Goal: Task Accomplishment & Management: Use online tool/utility

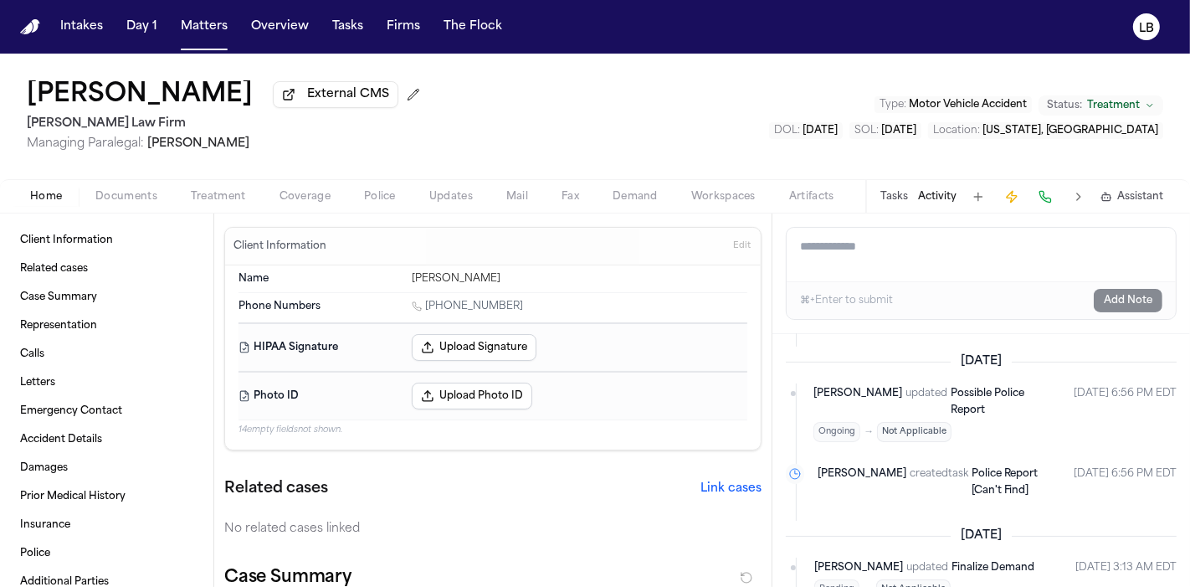
scroll to position [691, 0]
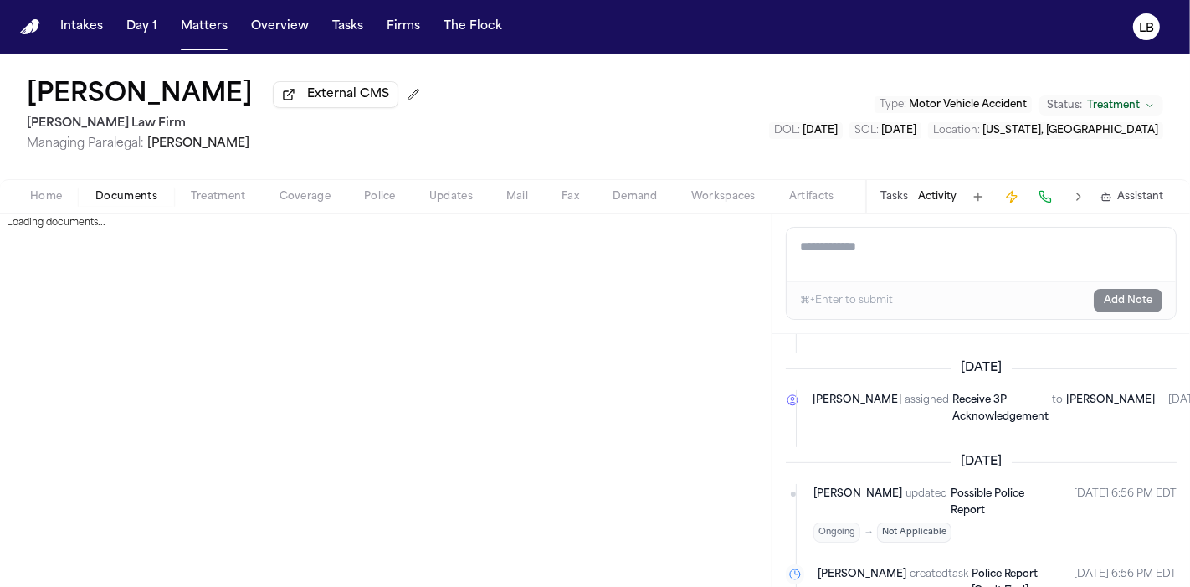
click at [117, 197] on span "Documents" at bounding box center [126, 196] width 62 height 13
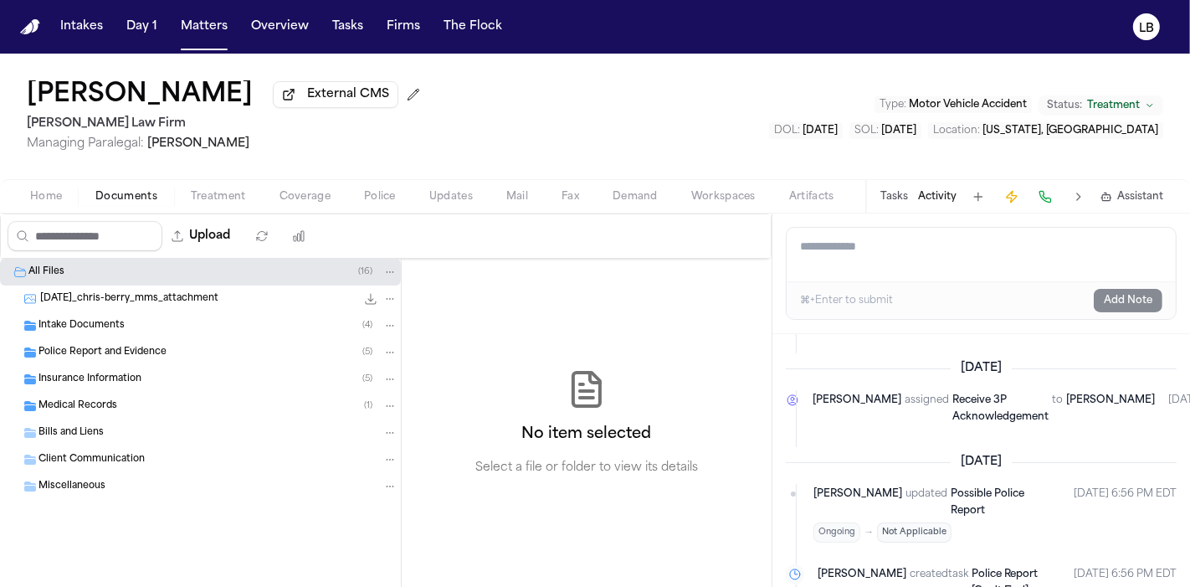
click at [116, 314] on div "Intake Documents ( 4 )" at bounding box center [200, 325] width 401 height 27
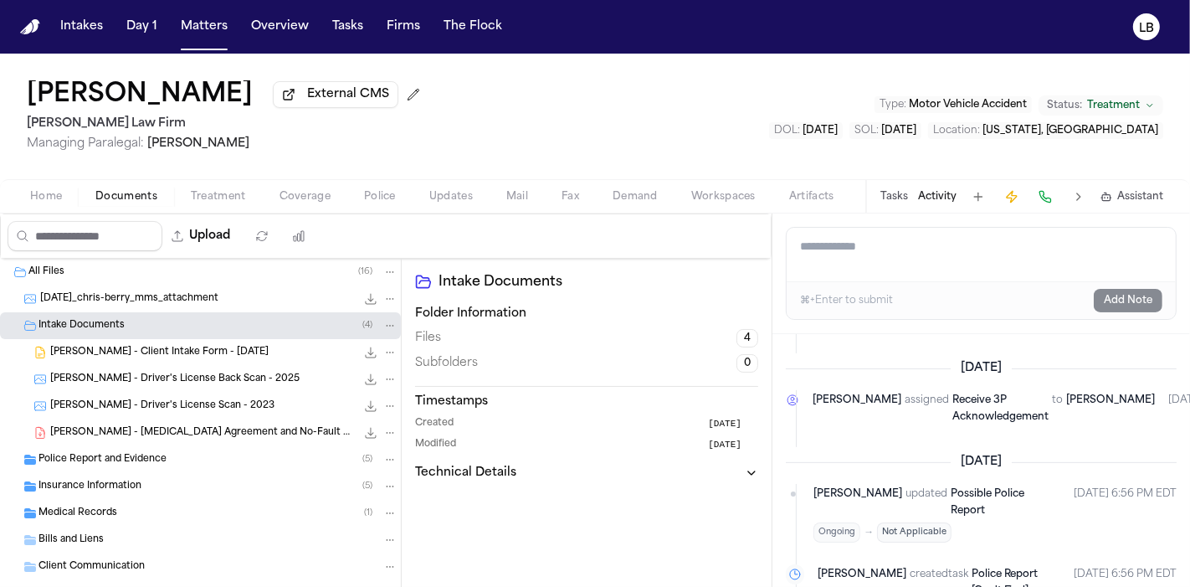
click at [160, 461] on span "Police Report and Evidence" at bounding box center [103, 460] width 128 height 14
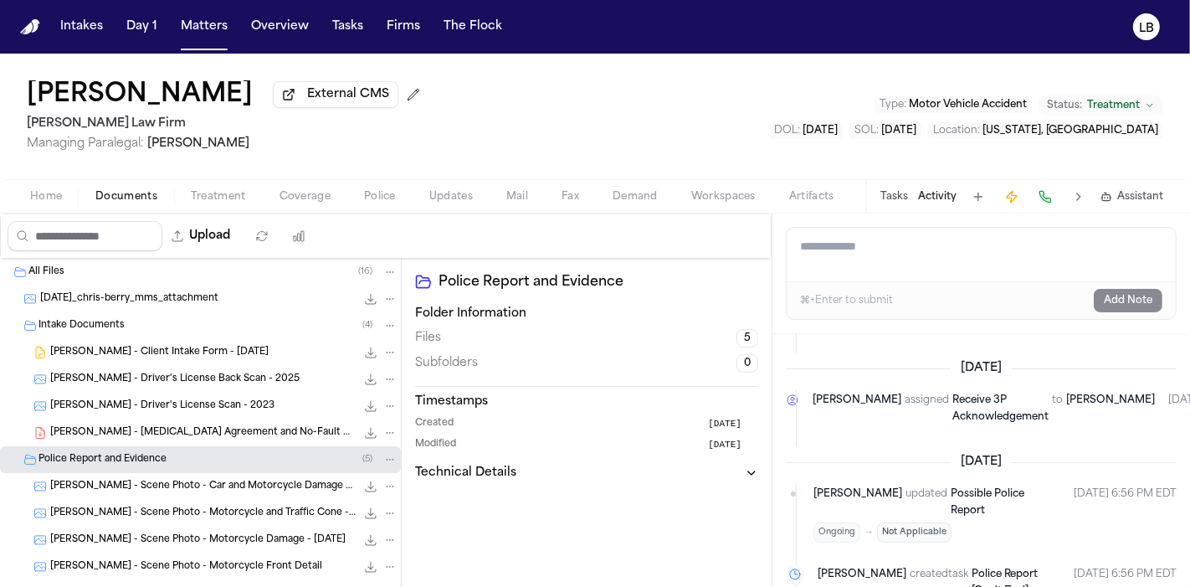
scroll to position [93, 0]
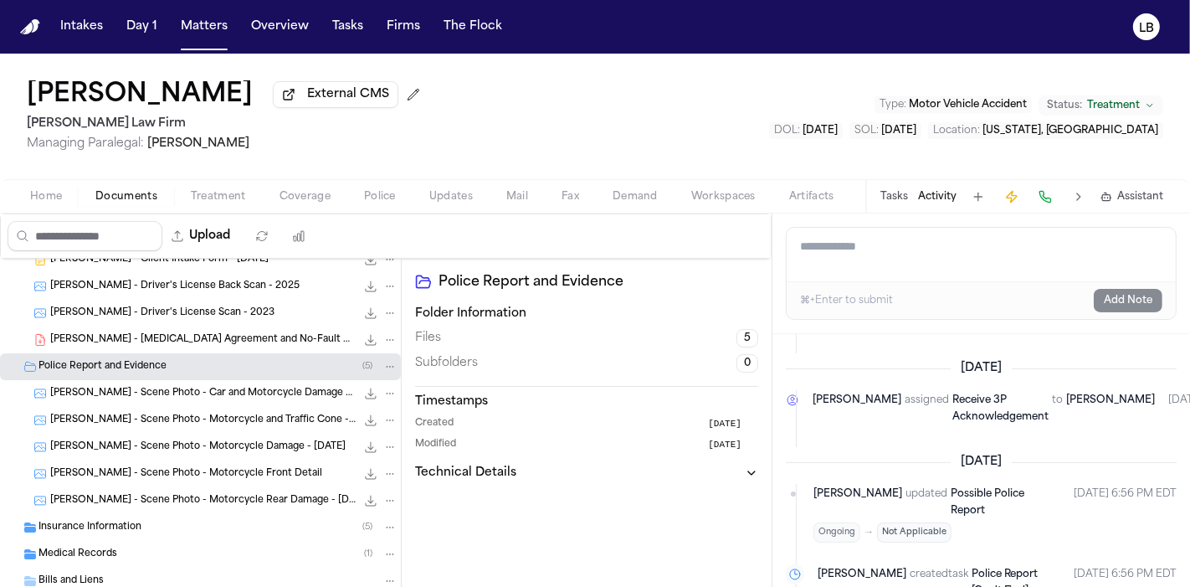
click at [251, 398] on span "C. Berry - Scene Photo - Car and Motorcycle Damage - 7.30.25" at bounding box center [203, 394] width 306 height 14
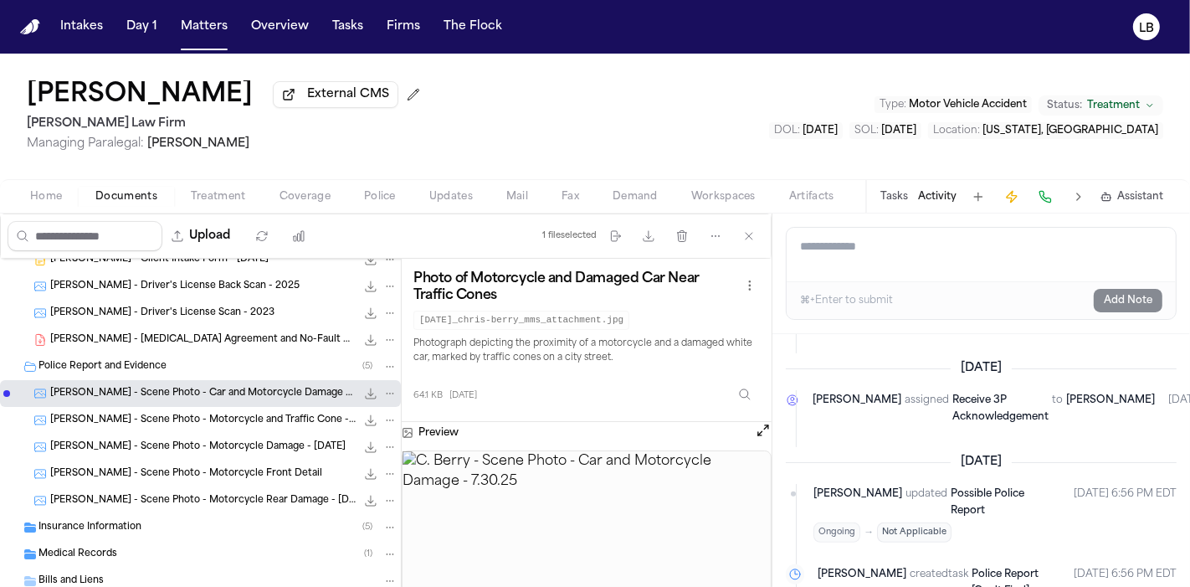
click at [259, 421] on span "C. Berry - Scene Photo - Motorcycle and Traffic Cone - 7.30.25" at bounding box center [203, 421] width 306 height 14
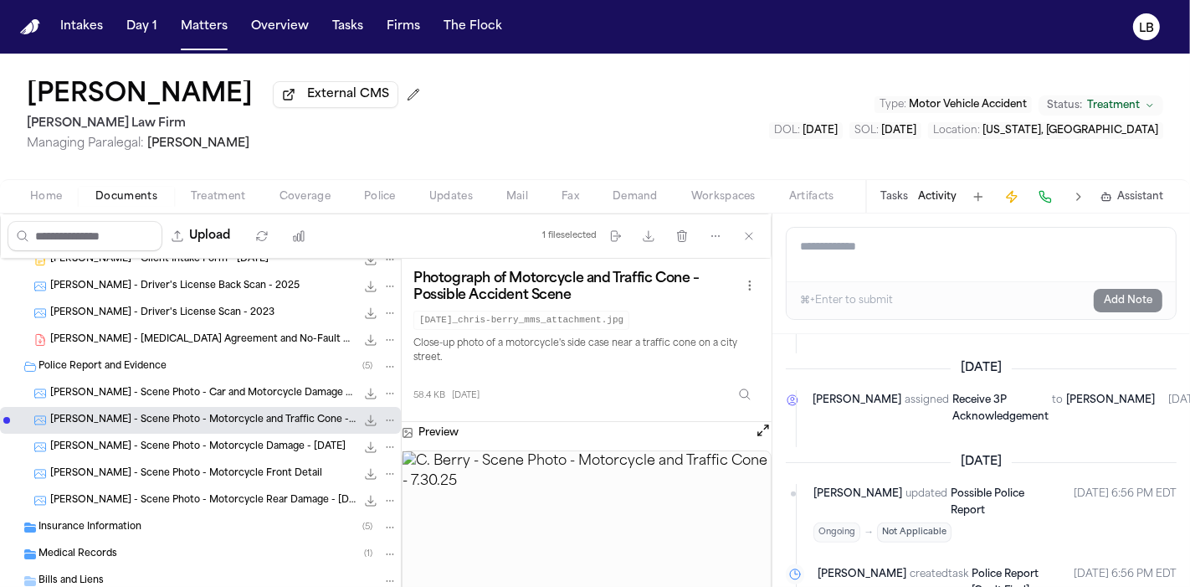
click at [258, 445] on span "C. Berry - Scene Photo - Motorcycle Damage - 7.30.25" at bounding box center [197, 447] width 295 height 14
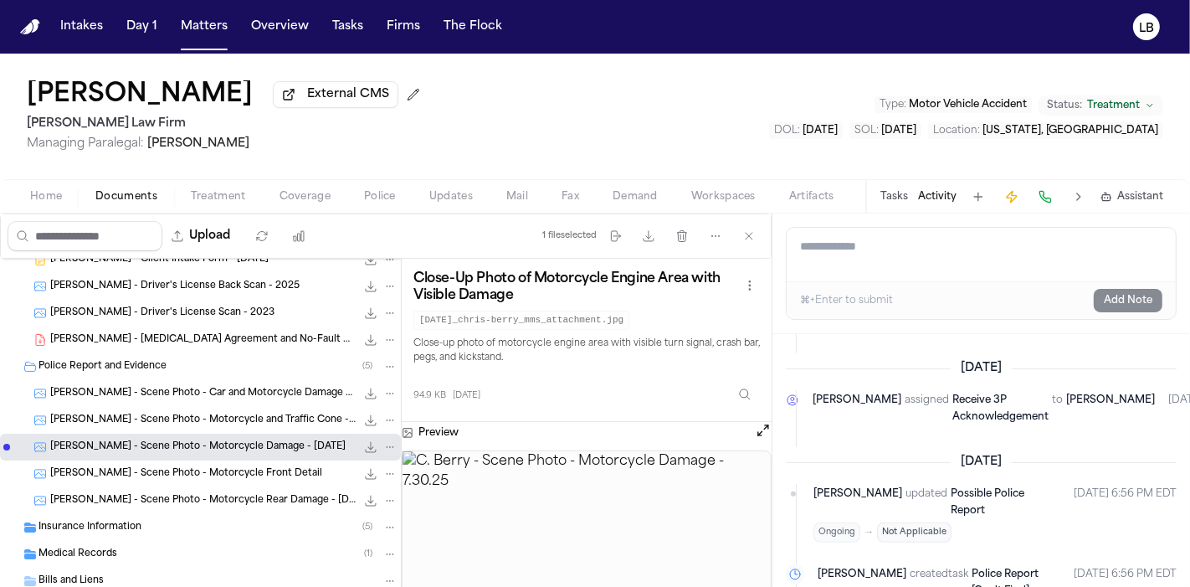
click at [255, 469] on span "C. Berry - Scene Photo - Motorcycle Front Detail" at bounding box center [186, 474] width 272 height 14
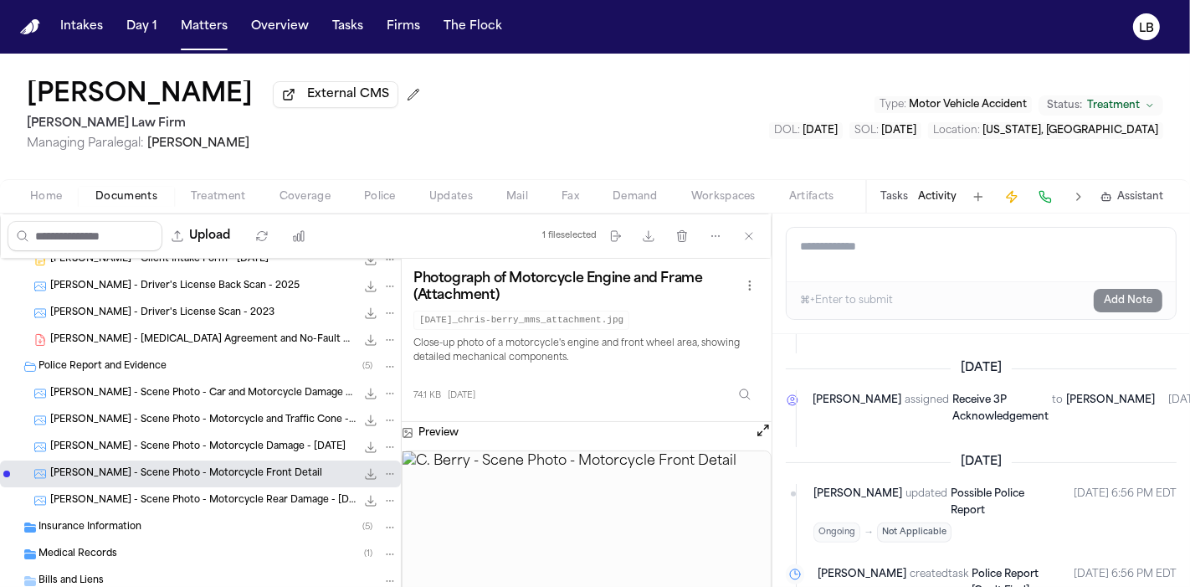
click at [247, 489] on div "C. Berry - Scene Photo - Motorcycle Rear Damage - 7.30.25 65.6 KB • JPG" at bounding box center [200, 500] width 401 height 27
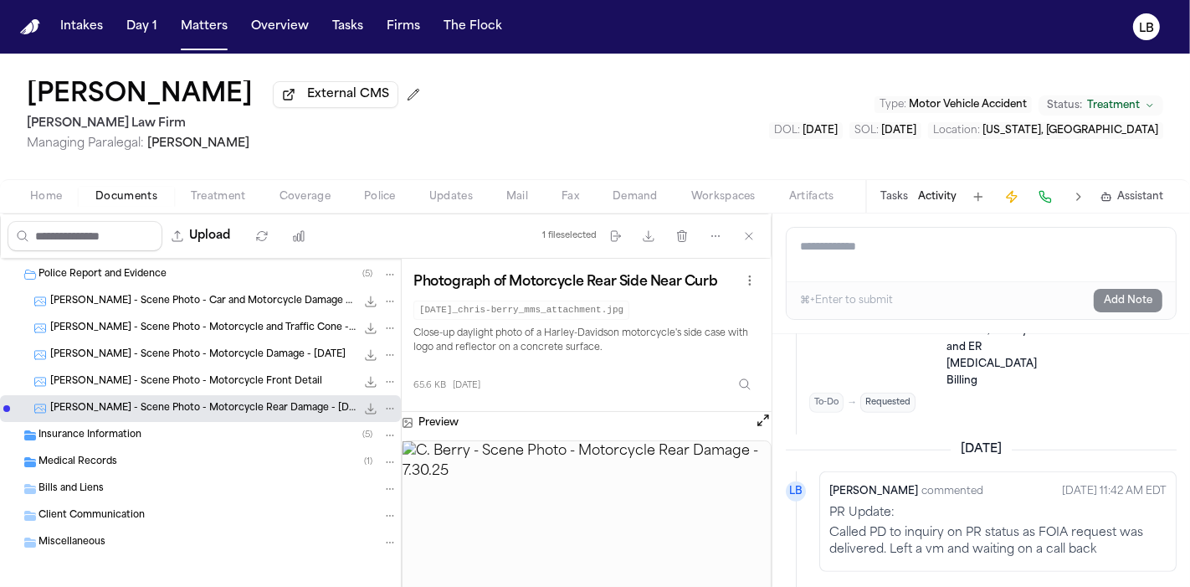
scroll to position [192, 0]
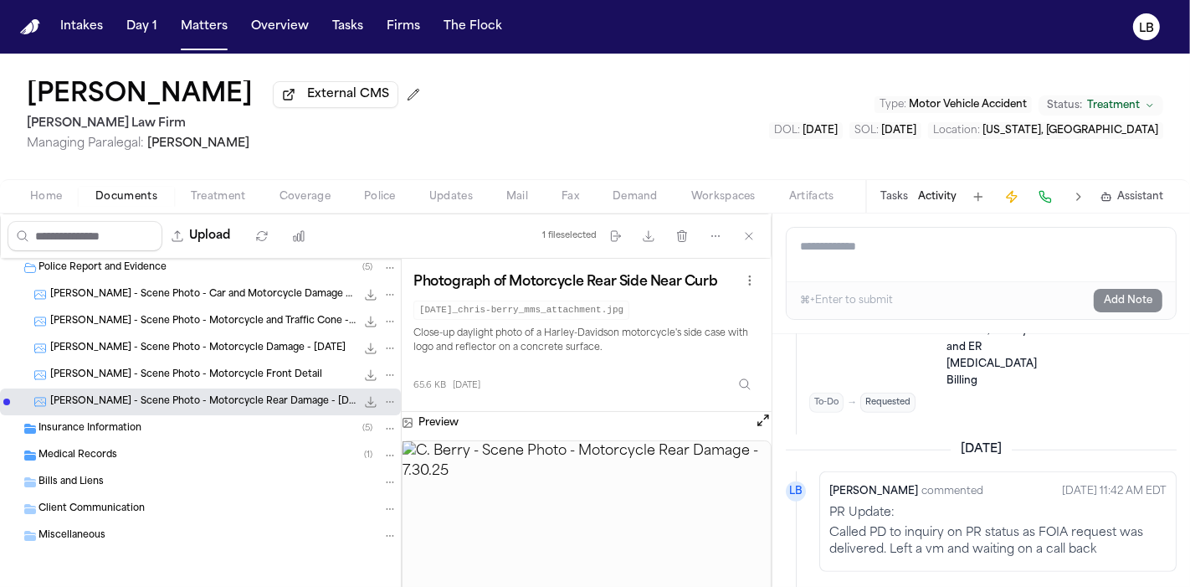
click at [162, 428] on div "Insurance Information ( 5 )" at bounding box center [218, 428] width 359 height 15
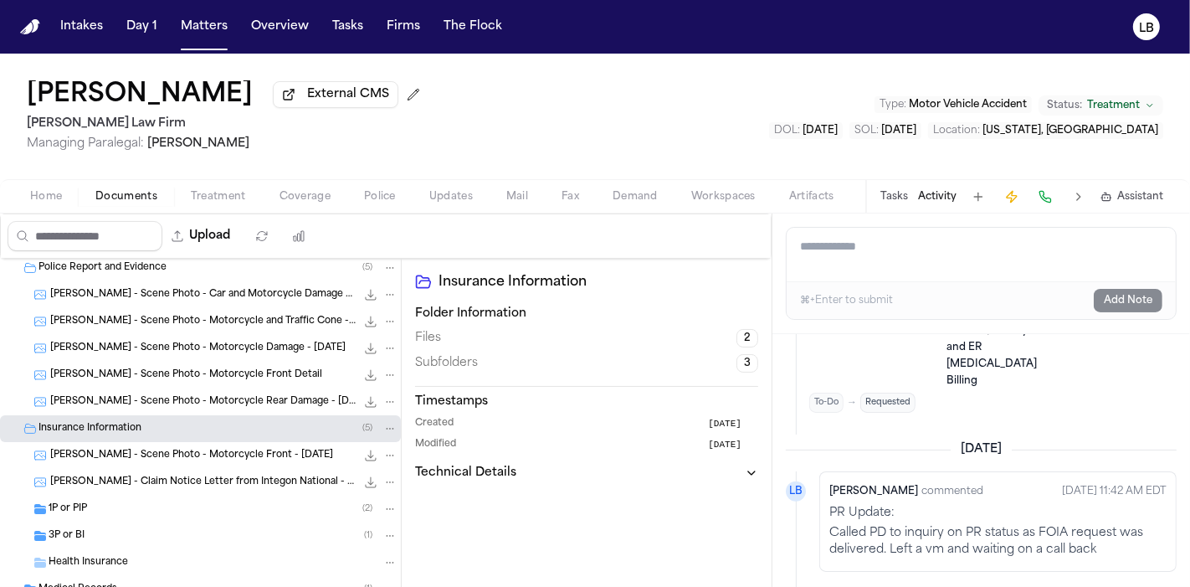
click at [160, 504] on div "1P or PIP ( 2 )" at bounding box center [223, 508] width 349 height 15
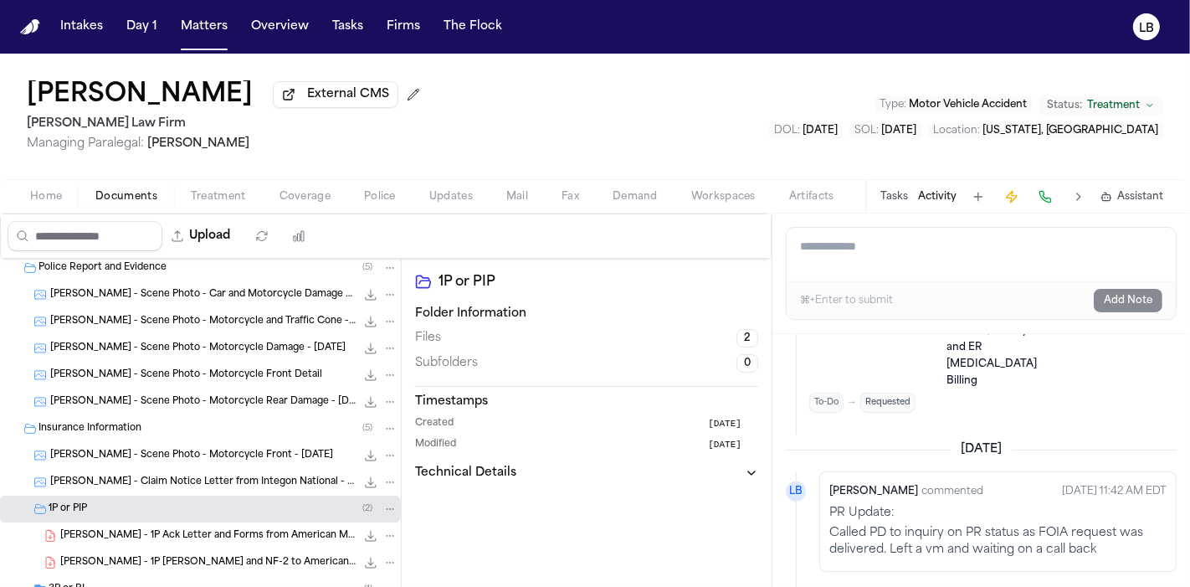
scroll to position [285, 0]
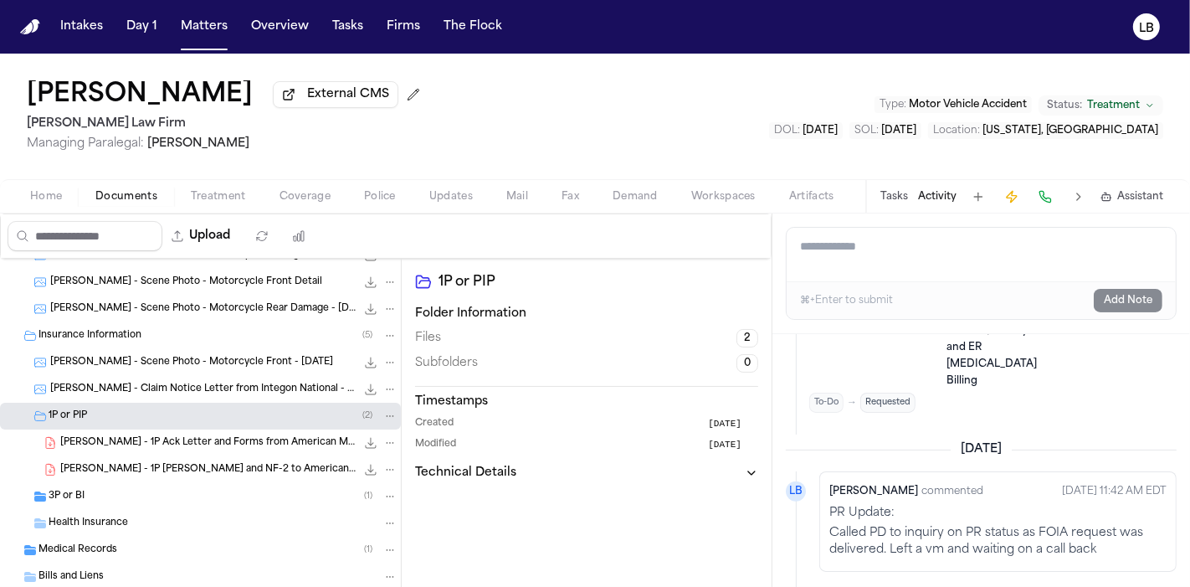
click at [238, 477] on div "C. Berry - 1P LOR and NF-2 to American Modern - 7.11.25 and 7.16.25 881.2 KB • …" at bounding box center [200, 469] width 401 height 27
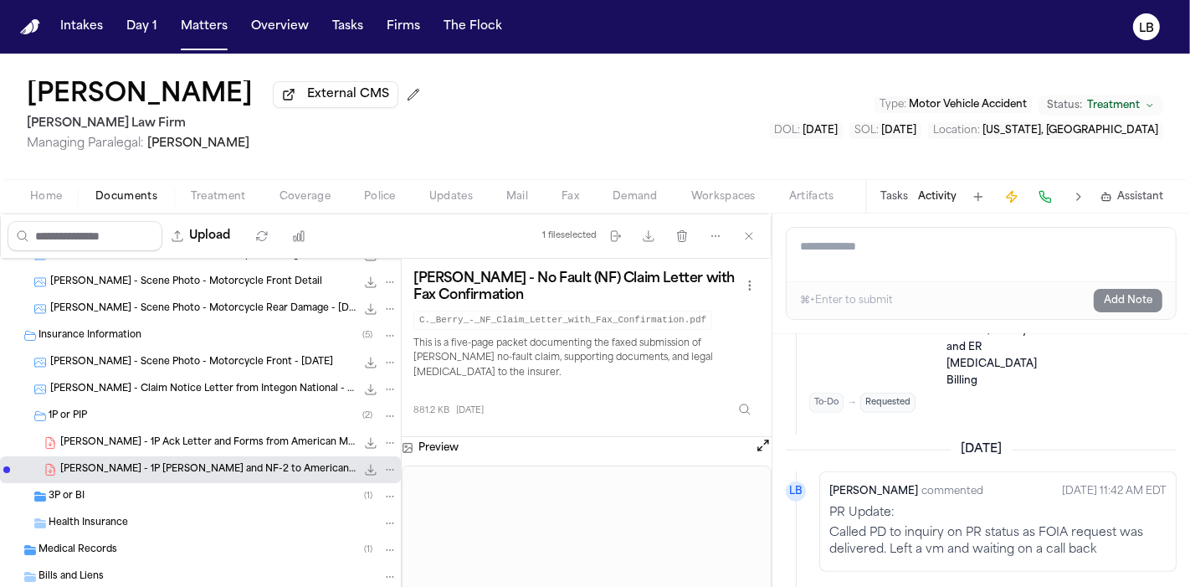
click at [271, 436] on span "C. Berry - 1P Ack Letter and Forms from American Modern - 8.5.25" at bounding box center [207, 443] width 295 height 14
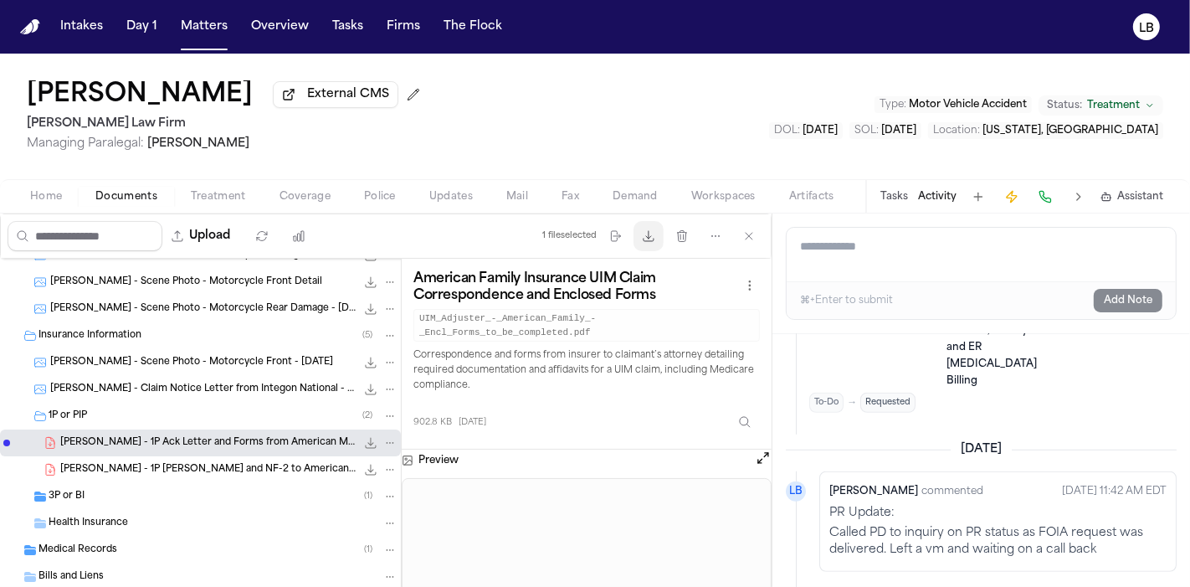
click at [658, 233] on button "Download files" at bounding box center [649, 236] width 30 height 30
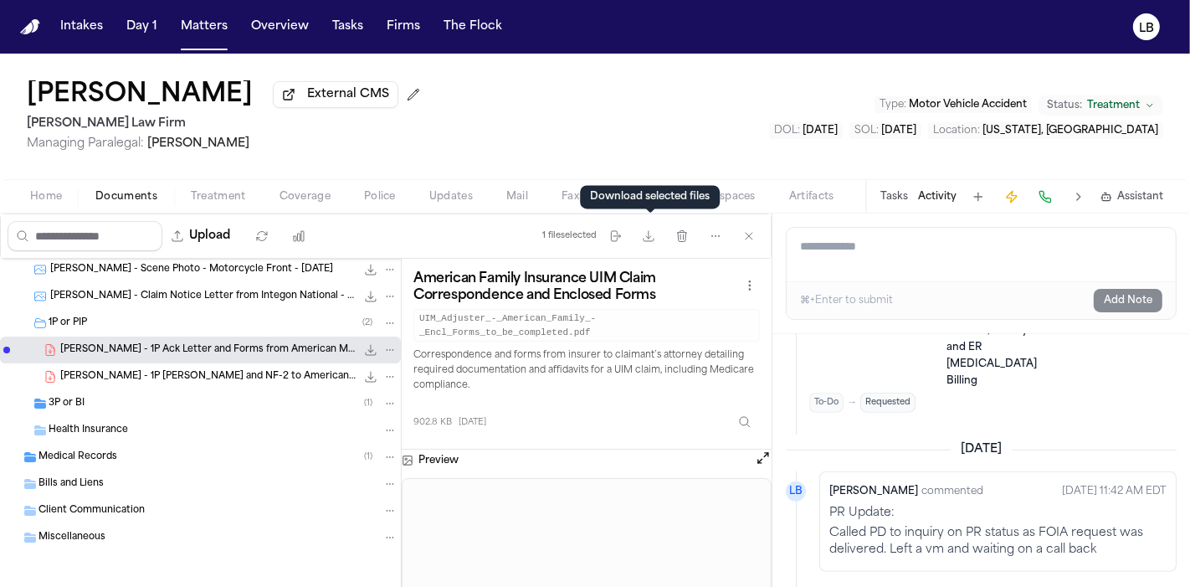
click at [277, 375] on span "C. Berry - 1P LOR and NF-2 to American Modern - 7.11.25 and 7.16.25" at bounding box center [207, 377] width 295 height 14
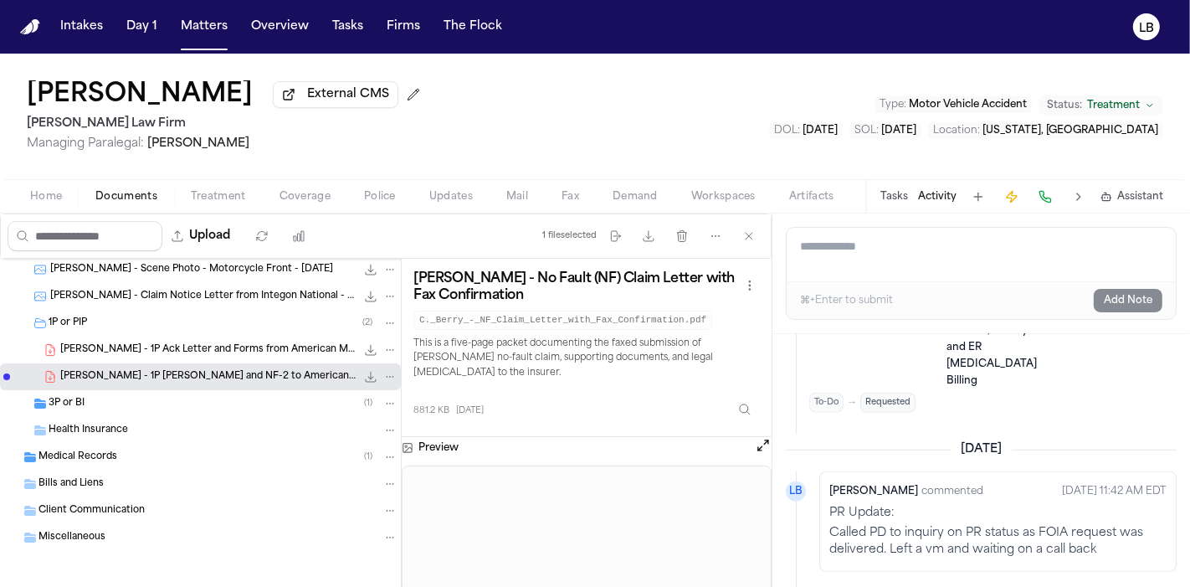
click at [188, 350] on span "C. Berry - 1P Ack Letter and Forms from American Modern - 8.5.25" at bounding box center [207, 350] width 295 height 14
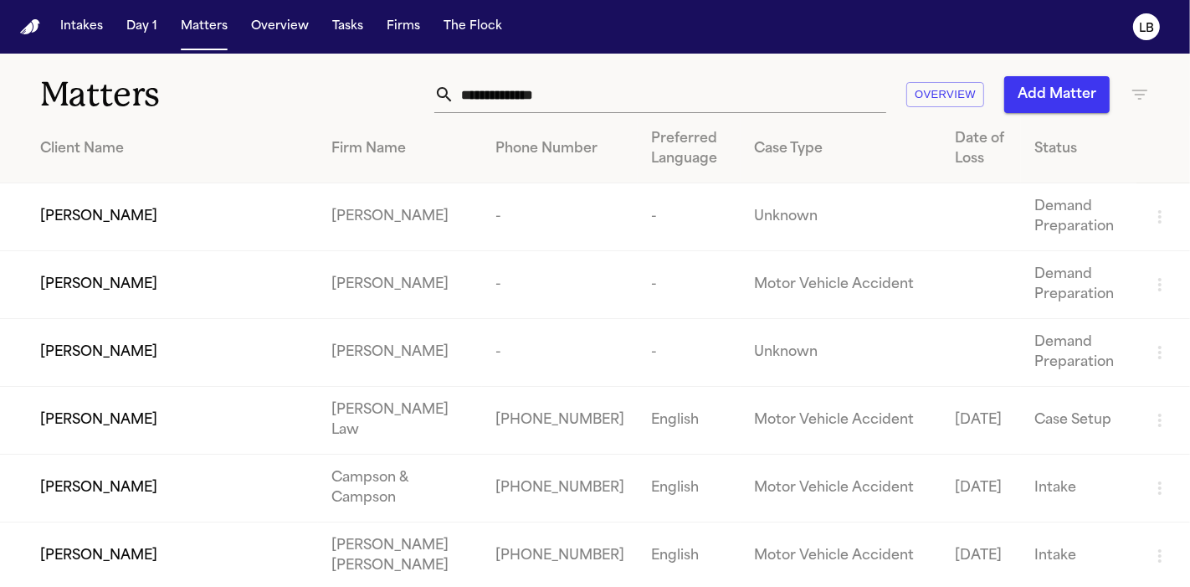
click at [683, 92] on input "text" at bounding box center [671, 94] width 432 height 37
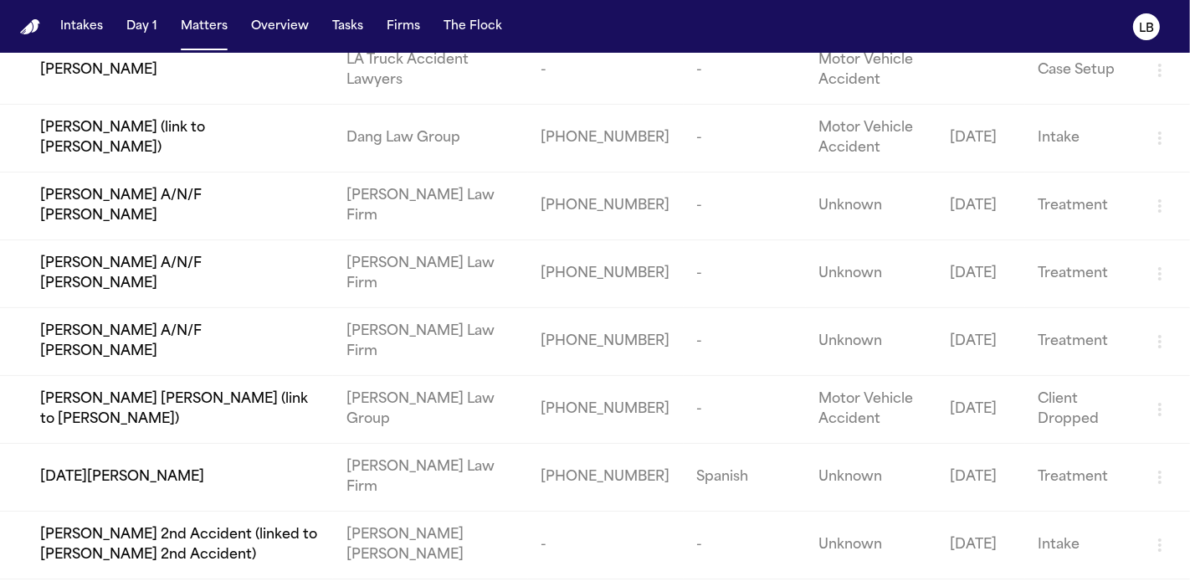
scroll to position [271, 0]
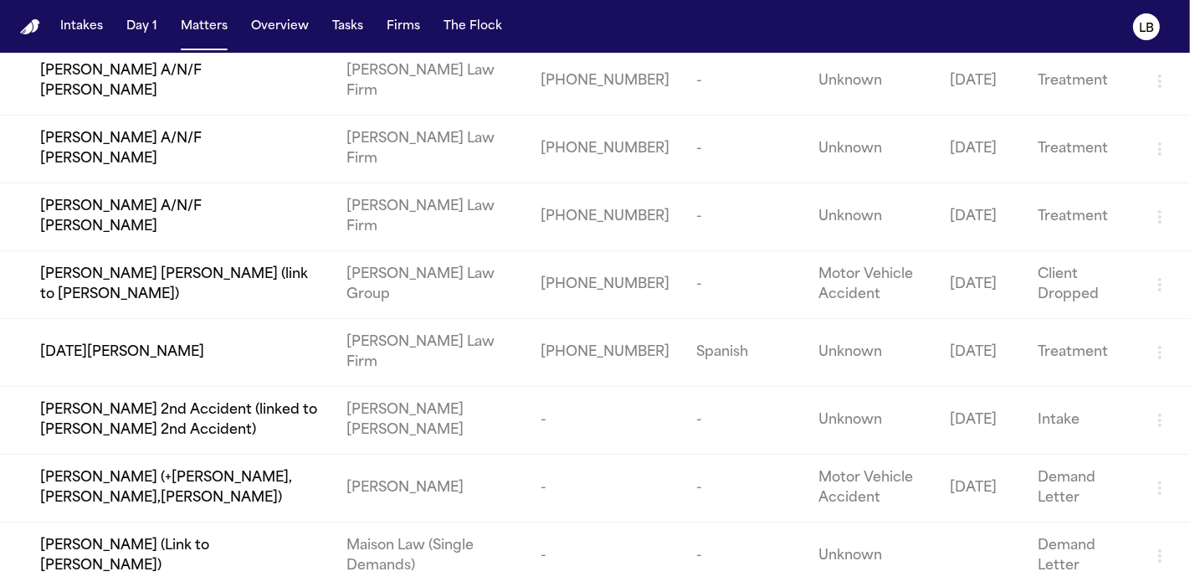
type input "*****"
click at [433, 351] on td "[PERSON_NAME] Law Firm" at bounding box center [430, 353] width 195 height 68
click at [83, 362] on td "[DATE][PERSON_NAME]" at bounding box center [166, 353] width 333 height 68
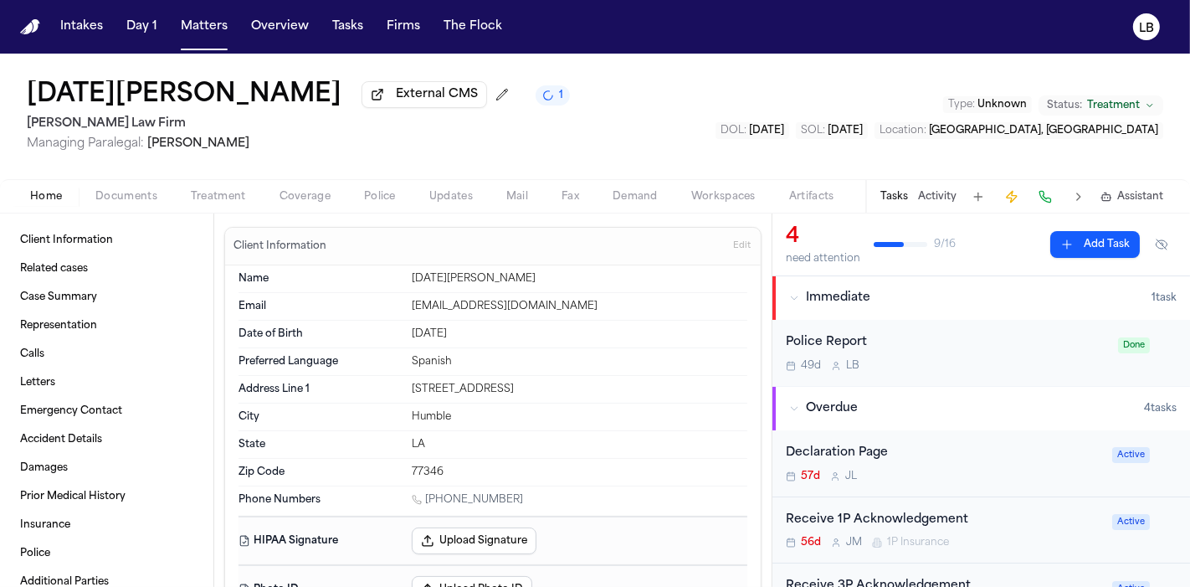
click at [148, 197] on span "Documents" at bounding box center [126, 196] width 62 height 13
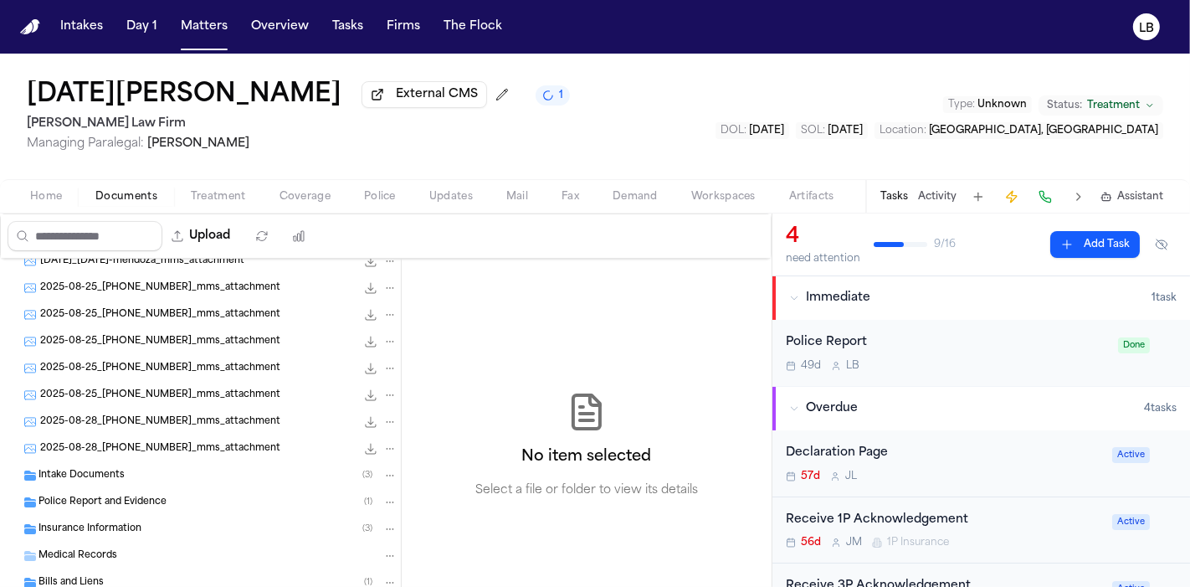
scroll to position [93, 0]
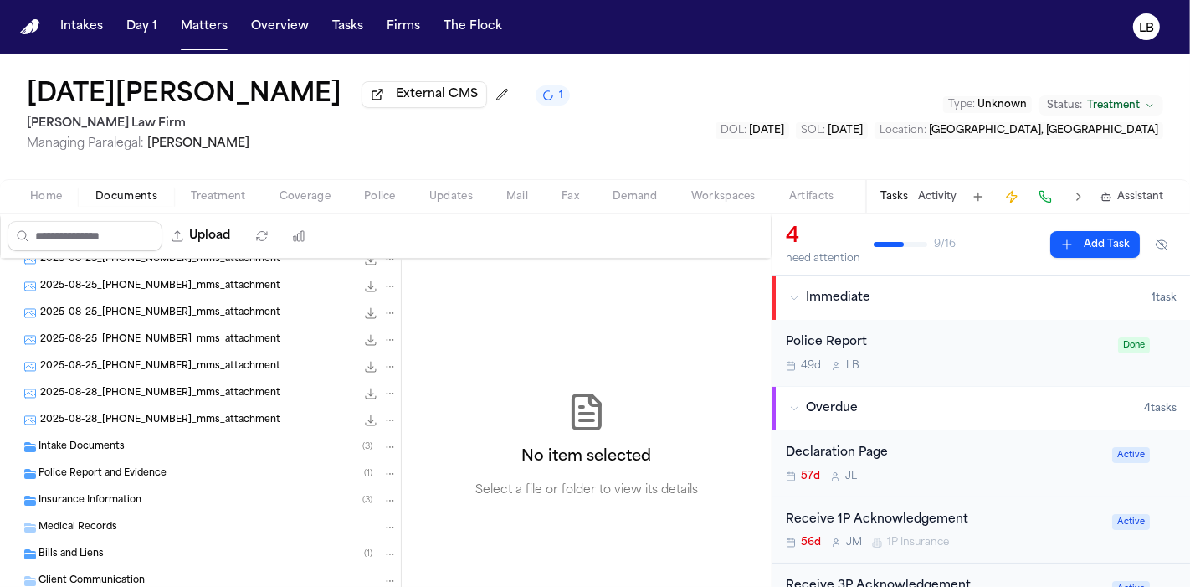
click at [162, 470] on span "Police Report and Evidence" at bounding box center [103, 474] width 128 height 14
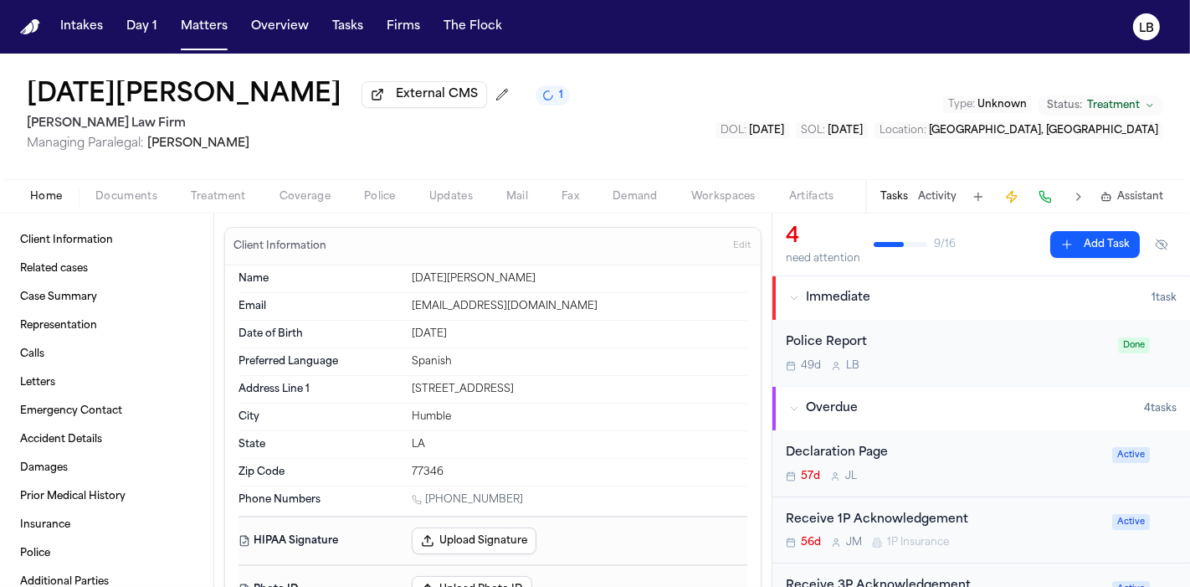
click at [61, 201] on span "Home" at bounding box center [46, 196] width 32 height 13
click at [63, 194] on button "Home" at bounding box center [45, 197] width 65 height 20
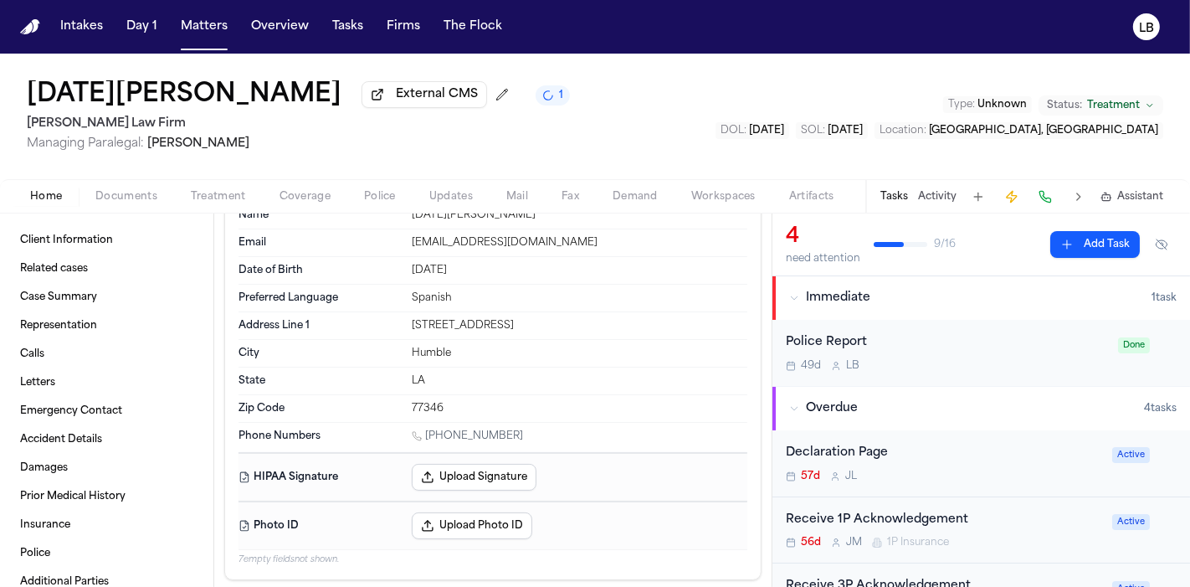
scroll to position [93, 0]
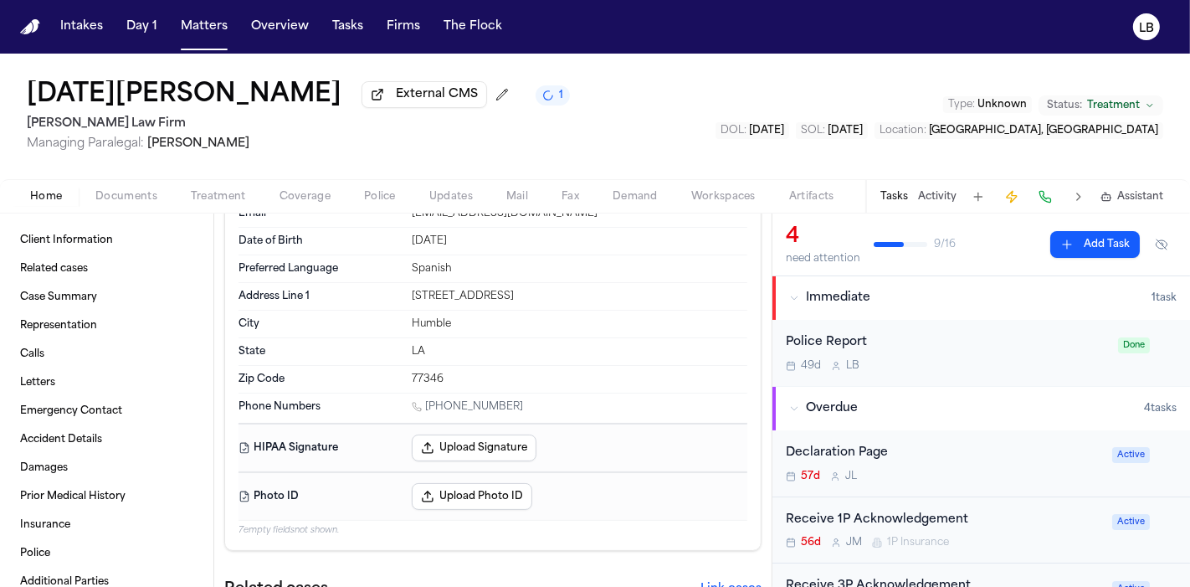
click at [454, 403] on link "1 (281) 878-9283" at bounding box center [467, 406] width 111 height 13
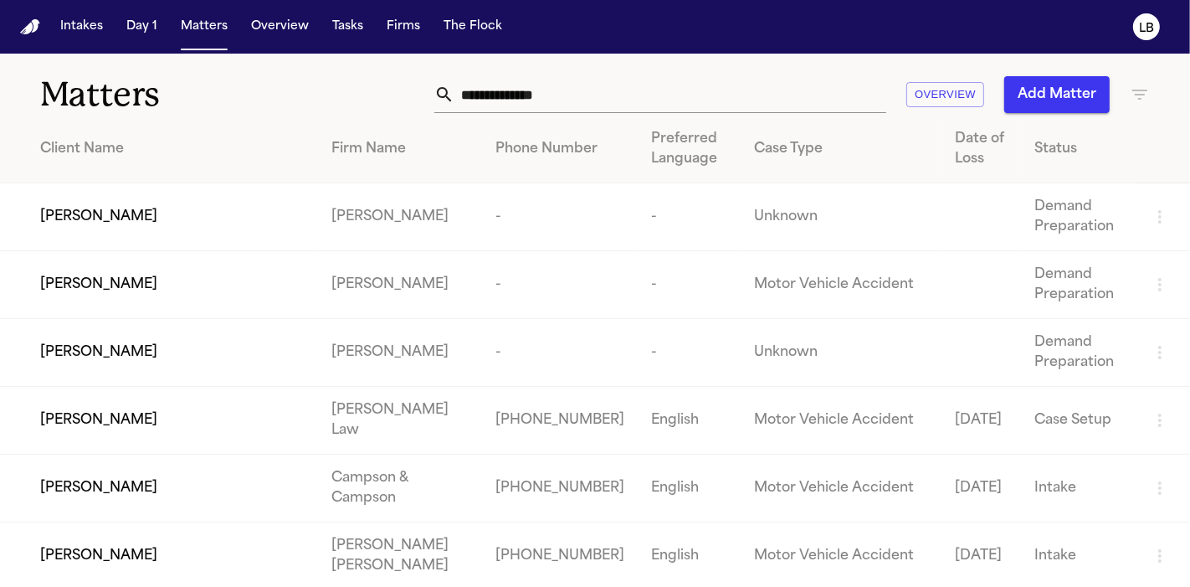
click at [574, 80] on input "text" at bounding box center [671, 94] width 432 height 37
click at [574, 87] on input "******" at bounding box center [671, 94] width 432 height 37
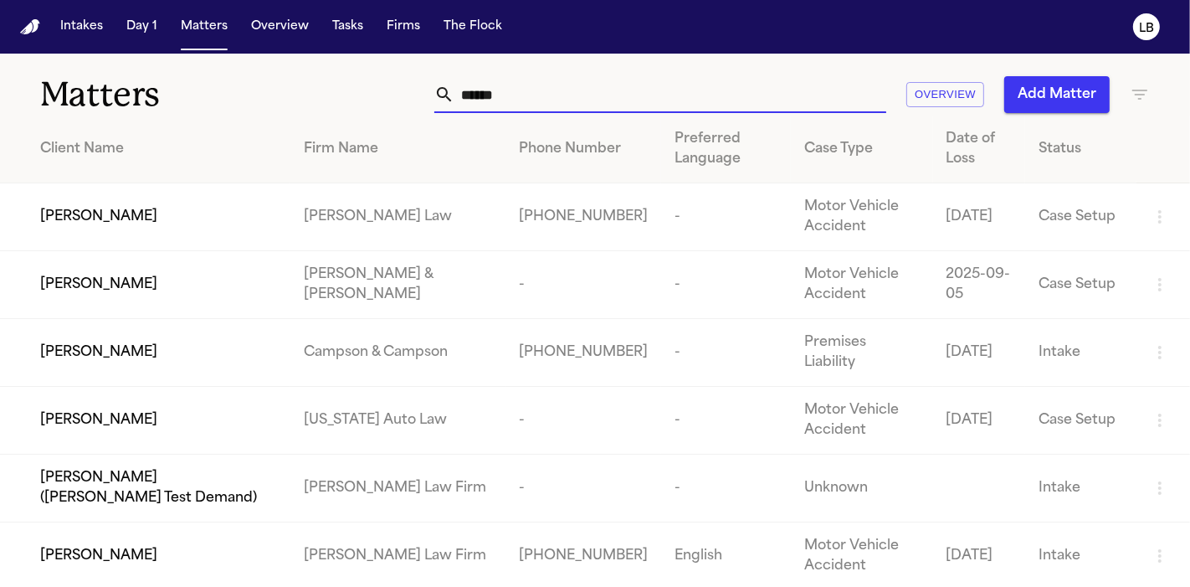
click at [583, 112] on input "******" at bounding box center [671, 94] width 432 height 37
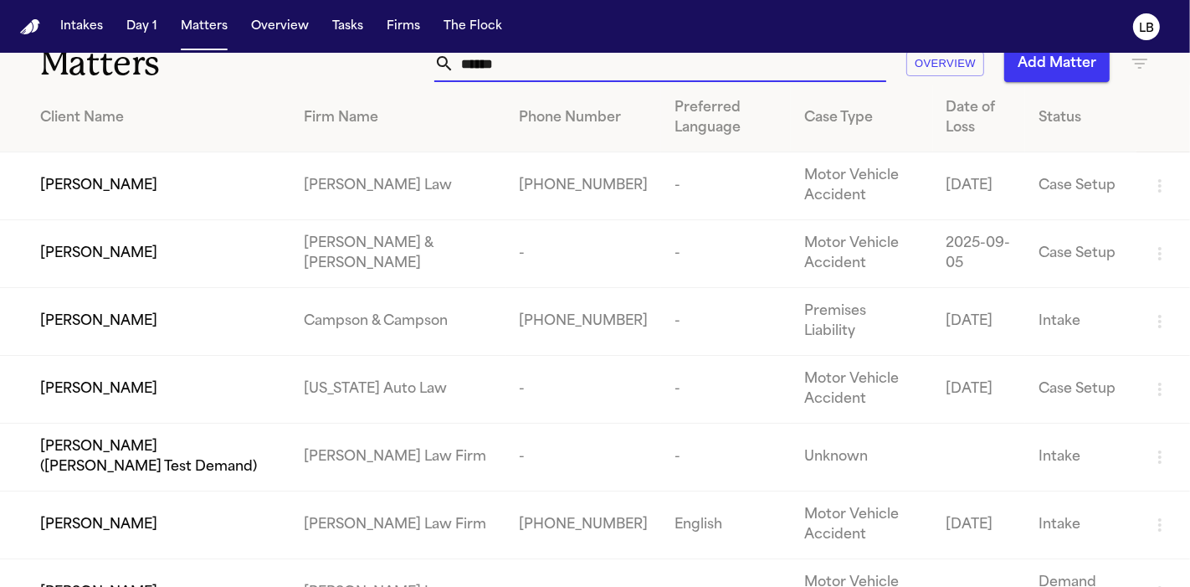
scroll to position [141, 0]
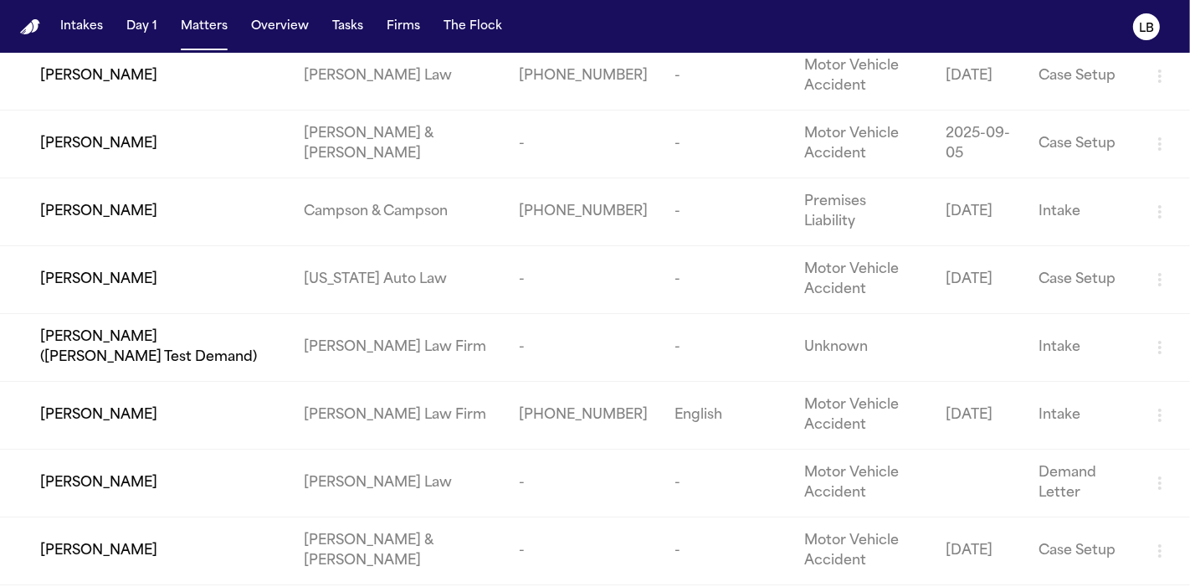
type input "******"
click at [165, 145] on div "[PERSON_NAME]" at bounding box center [158, 144] width 237 height 20
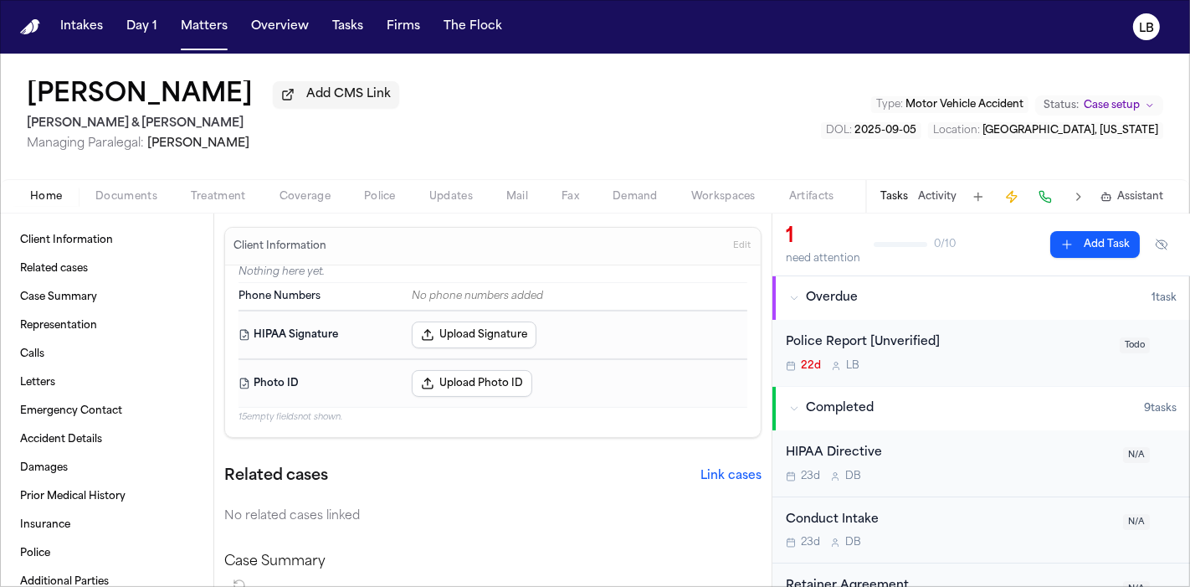
click at [522, 199] on span "Mail" at bounding box center [517, 196] width 22 height 13
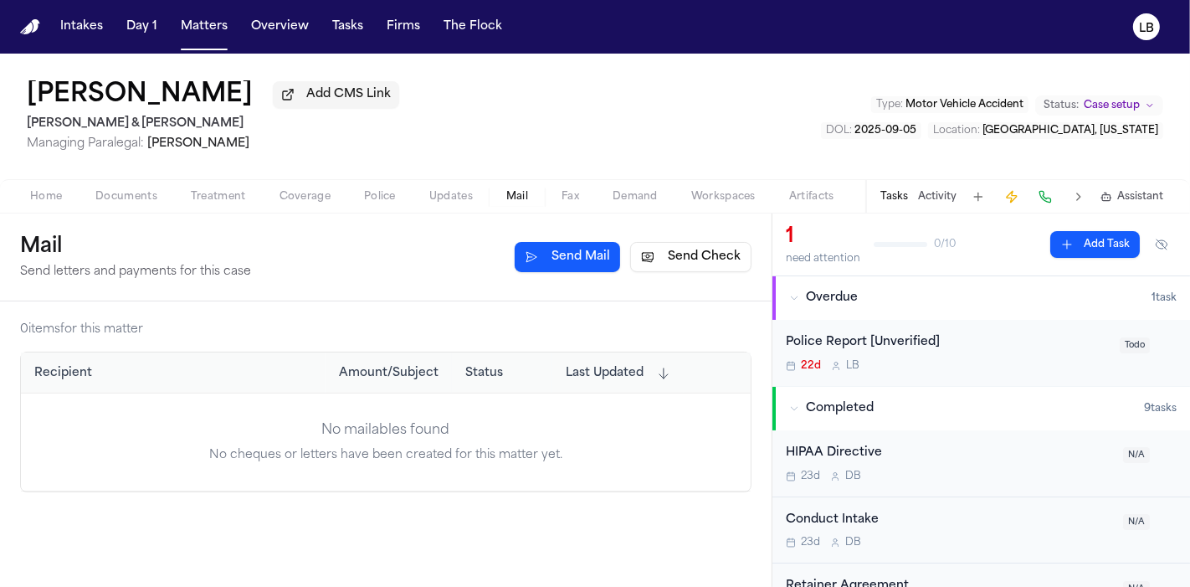
click at [686, 264] on button "Send Check" at bounding box center [690, 257] width 121 height 30
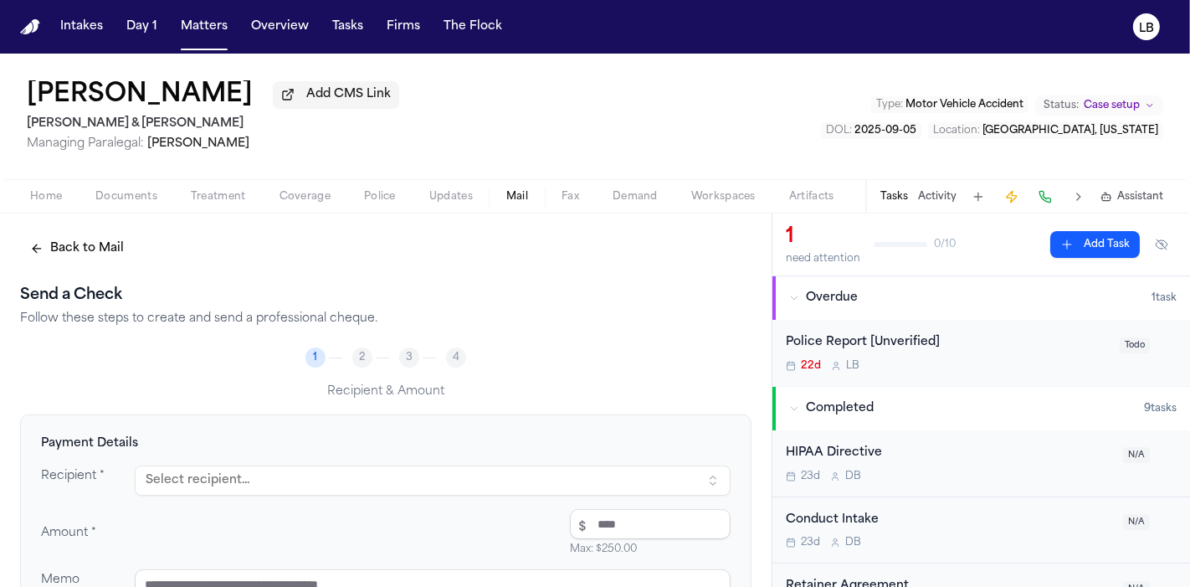
click at [264, 475] on button "Select recipient..." at bounding box center [433, 480] width 596 height 30
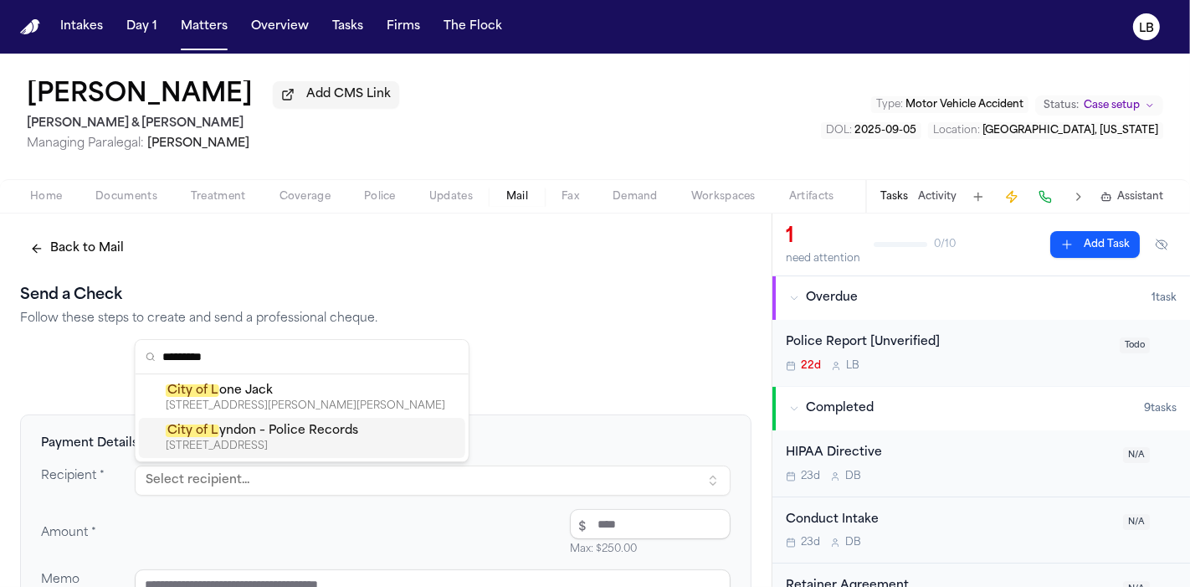
drag, startPoint x: 160, startPoint y: 350, endPoint x: 174, endPoint y: 333, distance: 22.0
click at [160, 345] on div "*********" at bounding box center [302, 357] width 333 height 34
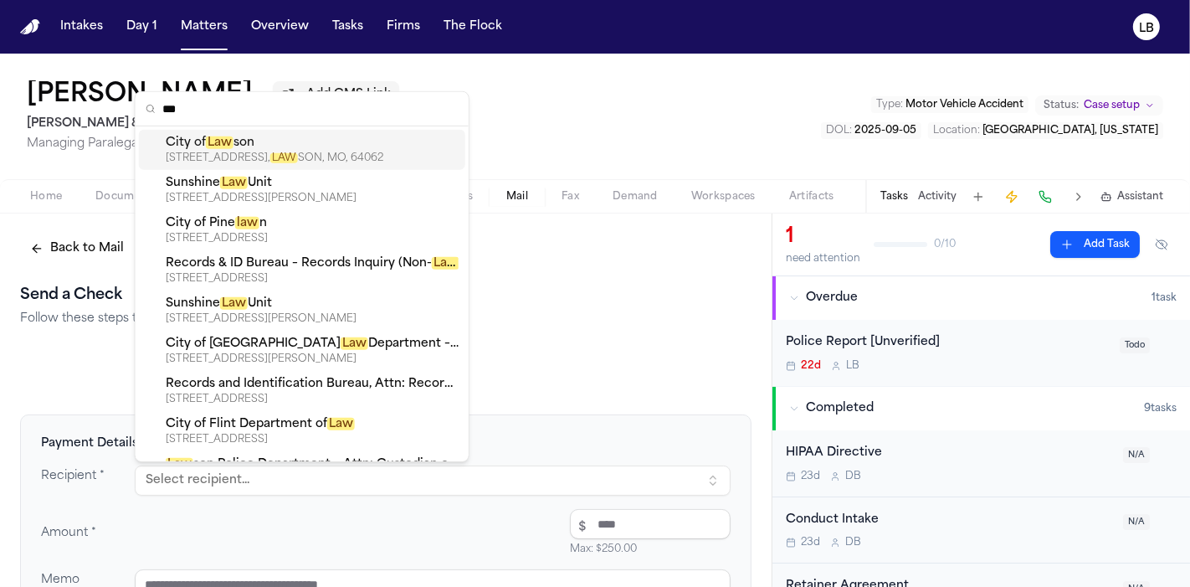
type input "***"
click at [375, 158] on div "104 W. 3RD STREET, LAW SON, MO, 64062" at bounding box center [312, 158] width 293 height 13
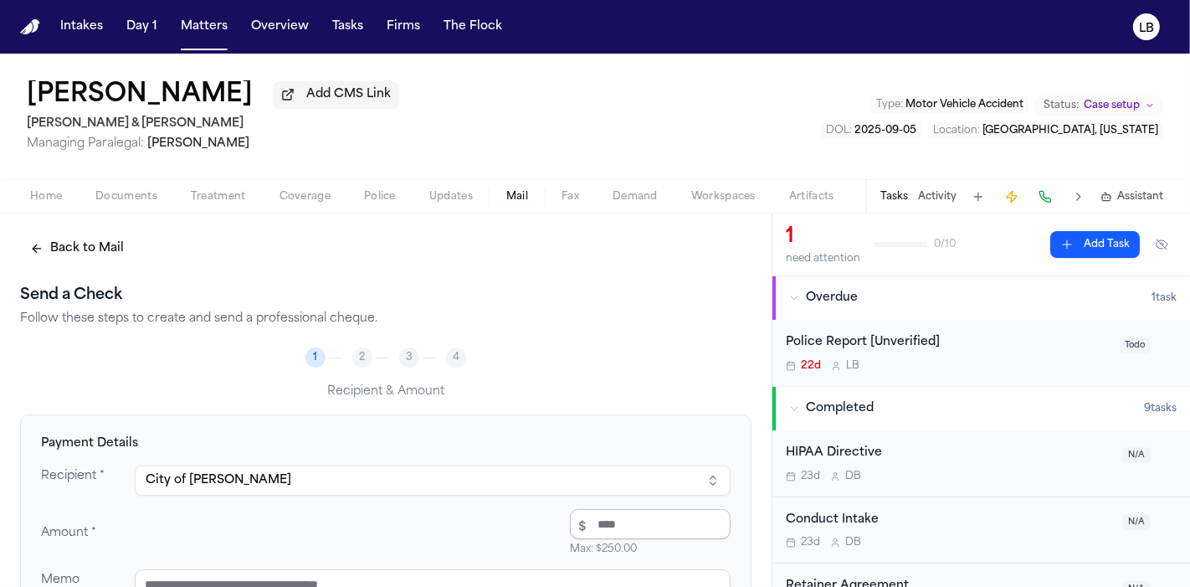
click at [653, 529] on input "number" at bounding box center [650, 524] width 161 height 30
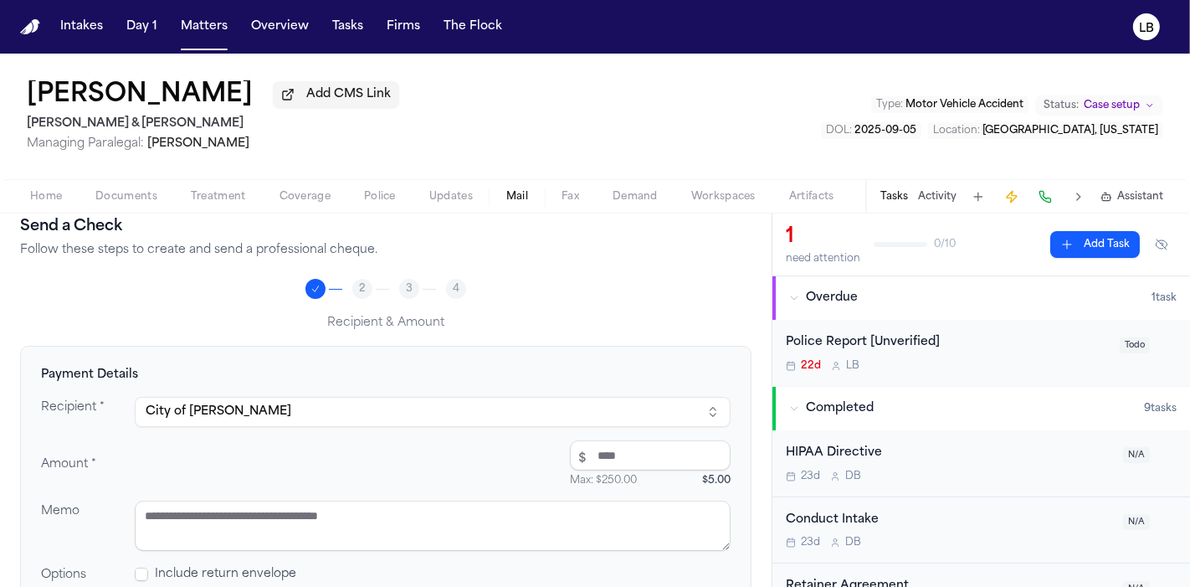
scroll to position [93, 0]
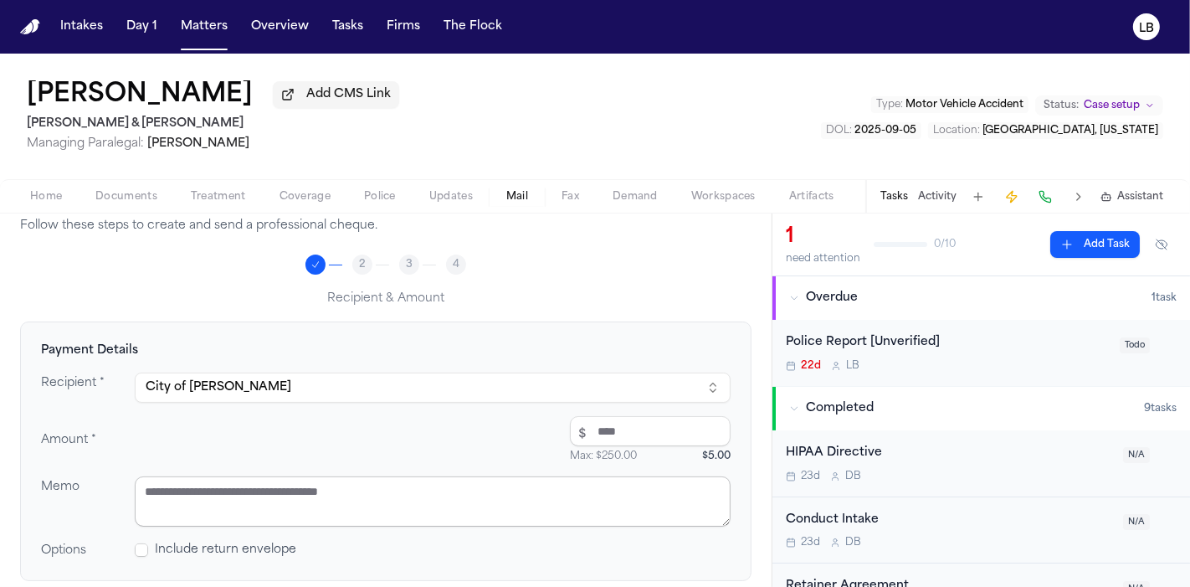
type input "****"
click at [352, 496] on textarea at bounding box center [433, 501] width 596 height 50
paste textarea "*********"
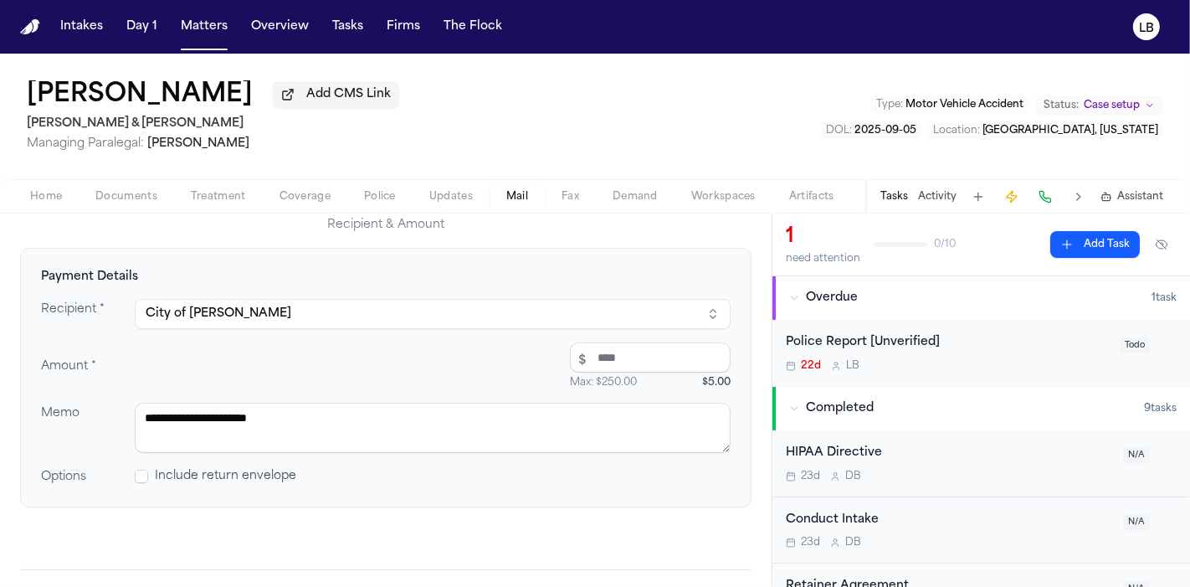
scroll to position [225, 0]
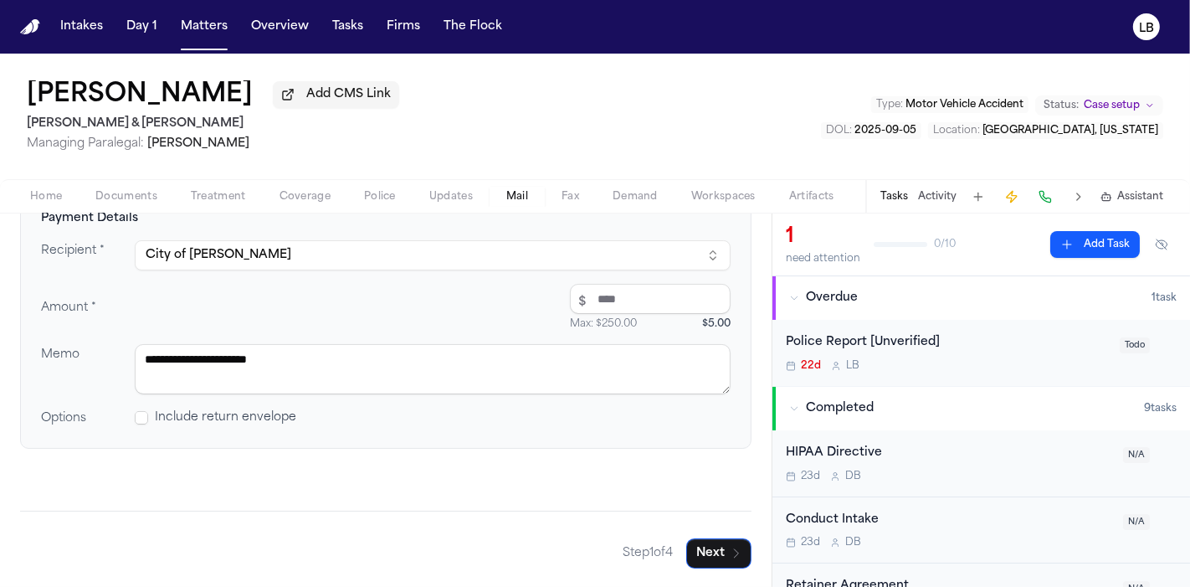
type textarea "**********"
click at [251, 410] on span "Include return envelope" at bounding box center [225, 417] width 141 height 17
click at [139, 418] on span at bounding box center [141, 417] width 13 height 13
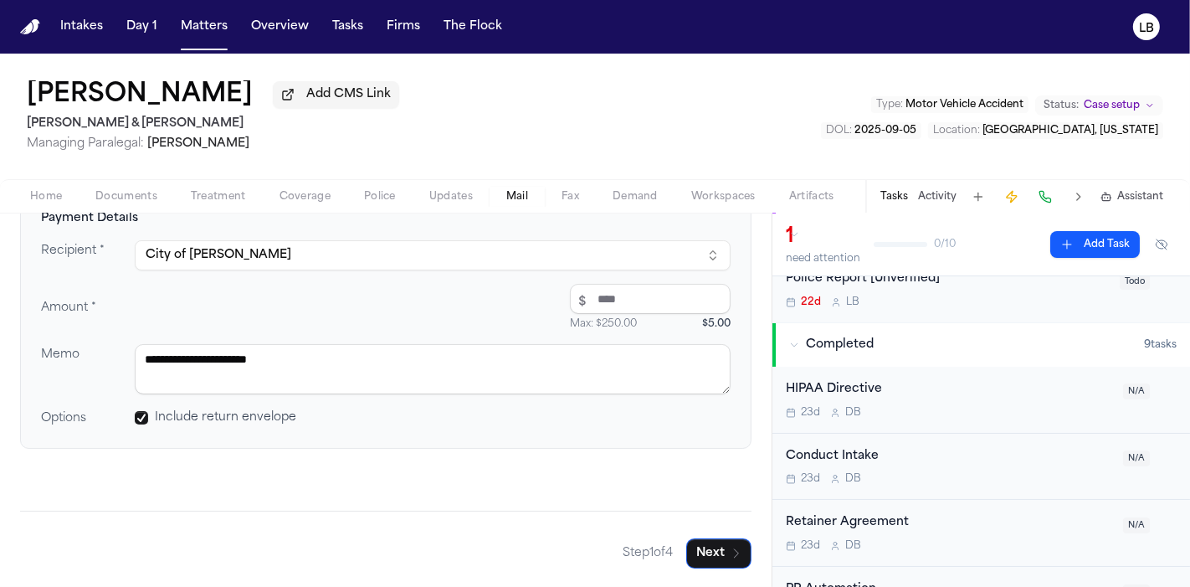
scroll to position [93, 0]
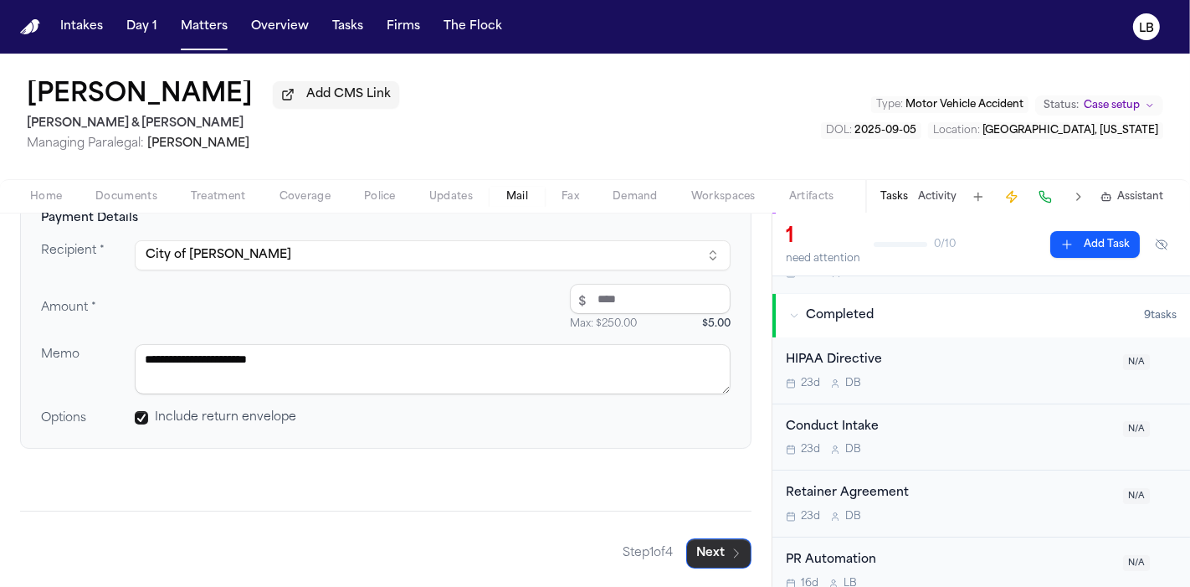
click at [711, 556] on button "Next" at bounding box center [718, 553] width 65 height 30
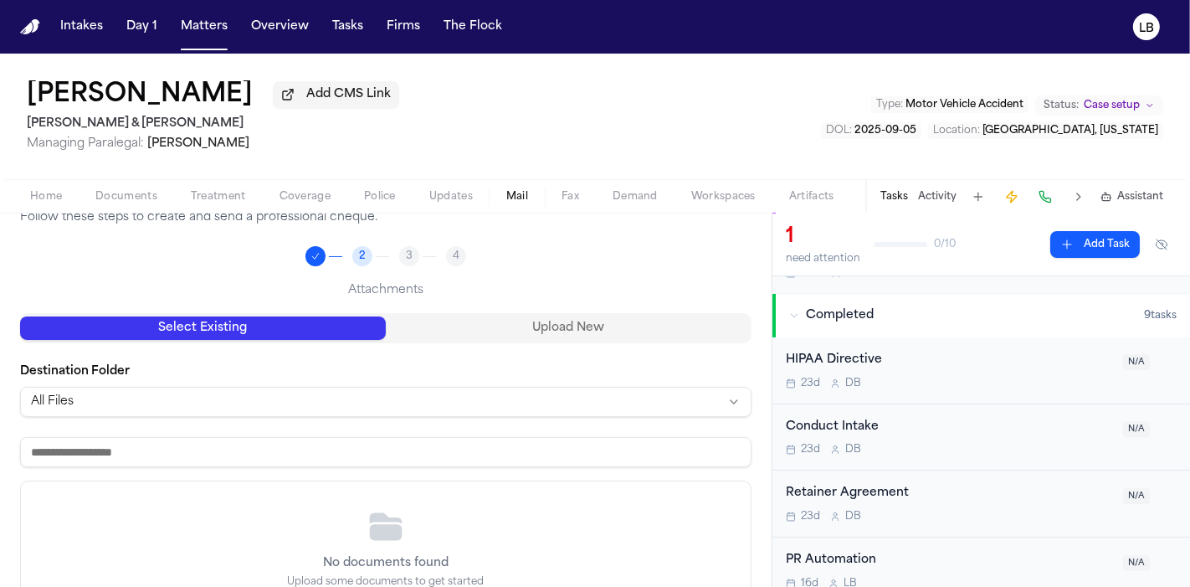
scroll to position [39, 0]
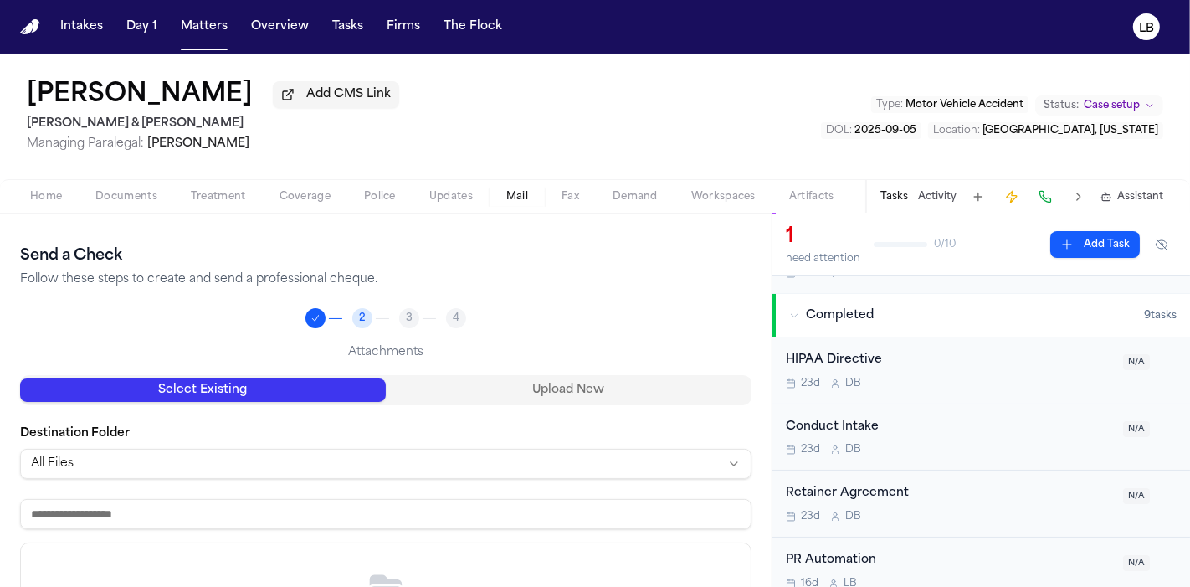
click at [544, 372] on div "Send a Check Follow these steps to create and send a professional cheque. 2 3 4…" at bounding box center [386, 499] width 732 height 510
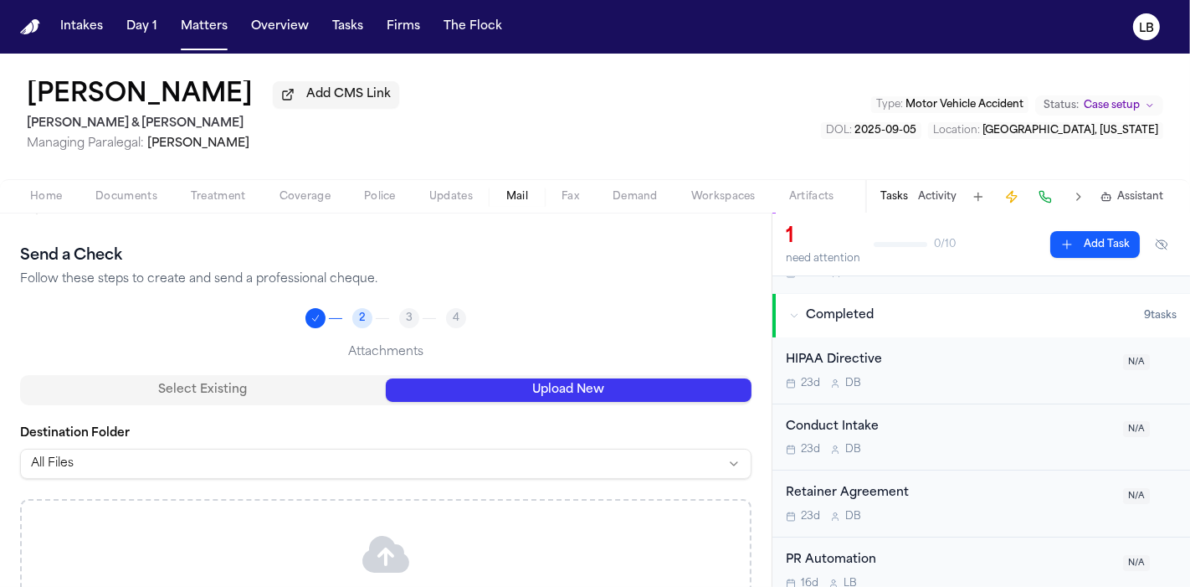
click at [547, 383] on button "Upload New" at bounding box center [569, 389] width 366 height 23
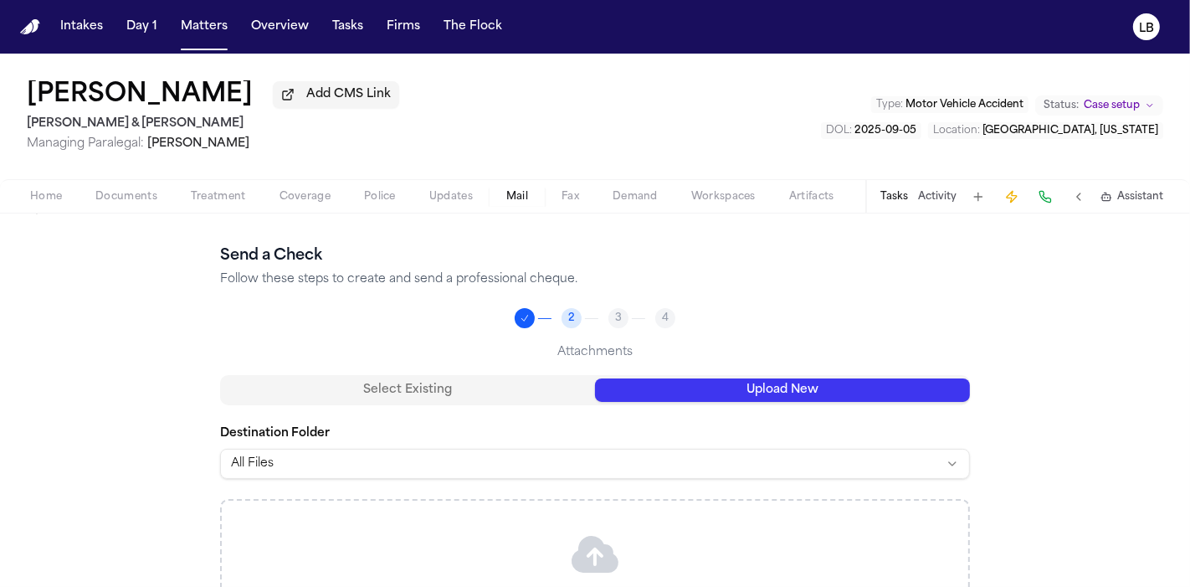
scroll to position [260, 0]
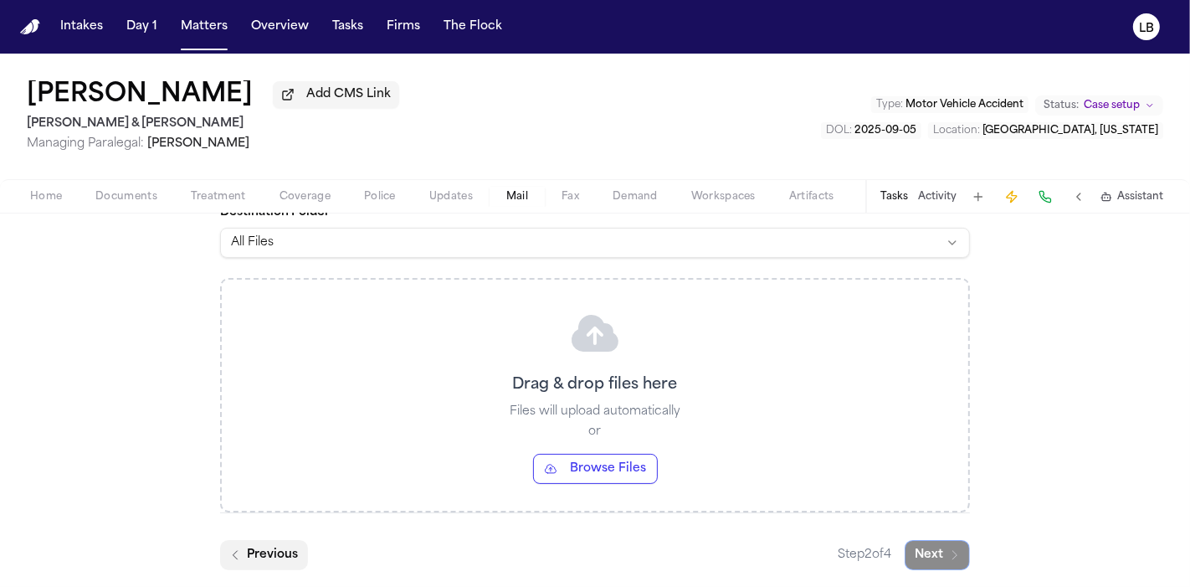
click at [229, 555] on icon "button" at bounding box center [235, 554] width 13 height 13
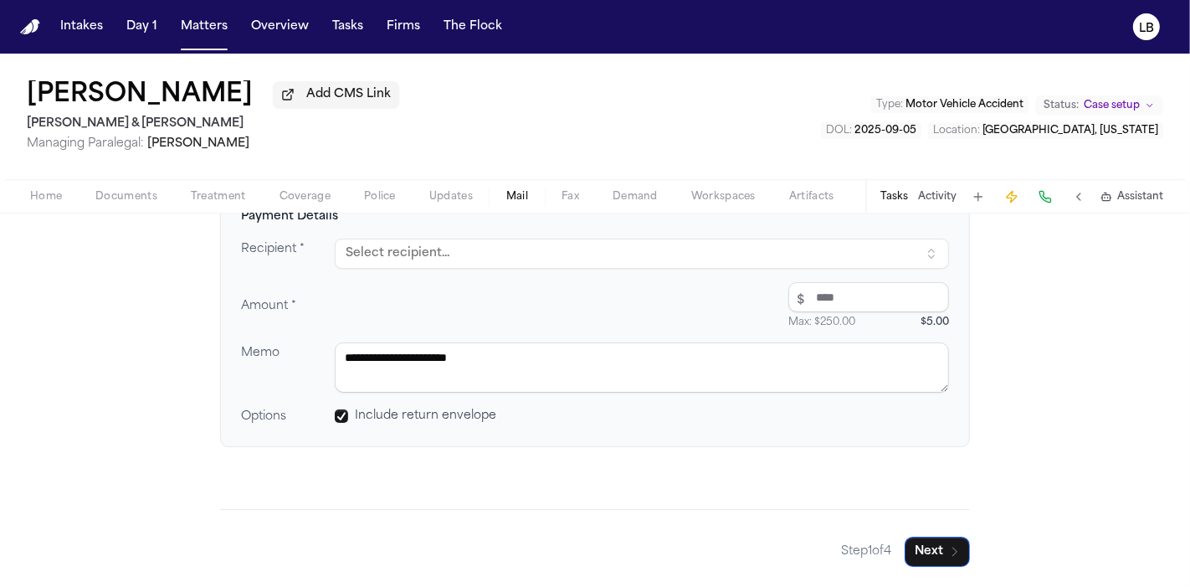
scroll to position [225, 0]
click at [426, 254] on button "City of [PERSON_NAME]" at bounding box center [642, 255] width 614 height 30
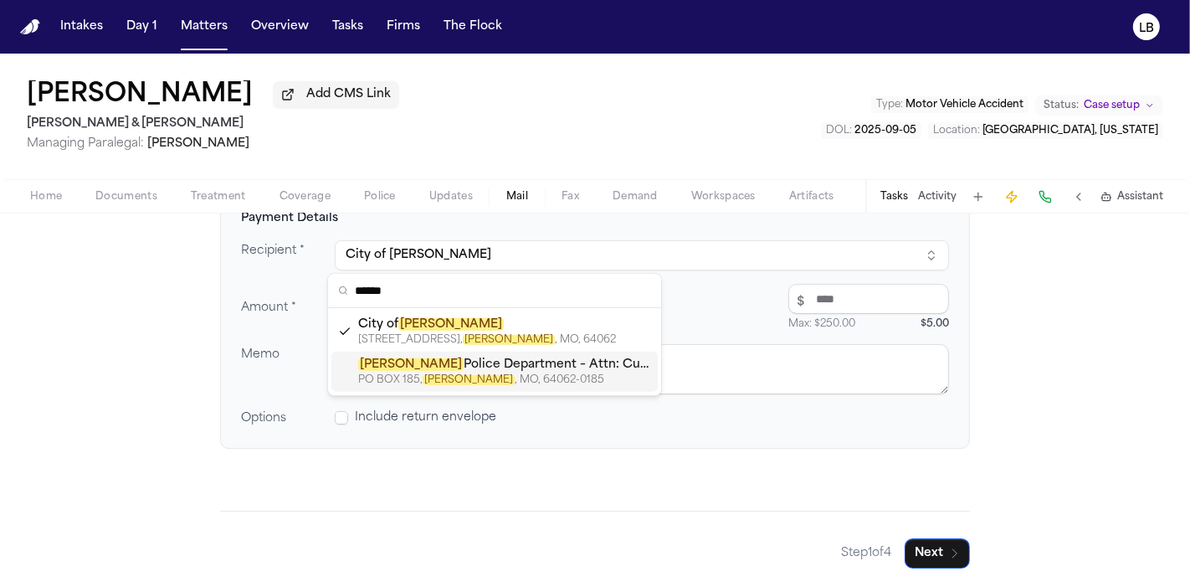
type input "******"
click at [497, 378] on div "PO BOX 185, LAWSON , MO, 64062-0185" at bounding box center [504, 379] width 293 height 13
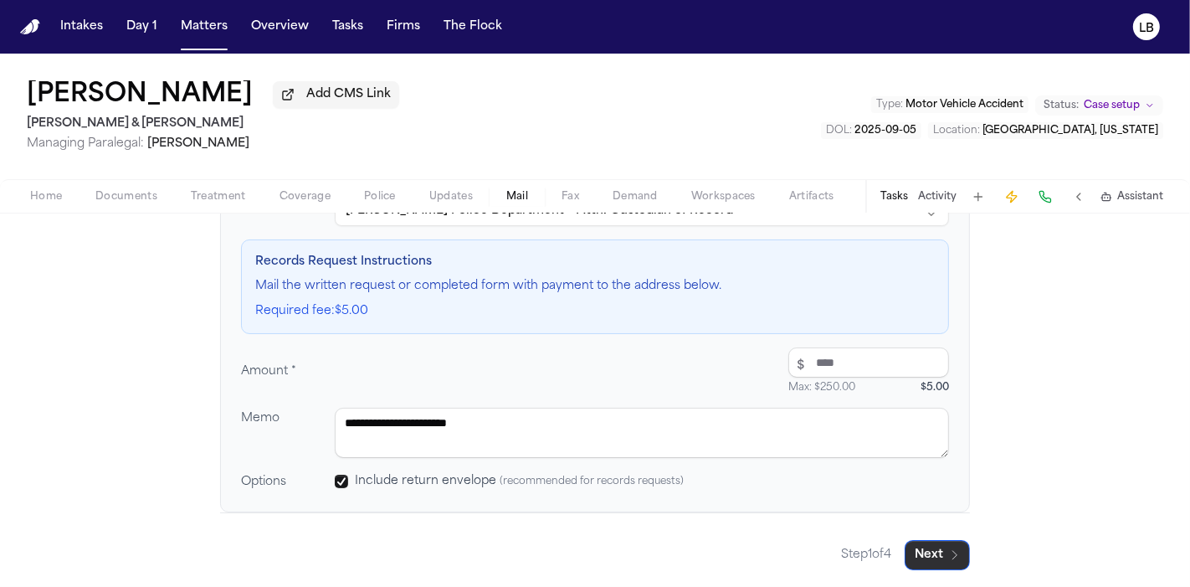
click at [939, 546] on button "Next" at bounding box center [937, 555] width 65 height 30
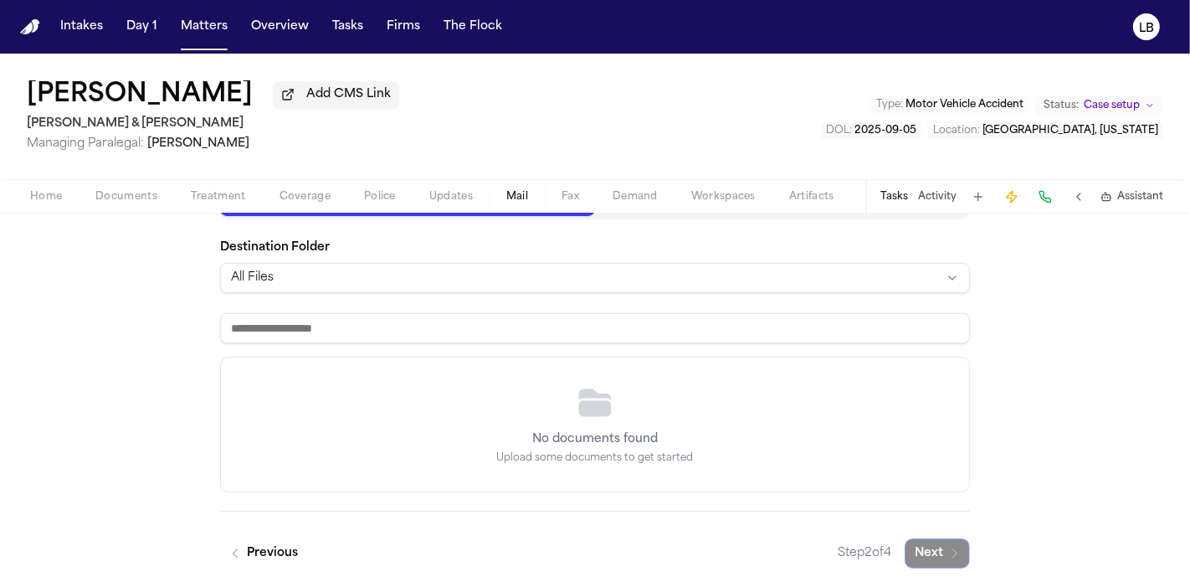
click at [706, 363] on div "No documents found Upload some documents to get started" at bounding box center [595, 424] width 748 height 134
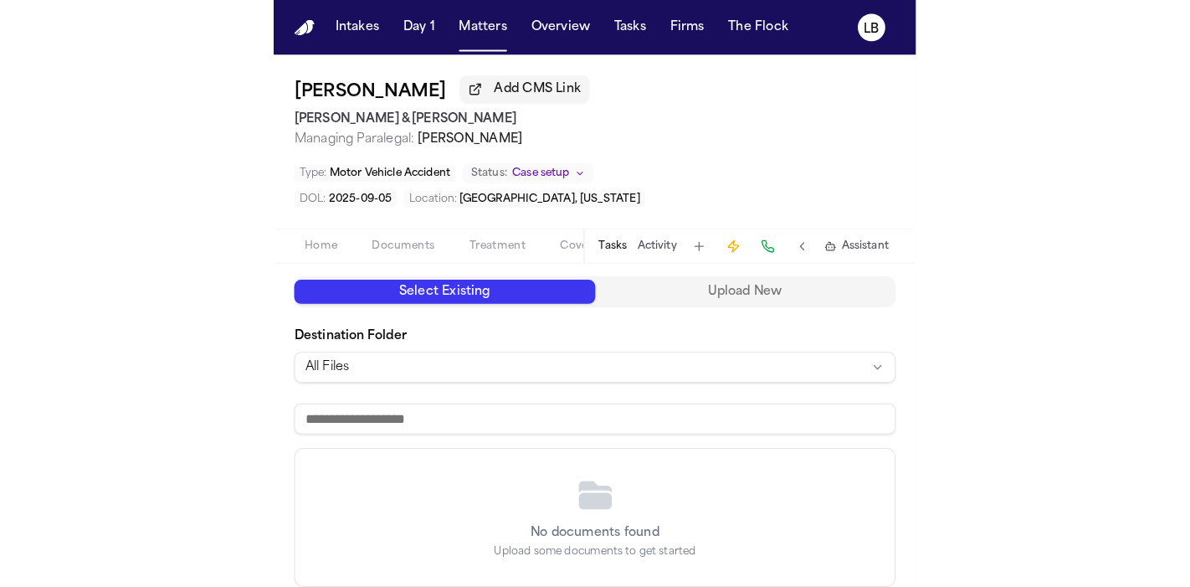
scroll to position [132, 0]
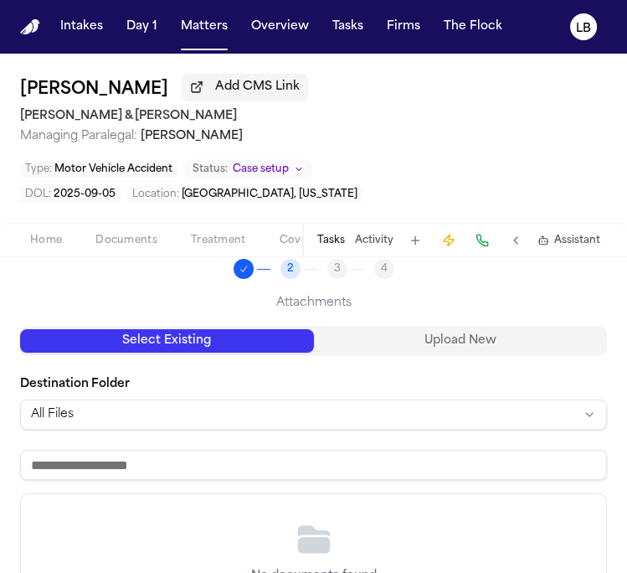
drag, startPoint x: 416, startPoint y: 347, endPoint x: 403, endPoint y: 350, distance: 13.6
click at [416, 347] on button "Upload New" at bounding box center [461, 340] width 294 height 23
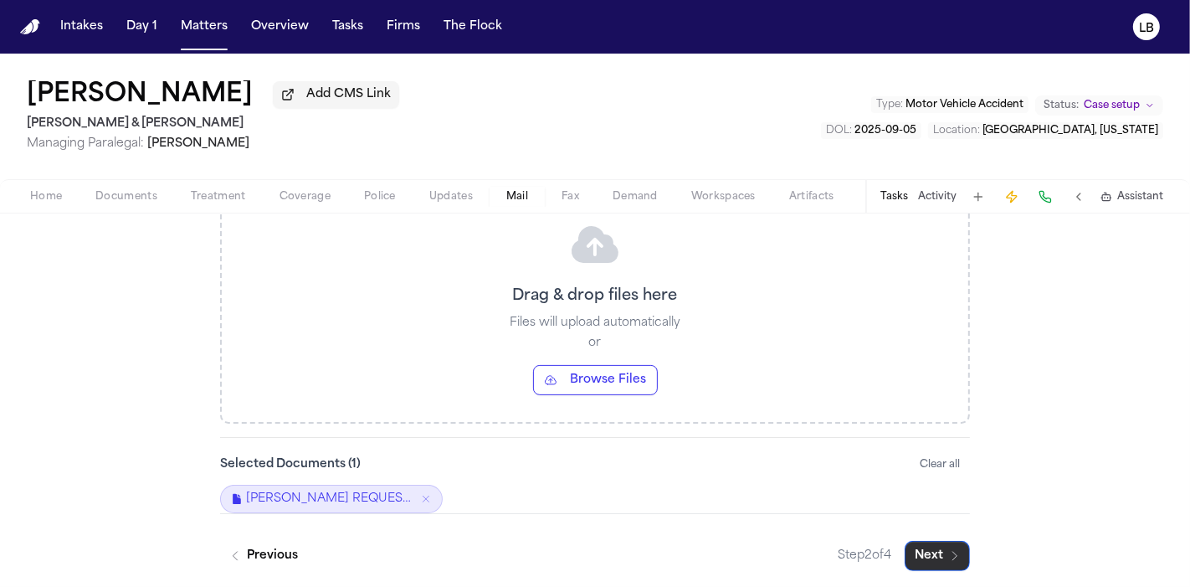
click at [948, 549] on icon "button" at bounding box center [954, 555] width 13 height 13
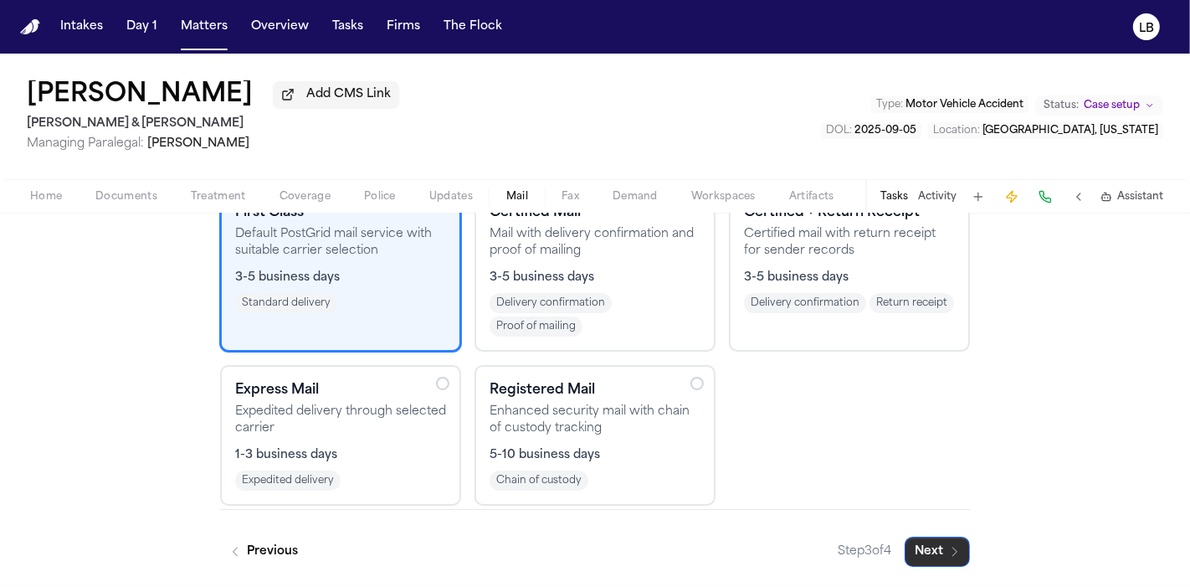
scroll to position [225, 0]
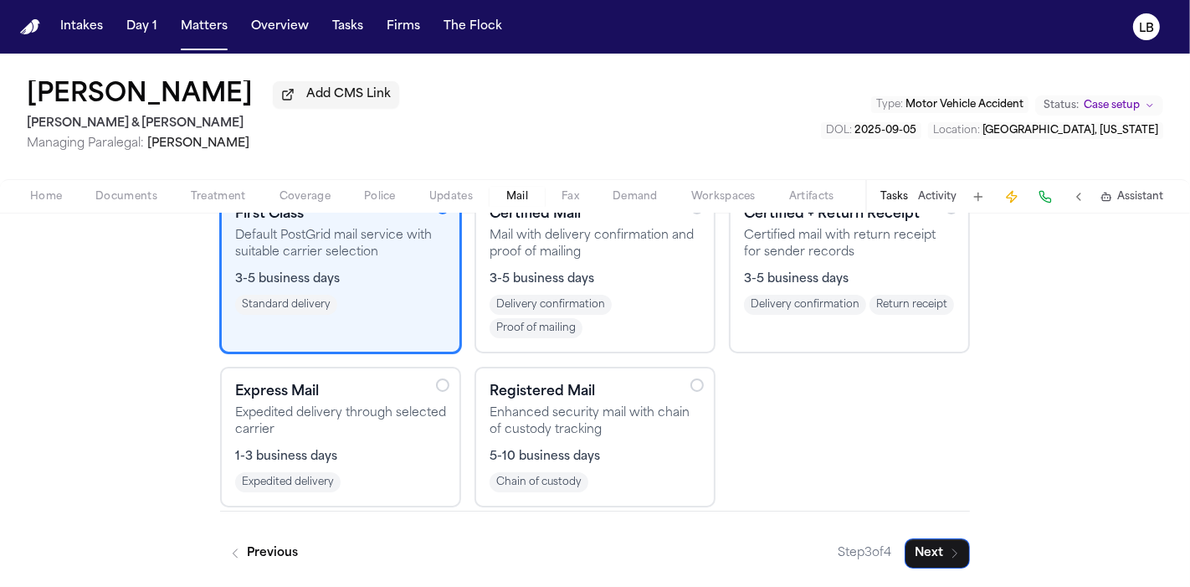
click at [394, 489] on div "Expedited delivery" at bounding box center [340, 482] width 211 height 20
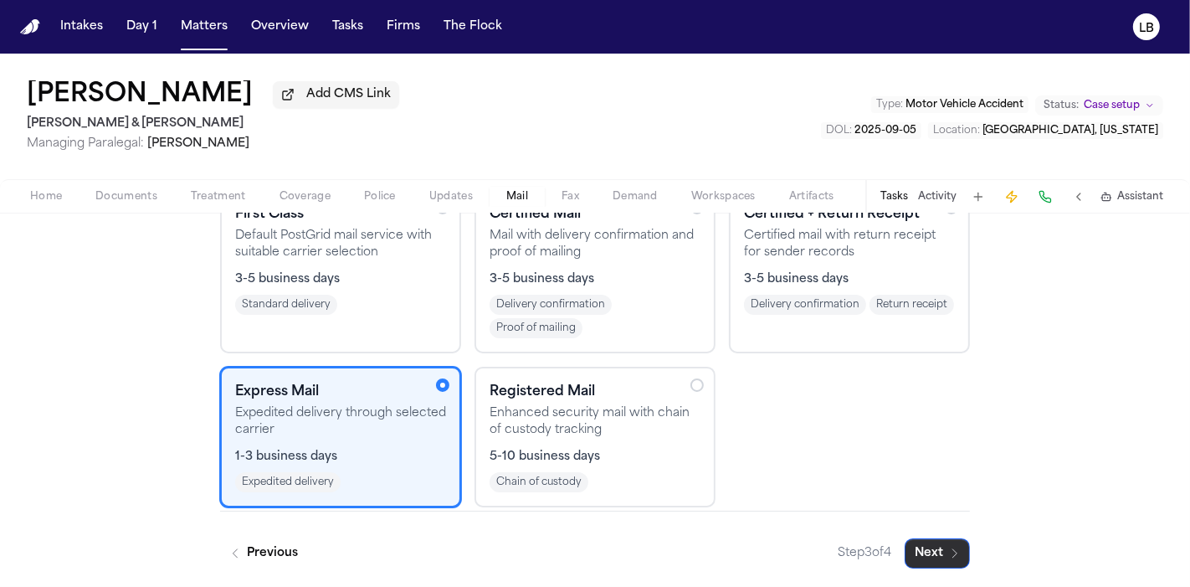
click at [945, 540] on button "Next" at bounding box center [937, 553] width 65 height 30
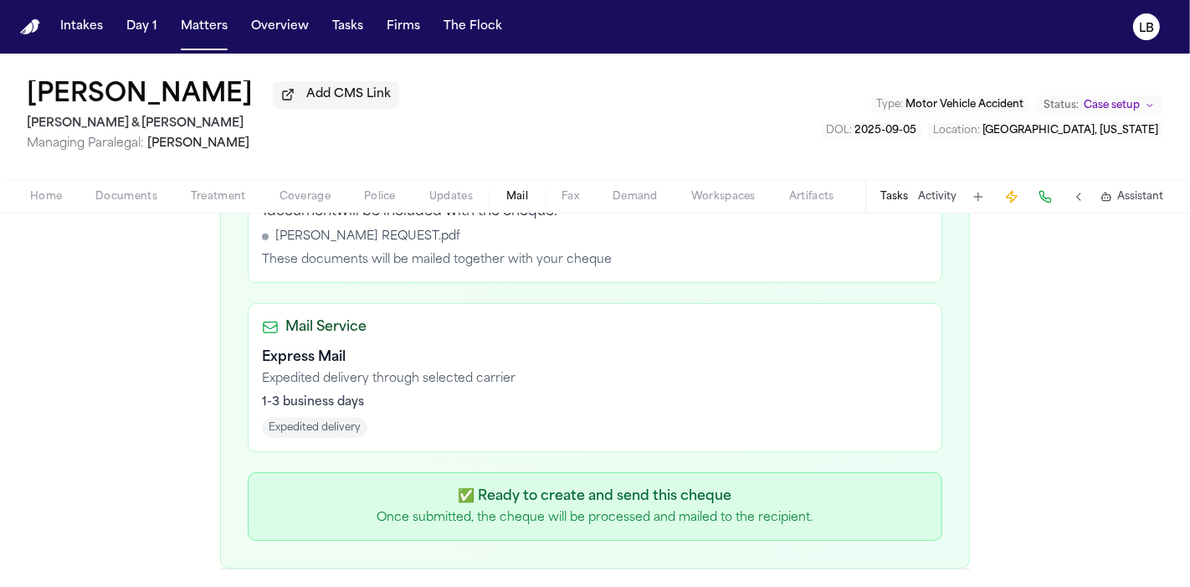
scroll to position [708, 0]
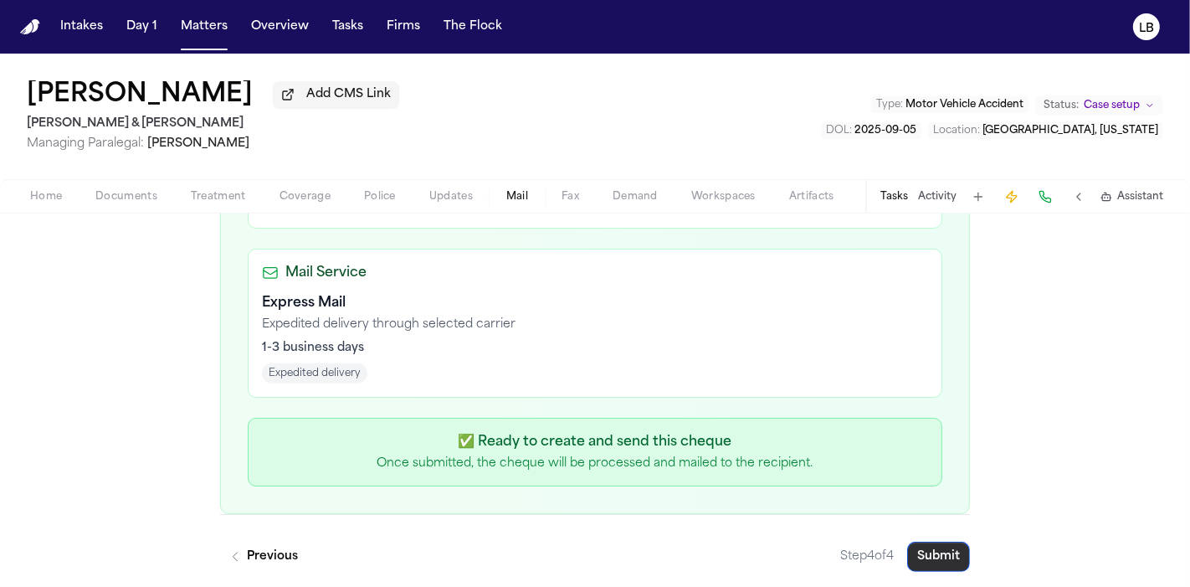
click at [930, 543] on button "Submit" at bounding box center [938, 557] width 63 height 30
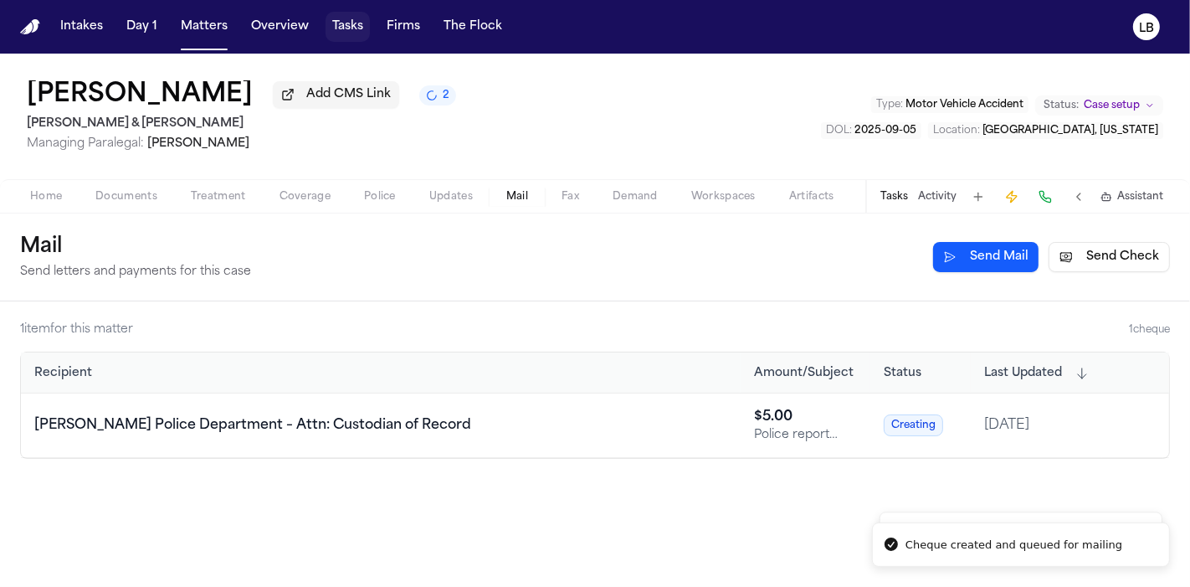
click at [339, 31] on button "Tasks" at bounding box center [348, 27] width 44 height 30
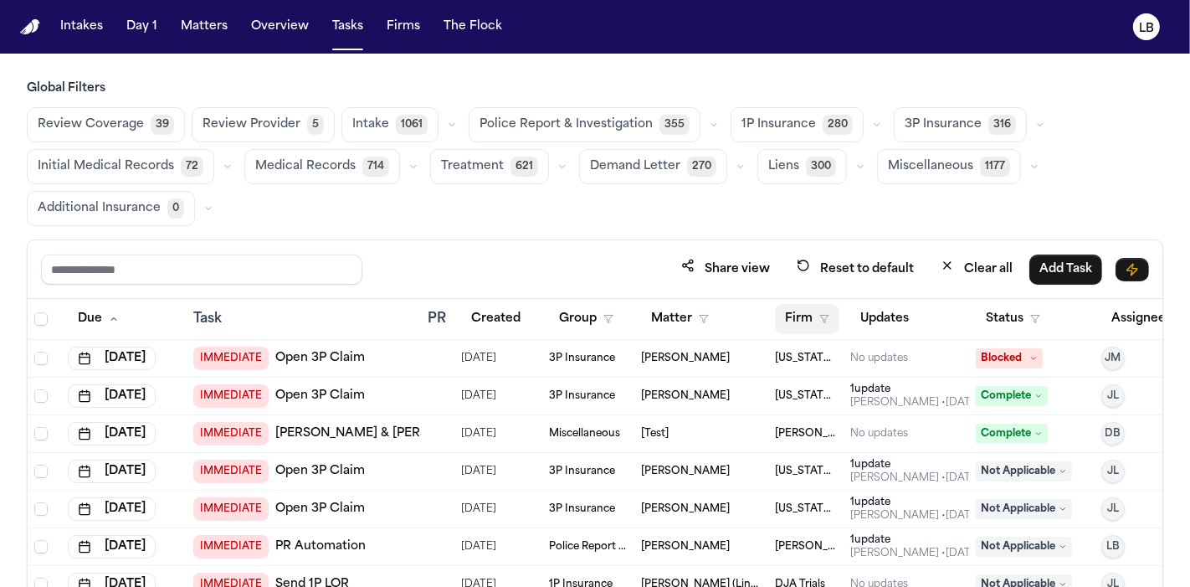
click at [793, 312] on button "Firm" at bounding box center [807, 319] width 64 height 30
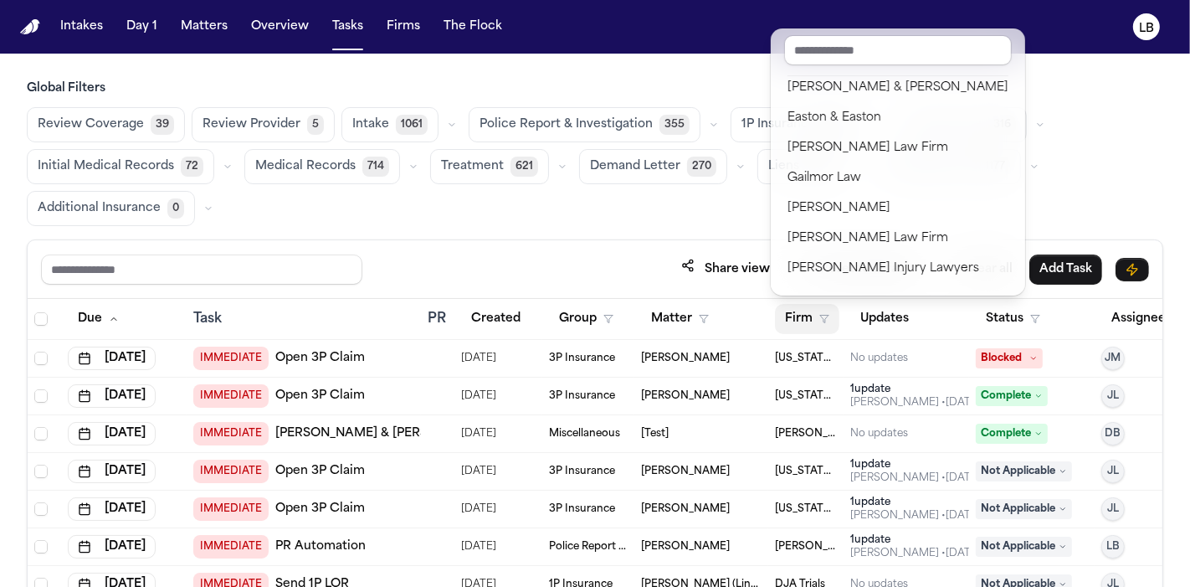
scroll to position [650, 0]
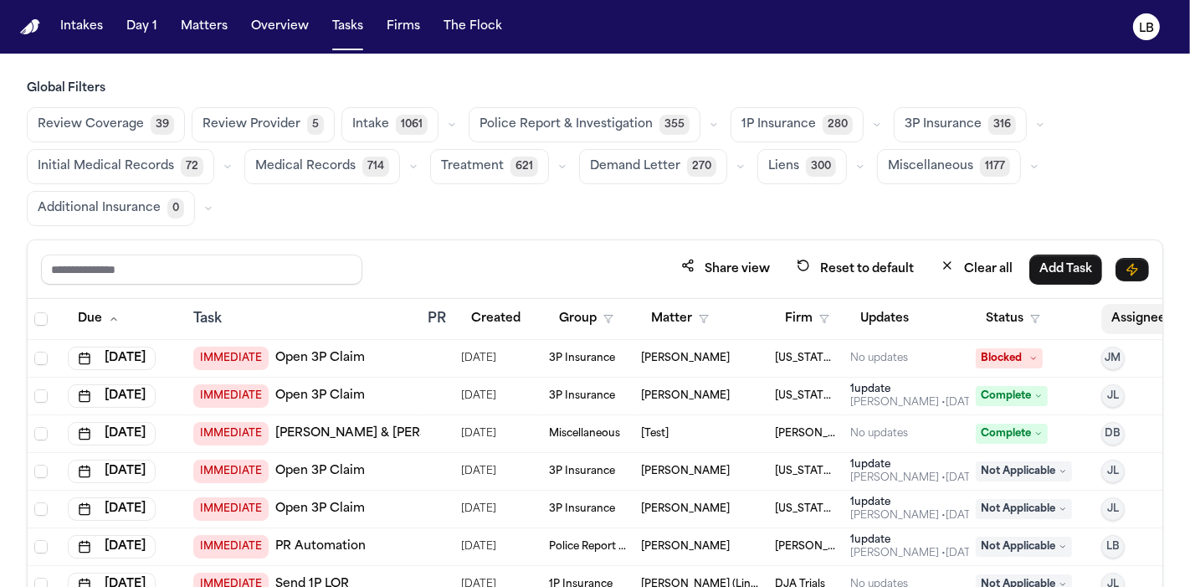
click at [1105, 310] on button "Assignee" at bounding box center [1147, 319] width 91 height 30
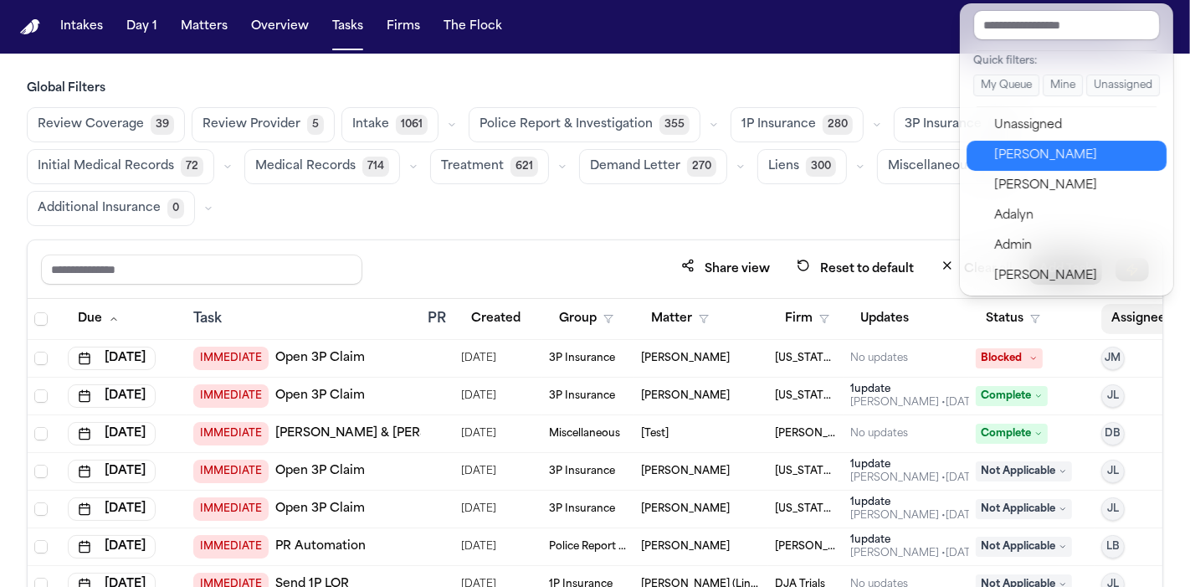
click at [1064, 158] on div "[PERSON_NAME]" at bounding box center [1075, 156] width 163 height 20
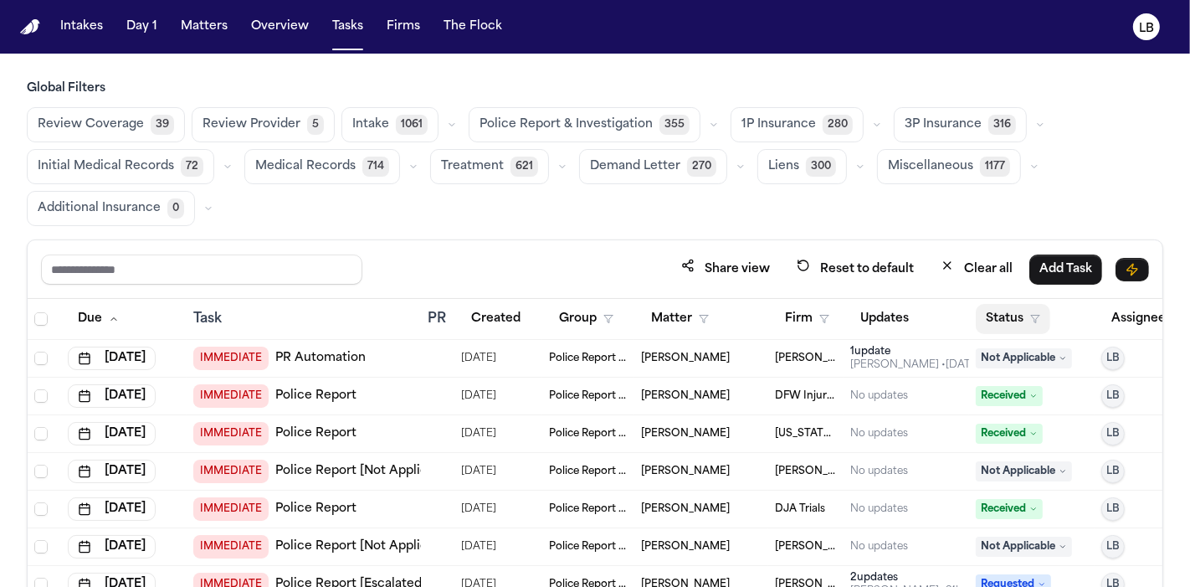
click at [1020, 316] on button "Status" at bounding box center [1013, 319] width 75 height 30
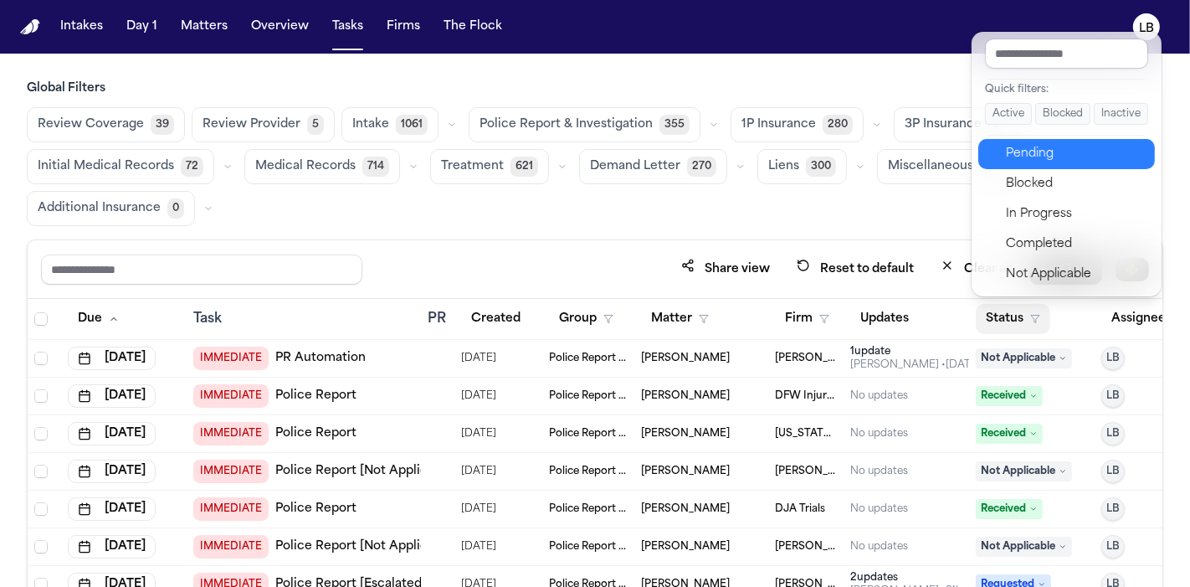
click at [1068, 157] on div "Pending" at bounding box center [1076, 154] width 140 height 20
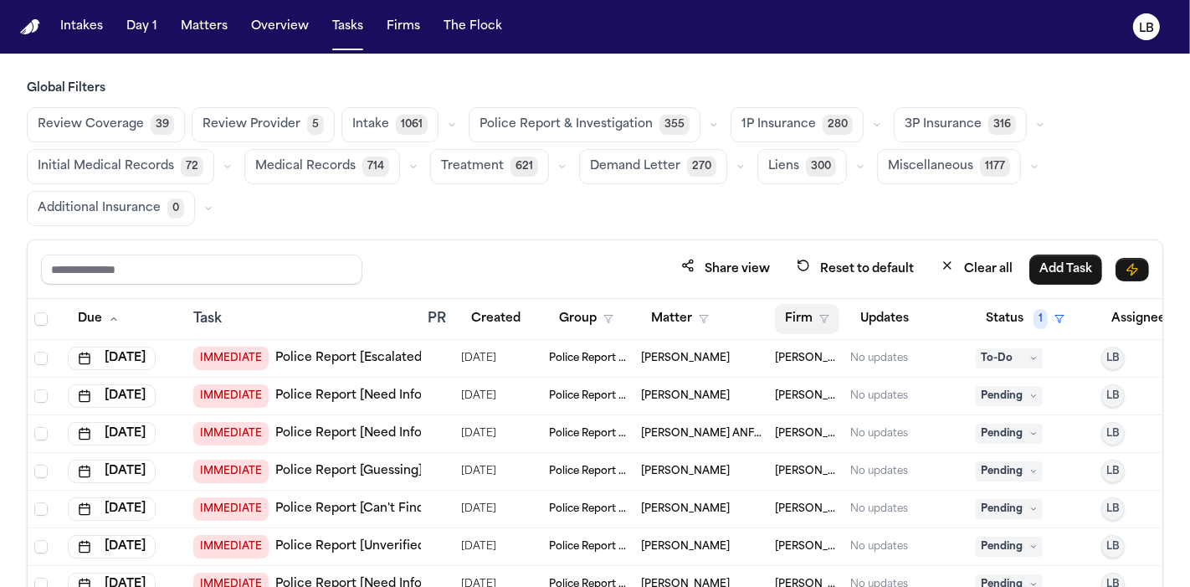
click at [808, 322] on button "Firm" at bounding box center [807, 319] width 64 height 30
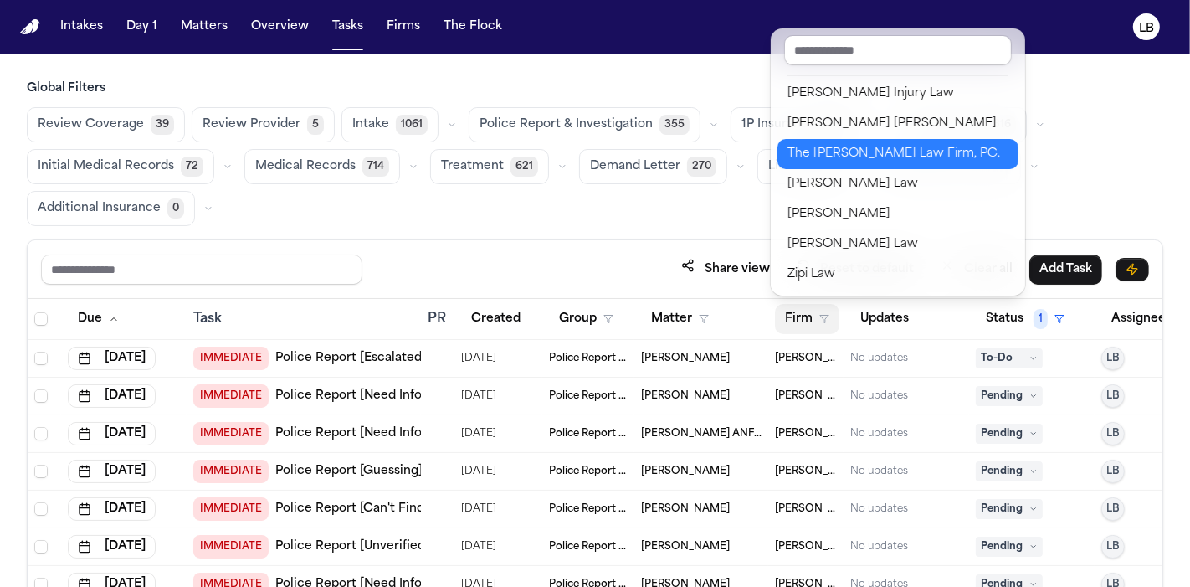
scroll to position [2017, 0]
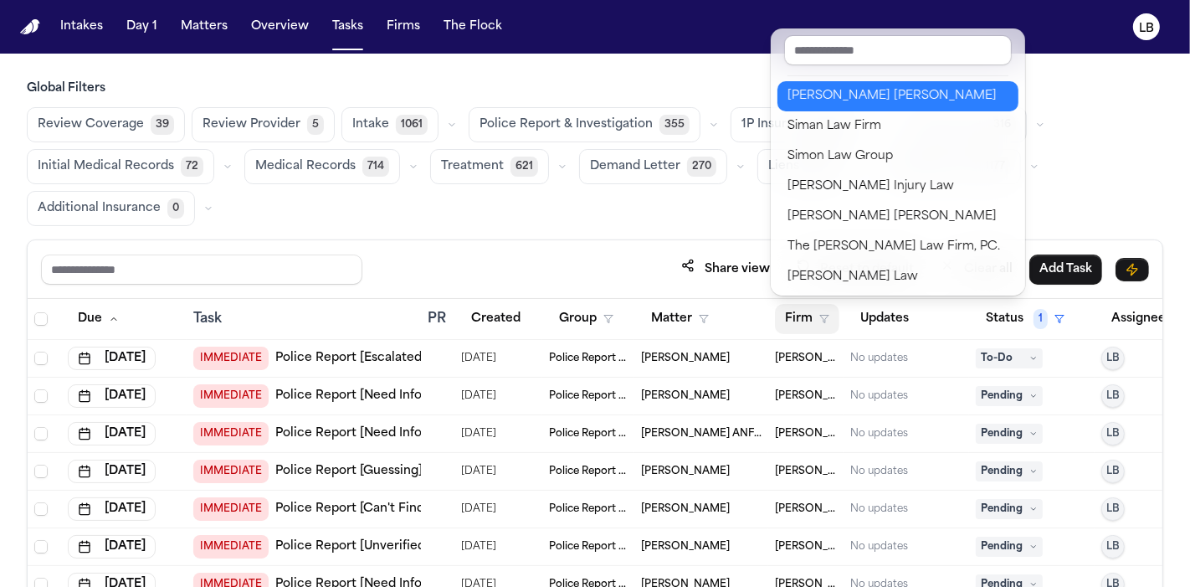
click at [891, 99] on div "Shulman Hill" at bounding box center [898, 96] width 221 height 20
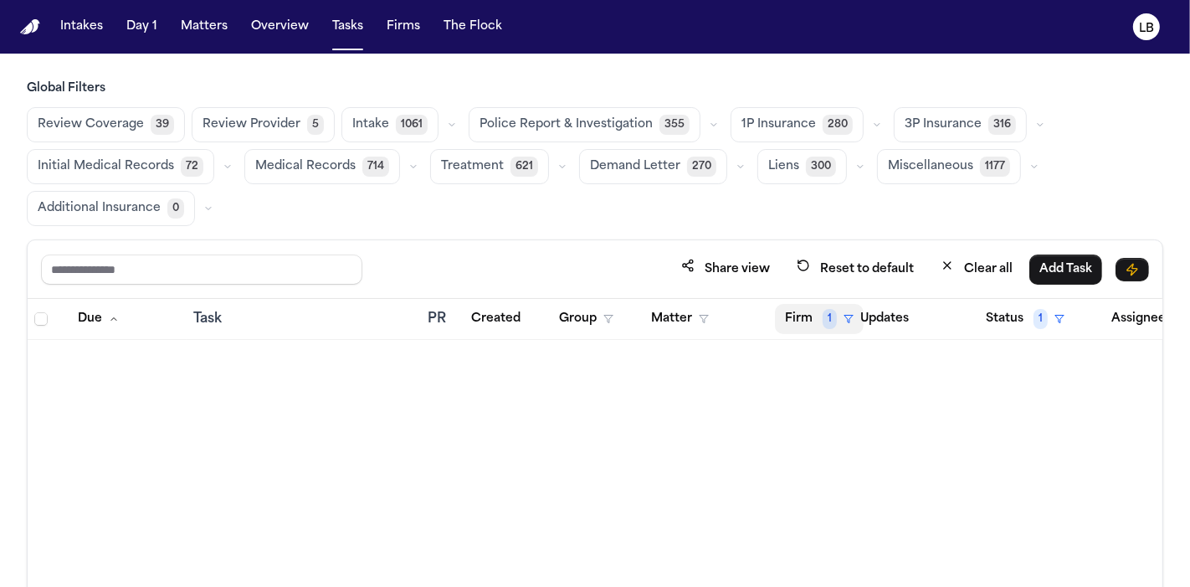
click at [825, 320] on span "1" at bounding box center [830, 319] width 14 height 20
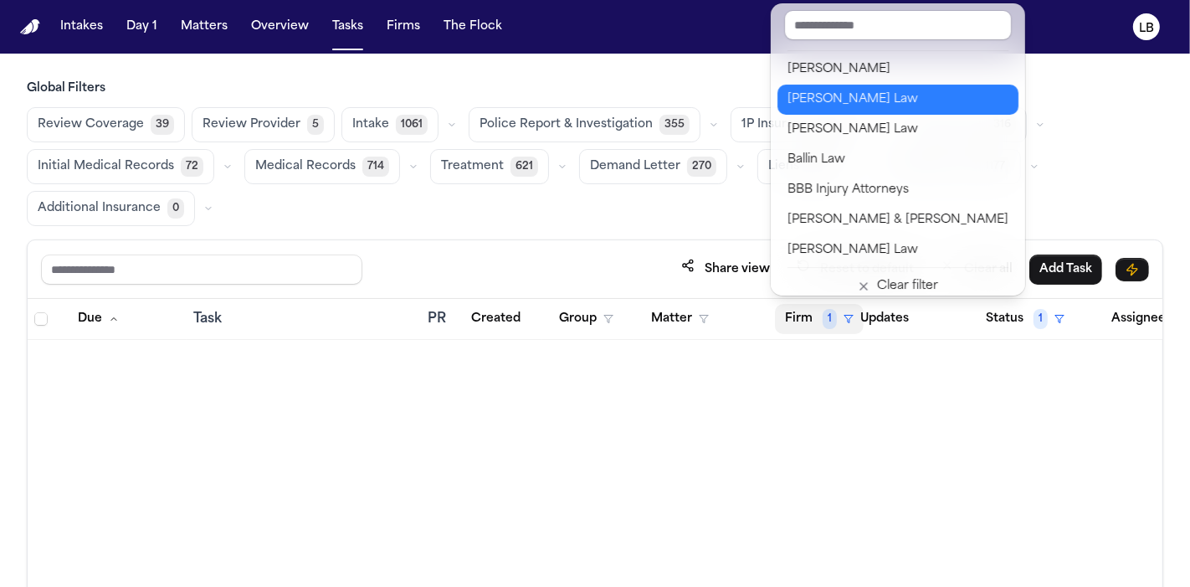
click at [889, 94] on div "[PERSON_NAME] Law" at bounding box center [898, 100] width 221 height 20
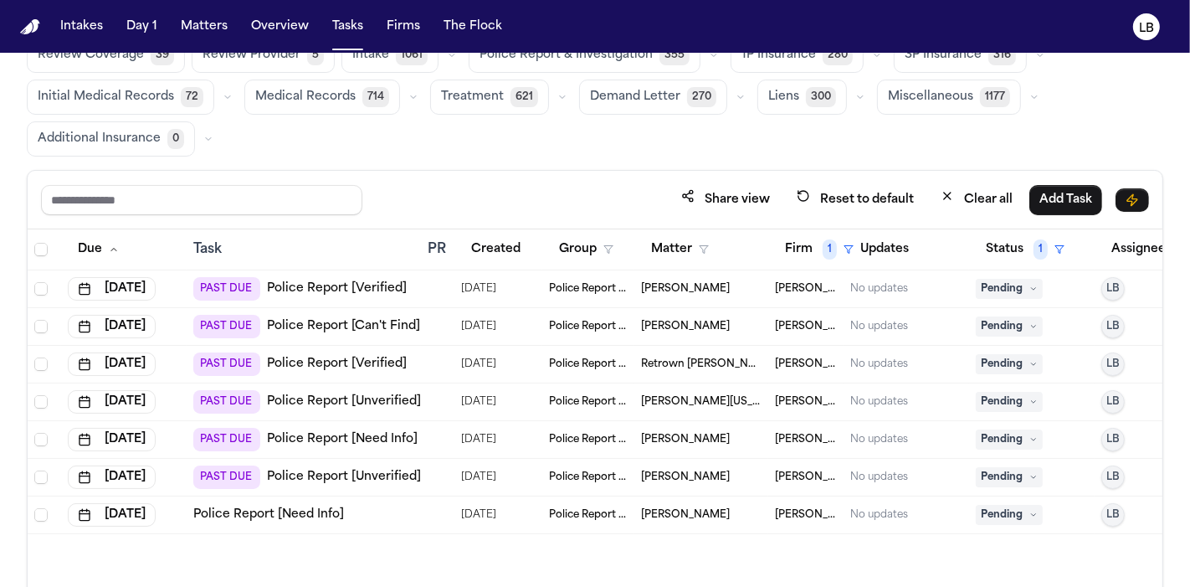
scroll to position [139, 0]
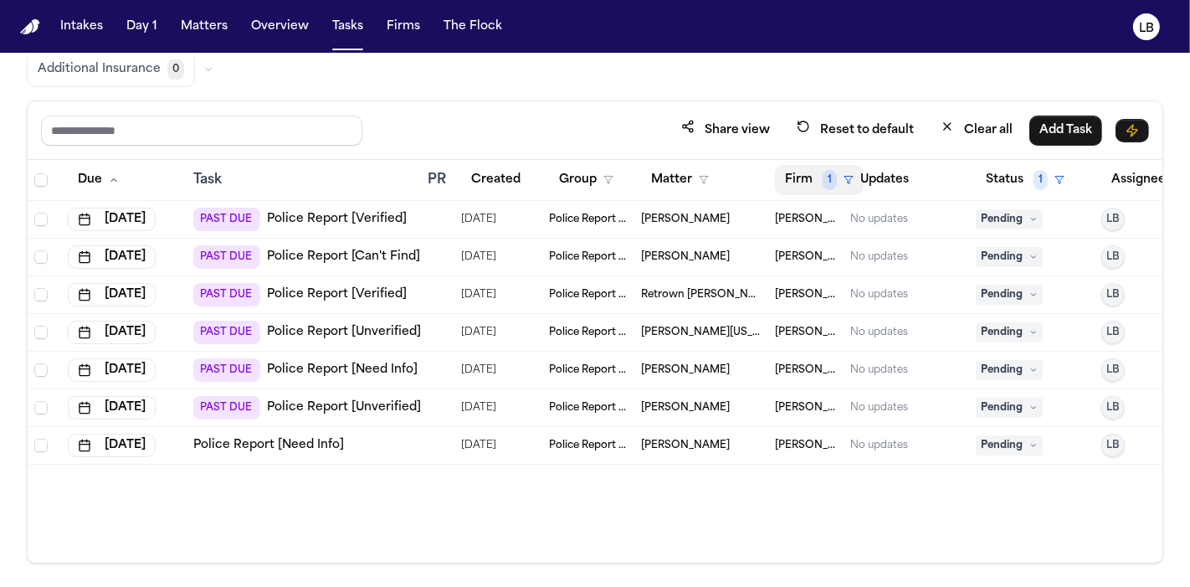
click at [818, 175] on button "Firm 1" at bounding box center [819, 180] width 89 height 30
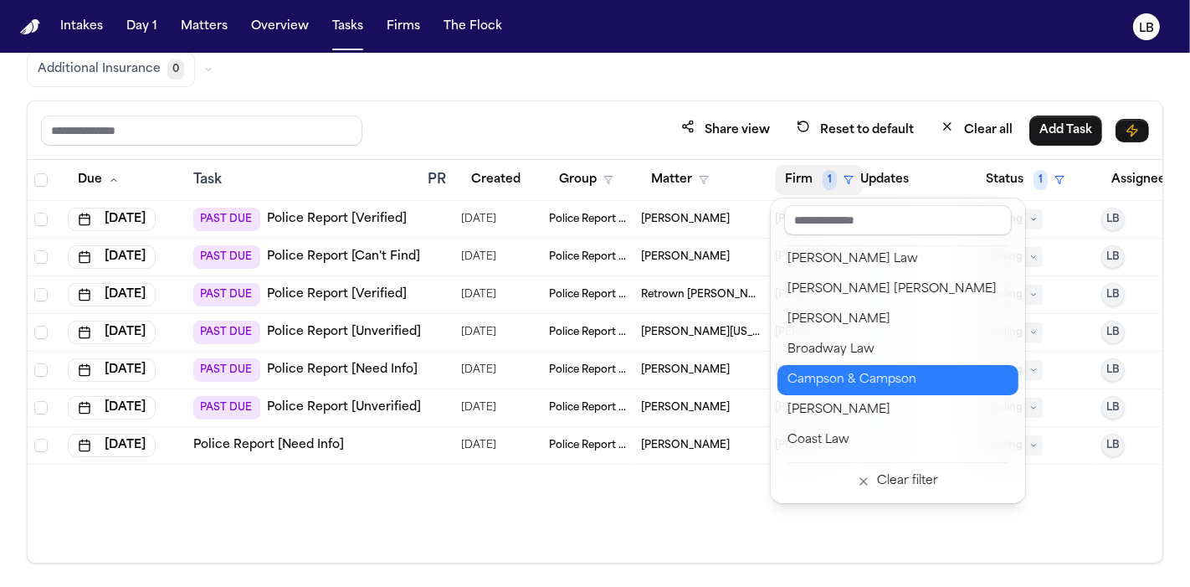
scroll to position [279, 0]
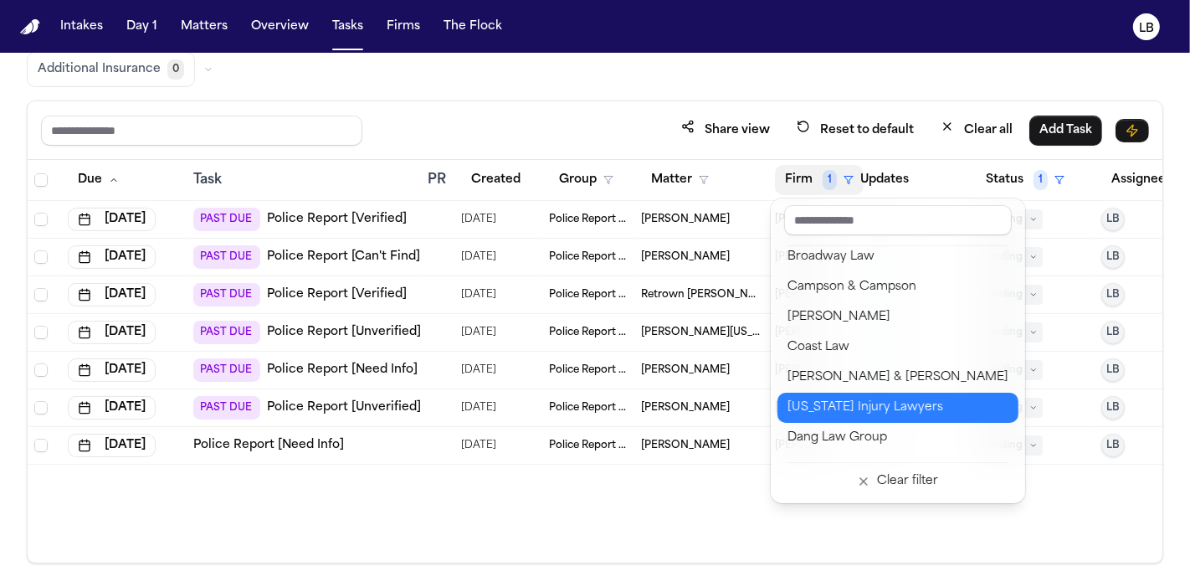
click at [939, 406] on div "Colorado Injury Lawyers" at bounding box center [898, 408] width 221 height 20
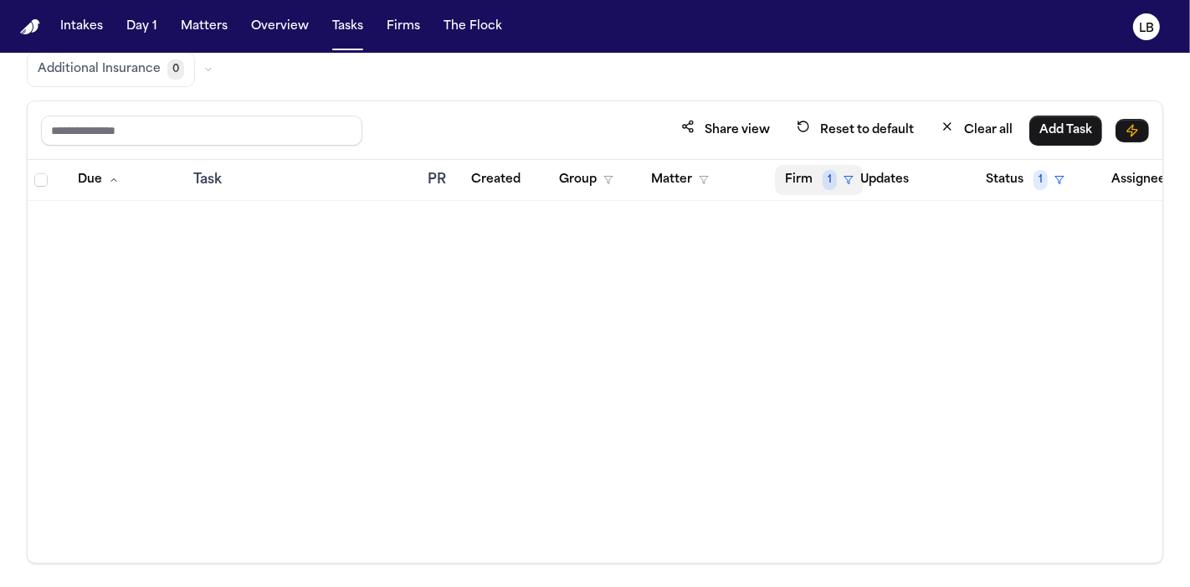
click at [820, 190] on button "Firm 1" at bounding box center [819, 180] width 89 height 30
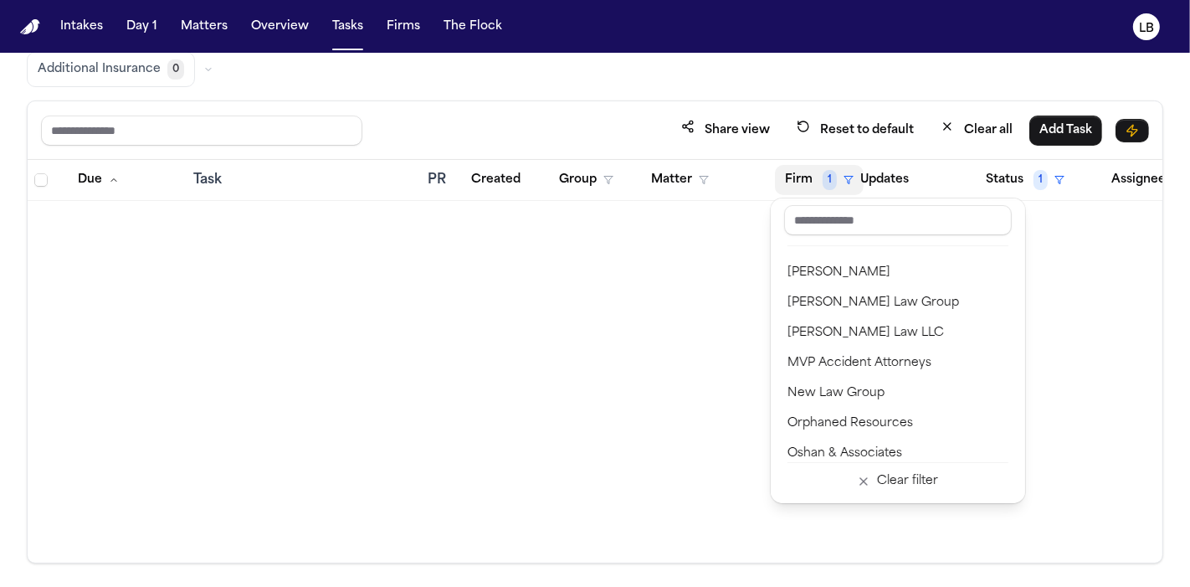
scroll to position [1674, 0]
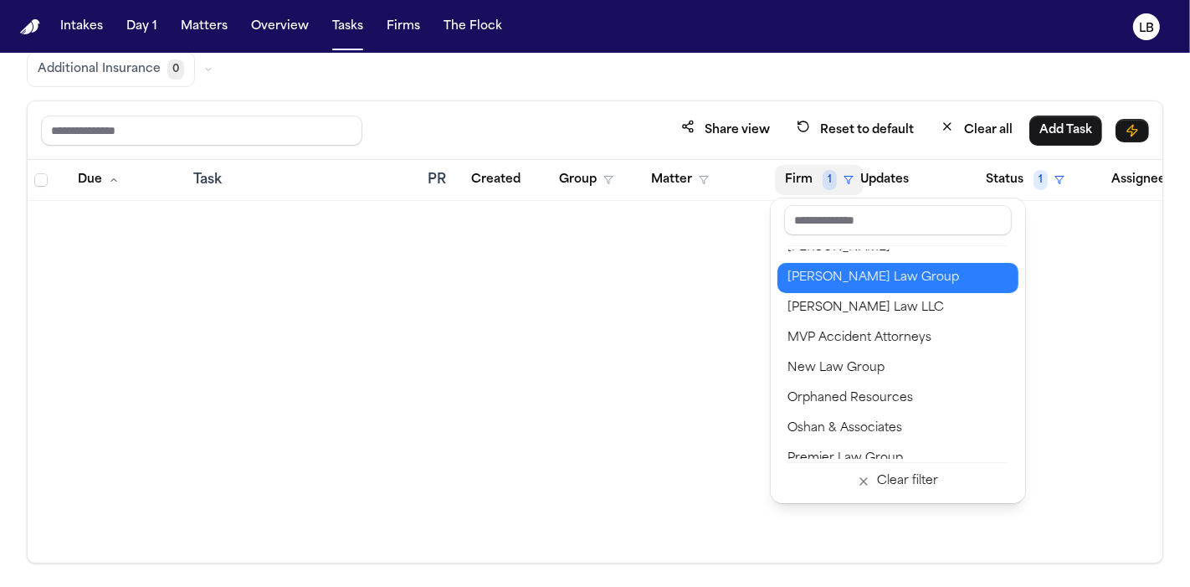
click at [861, 282] on div "Morgan Law Group" at bounding box center [898, 278] width 221 height 20
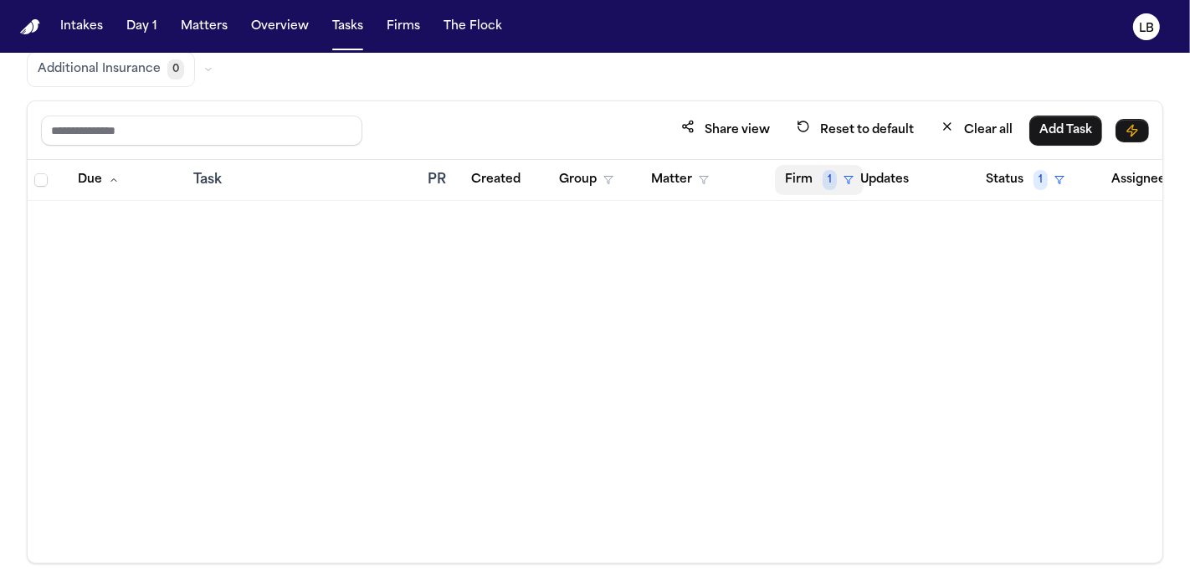
click at [825, 179] on span "1" at bounding box center [830, 180] width 14 height 20
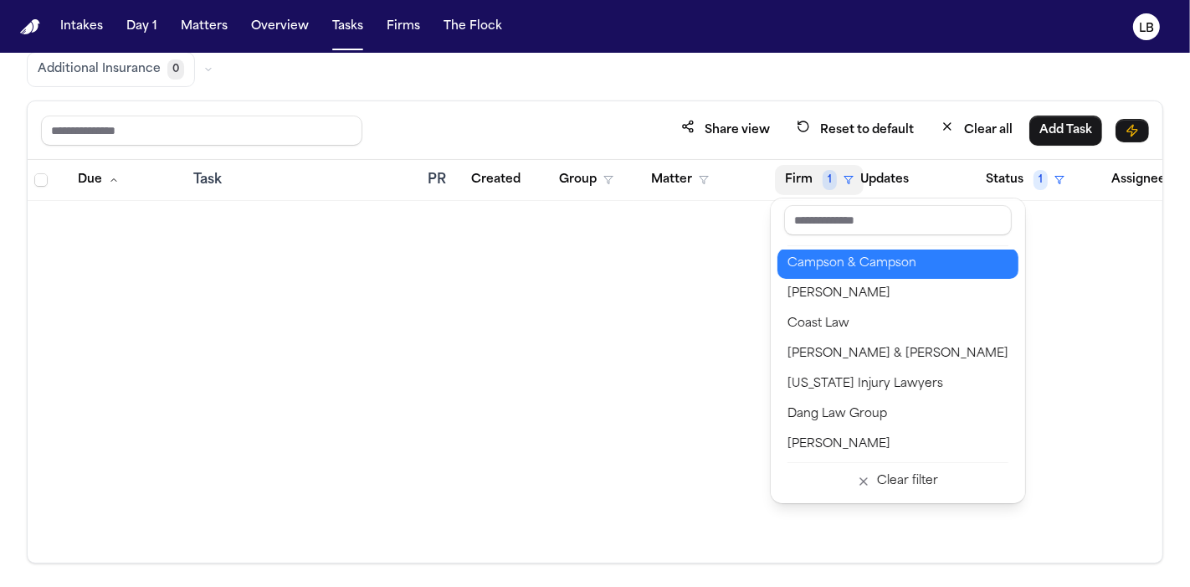
scroll to position [372, 0]
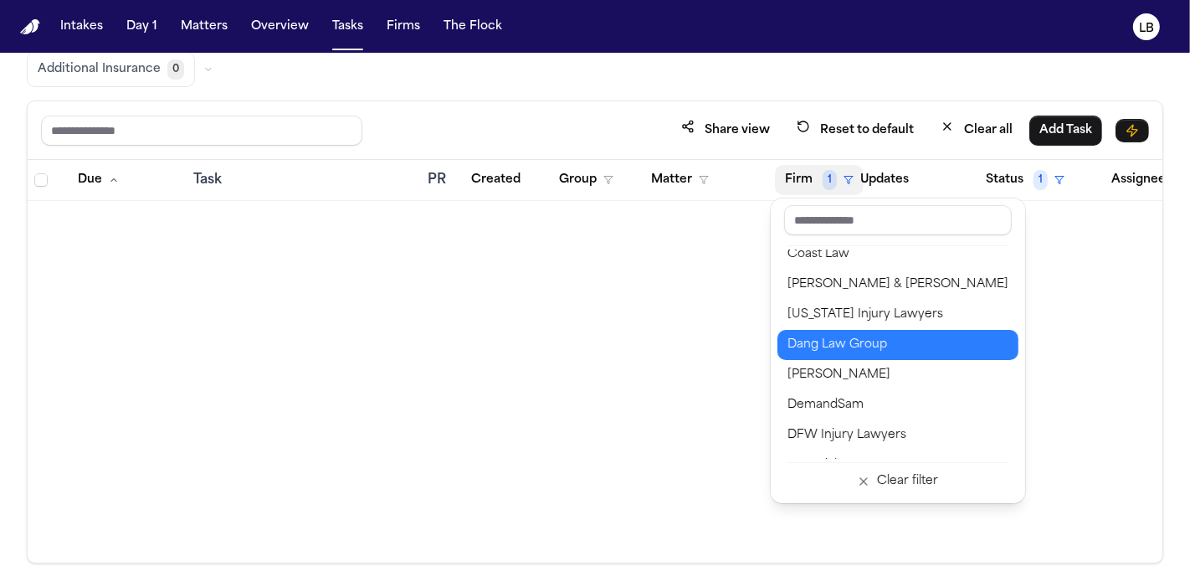
click at [905, 351] on div "Dang Law Group" at bounding box center [898, 345] width 221 height 20
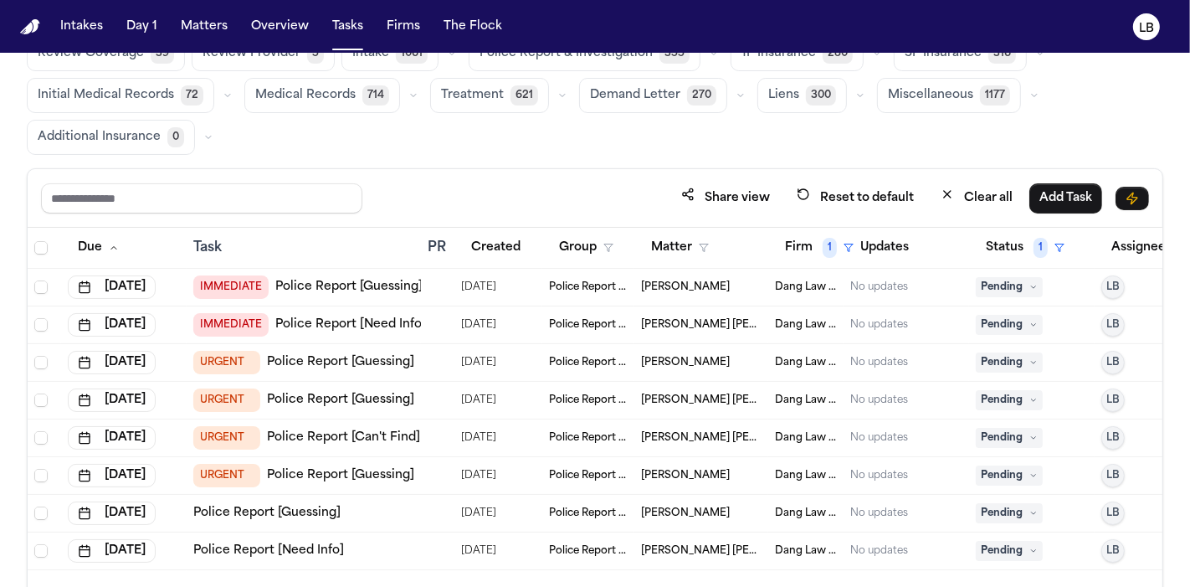
scroll to position [46, 0]
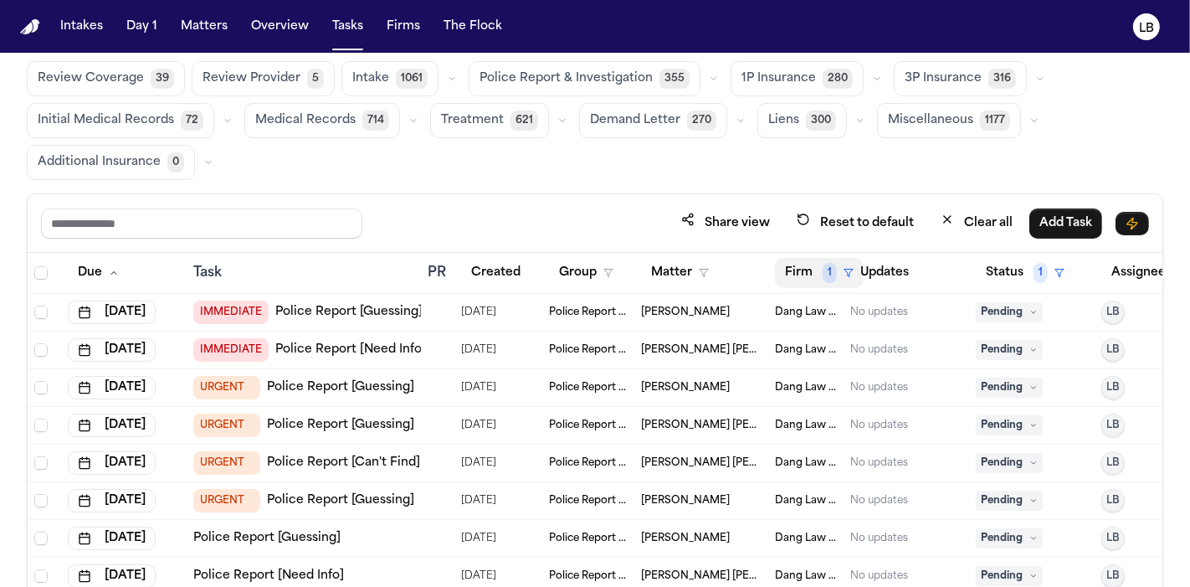
click at [817, 277] on button "Firm 1" at bounding box center [819, 273] width 89 height 30
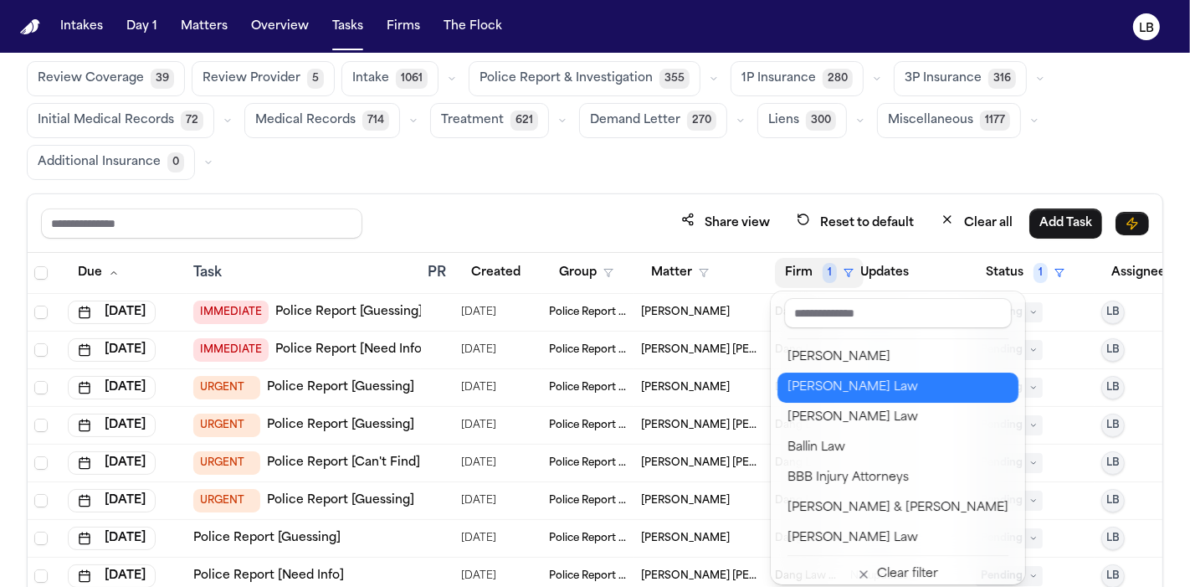
click at [861, 392] on div "[PERSON_NAME] Law" at bounding box center [898, 388] width 221 height 20
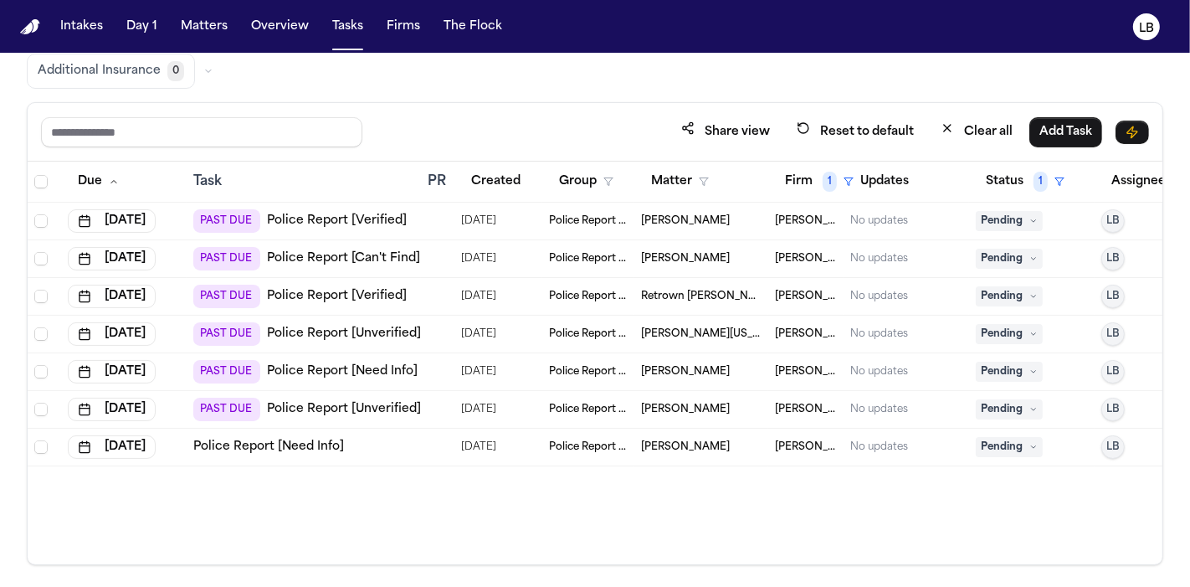
scroll to position [139, 0]
click at [311, 230] on td "PAST DUE Police Report [Verified]" at bounding box center [304, 220] width 234 height 38
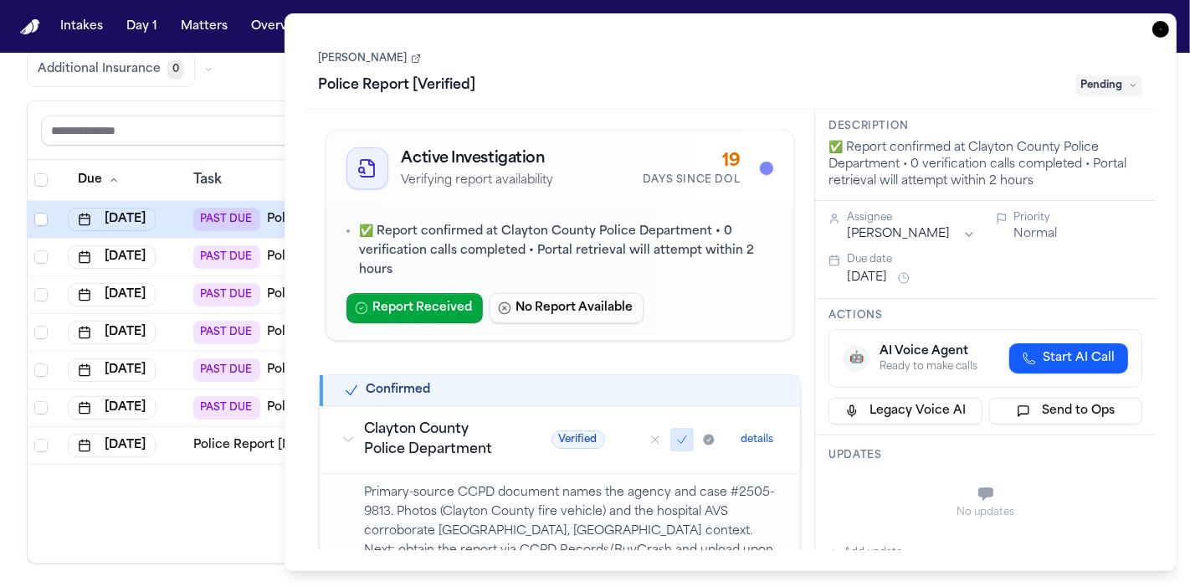
click at [380, 59] on link "April Andrews" at bounding box center [370, 58] width 102 height 13
click at [1164, 34] on icon "button" at bounding box center [1161, 29] width 17 height 17
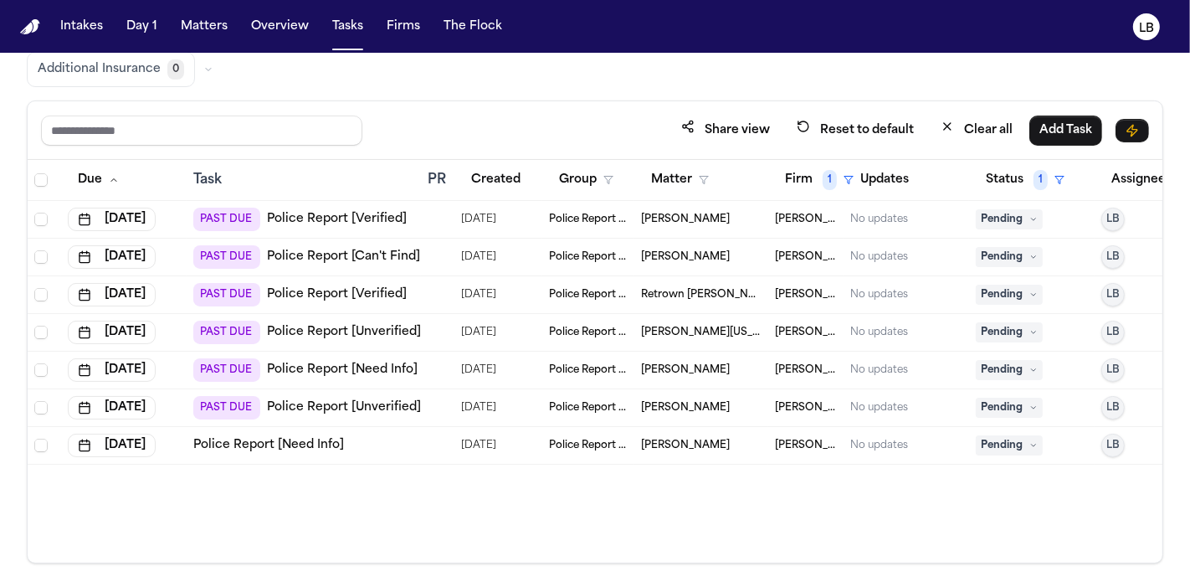
click at [685, 288] on span "Retrown [PERSON_NAME] - SAMPLE" at bounding box center [701, 294] width 121 height 13
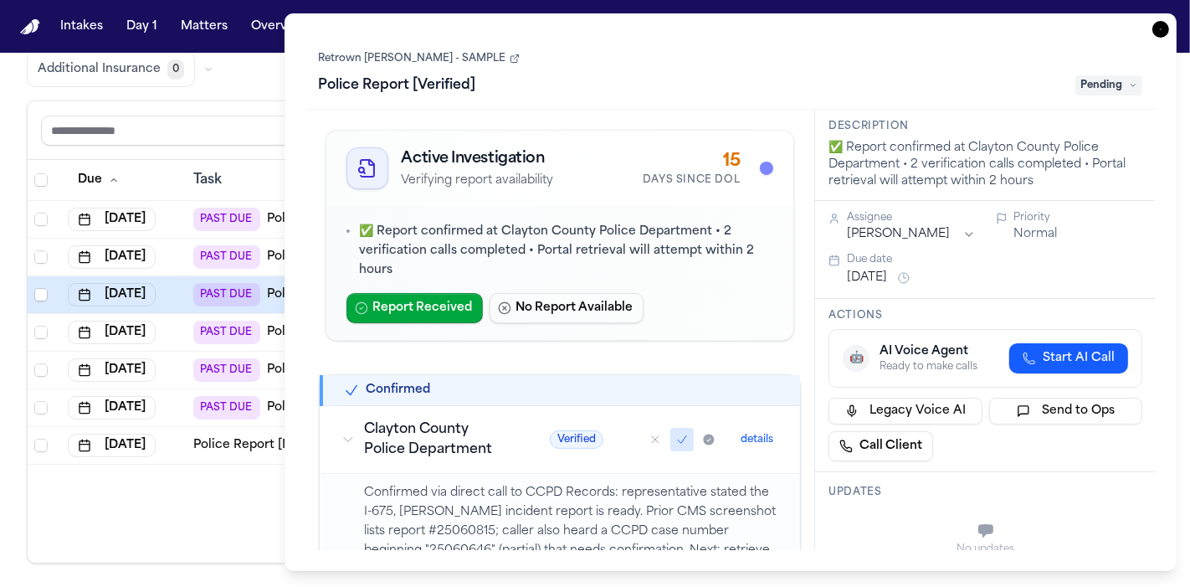
click at [419, 56] on link "Retrown [PERSON_NAME] - SAMPLE" at bounding box center [419, 58] width 201 height 13
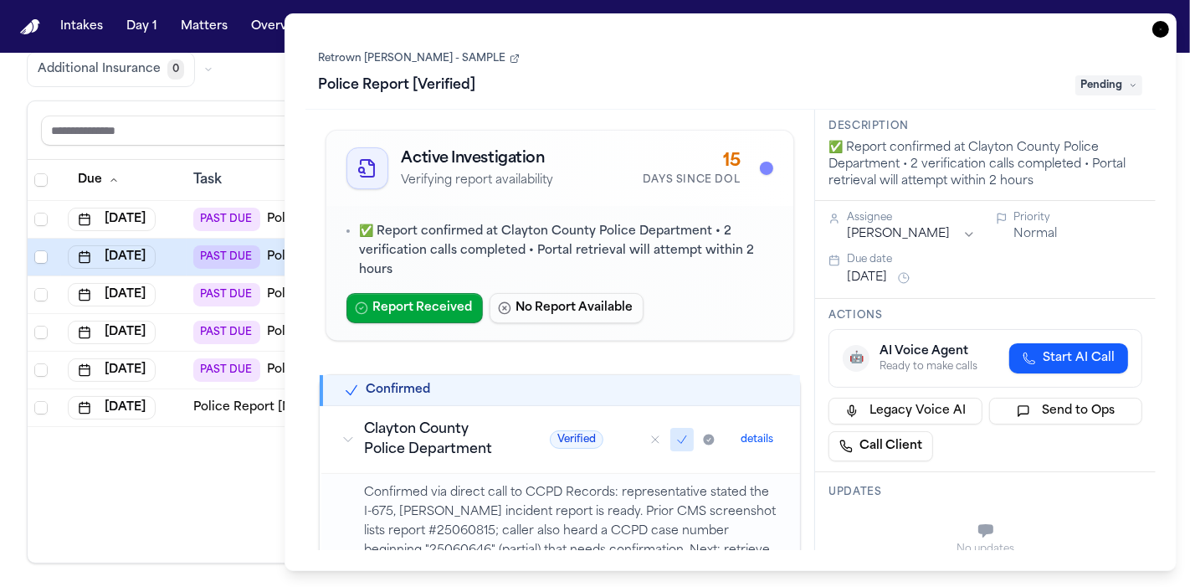
click at [1163, 33] on icon "button" at bounding box center [1161, 29] width 17 height 17
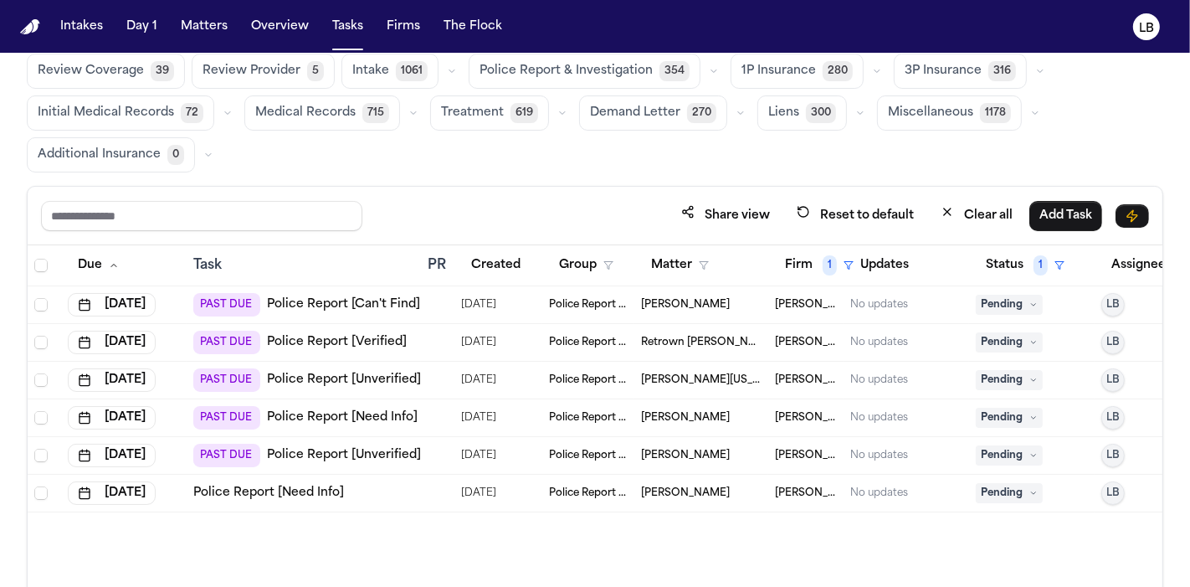
scroll to position [93, 0]
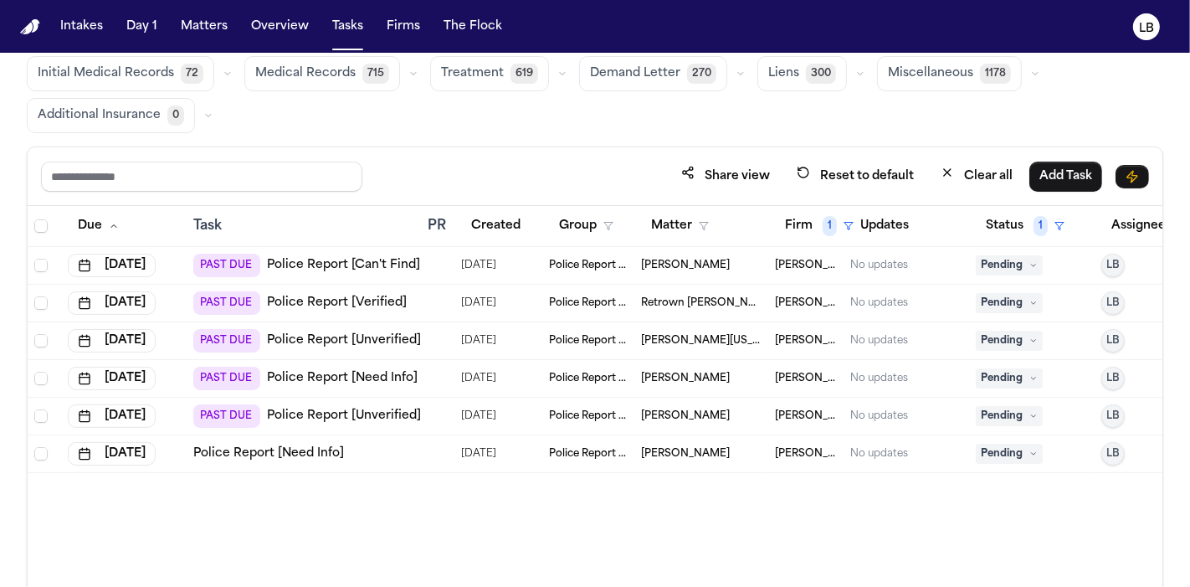
click at [387, 343] on link "Police Report [Unverified]" at bounding box center [344, 340] width 154 height 17
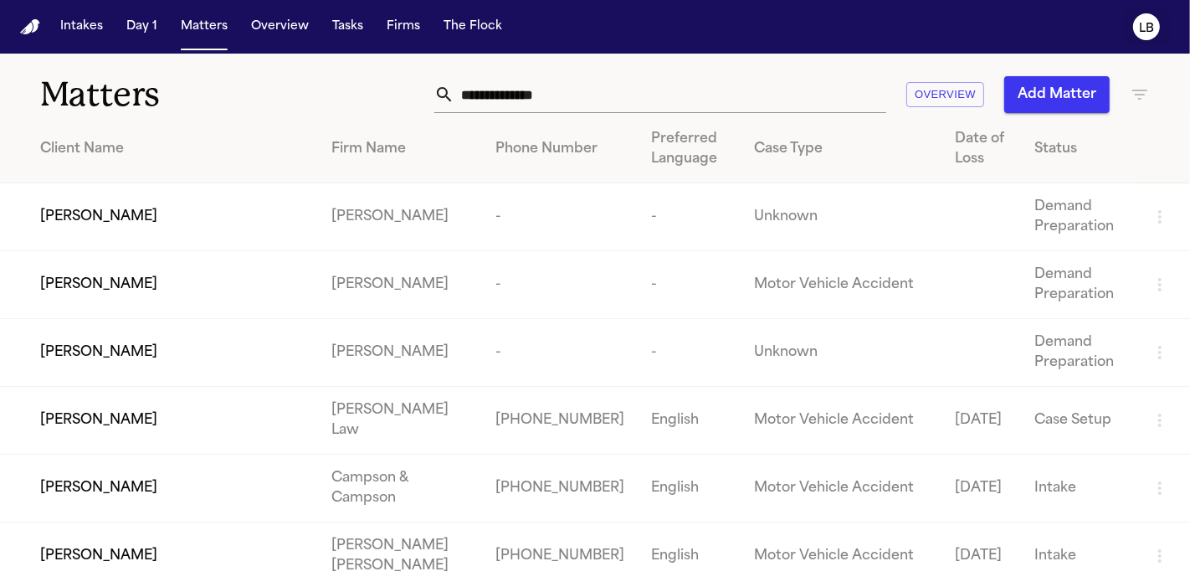
click at [1151, 39] on icon "LB" at bounding box center [1146, 26] width 27 height 27
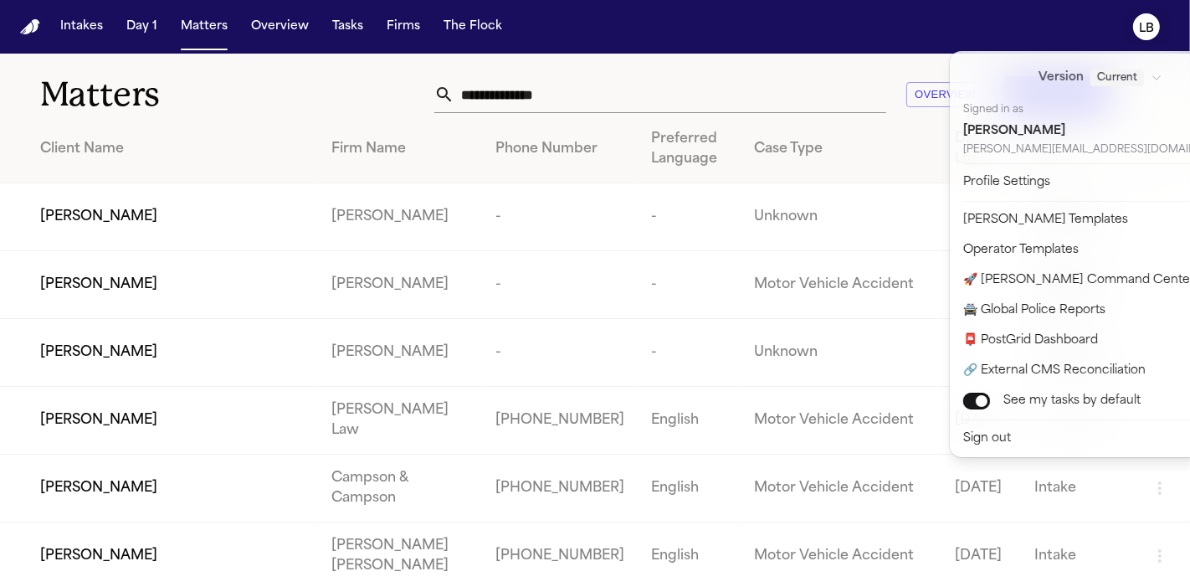
click at [1147, 25] on text "LB" at bounding box center [1146, 29] width 15 height 12
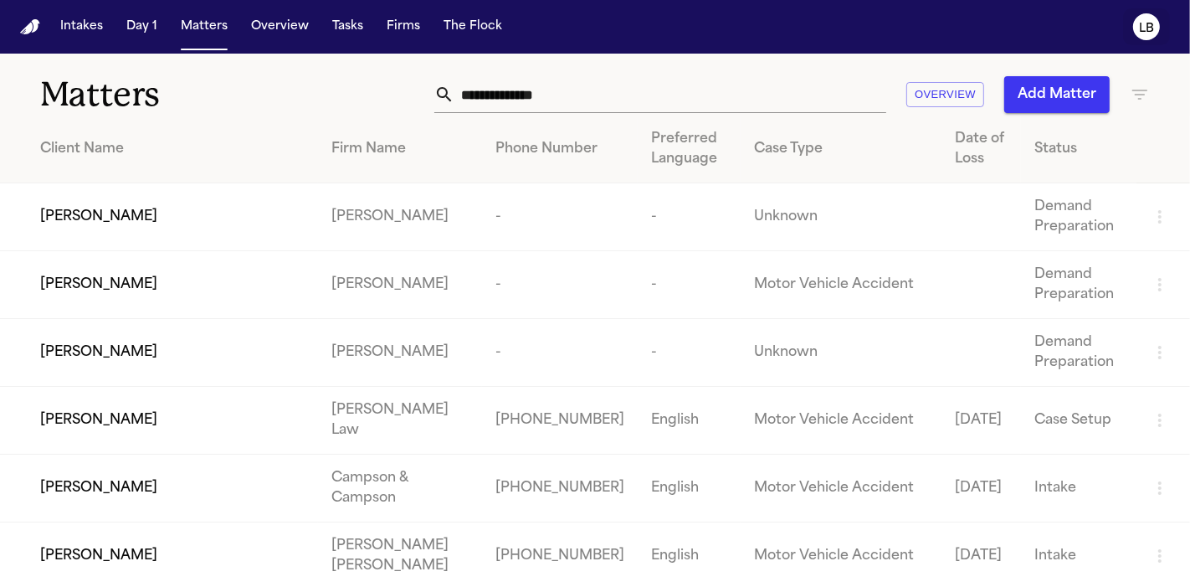
click at [1147, 25] on text "LB" at bounding box center [1146, 29] width 15 height 12
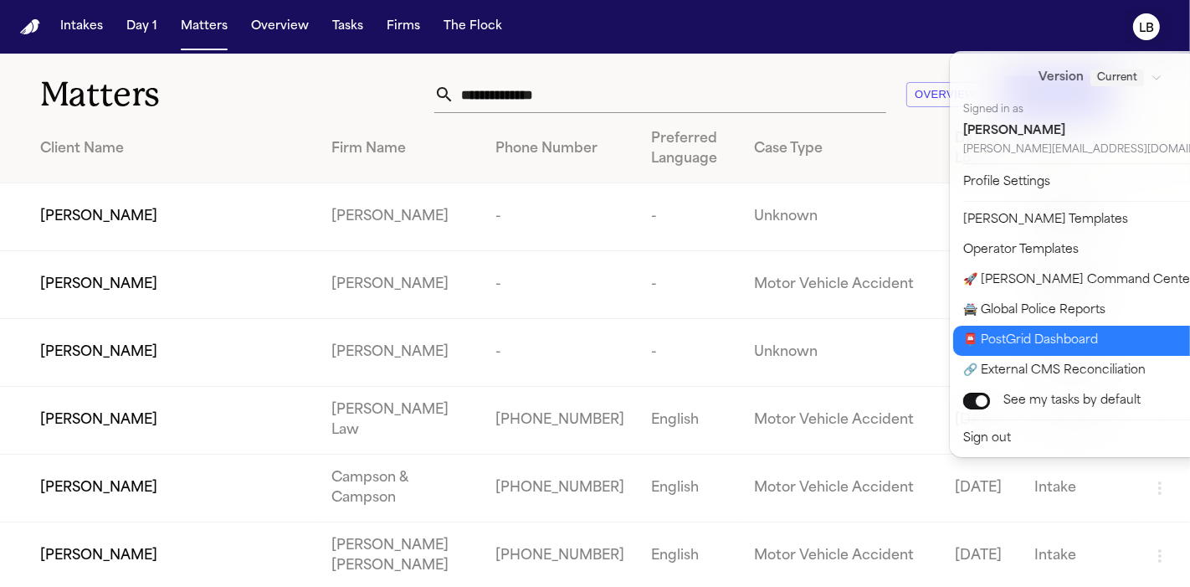
click at [1116, 328] on button "📮 PostGrid Dashboard" at bounding box center [1110, 341] width 315 height 30
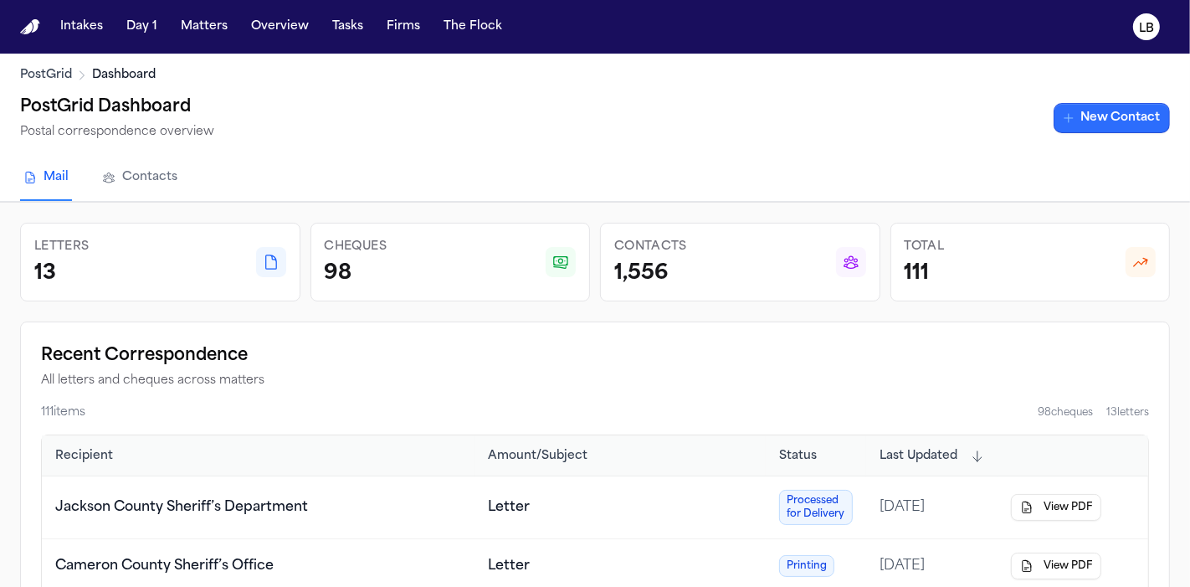
click at [1144, 116] on link "New Contact" at bounding box center [1112, 118] width 116 height 30
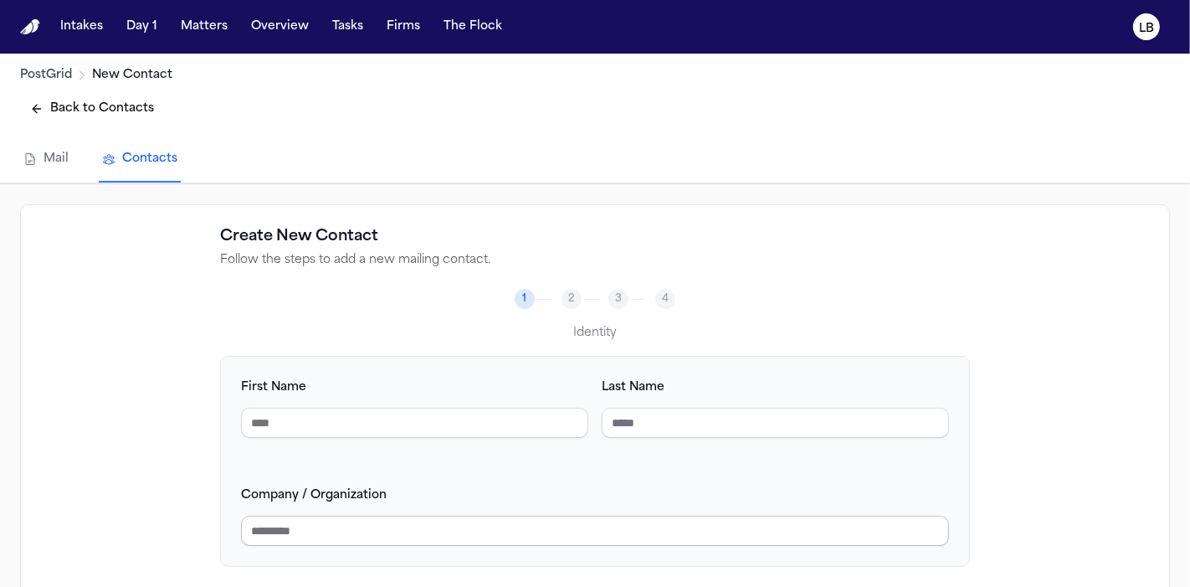
click at [643, 516] on input "Company / Organization" at bounding box center [595, 531] width 708 height 30
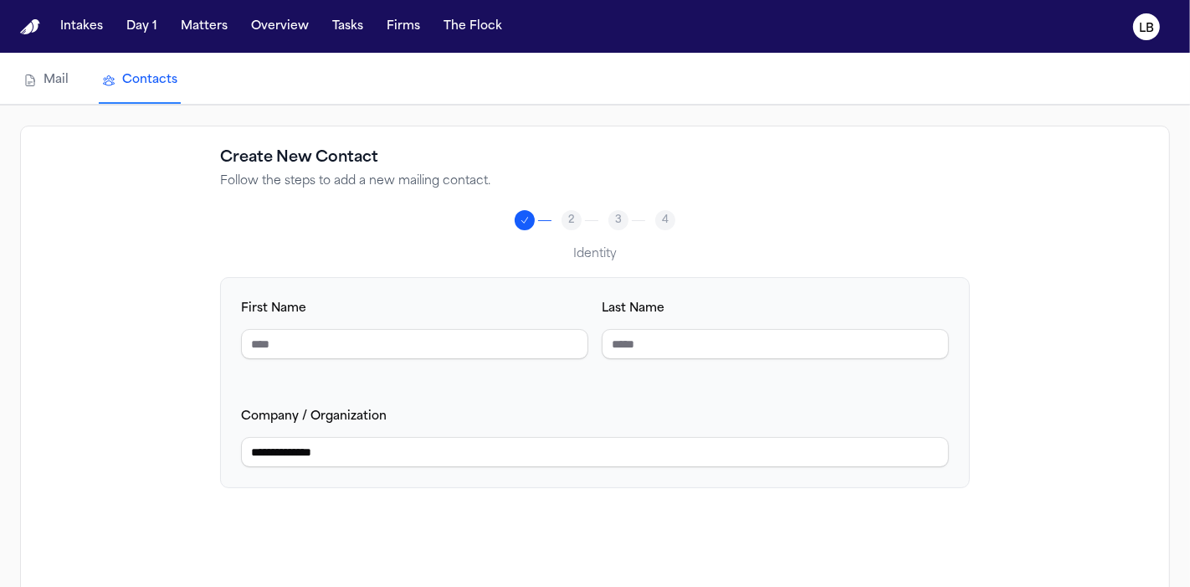
scroll to position [186, 0]
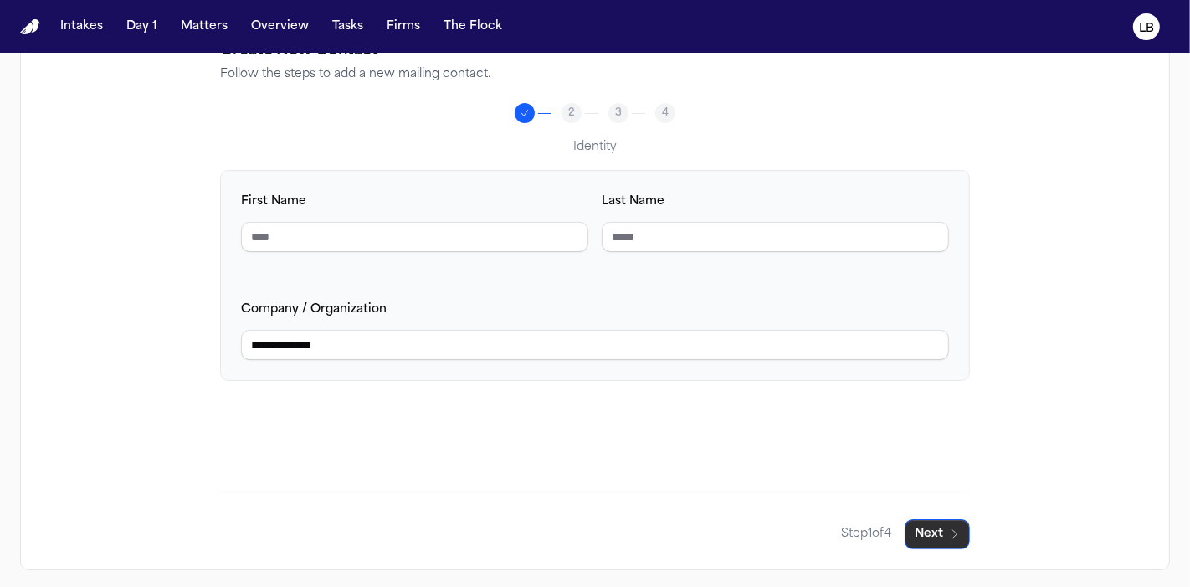
type input "**********"
click at [964, 548] on div "**********" at bounding box center [595, 294] width 1150 height 552
click at [941, 519] on button "Next" at bounding box center [937, 534] width 65 height 30
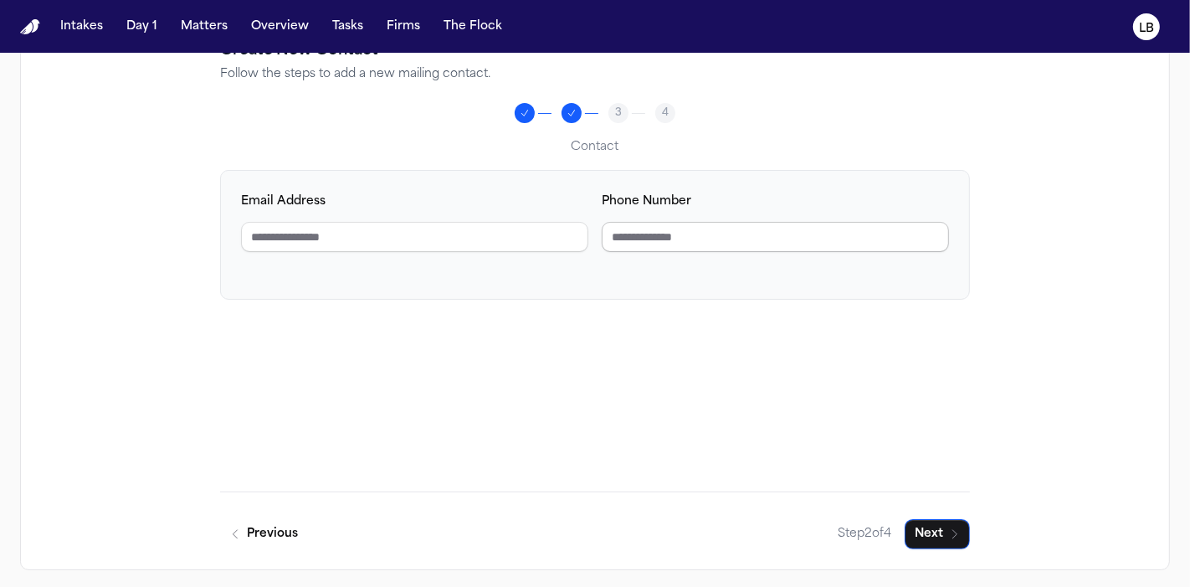
click at [685, 228] on input "Phone Number" at bounding box center [775, 237] width 347 height 30
paste input "**********"
type input "**********"
click at [521, 244] on input "Email Address" at bounding box center [414, 237] width 347 height 30
paste input "**********"
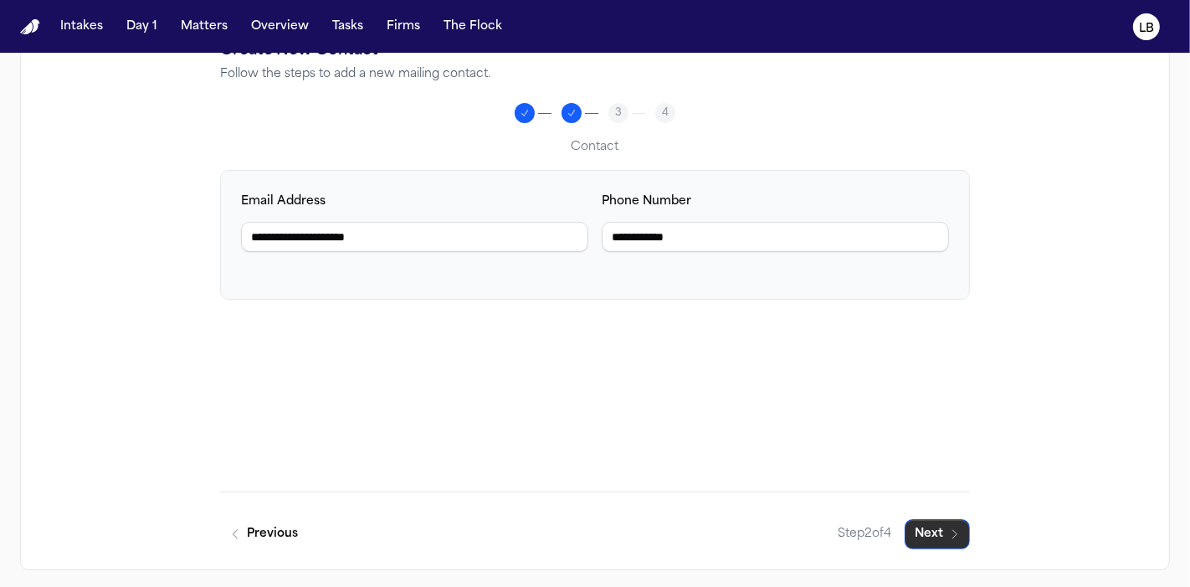
type input "**********"
click at [951, 532] on icon "button" at bounding box center [954, 533] width 13 height 13
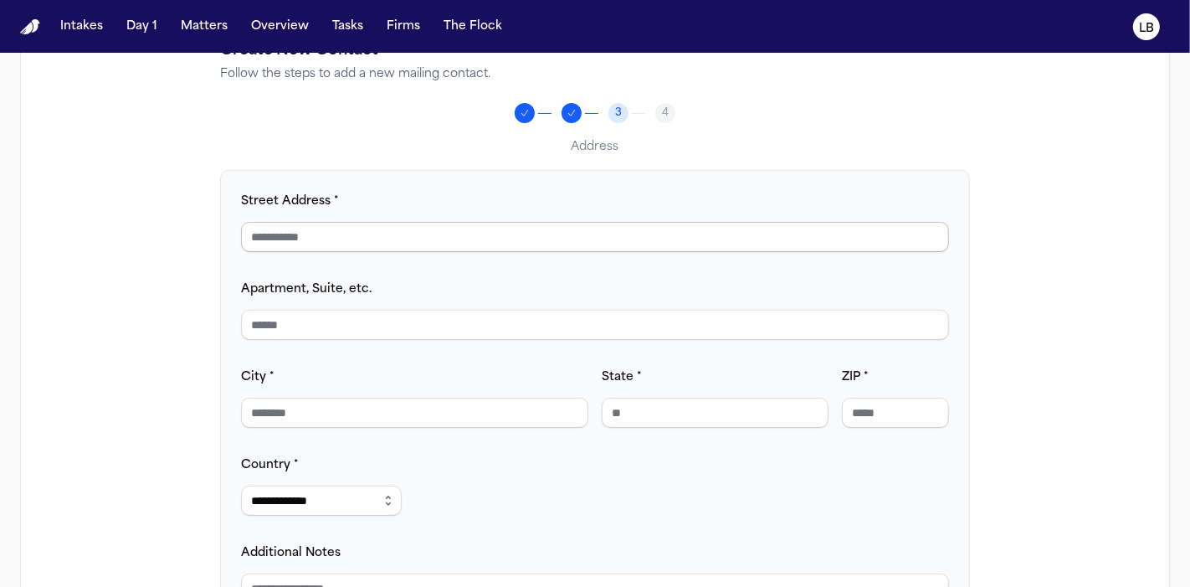
drag, startPoint x: 347, startPoint y: 223, endPoint x: 411, endPoint y: 171, distance: 82.8
click at [347, 222] on input "Street Address *" at bounding box center [595, 237] width 708 height 30
paste input "**********"
drag, startPoint x: 352, startPoint y: 235, endPoint x: 536, endPoint y: 213, distance: 185.4
click at [536, 213] on div "**********" at bounding box center [595, 221] width 708 height 61
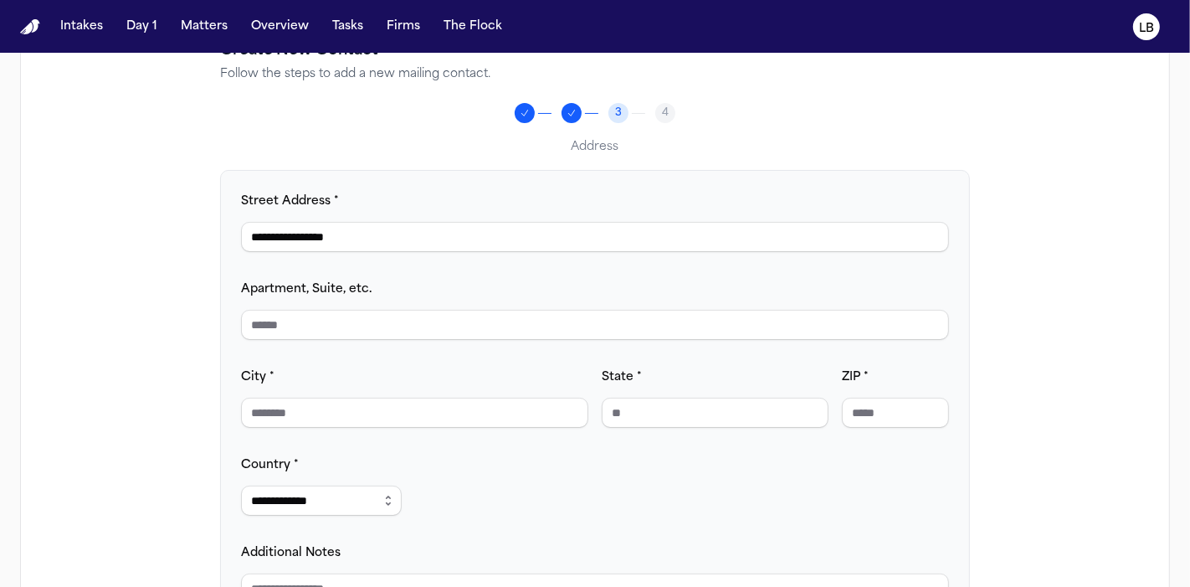
type input "**********"
drag, startPoint x: 370, startPoint y: 388, endPoint x: 382, endPoint y: 404, distance: 19.8
paste input "**********"
drag, startPoint x: 299, startPoint y: 408, endPoint x: 435, endPoint y: 395, distance: 137.0
click at [435, 398] on input "**********" at bounding box center [414, 413] width 347 height 30
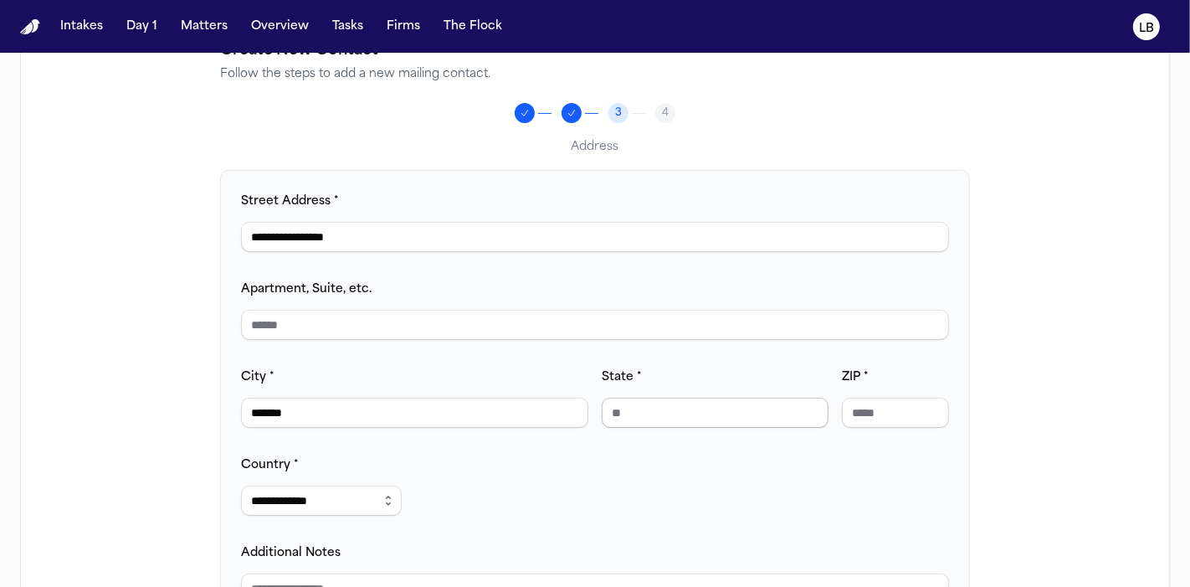
type input "******"
click at [784, 412] on input "State *" at bounding box center [715, 413] width 227 height 30
type input "**"
paste input "**********"
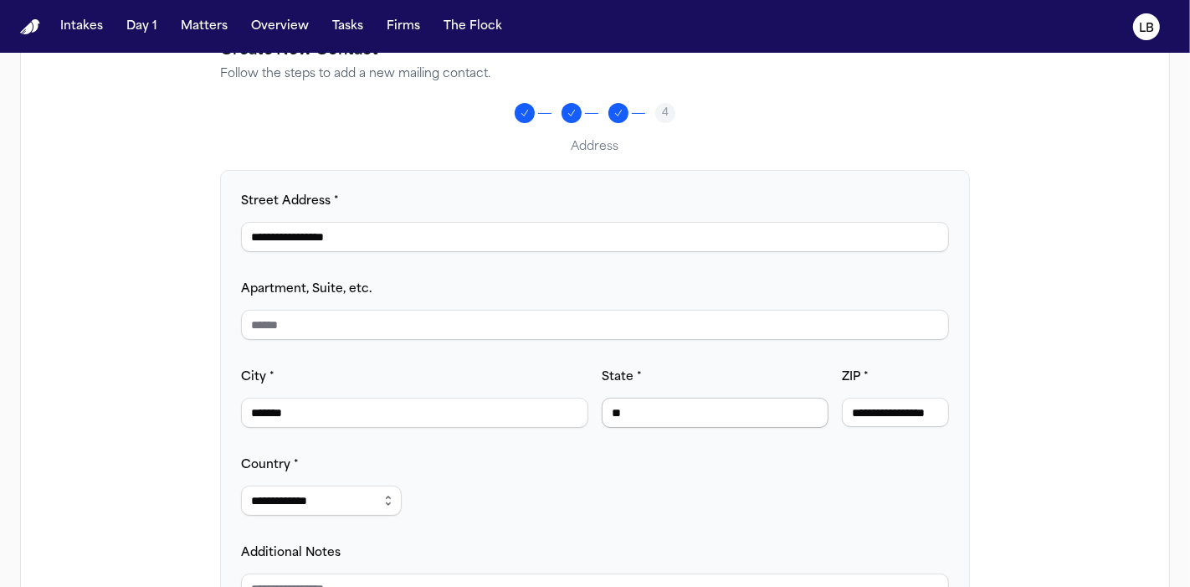
drag, startPoint x: 902, startPoint y: 412, endPoint x: 486, endPoint y: 408, distance: 416.1
click at [514, 419] on div "**********" at bounding box center [595, 397] width 708 height 61
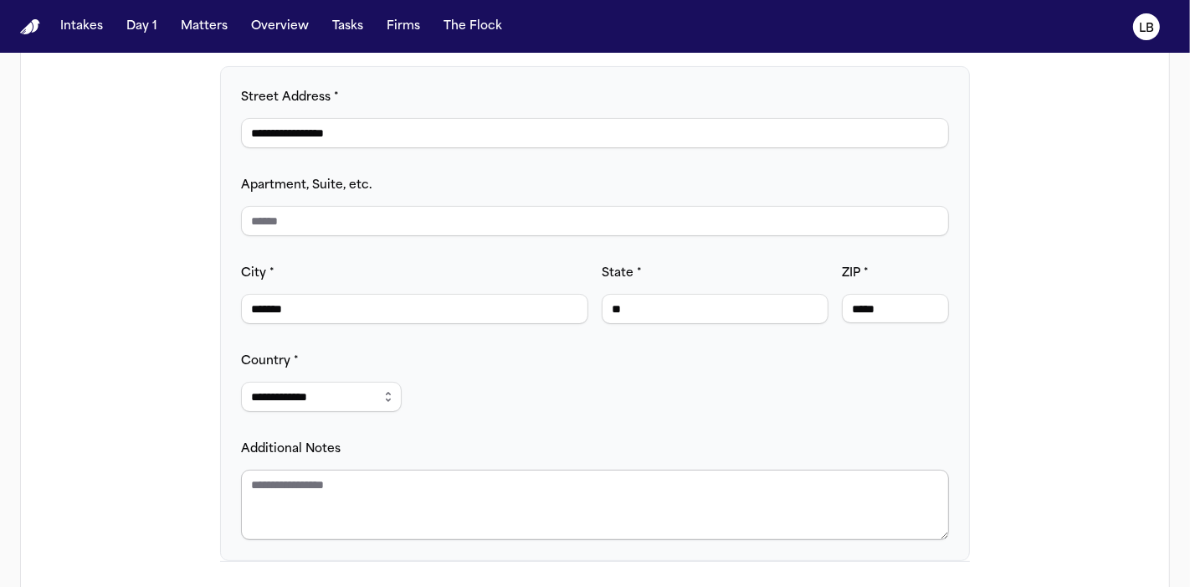
scroll to position [356, 0]
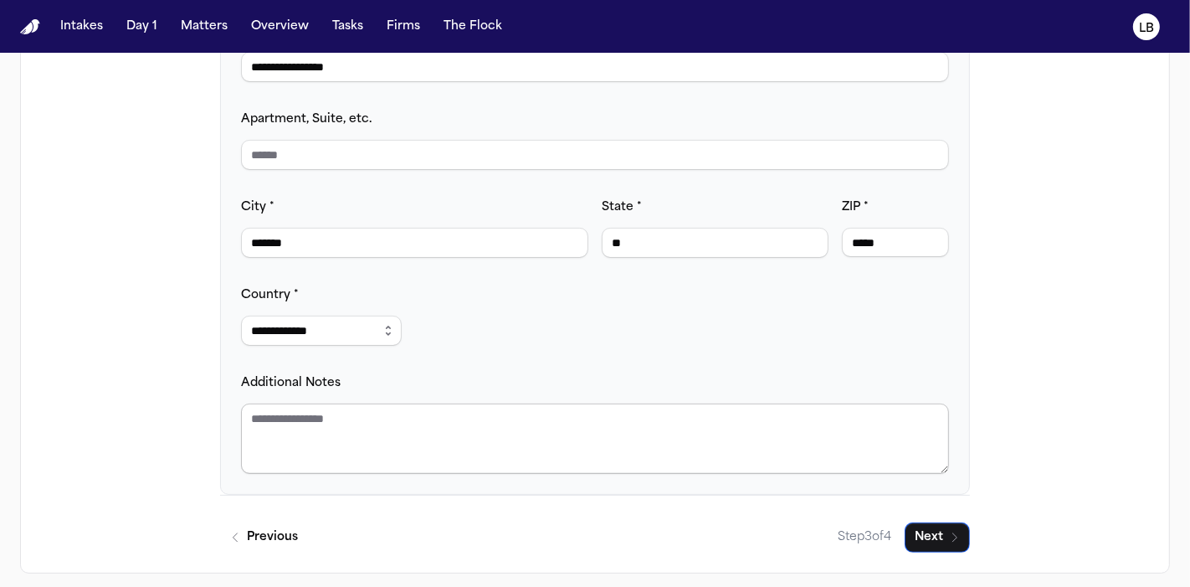
type input "*****"
click at [378, 461] on textarea "Additional Notes" at bounding box center [595, 438] width 708 height 70
type textarea "**********"
click at [939, 540] on button "Next" at bounding box center [937, 537] width 65 height 30
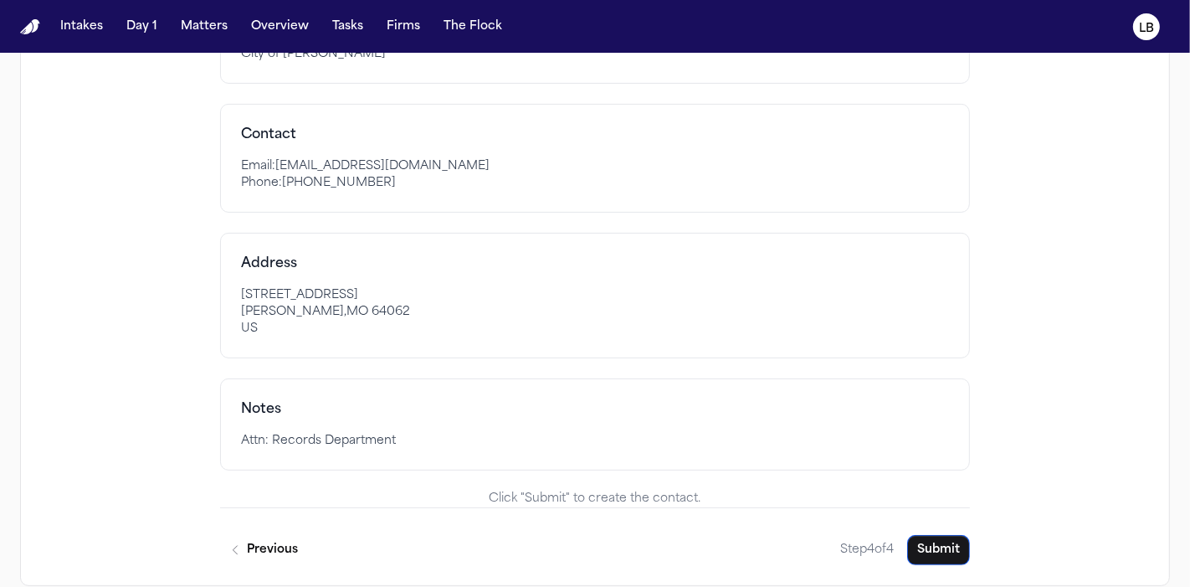
scroll to position [398, 0]
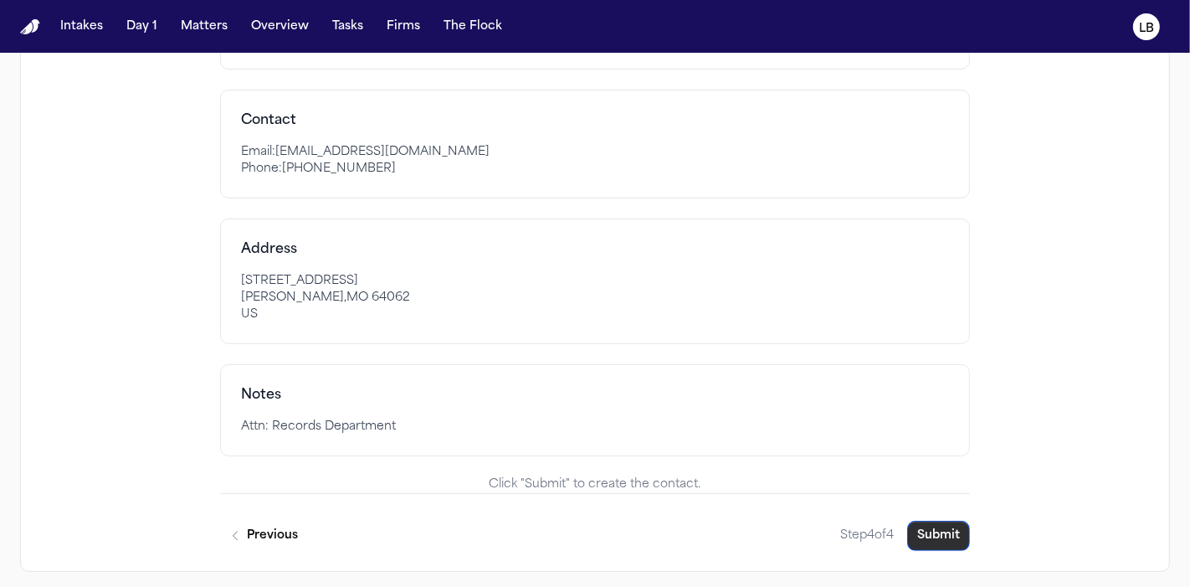
click at [960, 542] on button "Submit" at bounding box center [938, 536] width 63 height 30
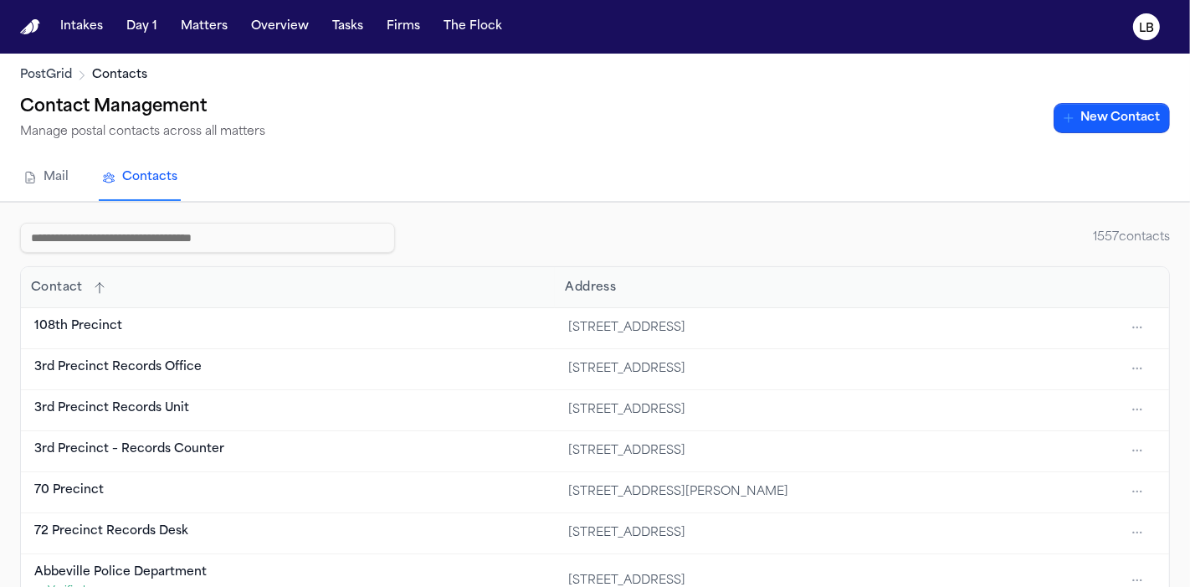
click at [1136, 3] on nav "Intakes Day 1 Matters Overview Tasks Firms The Flock LB" at bounding box center [595, 27] width 1190 height 54
click at [1143, 23] on text "LB" at bounding box center [1146, 29] width 15 height 12
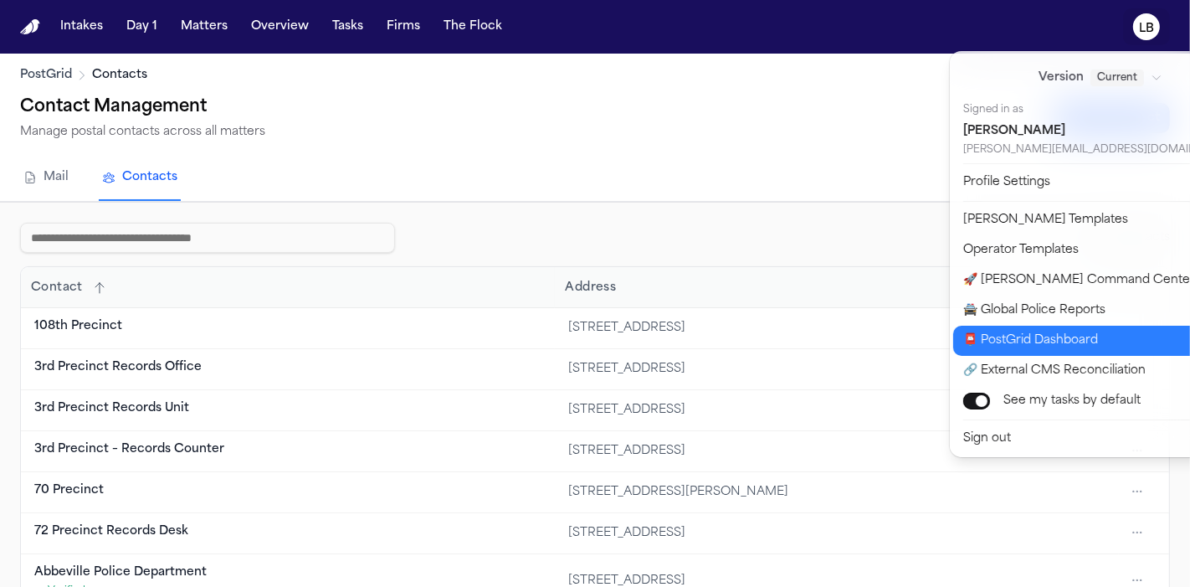
click at [1116, 337] on button "📮 PostGrid Dashboard" at bounding box center [1110, 341] width 315 height 30
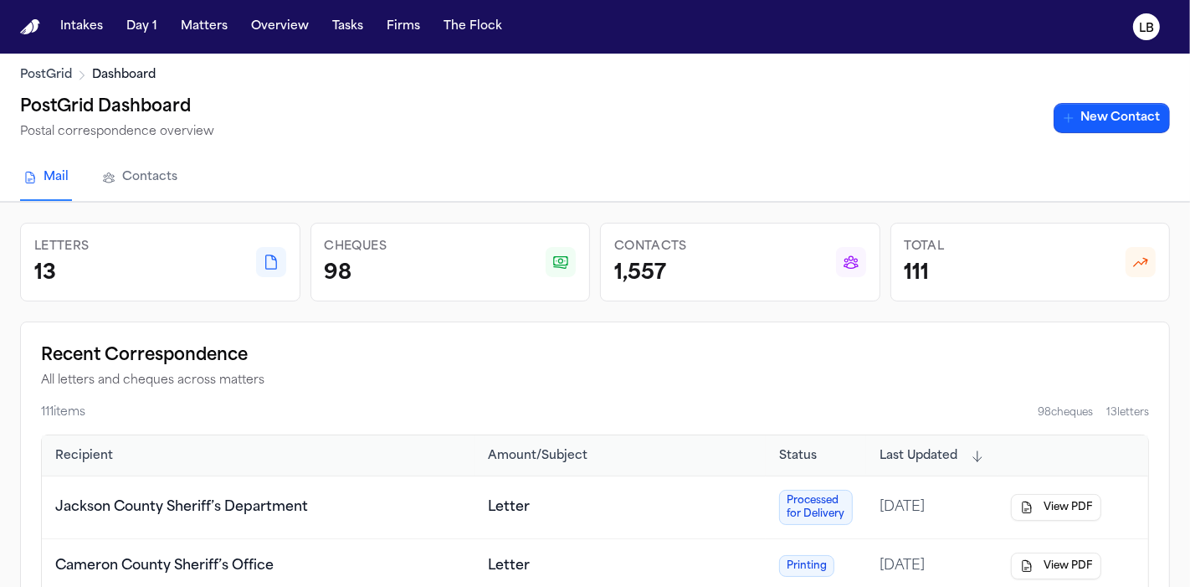
click at [151, 172] on link "Contacts" at bounding box center [140, 178] width 82 height 45
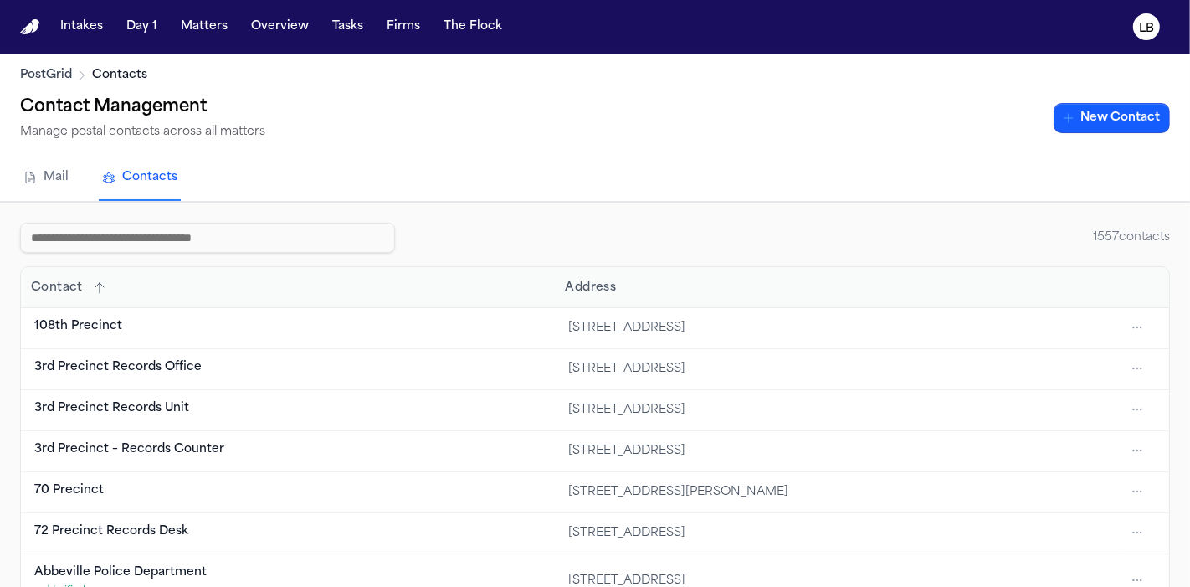
click at [162, 233] on input at bounding box center [207, 238] width 375 height 30
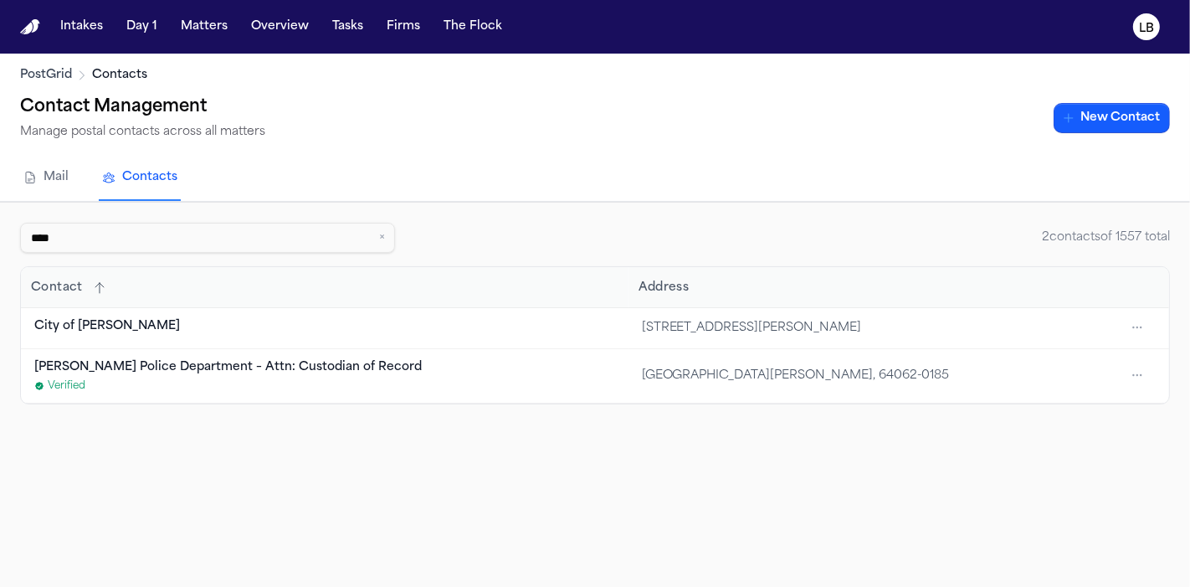
type input "****"
click at [332, 359] on div "Lawson Police Department – Attn: Custodian of Record" at bounding box center [324, 367] width 581 height 17
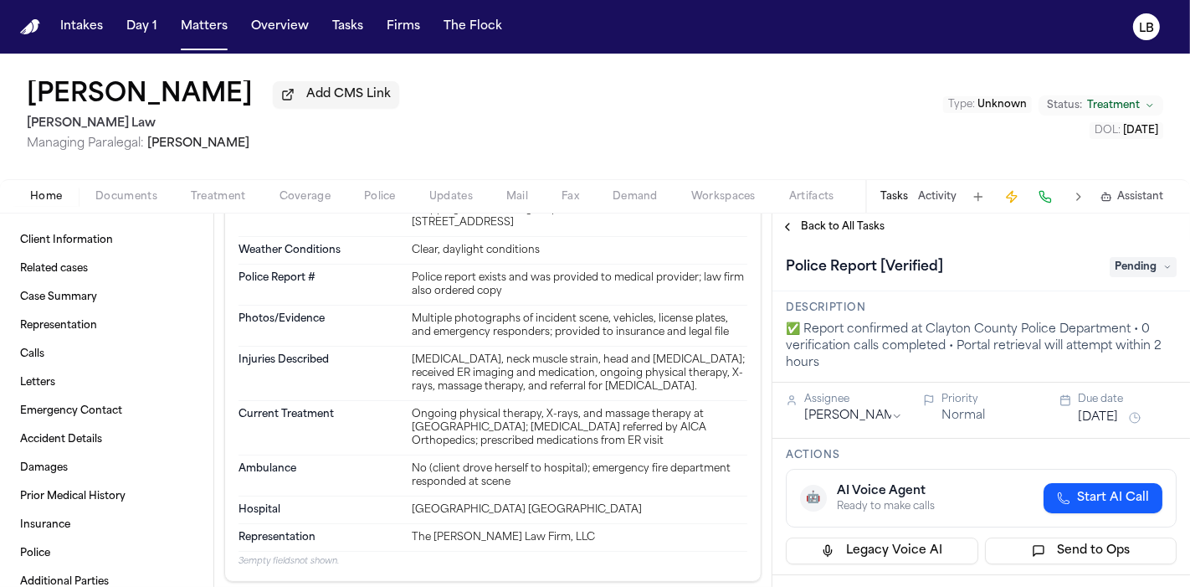
scroll to position [2976, 0]
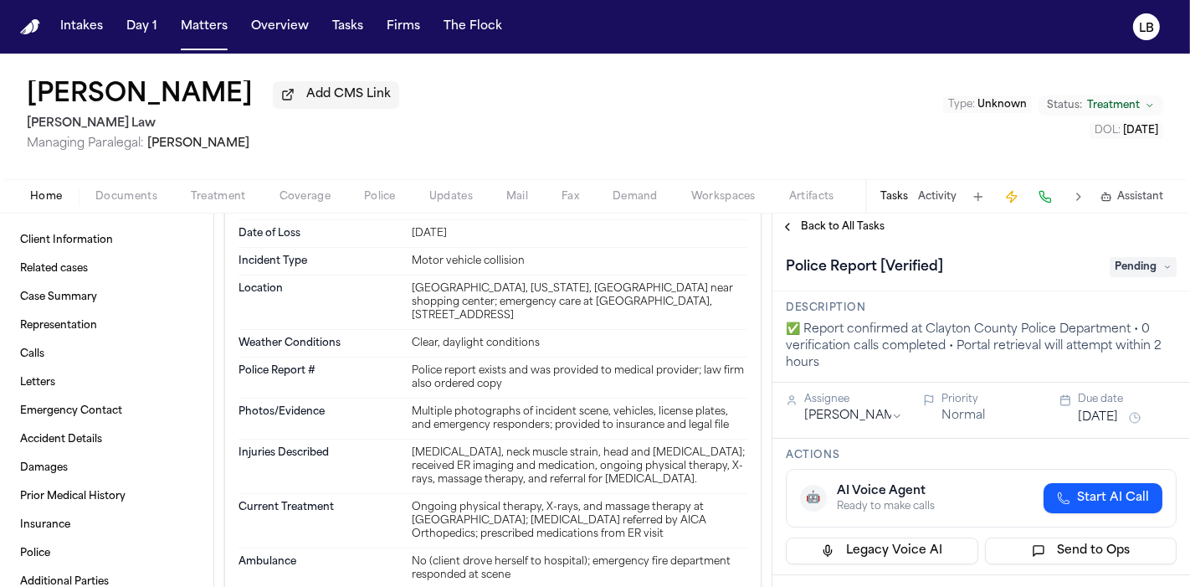
click at [95, 201] on span "Documents" at bounding box center [126, 196] width 62 height 13
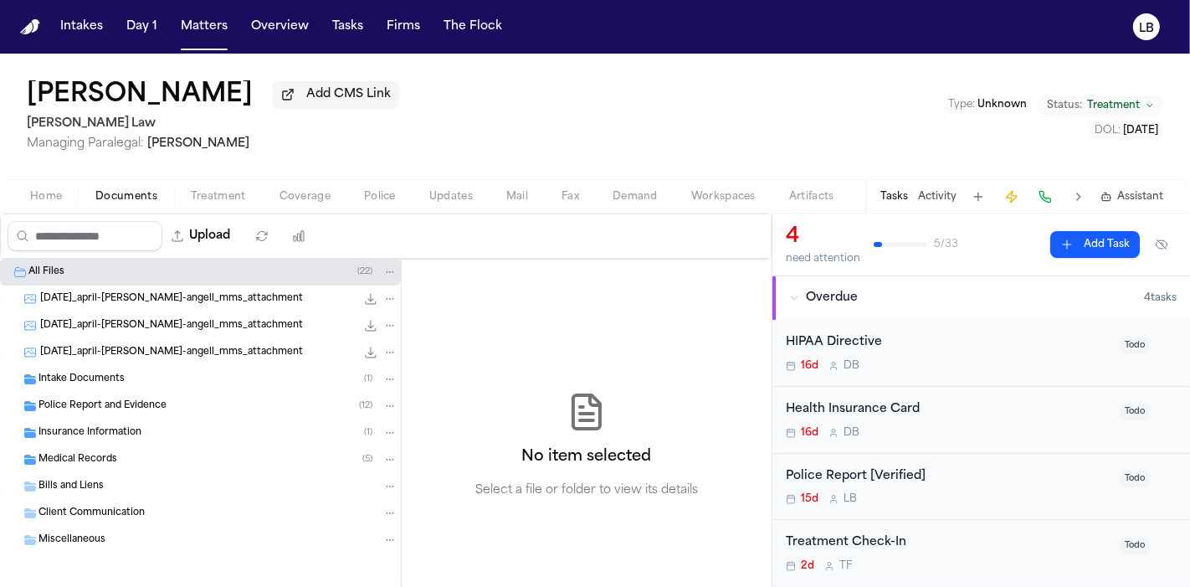
click at [113, 399] on span "Police Report and Evidence" at bounding box center [103, 406] width 128 height 14
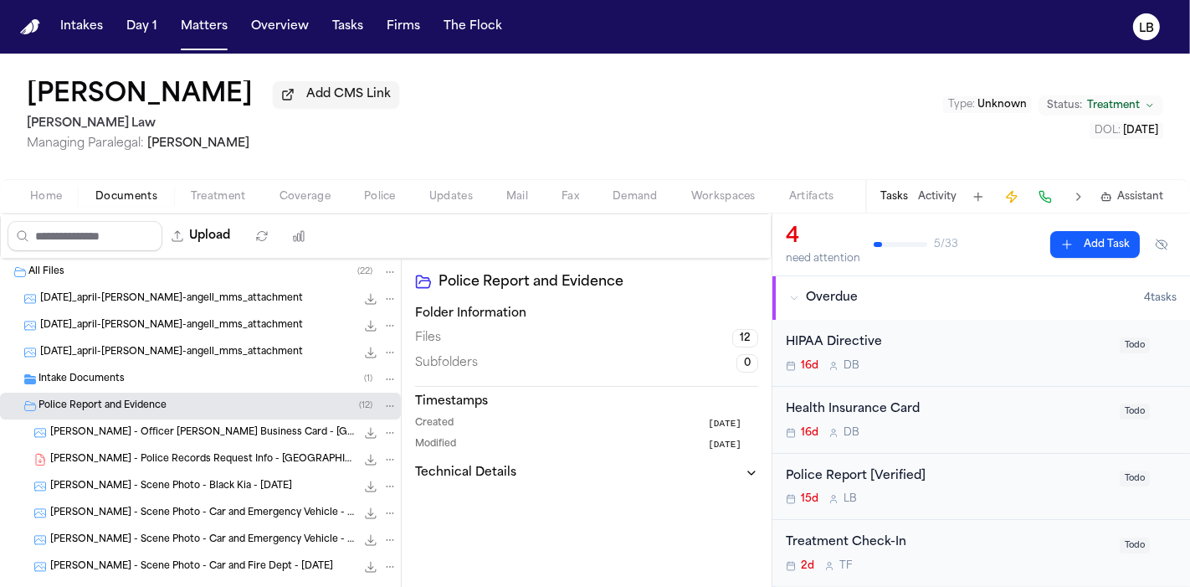
click at [193, 438] on span "[PERSON_NAME] - Officer [PERSON_NAME] Business Card - [GEOGRAPHIC_DATA] [GEOGRA…" at bounding box center [203, 433] width 306 height 14
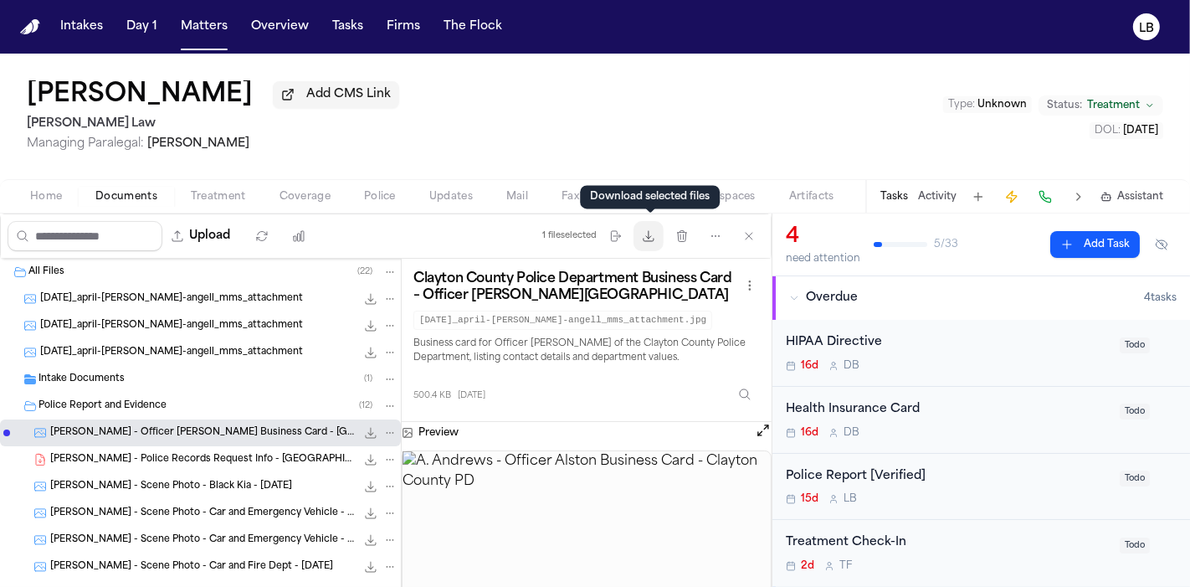
click at [646, 240] on icon "button" at bounding box center [649, 236] width 10 height 10
click at [165, 470] on div "A. Andrews - Police Records Request Info - Clayton County PD - CASE 2505-9813 6…" at bounding box center [200, 459] width 401 height 27
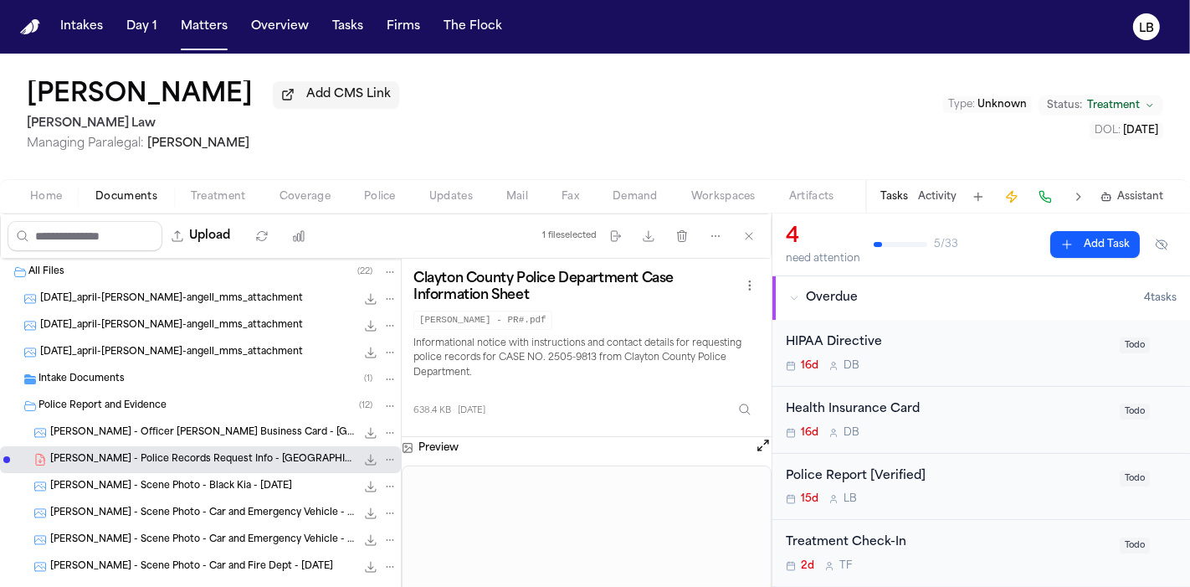
click at [152, 407] on span "Police Report and Evidence" at bounding box center [103, 406] width 128 height 14
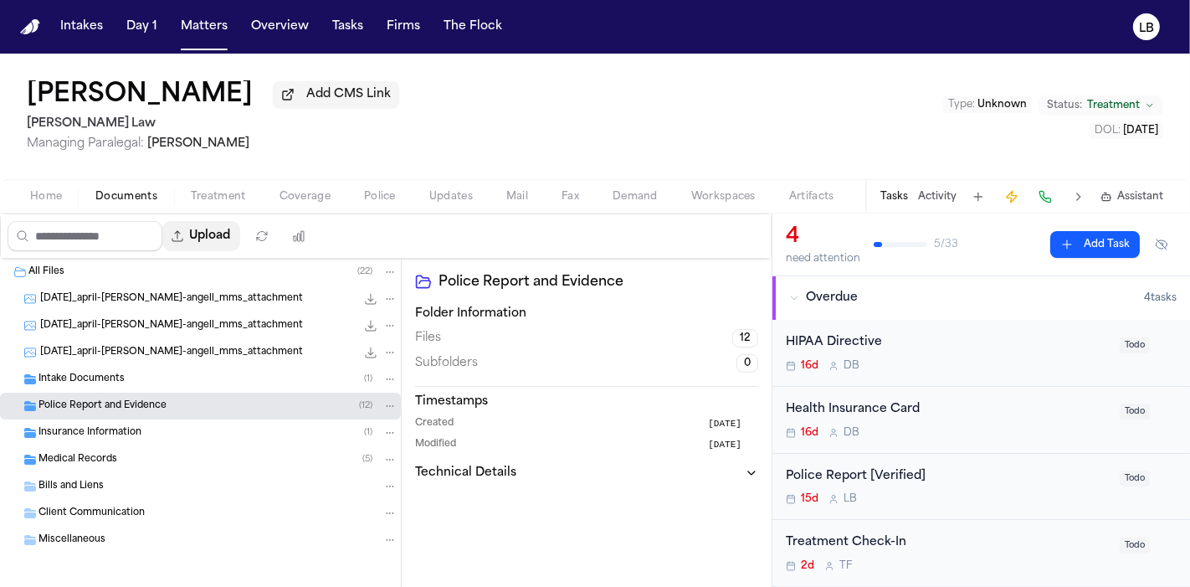
click at [222, 243] on button "Upload" at bounding box center [201, 236] width 78 height 30
select select "**********"
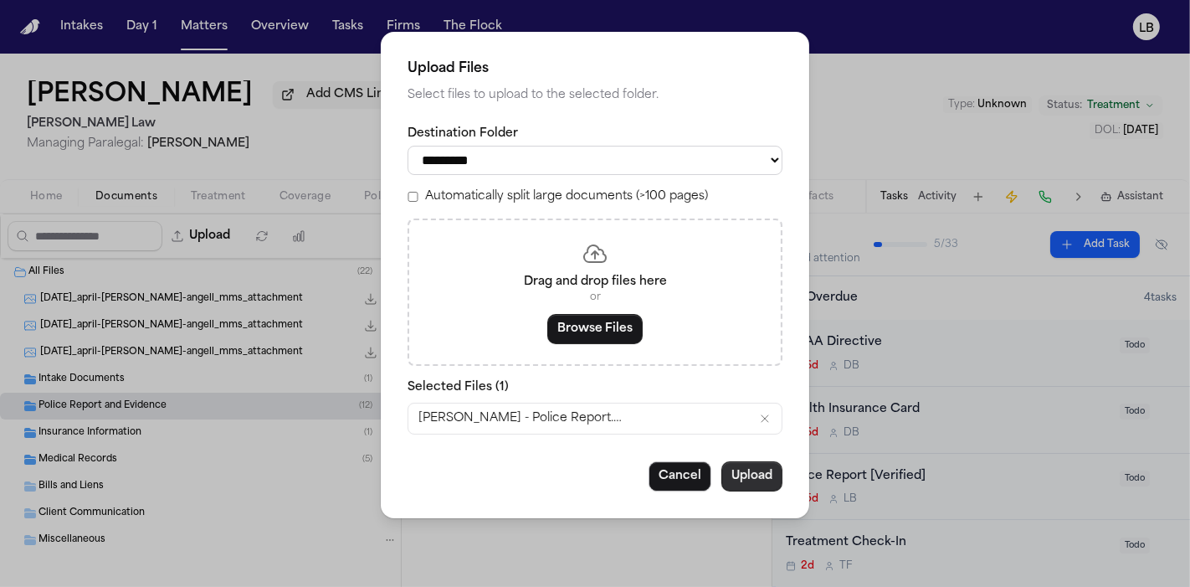
click at [738, 485] on button "Upload" at bounding box center [752, 476] width 61 height 30
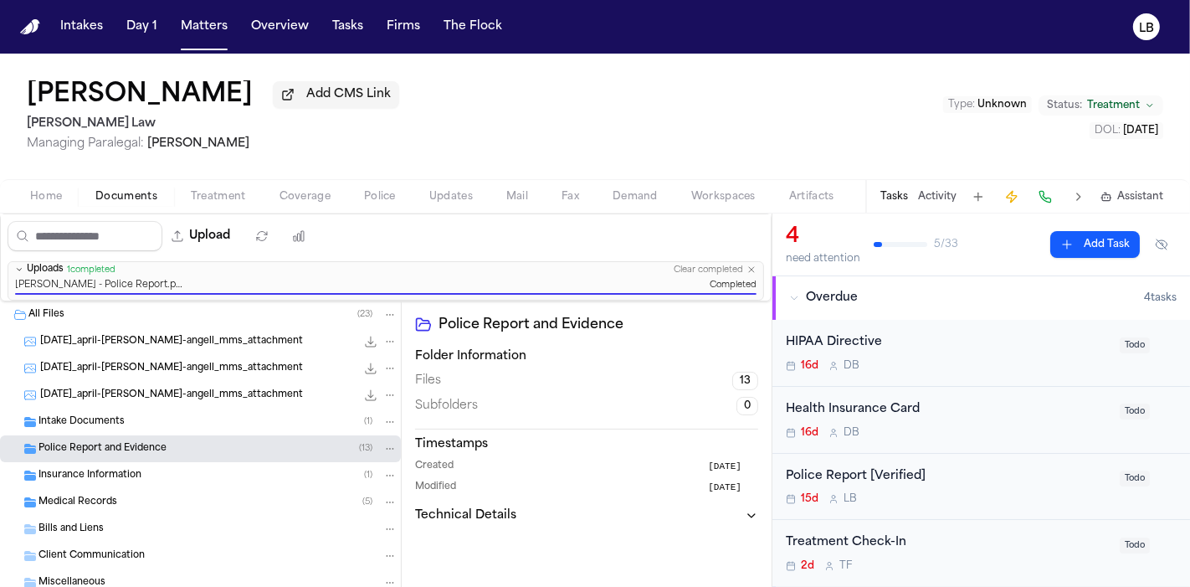
click at [947, 199] on button "Activity" at bounding box center [937, 196] width 39 height 13
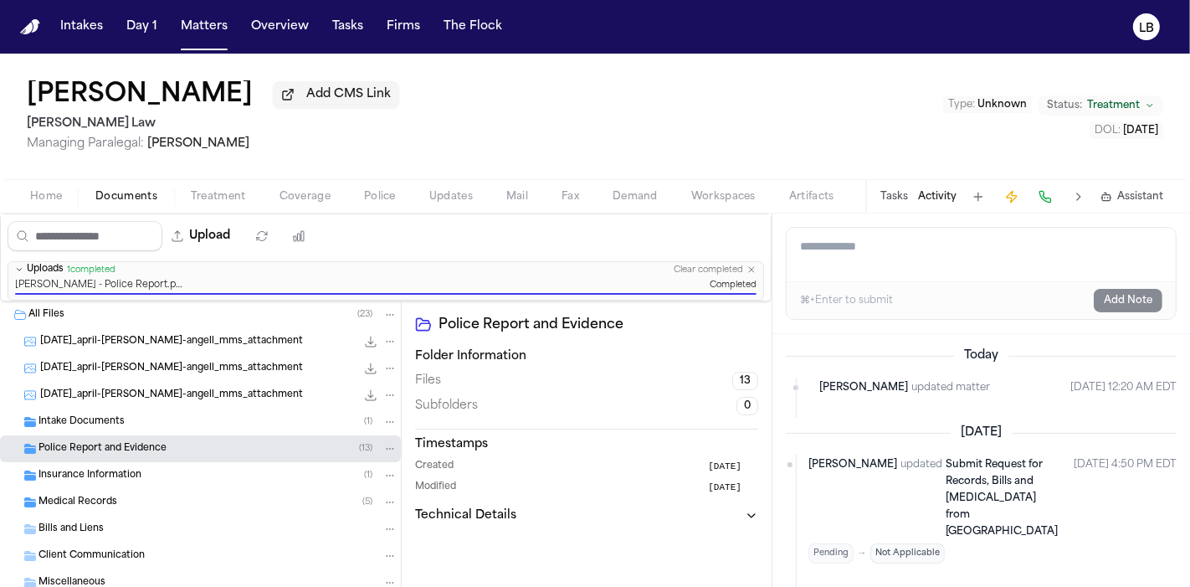
click at [916, 193] on div "Tasks Activity Assistant" at bounding box center [1021, 196] width 311 height 33
click at [907, 194] on button "Tasks" at bounding box center [895, 196] width 28 height 13
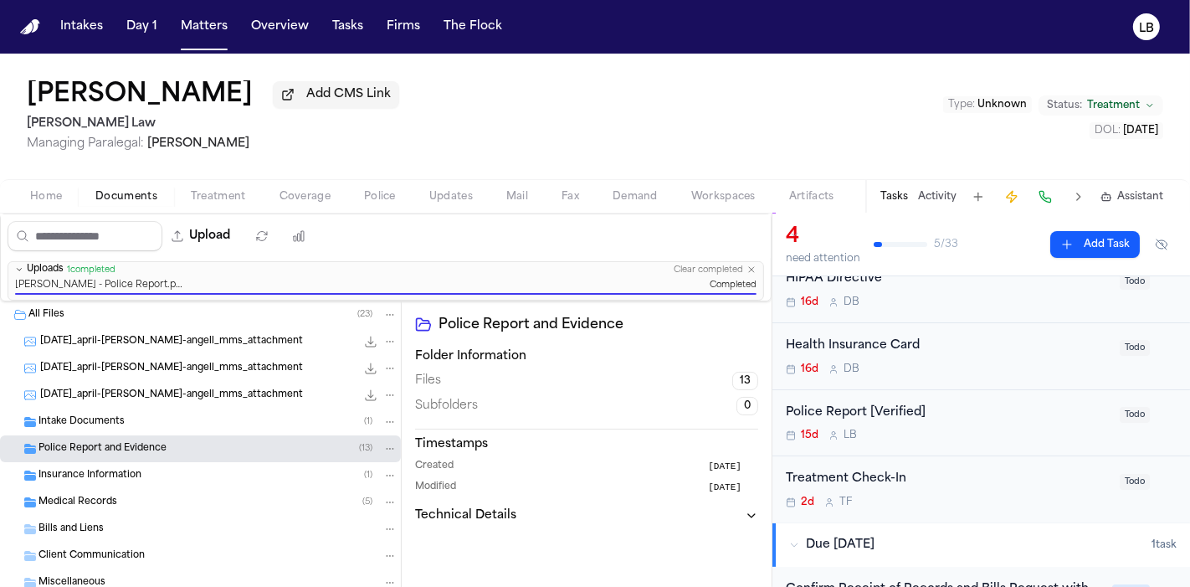
scroll to position [93, 0]
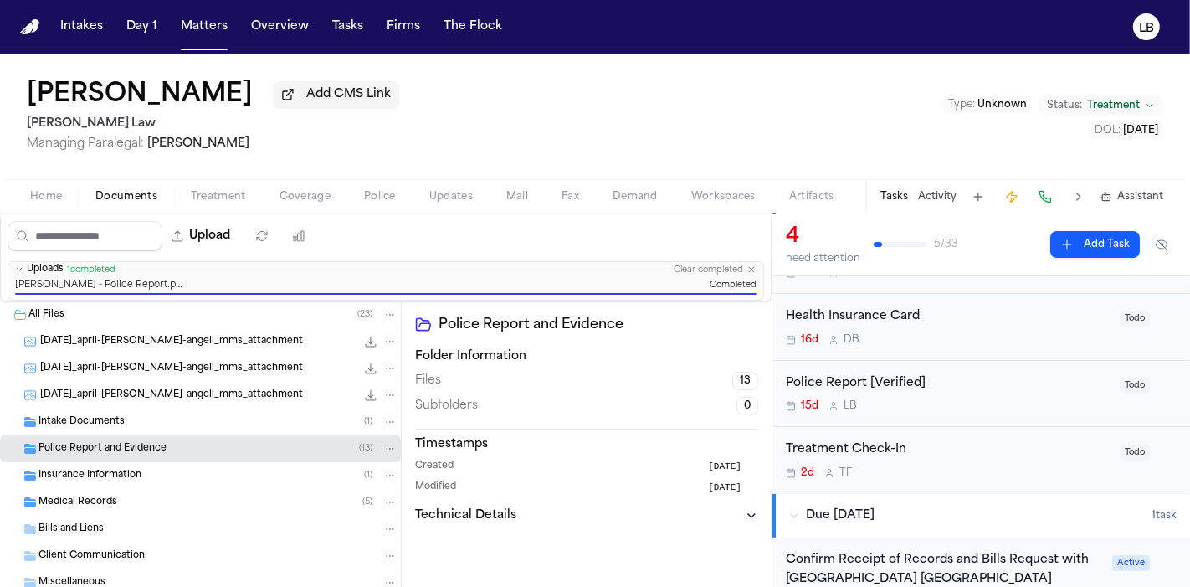
click at [977, 386] on div "Police Report [Verified]" at bounding box center [948, 383] width 324 height 19
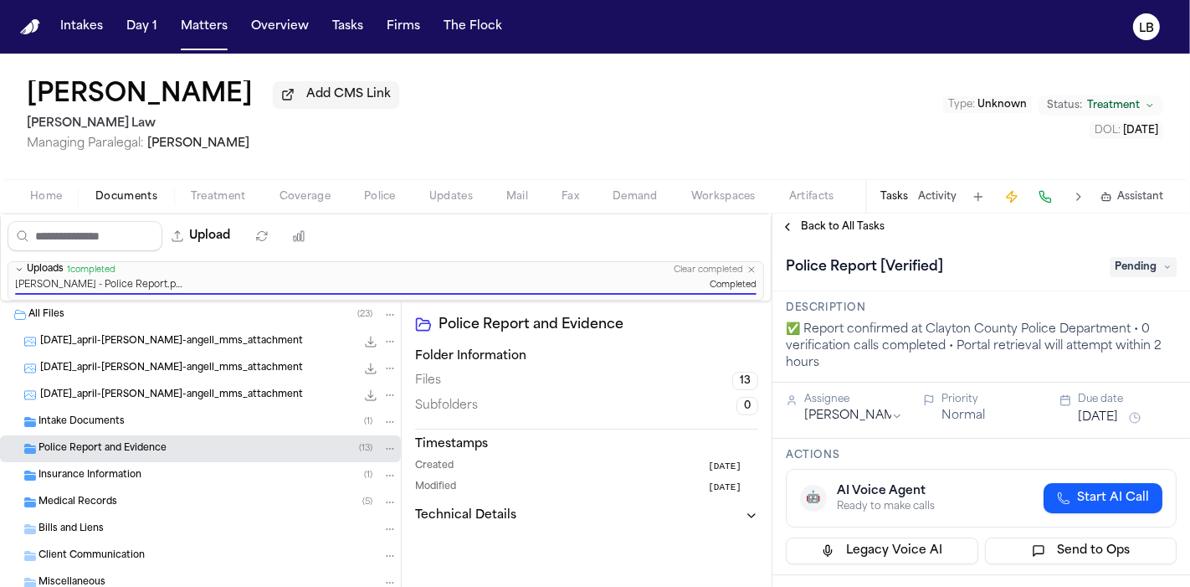
click at [1136, 273] on span "Pending" at bounding box center [1143, 267] width 67 height 20
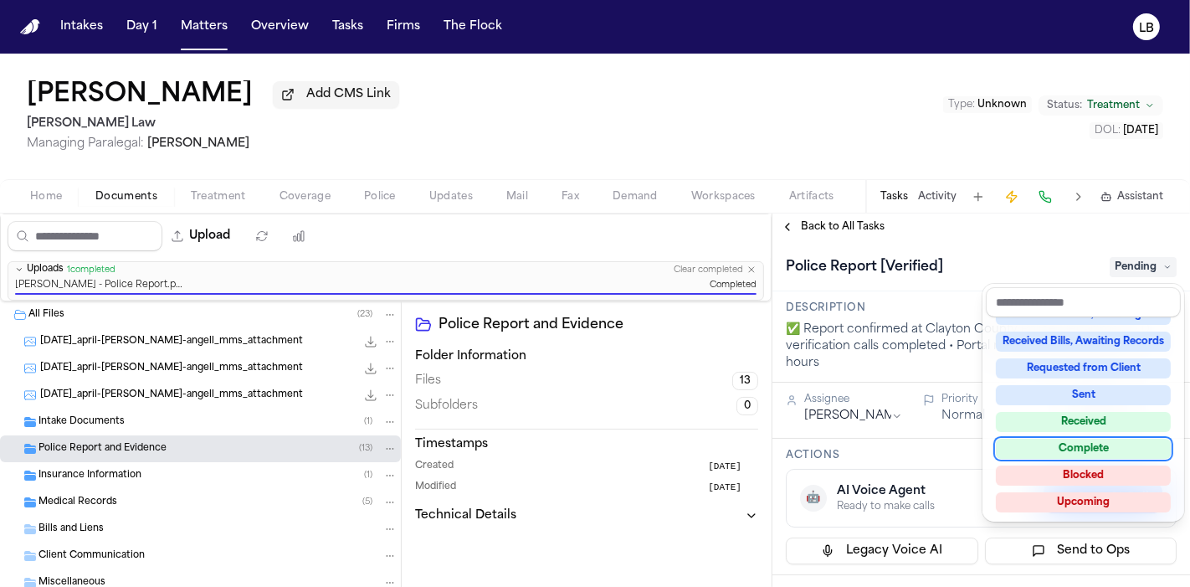
click at [1096, 445] on div "Complete" at bounding box center [1083, 449] width 175 height 20
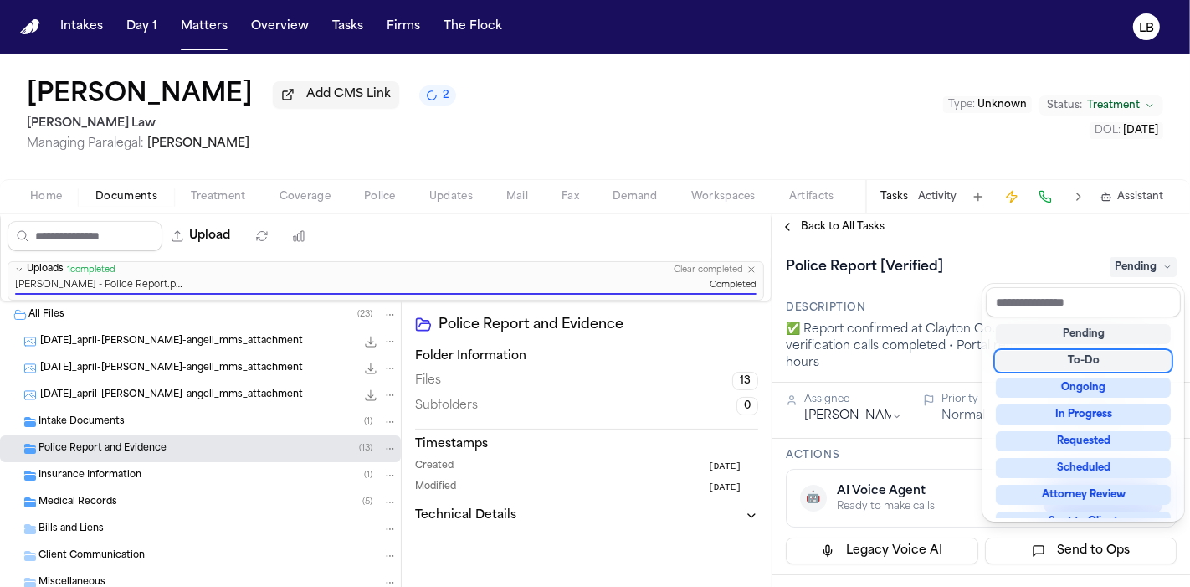
scroll to position [17, 0]
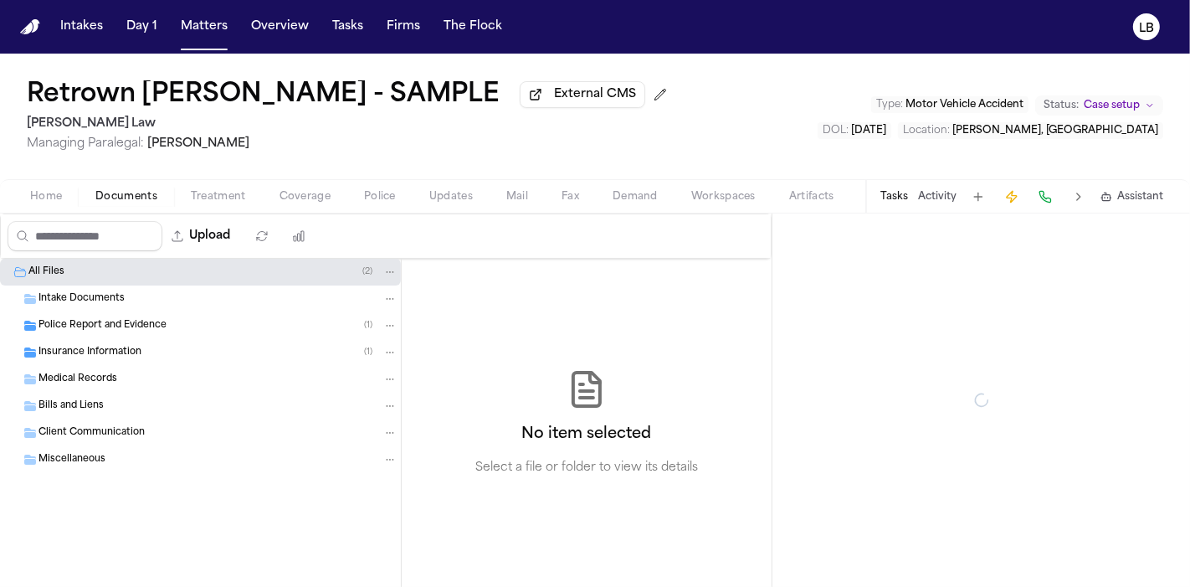
click at [137, 196] on span "Documents" at bounding box center [126, 196] width 62 height 13
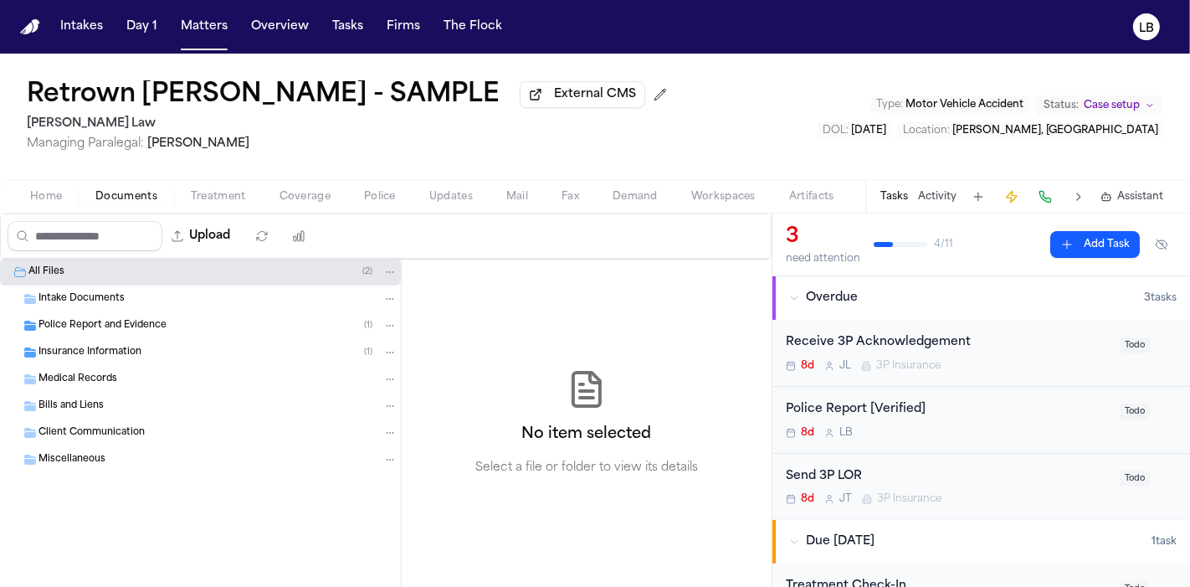
click at [121, 327] on span "Police Report and Evidence" at bounding box center [103, 326] width 128 height 14
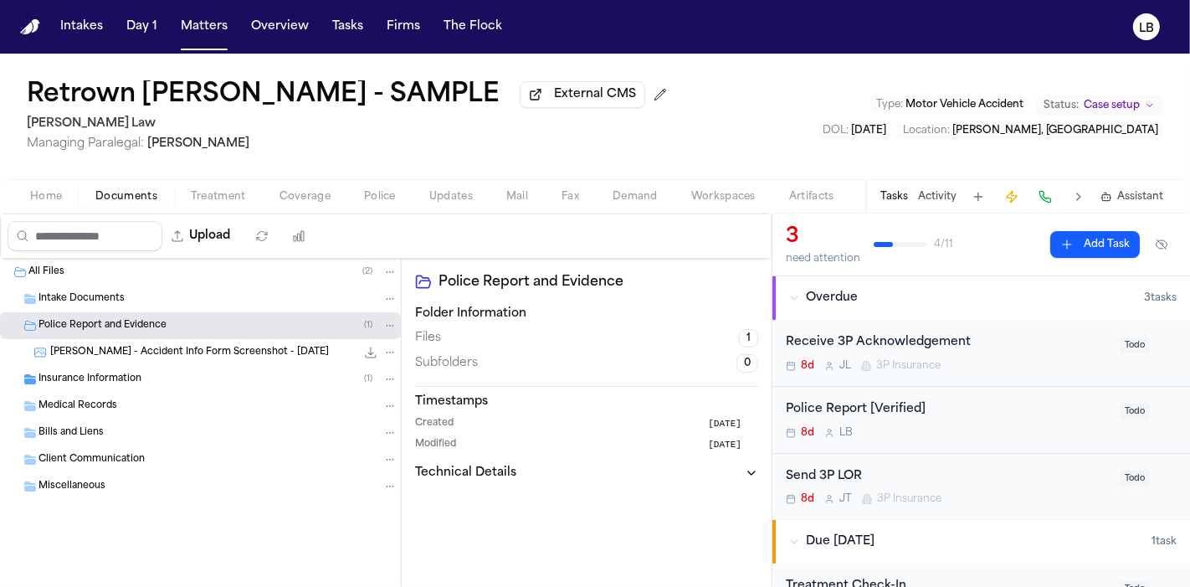
click at [162, 360] on div "[PERSON_NAME] - Accident Info Form Screenshot - [DATE] 147.7 KB • PNG" at bounding box center [200, 352] width 401 height 27
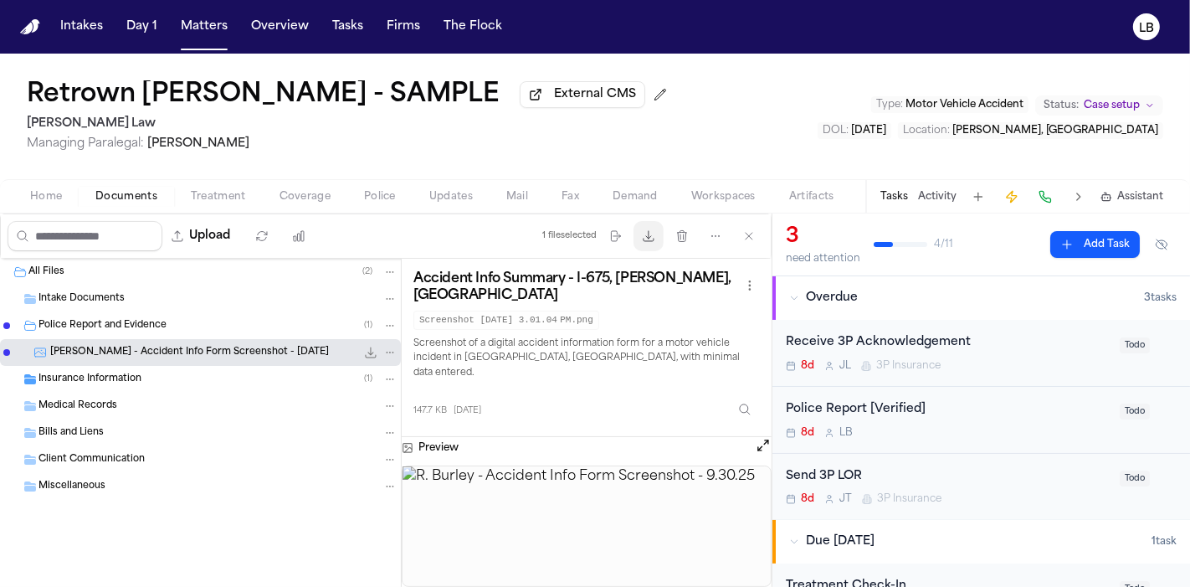
click at [659, 233] on button "Download files" at bounding box center [649, 236] width 30 height 30
drag, startPoint x: 138, startPoint y: 116, endPoint x: 755, endPoint y: 10, distance: 625.9
click at [696, 148] on div "Retrown [PERSON_NAME] - SAMPLE External CMS [PERSON_NAME] Law Managing Paralega…" at bounding box center [595, 117] width 1190 height 126
click at [46, 194] on span "Home" at bounding box center [46, 196] width 32 height 13
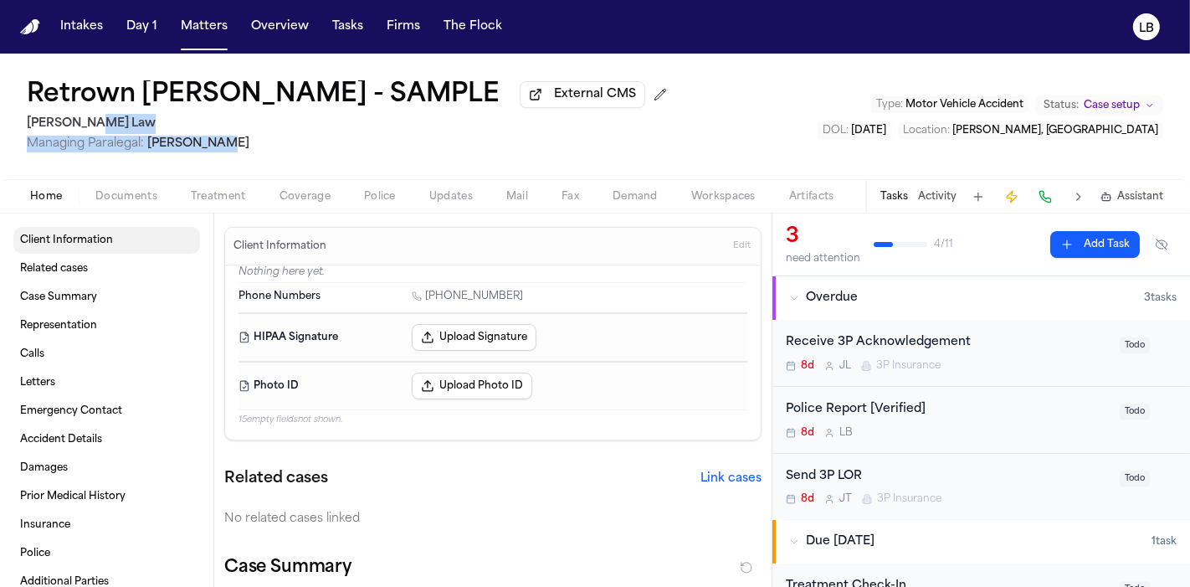
click at [73, 242] on span "Client Information" at bounding box center [66, 240] width 93 height 13
click at [91, 243] on span "Client Information" at bounding box center [66, 240] width 93 height 13
click at [106, 200] on span "Documents" at bounding box center [126, 196] width 62 height 13
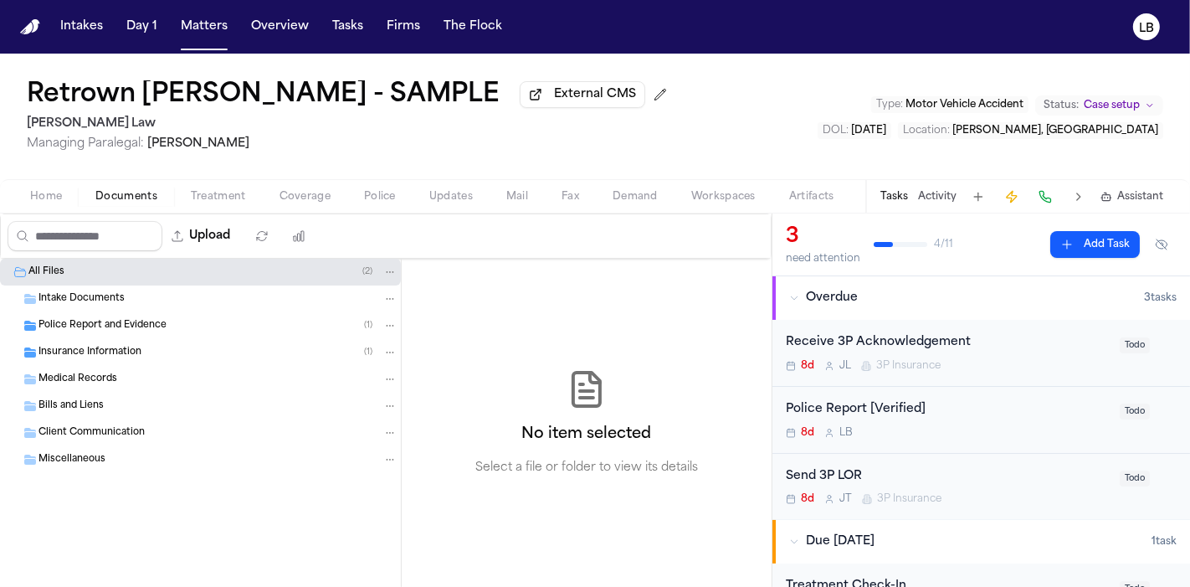
click at [124, 316] on div "Police Report and Evidence ( 1 )" at bounding box center [200, 325] width 401 height 27
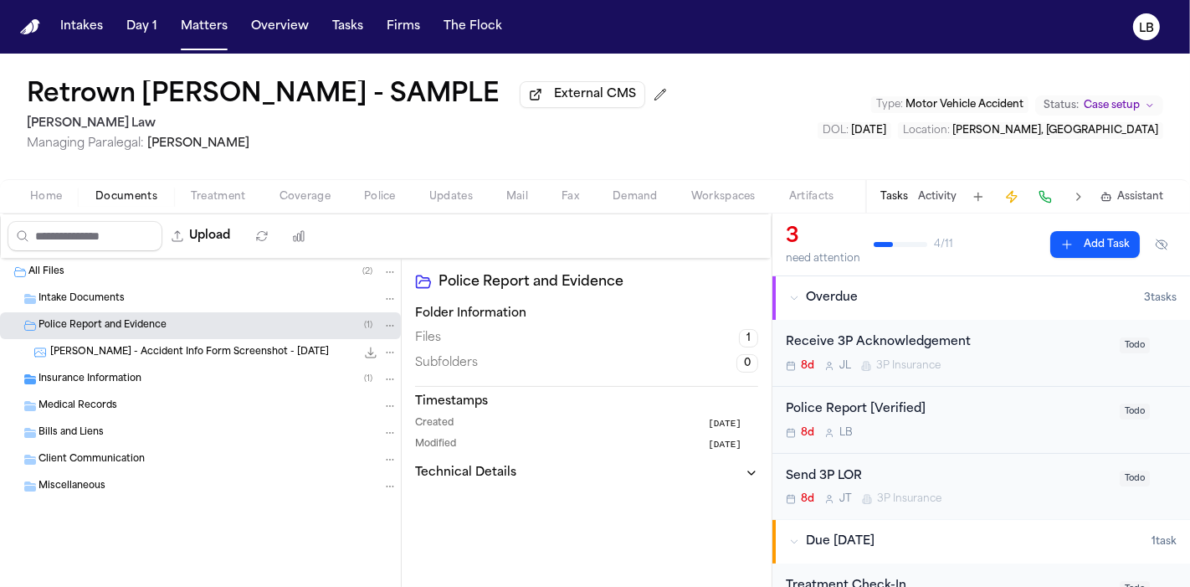
click at [136, 351] on span "[PERSON_NAME] - Accident Info Form Screenshot - [DATE]" at bounding box center [189, 353] width 279 height 14
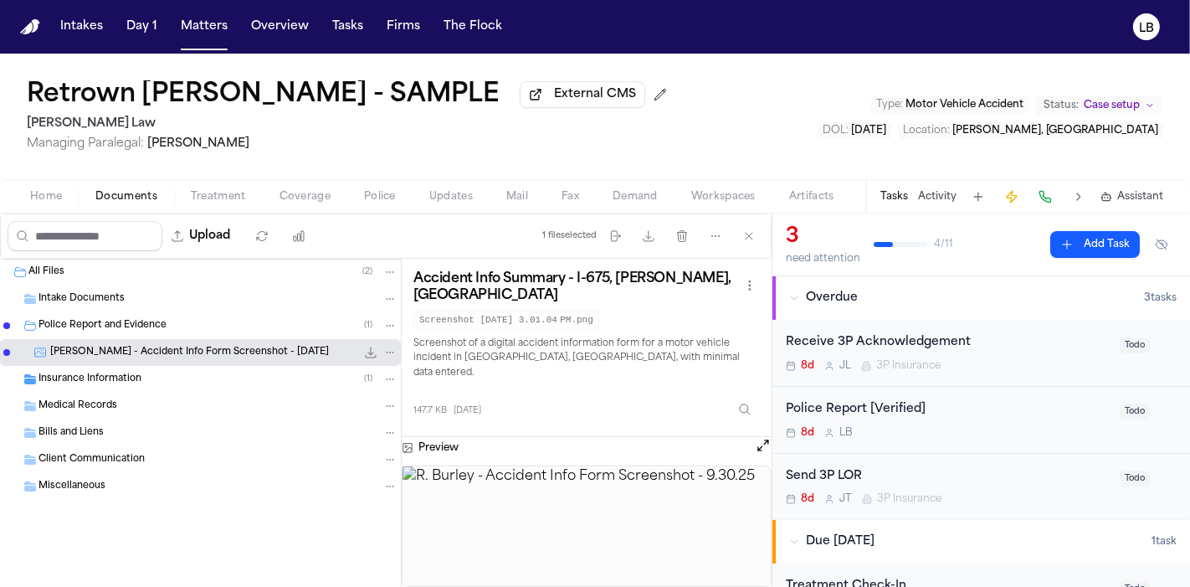
click at [79, 313] on div "Police Report and Evidence ( 1 )" at bounding box center [200, 325] width 401 height 27
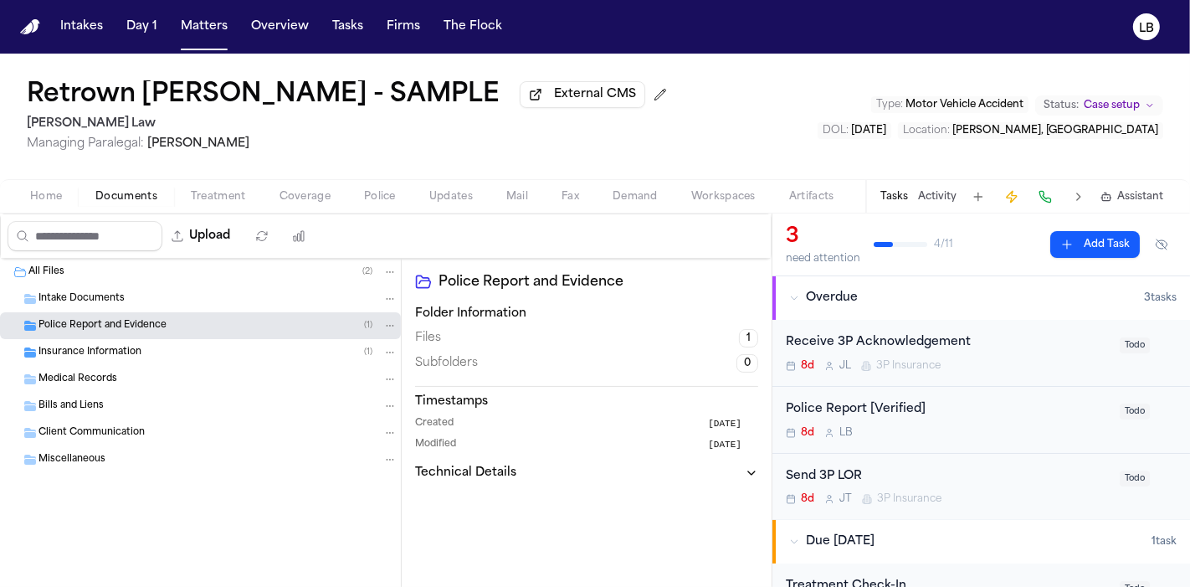
click at [82, 287] on div "Intake Documents" at bounding box center [200, 298] width 401 height 27
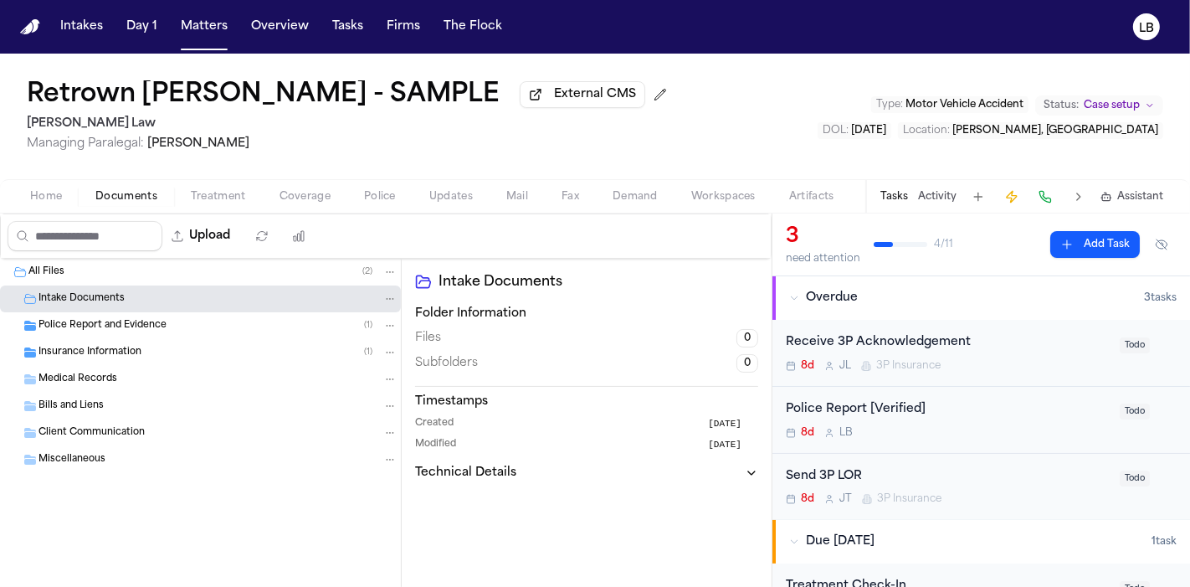
click at [90, 331] on div "Police Report and Evidence ( 1 )" at bounding box center [218, 325] width 359 height 15
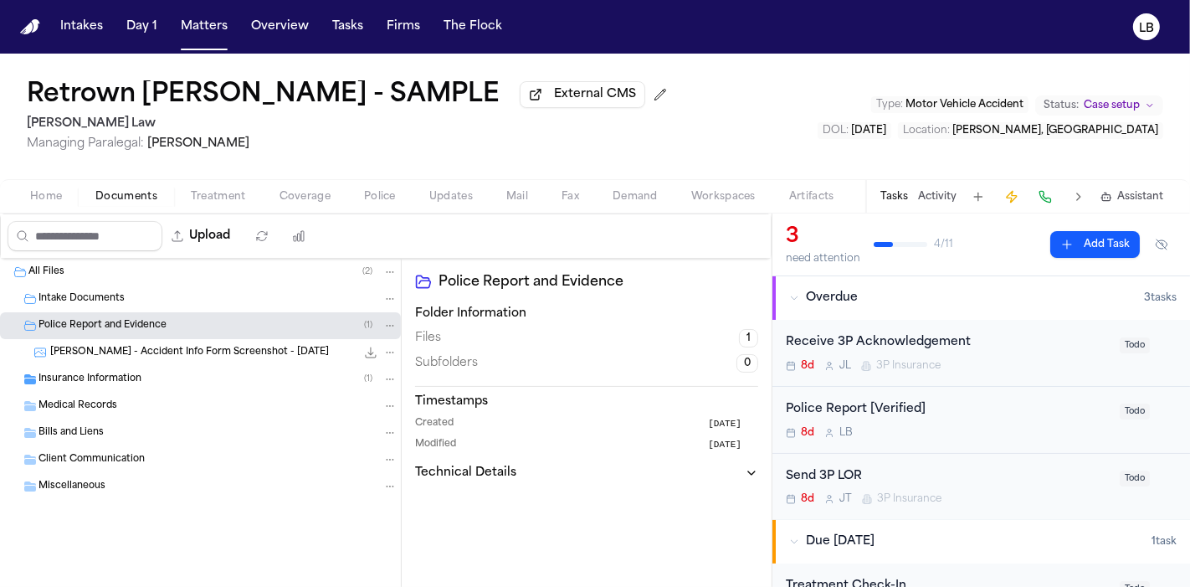
click at [55, 203] on button "Home" at bounding box center [45, 197] width 65 height 20
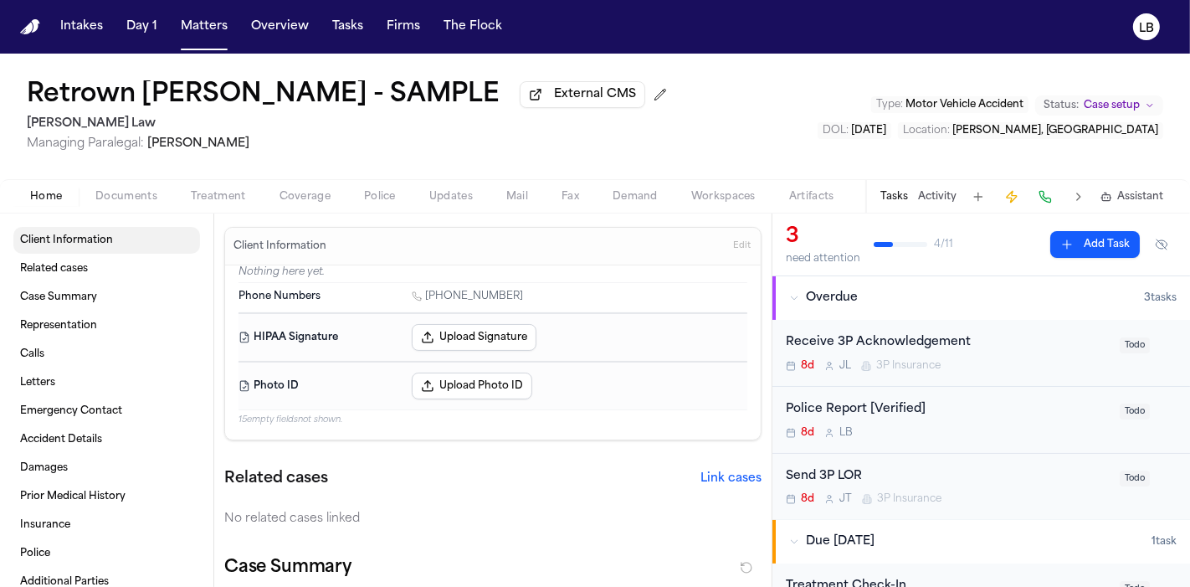
click at [106, 230] on link "Client Information" at bounding box center [106, 240] width 187 height 27
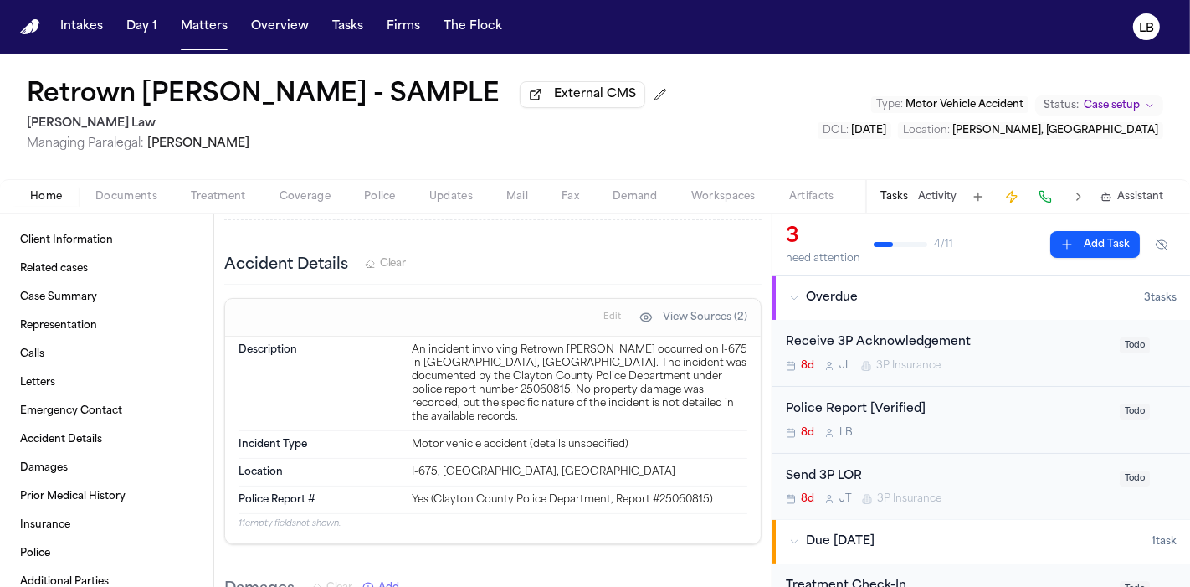
scroll to position [1209, 0]
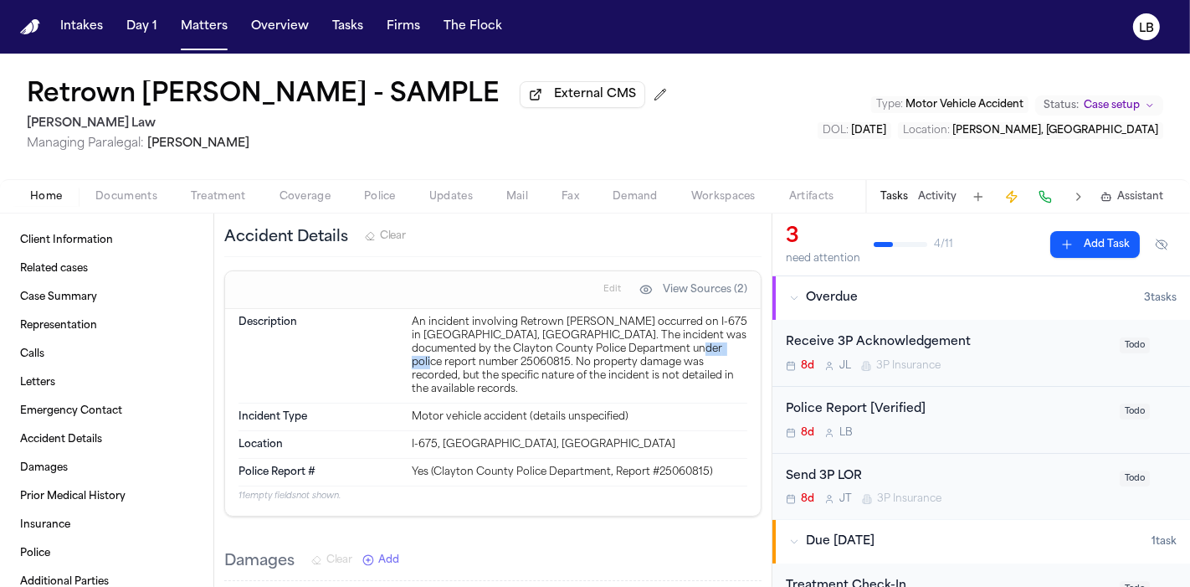
drag, startPoint x: 455, startPoint y: 336, endPoint x: 406, endPoint y: 336, distance: 48.6
click at [406, 336] on div "Description An incident involving Retrown Burley occurred on I-675 in Clayton C…" at bounding box center [493, 356] width 509 height 95
copy div "25060815"
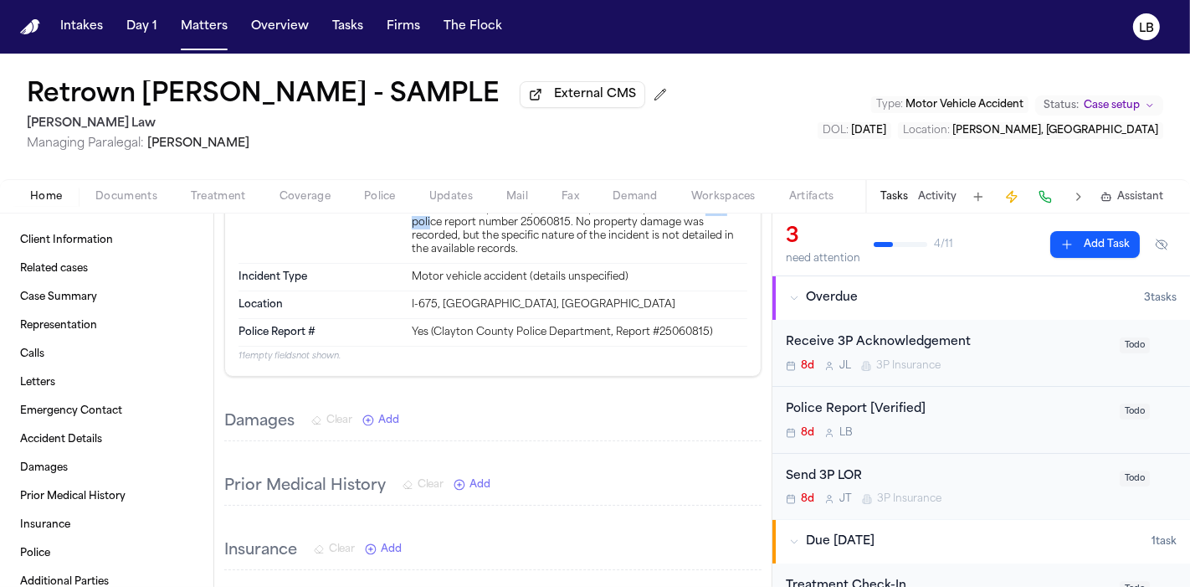
scroll to position [1256, 0]
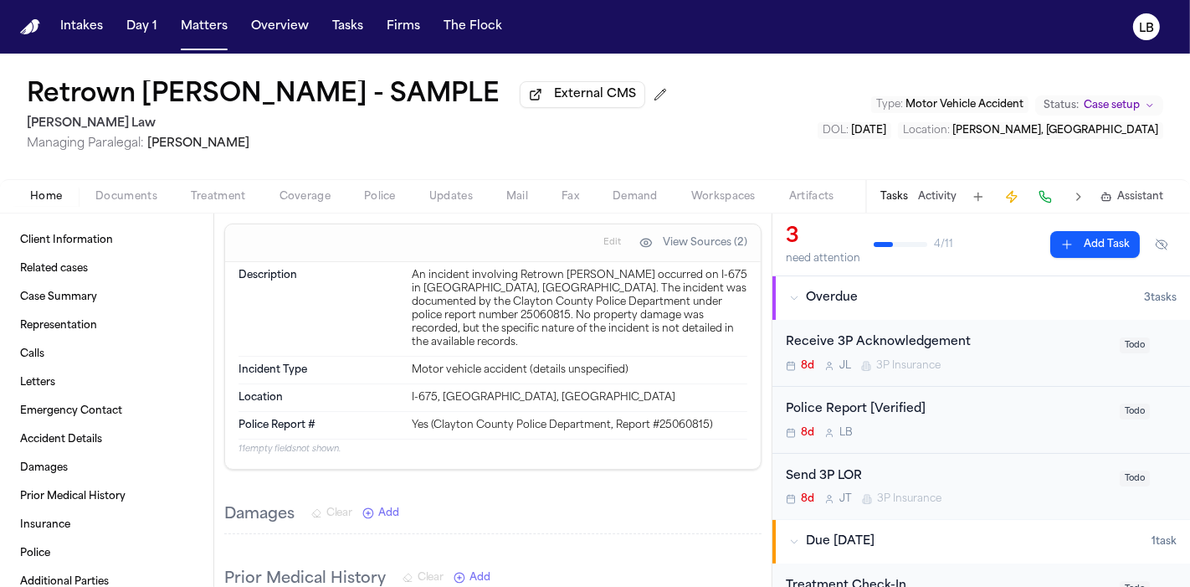
click at [691, 419] on div "Yes (Clayton County Police Department, Report #25060815)" at bounding box center [580, 425] width 336 height 13
copy div "25060815"
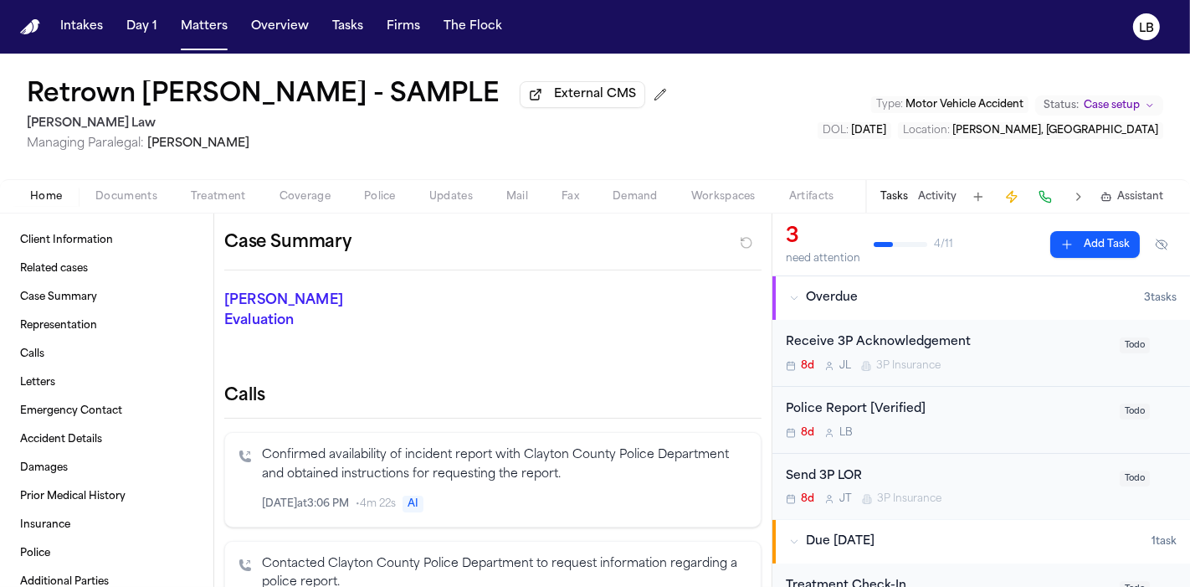
scroll to position [0, 0]
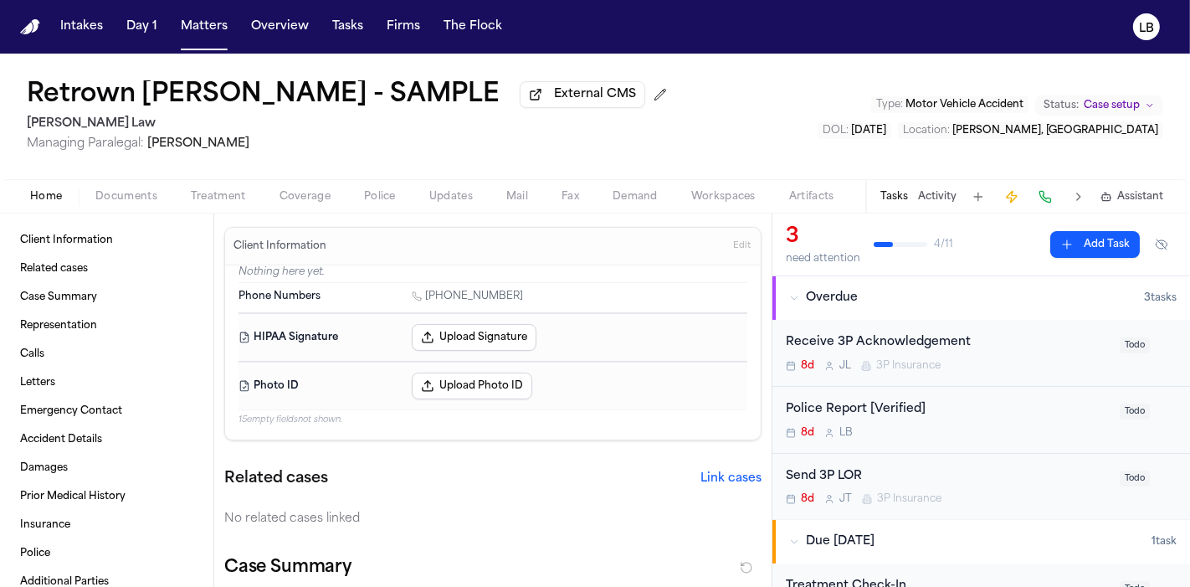
click at [1071, 401] on div "Police Report [Verified]" at bounding box center [948, 409] width 324 height 19
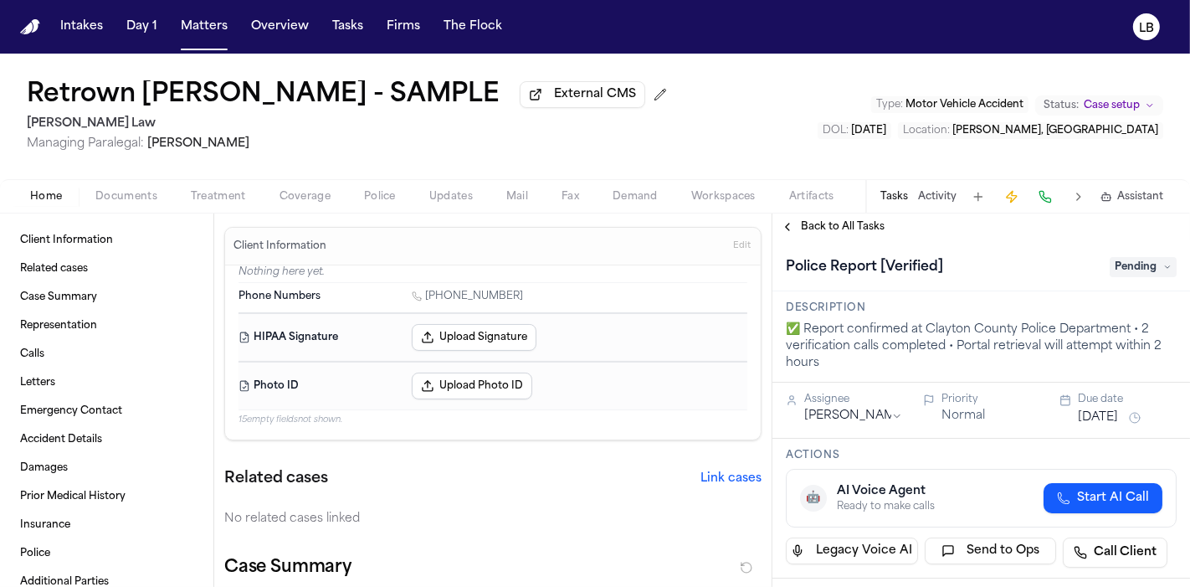
click at [1115, 269] on span "Pending" at bounding box center [1143, 267] width 67 height 20
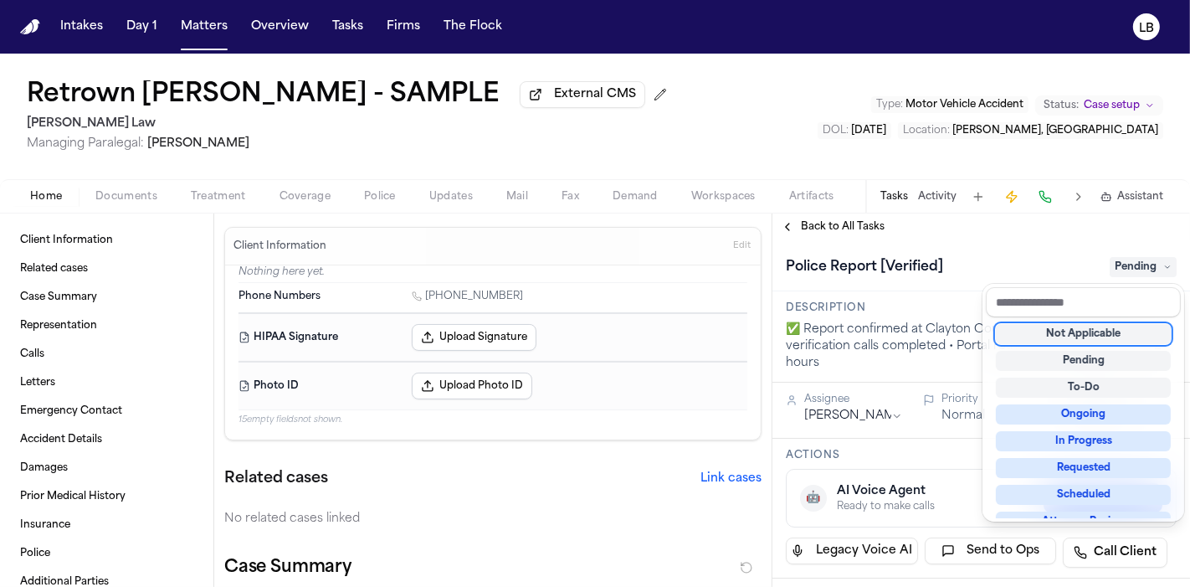
click at [1111, 327] on div "Not Applicable" at bounding box center [1083, 334] width 175 height 20
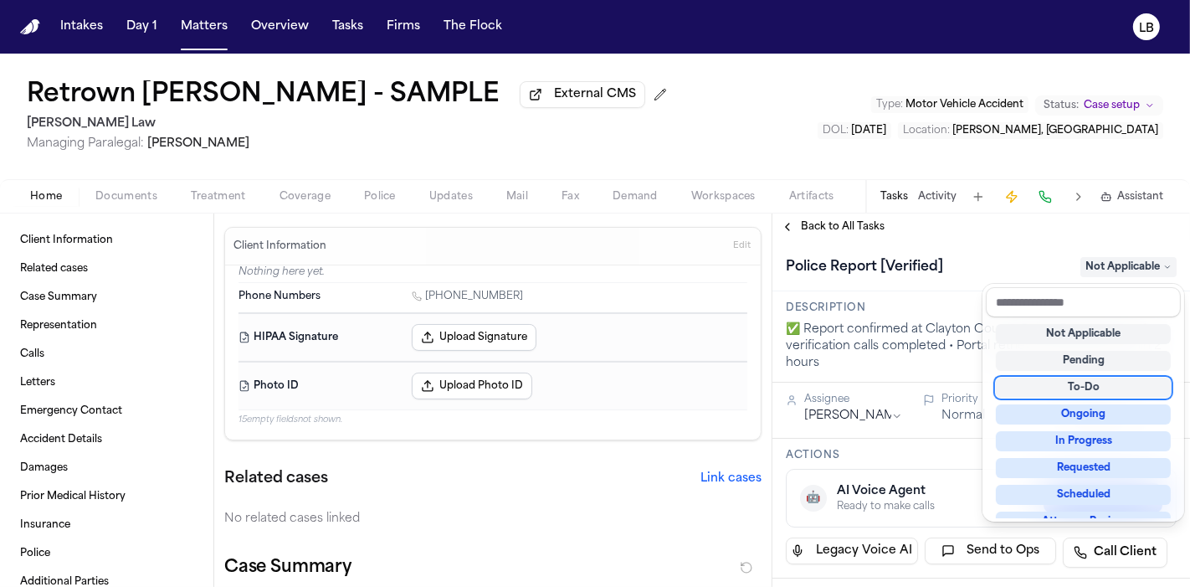
click at [952, 201] on div "Retrown Burley - SAMPLE External CMS Angell Law Managing Paralegal: Thea Feeney…" at bounding box center [595, 320] width 1190 height 533
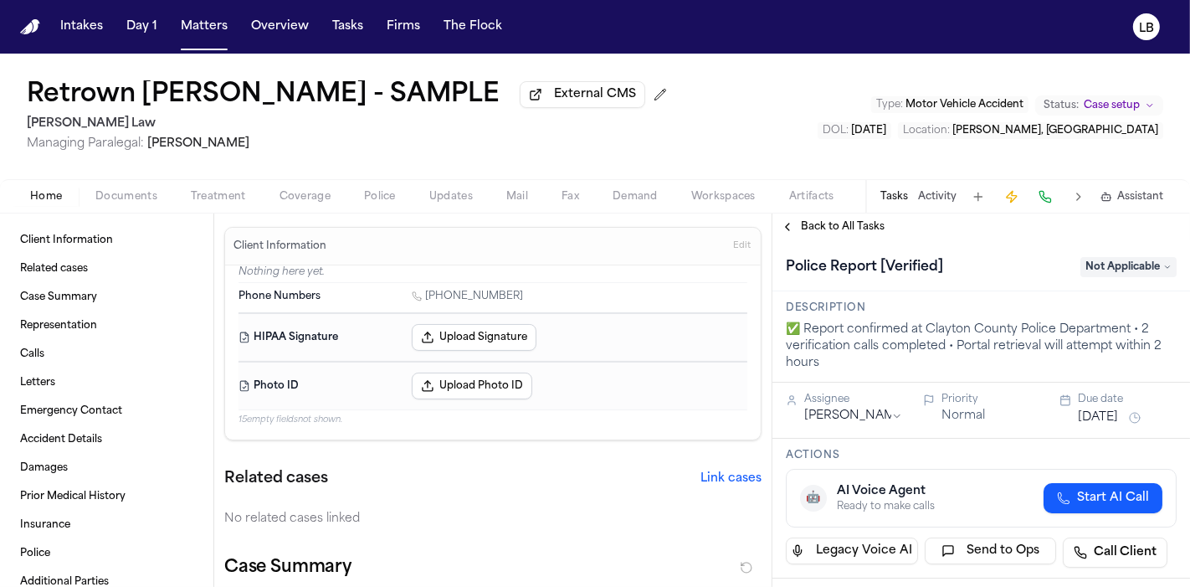
click at [953, 202] on button "Activity" at bounding box center [937, 196] width 39 height 13
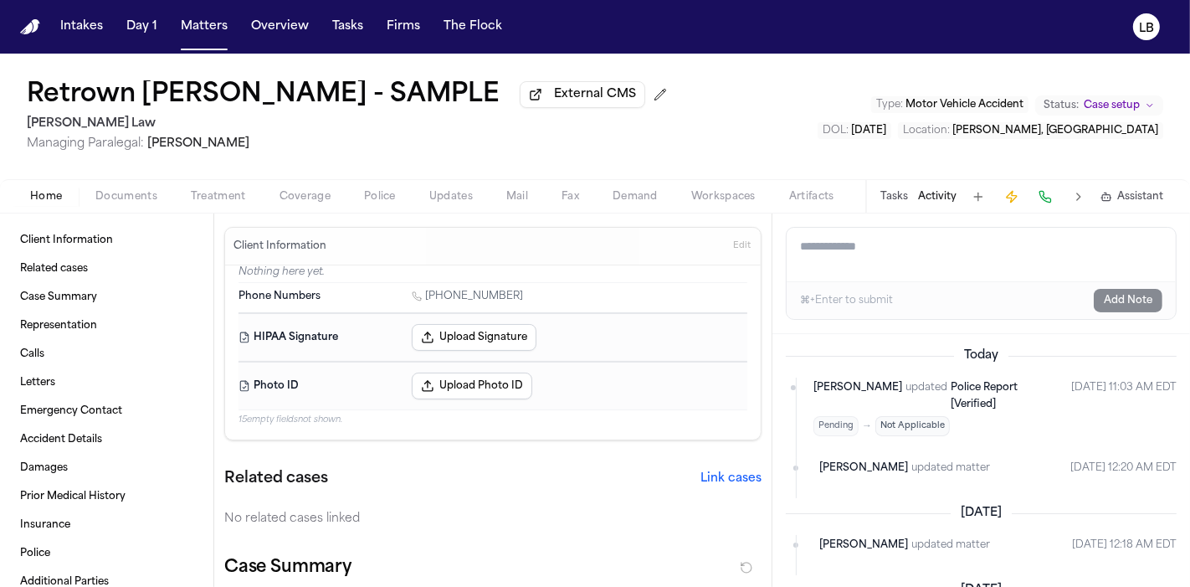
click at [945, 265] on textarea "Add a note to this matter" at bounding box center [981, 255] width 389 height 54
type textarea "**********"
click at [1139, 307] on button "Add Note" at bounding box center [1128, 300] width 69 height 23
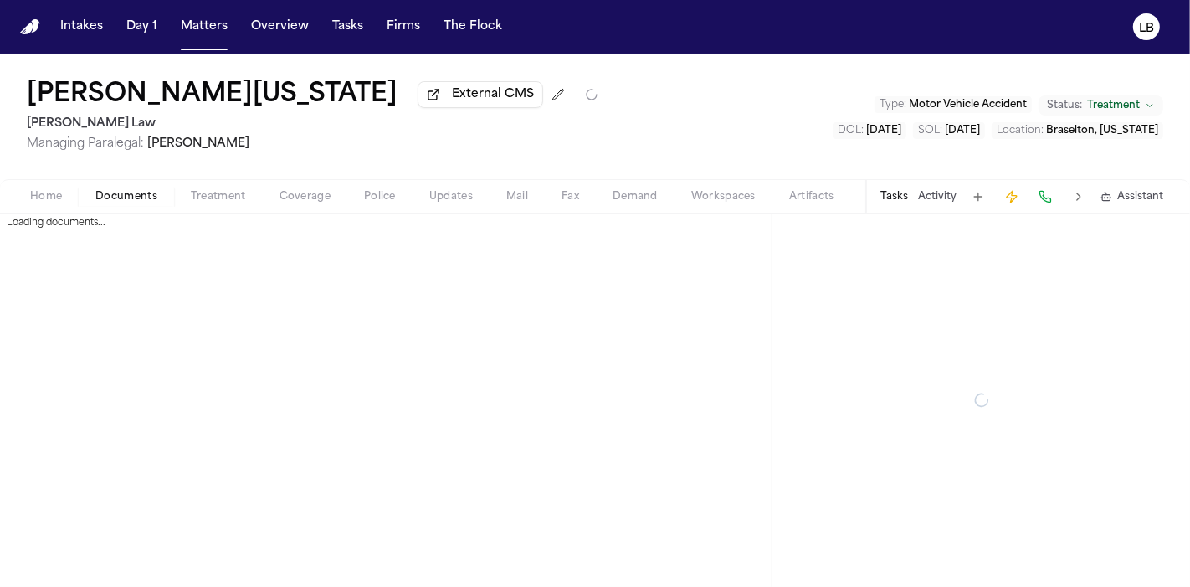
click at [131, 190] on span "Documents" at bounding box center [126, 196] width 62 height 13
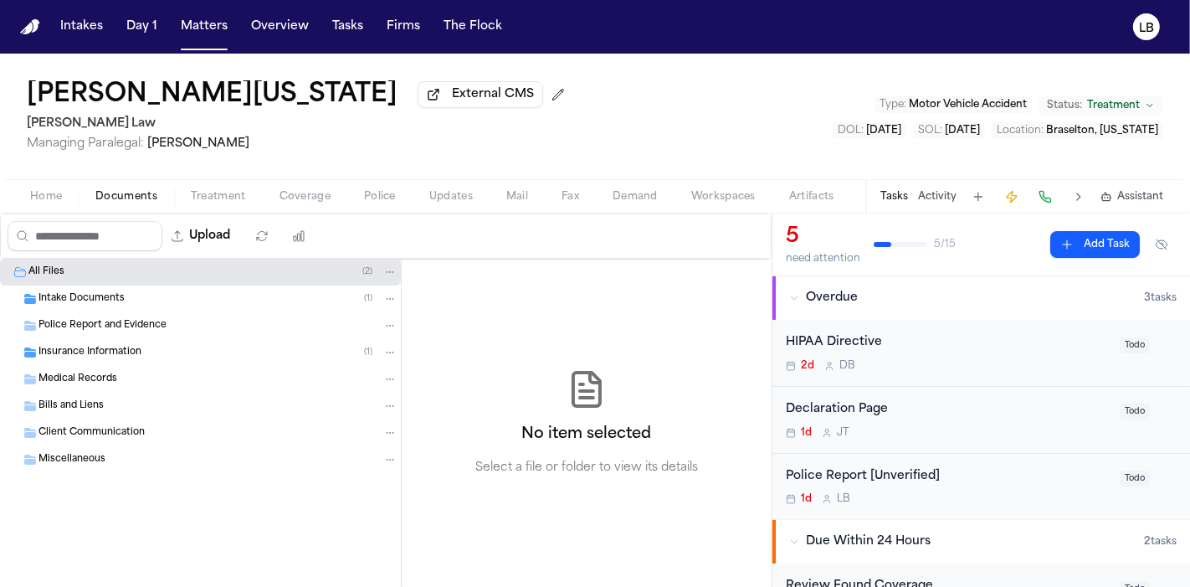
click at [79, 292] on span "Intake Documents" at bounding box center [82, 299] width 86 height 14
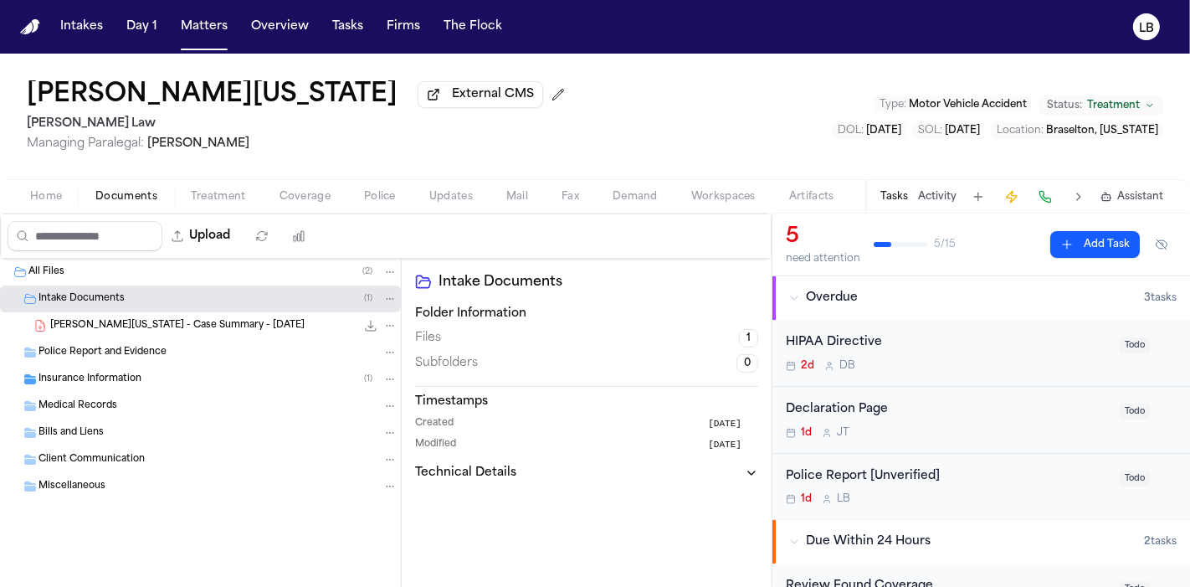
click at [143, 323] on span "[PERSON_NAME][US_STATE] - Case Summary - [DATE]" at bounding box center [177, 326] width 254 height 14
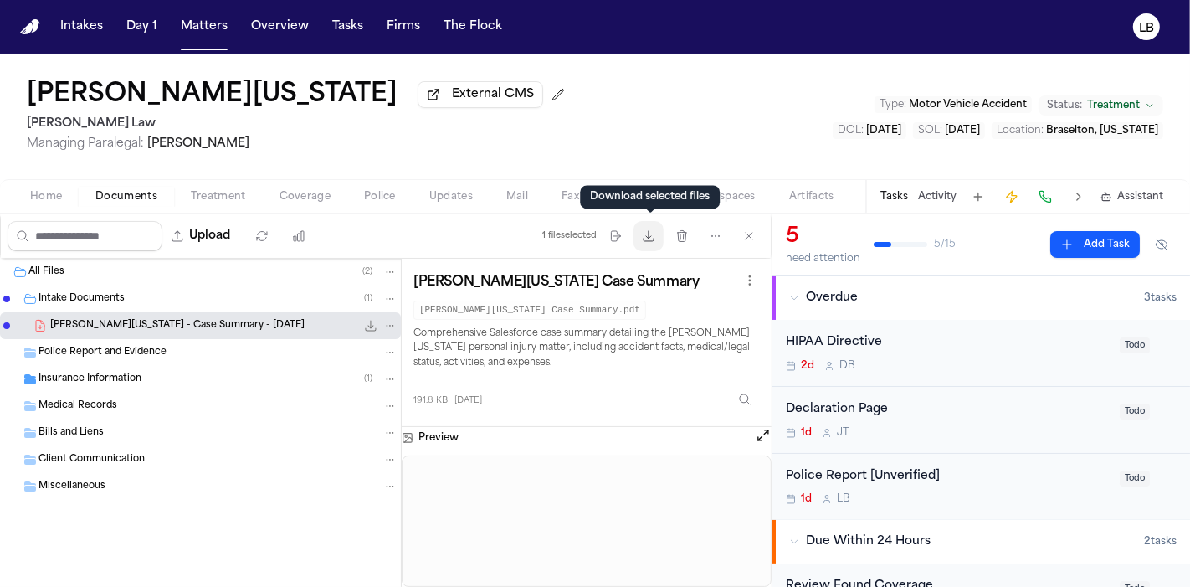
click at [655, 233] on icon "button" at bounding box center [648, 235] width 13 height 13
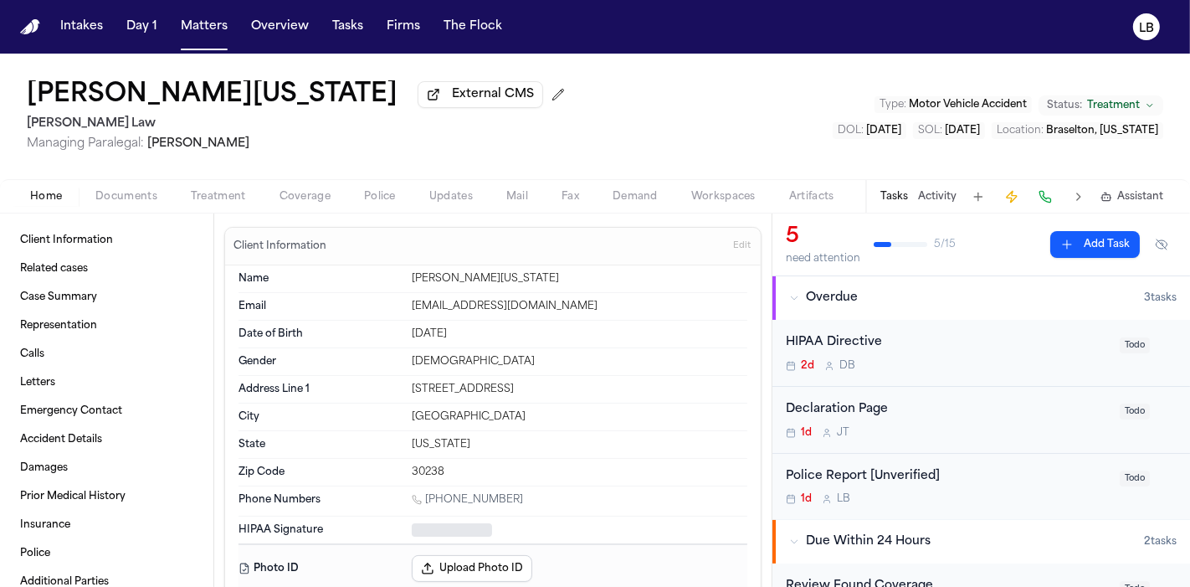
click at [64, 199] on button "Home" at bounding box center [45, 197] width 65 height 20
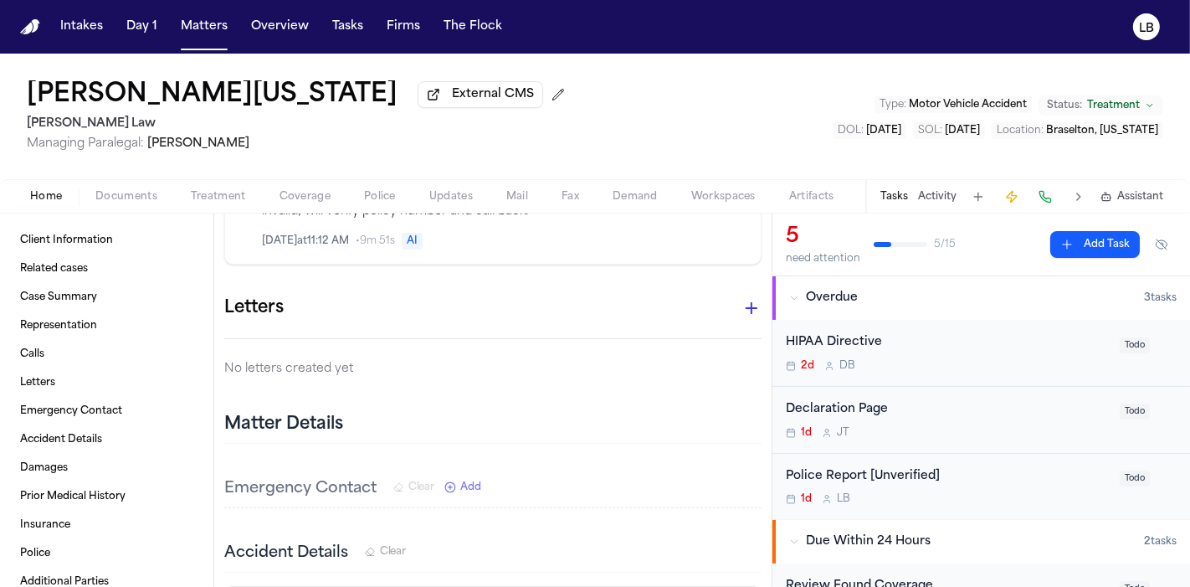
scroll to position [1395, 0]
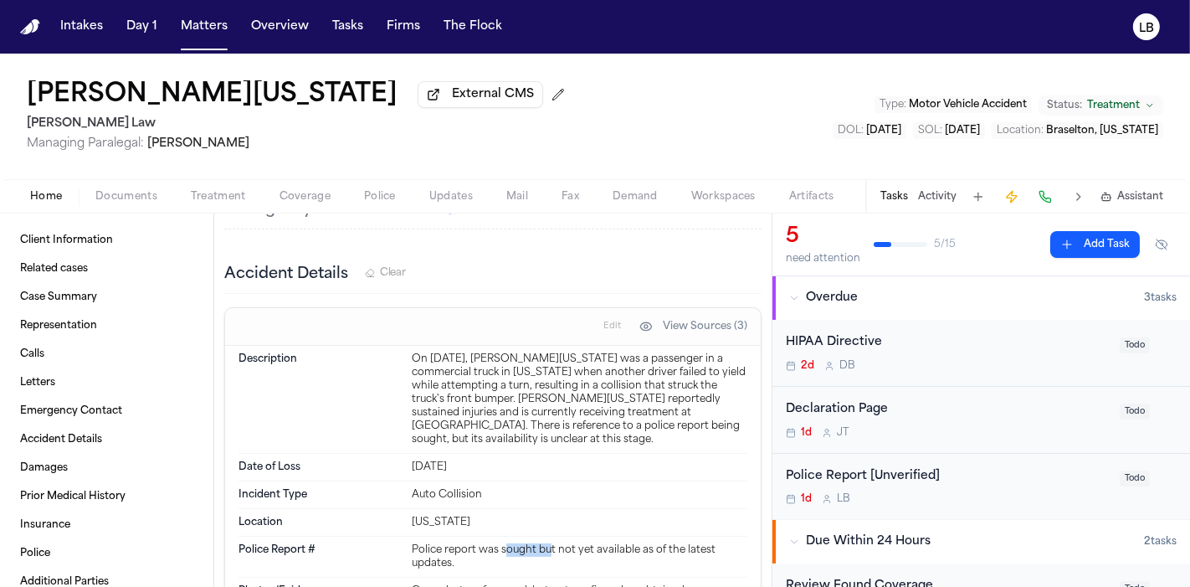
drag, startPoint x: 501, startPoint y: 539, endPoint x: 544, endPoint y: 545, distance: 43.9
click at [544, 545] on div "Police report was sought but not yet available as of the latest updates." at bounding box center [580, 556] width 336 height 27
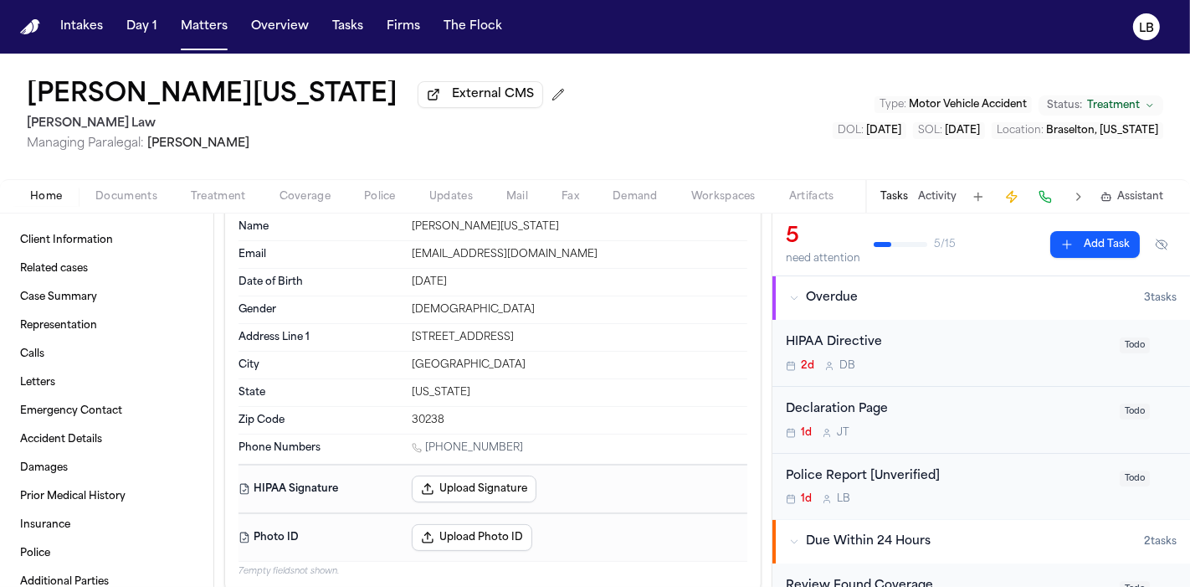
scroll to position [0, 0]
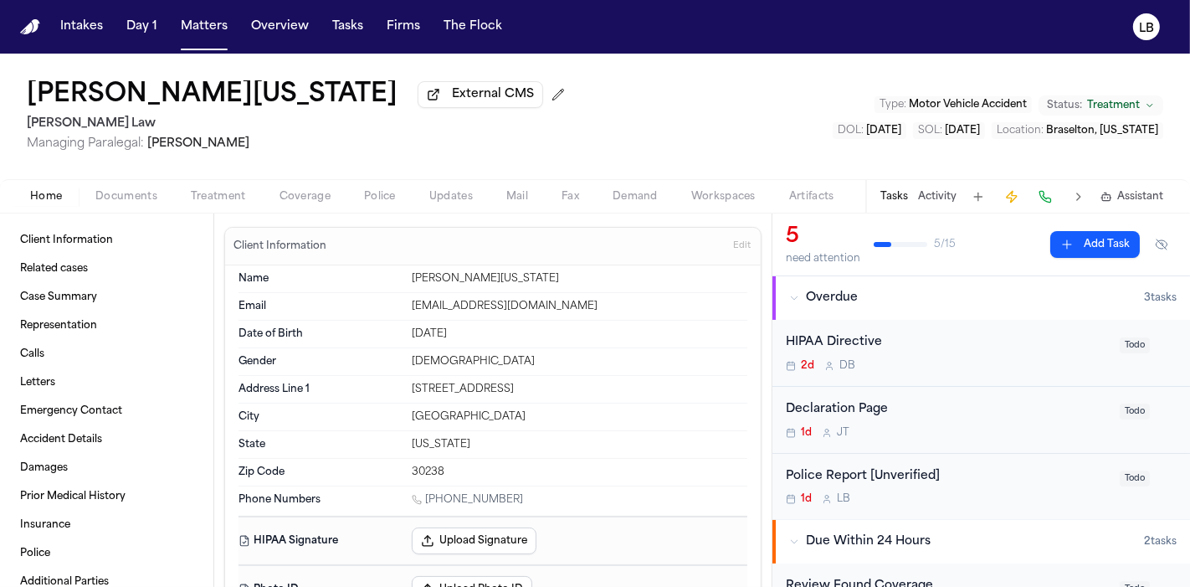
click at [136, 185] on div "Home Documents Treatment Coverage Police Updates Mail Fax Demand Workspaces Art…" at bounding box center [595, 195] width 1190 height 33
click at [140, 194] on span "Documents" at bounding box center [126, 196] width 62 height 13
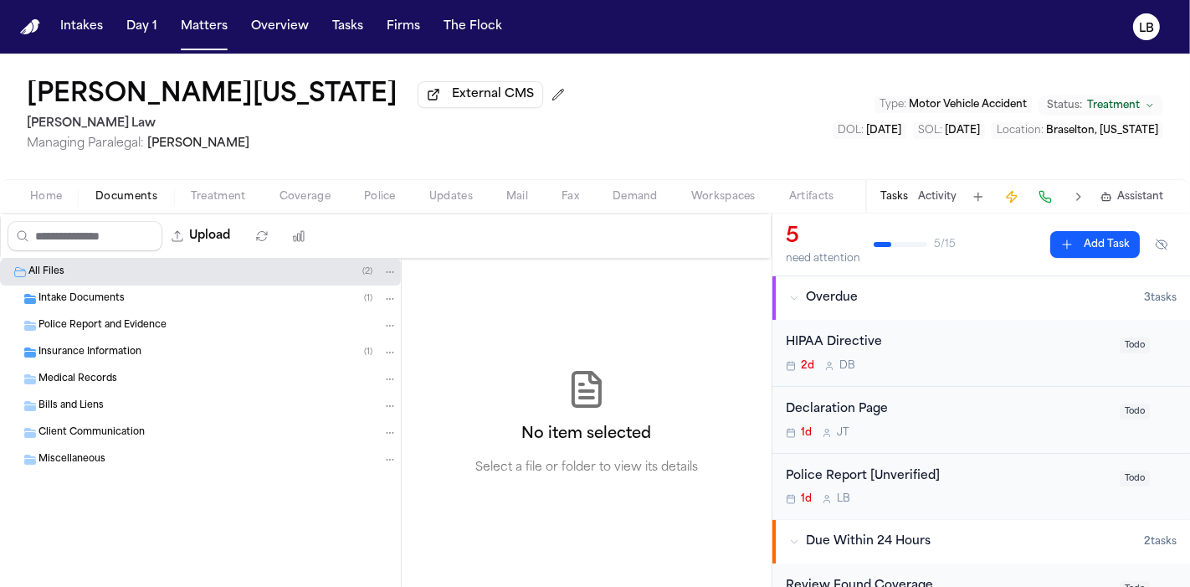
click at [126, 291] on div "Intake Documents ( 1 )" at bounding box center [218, 298] width 359 height 15
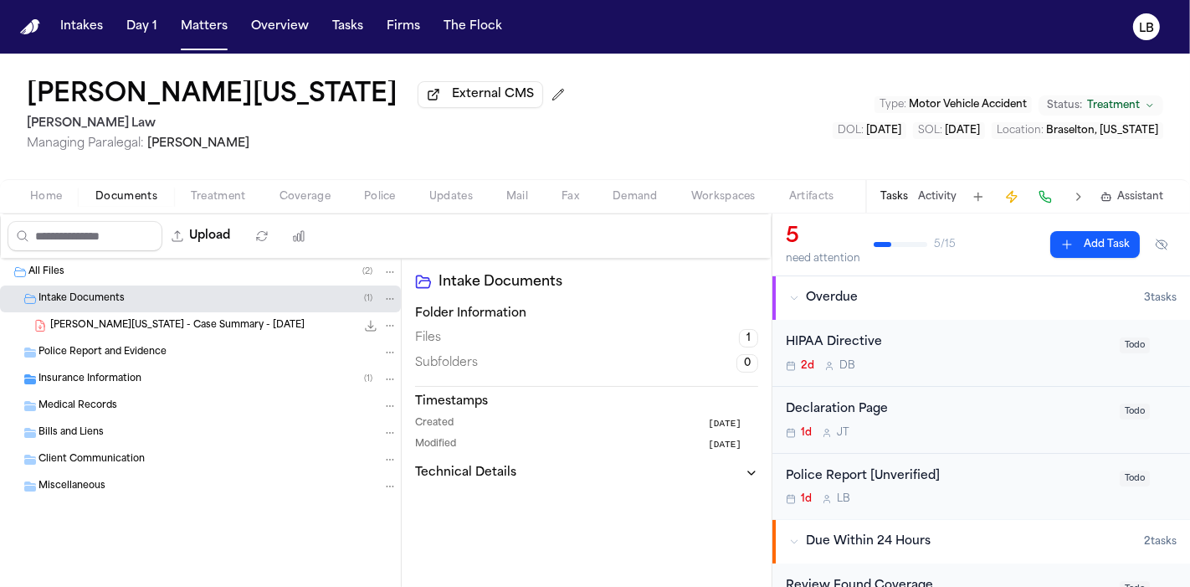
click at [131, 324] on span "[PERSON_NAME][US_STATE] - Case Summary - [DATE]" at bounding box center [177, 326] width 254 height 14
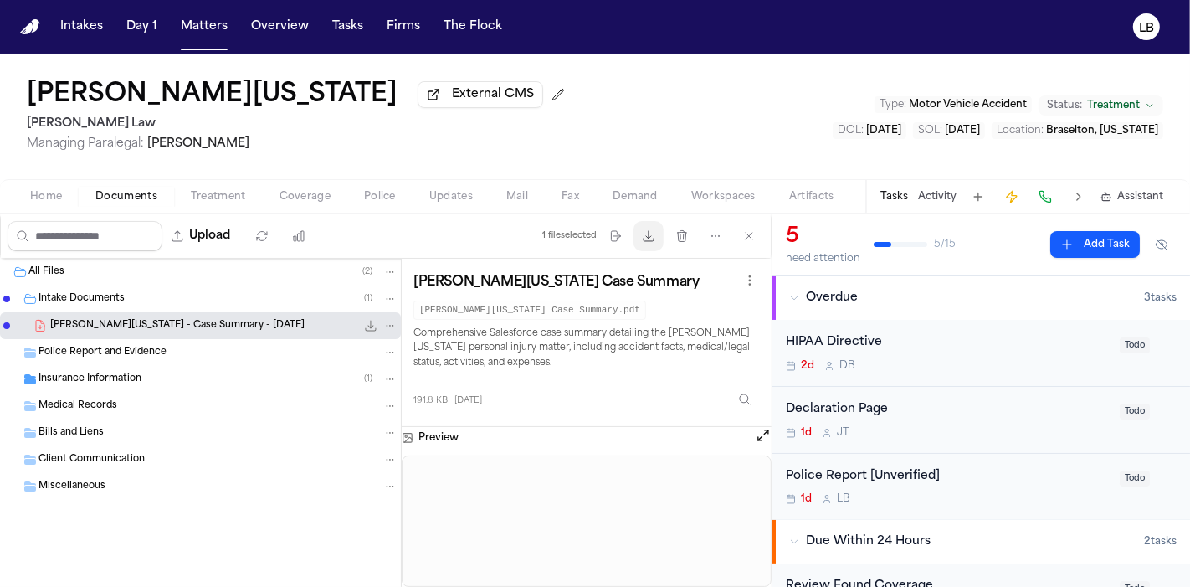
click at [640, 232] on button "Download files" at bounding box center [649, 236] width 30 height 30
click at [188, 378] on div "Insurance Information ( 1 )" at bounding box center [218, 379] width 359 height 15
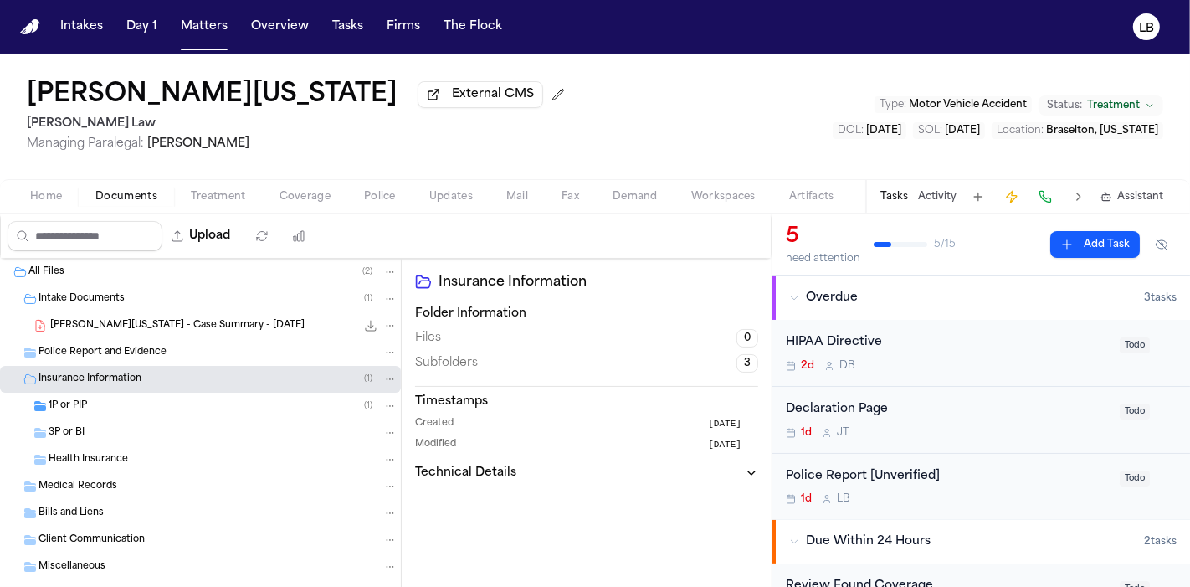
click at [188, 414] on div "1P or PIP ( 1 )" at bounding box center [200, 406] width 401 height 27
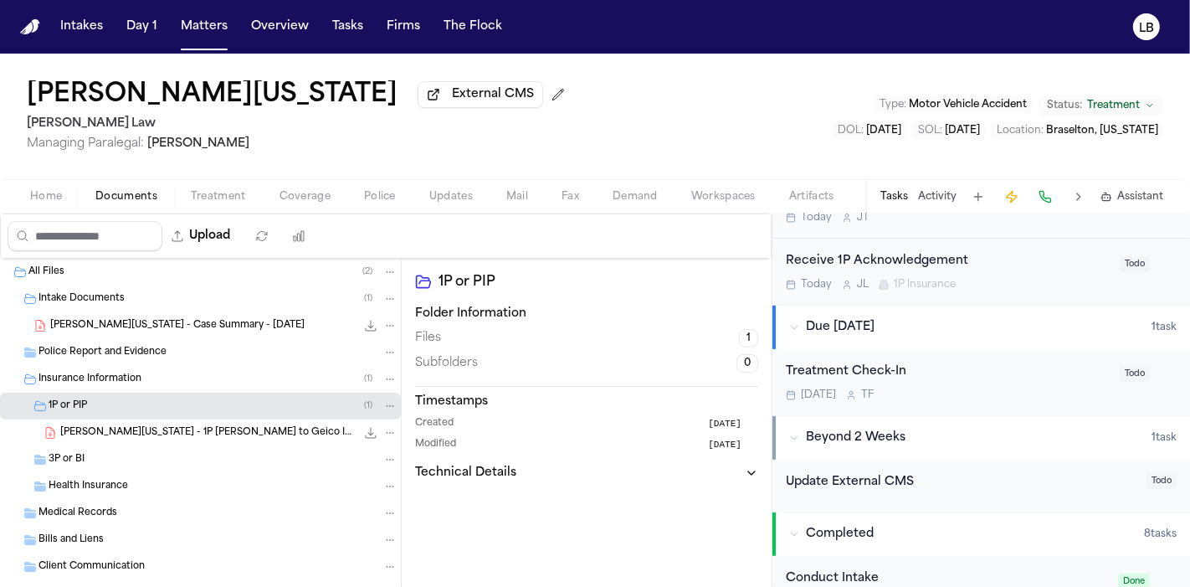
scroll to position [765, 0]
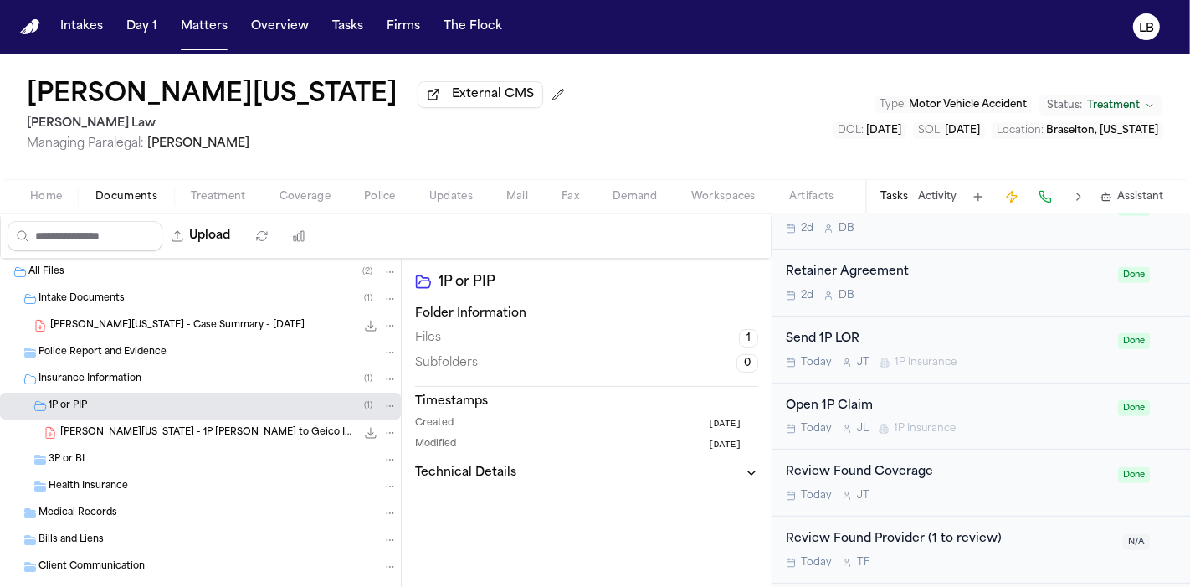
click at [45, 203] on button "Home" at bounding box center [45, 197] width 65 height 20
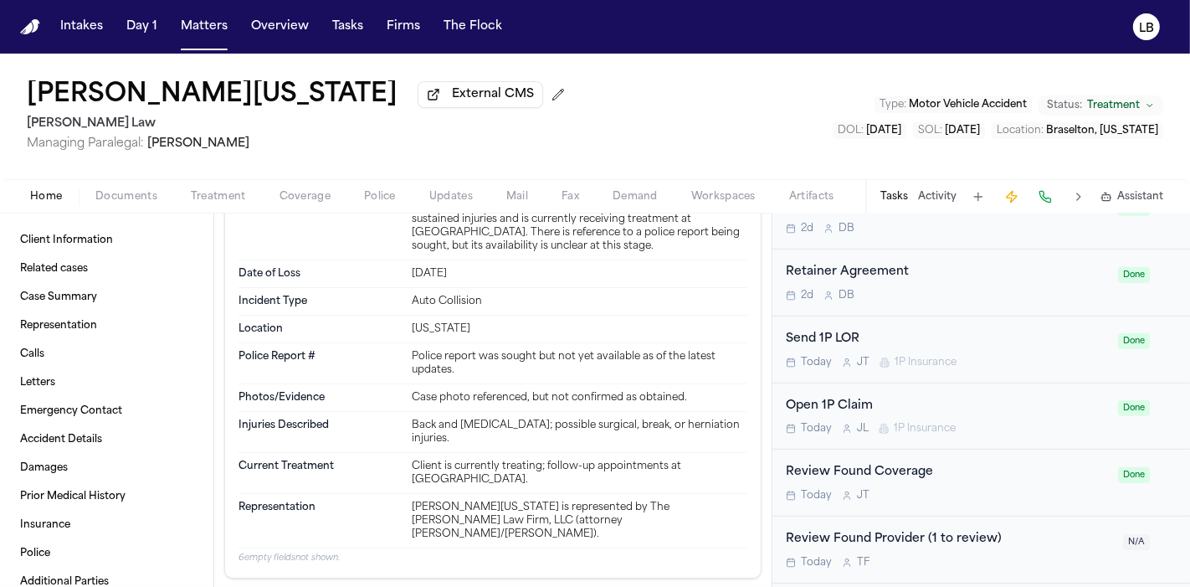
scroll to position [1588, 0]
drag, startPoint x: 444, startPoint y: 358, endPoint x: 433, endPoint y: 335, distance: 25.8
click at [433, 343] on div "Police Report # Police report was sought but not yet available as of the latest…" at bounding box center [493, 363] width 509 height 41
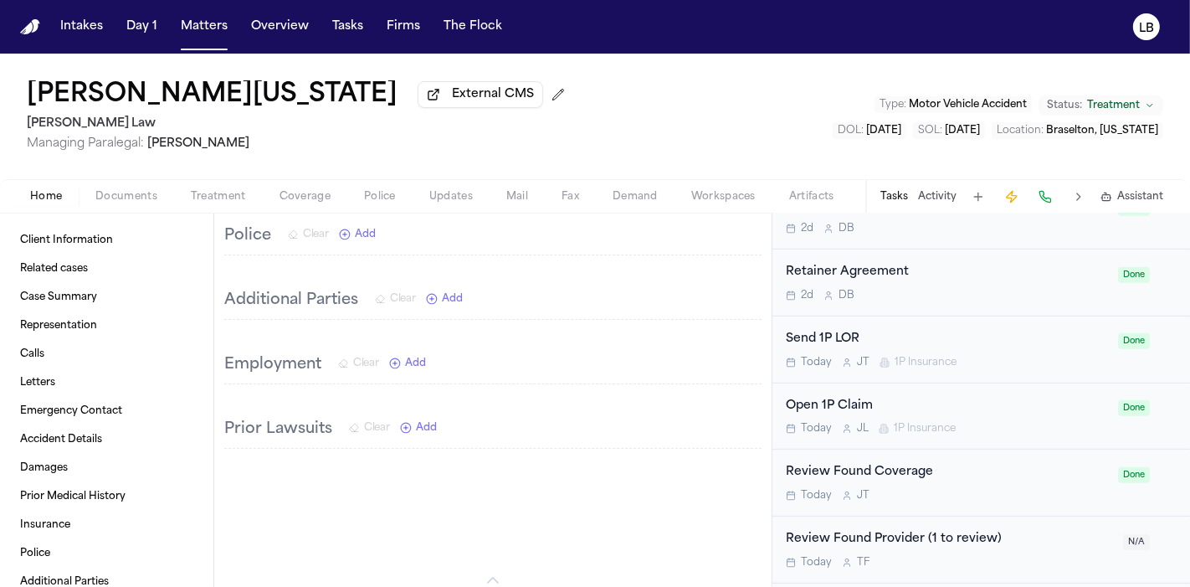
scroll to position [2168, 0]
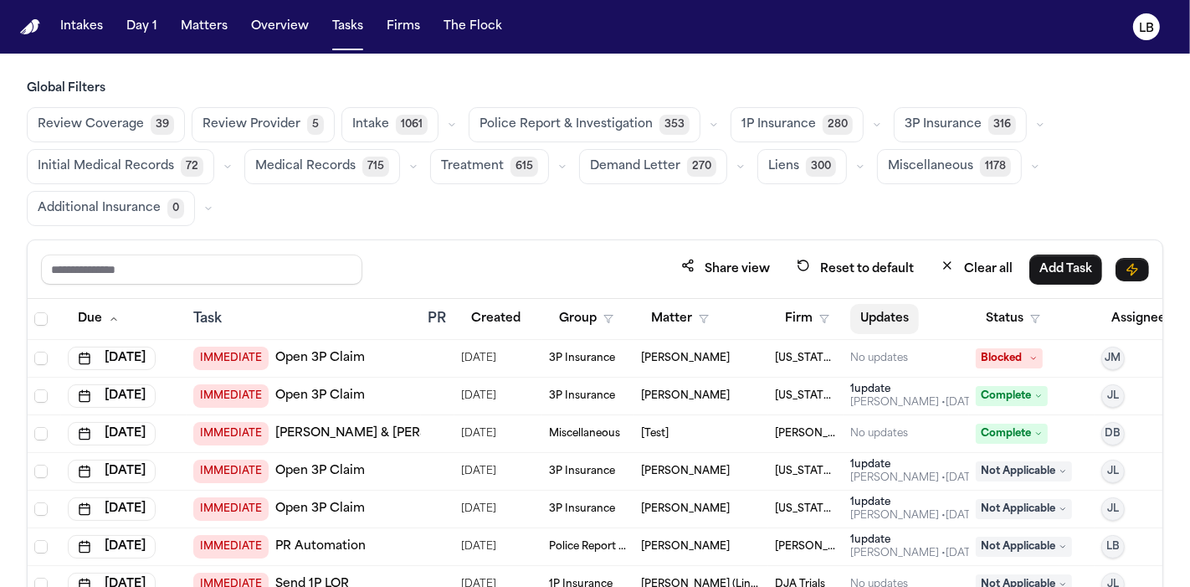
click at [868, 317] on button "Updates" at bounding box center [884, 319] width 69 height 30
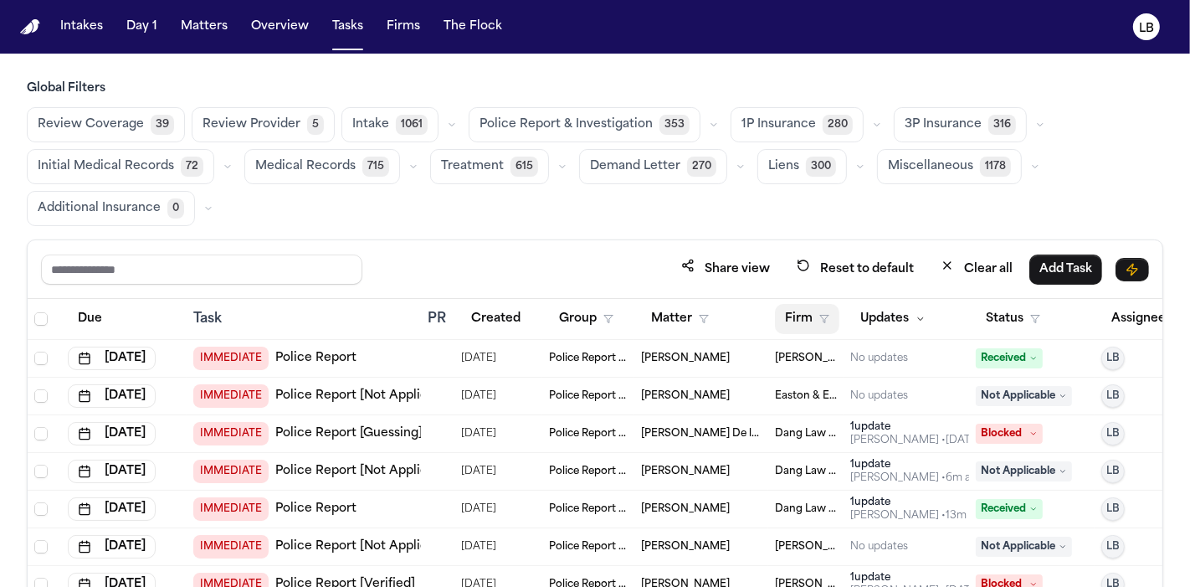
click at [813, 321] on button "Firm" at bounding box center [807, 319] width 64 height 30
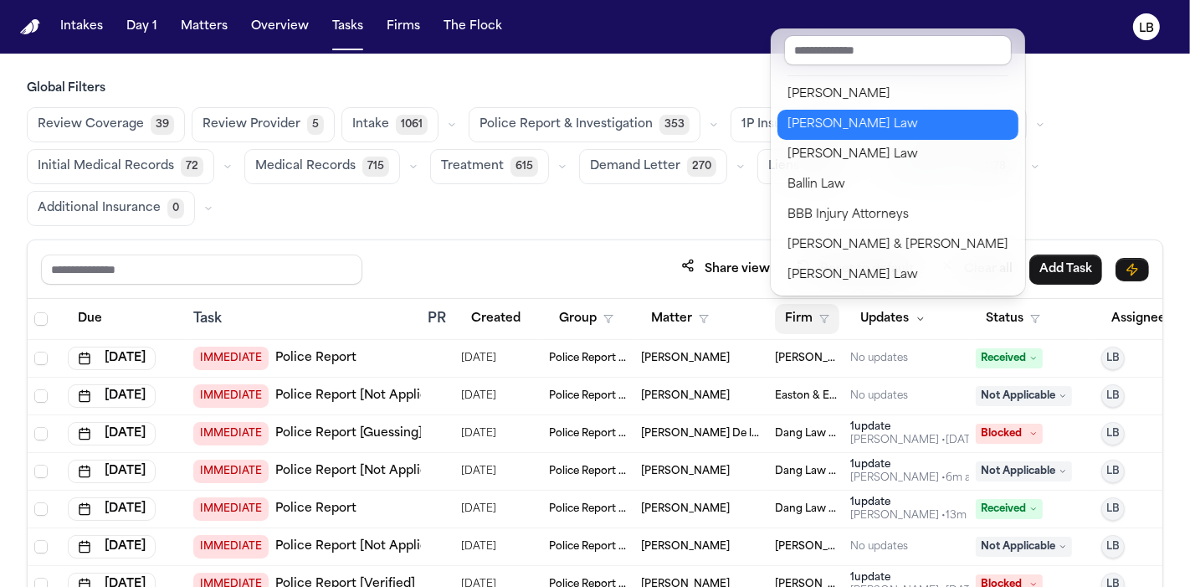
click at [861, 126] on div "[PERSON_NAME] Law" at bounding box center [898, 125] width 221 height 20
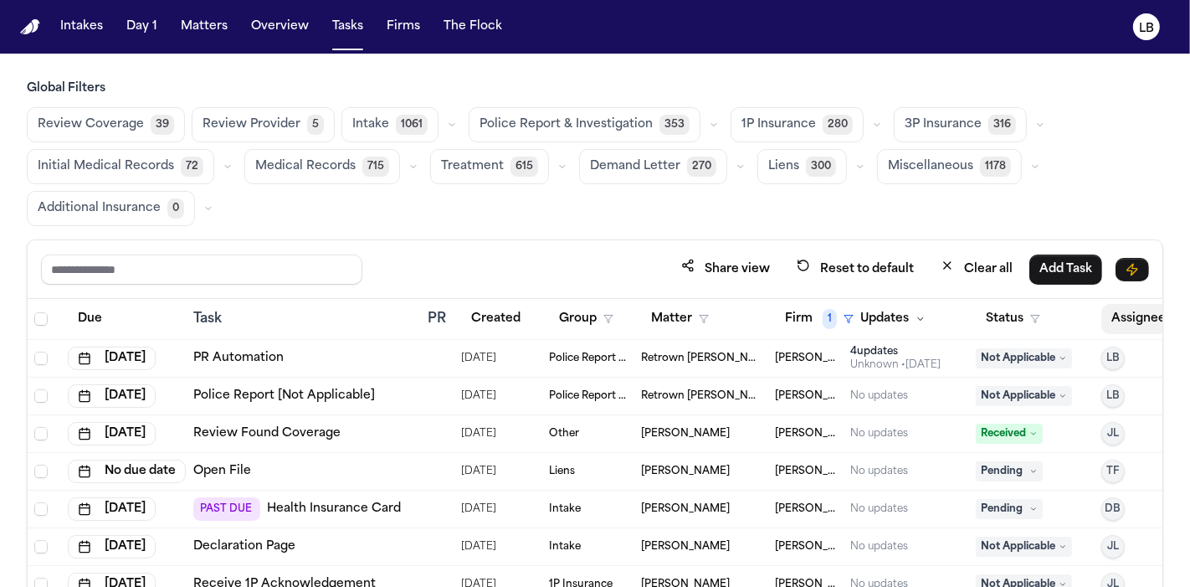
click at [1123, 324] on button "Assignee" at bounding box center [1147, 319] width 91 height 30
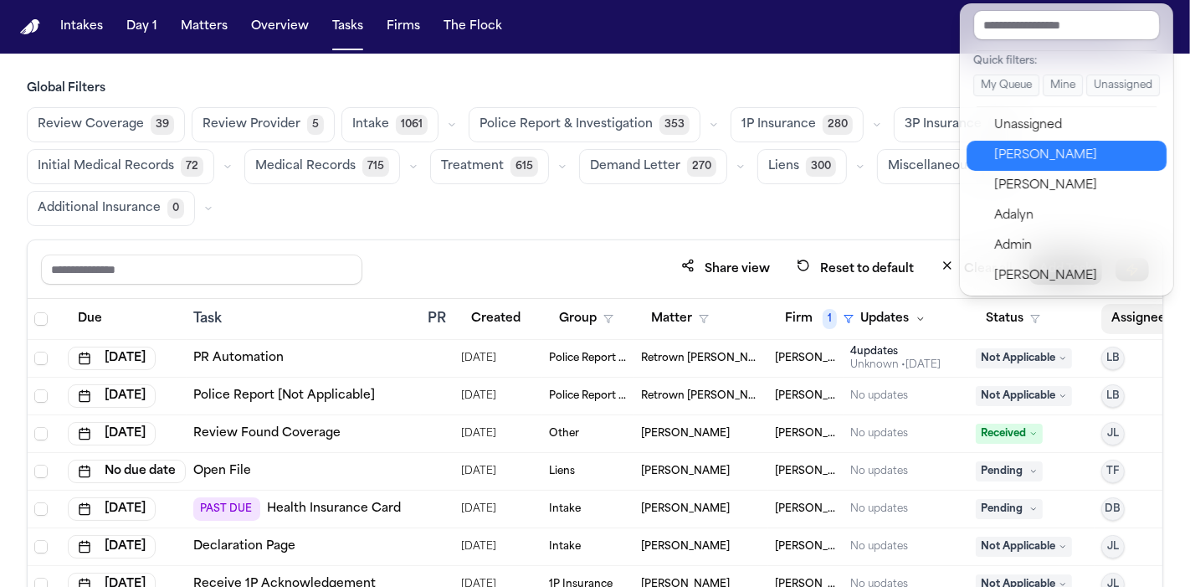
click at [1074, 154] on div "[PERSON_NAME]" at bounding box center [1075, 156] width 163 height 20
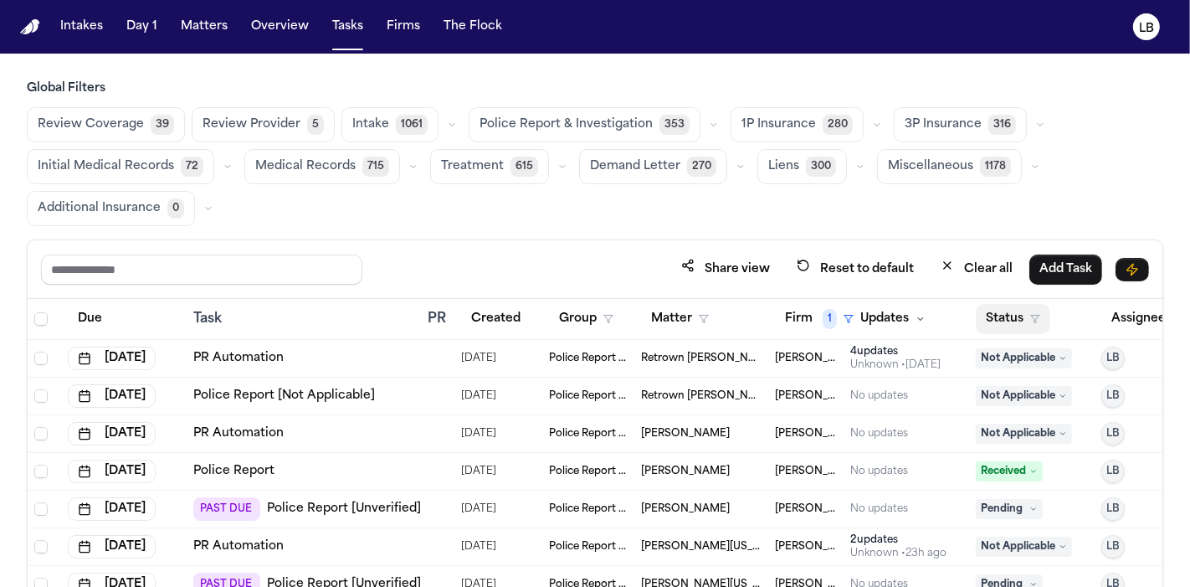
click at [1030, 326] on button "Status" at bounding box center [1013, 319] width 75 height 30
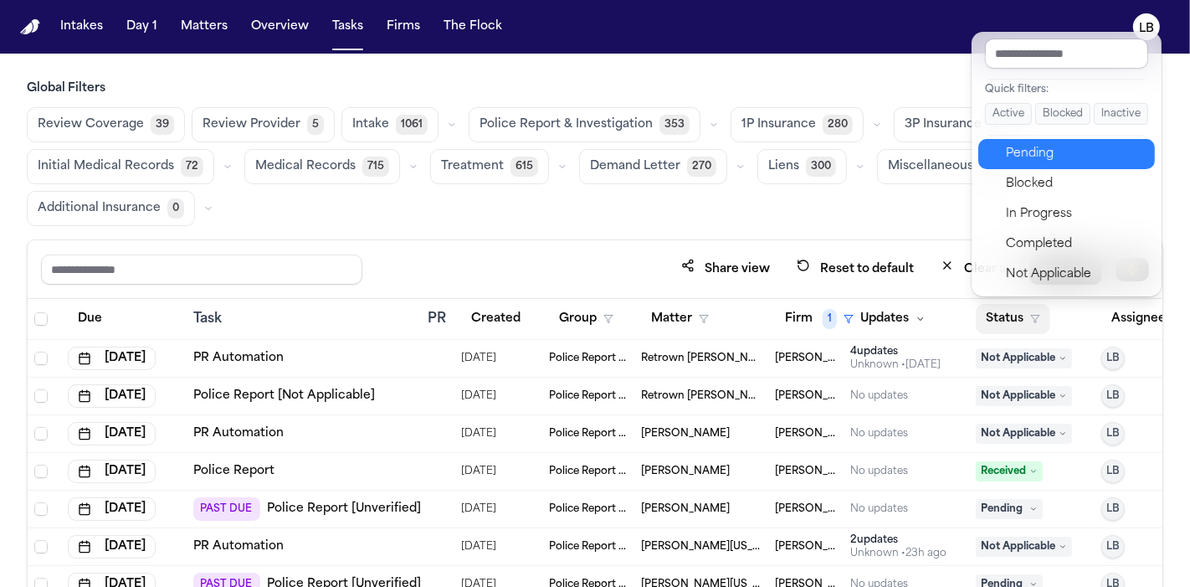
click at [1050, 161] on div "Pending" at bounding box center [1076, 154] width 140 height 20
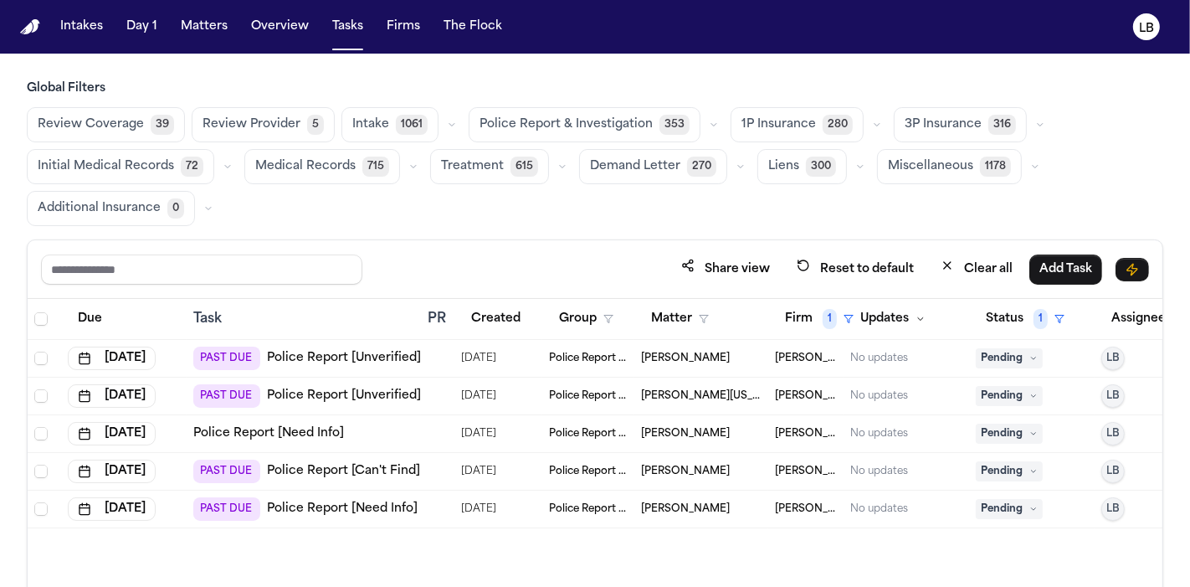
click at [425, 357] on td at bounding box center [437, 359] width 33 height 38
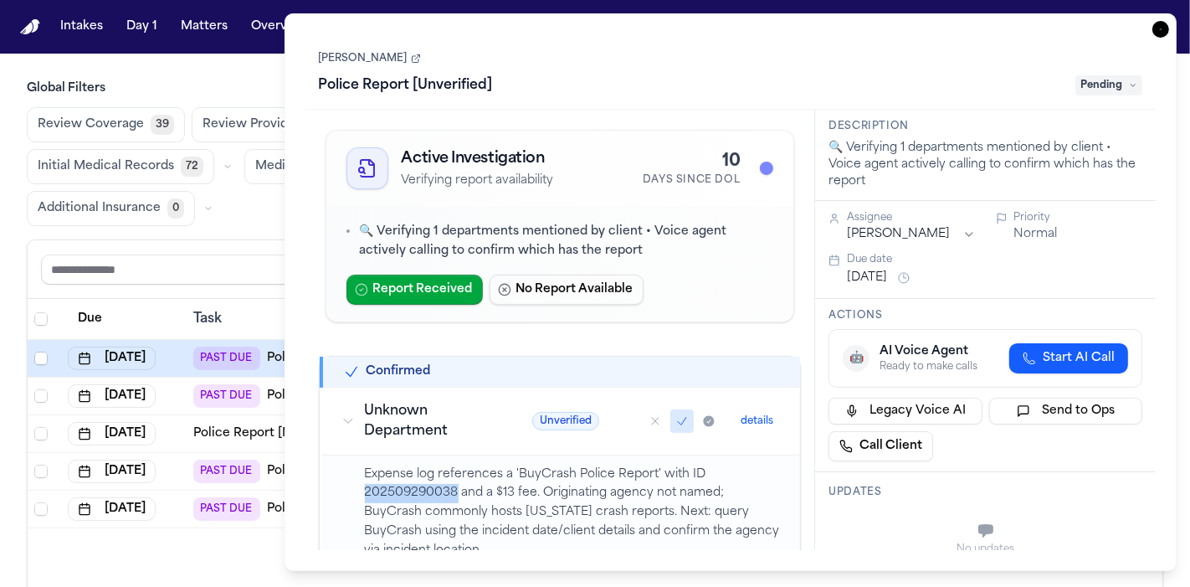
drag, startPoint x: 458, startPoint y: 485, endPoint x: 365, endPoint y: 484, distance: 92.9
click at [365, 484] on p "Expense log references a 'BuyCrash Police Report' with ID 202509290038 and a $1…" at bounding box center [573, 512] width 416 height 95
copy p "202509290038"
click at [392, 49] on div "[PERSON_NAME] Police Report [Unverified] Pending" at bounding box center [731, 73] width 825 height 51
click at [381, 49] on div "[PERSON_NAME] Police Report [Unverified] Pending" at bounding box center [731, 73] width 825 height 51
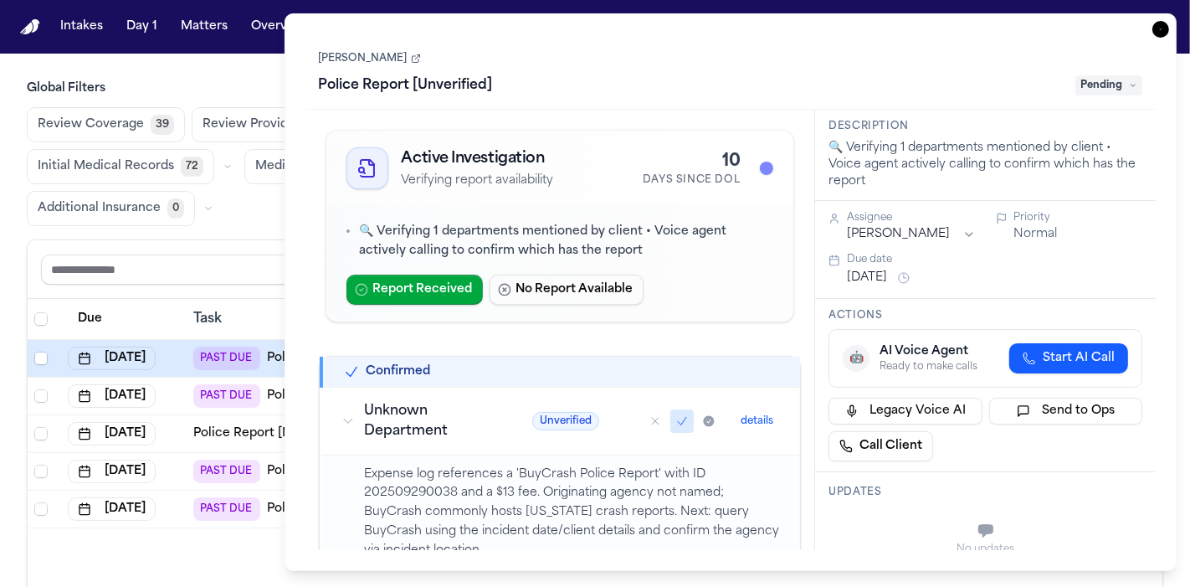
click at [385, 58] on link "[PERSON_NAME]" at bounding box center [370, 58] width 102 height 13
click at [1153, 32] on icon "button" at bounding box center [1161, 29] width 17 height 17
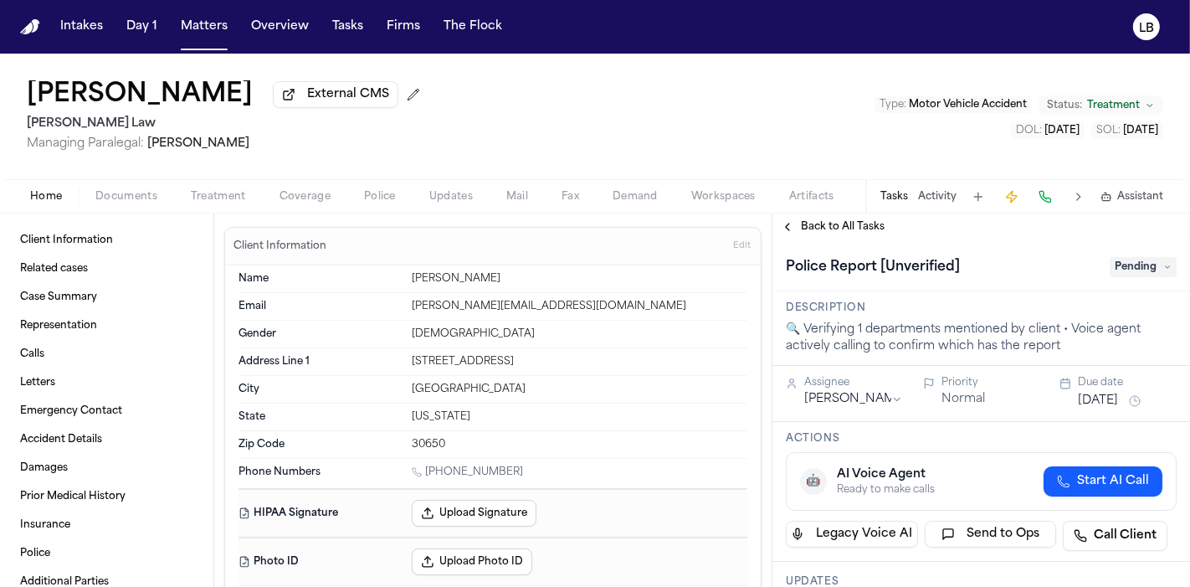
drag, startPoint x: 228, startPoint y: 101, endPoint x: 33, endPoint y: 95, distance: 194.3
click at [33, 95] on div "[PERSON_NAME] External CMS" at bounding box center [227, 95] width 400 height 30
copy h1 "[PERSON_NAME]"
click at [159, 193] on button "Documents" at bounding box center [126, 197] width 95 height 20
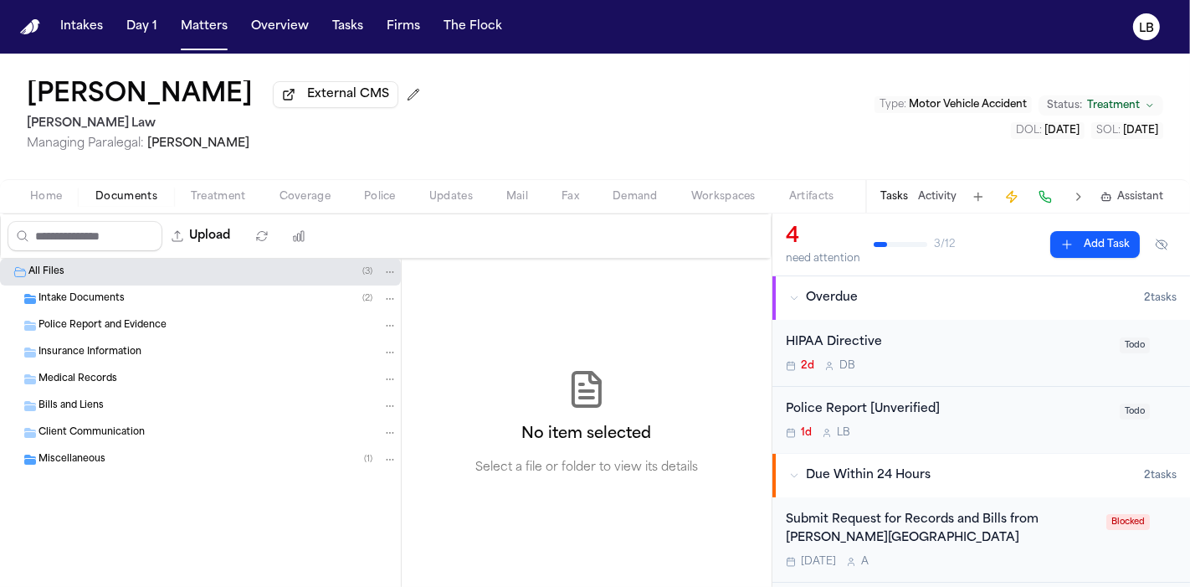
click at [165, 327] on div "Police Report and Evidence" at bounding box center [218, 325] width 359 height 15
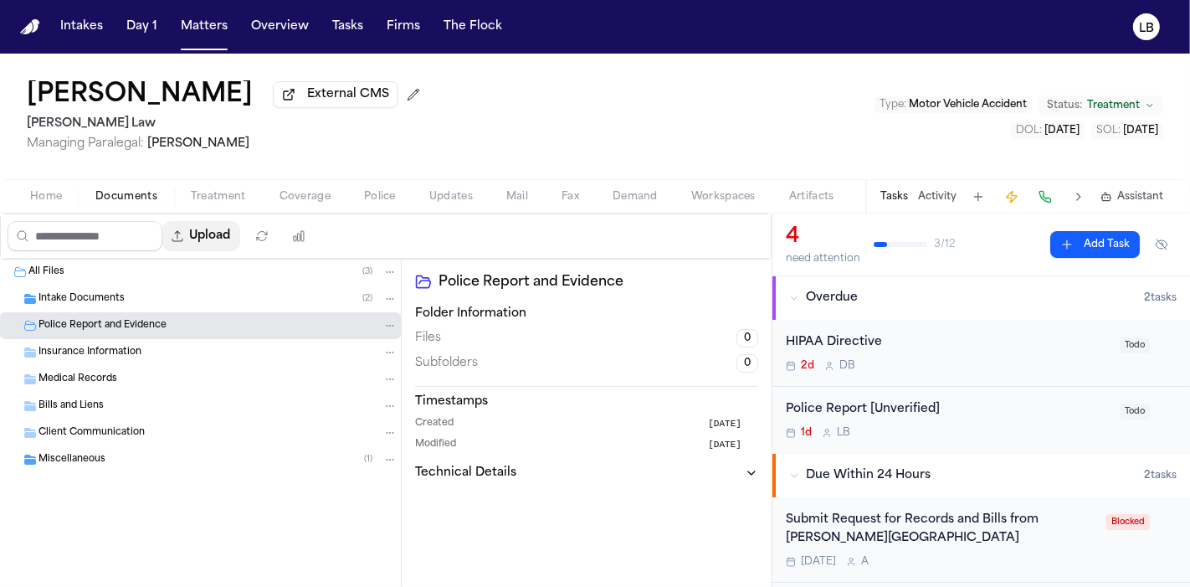
click at [228, 242] on button "Upload" at bounding box center [201, 236] width 78 height 30
select select "**********"
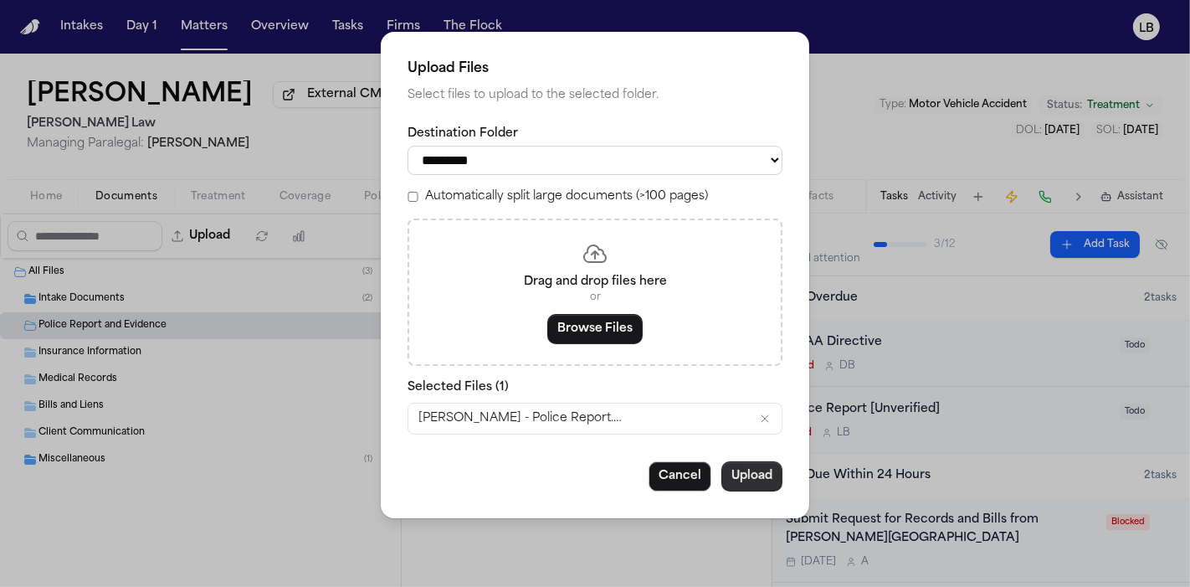
click at [766, 482] on button "Upload" at bounding box center [752, 476] width 61 height 30
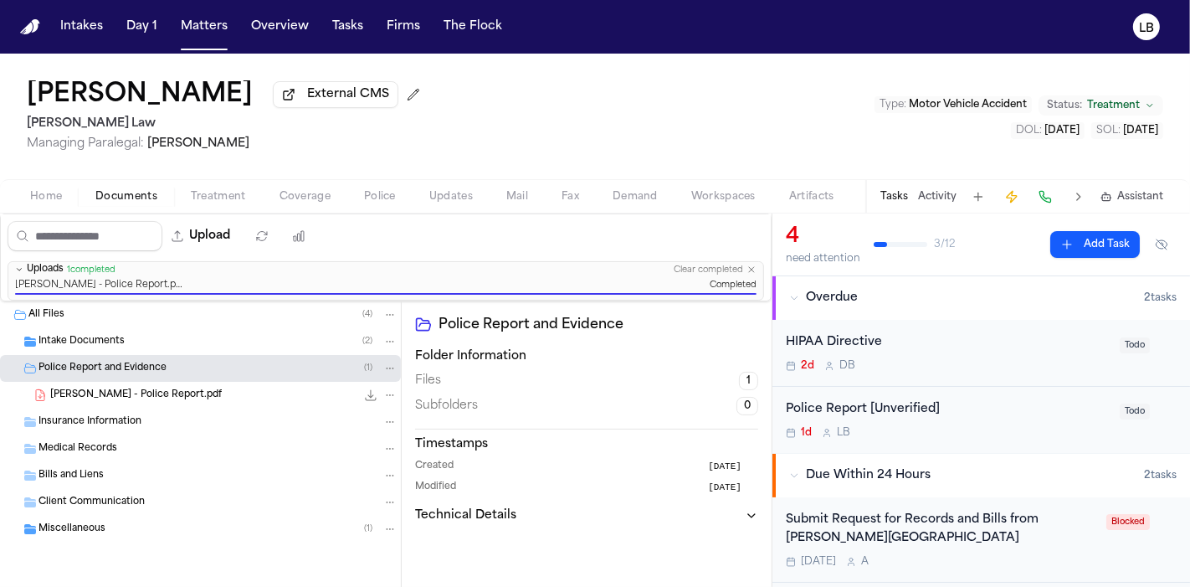
click at [999, 414] on div "Police Report [Unverified]" at bounding box center [948, 409] width 324 height 19
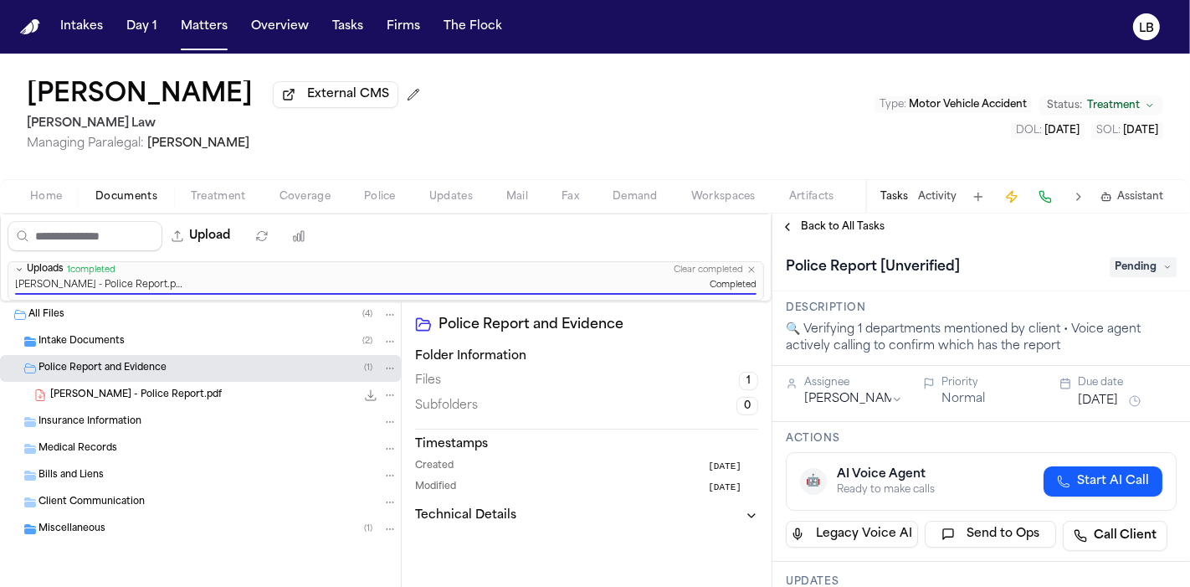
click at [1145, 261] on span "Pending" at bounding box center [1143, 267] width 67 height 20
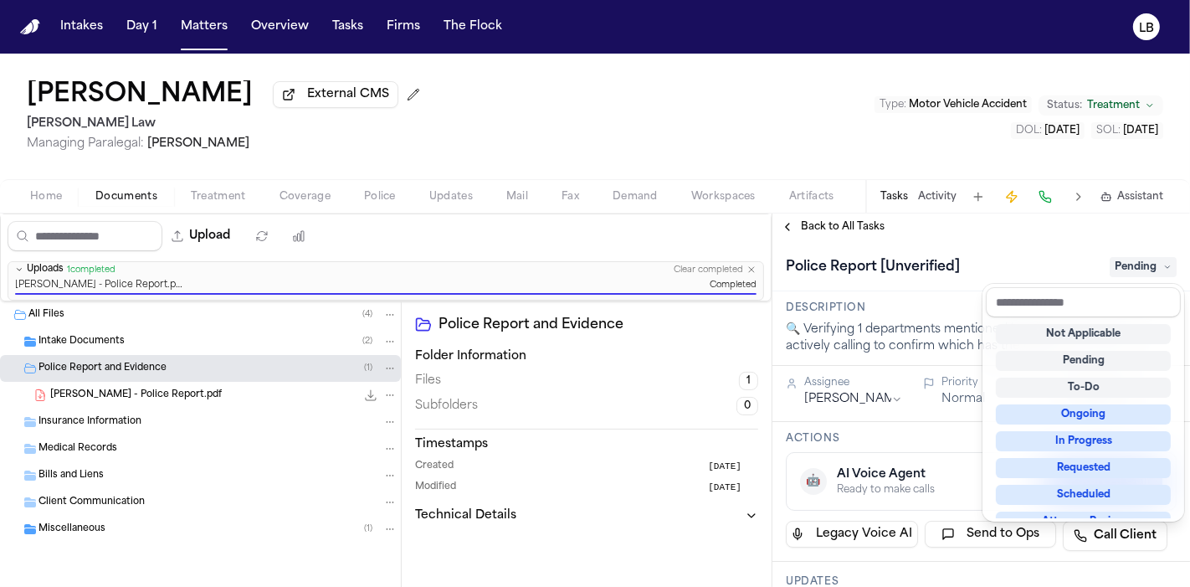
scroll to position [260, 0]
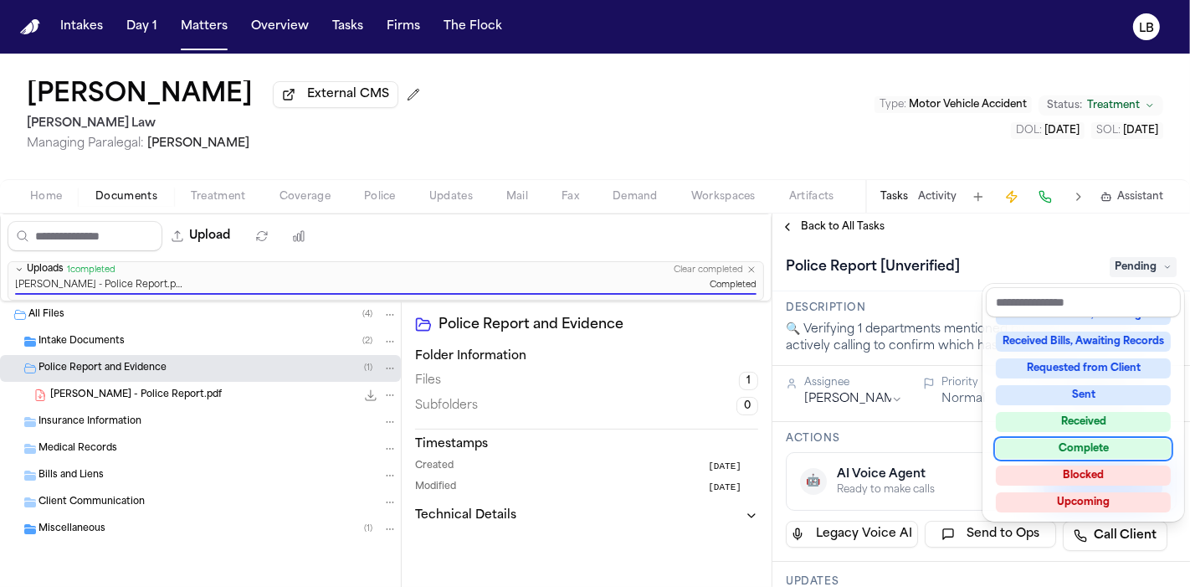
click at [1126, 454] on div "Complete" at bounding box center [1083, 449] width 175 height 20
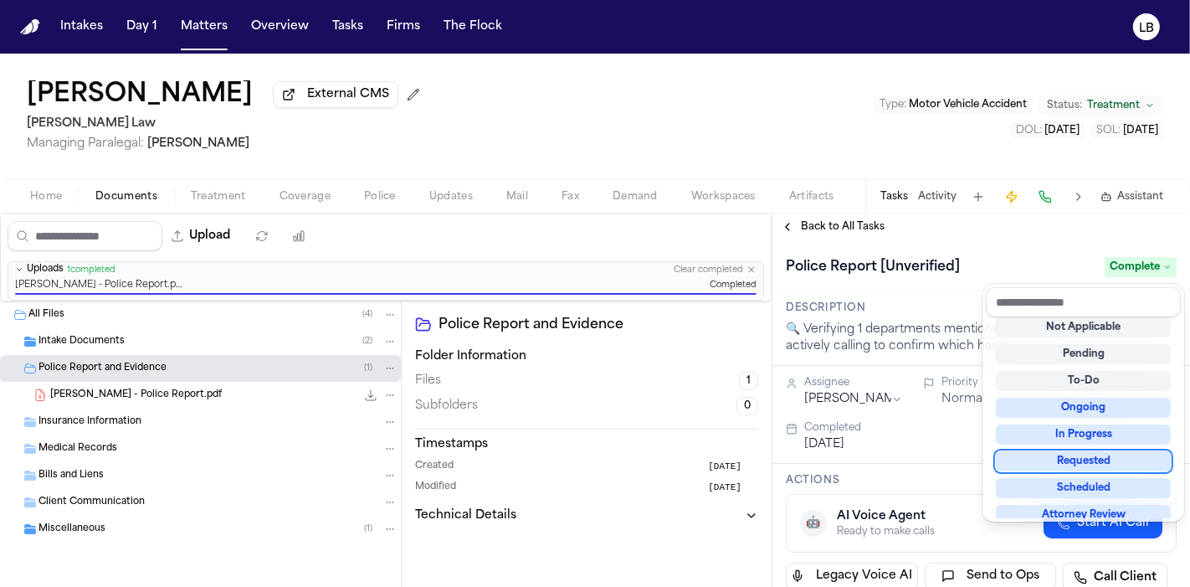
scroll to position [7, 0]
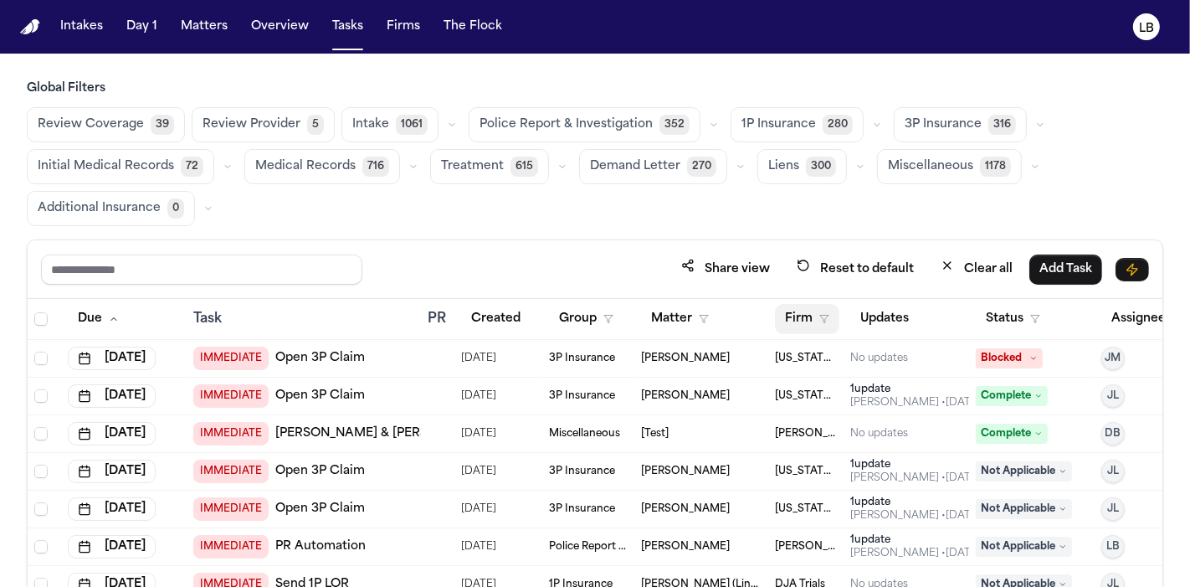
click at [800, 316] on button "Firm" at bounding box center [807, 319] width 64 height 30
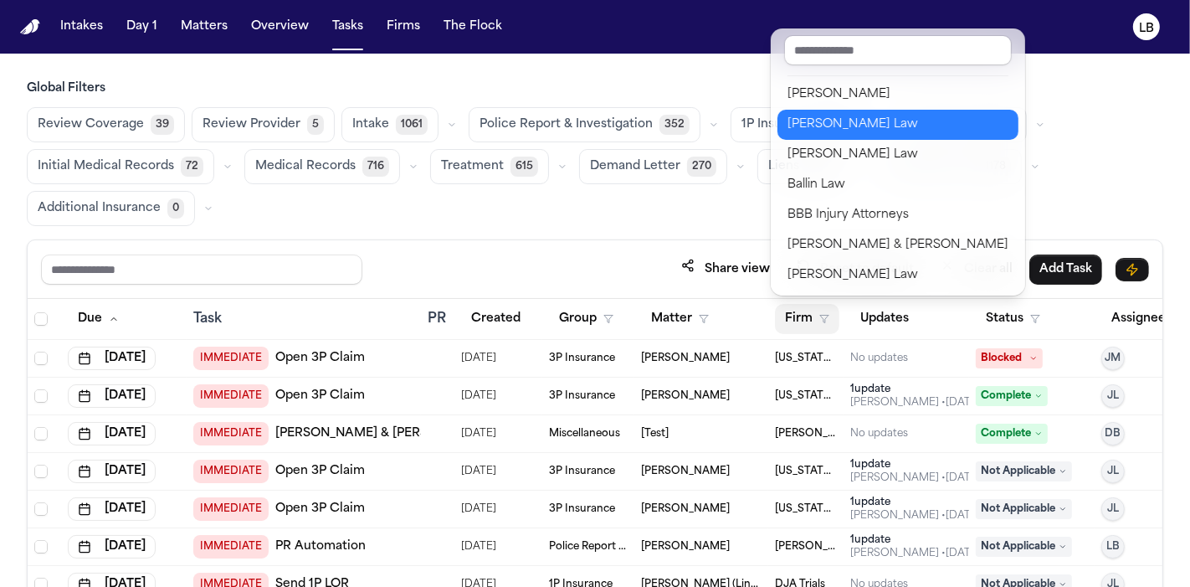
click at [859, 127] on div "[PERSON_NAME] Law" at bounding box center [898, 125] width 221 height 20
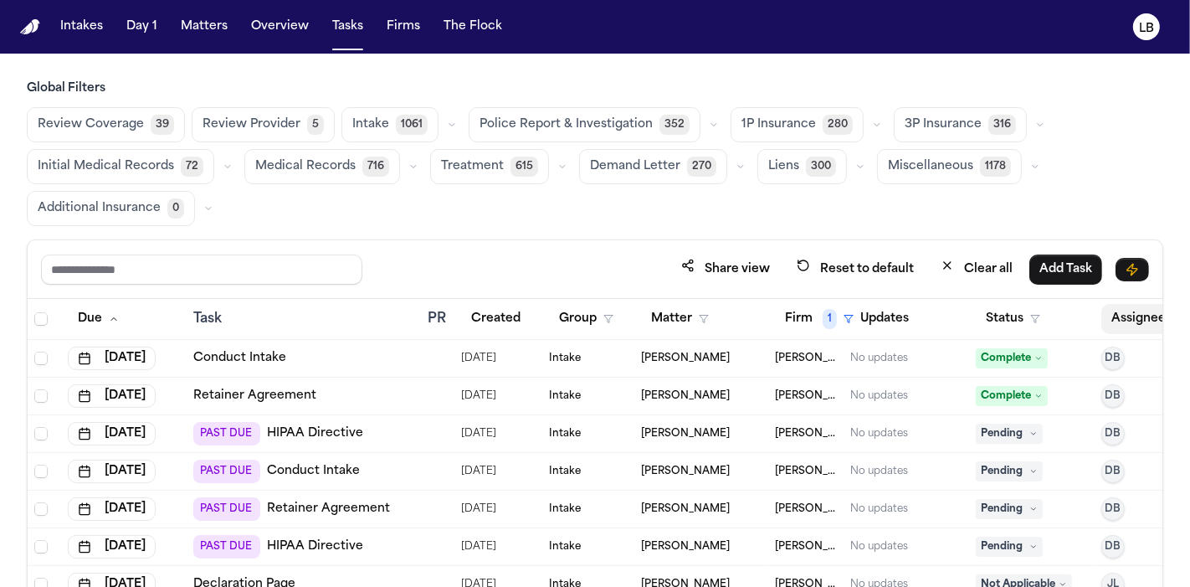
click at [1119, 314] on button "Assignee" at bounding box center [1147, 319] width 91 height 30
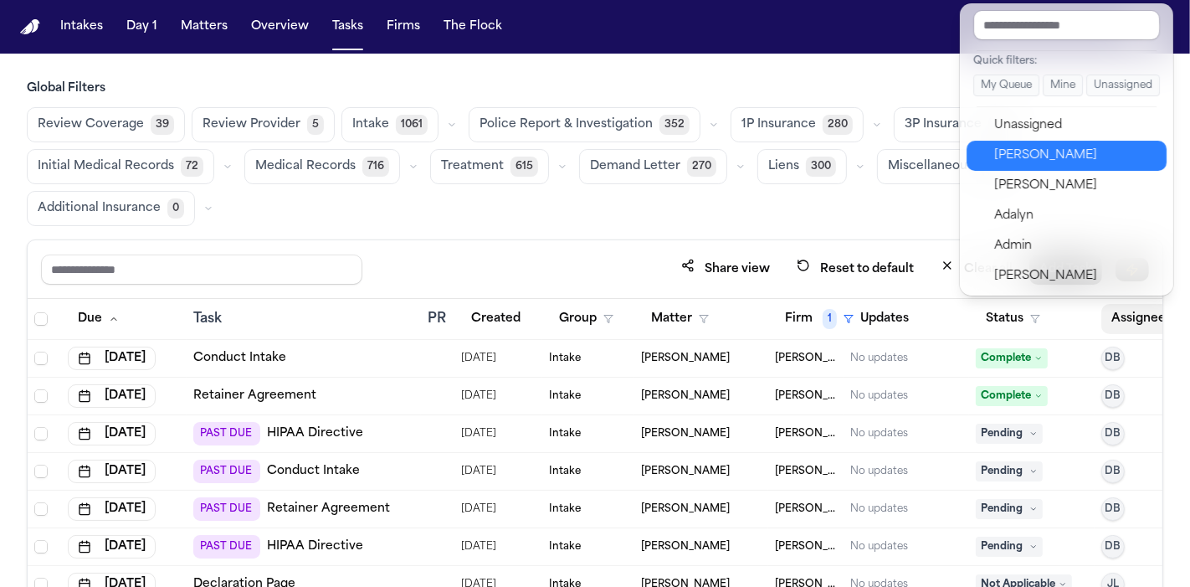
click at [1055, 152] on div "[PERSON_NAME]" at bounding box center [1075, 156] width 163 height 20
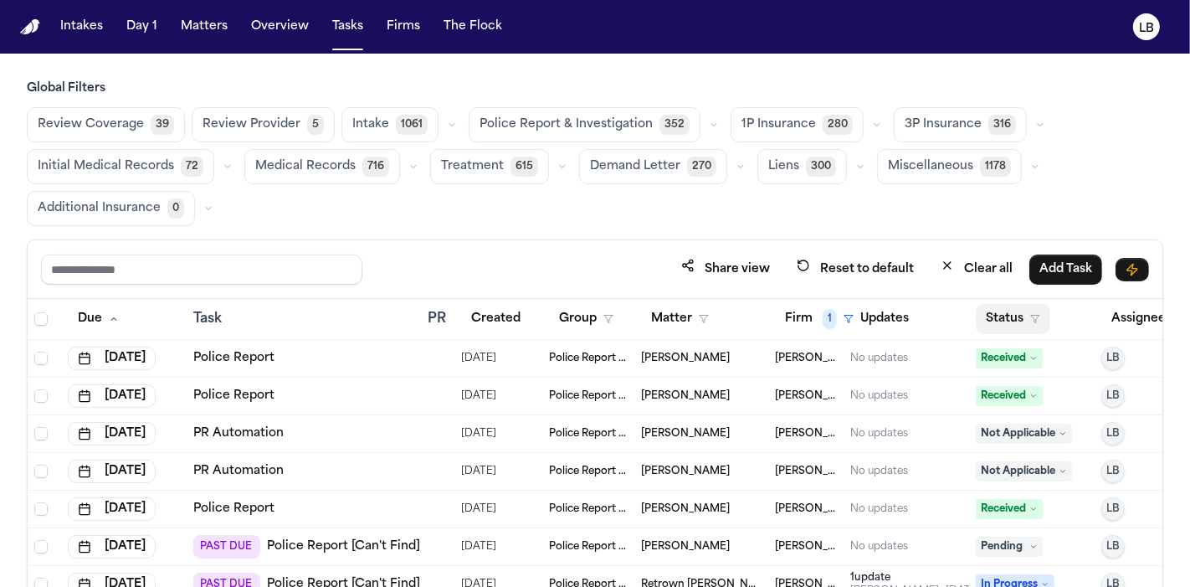
click at [1006, 321] on button "Status" at bounding box center [1013, 319] width 75 height 30
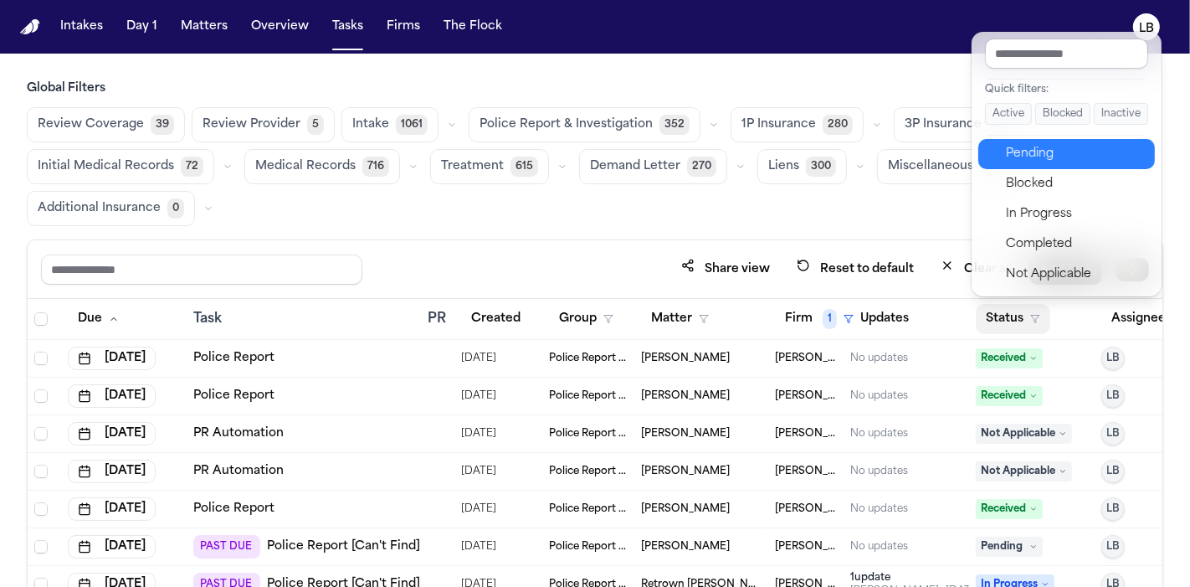
click at [1042, 157] on div "Pending" at bounding box center [1076, 154] width 140 height 20
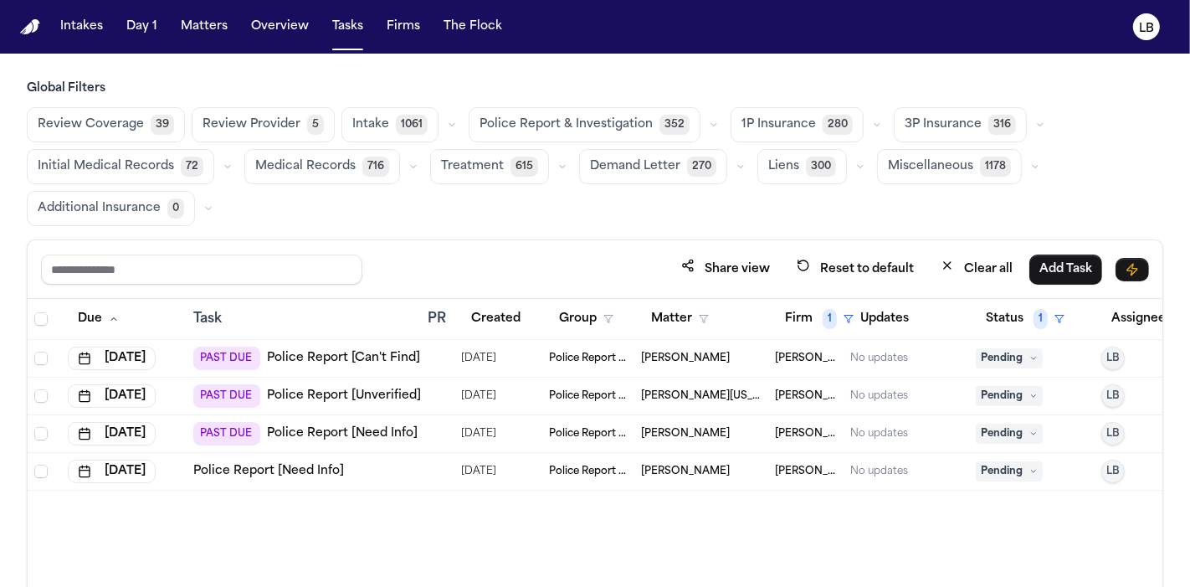
click at [311, 470] on link "Police Report [Need Info]" at bounding box center [268, 471] width 151 height 17
click at [606, 439] on td "Police Report & Investigation" at bounding box center [588, 434] width 92 height 38
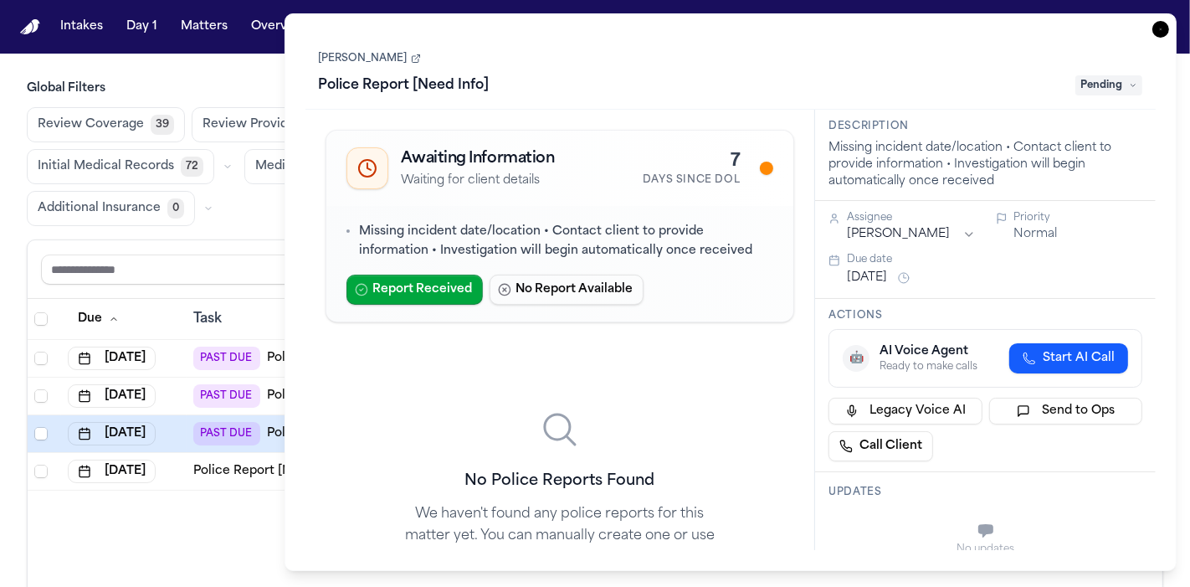
click at [344, 63] on link "Shavar Geddis" at bounding box center [370, 58] width 102 height 13
click at [1161, 28] on icon "button" at bounding box center [1161, 29] width 17 height 17
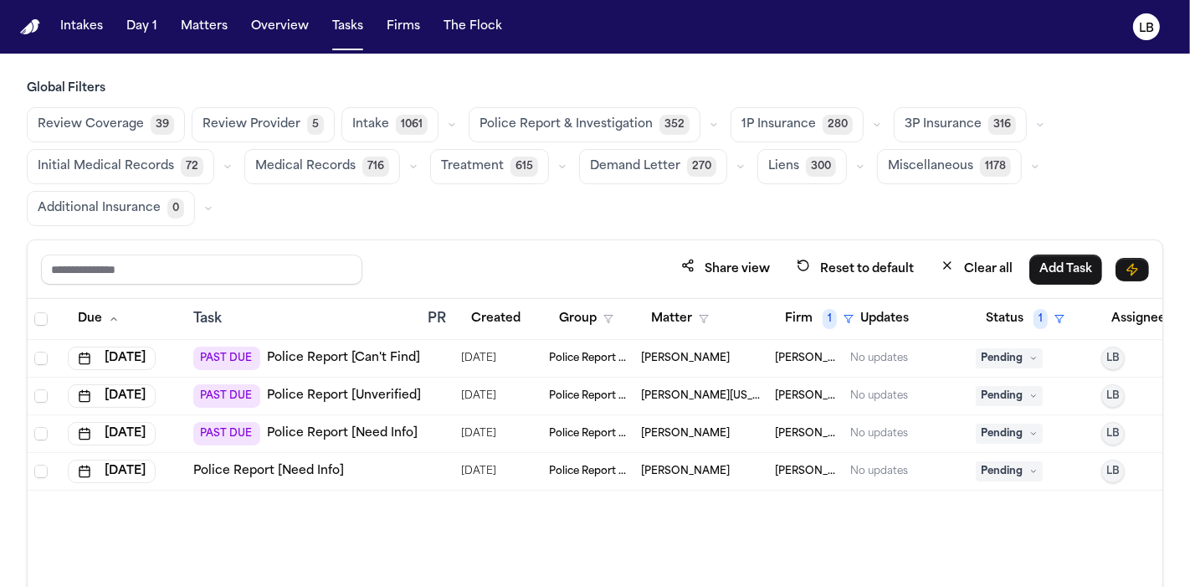
click at [338, 477] on td "Police Report [Need Info]" at bounding box center [304, 472] width 234 height 38
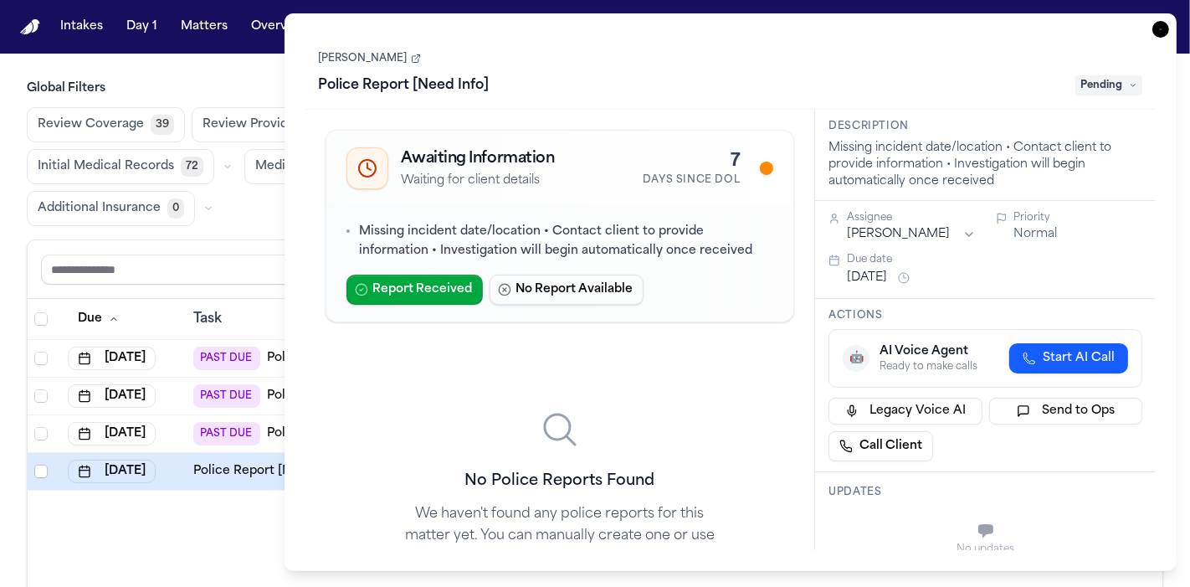
click at [1164, 32] on icon "button" at bounding box center [1161, 29] width 17 height 17
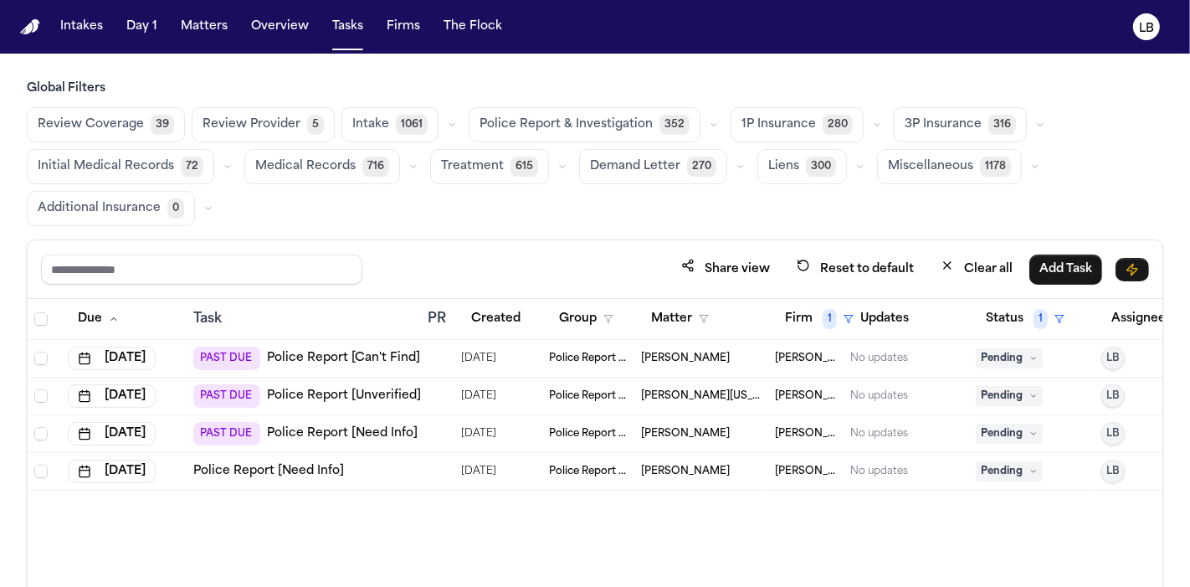
click at [381, 394] on link "Police Report [Unverified]" at bounding box center [344, 396] width 154 height 17
click at [272, 470] on link "Police Report [Need Info]" at bounding box center [268, 471] width 151 height 17
click at [798, 318] on button "Firm 1" at bounding box center [819, 319] width 89 height 30
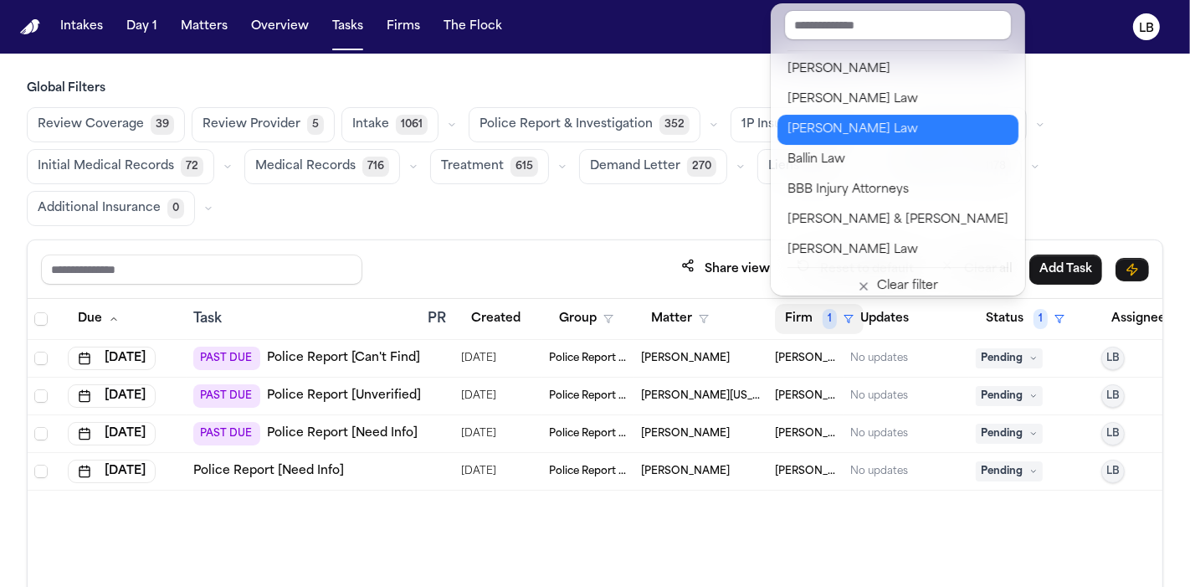
click at [861, 121] on div "Bader Law" at bounding box center [898, 130] width 221 height 20
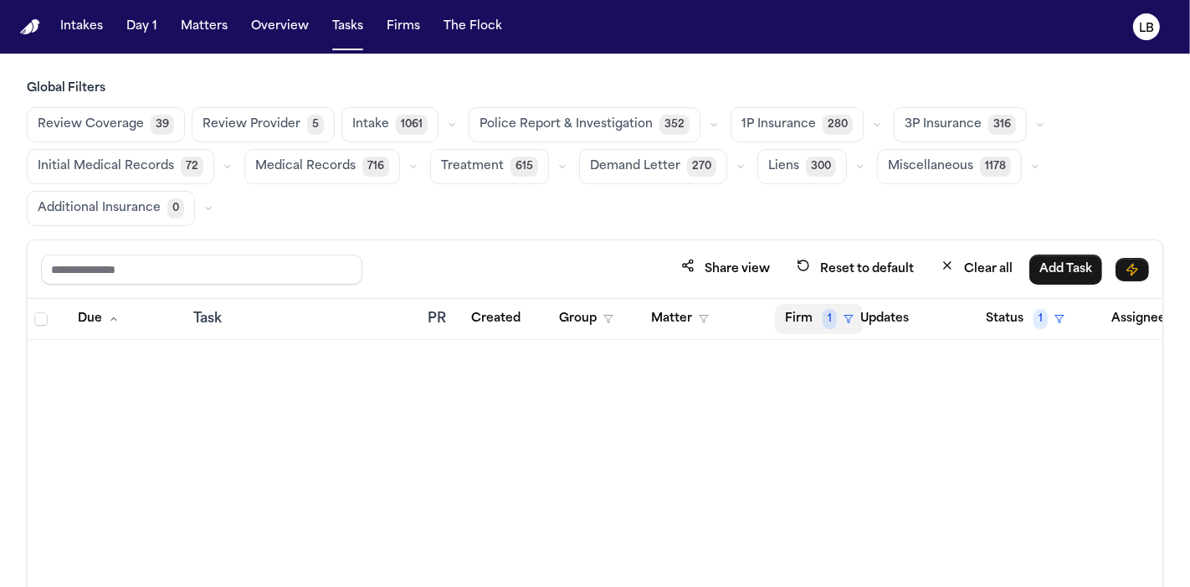
click at [818, 320] on button "Firm 1" at bounding box center [819, 319] width 89 height 30
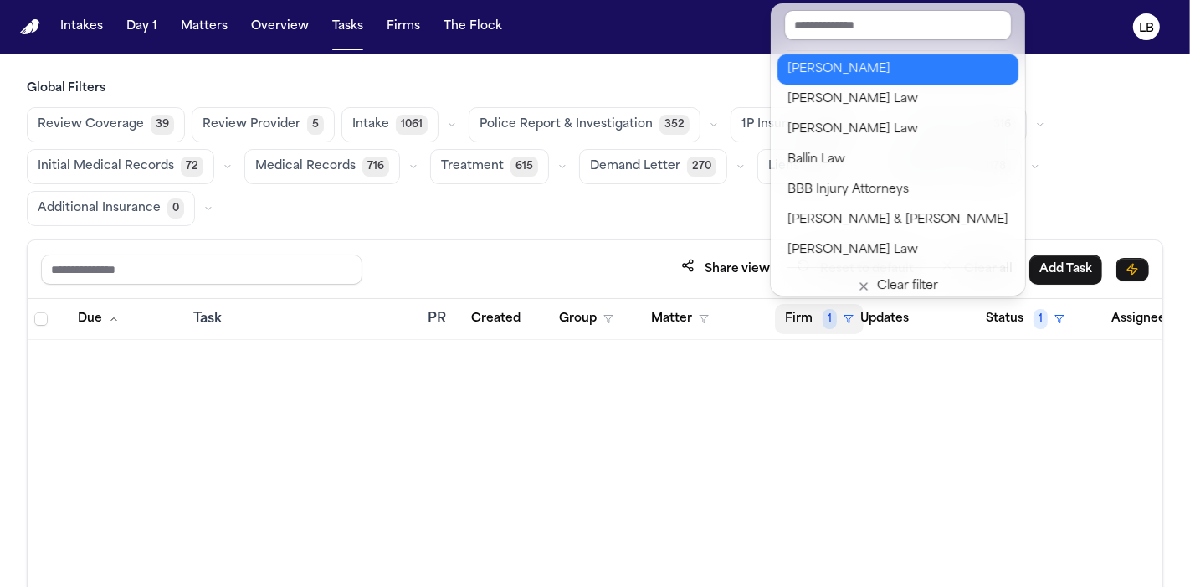
click at [872, 60] on div "Albert Le" at bounding box center [898, 69] width 221 height 20
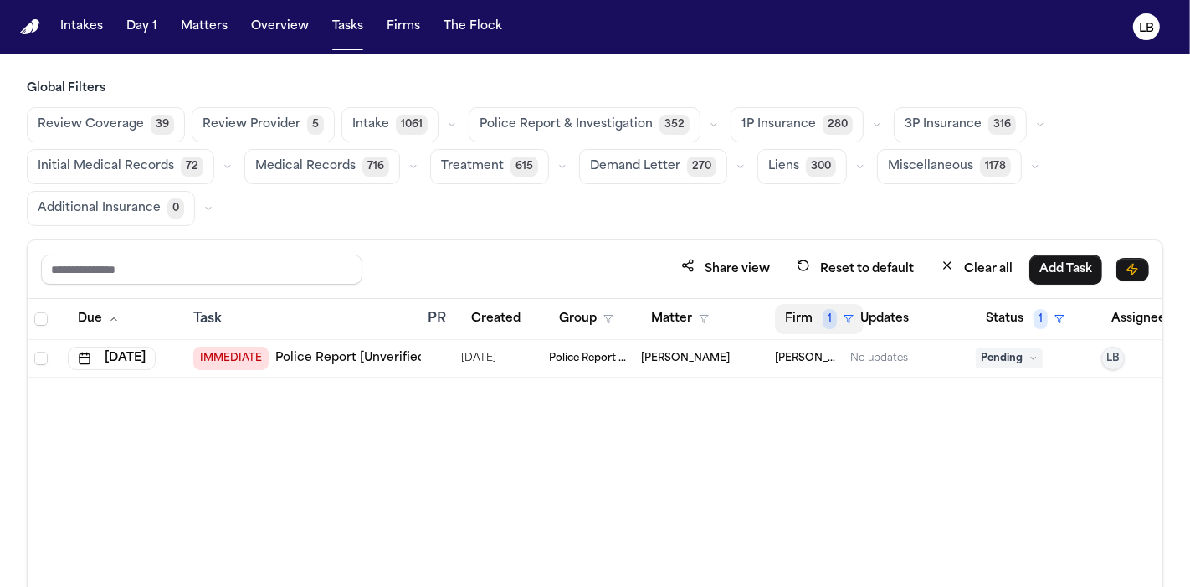
click at [813, 314] on button "Firm 1" at bounding box center [819, 319] width 89 height 30
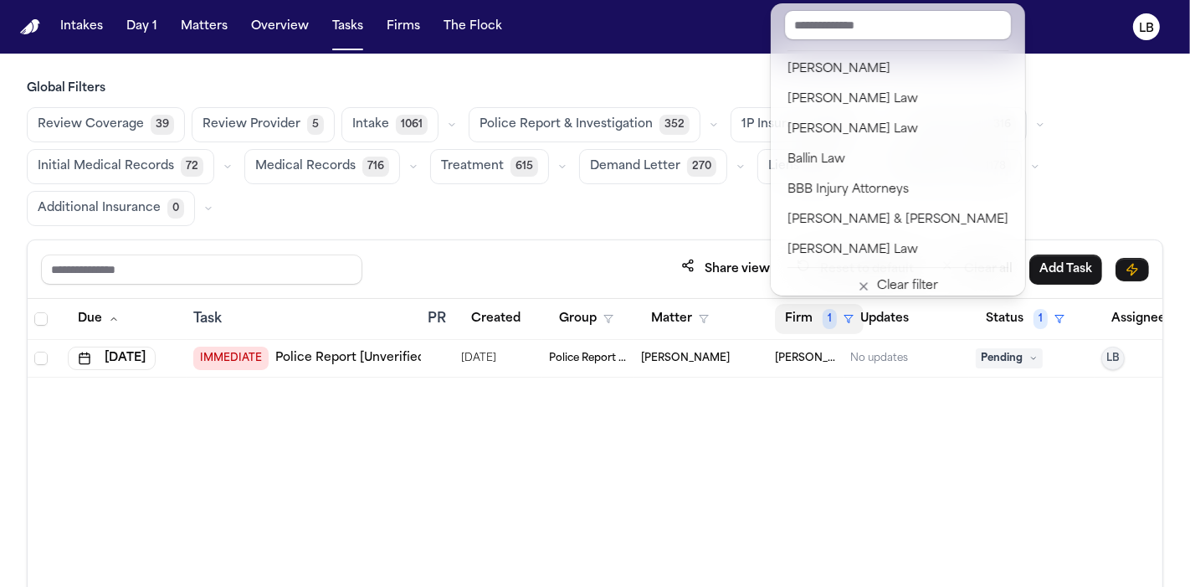
click at [813, 314] on button "Firm 1" at bounding box center [819, 319] width 89 height 30
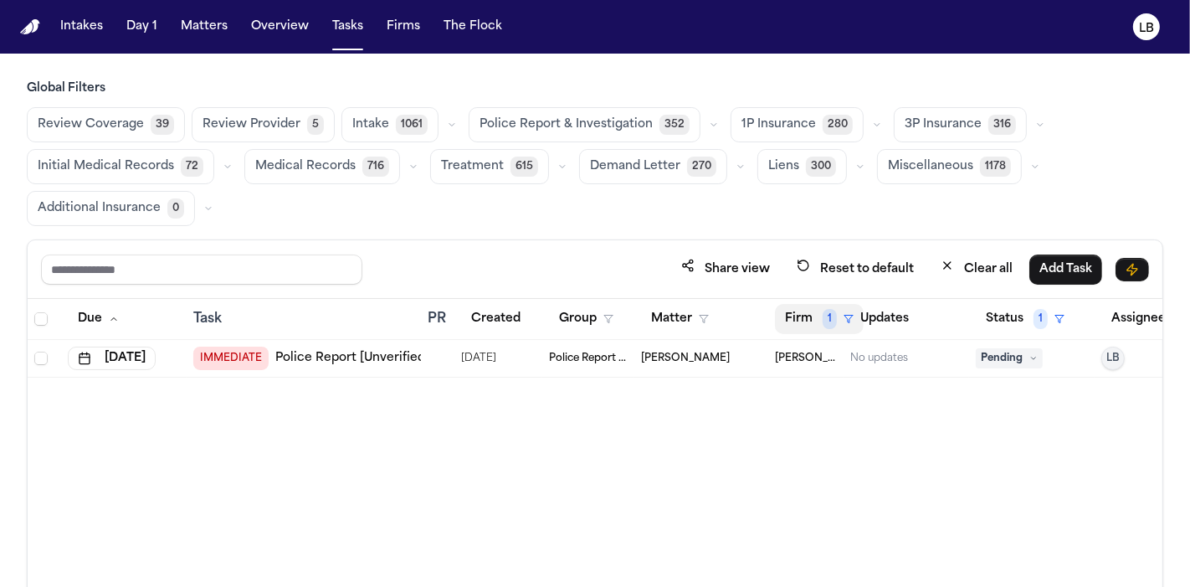
click at [789, 318] on button "Firm 1" at bounding box center [819, 319] width 89 height 30
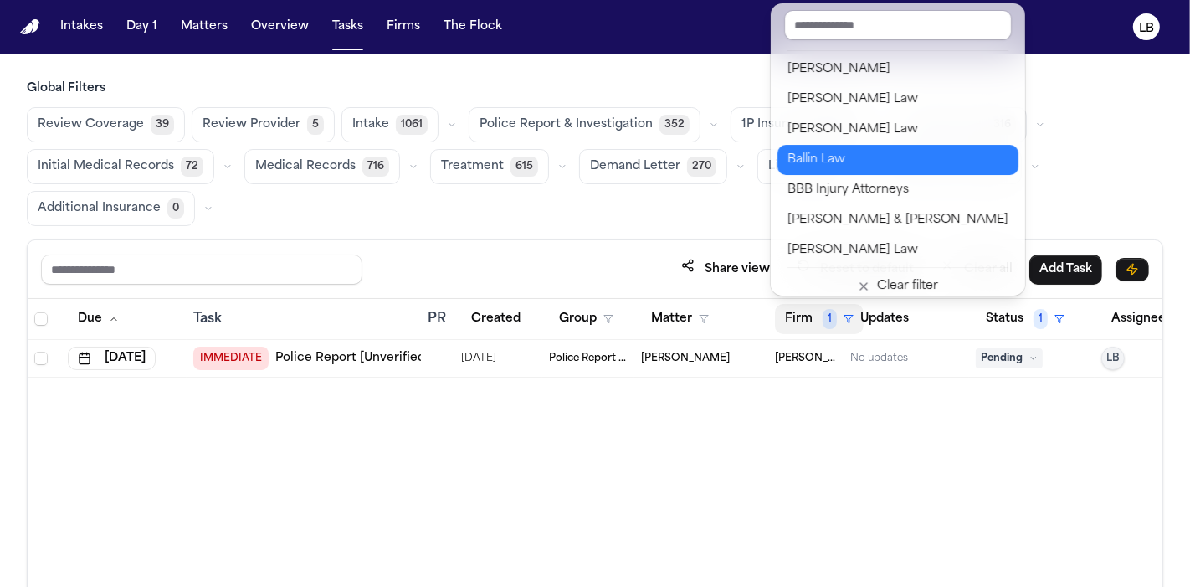
click at [864, 152] on div "Ballin Law" at bounding box center [898, 160] width 221 height 20
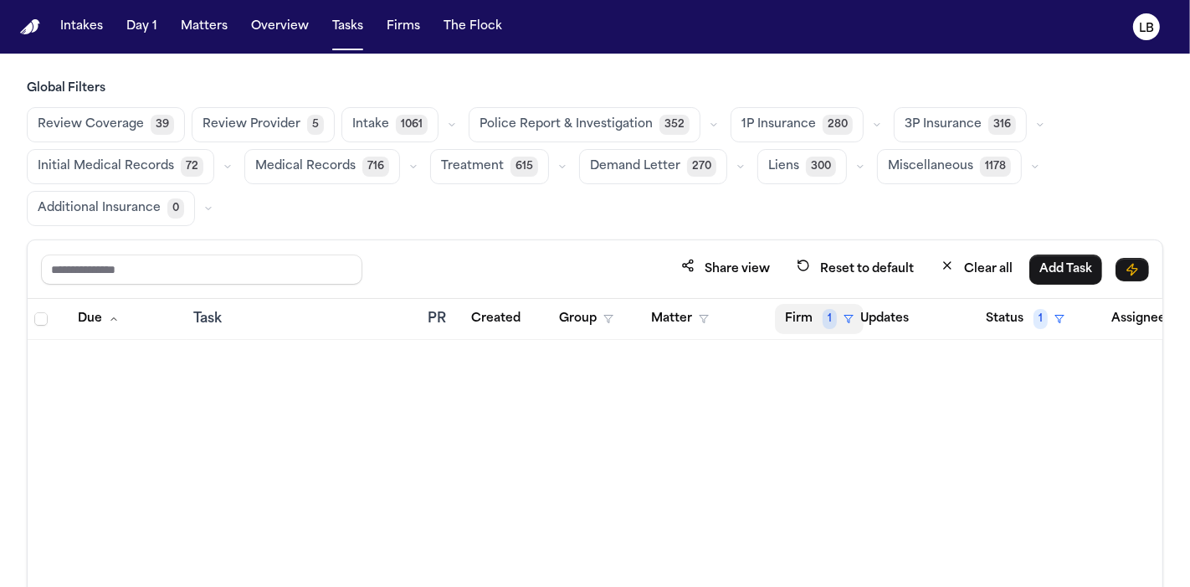
click at [801, 317] on button "Firm 1" at bounding box center [819, 319] width 89 height 30
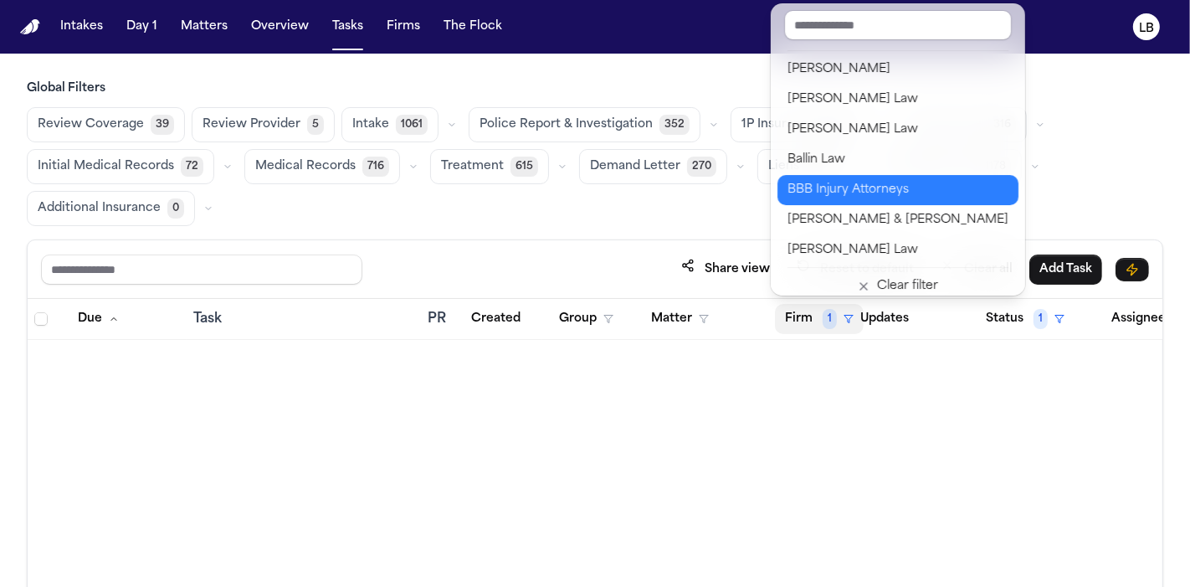
click at [838, 188] on div "BBB Injury Attorneys" at bounding box center [898, 190] width 221 height 20
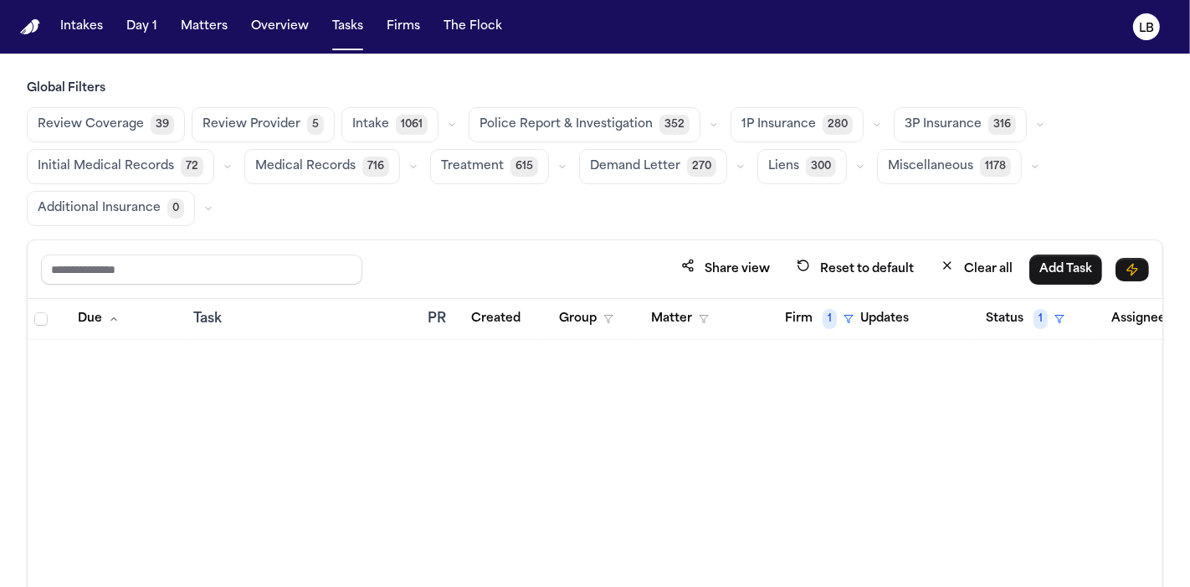
click at [794, 309] on button "Firm 1" at bounding box center [819, 319] width 89 height 30
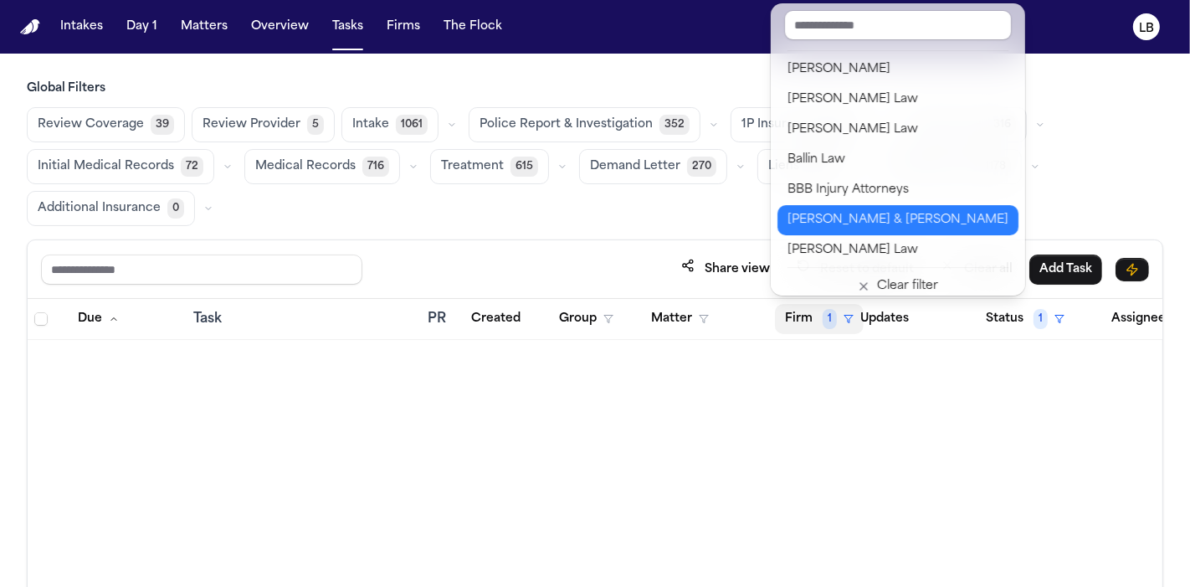
click at [838, 218] on div "[PERSON_NAME] & [PERSON_NAME]" at bounding box center [898, 220] width 221 height 20
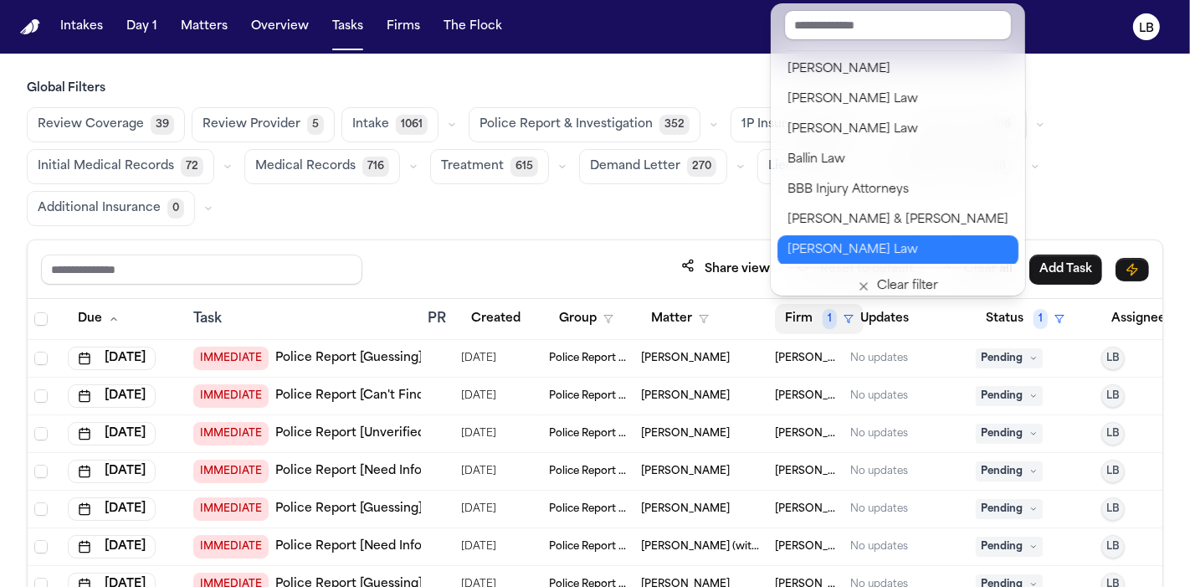
click at [856, 249] on div "[PERSON_NAME] Law" at bounding box center [898, 250] width 221 height 20
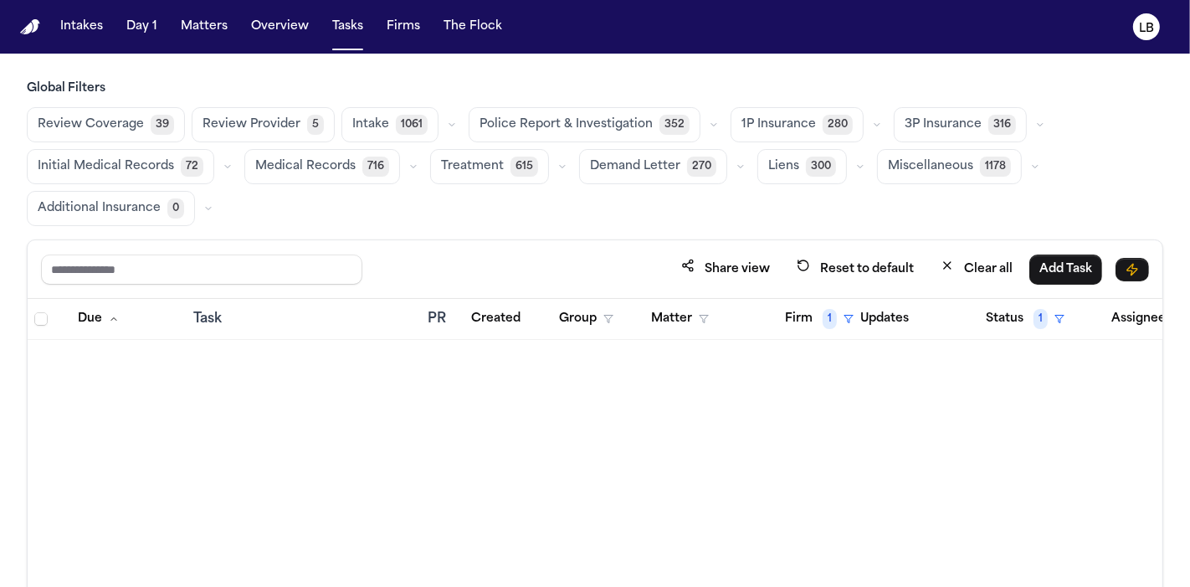
click at [820, 326] on button "Firm 1" at bounding box center [819, 319] width 89 height 30
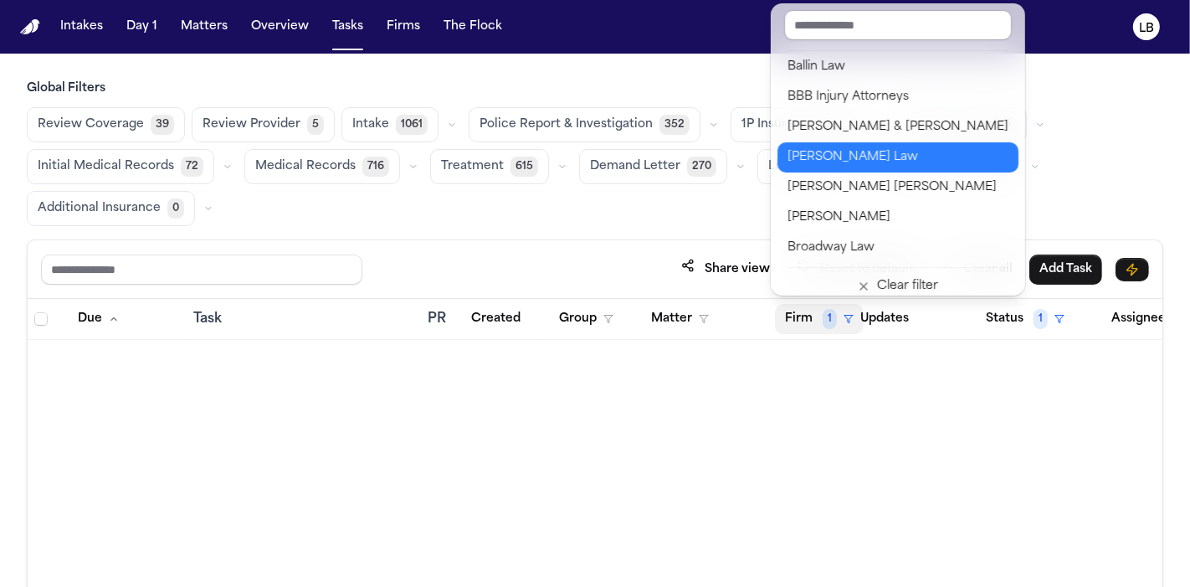
scroll to position [186, 0]
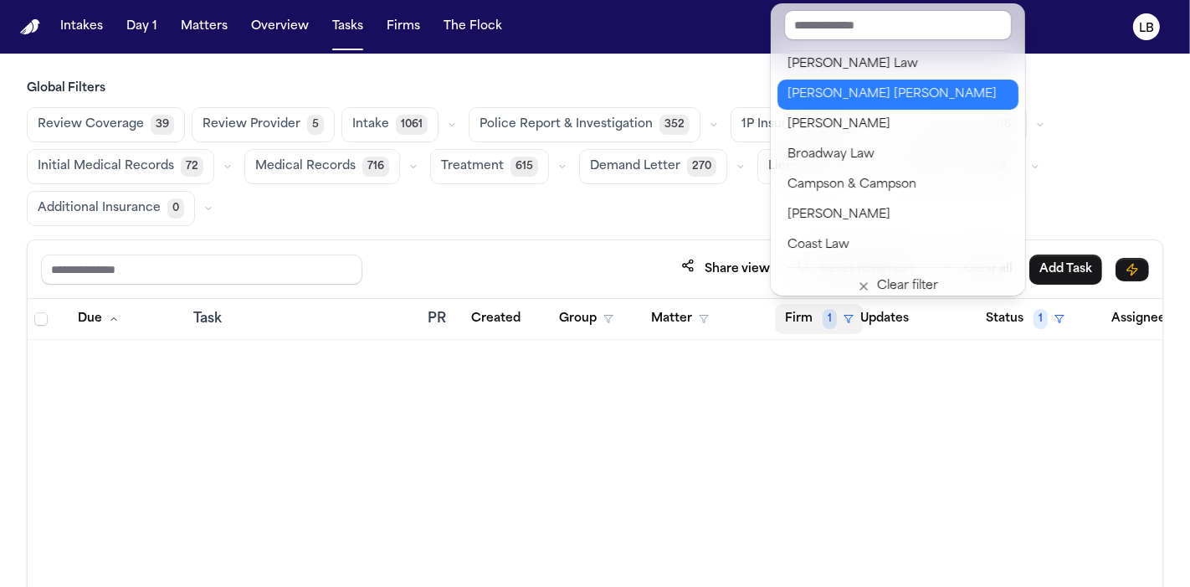
click at [830, 89] on div "[PERSON_NAME] [PERSON_NAME]" at bounding box center [898, 95] width 221 height 20
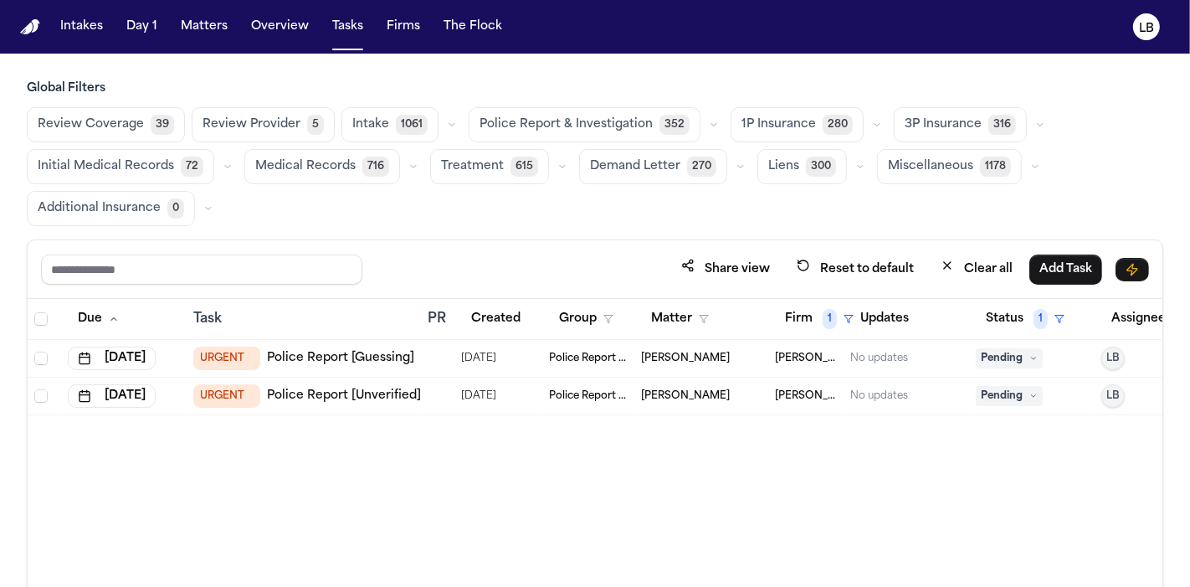
click at [353, 360] on link "Police Report [Guessing]" at bounding box center [340, 358] width 147 height 17
click at [573, 390] on span "Police Report & Investigation" at bounding box center [588, 395] width 79 height 13
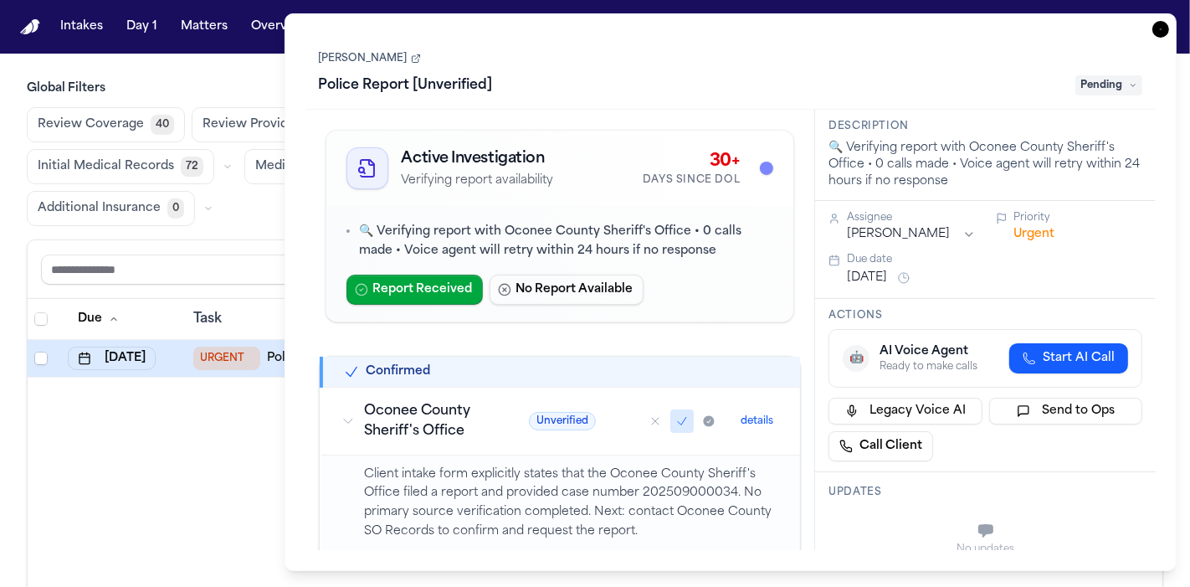
click at [389, 65] on div "Ashton Ortiz Police Report [Unverified] Pending" at bounding box center [731, 73] width 825 height 51
click at [411, 61] on icon at bounding box center [416, 59] width 10 height 10
click at [373, 54] on link "[PERSON_NAME]" at bounding box center [370, 58] width 102 height 13
click at [1154, 30] on icon "button" at bounding box center [1161, 29] width 17 height 17
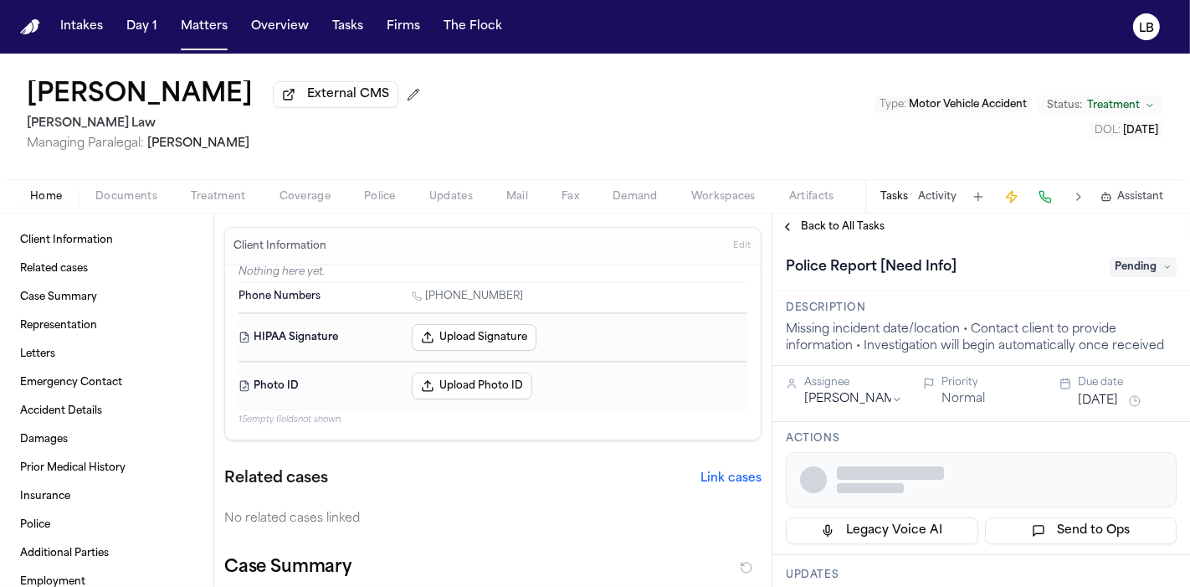
click at [112, 193] on span "Documents" at bounding box center [126, 196] width 62 height 13
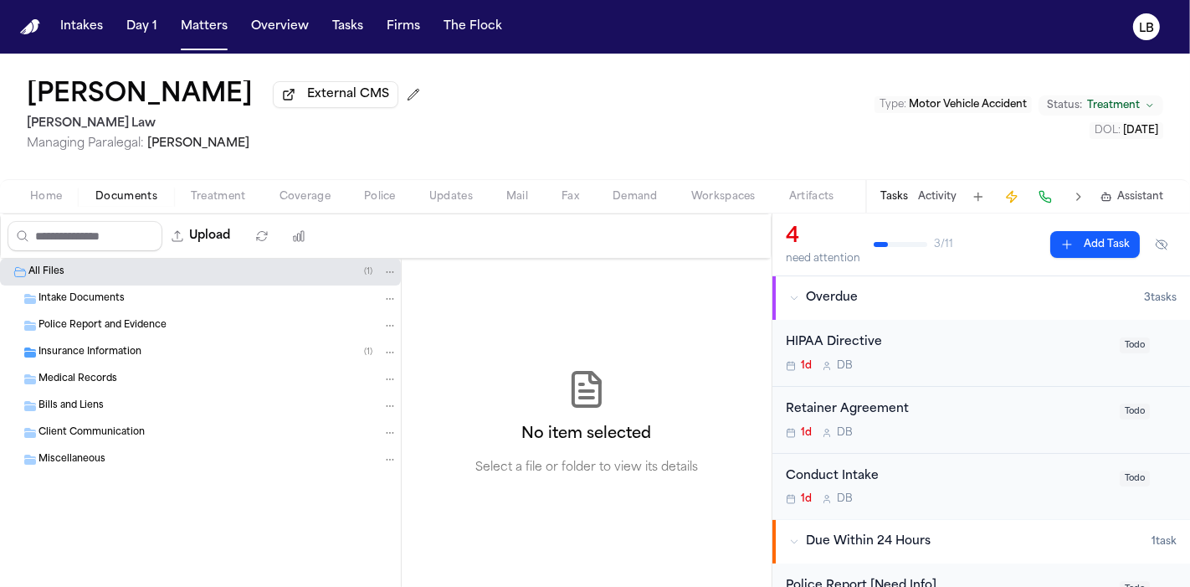
click at [67, 214] on div "Upload" at bounding box center [161, 236] width 320 height 44
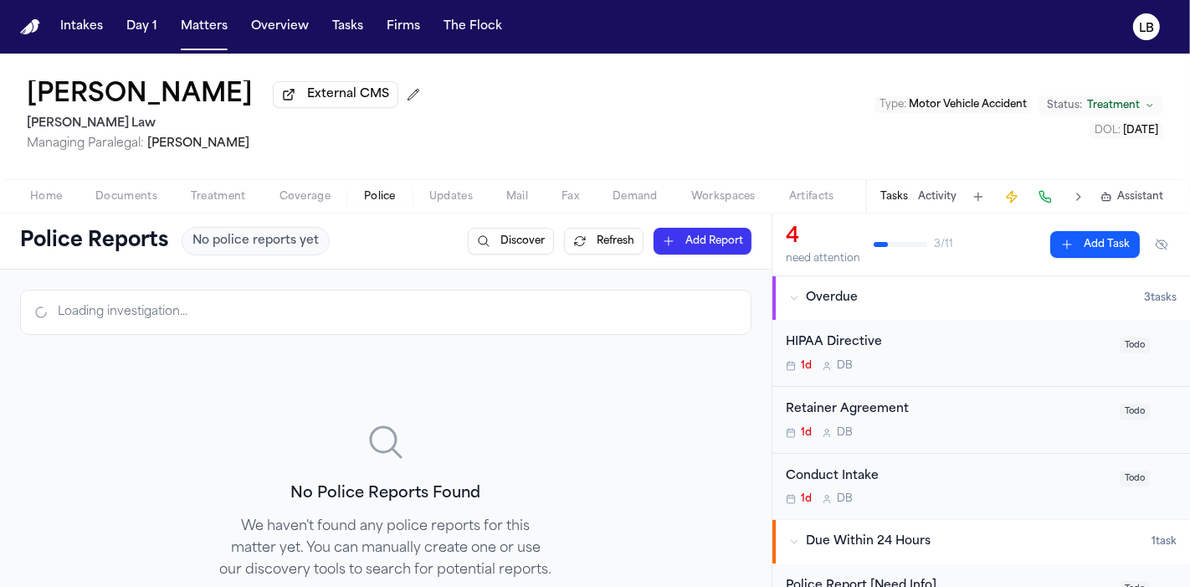
click at [398, 190] on button "Police" at bounding box center [379, 197] width 65 height 20
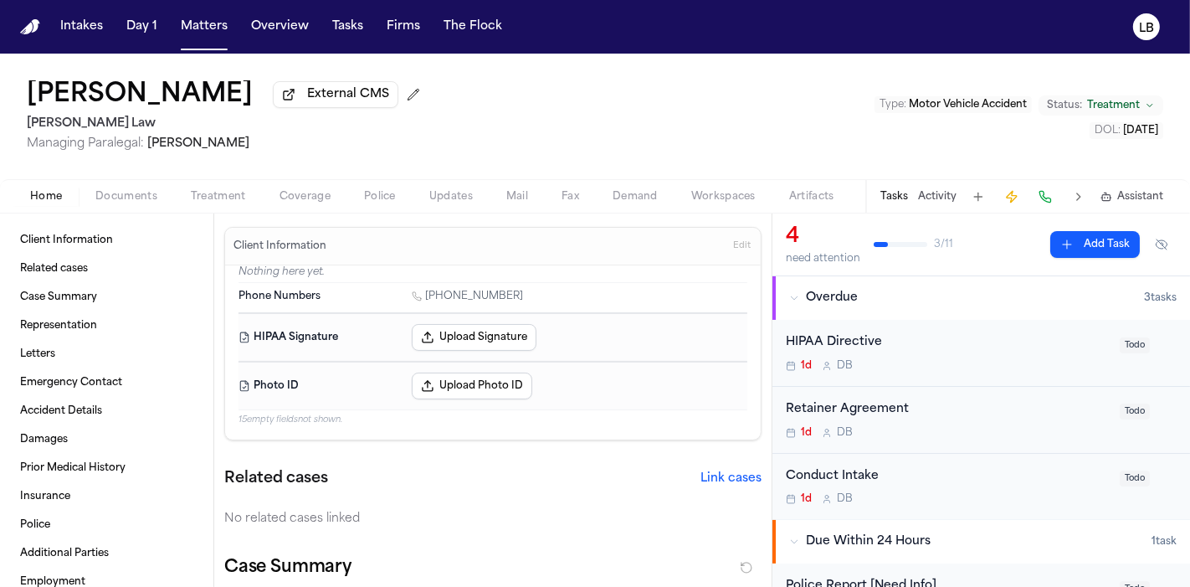
click at [56, 200] on span "Home" at bounding box center [46, 196] width 32 height 13
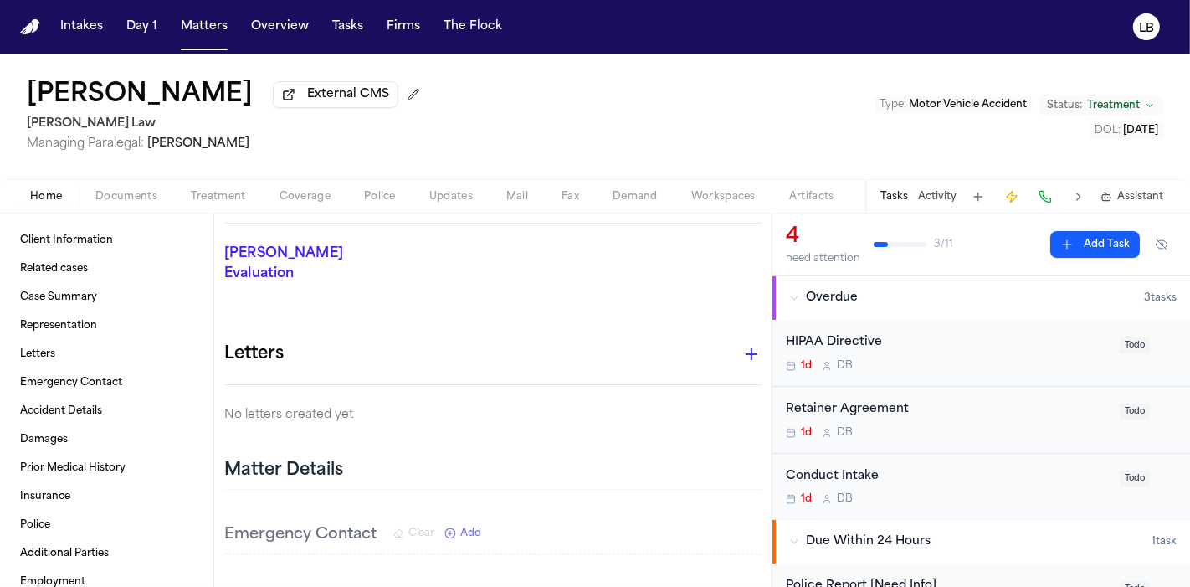
scroll to position [930, 0]
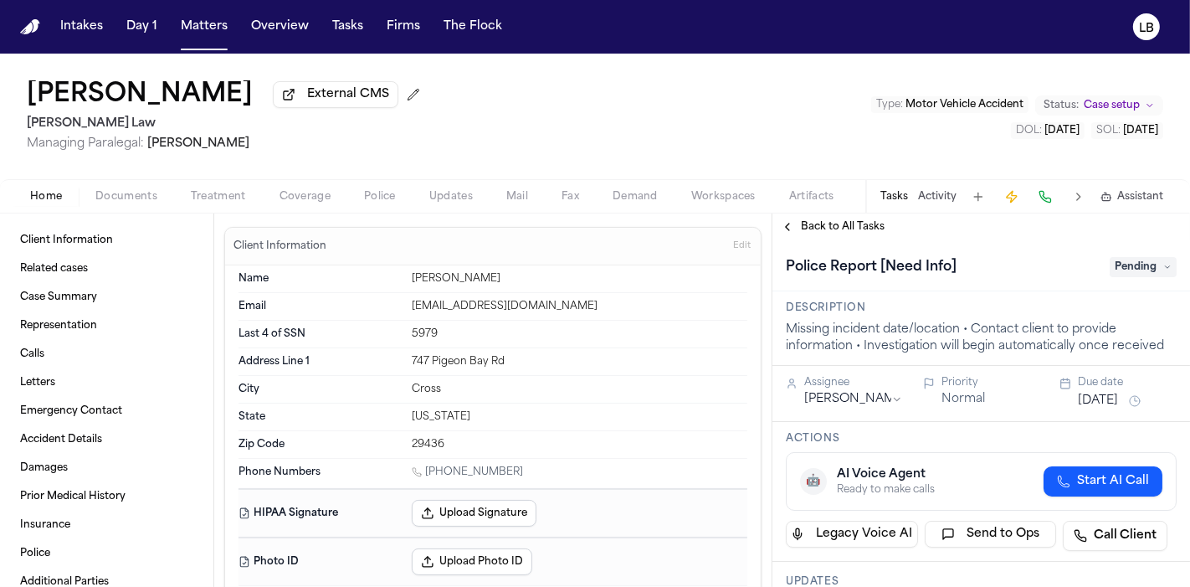
click at [164, 195] on button "Documents" at bounding box center [126, 197] width 95 height 20
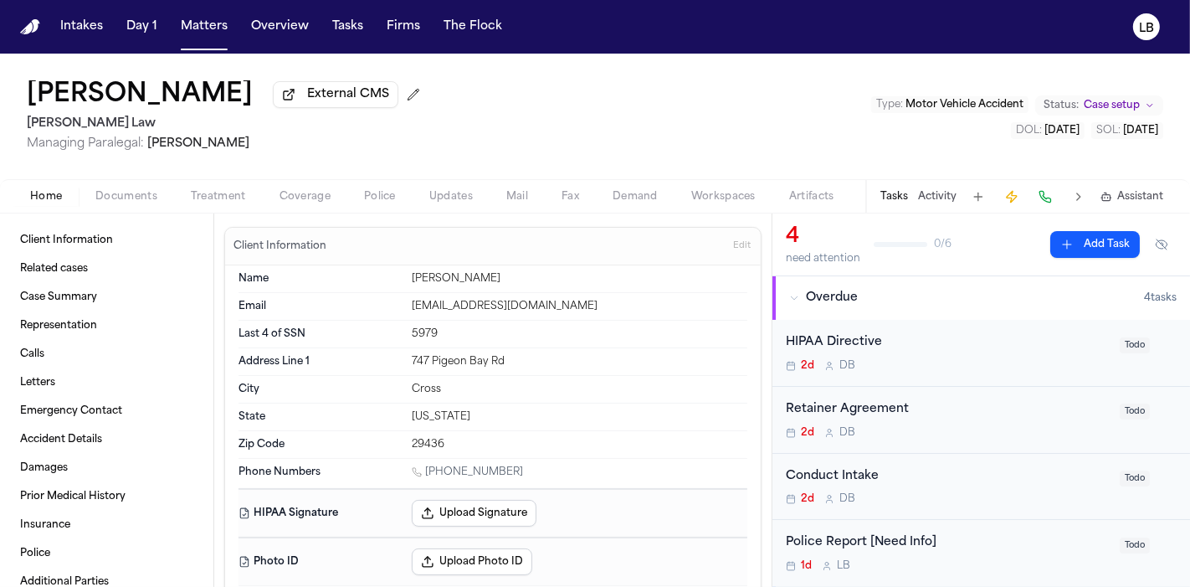
click at [71, 195] on button "Home" at bounding box center [45, 197] width 65 height 20
click at [398, 182] on div "Home Documents Treatment Coverage Police Updates Mail Fax Demand Workspaces Art…" at bounding box center [595, 195] width 1190 height 33
click at [383, 190] on span "Police" at bounding box center [380, 196] width 32 height 13
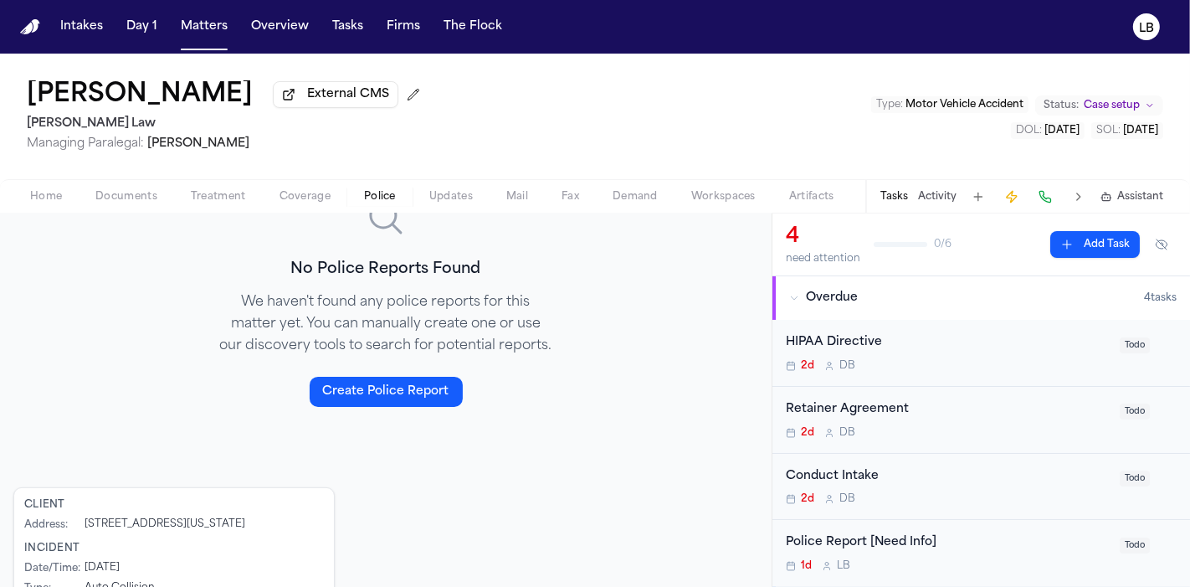
scroll to position [388, 0]
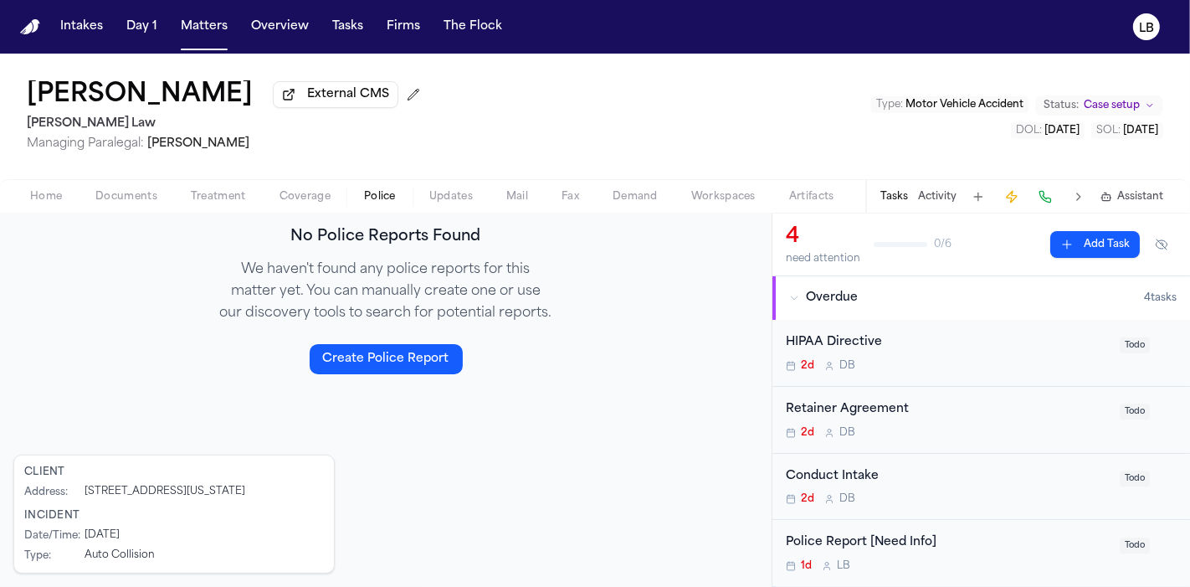
drag, startPoint x: 448, startPoint y: 510, endPoint x: 219, endPoint y: 369, distance: 268.3
click at [219, 369] on div "No Police Reports Found We haven't found any police reports for this matter yet…" at bounding box center [385, 269] width 375 height 316
click at [133, 188] on button "Documents" at bounding box center [126, 197] width 95 height 20
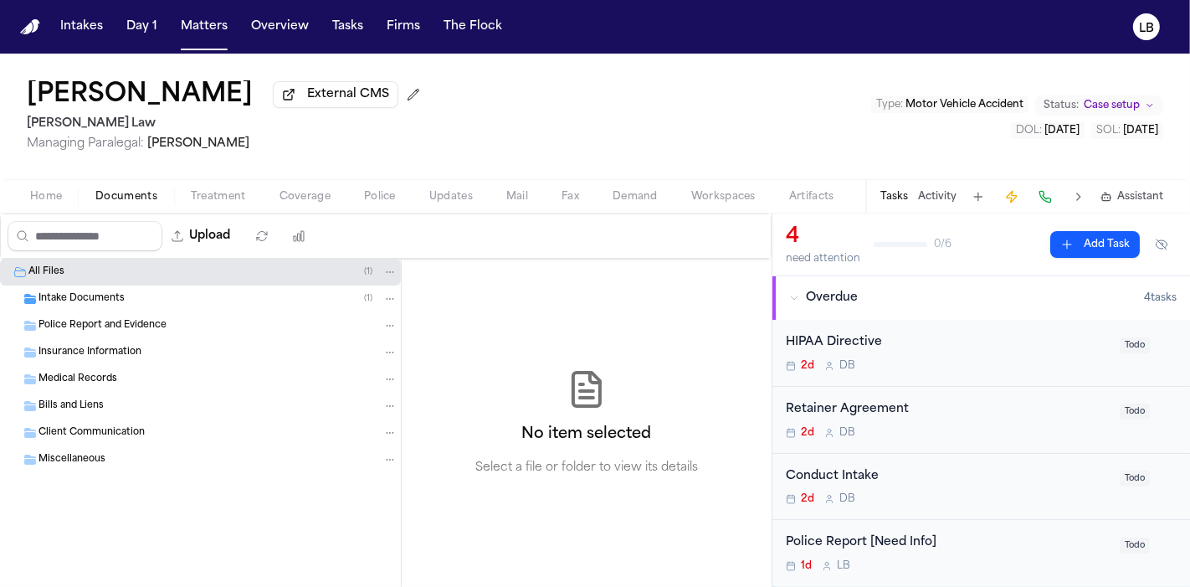
click at [141, 300] on div "Intake Documents ( 1 )" at bounding box center [218, 298] width 359 height 15
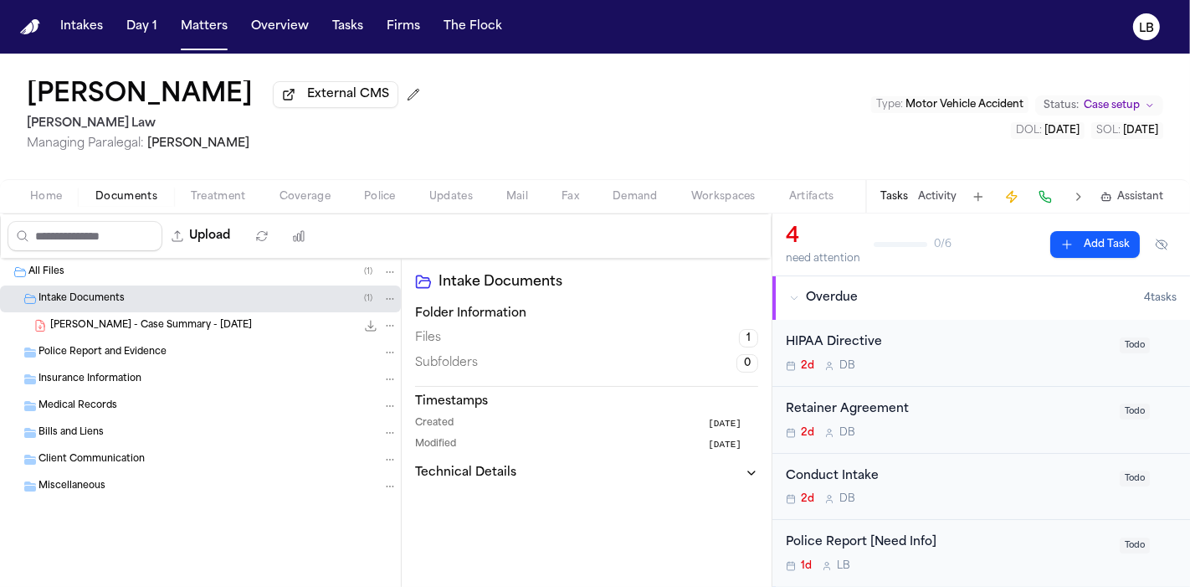
click at [156, 324] on span "[PERSON_NAME] - Case Summary - [DATE]" at bounding box center [151, 326] width 202 height 14
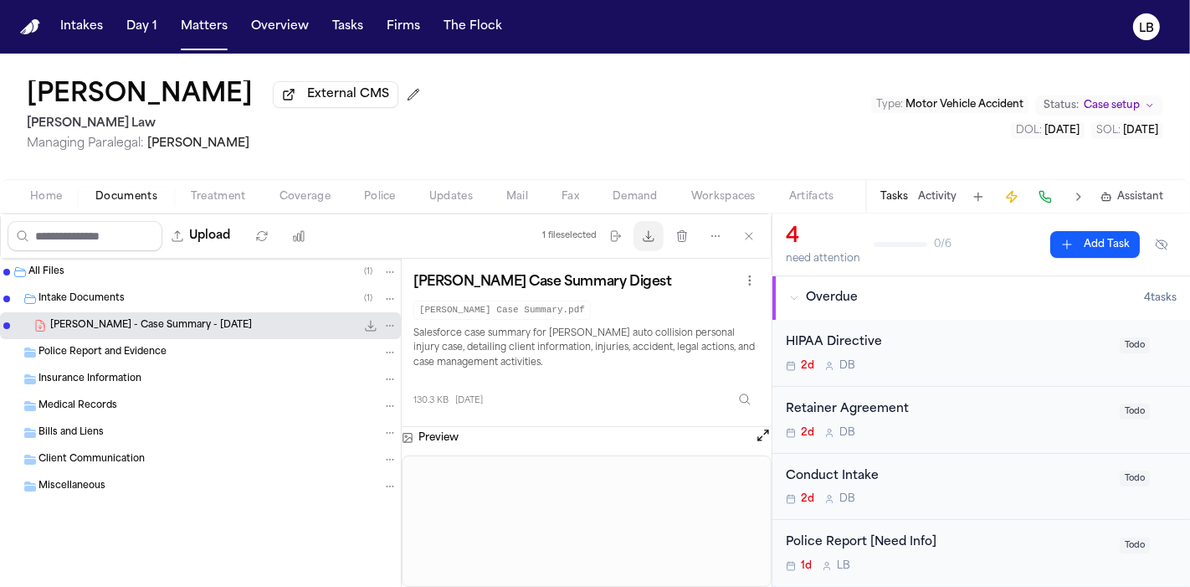
click at [652, 249] on button "Download files" at bounding box center [649, 236] width 30 height 30
click at [52, 194] on span "Home" at bounding box center [46, 196] width 32 height 13
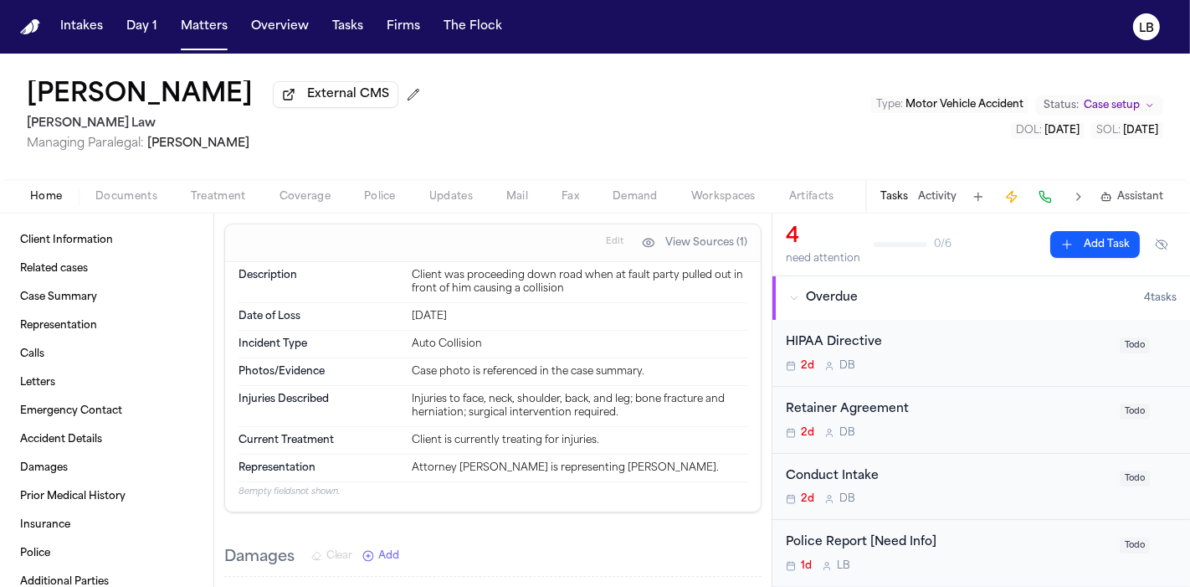
scroll to position [1125, 0]
drag, startPoint x: 416, startPoint y: 303, endPoint x: 492, endPoint y: 473, distance: 186.2
click at [492, 473] on div "Description Client was proceeding down road when at fault party pulled out in f…" at bounding box center [493, 387] width 536 height 249
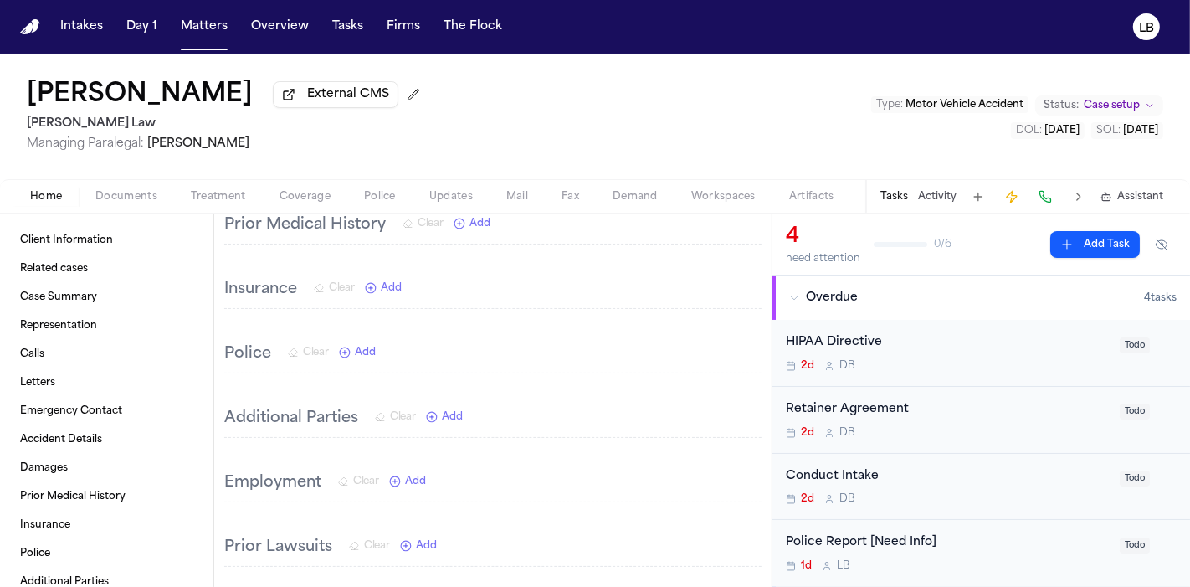
scroll to position [1911, 0]
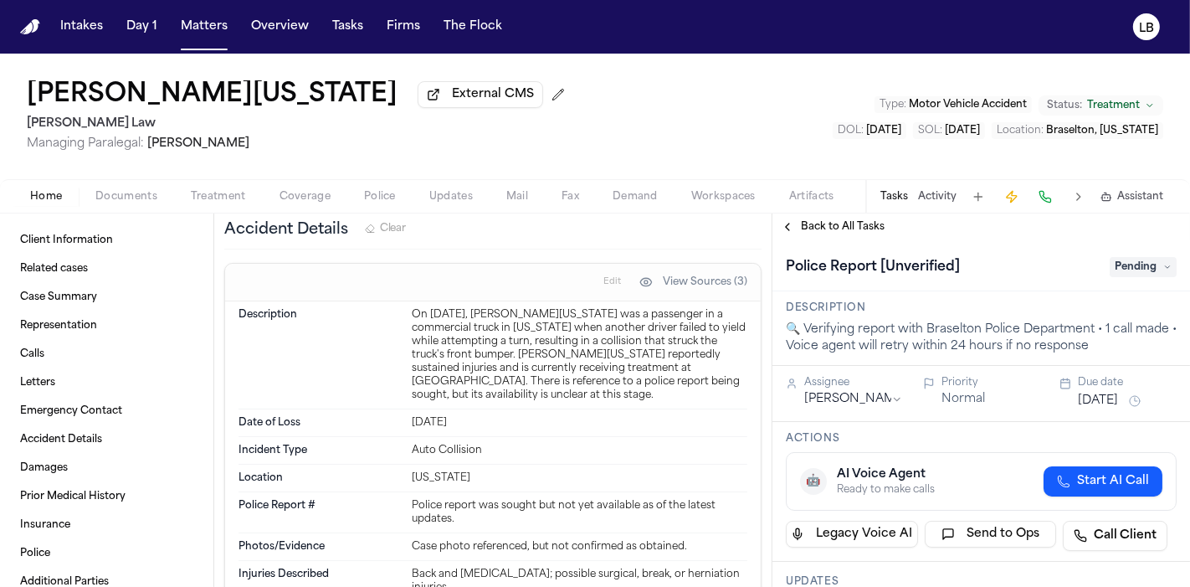
scroll to position [1674, 0]
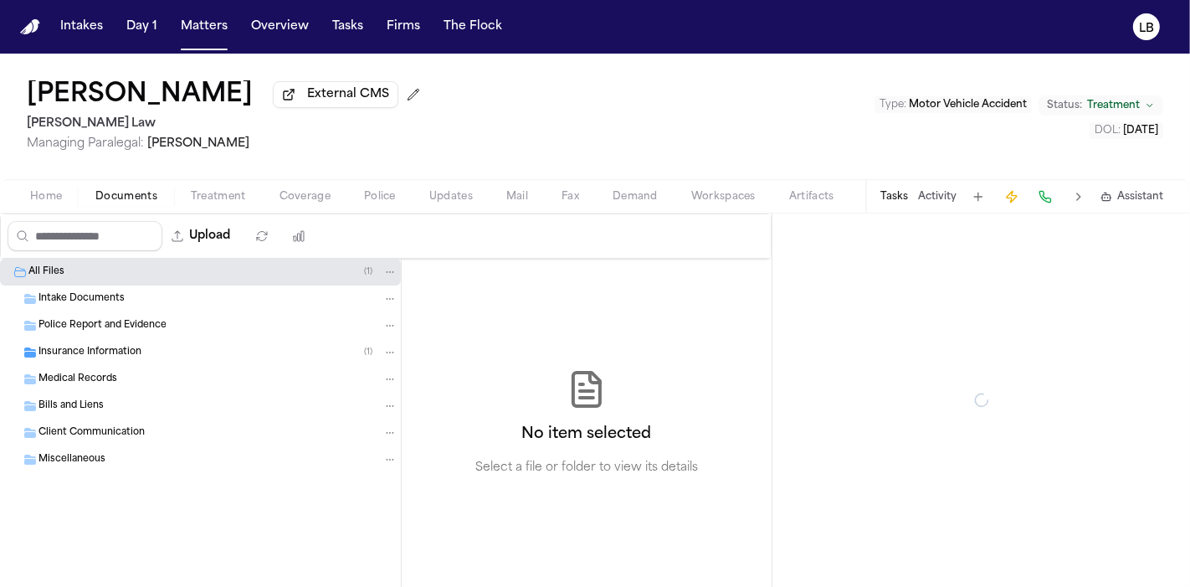
click at [112, 198] on span "Documents" at bounding box center [126, 196] width 62 height 13
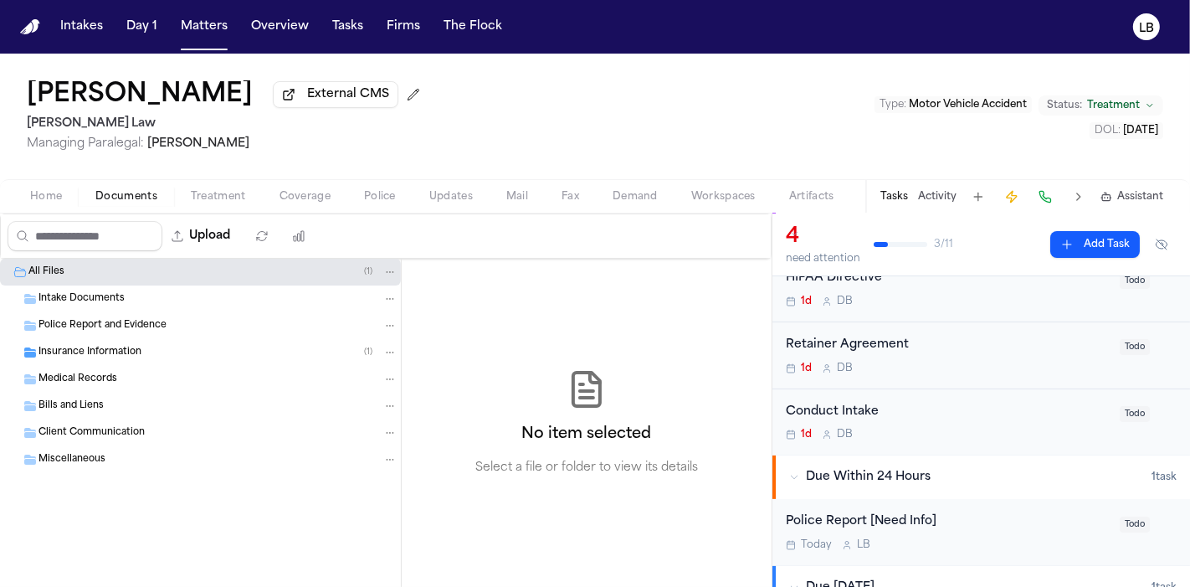
scroll to position [93, 0]
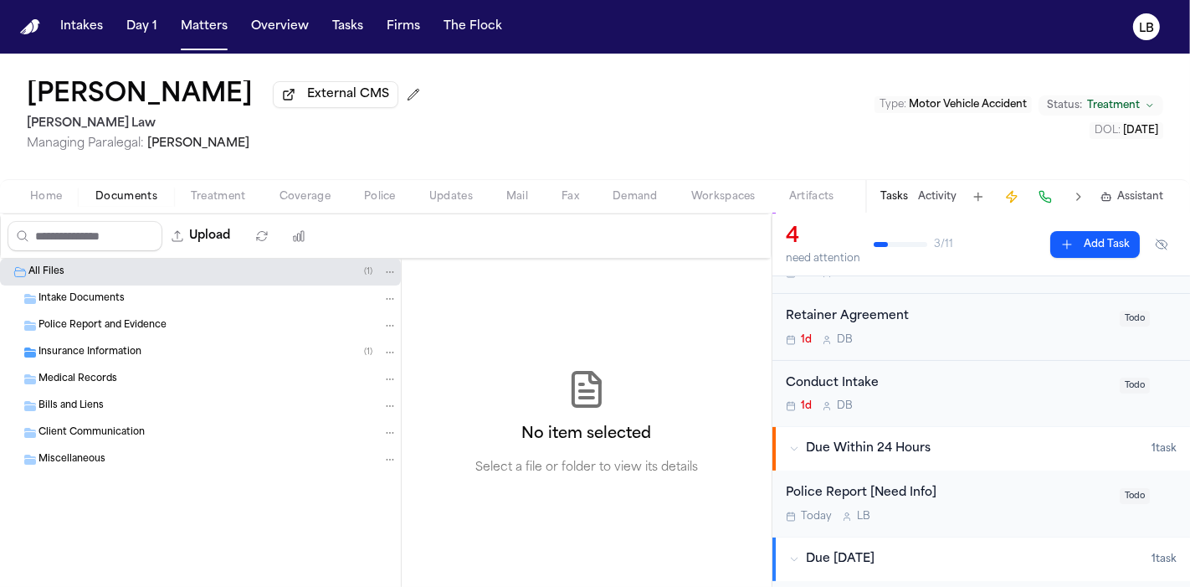
click at [119, 307] on div "Intake Documents" at bounding box center [200, 298] width 401 height 27
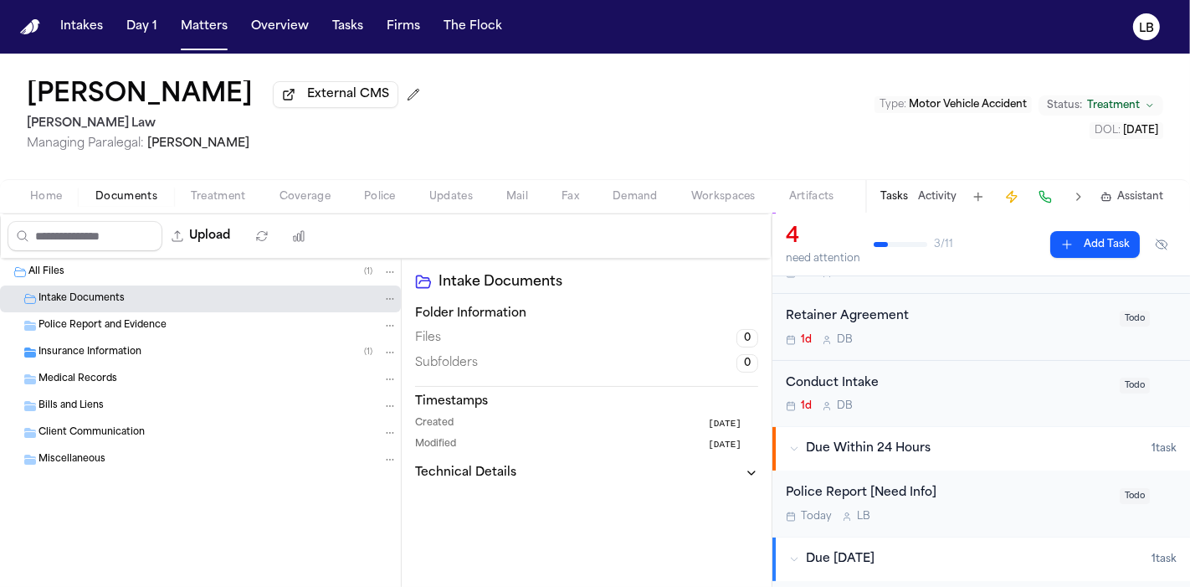
click at [38, 205] on button "Home" at bounding box center [45, 197] width 65 height 20
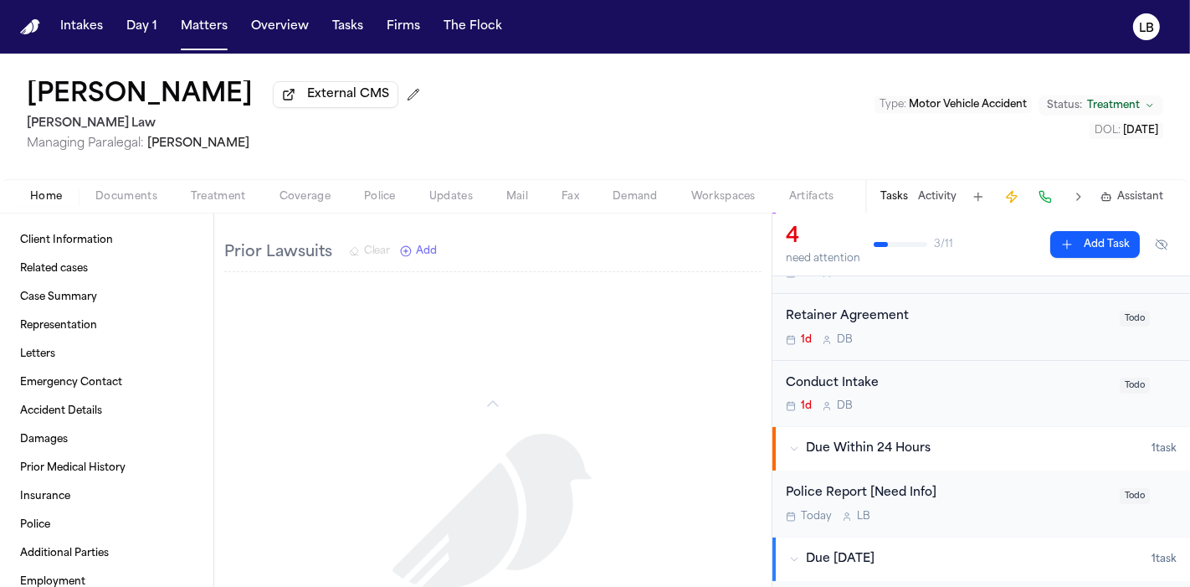
scroll to position [1458, 0]
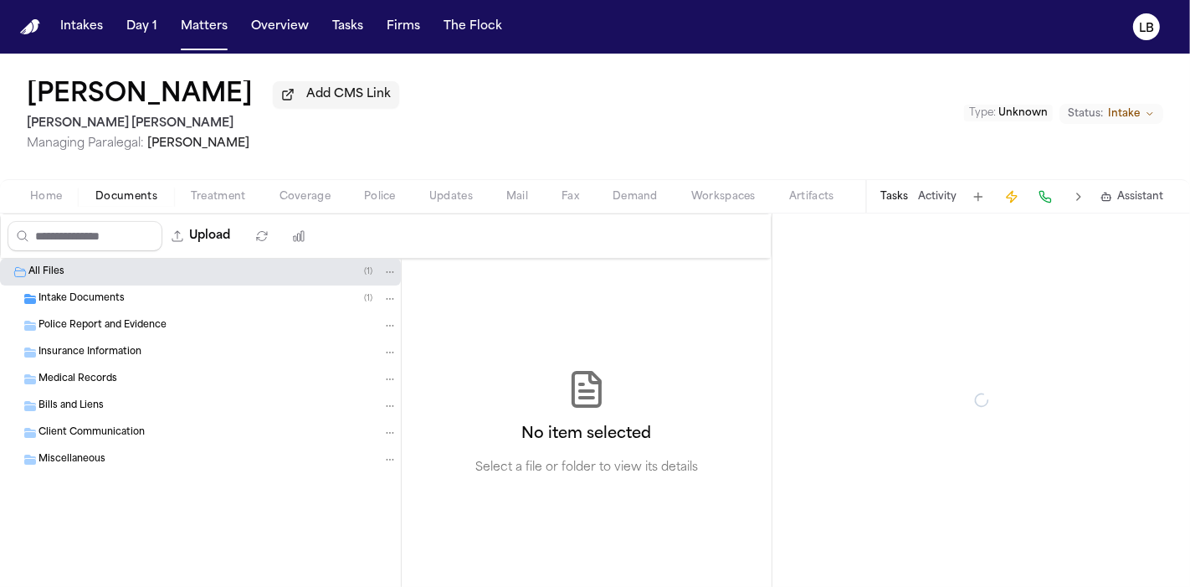
click at [136, 197] on span "Documents" at bounding box center [126, 196] width 62 height 13
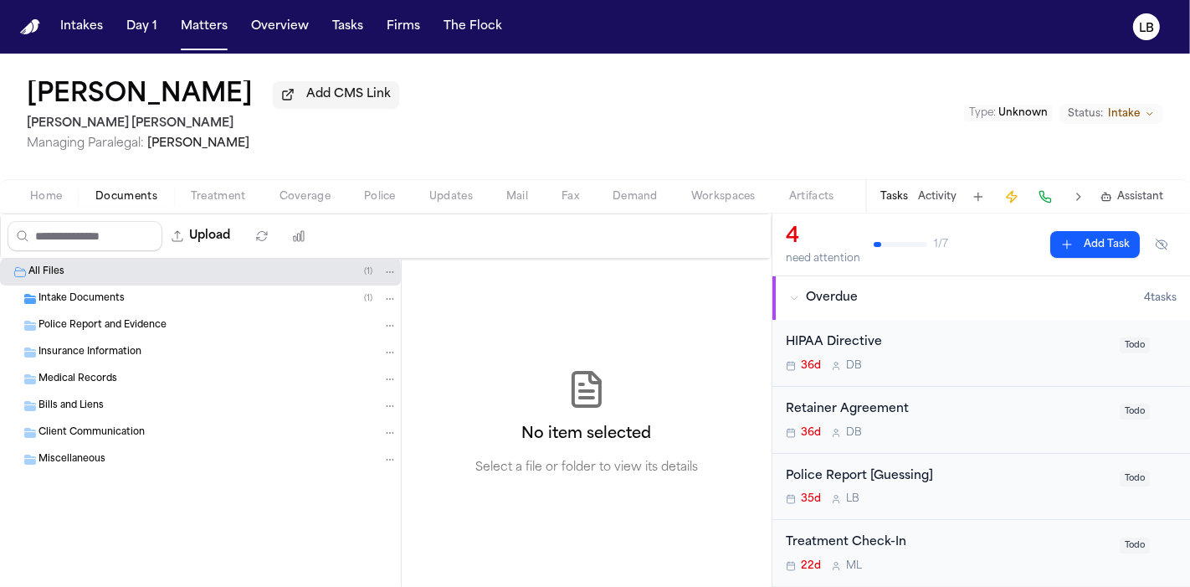
click at [162, 291] on div "Intake Documents ( 1 )" at bounding box center [218, 298] width 359 height 15
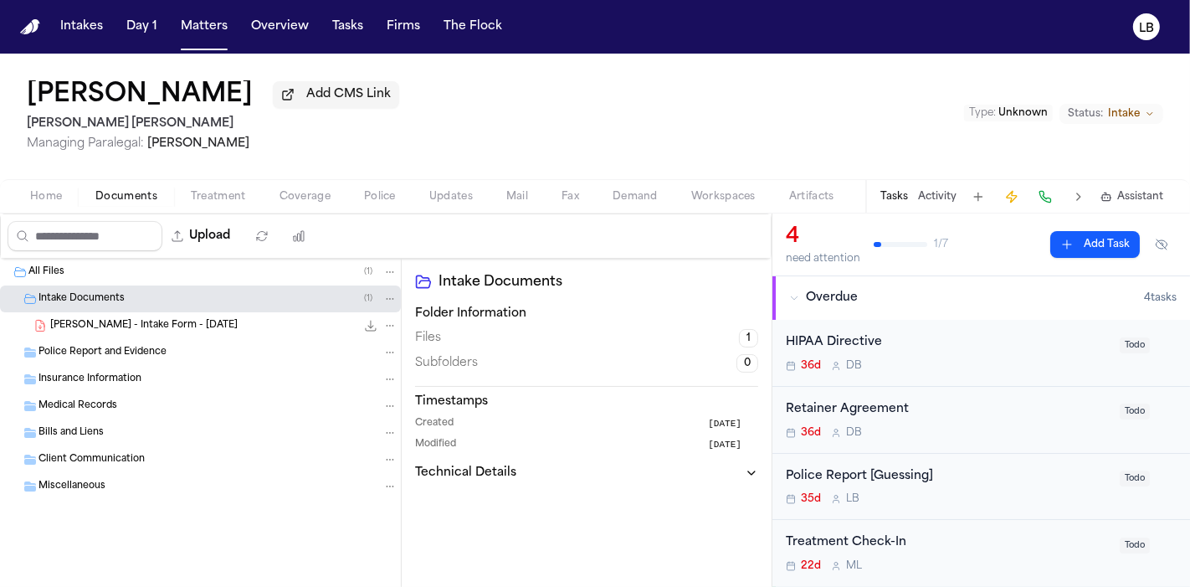
click at [179, 329] on span "[PERSON_NAME] - Intake Form - [DATE]" at bounding box center [144, 326] width 188 height 14
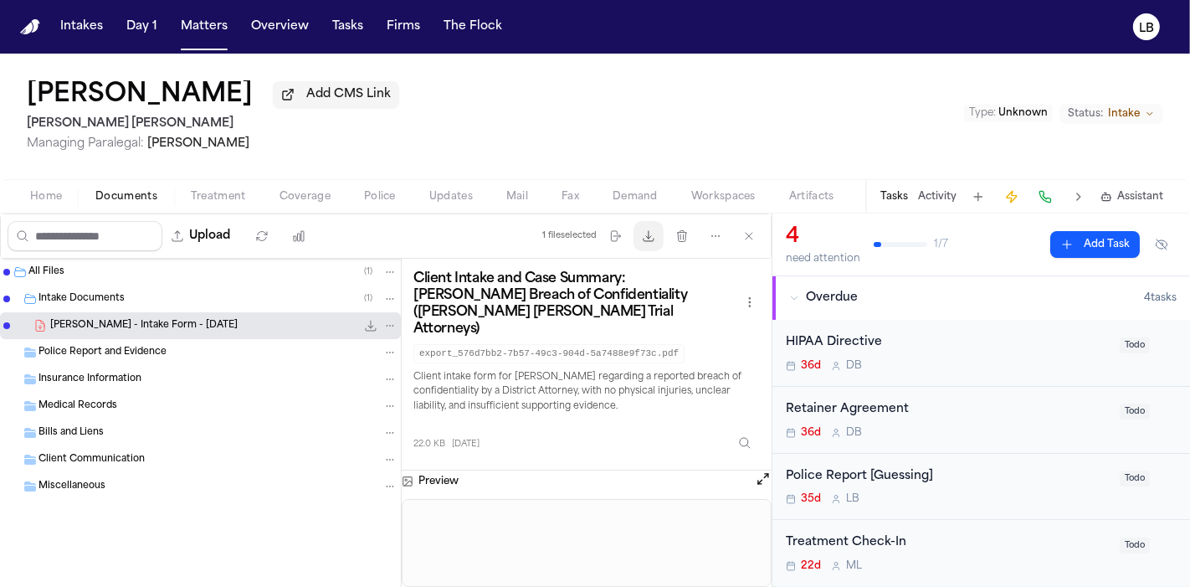
click at [655, 245] on button "Download files" at bounding box center [649, 236] width 30 height 30
click at [997, 460] on div "Police Report [Guessing] 35d L B Todo" at bounding box center [982, 487] width 418 height 67
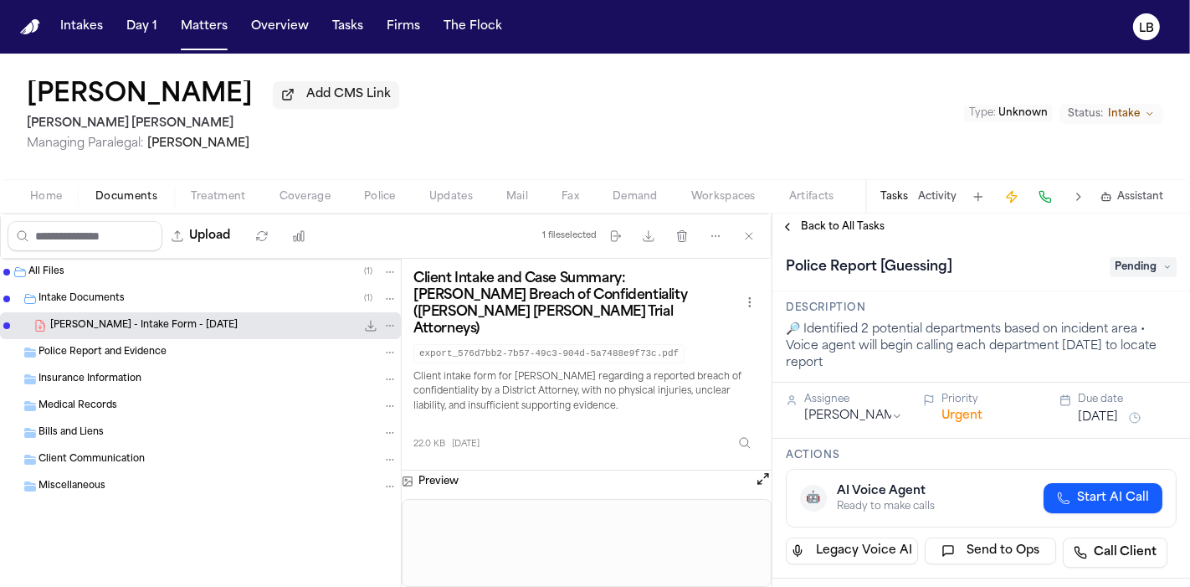
click at [1134, 265] on span "Pending" at bounding box center [1143, 267] width 67 height 20
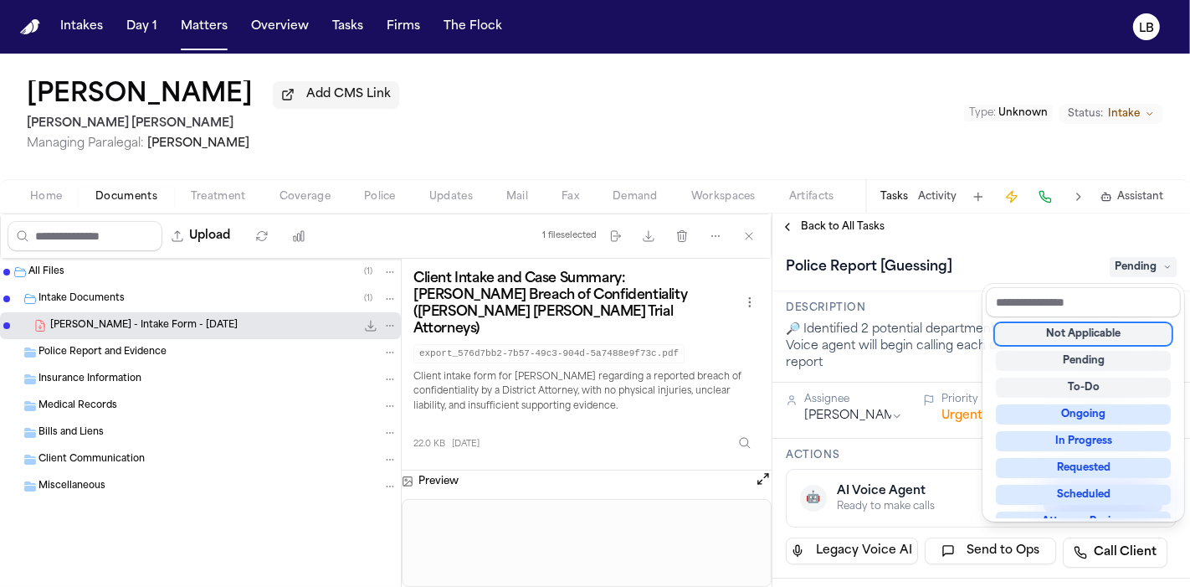
click at [1138, 328] on div "Not Applicable" at bounding box center [1083, 334] width 175 height 20
click at [949, 193] on div "Iris Arnold Add CMS Link Blaska Holm Managing Paralegal: Violette Patino Type :…" at bounding box center [595, 320] width 1190 height 533
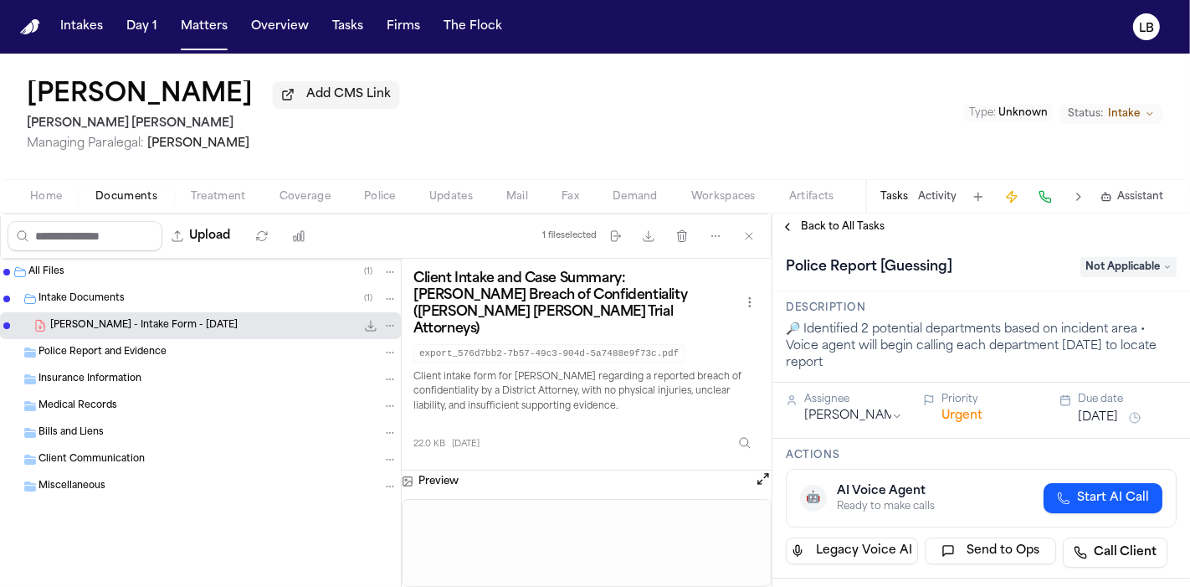
click at [948, 195] on button "Activity" at bounding box center [937, 196] width 39 height 13
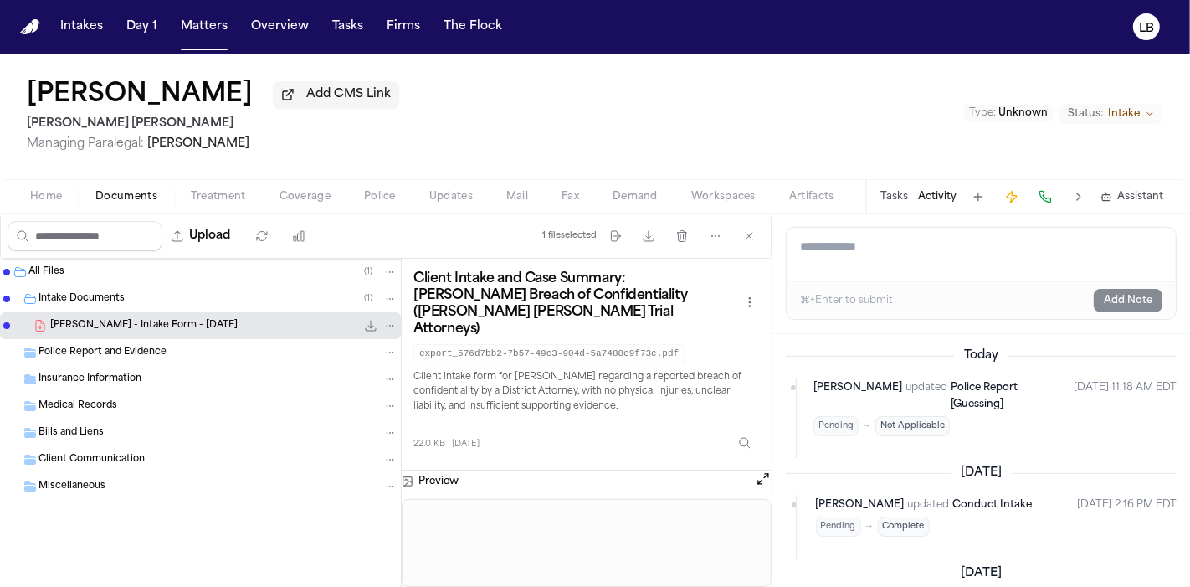
click at [925, 276] on textarea "Add a note to this matter" at bounding box center [981, 255] width 389 height 54
type textarea "**********"
click at [1126, 290] on button "Add Note" at bounding box center [1128, 300] width 69 height 23
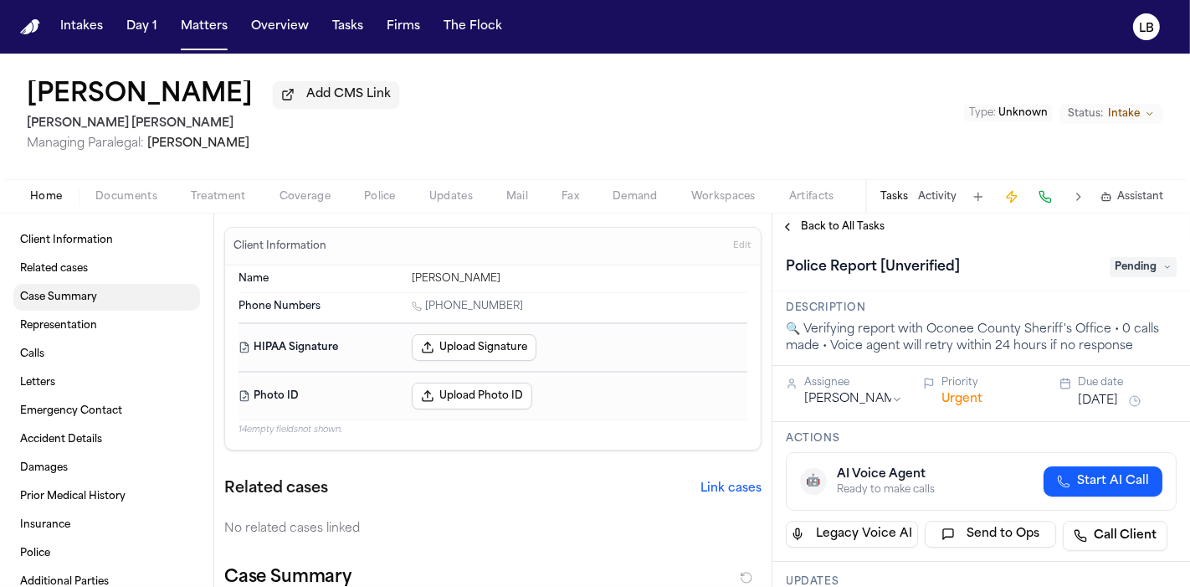
click at [97, 294] on link "Case Summary" at bounding box center [106, 297] width 187 height 27
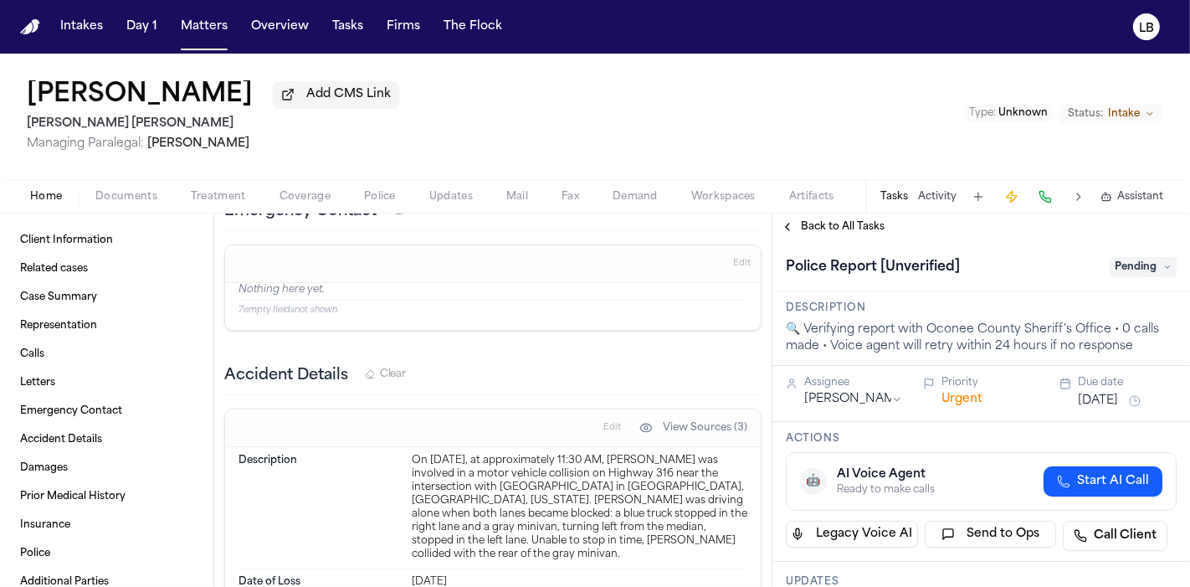
scroll to position [1446, 0]
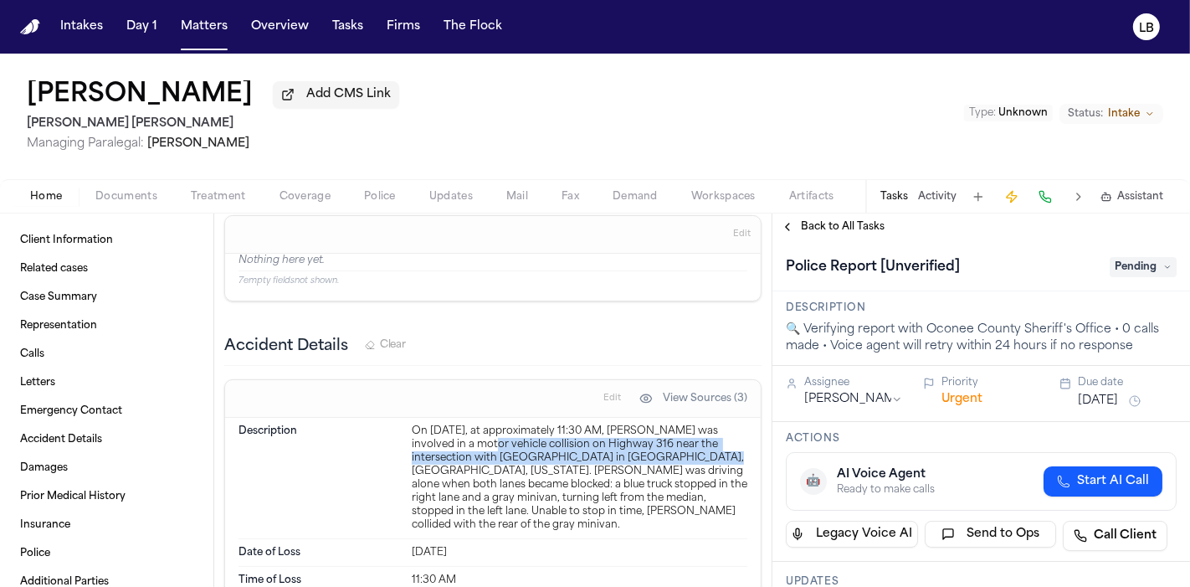
drag, startPoint x: 463, startPoint y: 441, endPoint x: 655, endPoint y: 445, distance: 192.6
click at [655, 445] on div "On [DATE], at approximately 11:30 AM, [PERSON_NAME] was involved in a motor veh…" at bounding box center [580, 477] width 336 height 107
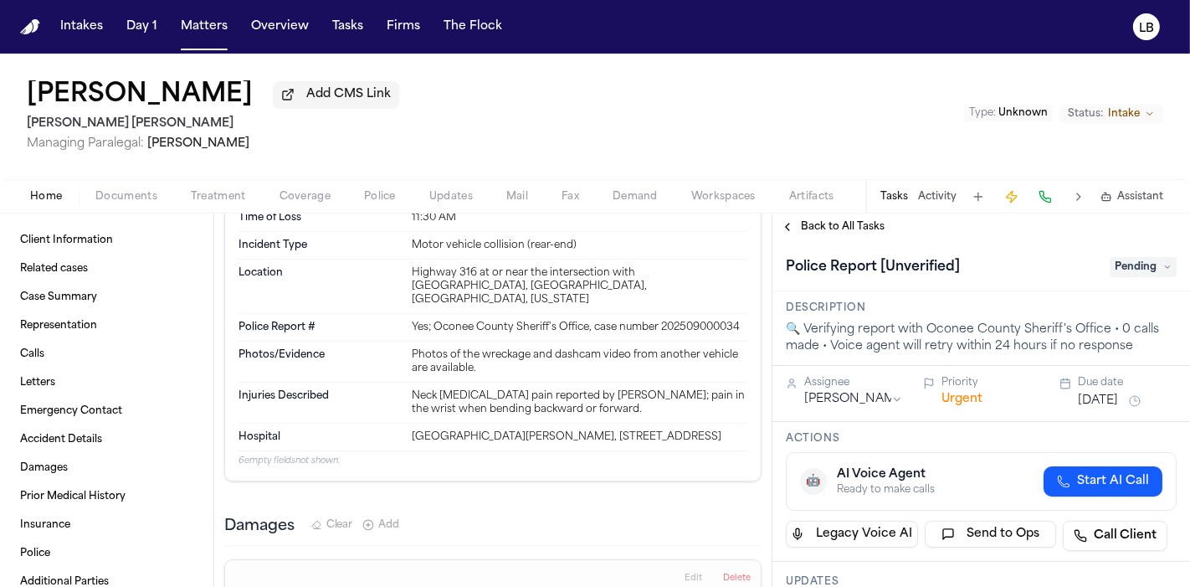
scroll to position [1817, 0]
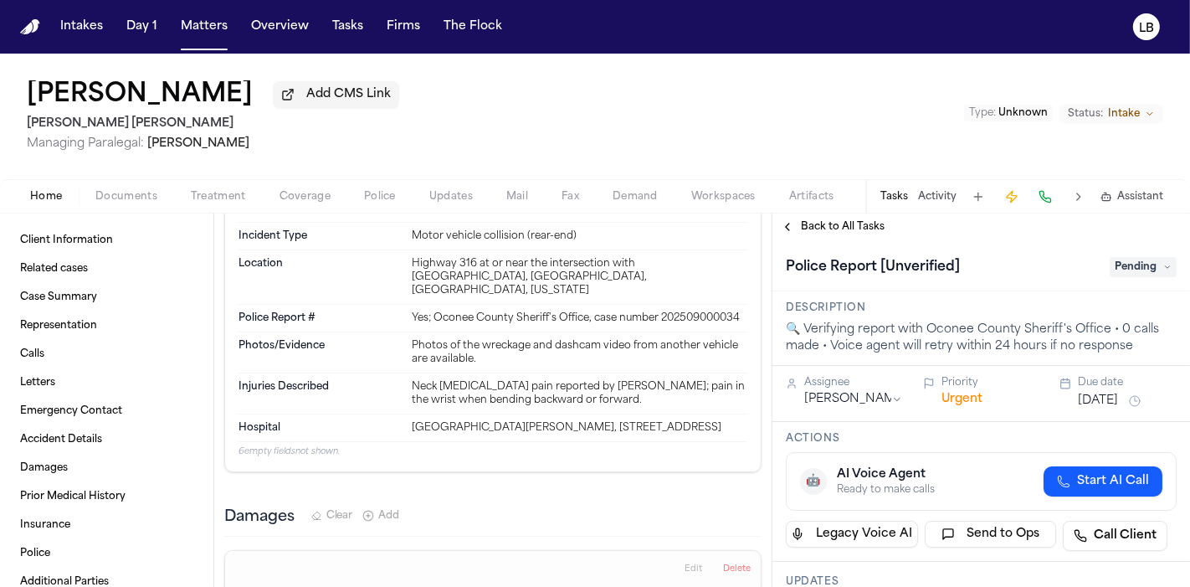
click at [437, 311] on div "Yes; Oconee County Sheriff's Office, case number 202509000034" at bounding box center [580, 317] width 336 height 13
copy div "202509000034"
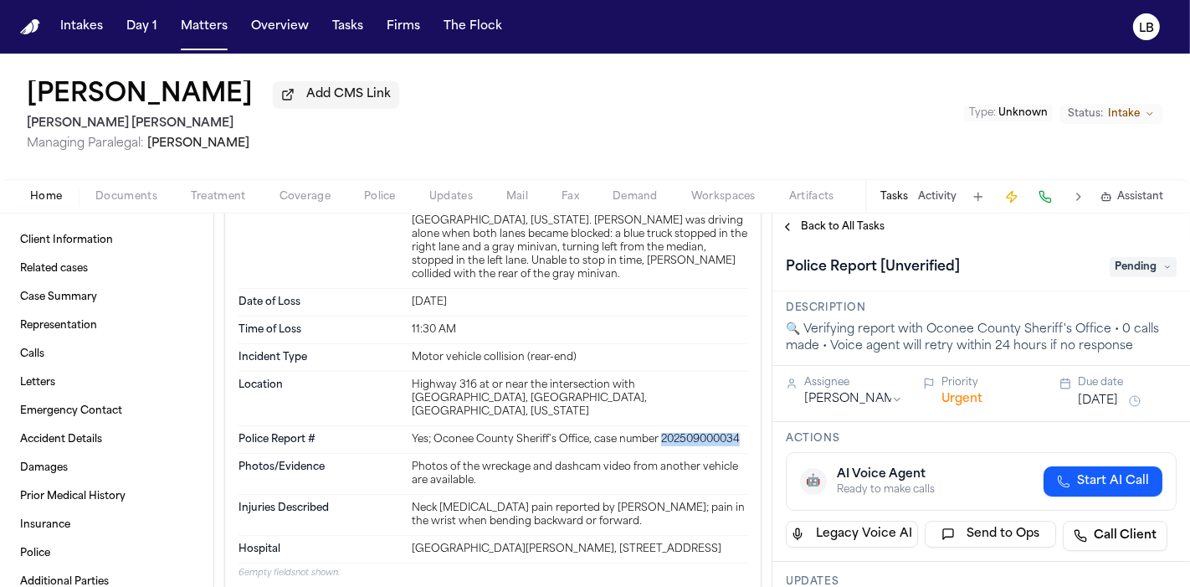
scroll to position [1724, 0]
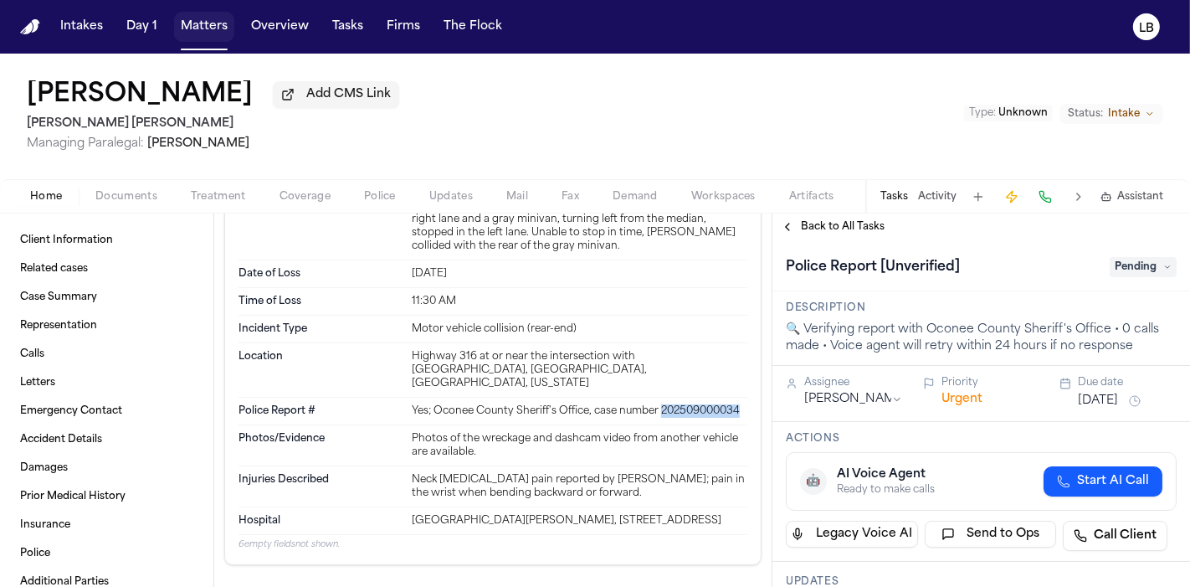
drag, startPoint x: 211, startPoint y: 20, endPoint x: 209, endPoint y: 34, distance: 14.3
click at [211, 20] on button "Matters" at bounding box center [204, 27] width 60 height 30
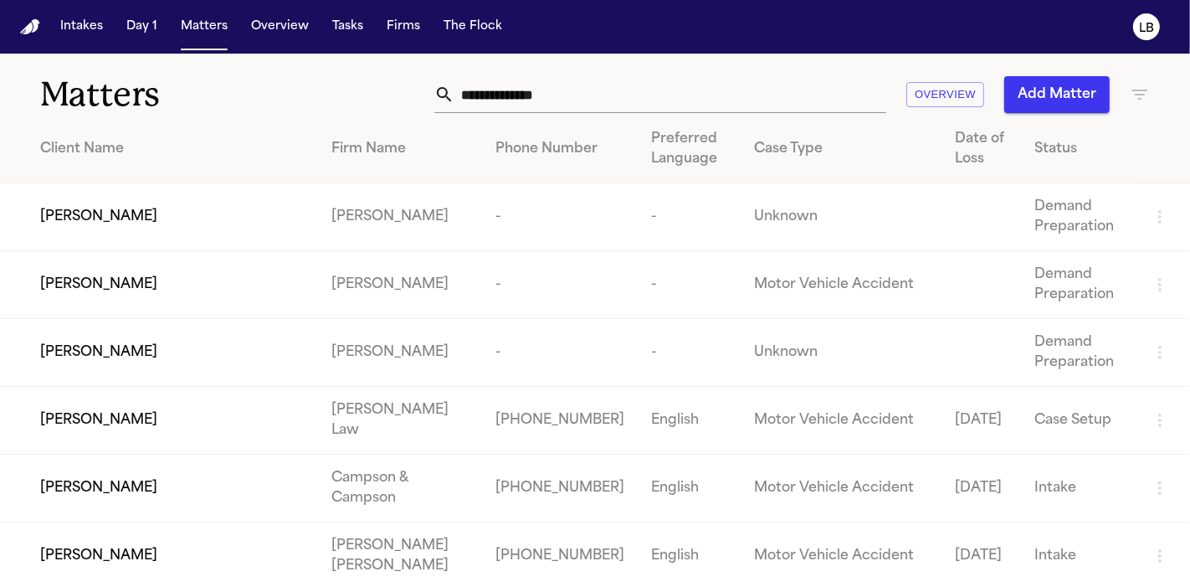
click at [667, 90] on input "text" at bounding box center [671, 94] width 432 height 37
paste input "*******"
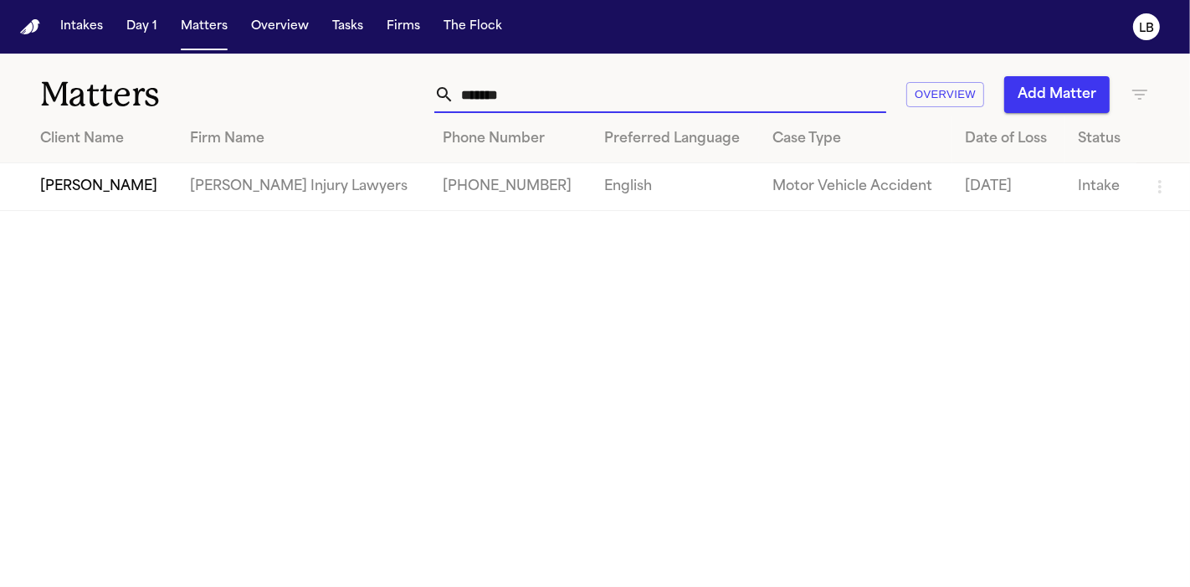
type input "*******"
click at [208, 181] on td "George Sink Injury Lawyers" at bounding box center [303, 187] width 253 height 48
click at [105, 180] on span "Keionna Hollins" at bounding box center [98, 187] width 117 height 20
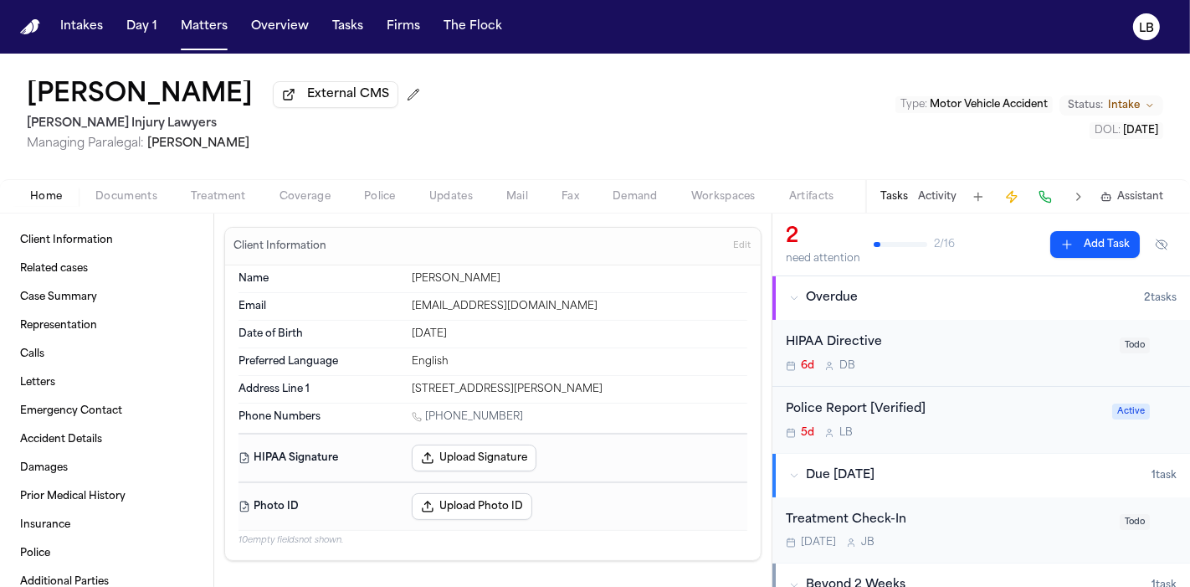
click at [942, 198] on button "Activity" at bounding box center [937, 196] width 39 height 13
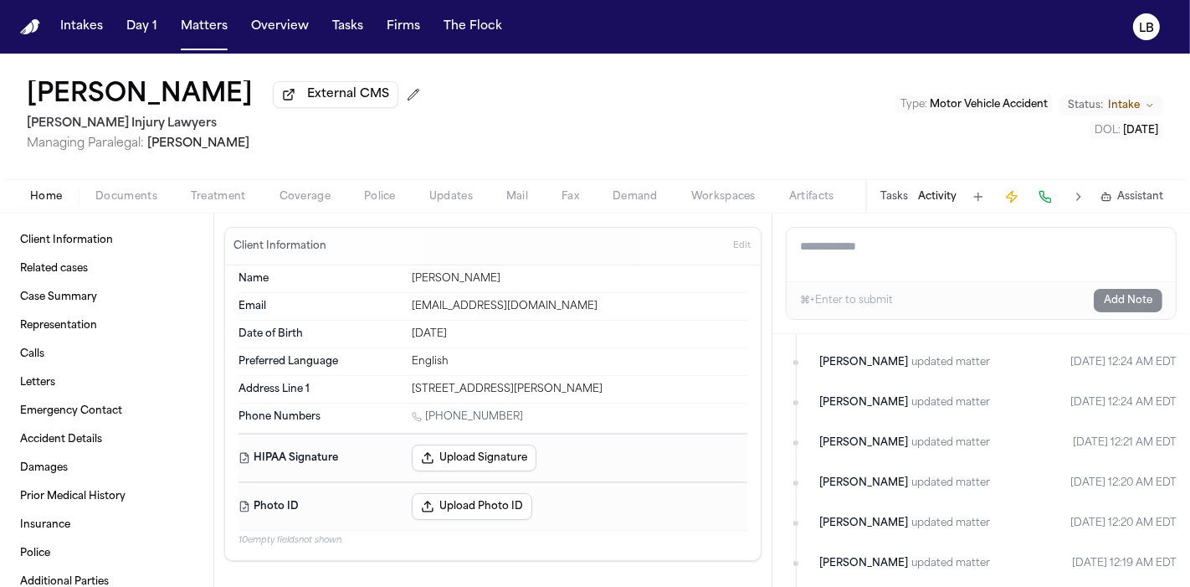
scroll to position [930, 0]
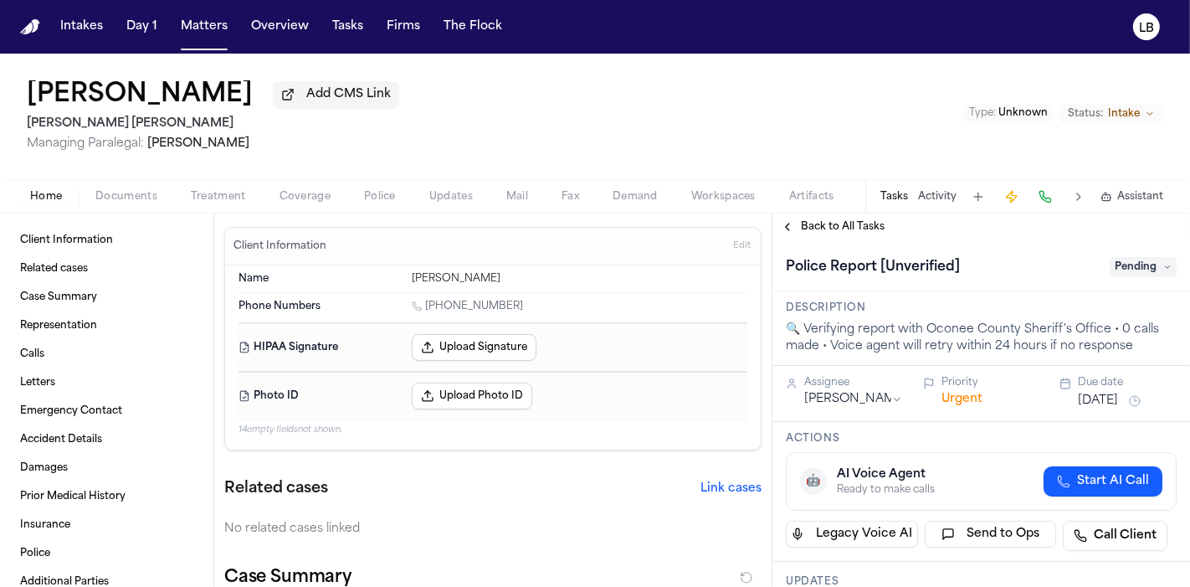
click at [103, 207] on div "Home Documents Treatment Coverage Police Updates Mail Fax Demand Workspaces Art…" at bounding box center [595, 195] width 1190 height 33
click at [136, 192] on span "Documents" at bounding box center [126, 196] width 62 height 13
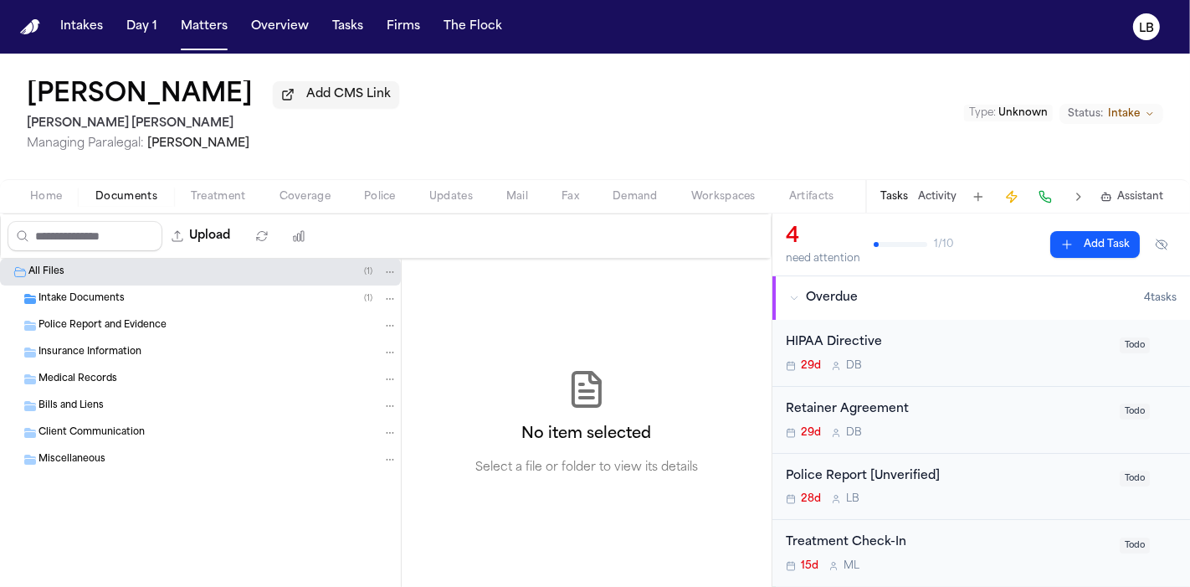
click at [121, 320] on span "Police Report and Evidence" at bounding box center [103, 326] width 128 height 14
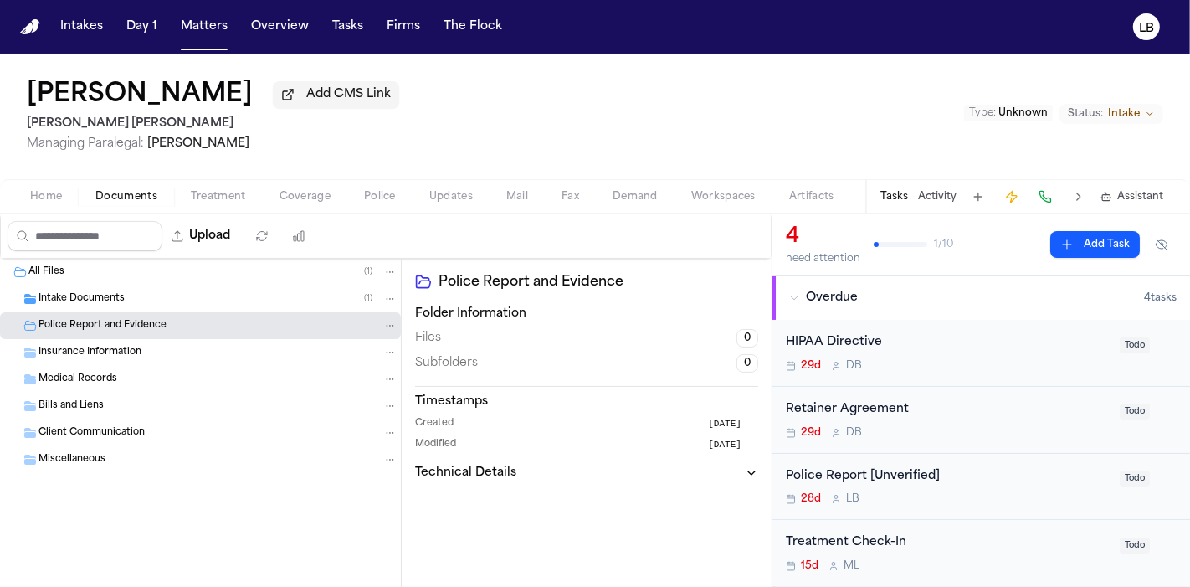
click at [198, 246] on button "Upload" at bounding box center [201, 236] width 78 height 30
select select "**********"
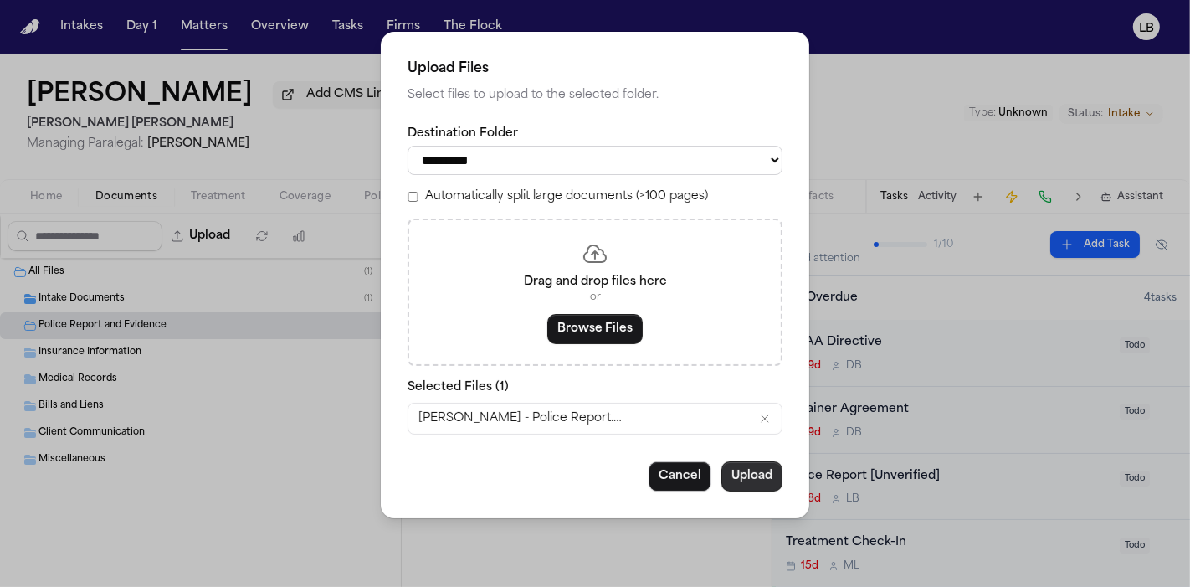
click at [744, 461] on button "Upload" at bounding box center [752, 476] width 61 height 30
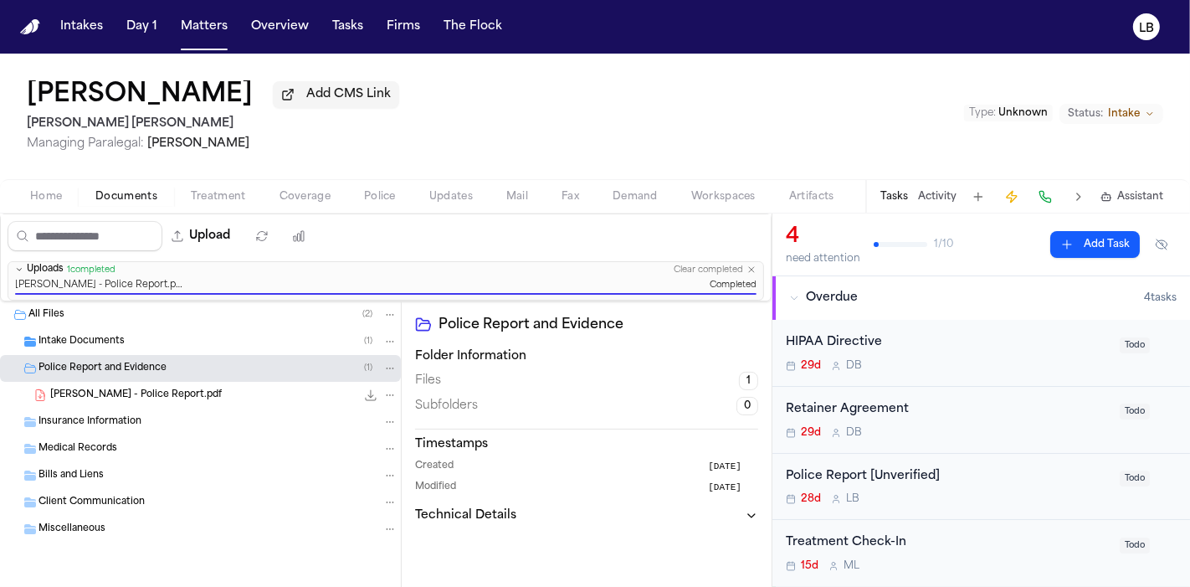
click at [1074, 477] on div "Police Report [Unverified]" at bounding box center [948, 476] width 324 height 19
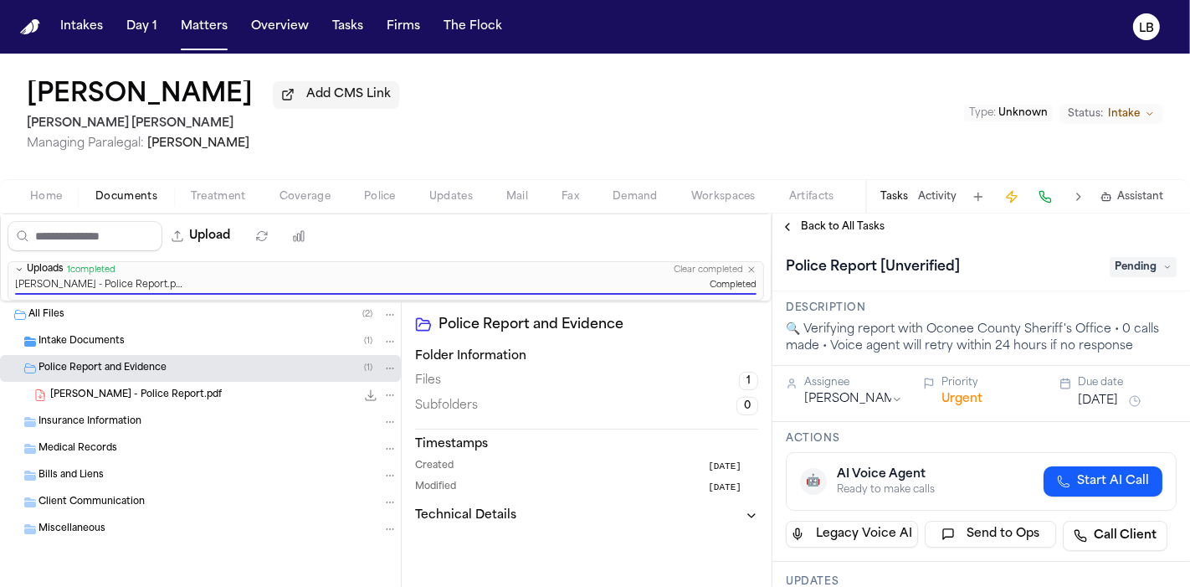
click at [1136, 279] on div "Police Report [Unverified] Pending" at bounding box center [981, 267] width 391 height 27
click at [1142, 262] on span "Pending" at bounding box center [1143, 267] width 67 height 20
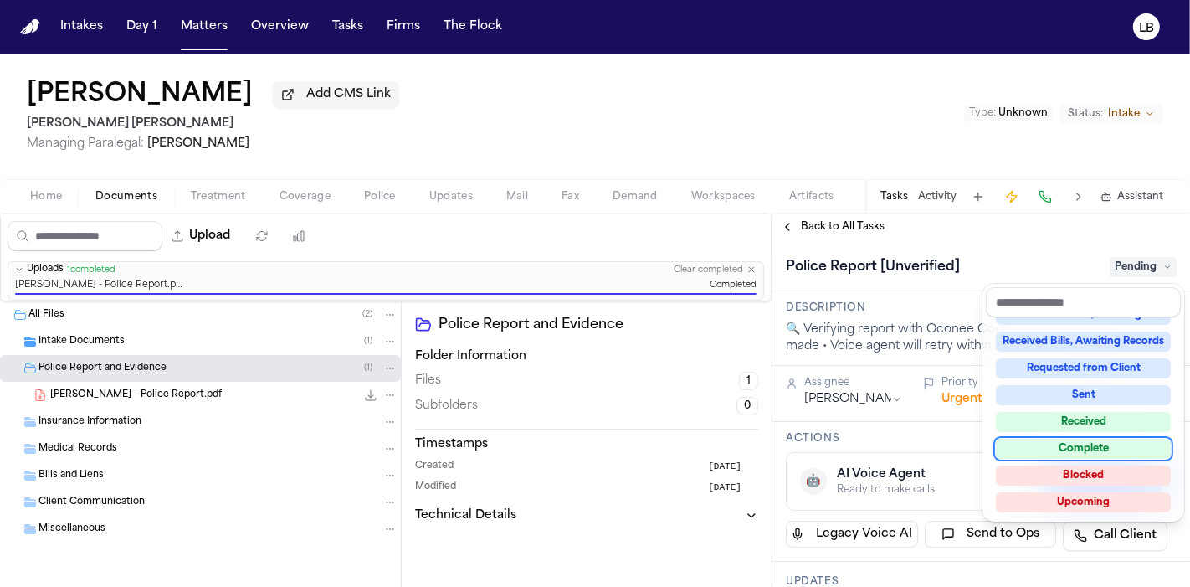
click at [1114, 447] on div "Complete" at bounding box center [1083, 449] width 175 height 20
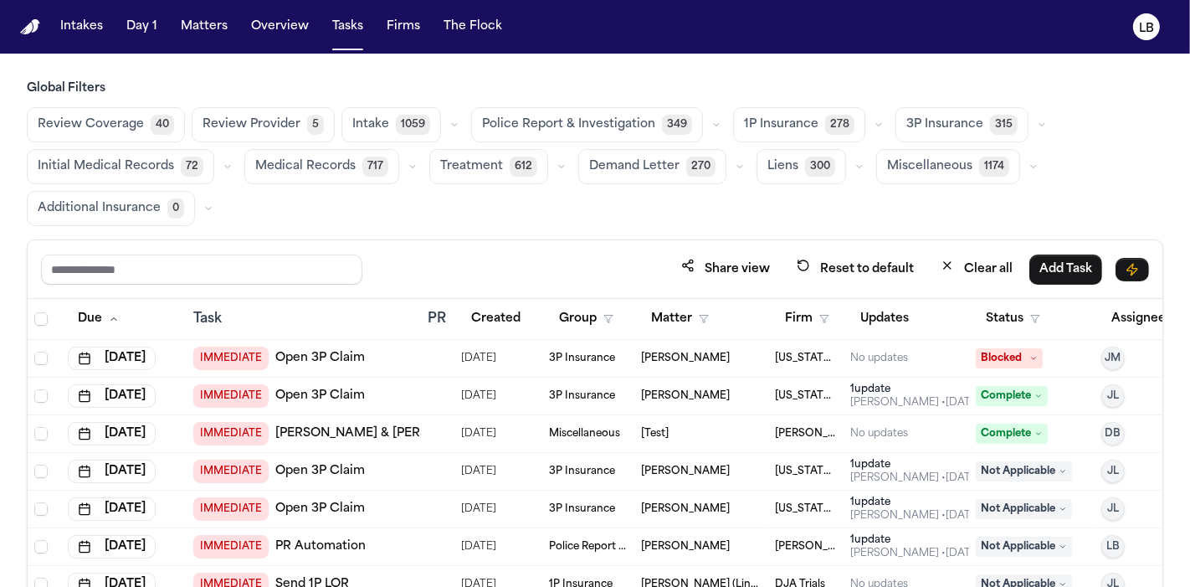
click at [1092, 322] on th "Status" at bounding box center [1032, 319] width 126 height 41
click at [1119, 322] on button "Assignee" at bounding box center [1147, 319] width 91 height 30
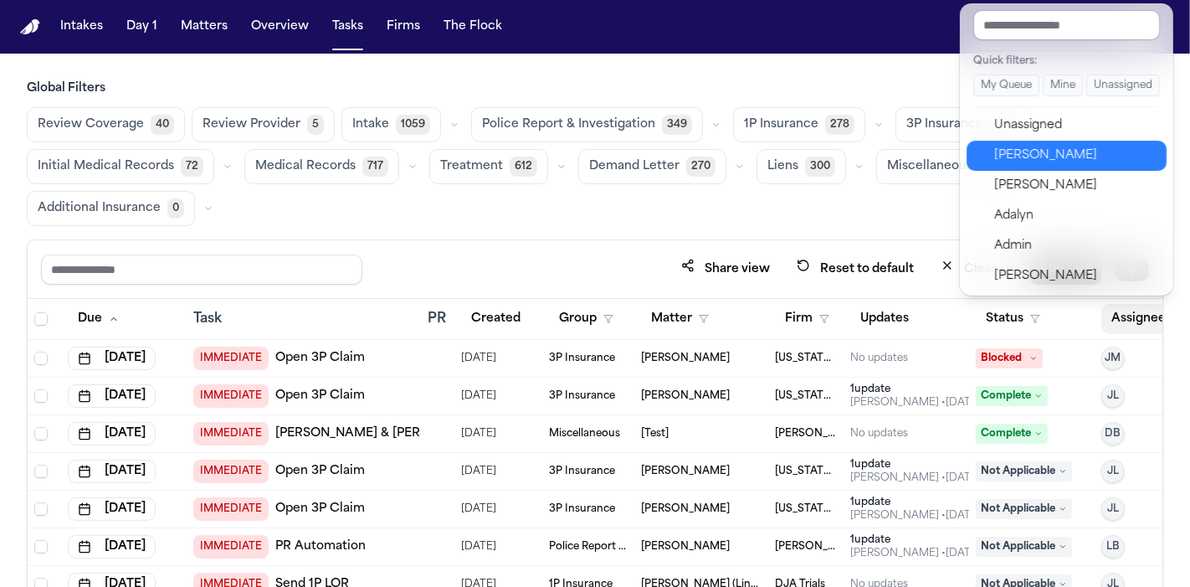
click at [1084, 141] on button "[PERSON_NAME]" at bounding box center [1067, 156] width 200 height 30
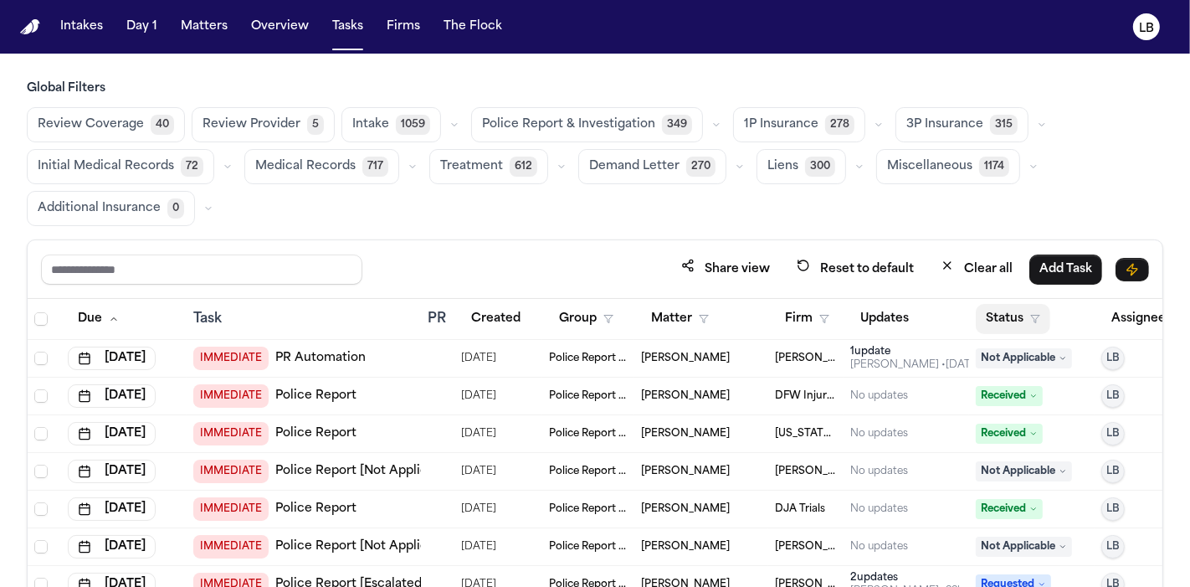
click at [1027, 309] on button "Status" at bounding box center [1013, 319] width 75 height 30
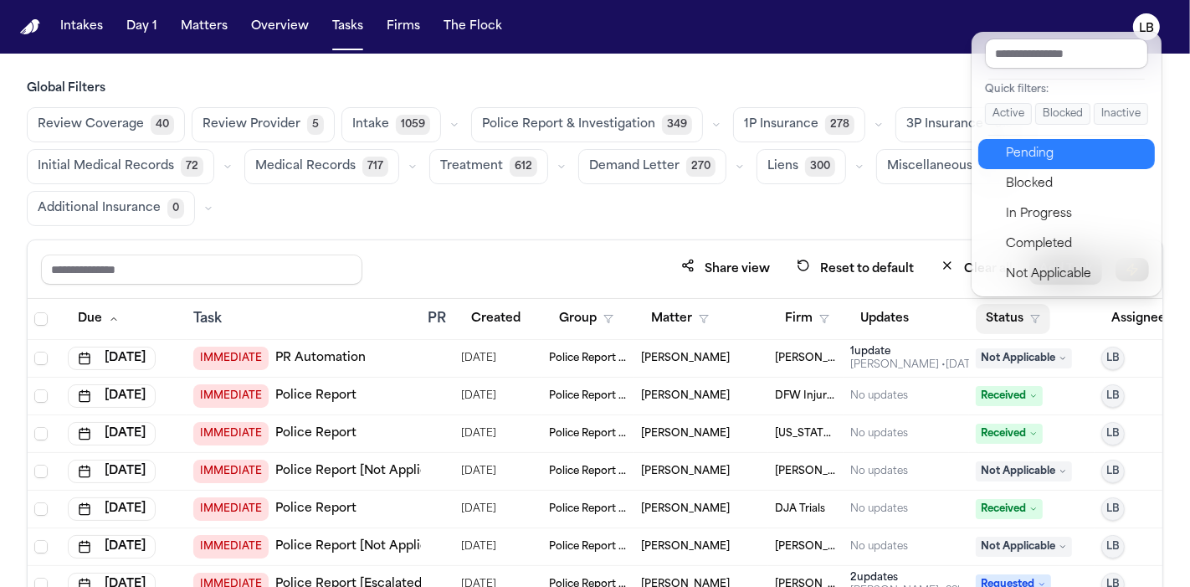
drag, startPoint x: 1059, startPoint y: 157, endPoint x: 1046, endPoint y: 174, distance: 22.1
click at [1057, 159] on div "Pending" at bounding box center [1076, 154] width 140 height 20
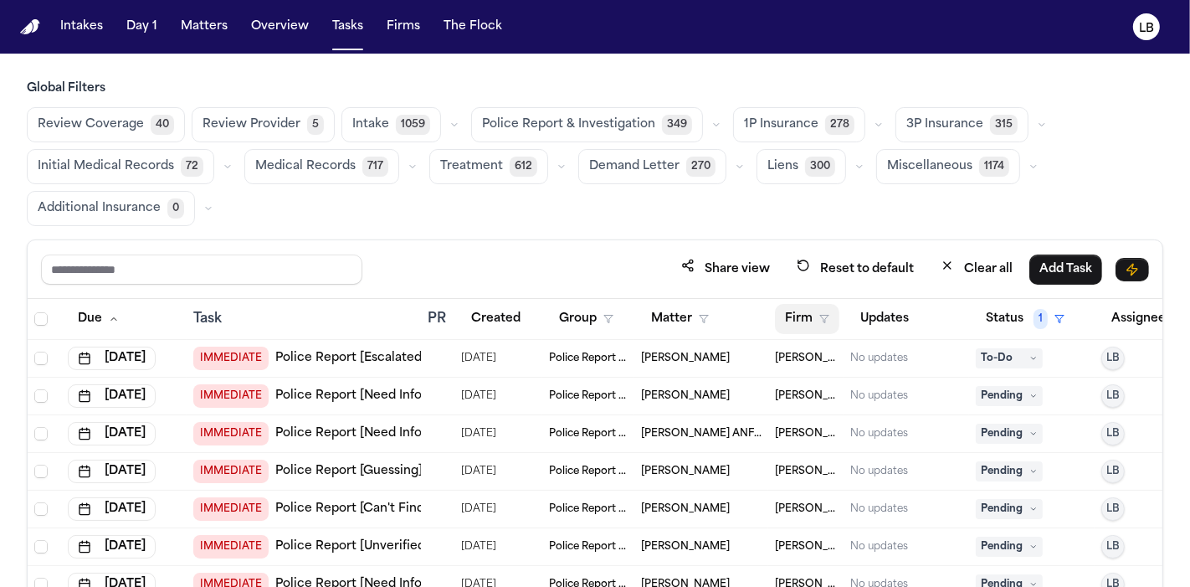
click at [799, 310] on button "Firm" at bounding box center [807, 319] width 64 height 30
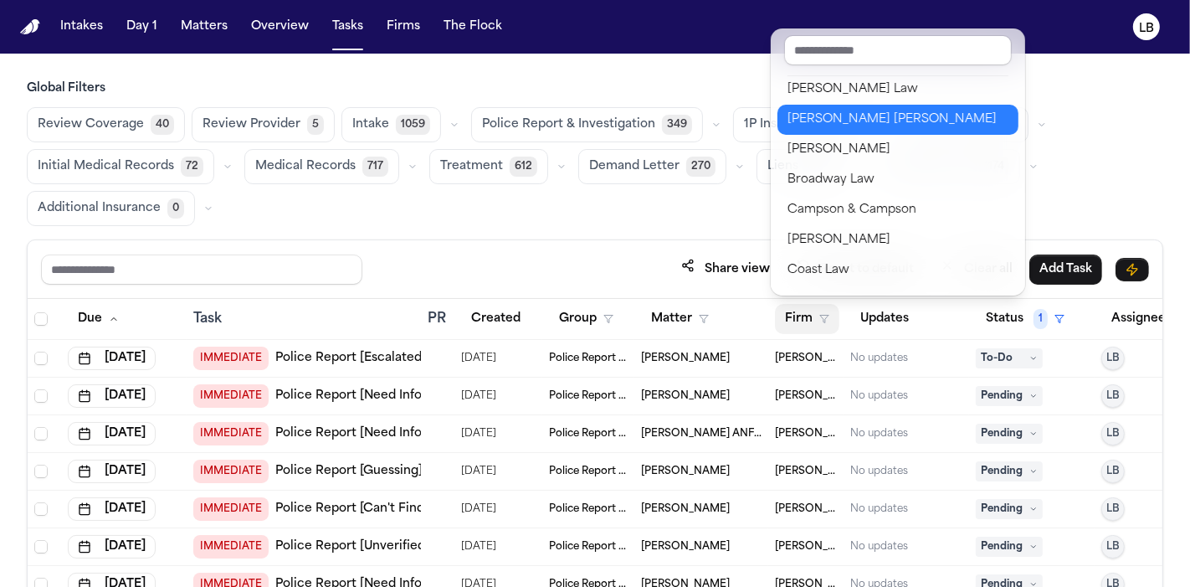
scroll to position [279, 0]
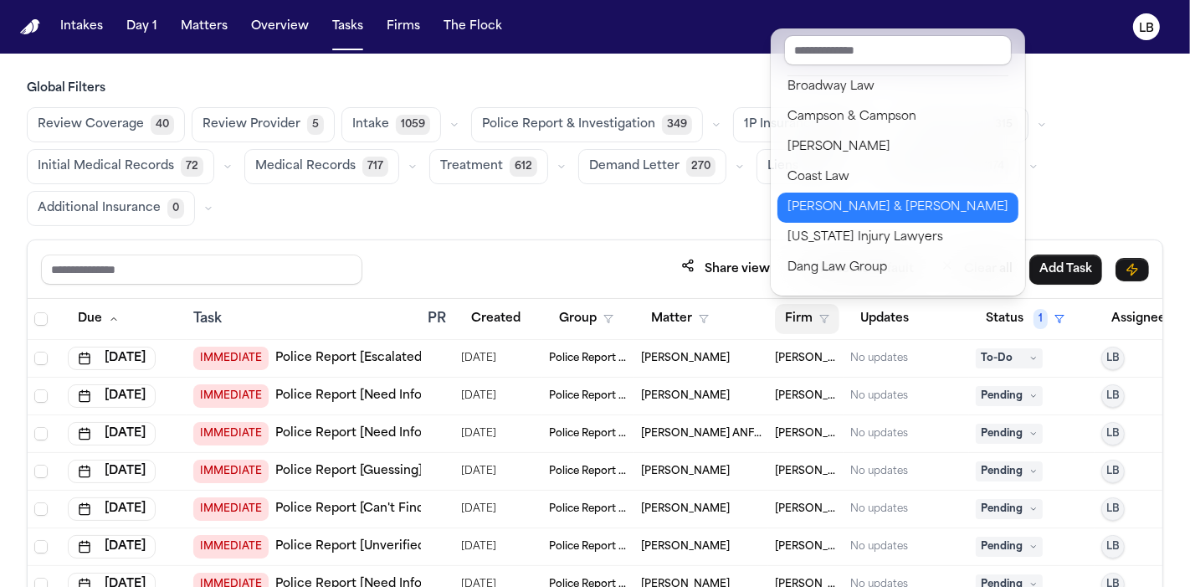
click at [938, 206] on div "[PERSON_NAME] & [PERSON_NAME]" at bounding box center [898, 208] width 221 height 20
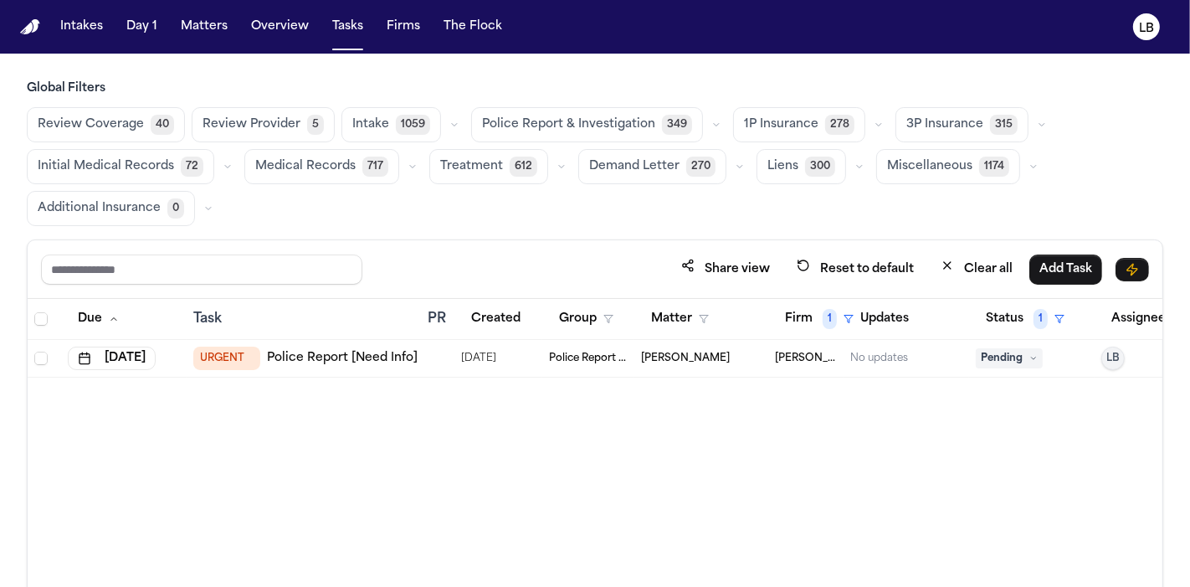
click at [496, 364] on span "09/09/2025" at bounding box center [478, 358] width 35 height 23
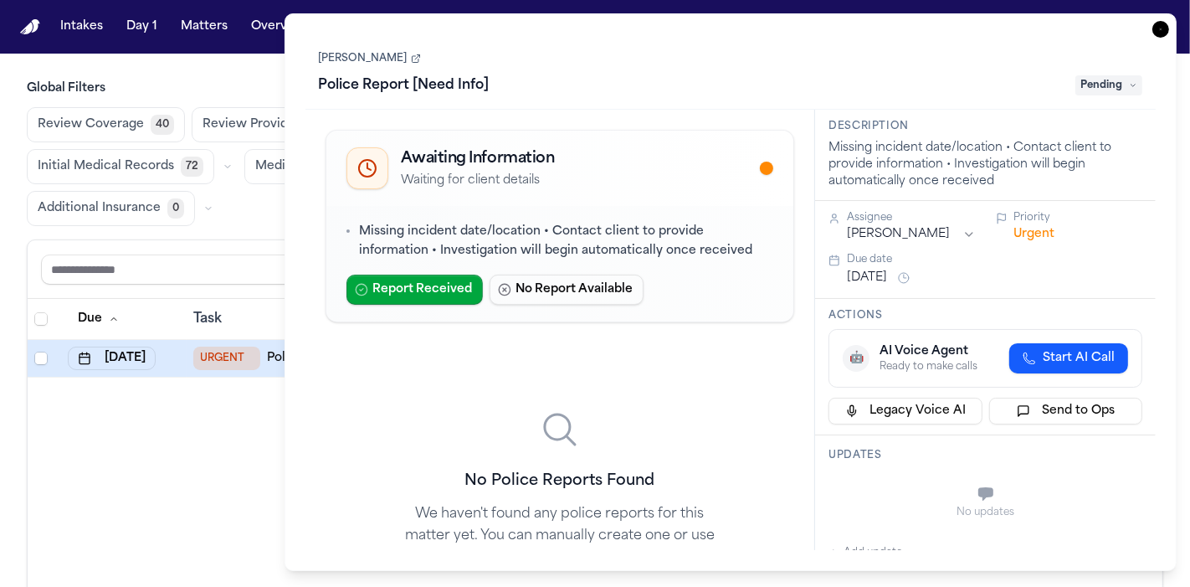
click at [361, 59] on link "[PERSON_NAME]" at bounding box center [370, 58] width 102 height 13
click at [1159, 29] on icon "button" at bounding box center [1161, 29] width 17 height 17
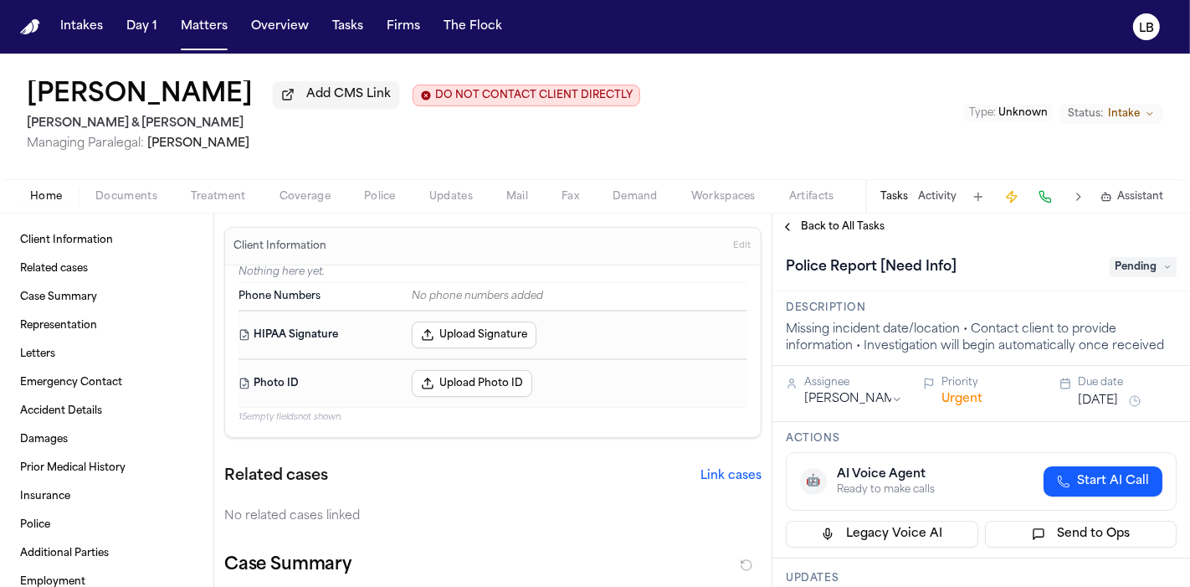
click at [124, 187] on button "Documents" at bounding box center [126, 197] width 95 height 20
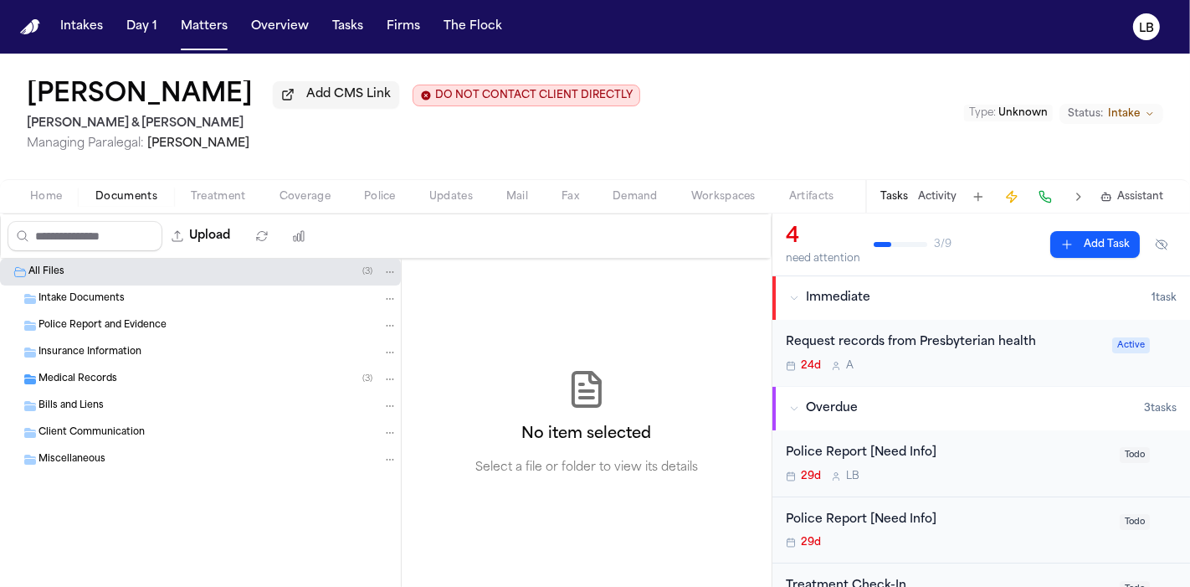
click at [50, 198] on span "Home" at bounding box center [46, 196] width 32 height 13
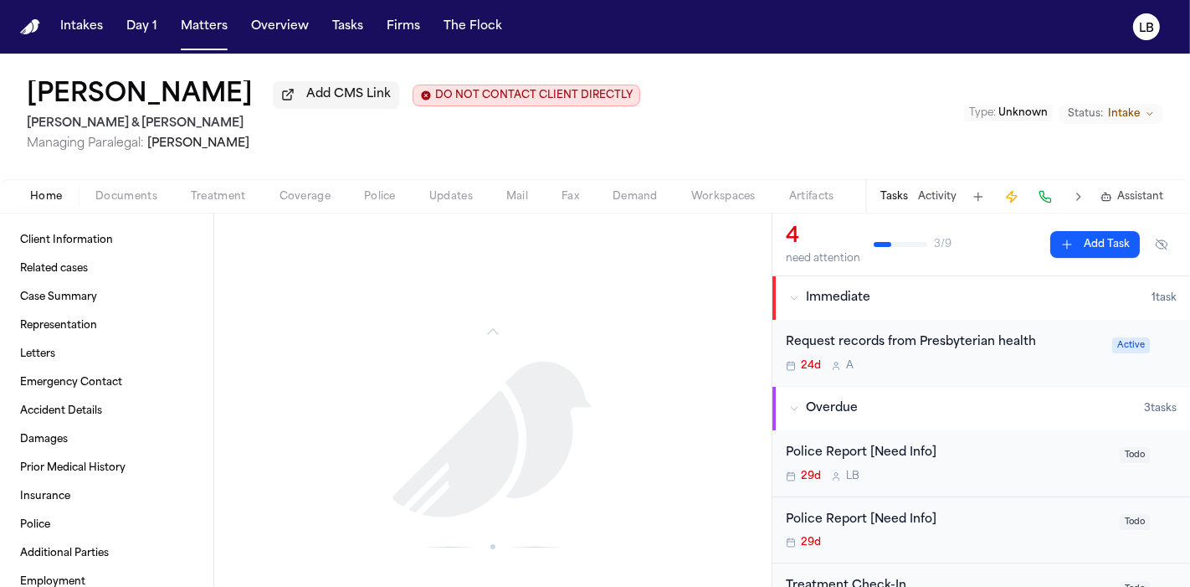
scroll to position [1278, 0]
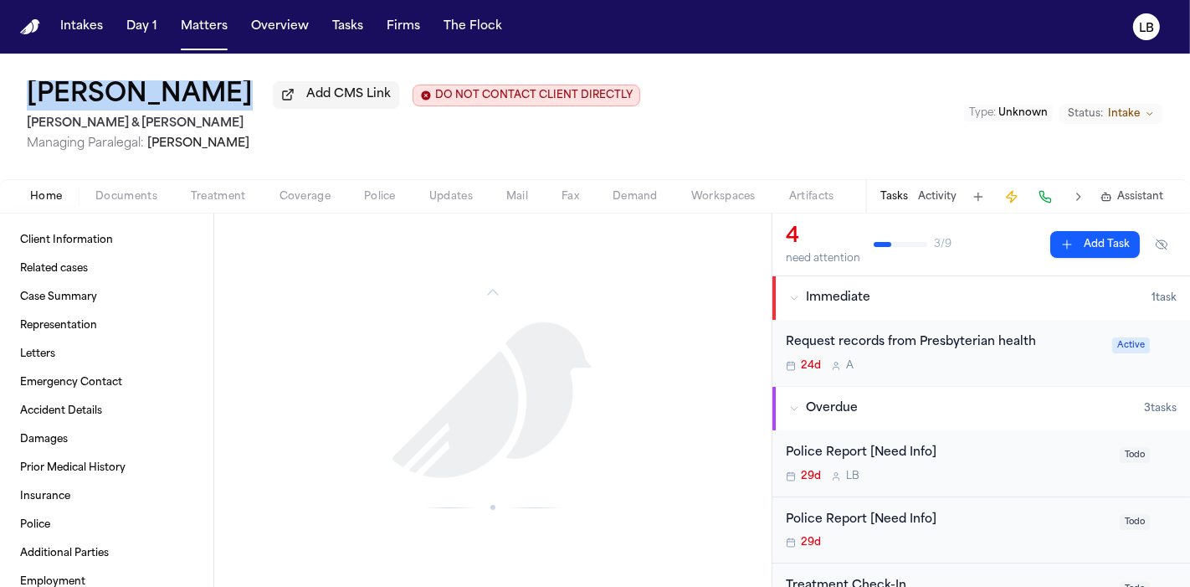
copy h1 "[PERSON_NAME]"
drag, startPoint x: 9, startPoint y: 107, endPoint x: 275, endPoint y: 157, distance: 270.1
click at [275, 157] on div "[PERSON_NAME] Add CMS Link DO NOT CONTACT CLIENT DIRECTLY DO NOT CONTACT [PERSO…" at bounding box center [595, 117] width 1190 height 126
click at [174, 122] on h2 "[PERSON_NAME] & [PERSON_NAME]" at bounding box center [334, 124] width 614 height 20
click at [213, 97] on div "Colin O’Keefe Add CMS Link DO NOT CONTACT CLIENT DIRECTLY DO NOT CONTACT" at bounding box center [334, 95] width 614 height 30
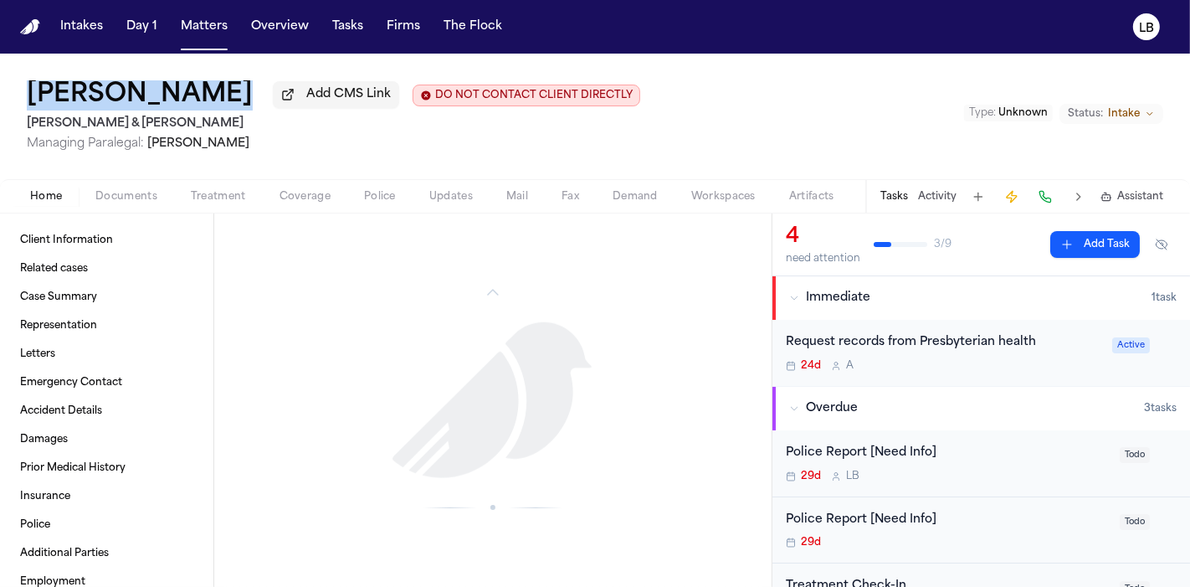
drag, startPoint x: 14, startPoint y: 90, endPoint x: 213, endPoint y: 85, distance: 198.5
click at [213, 85] on div "Colin O’Keefe Add CMS Link DO NOT CONTACT CLIENT DIRECTLY DO NOT CONTACT Collin…" at bounding box center [595, 117] width 1190 height 126
copy div "[PERSON_NAME]"
click at [0, 71] on button "Copy Matter ID" at bounding box center [10, 64] width 20 height 20
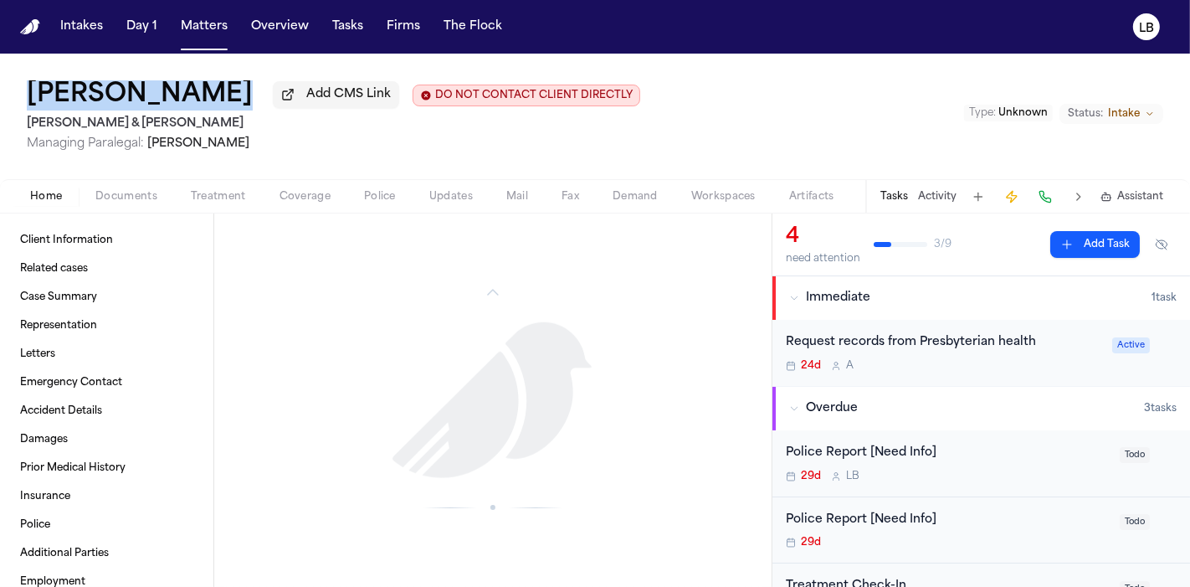
click at [0, 101] on div "Colin O’Keefe Add CMS Link DO NOT CONTACT CLIENT DIRECTLY DO NOT CONTACT Collin…" at bounding box center [595, 117] width 1190 height 126
drag, startPoint x: 0, startPoint y: 101, endPoint x: 165, endPoint y: 96, distance: 165.0
click at [165, 96] on div "Colin O’Keefe Add CMS Link DO NOT CONTACT CLIENT DIRECTLY DO NOT CONTACT Collin…" at bounding box center [595, 117] width 1190 height 126
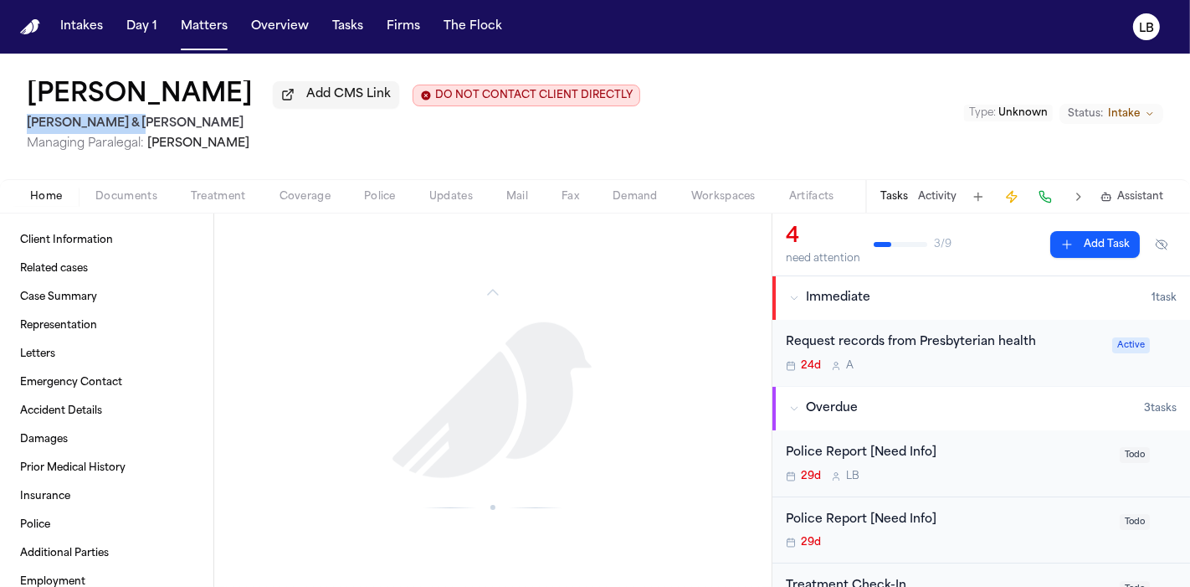
drag, startPoint x: 14, startPoint y: 127, endPoint x: 121, endPoint y: 125, distance: 107.2
click at [121, 125] on div "Colin O’Keefe Add CMS Link DO NOT CONTACT CLIENT DIRECTLY DO NOT CONTACT Collin…" at bounding box center [595, 117] width 1190 height 126
copy h2 "Collins & Collins"
click at [978, 444] on div "Police Report [Need Info]" at bounding box center [948, 453] width 324 height 19
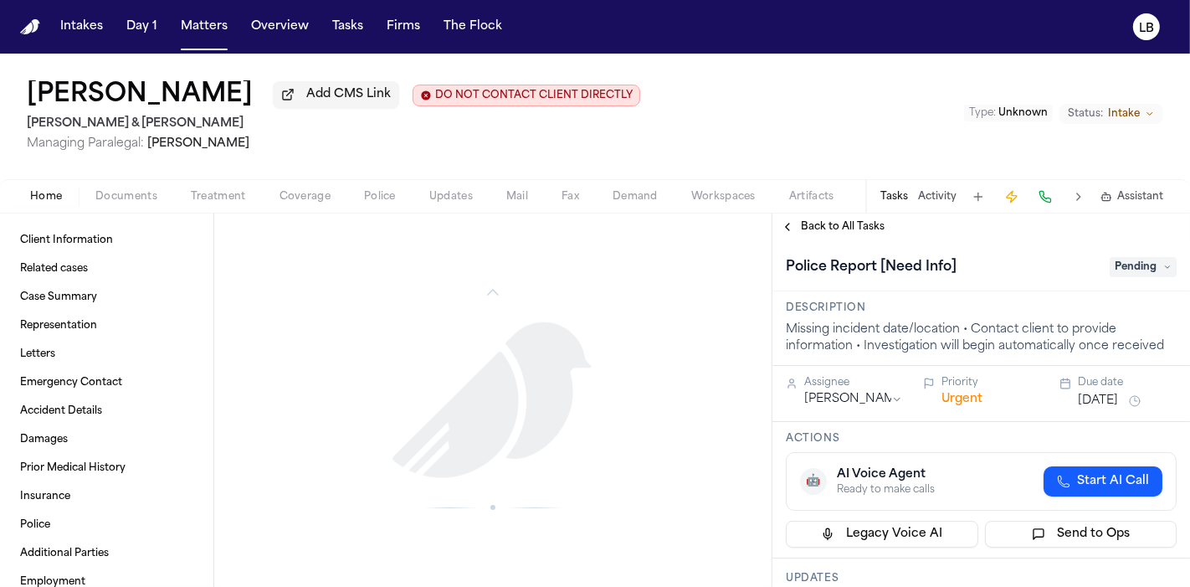
click at [1120, 266] on span "Pending" at bounding box center [1143, 267] width 67 height 20
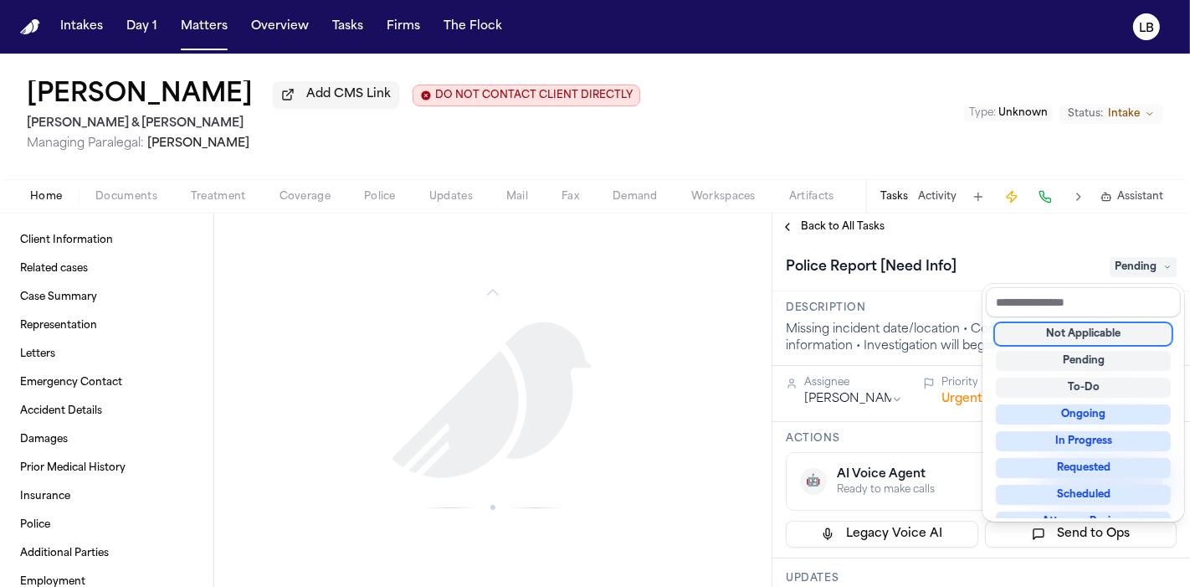
click at [1118, 331] on div "Not Applicable" at bounding box center [1083, 334] width 175 height 20
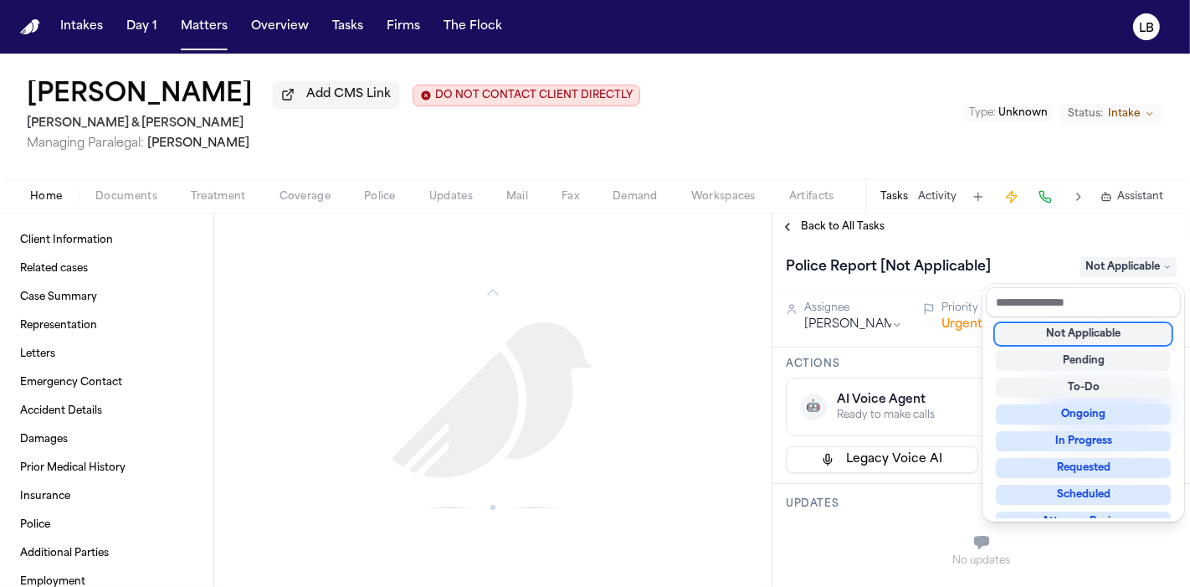
click at [942, 196] on div "Colin O’Keefe Add CMS Link DO NOT CONTACT CLIENT DIRECTLY DO NOT CONTACT Collin…" at bounding box center [595, 320] width 1190 height 533
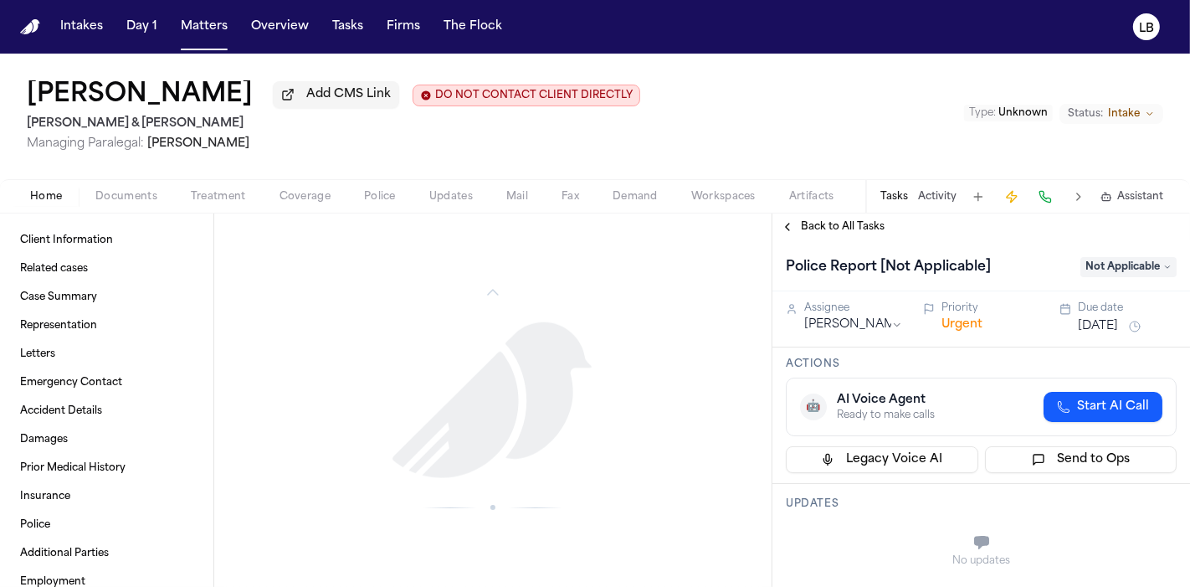
click at [939, 193] on button "Activity" at bounding box center [937, 196] width 39 height 13
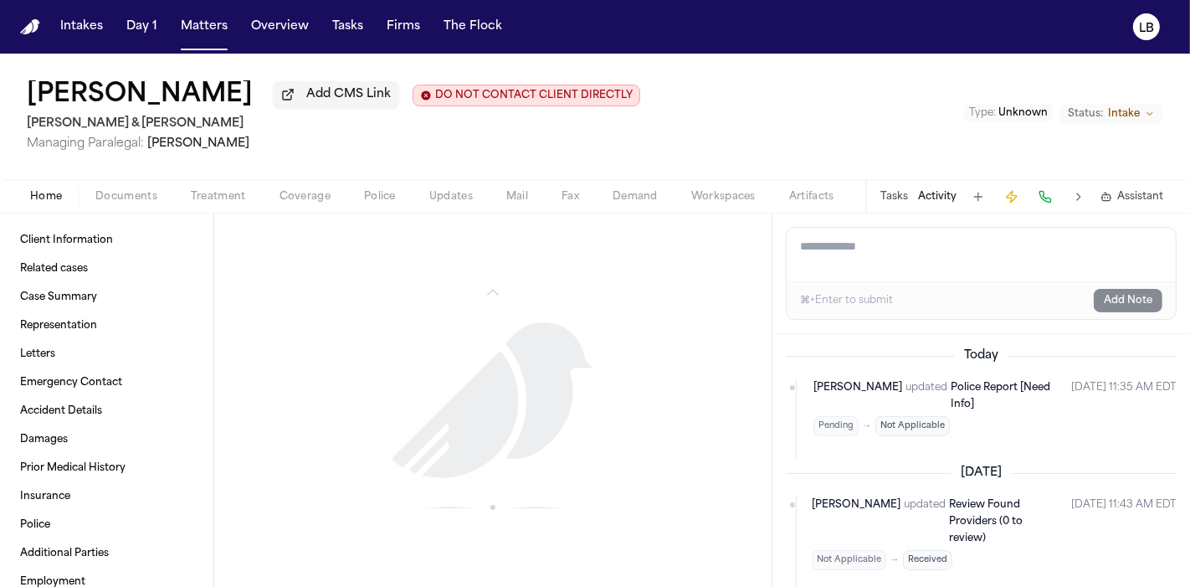
click at [916, 294] on div "⌘+Enter to submit Add Note" at bounding box center [981, 300] width 389 height 38
click at [921, 244] on textarea "Add a note to this matter" at bounding box center [981, 255] width 389 height 54
type textarea "**********"
click at [1097, 296] on button "Add Note" at bounding box center [1128, 300] width 69 height 23
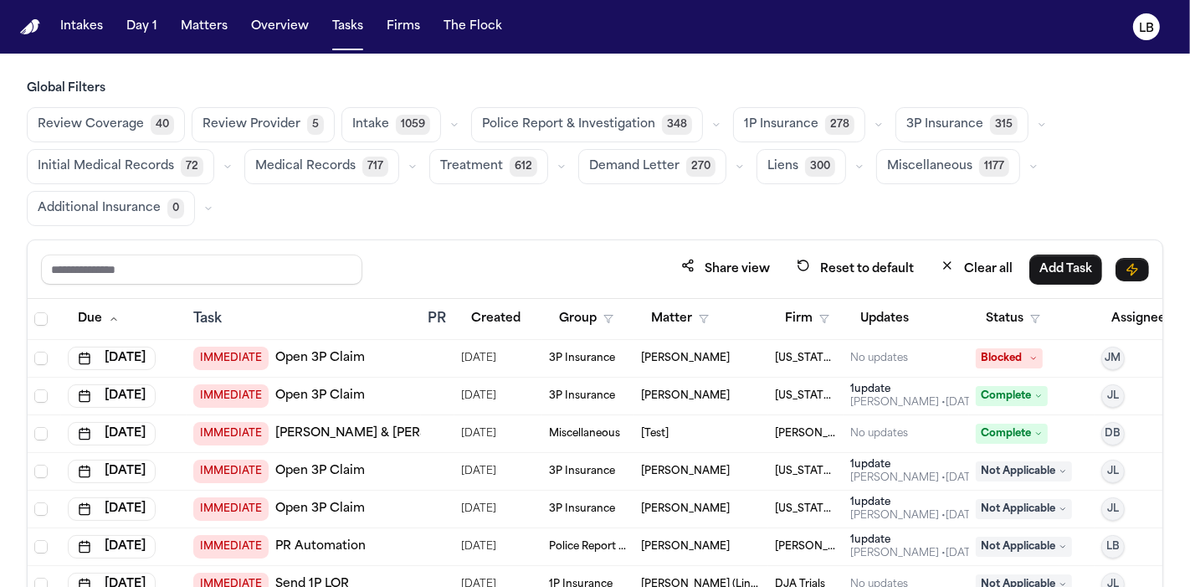
click at [815, 331] on th "Firm" at bounding box center [805, 319] width 75 height 41
click at [812, 321] on button "Firm" at bounding box center [807, 319] width 64 height 30
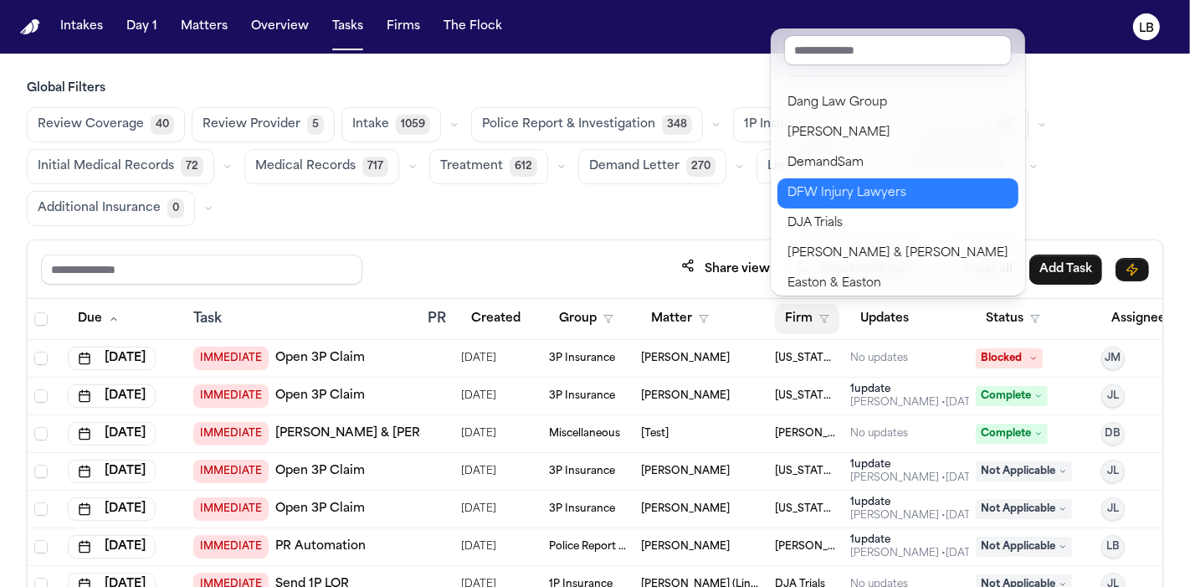
scroll to position [465, 0]
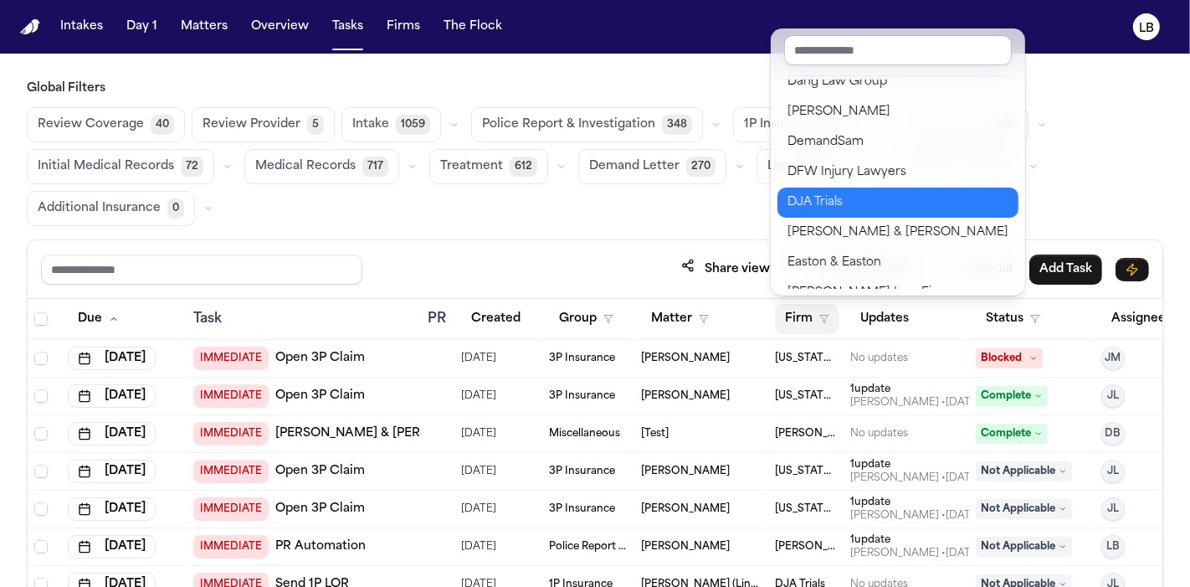
click at [898, 205] on div "DJA Trials" at bounding box center [898, 203] width 221 height 20
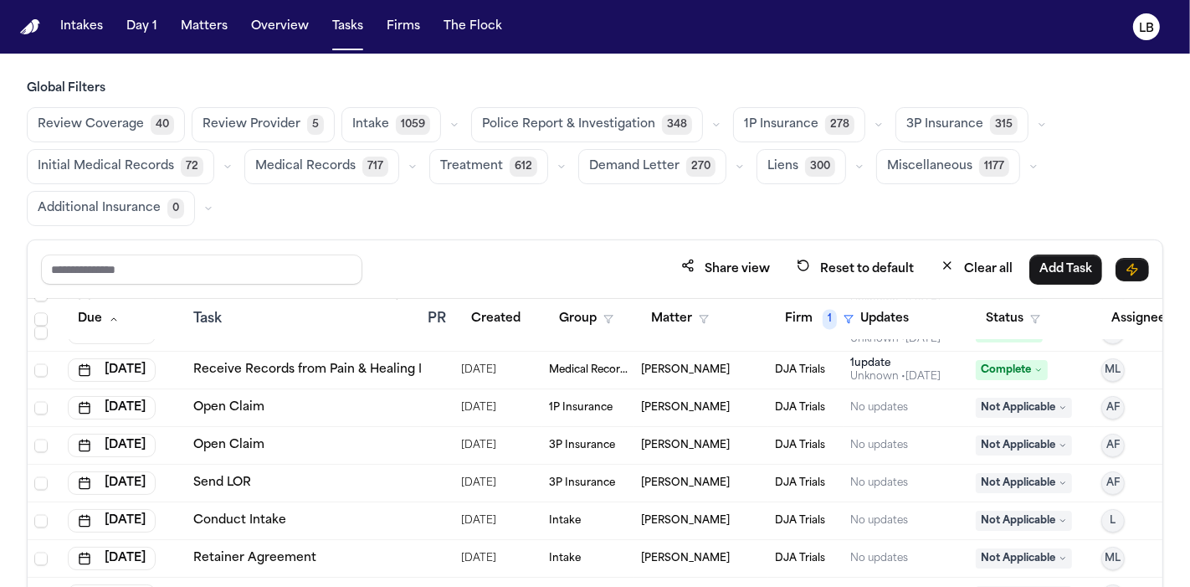
scroll to position [3349, 0]
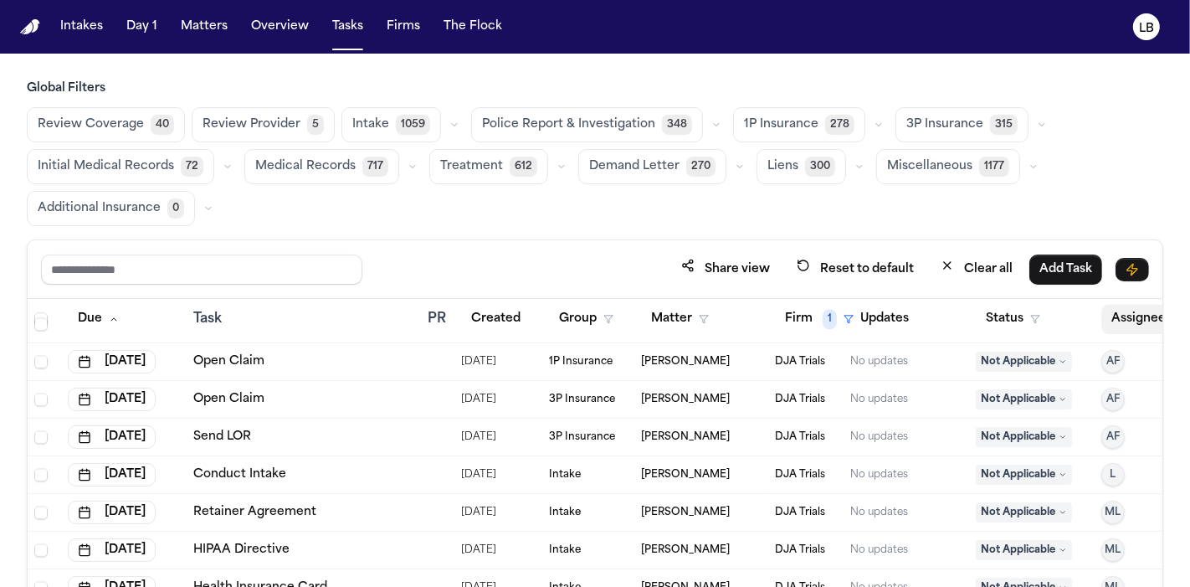
click at [1134, 310] on button "Assignee" at bounding box center [1147, 319] width 91 height 30
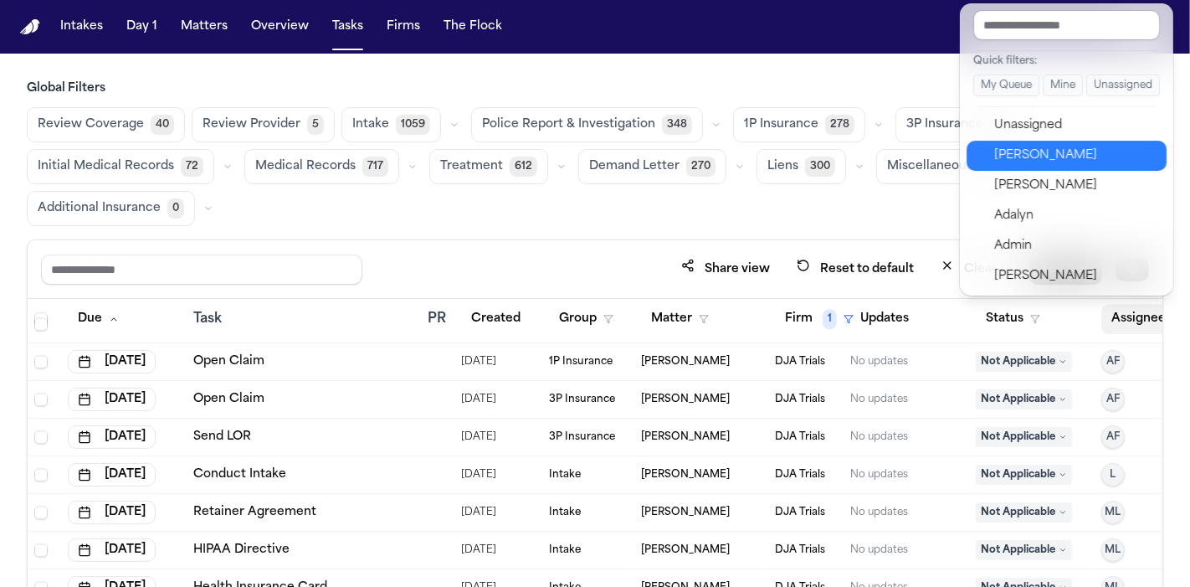
click at [1099, 157] on div "[PERSON_NAME]" at bounding box center [1075, 156] width 163 height 20
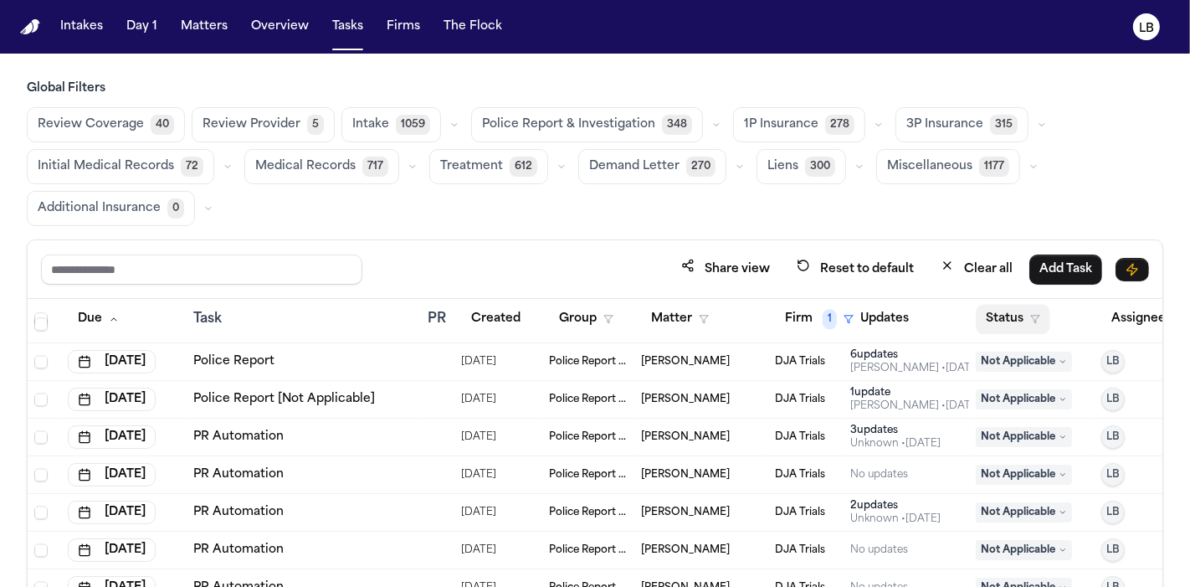
click at [992, 304] on button "Status" at bounding box center [1013, 319] width 75 height 30
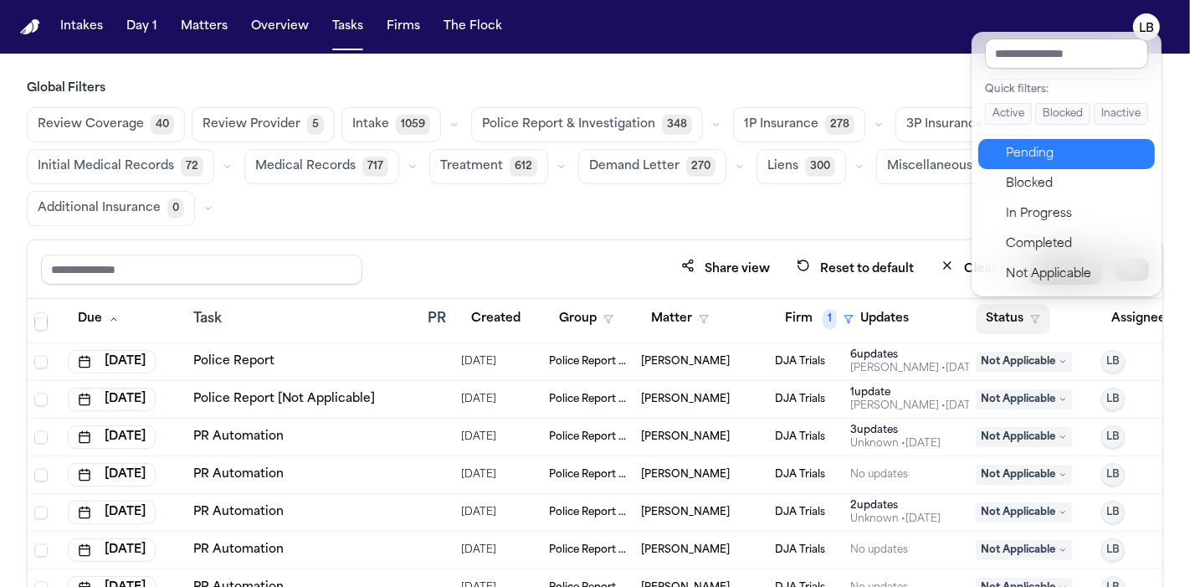
click at [1073, 162] on div "Pending" at bounding box center [1076, 154] width 140 height 20
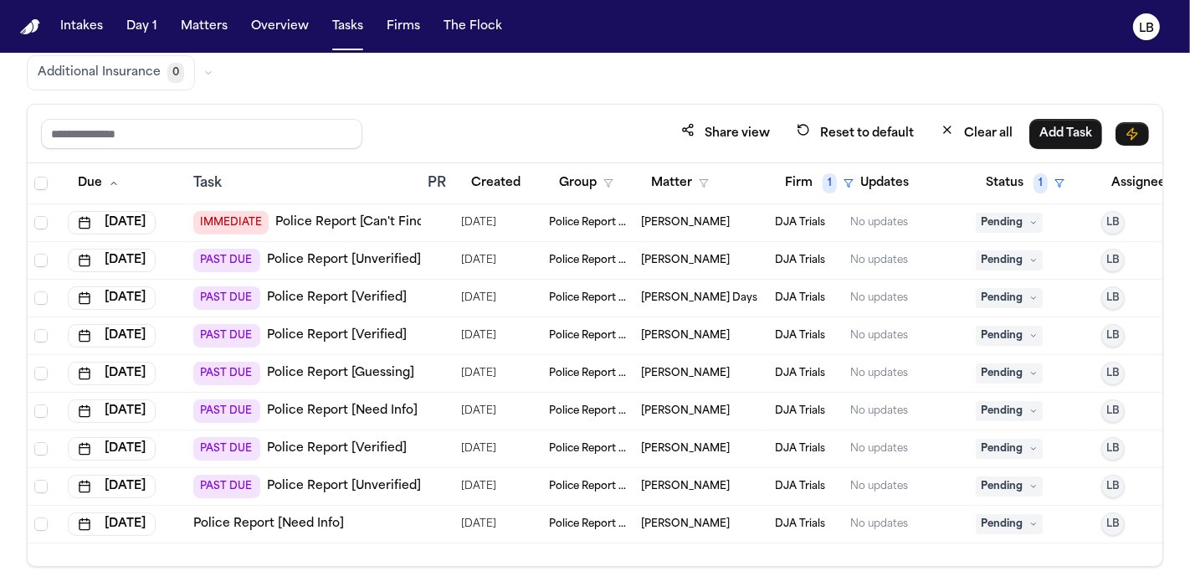
scroll to position [139, 0]
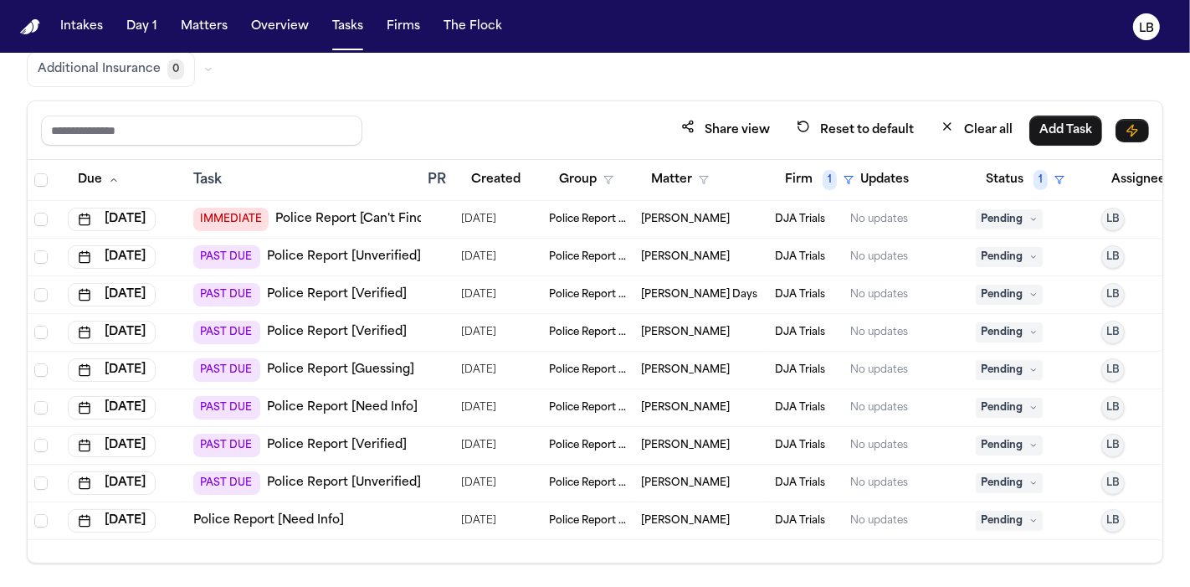
click at [360, 336] on link "Police Report [Verified]" at bounding box center [337, 332] width 140 height 17
click at [679, 290] on span "Allan Days" at bounding box center [699, 294] width 116 height 13
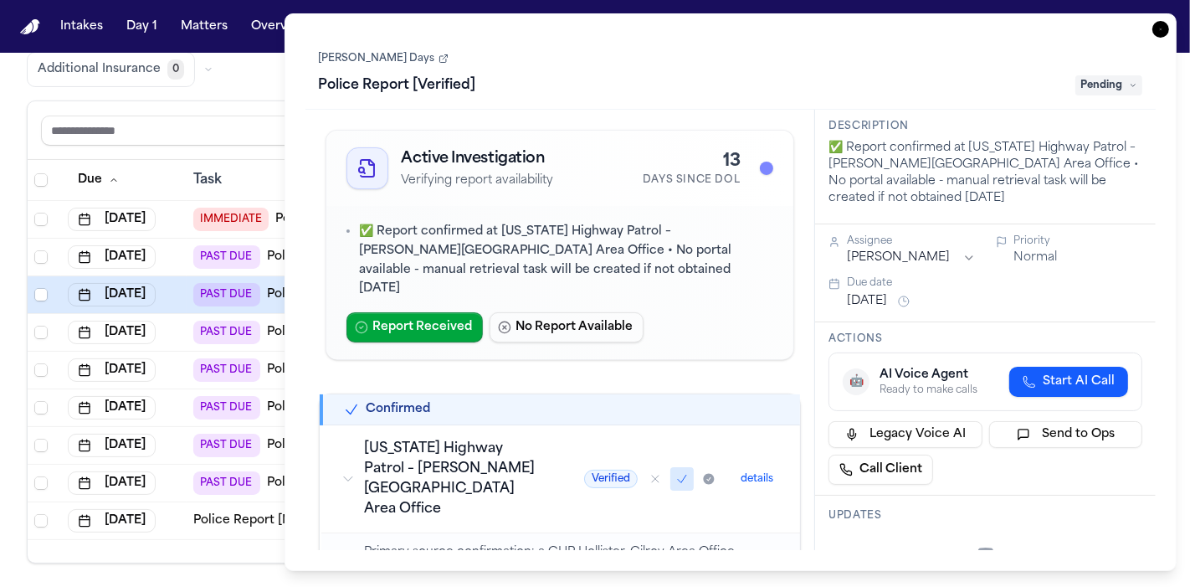
click at [420, 83] on h1 "Police Report [Verified]" at bounding box center [397, 85] width 171 height 27
click at [328, 49] on div "**********" at bounding box center [731, 73] width 825 height 51
click at [329, 60] on link "[PERSON_NAME] Days" at bounding box center [384, 58] width 130 height 13
click at [1164, 25] on icon "button" at bounding box center [1161, 29] width 17 height 17
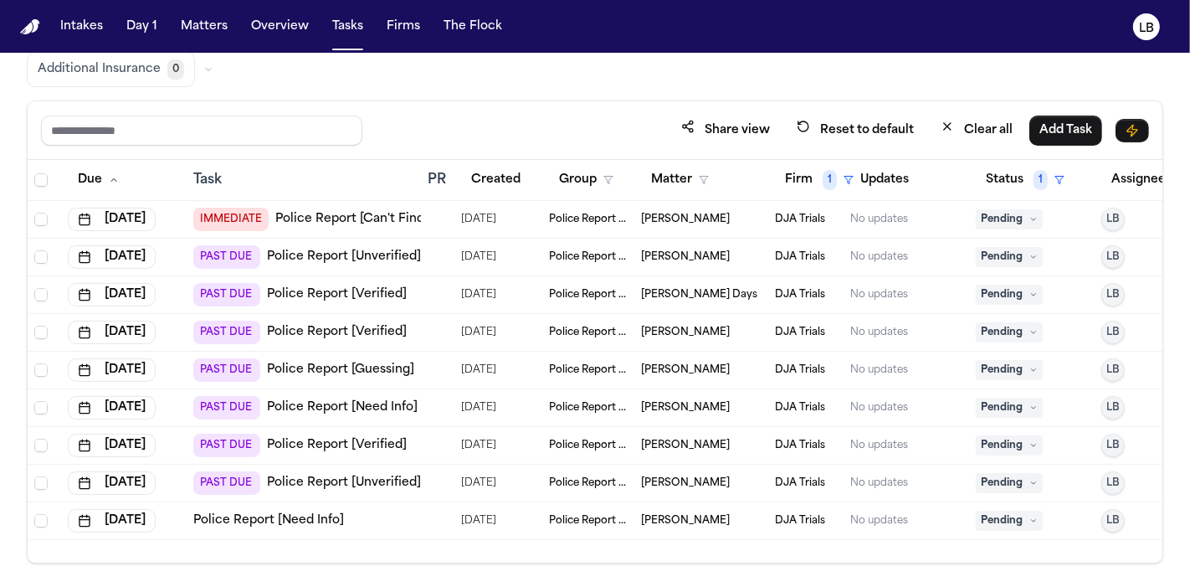
click at [434, 439] on div at bounding box center [434, 445] width 13 height 13
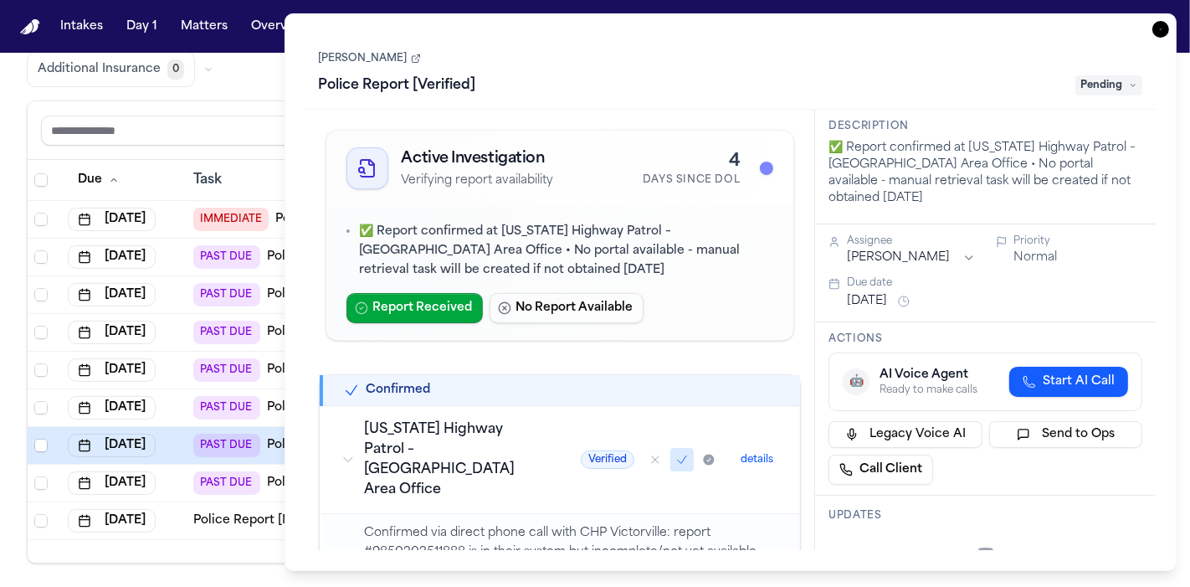
click at [391, 56] on link "[PERSON_NAME]" at bounding box center [370, 58] width 102 height 13
click at [1159, 26] on icon "button" at bounding box center [1161, 29] width 17 height 17
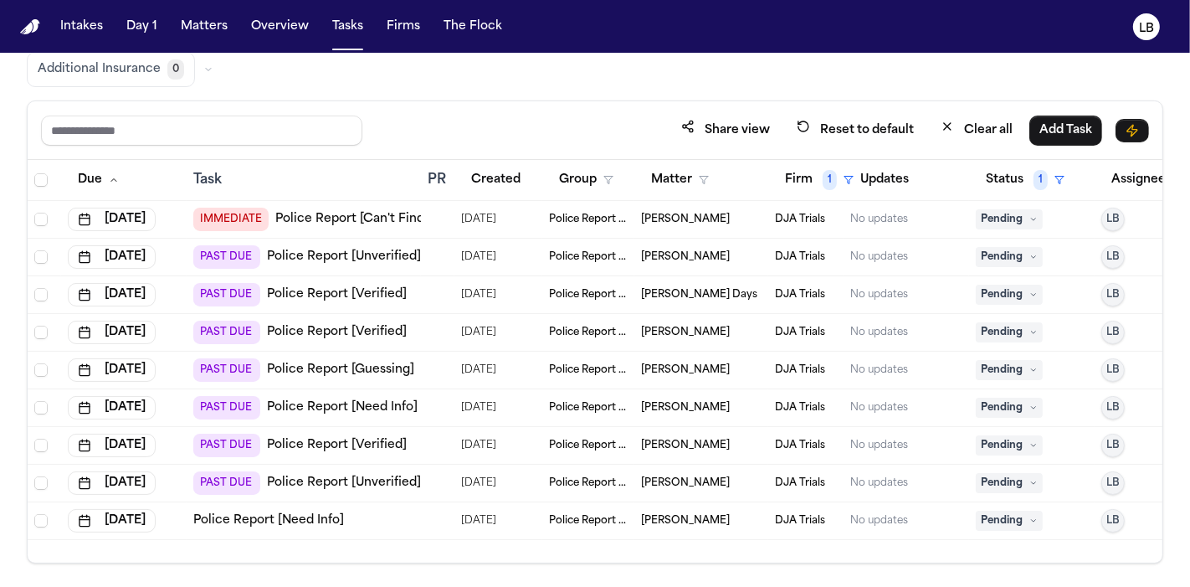
click at [373, 475] on link "Police Report [Unverified]" at bounding box center [344, 483] width 154 height 17
click at [810, 175] on button "Firm 1" at bounding box center [819, 180] width 89 height 30
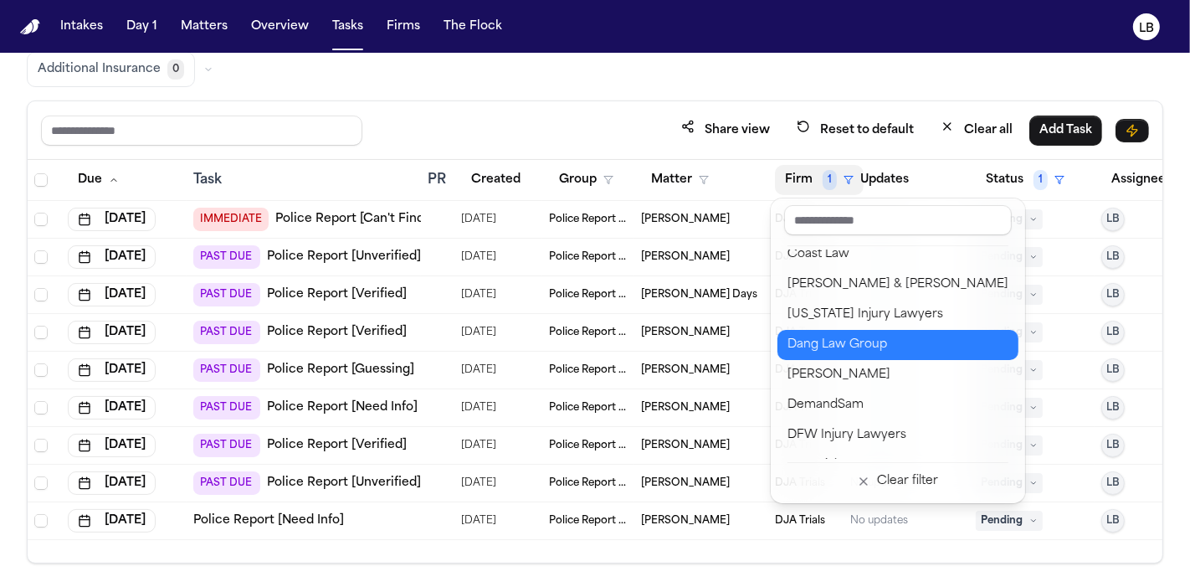
scroll to position [465, 0]
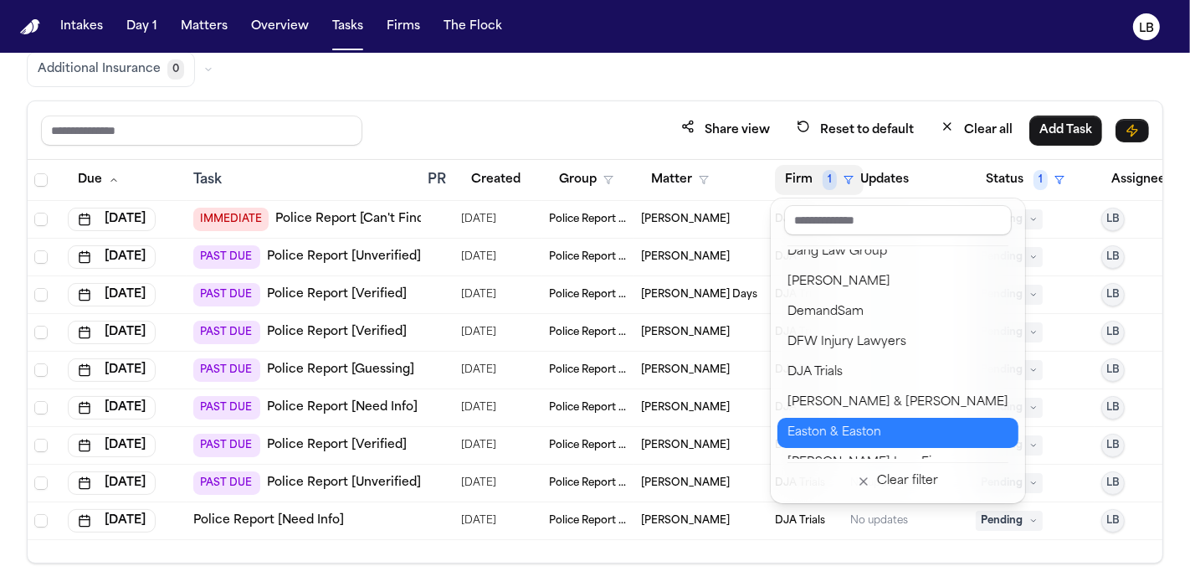
click at [922, 419] on button "Easton & Easton" at bounding box center [898, 433] width 241 height 30
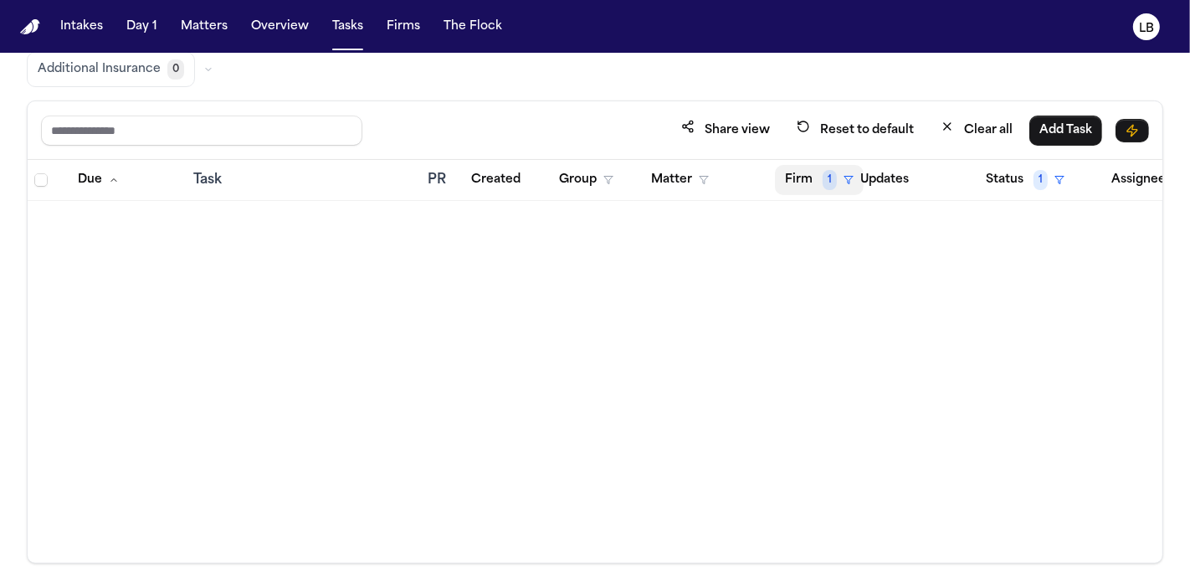
click at [799, 179] on button "Firm 1" at bounding box center [819, 180] width 89 height 30
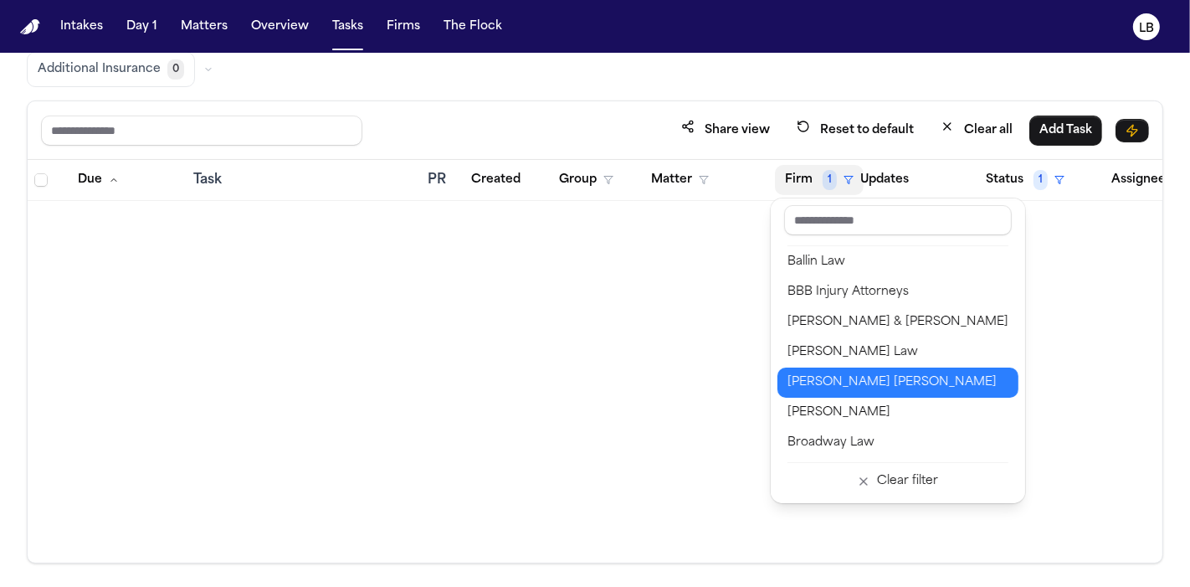
scroll to position [186, 0]
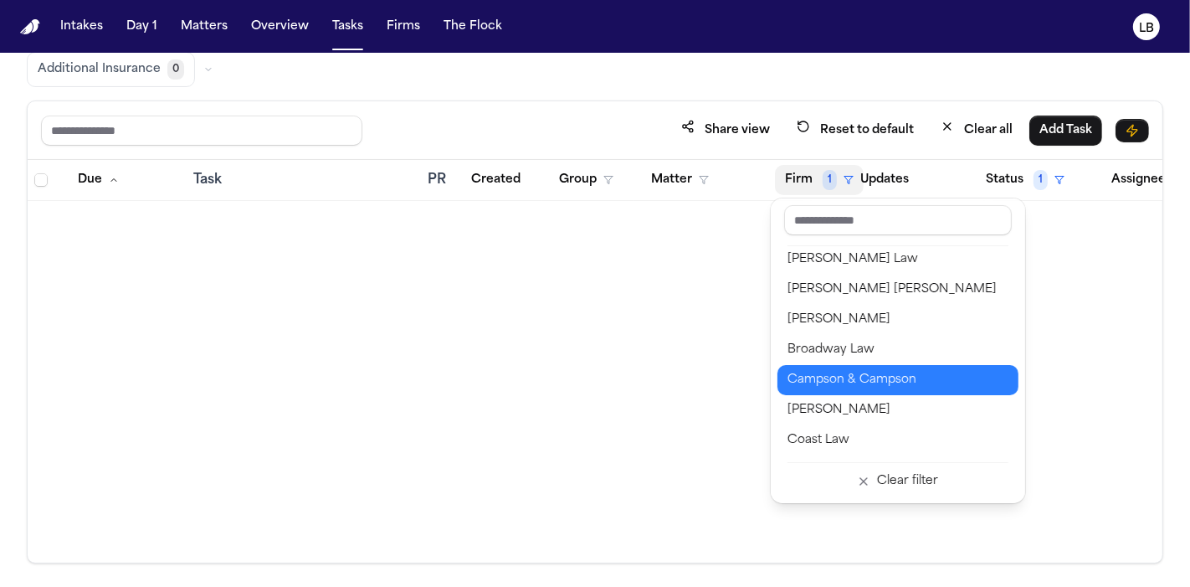
click at [923, 386] on div "Campson & Campson" at bounding box center [898, 380] width 221 height 20
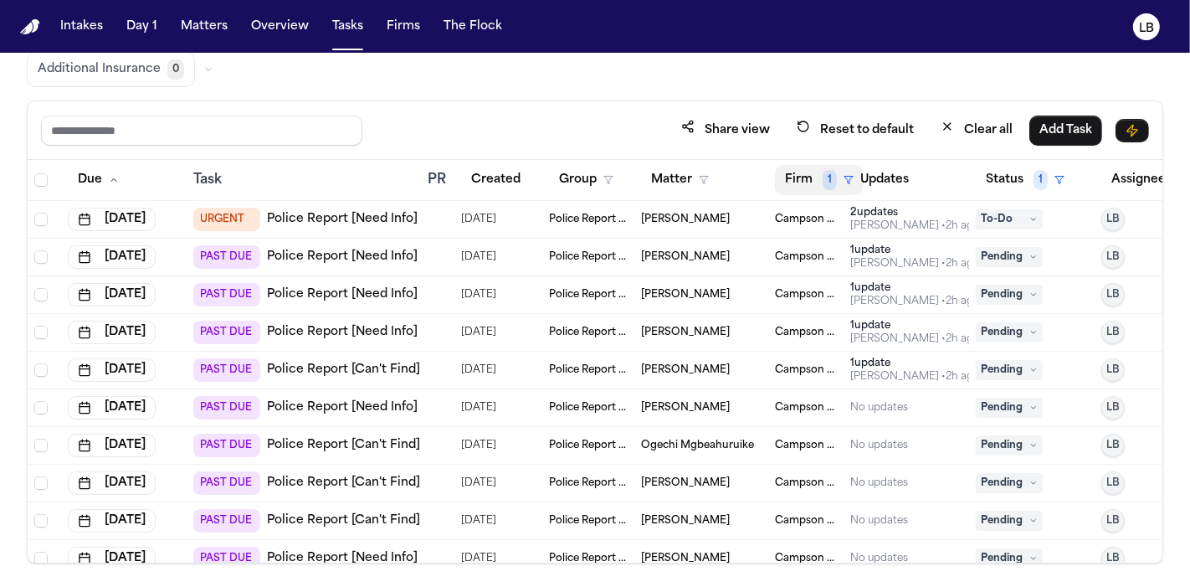
click at [830, 182] on span "1" at bounding box center [830, 180] width 14 height 20
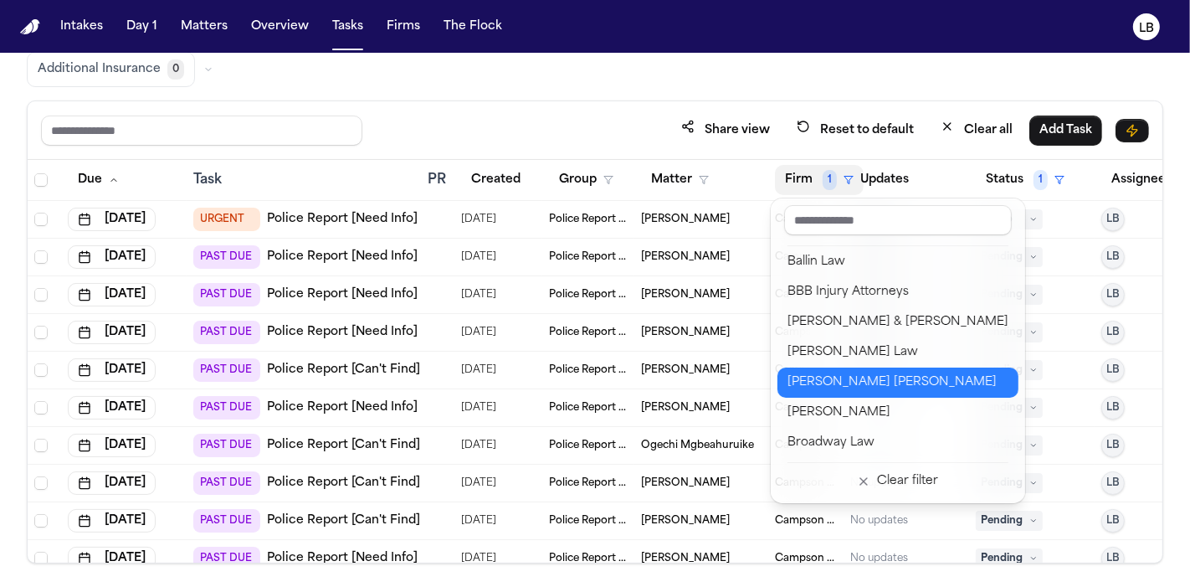
scroll to position [186, 0]
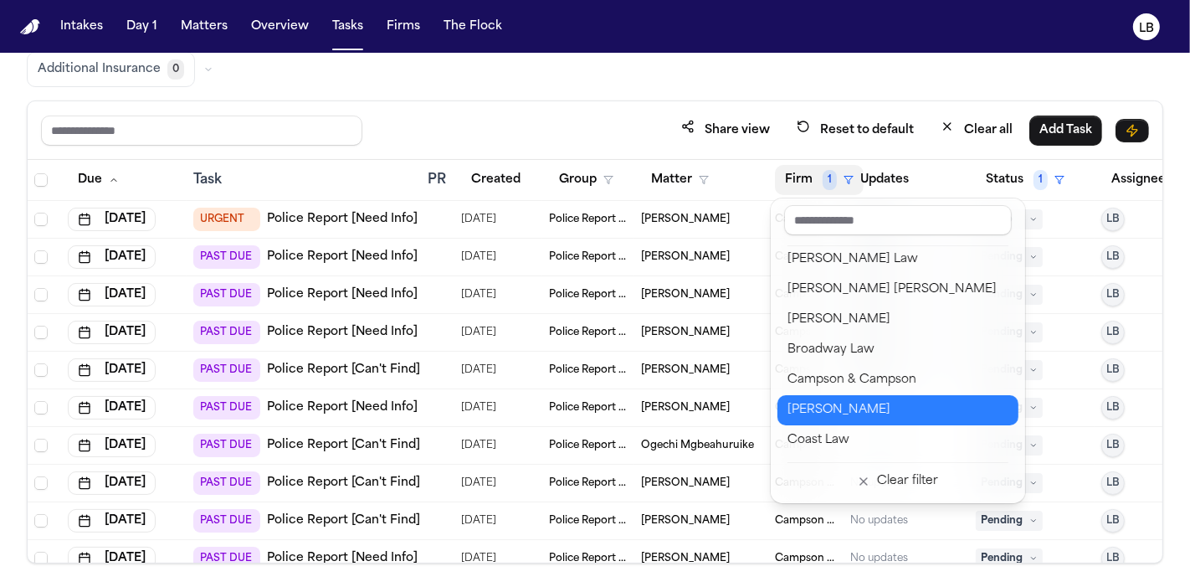
click at [932, 413] on div "Chandler Volta" at bounding box center [898, 410] width 221 height 20
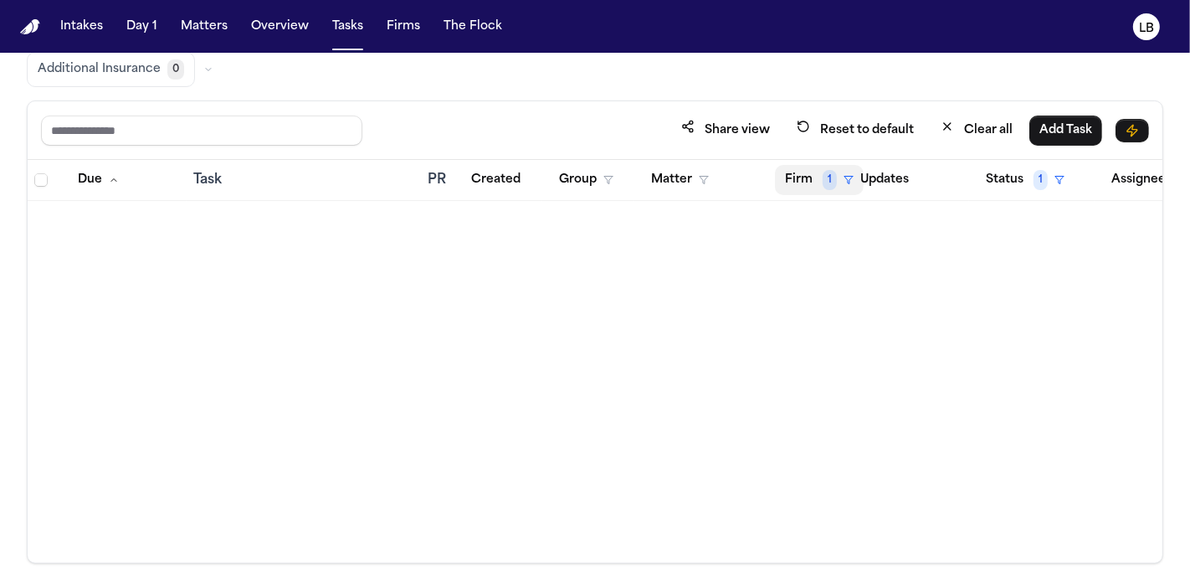
drag, startPoint x: 820, startPoint y: 176, endPoint x: 825, endPoint y: 190, distance: 15.1
click at [820, 177] on button "Firm 1" at bounding box center [819, 180] width 89 height 30
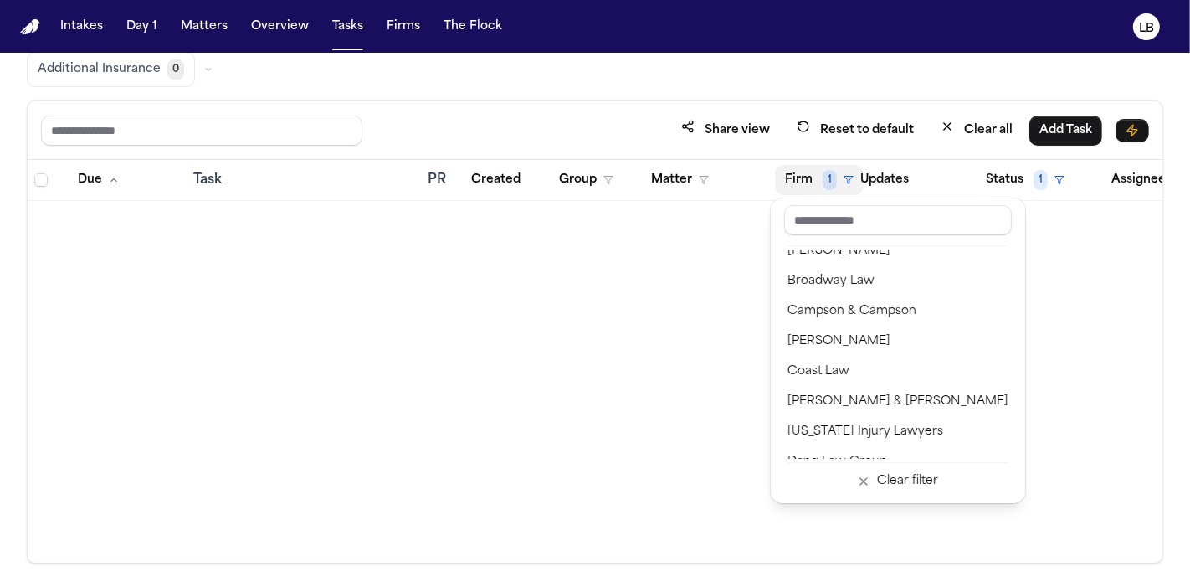
scroll to position [372, 0]
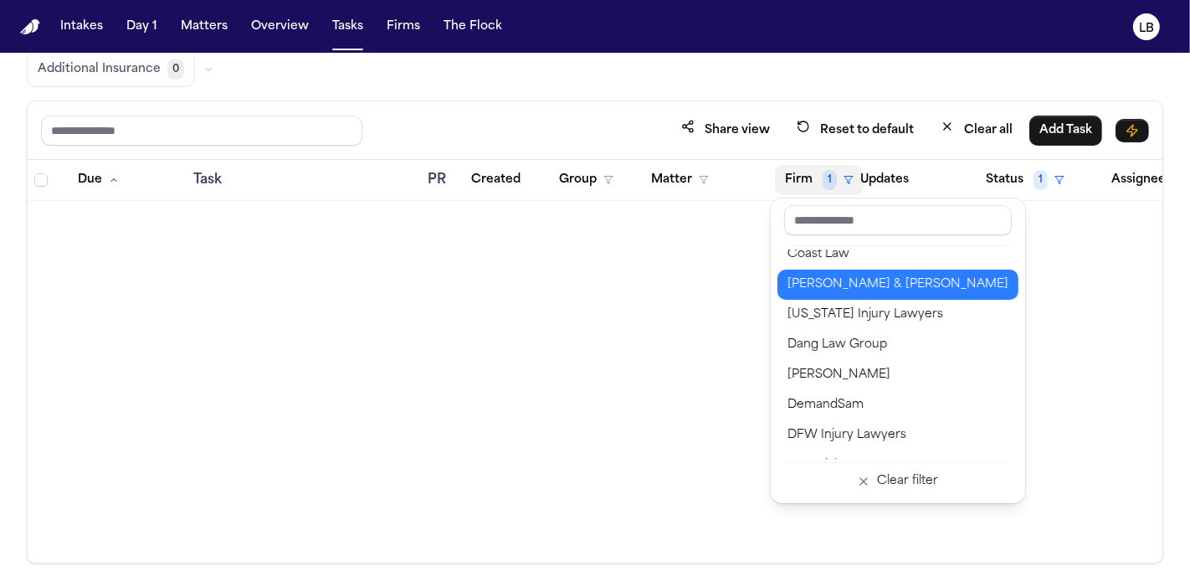
click at [890, 288] on div "[PERSON_NAME] & [PERSON_NAME]" at bounding box center [898, 285] width 221 height 20
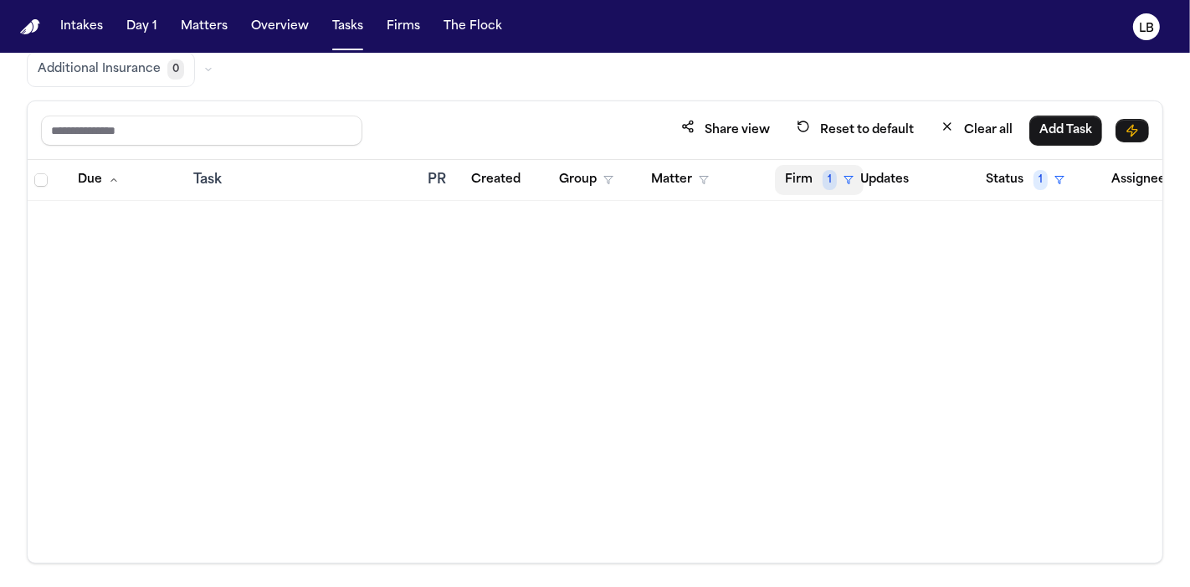
click at [814, 170] on button "Firm 1" at bounding box center [819, 180] width 89 height 30
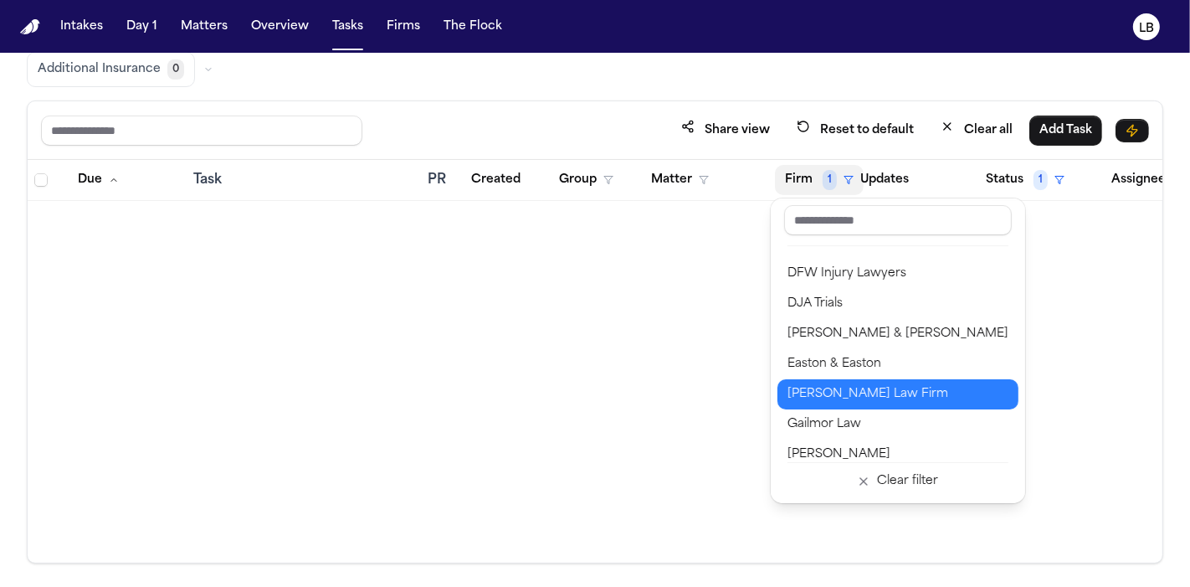
scroll to position [558, 0]
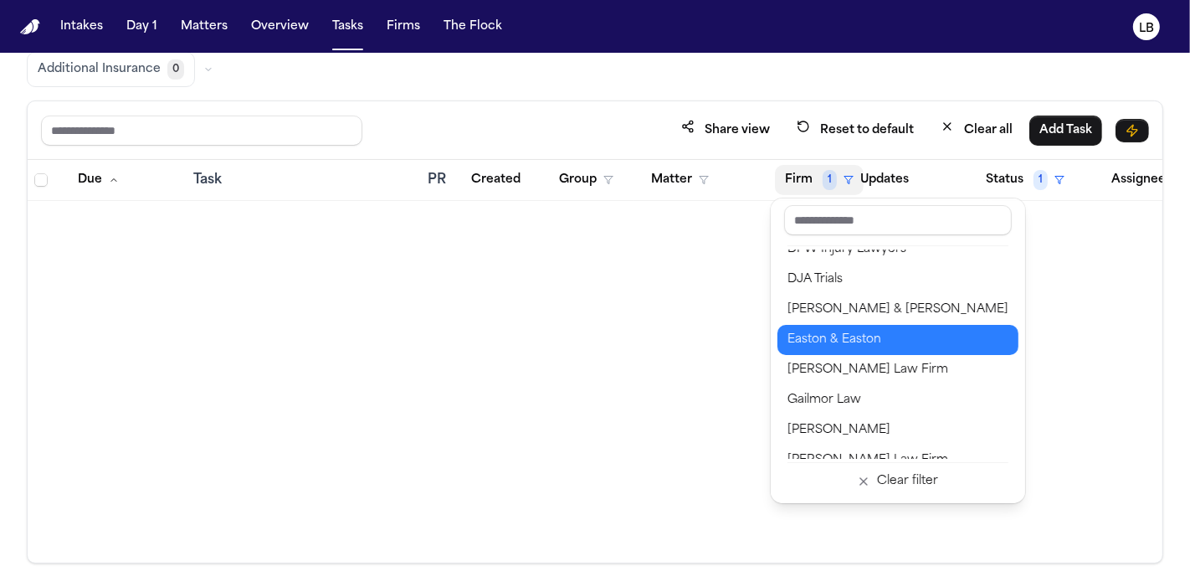
click at [903, 345] on div "Easton & Easton" at bounding box center [898, 340] width 221 height 20
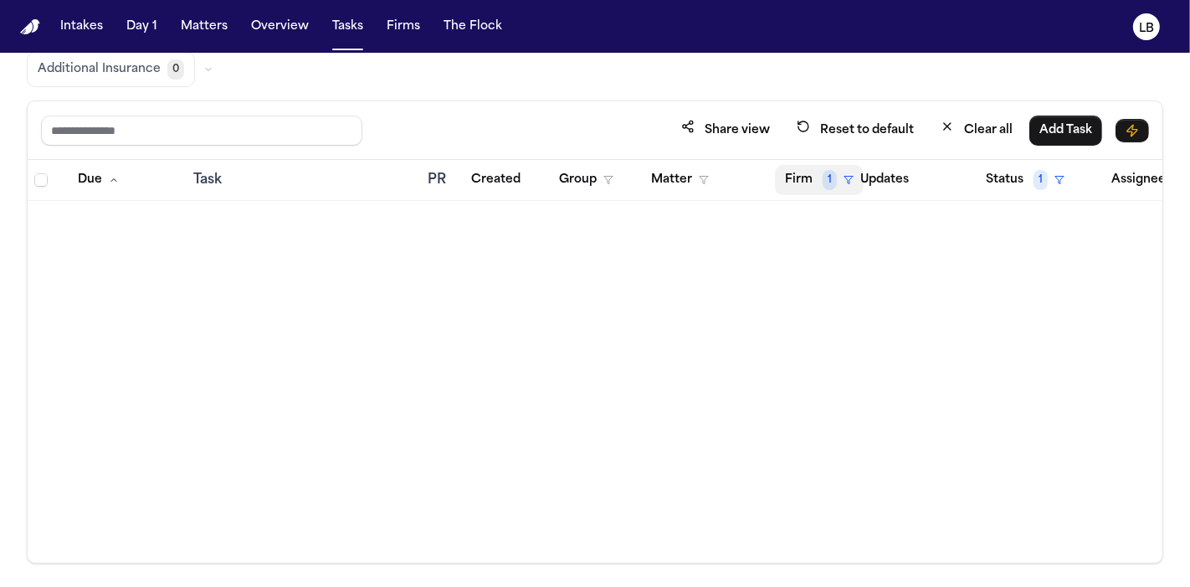
click at [813, 182] on button "Firm 1" at bounding box center [819, 180] width 89 height 30
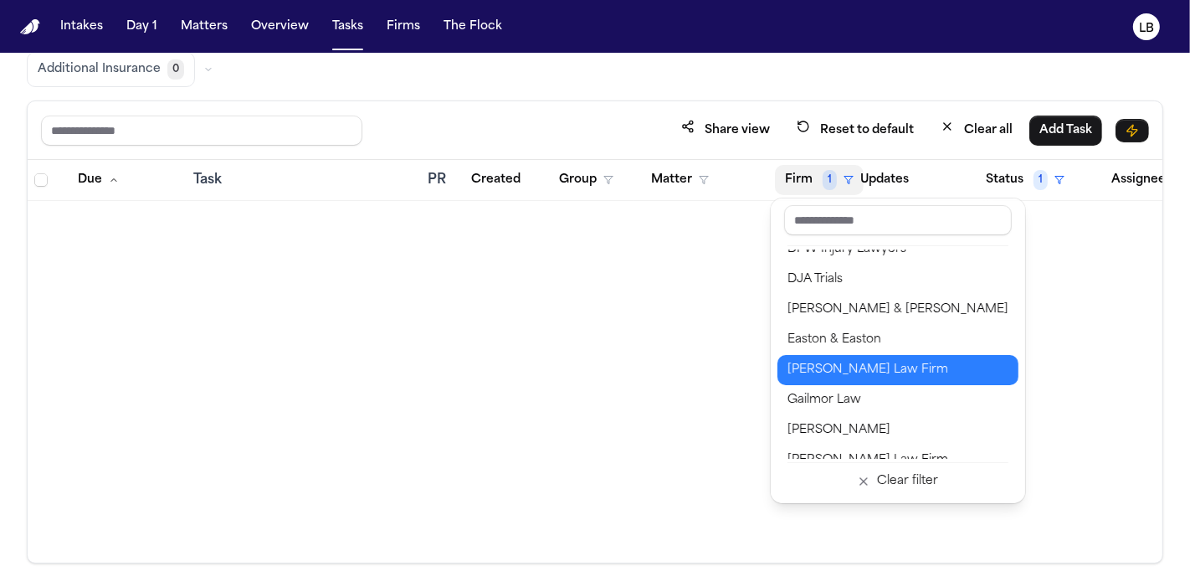
scroll to position [650, 0]
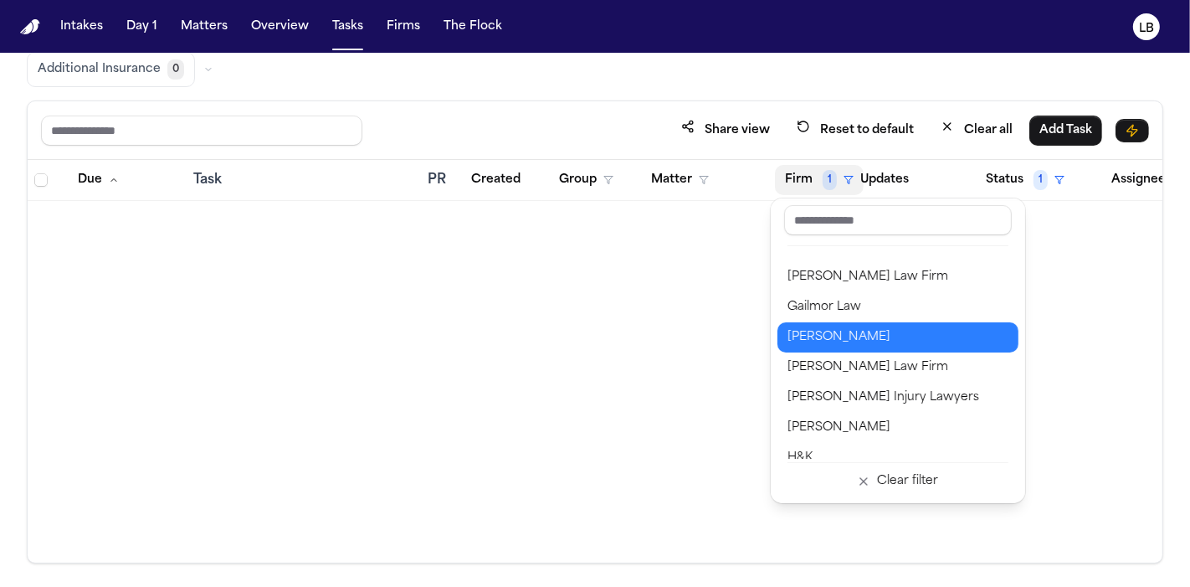
click at [900, 327] on div "[PERSON_NAME]" at bounding box center [898, 337] width 221 height 20
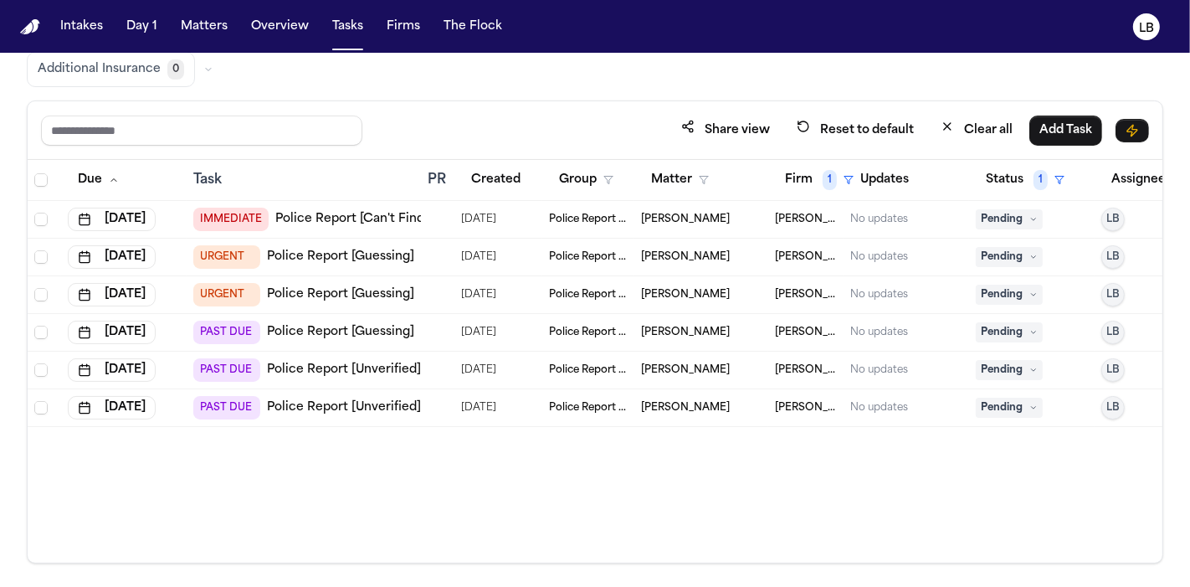
click at [301, 400] on link "Police Report [Unverified]" at bounding box center [344, 407] width 154 height 17
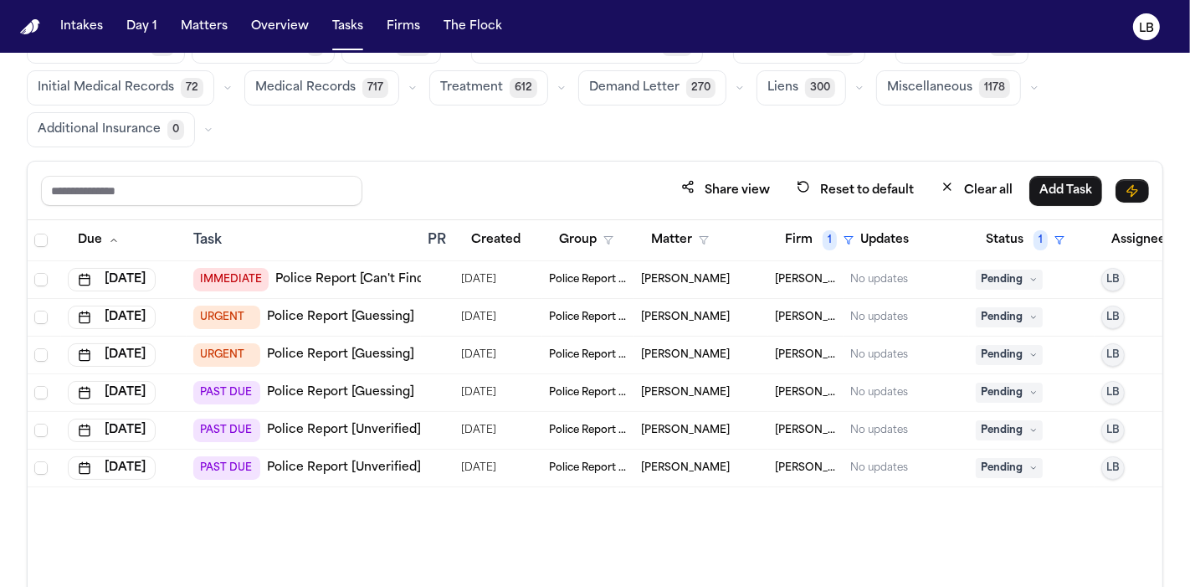
scroll to position [139, 0]
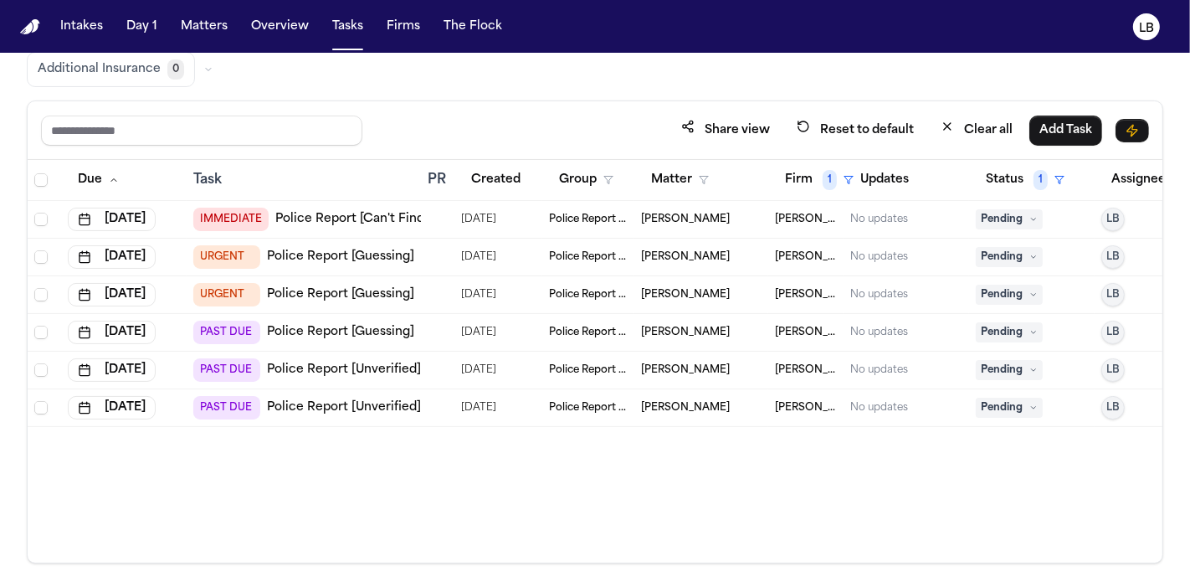
click at [342, 368] on link "Police Report [Unverified]" at bounding box center [344, 370] width 154 height 17
click at [378, 324] on link "Police Report [Guessing]" at bounding box center [340, 332] width 147 height 17
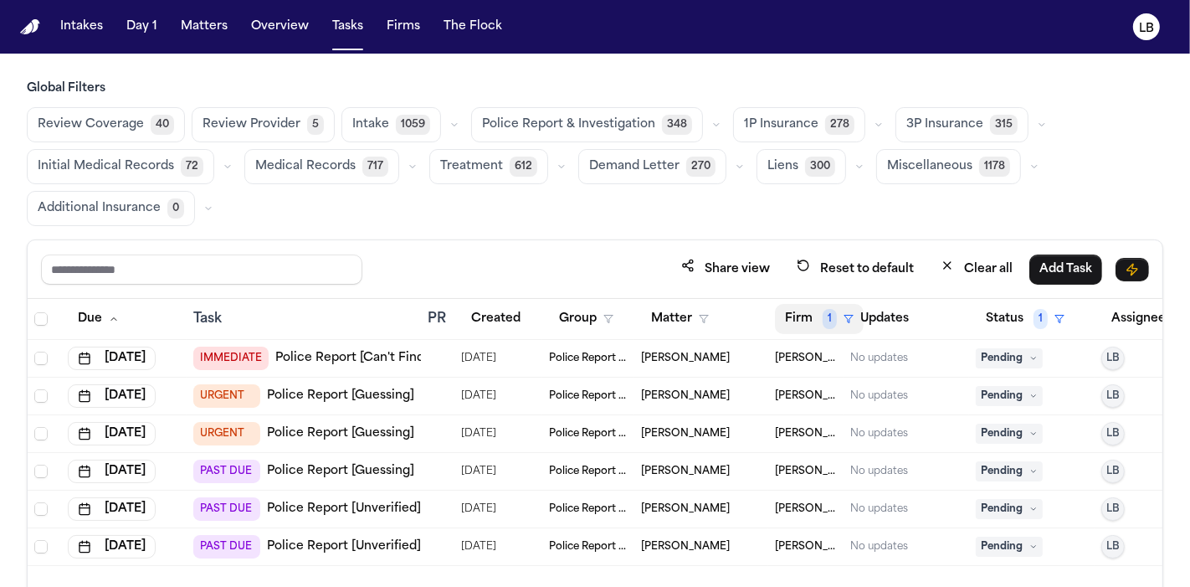
scroll to position [121, 0]
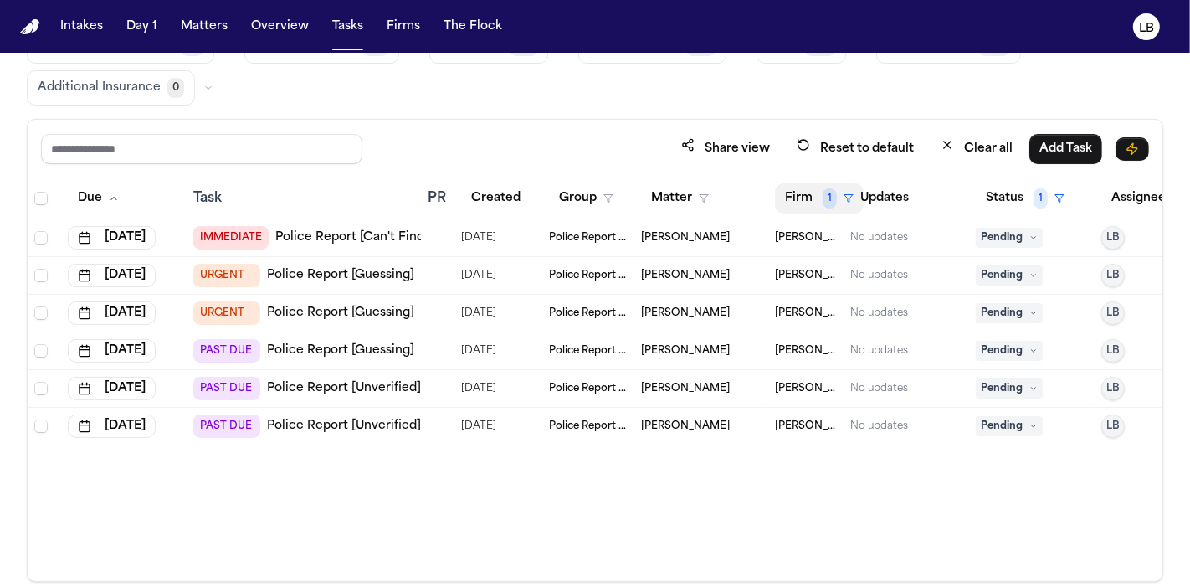
click at [799, 202] on button "Firm 1" at bounding box center [819, 198] width 89 height 30
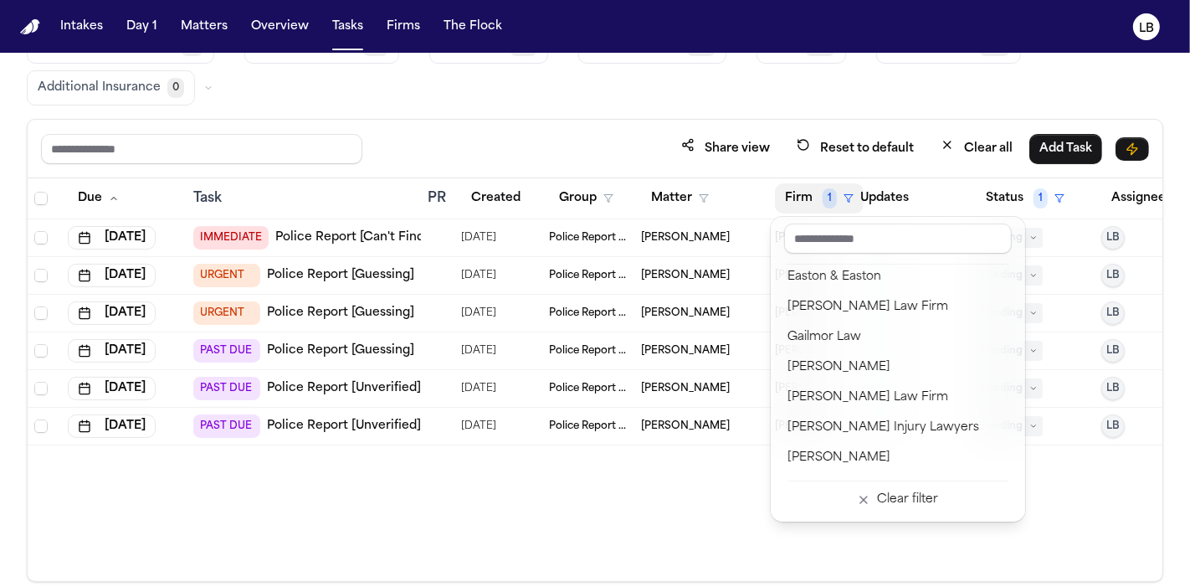
scroll to position [557, 0]
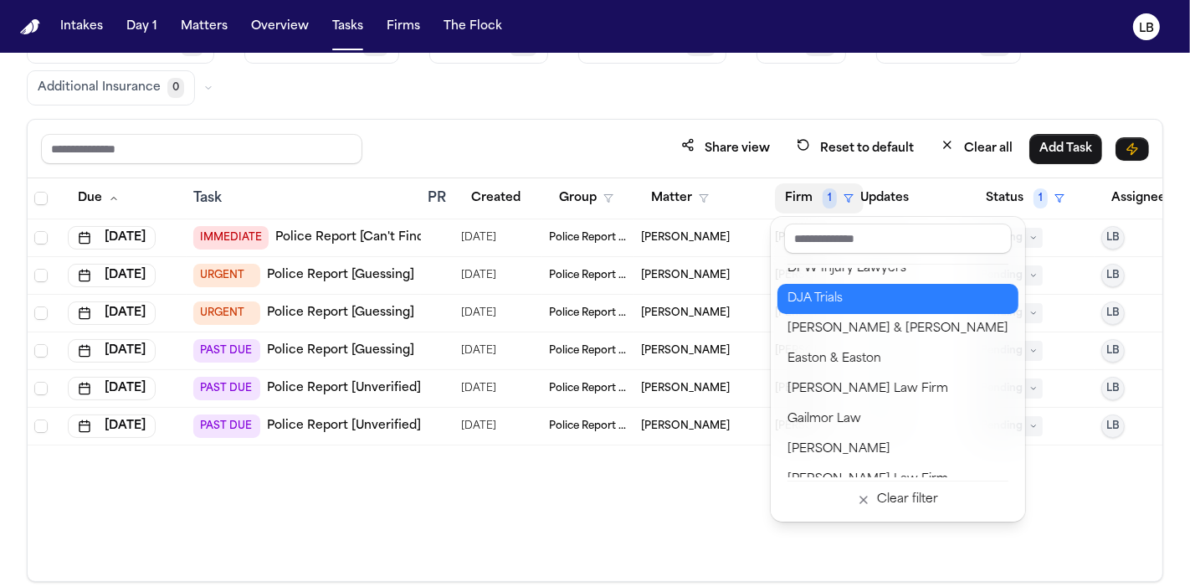
click at [814, 290] on div "DJA Trials" at bounding box center [898, 299] width 221 height 20
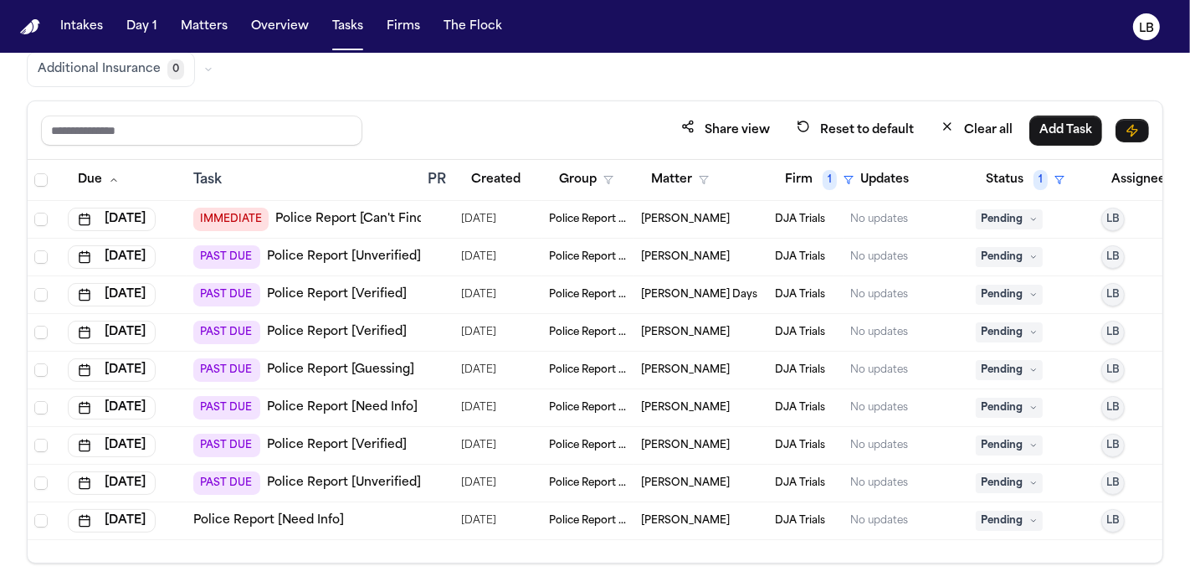
scroll to position [0, 52]
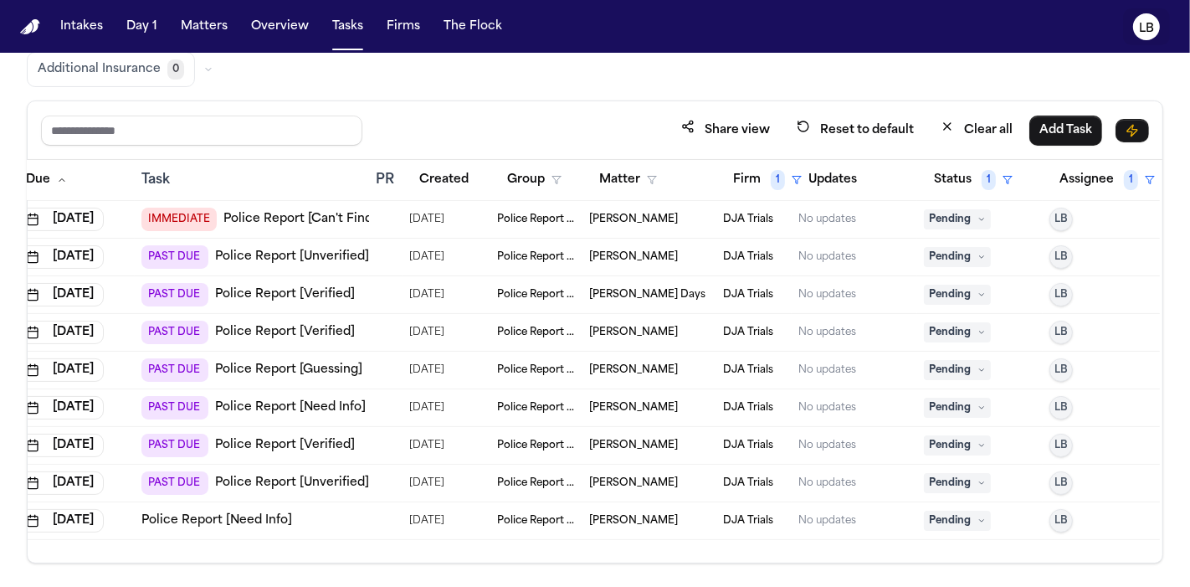
click at [1157, 25] on icon "LB" at bounding box center [1146, 26] width 27 height 27
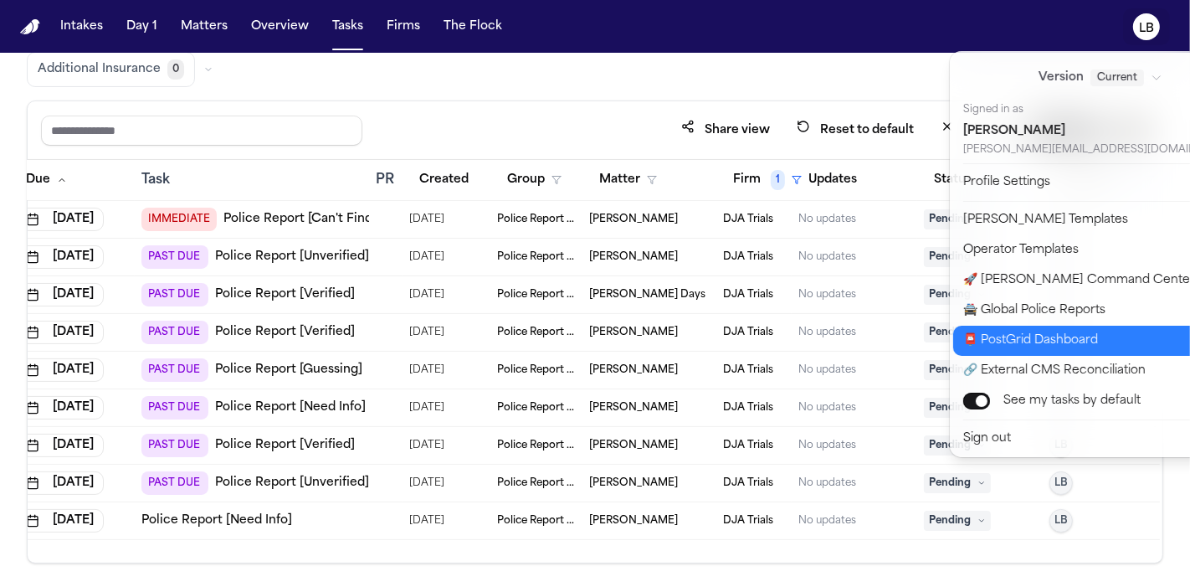
click at [1073, 336] on button "📮 PostGrid Dashboard" at bounding box center [1110, 341] width 315 height 30
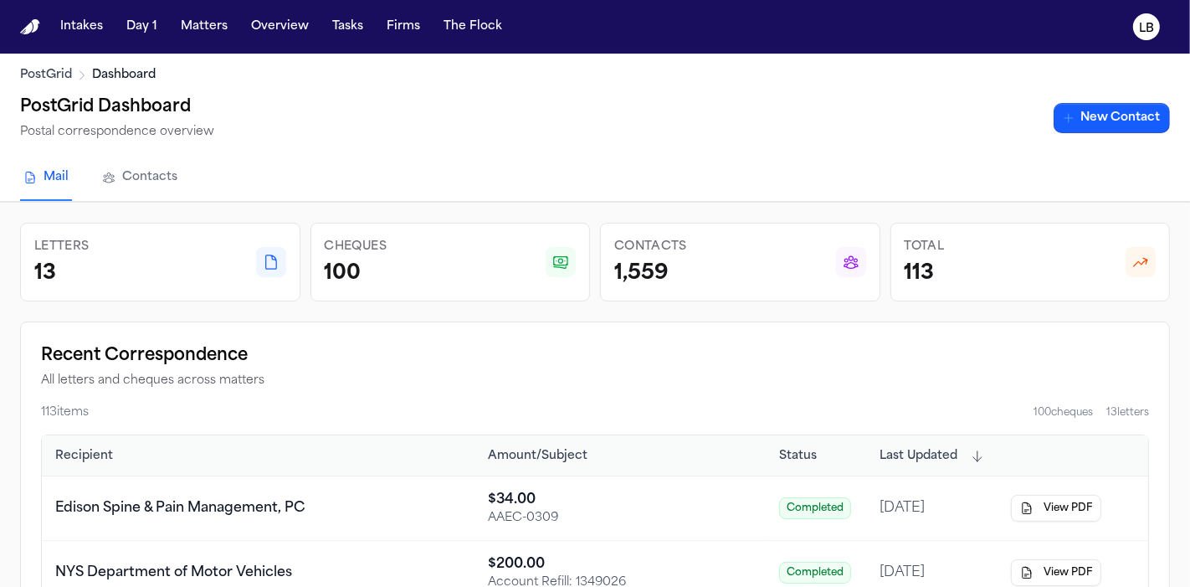
scroll to position [1, 0]
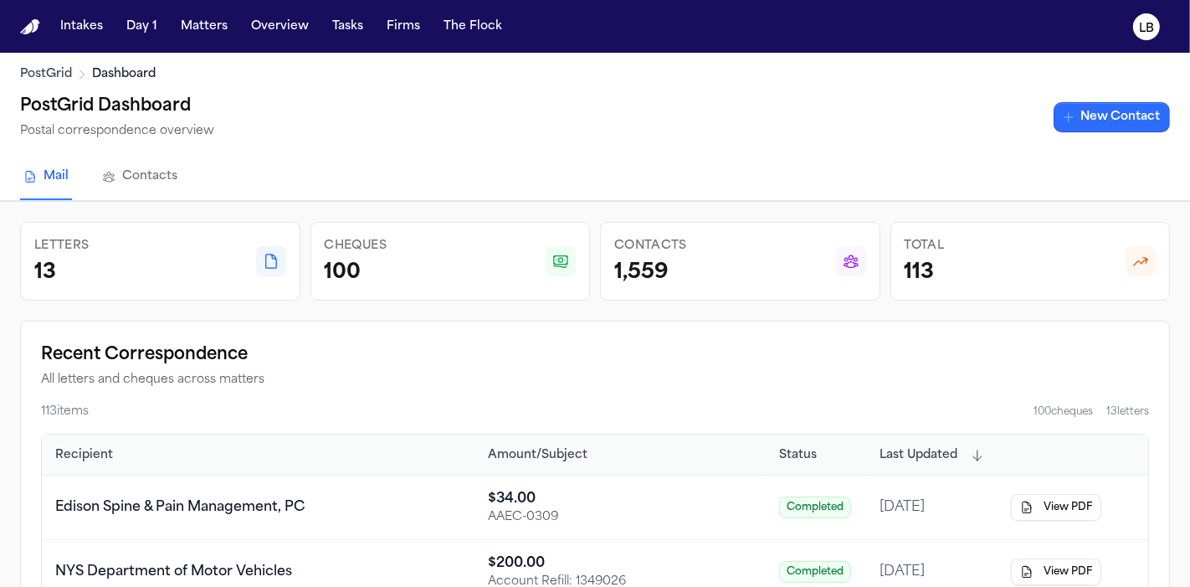
click at [1123, 121] on link "New Contact" at bounding box center [1112, 117] width 116 height 30
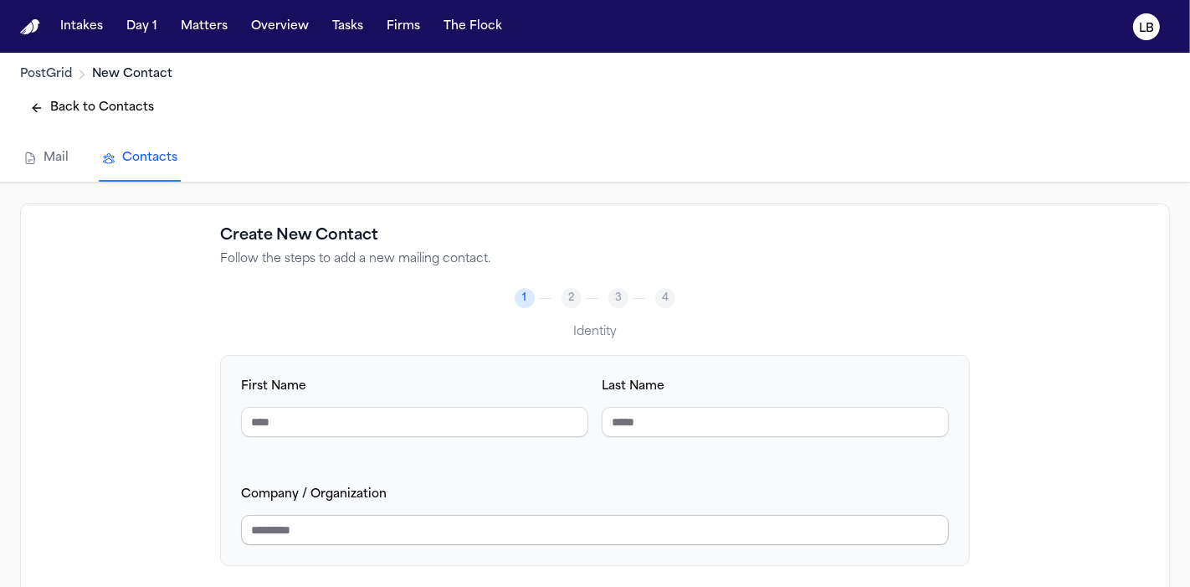
click at [467, 532] on input "Company / Organization" at bounding box center [595, 530] width 708 height 30
paste input "**********"
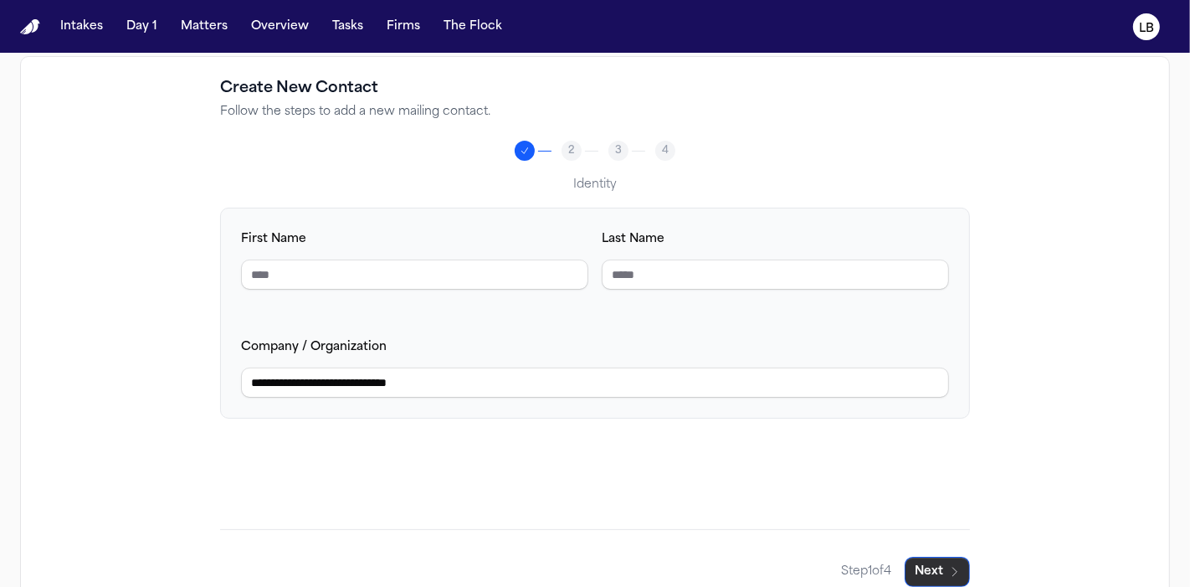
type input "**********"
click at [942, 565] on button "Next" at bounding box center [937, 572] width 65 height 30
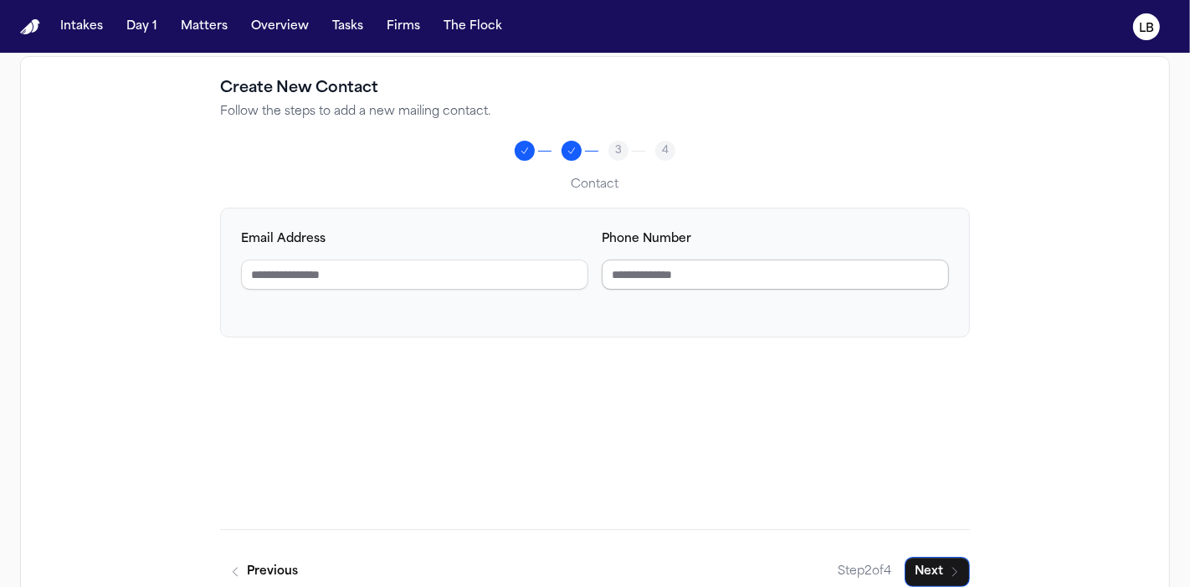
click at [661, 266] on input "Phone Number" at bounding box center [775, 274] width 347 height 30
paste input "**********"
type input "**********"
click at [932, 560] on button "Next" at bounding box center [937, 572] width 65 height 30
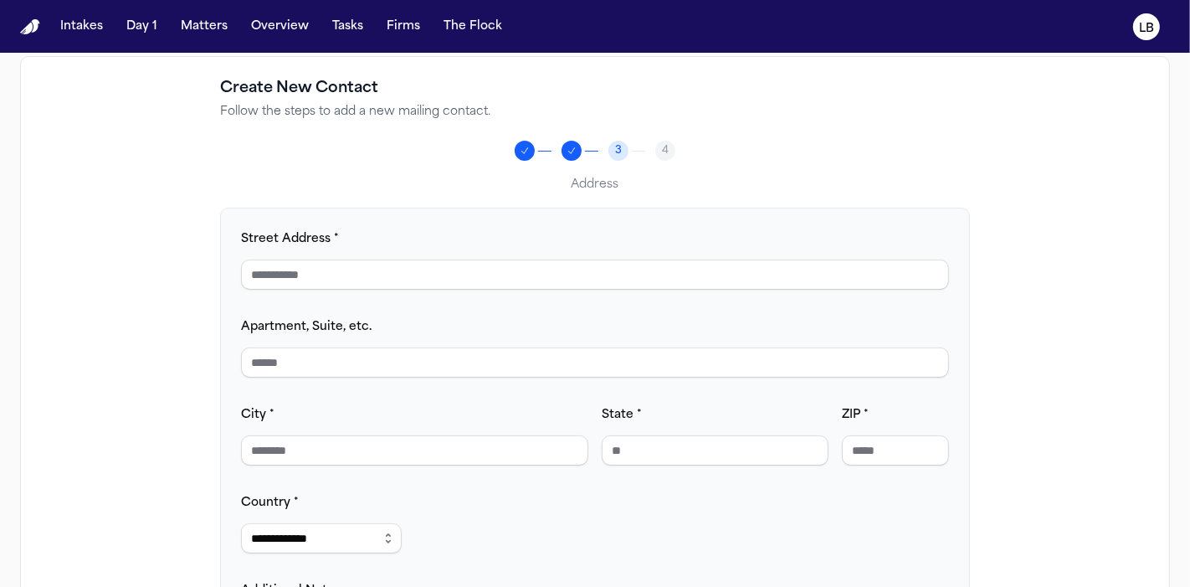
click at [473, 291] on div "**********" at bounding box center [595, 455] width 708 height 453
click at [453, 276] on input "Street Address *" at bounding box center [595, 274] width 708 height 30
paste input "**********"
drag, startPoint x: 337, startPoint y: 273, endPoint x: 389, endPoint y: 287, distance: 54.6
click at [249, 17] on div "**********" at bounding box center [595, 293] width 1190 height 587
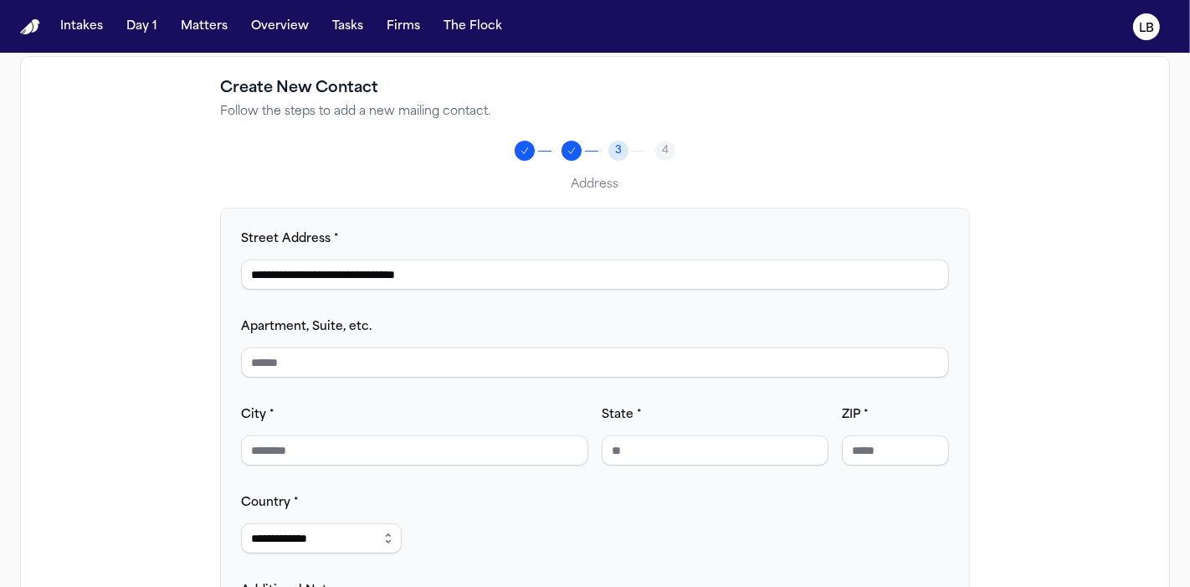
drag, startPoint x: 475, startPoint y: 268, endPoint x: 332, endPoint y: 254, distance: 143.0
click at [332, 254] on div "**********" at bounding box center [595, 259] width 708 height 61
type input "**********"
click at [373, 450] on input "City *" at bounding box center [414, 450] width 347 height 30
paste input "**********"
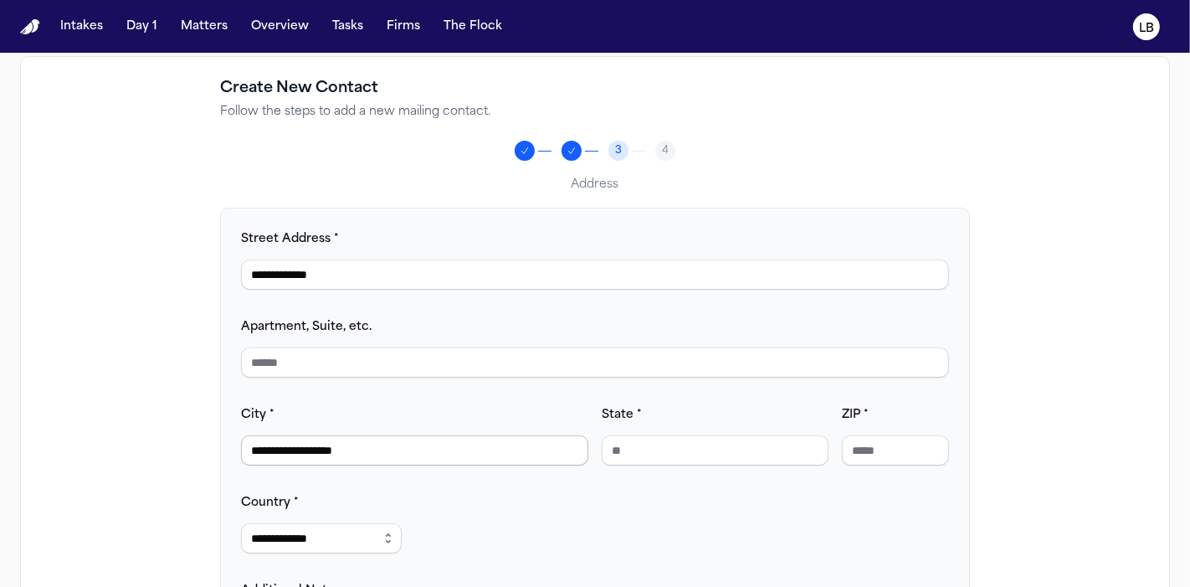
drag, startPoint x: 313, startPoint y: 443, endPoint x: 450, endPoint y: 458, distance: 137.3
click at [450, 458] on input "**********" at bounding box center [414, 450] width 347 height 30
type input "*********"
type input "**"
paste input "**********"
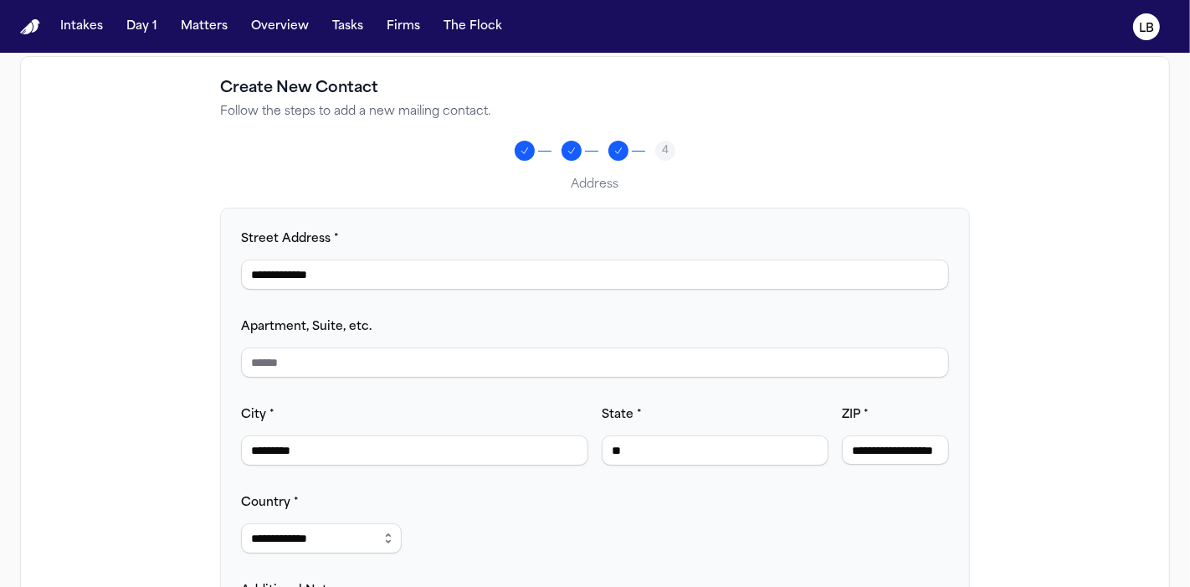
scroll to position [0, 0]
drag, startPoint x: 904, startPoint y: 444, endPoint x: 753, endPoint y: 419, distance: 153.4
click at [753, 419] on div "**********" at bounding box center [595, 434] width 708 height 61
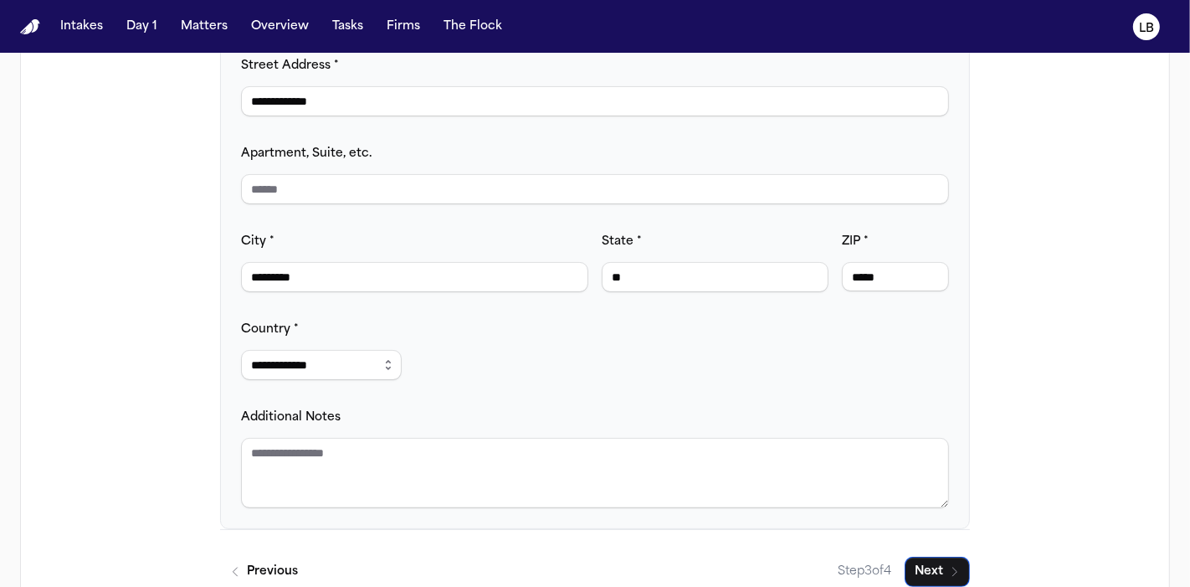
scroll to position [323, 0]
type input "*****"
click at [631, 439] on textarea "Additional Notes" at bounding box center [595, 471] width 708 height 70
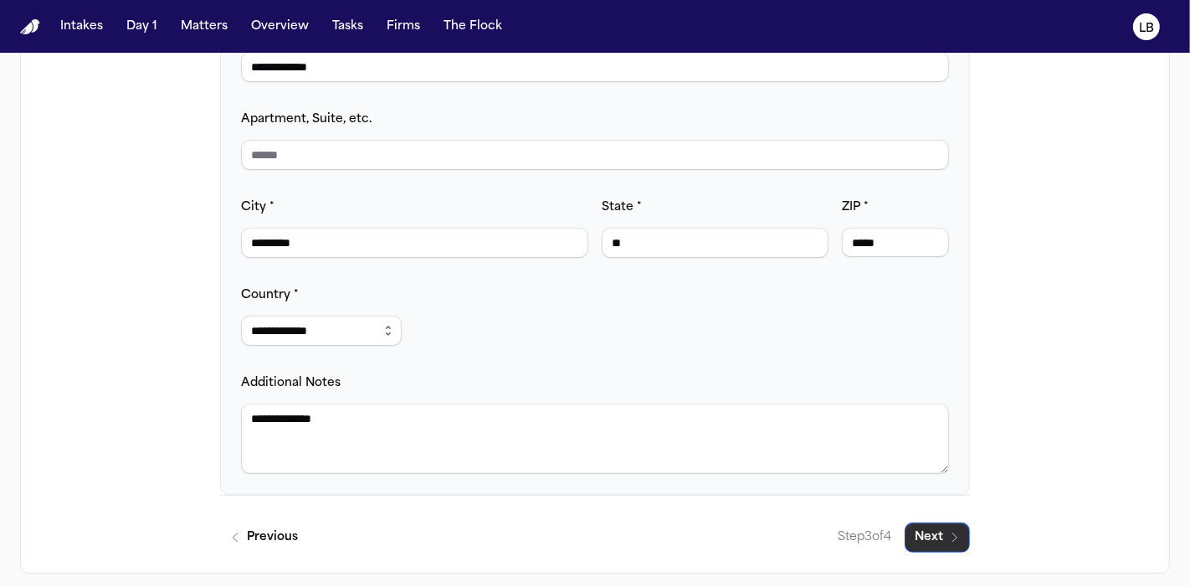
type textarea "**********"
click at [953, 535] on icon "button" at bounding box center [955, 537] width 4 height 8
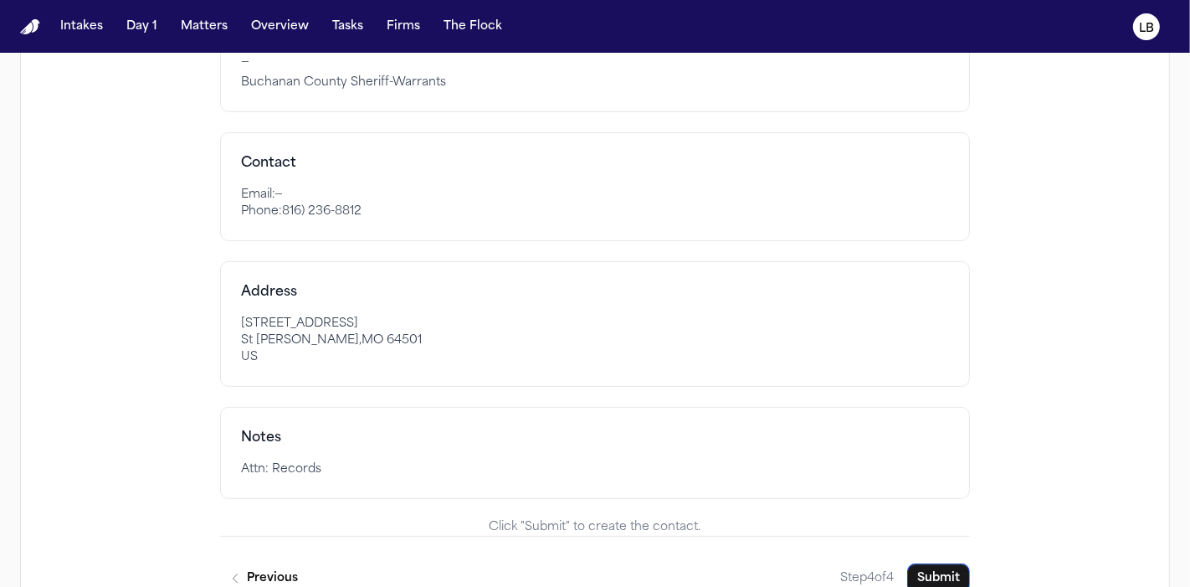
scroll to position [398, 0]
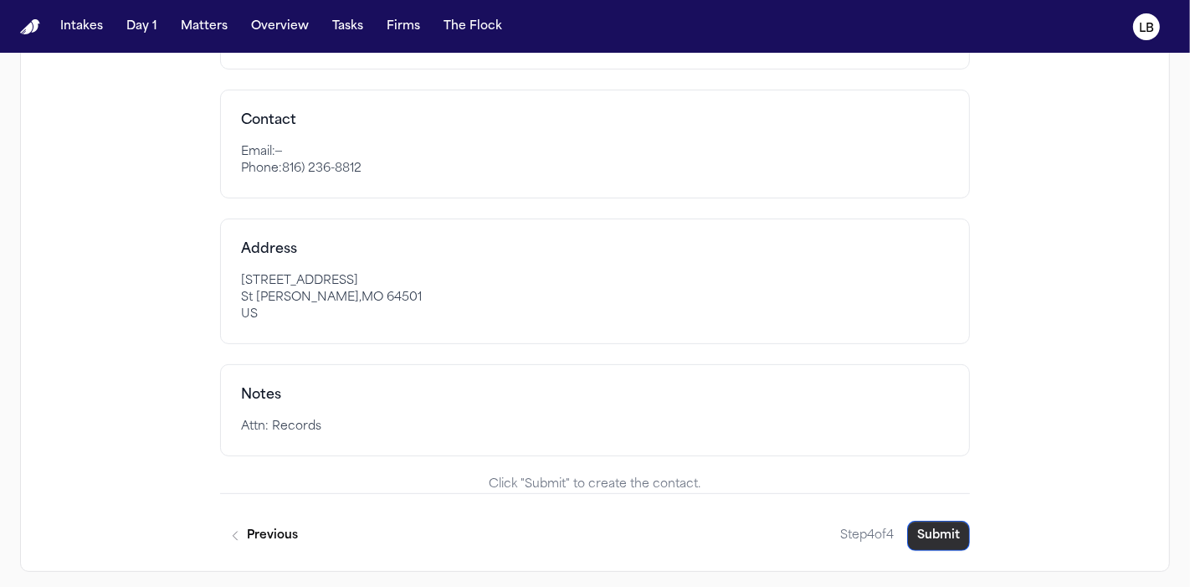
click at [933, 527] on button "Submit" at bounding box center [938, 536] width 63 height 30
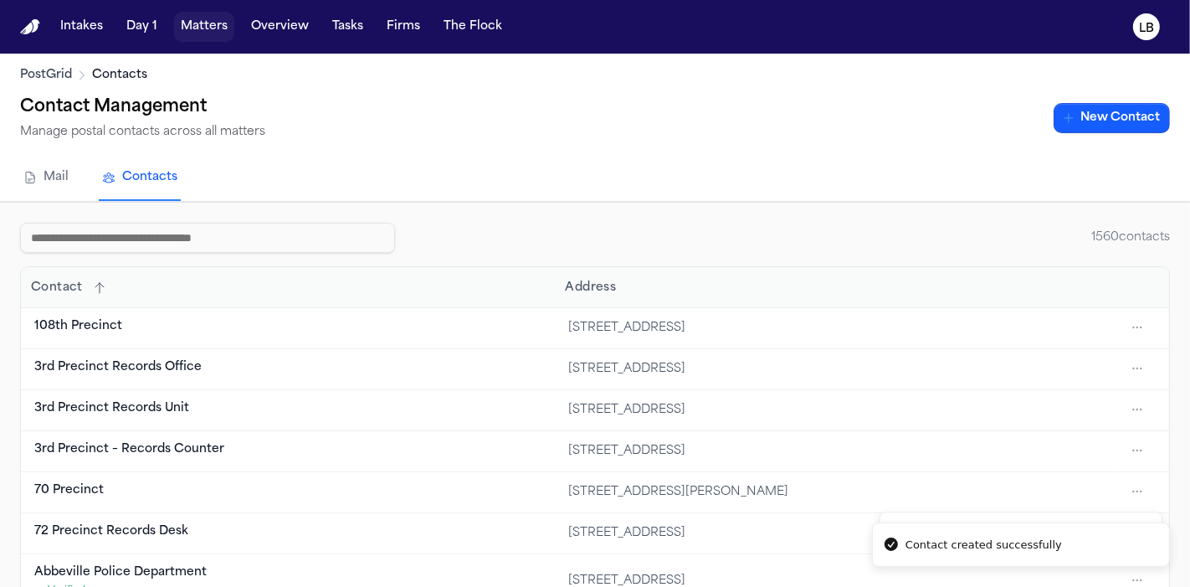
click at [223, 31] on button "Matters" at bounding box center [204, 27] width 60 height 30
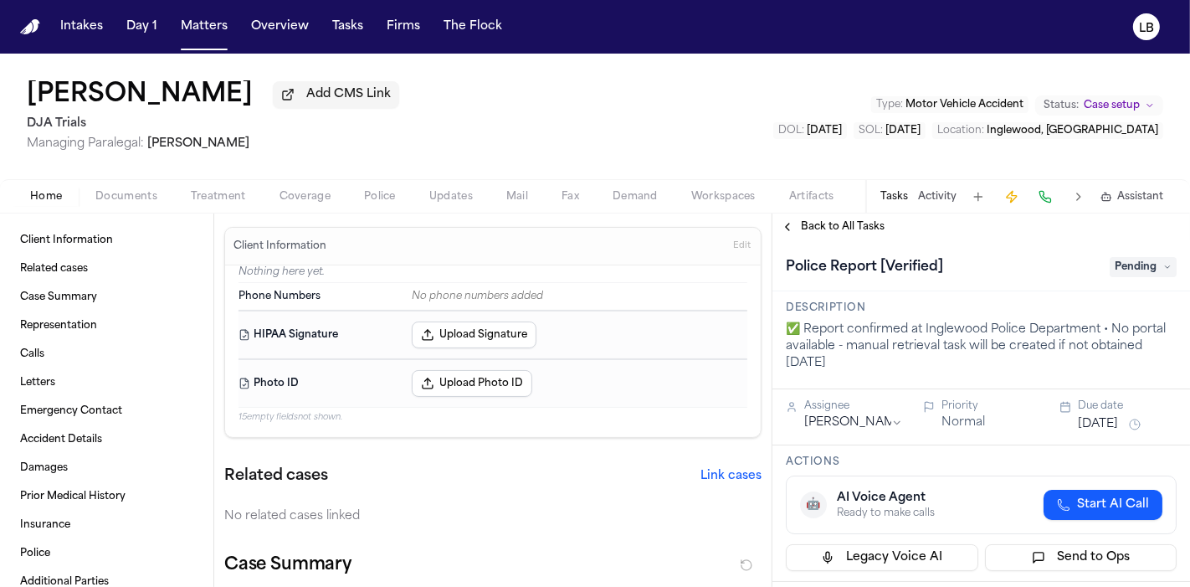
click at [121, 190] on span "Documents" at bounding box center [126, 196] width 62 height 13
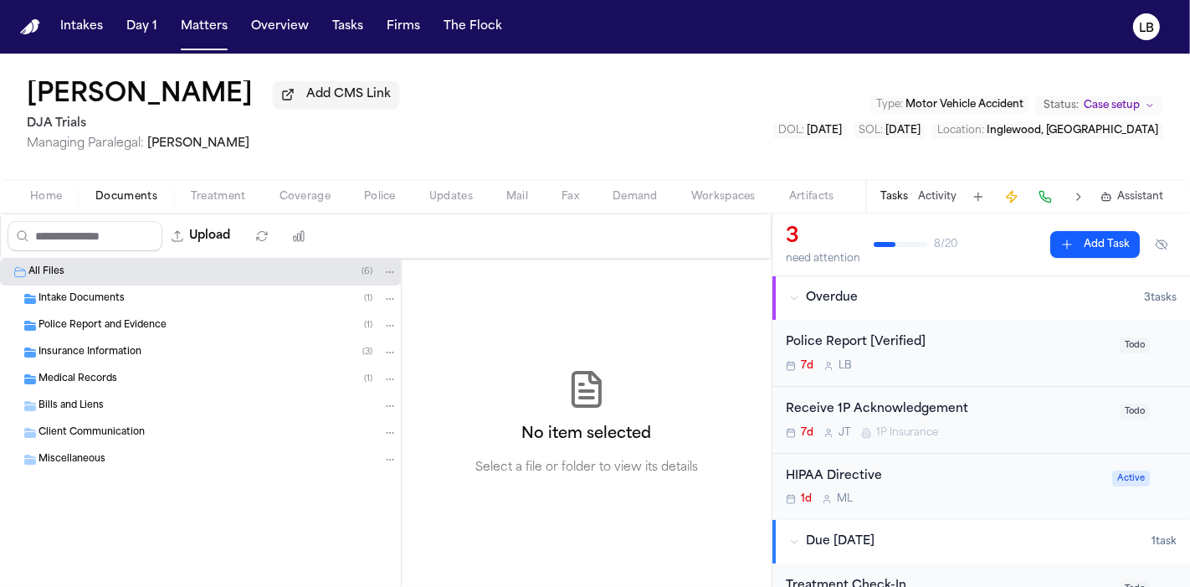
click at [129, 324] on span "Police Report and Evidence" at bounding box center [103, 326] width 128 height 14
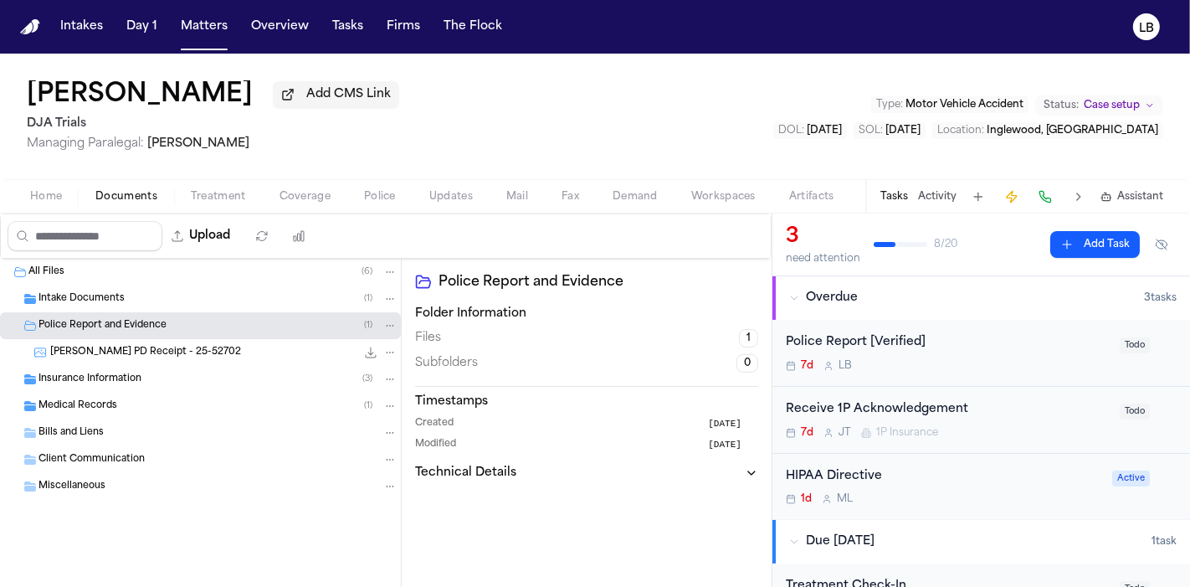
click at [152, 356] on span "A. Velasco - Inglewood PD Receipt - 25-52702" at bounding box center [145, 353] width 191 height 14
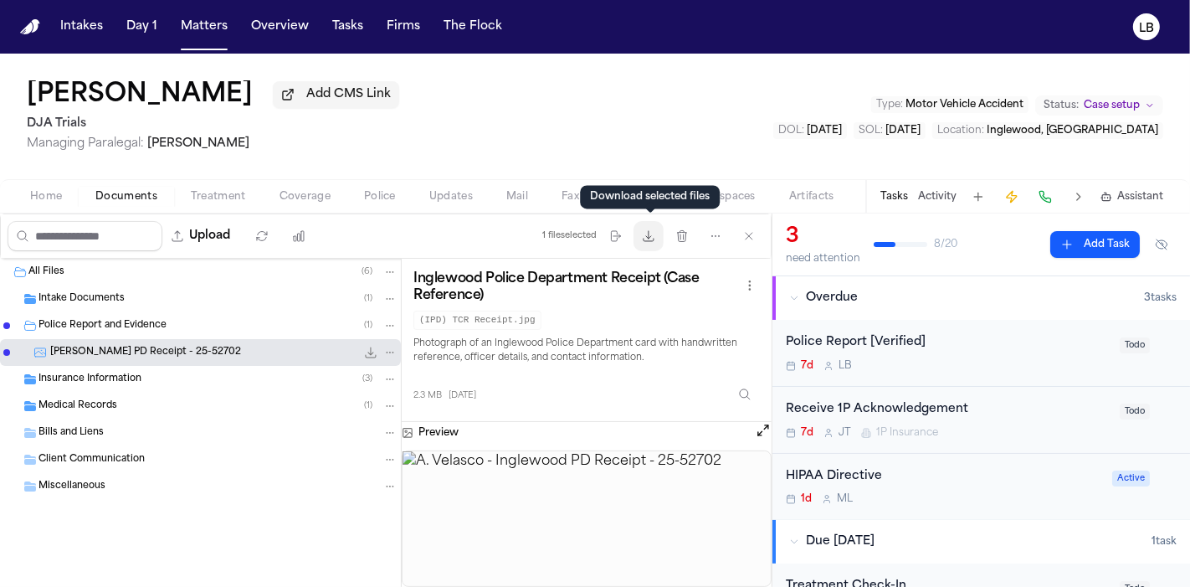
click at [650, 239] on icon "button" at bounding box center [648, 235] width 13 height 13
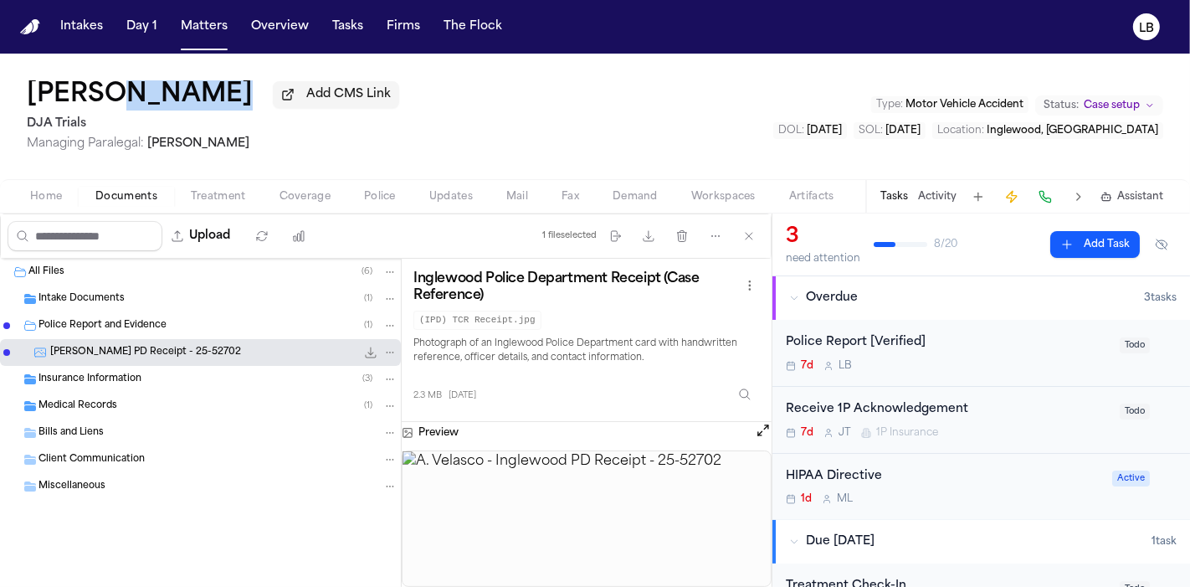
drag, startPoint x: 205, startPoint y: 111, endPoint x: 99, endPoint y: 92, distance: 108.0
click at [99, 92] on div "Anali Velasco Add CMS Link DJA Trials Managing Paralegal: Michelle Landazabal" at bounding box center [213, 116] width 373 height 72
copy div "Velasco"
drag, startPoint x: 224, startPoint y: 27, endPoint x: 107, endPoint y: 26, distance: 116.4
click at [224, 27] on button "Matters" at bounding box center [204, 27] width 60 height 30
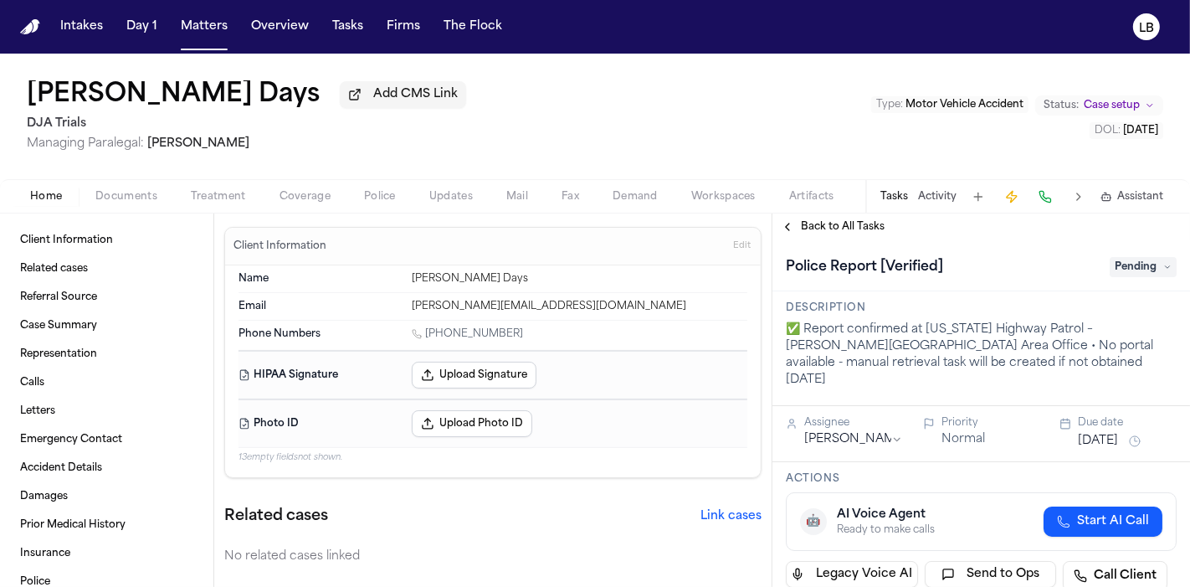
click at [95, 204] on button "Documents" at bounding box center [126, 197] width 95 height 20
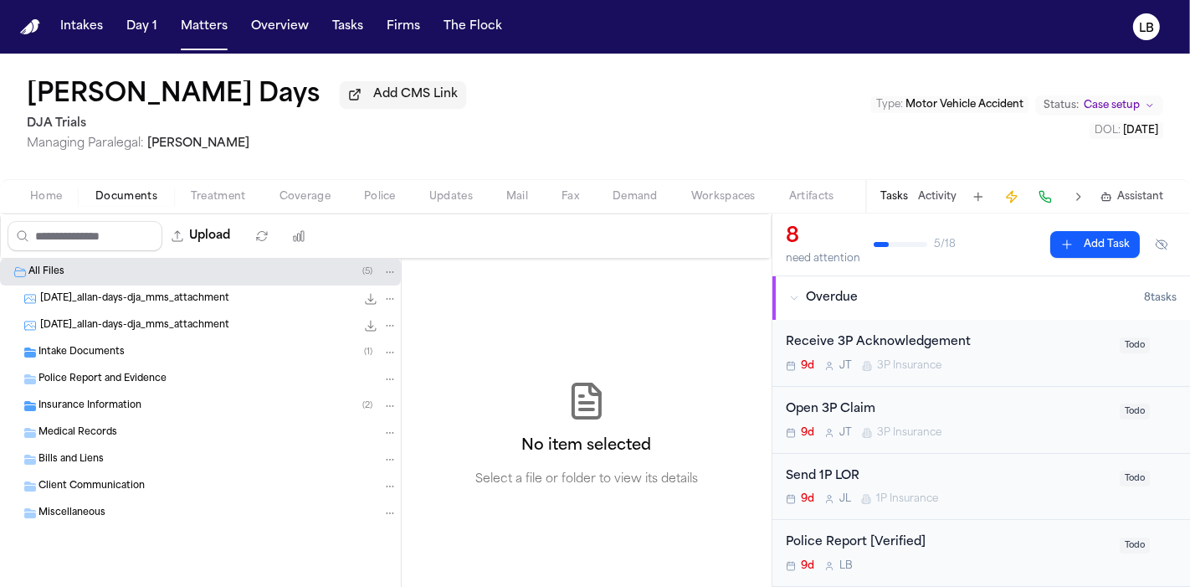
click at [127, 352] on div "Intake Documents ( 1 )" at bounding box center [218, 352] width 359 height 15
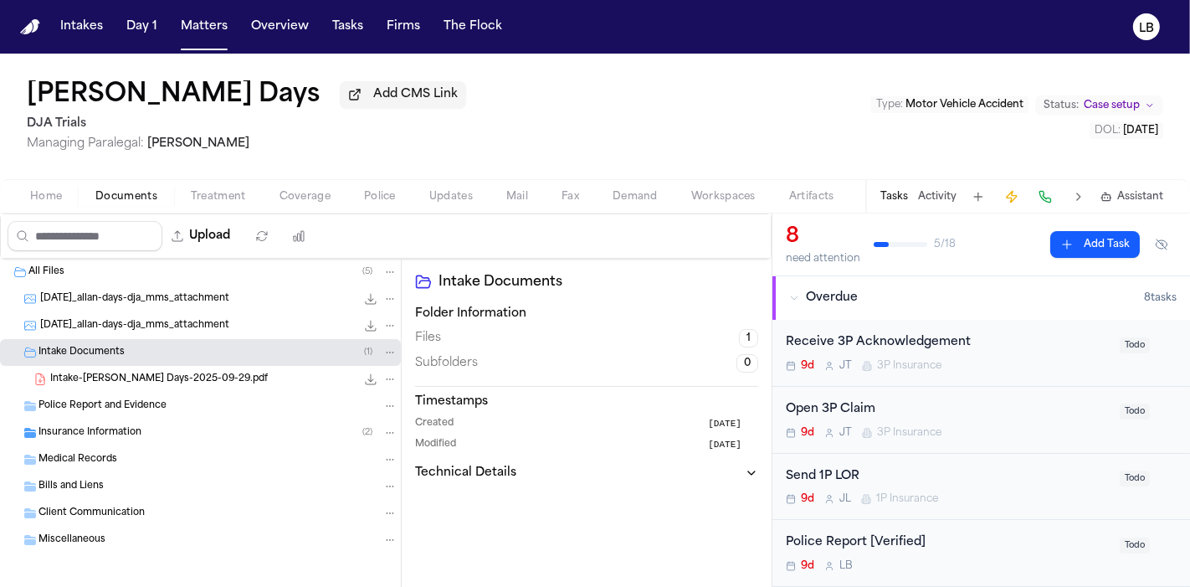
click at [134, 376] on span "Intake-[PERSON_NAME] Days-2025-09-29.pdf" at bounding box center [159, 380] width 218 height 14
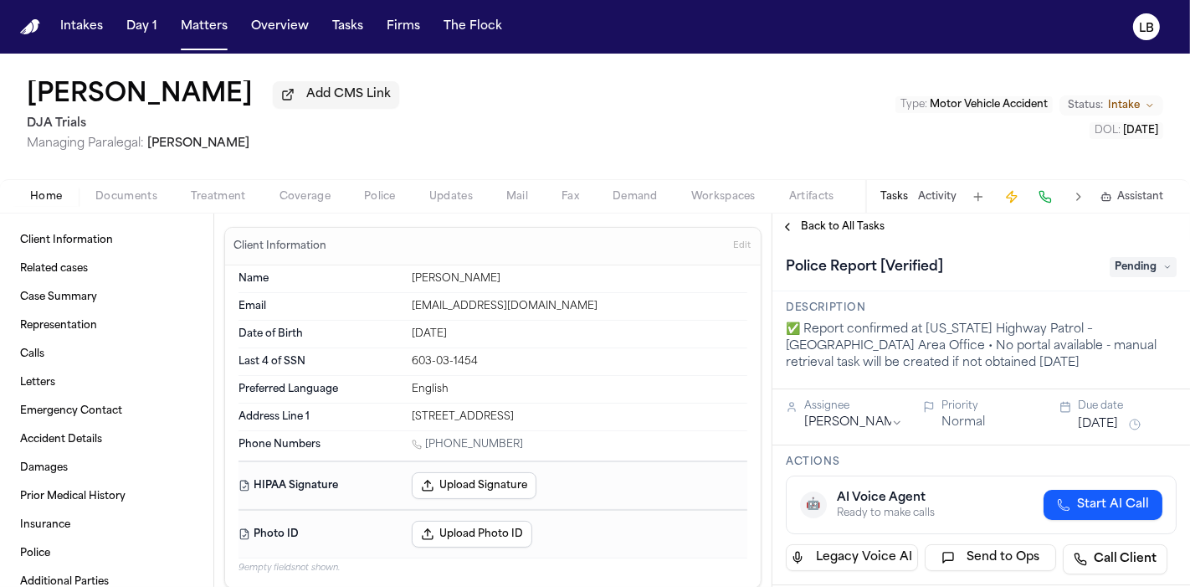
click at [137, 193] on span "Documents" at bounding box center [126, 196] width 62 height 13
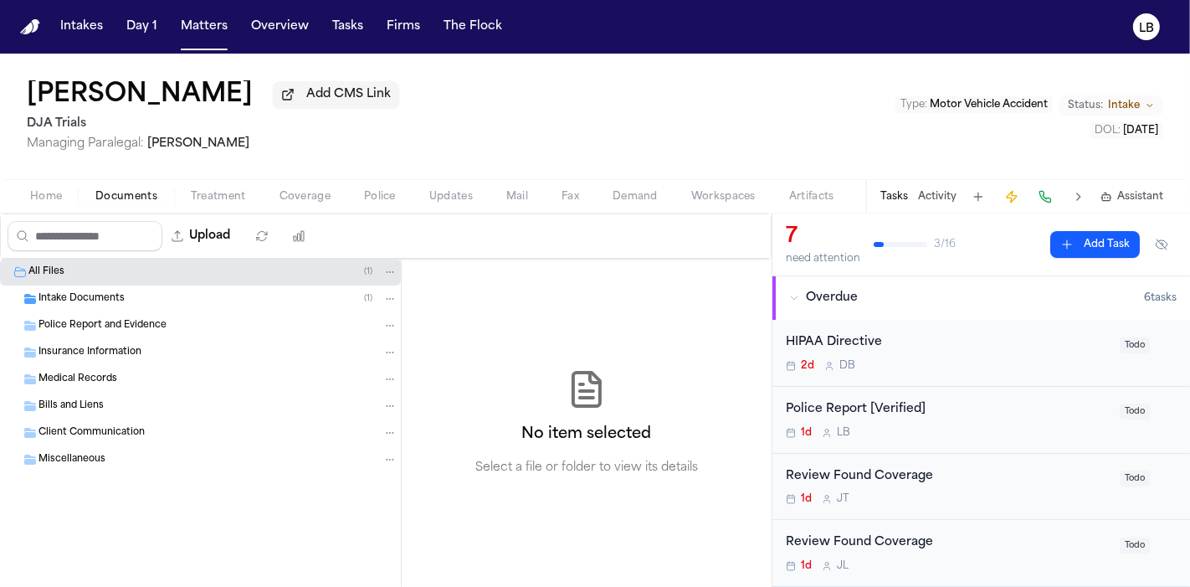
click at [105, 300] on span "Intake Documents" at bounding box center [82, 299] width 86 height 14
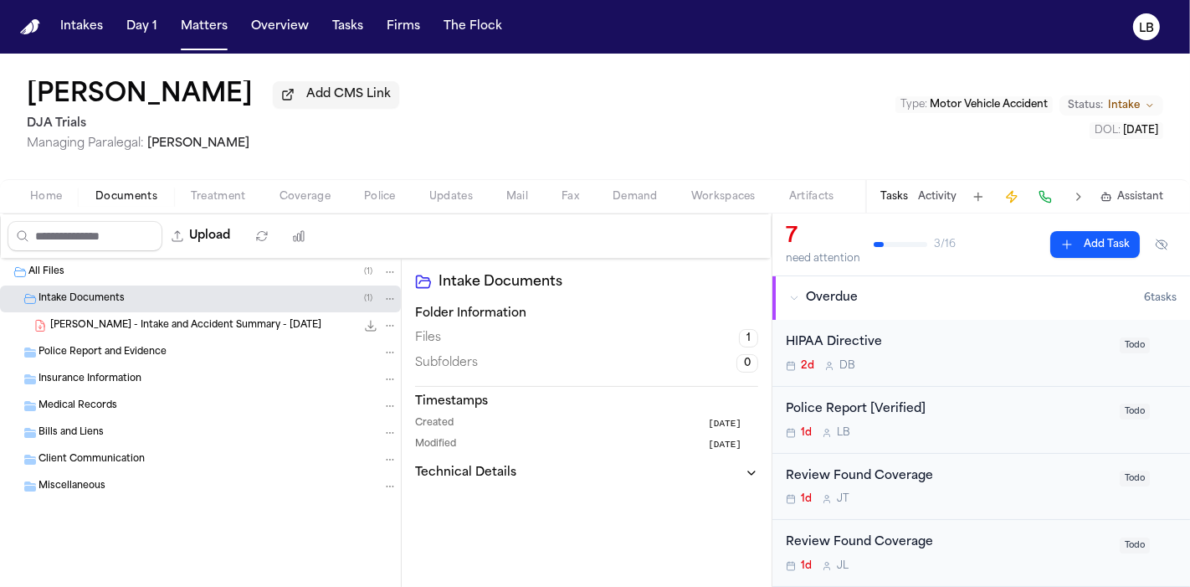
click at [0, 0] on span "246.0 KB • PDF" at bounding box center [0, 0] width 0 height 0
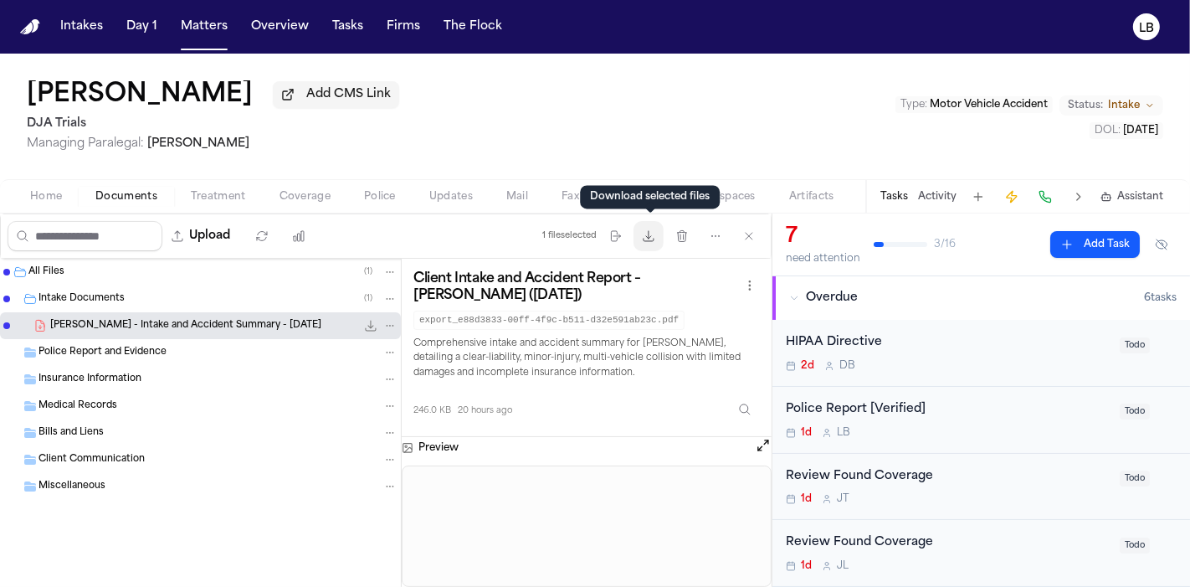
click at [655, 248] on button "Download files" at bounding box center [649, 236] width 30 height 30
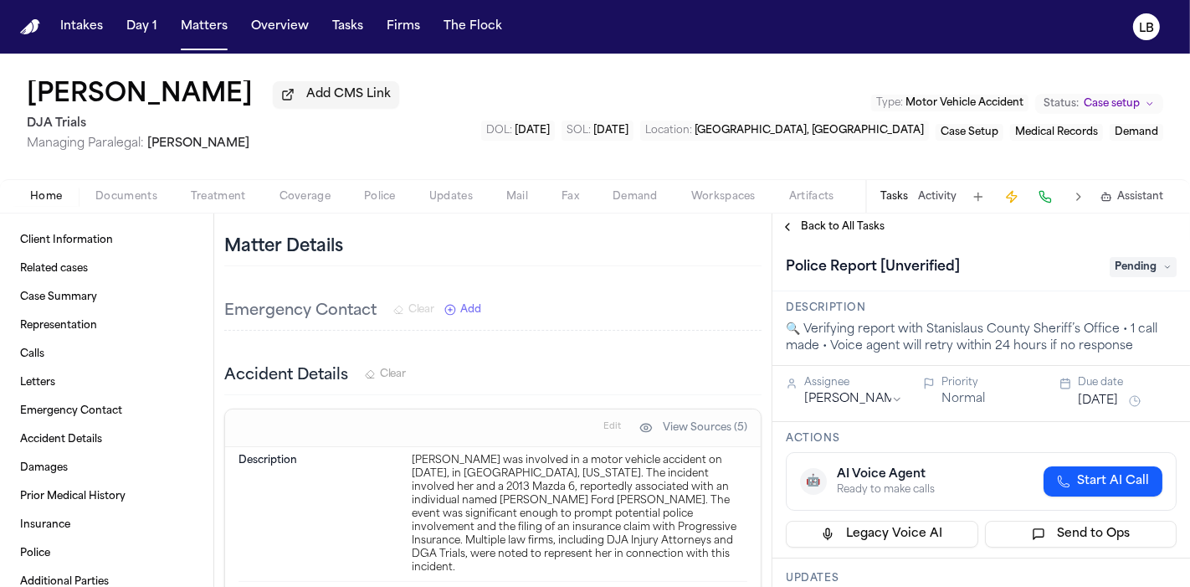
scroll to position [1488, 0]
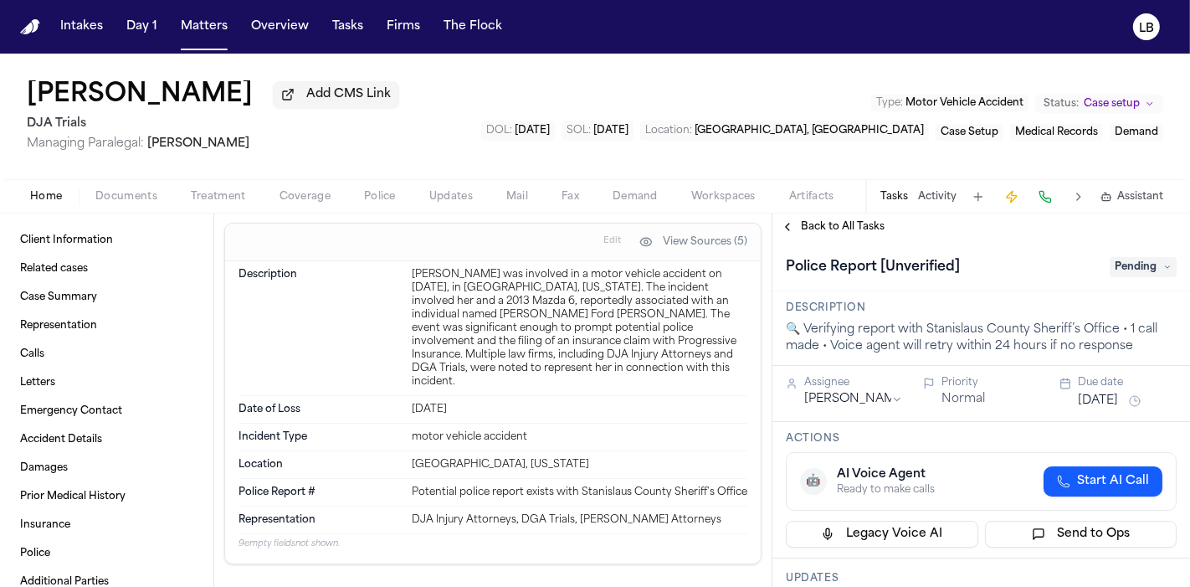
drag, startPoint x: 579, startPoint y: 256, endPoint x: 594, endPoint y: 357, distance: 102.4
click at [594, 357] on dl "Description [PERSON_NAME] was involved in a motor vehicle accident on [DATE], i…" at bounding box center [493, 397] width 509 height 272
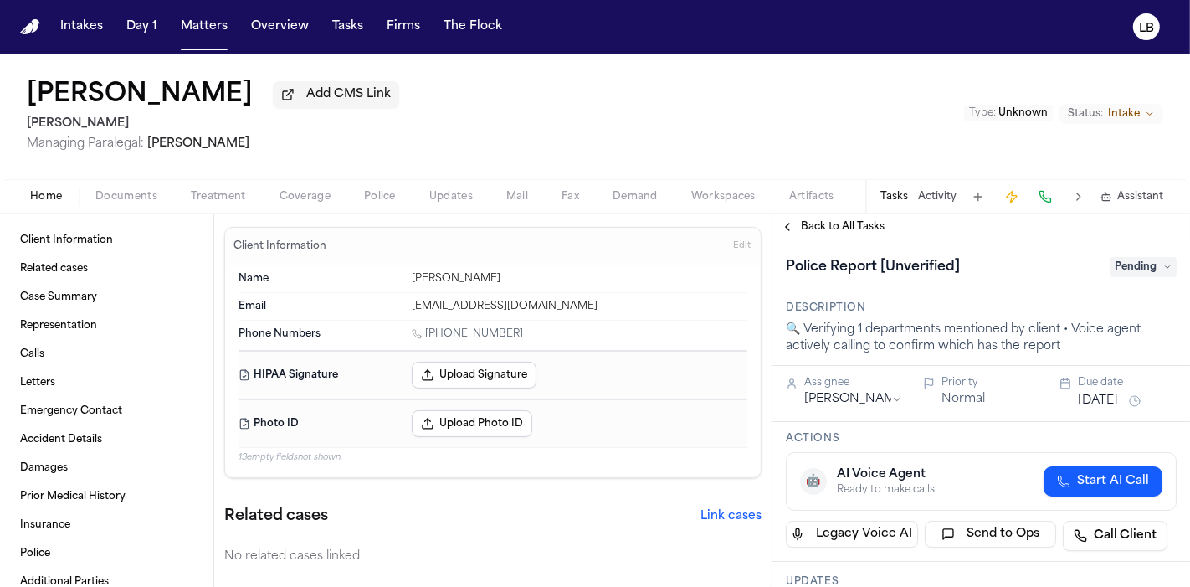
click at [151, 203] on button "Documents" at bounding box center [126, 197] width 95 height 20
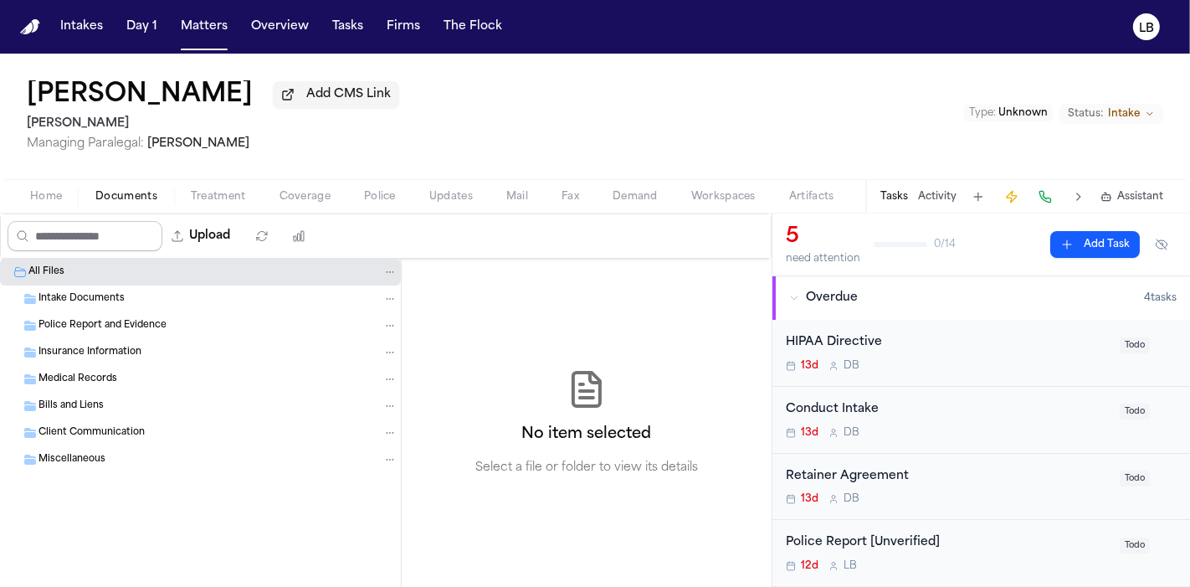
click at [49, 232] on input "Search files" at bounding box center [85, 236] width 155 height 30
click at [50, 197] on span "Home" at bounding box center [46, 196] width 32 height 13
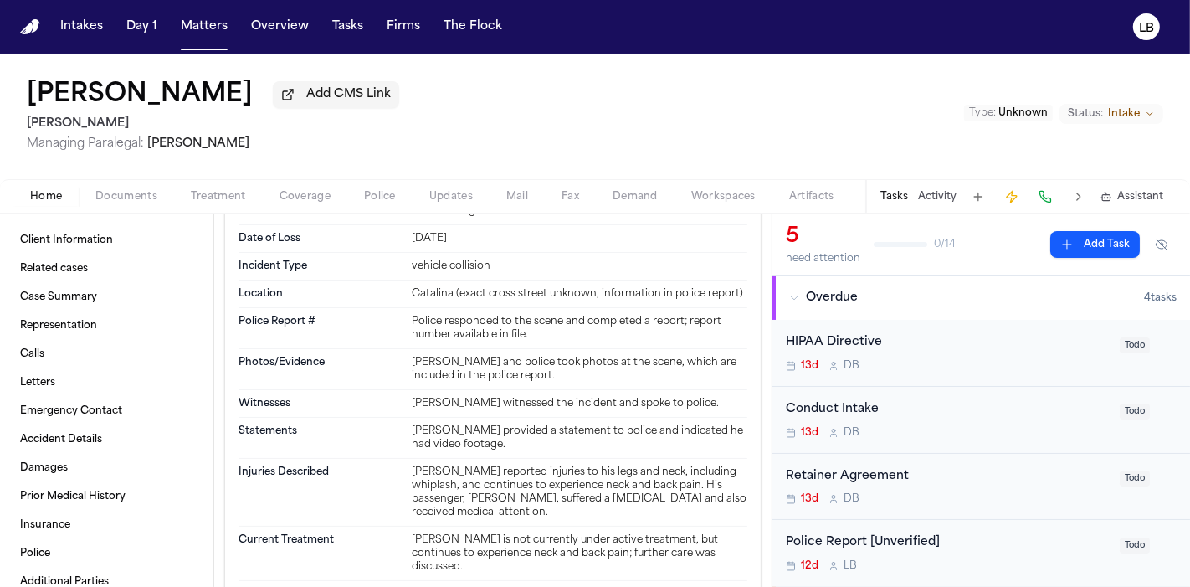
scroll to position [1767, 0]
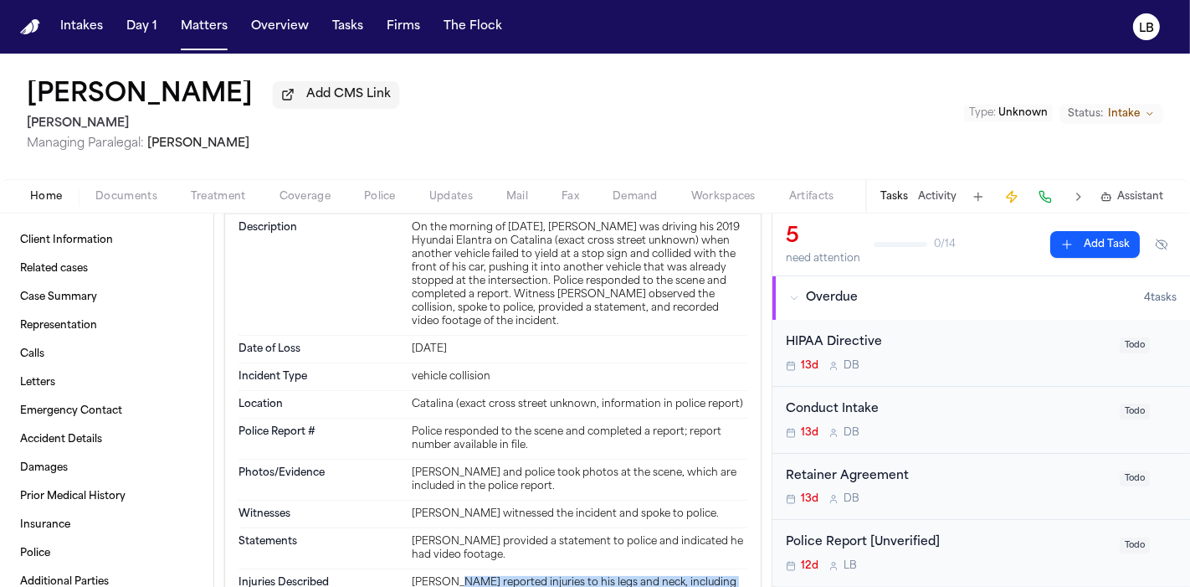
drag, startPoint x: 450, startPoint y: 535, endPoint x: 480, endPoint y: 541, distance: 31.5
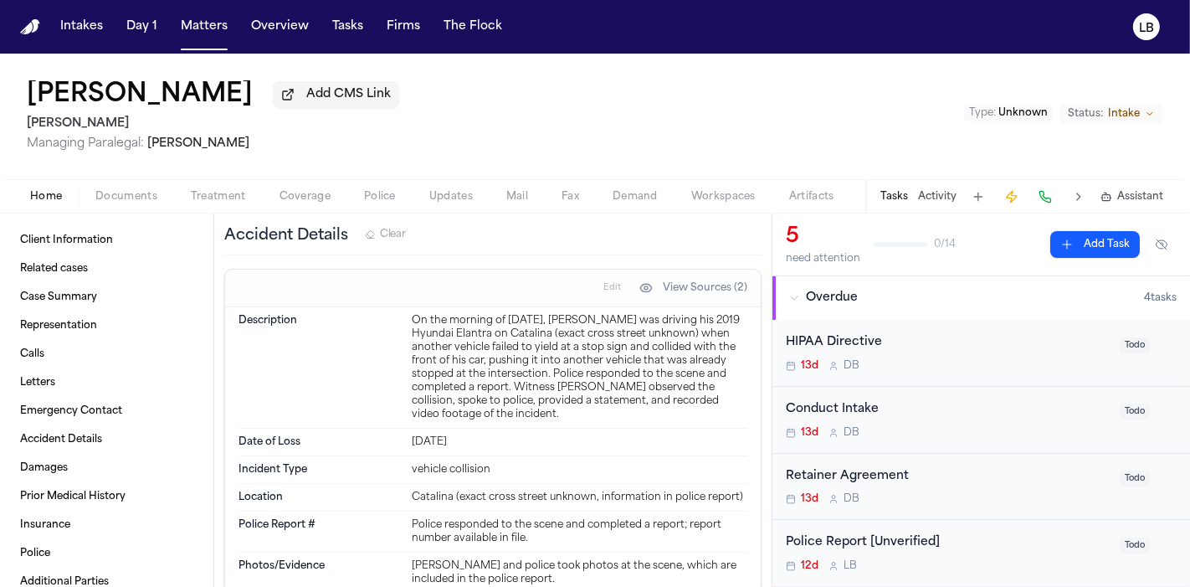
scroll to position [1580, 0]
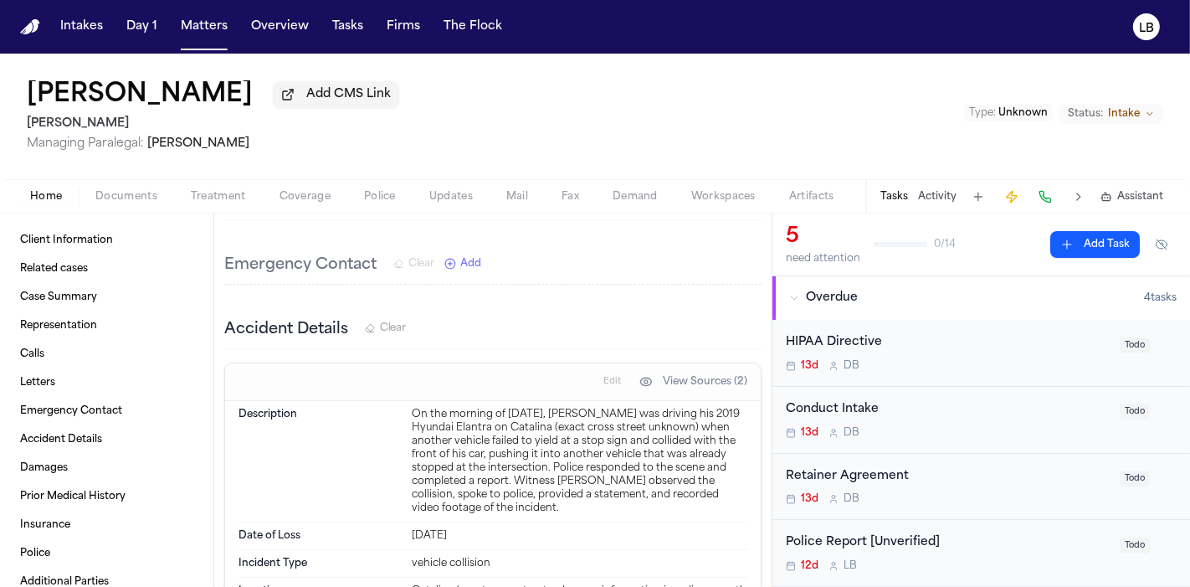
drag, startPoint x: 511, startPoint y: 434, endPoint x: 640, endPoint y: 470, distance: 133.3
click at [640, 470] on div "Description On the morning of [DATE], [PERSON_NAME] was driving his 2019 Hyunda…" at bounding box center [493, 461] width 509 height 121
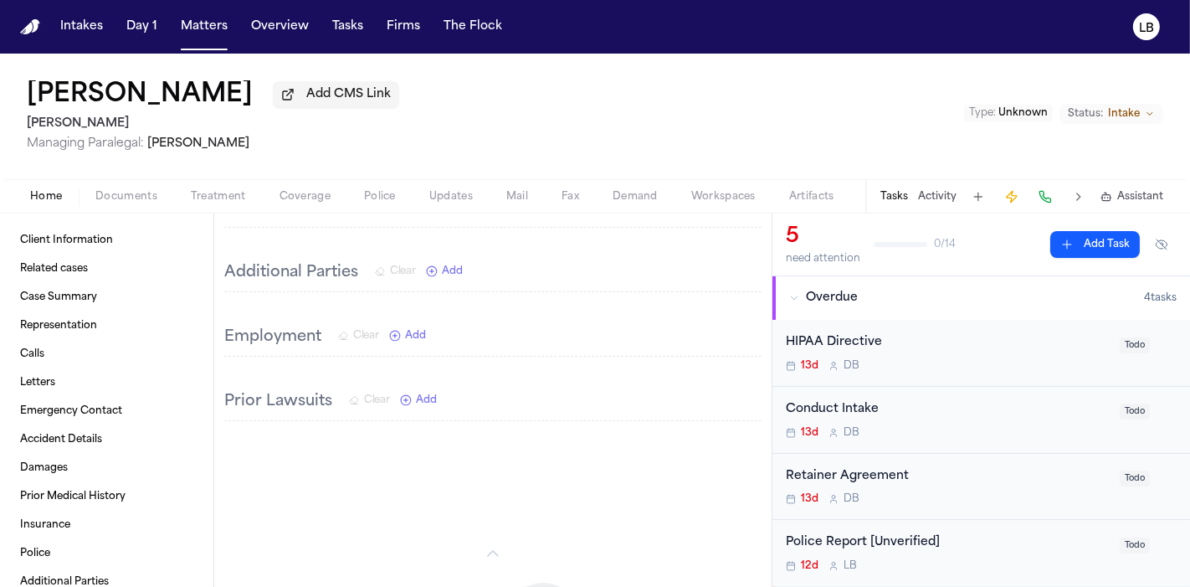
scroll to position [2604, 0]
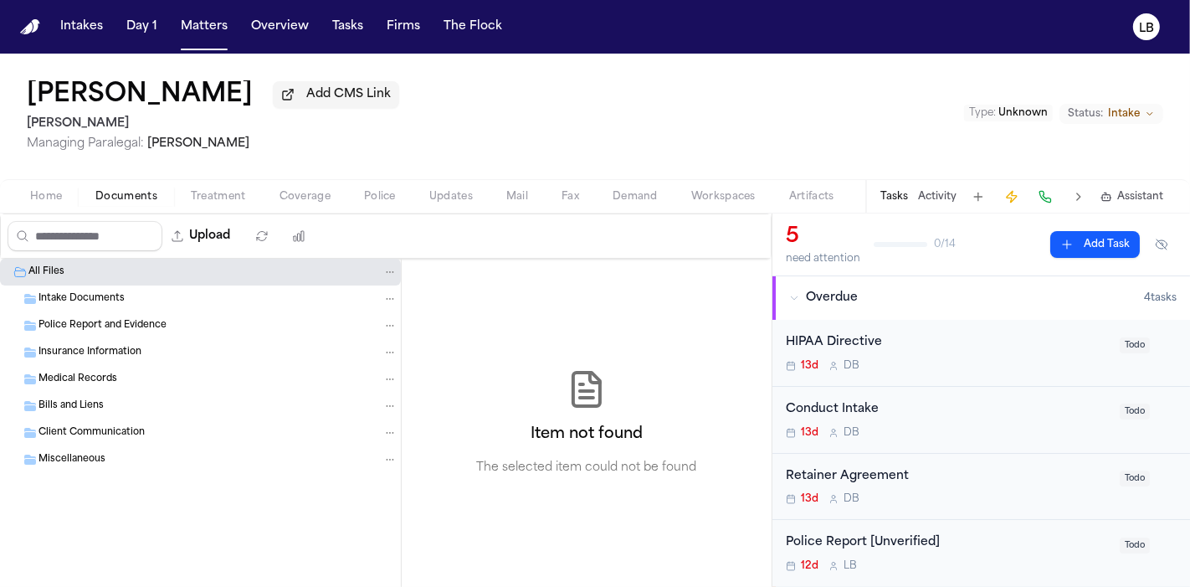
click at [121, 191] on span "Documents" at bounding box center [126, 196] width 62 height 13
click at [45, 199] on span "Home" at bounding box center [46, 196] width 32 height 13
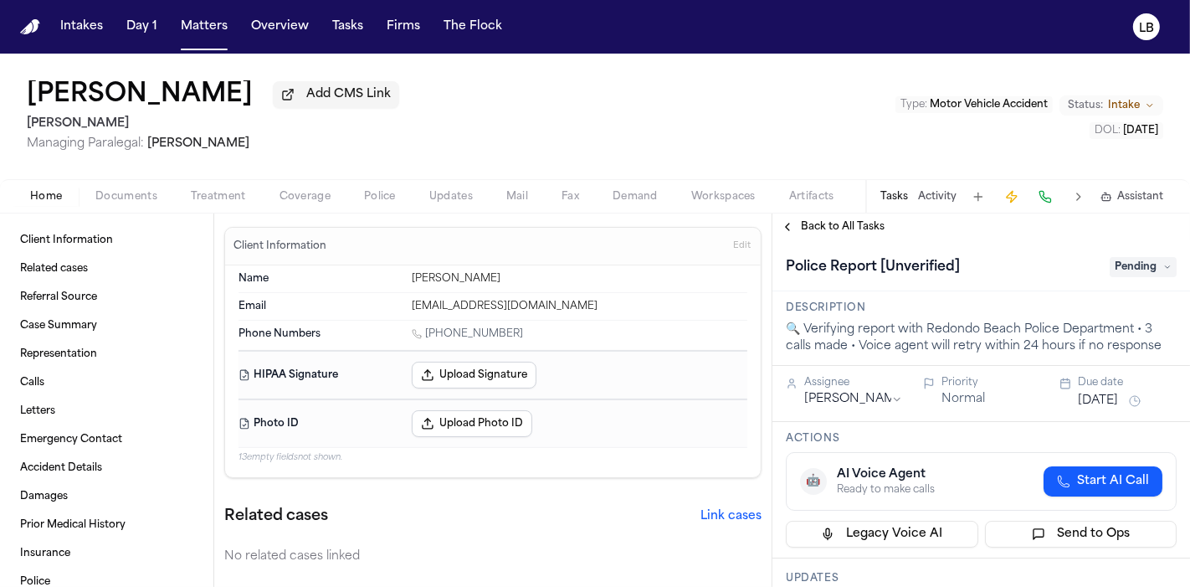
click at [133, 193] on span "Documents" at bounding box center [126, 196] width 62 height 13
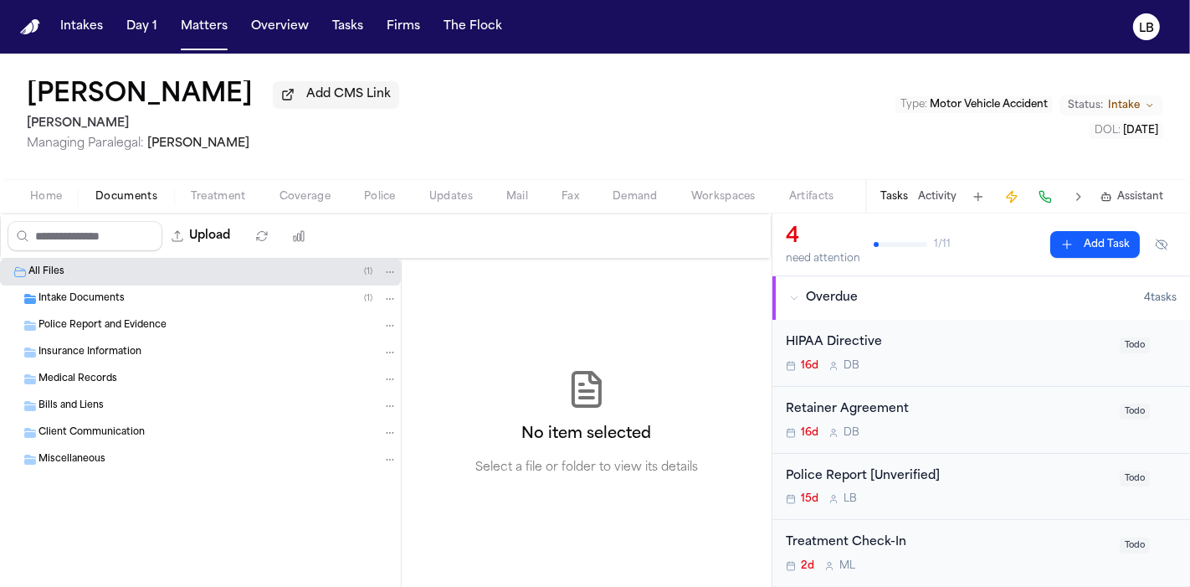
drag, startPoint x: 91, startPoint y: 295, endPoint x: 98, endPoint y: 289, distance: 9.5
click at [93, 297] on span "Intake Documents" at bounding box center [82, 299] width 86 height 14
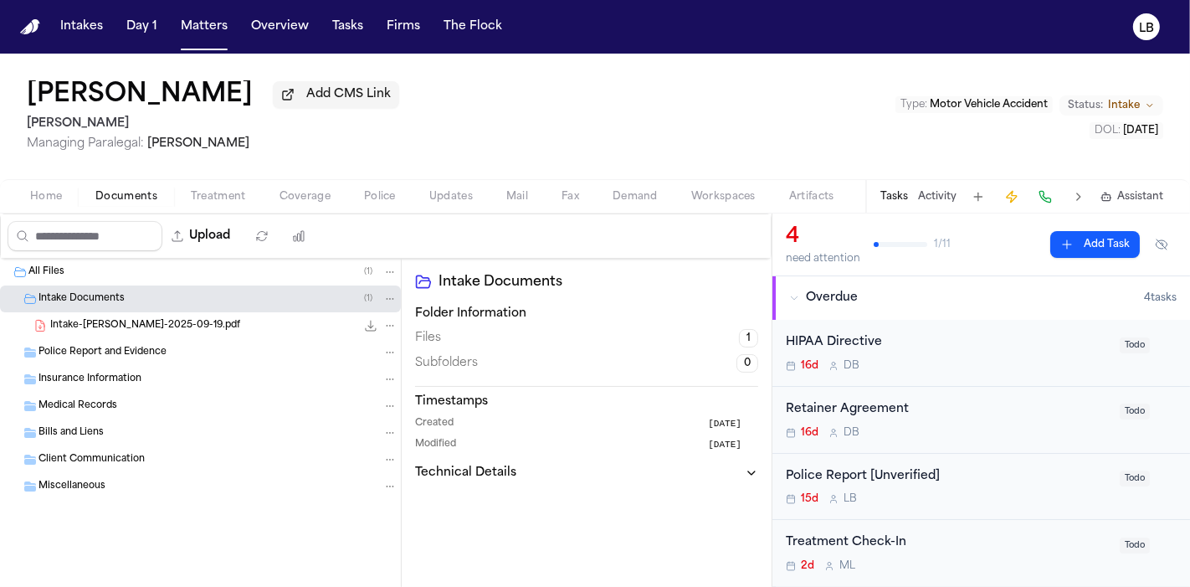
click at [110, 312] on div "Intake-[PERSON_NAME]-2025-09-19.pdf 23.8 KB • PDF" at bounding box center [200, 325] width 401 height 27
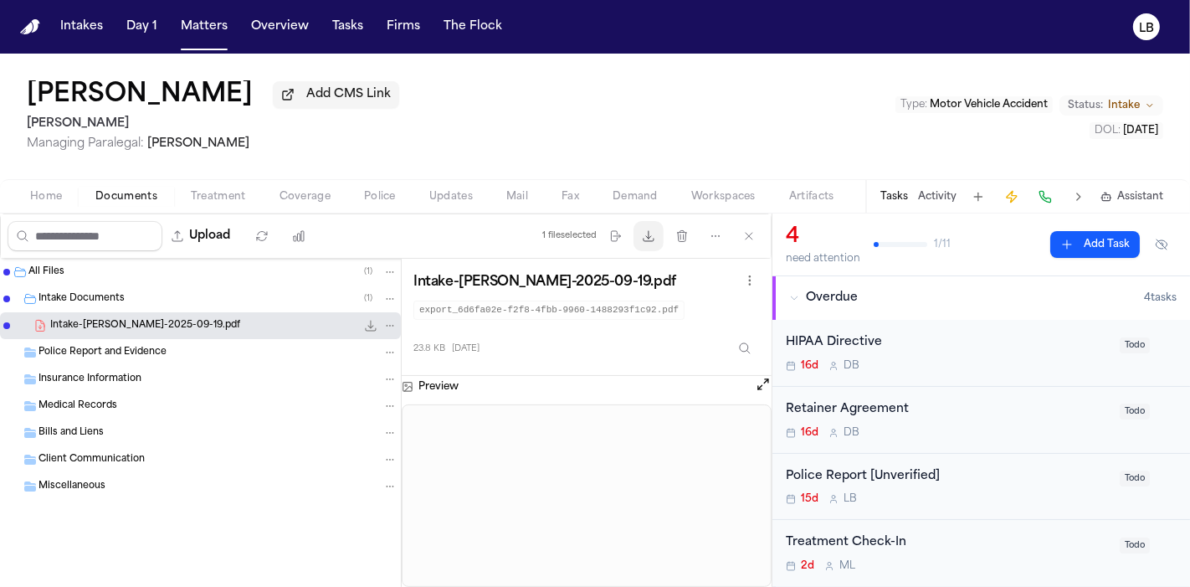
click at [663, 238] on button "Download files" at bounding box center [649, 236] width 30 height 30
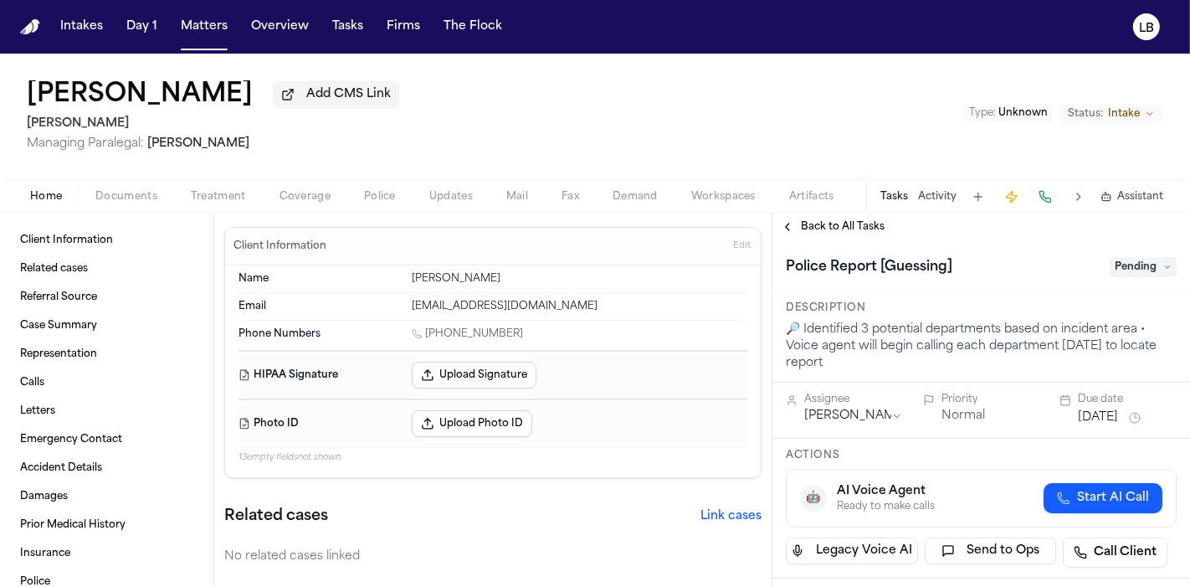
click at [129, 197] on span "Documents" at bounding box center [126, 196] width 62 height 13
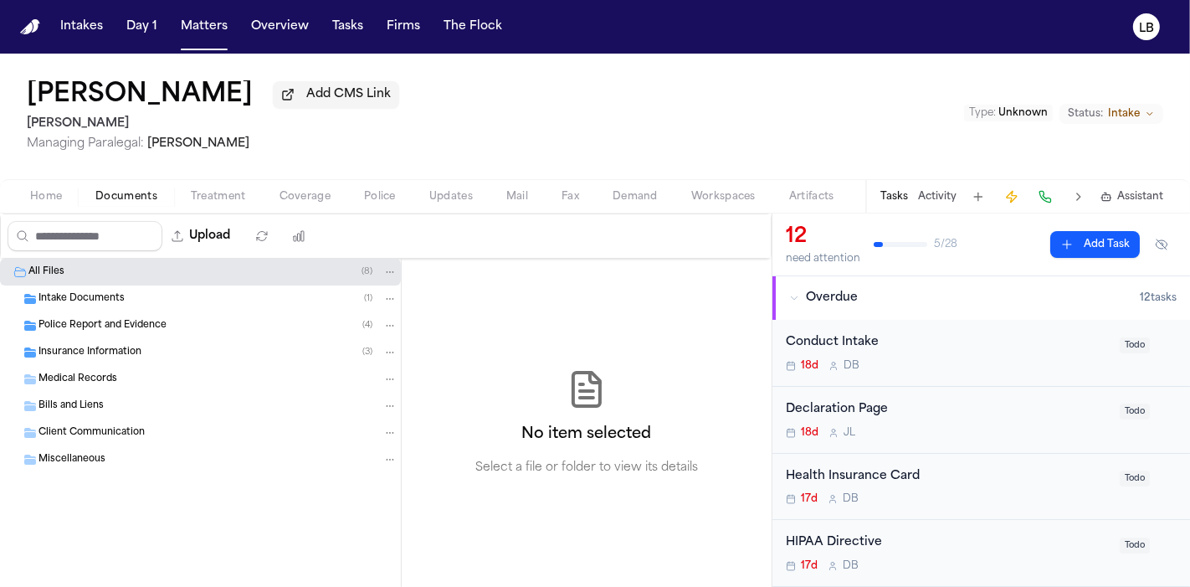
click at [177, 333] on div "Police Report and Evidence ( 4 )" at bounding box center [200, 325] width 401 height 27
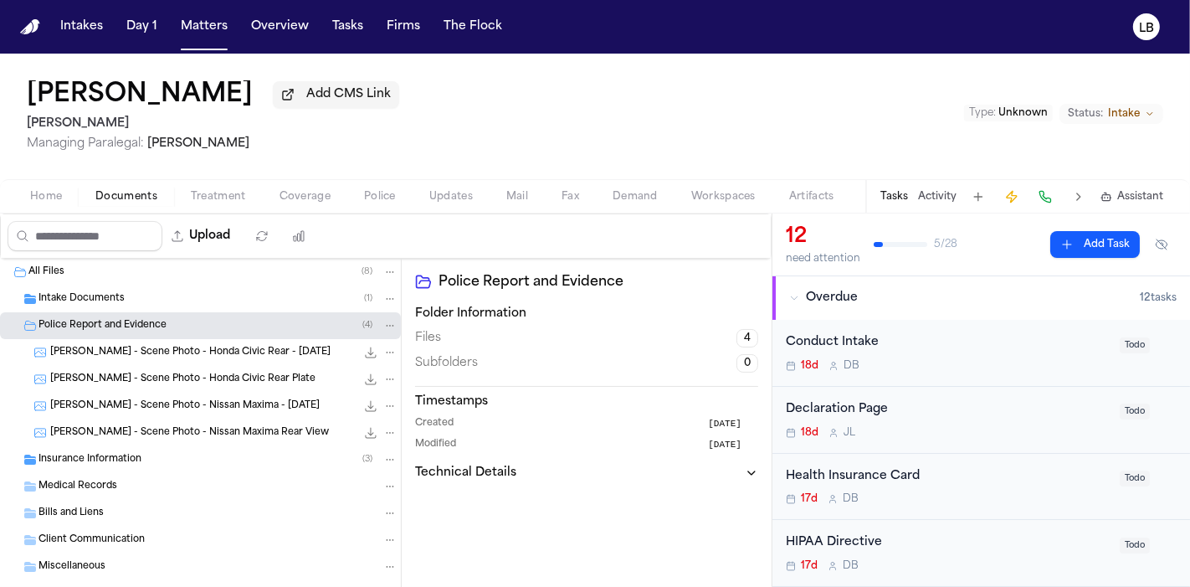
click at [157, 303] on div "Intake Documents ( 1 )" at bounding box center [218, 298] width 359 height 15
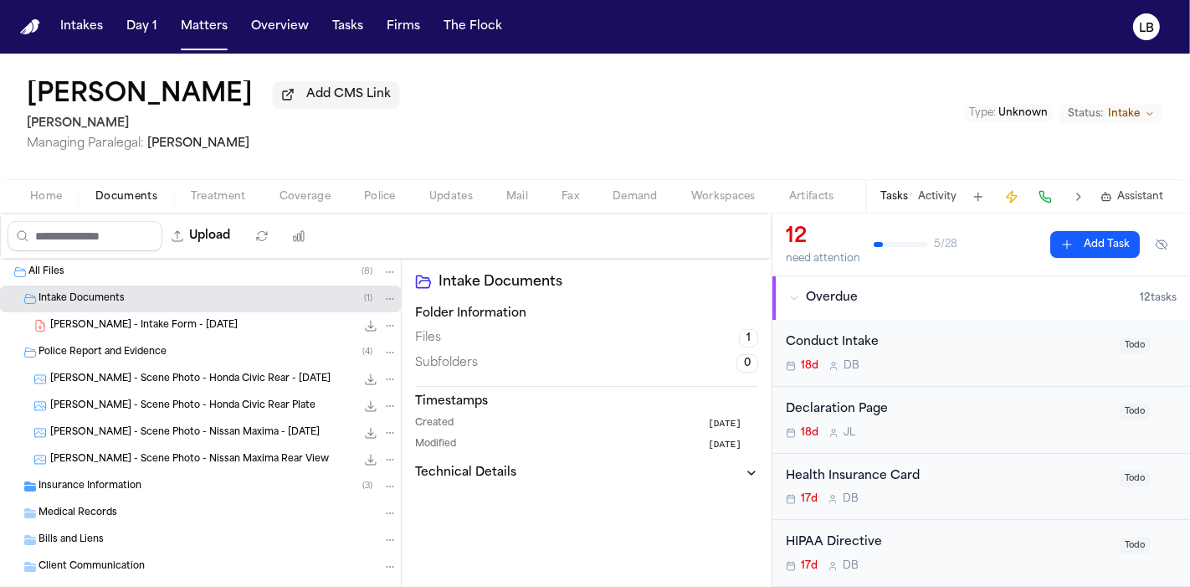
click at [148, 325] on span "[PERSON_NAME] - Intake Form - [DATE]" at bounding box center [144, 326] width 188 height 14
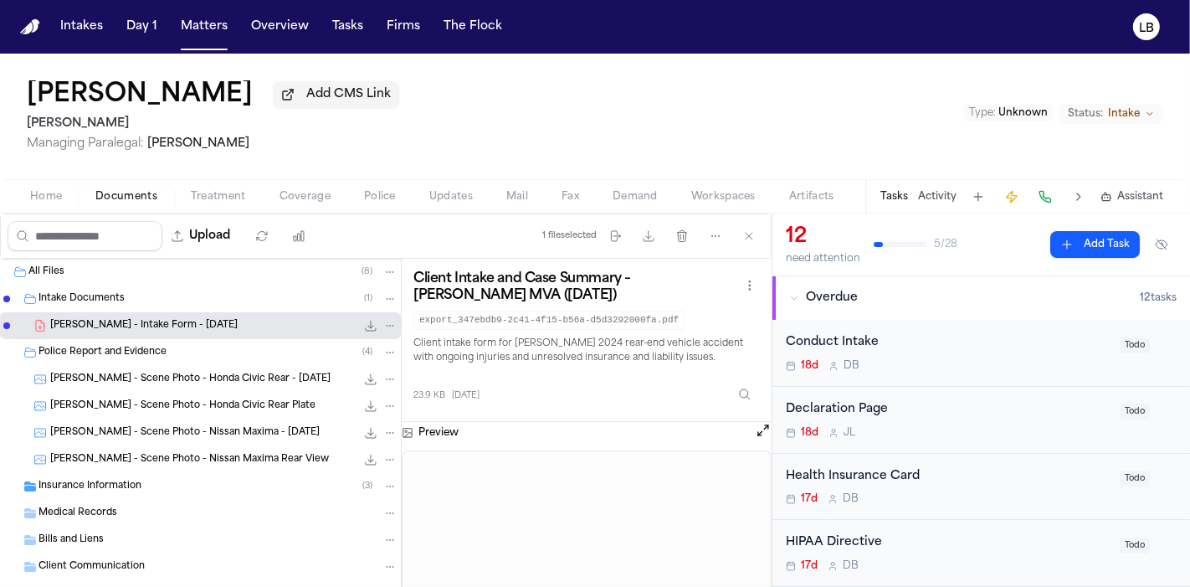
click at [377, 199] on span "Police" at bounding box center [380, 196] width 32 height 13
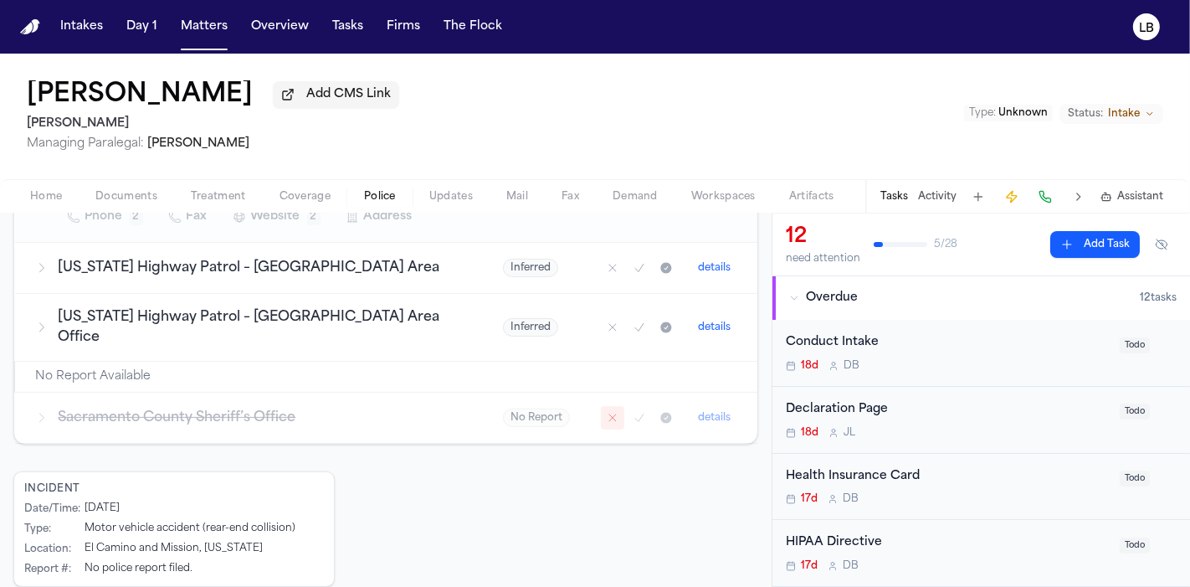
scroll to position [497, 0]
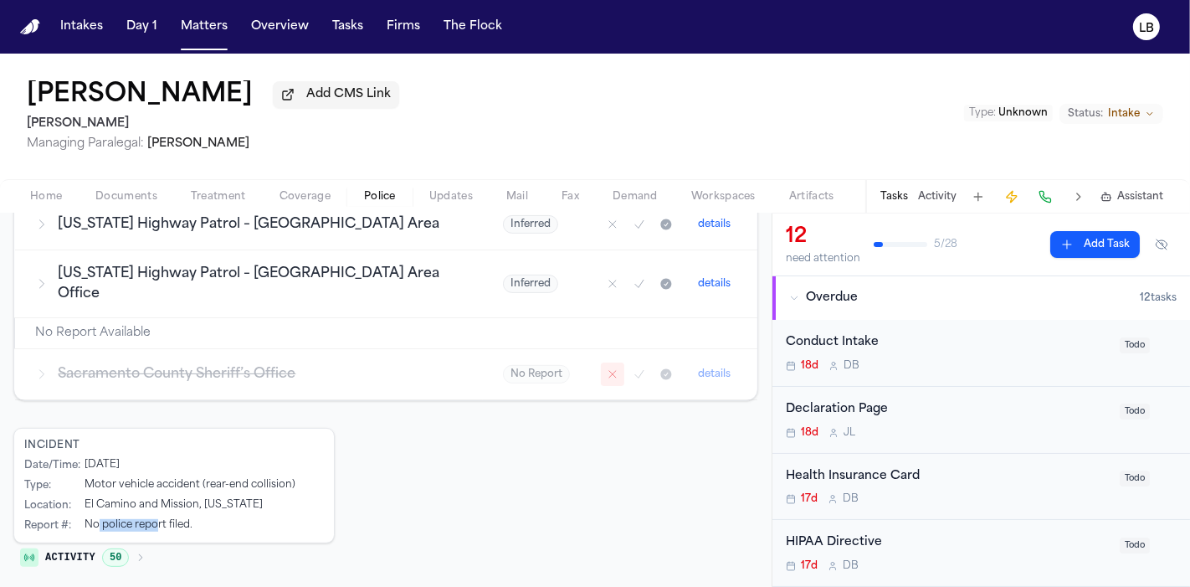
drag, startPoint x: 100, startPoint y: 517, endPoint x: 155, endPoint y: 524, distance: 55.7
click at [155, 524] on div "No police report filed." at bounding box center [139, 525] width 108 height 13
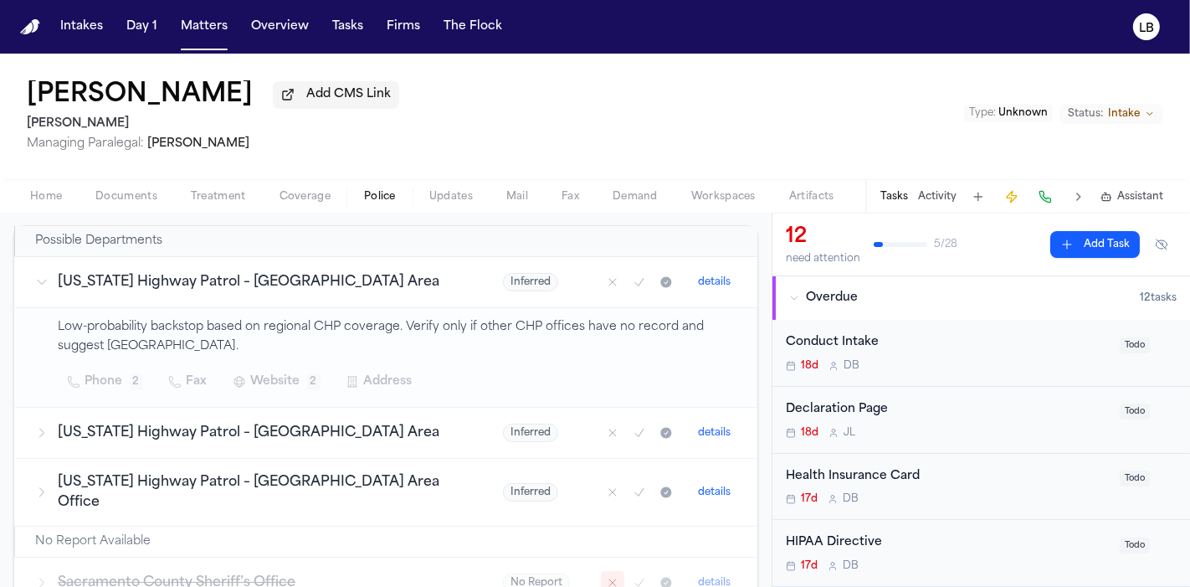
scroll to position [218, 0]
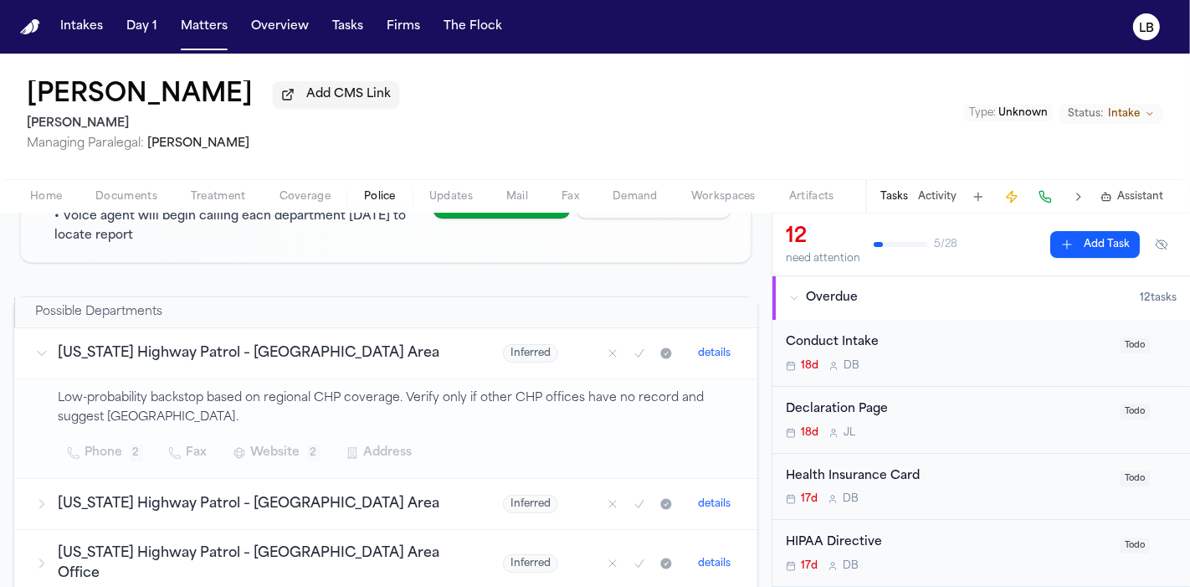
click at [148, 193] on span "Documents" at bounding box center [126, 196] width 62 height 13
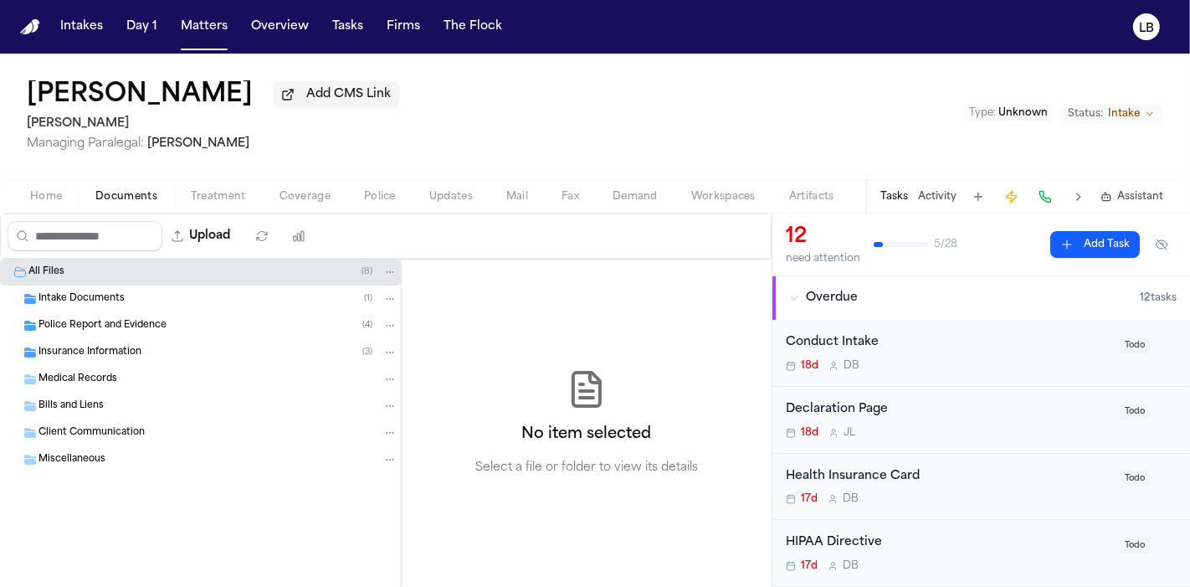
click at [121, 291] on div "Intake Documents ( 1 )" at bounding box center [218, 298] width 359 height 15
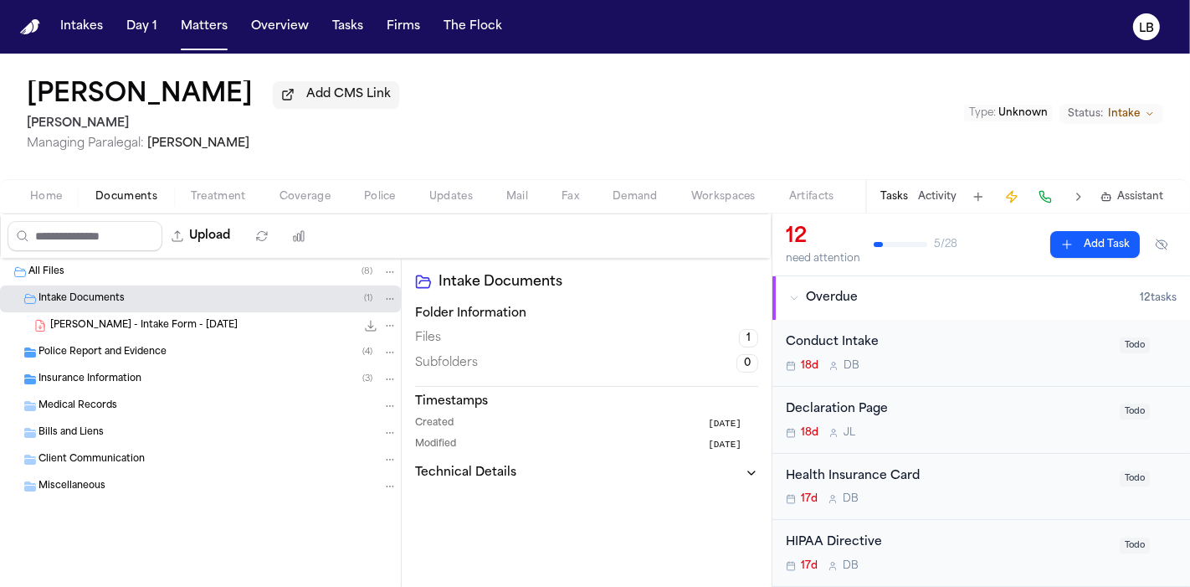
click at [149, 326] on span "[PERSON_NAME] - Intake Form - [DATE]" at bounding box center [144, 326] width 188 height 14
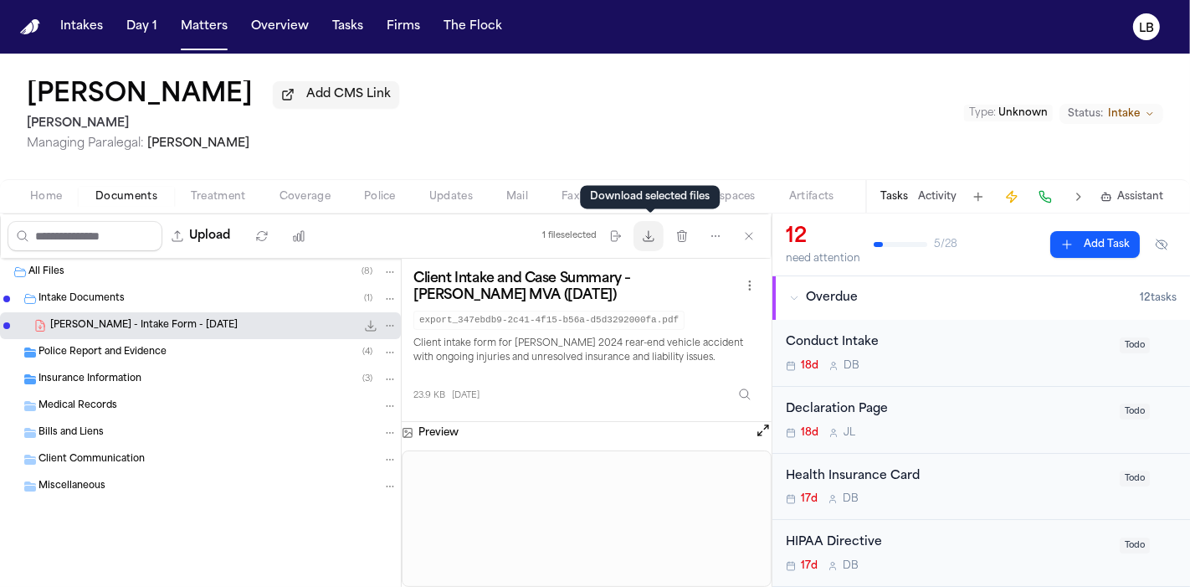
click at [645, 240] on icon "button" at bounding box center [648, 235] width 13 height 13
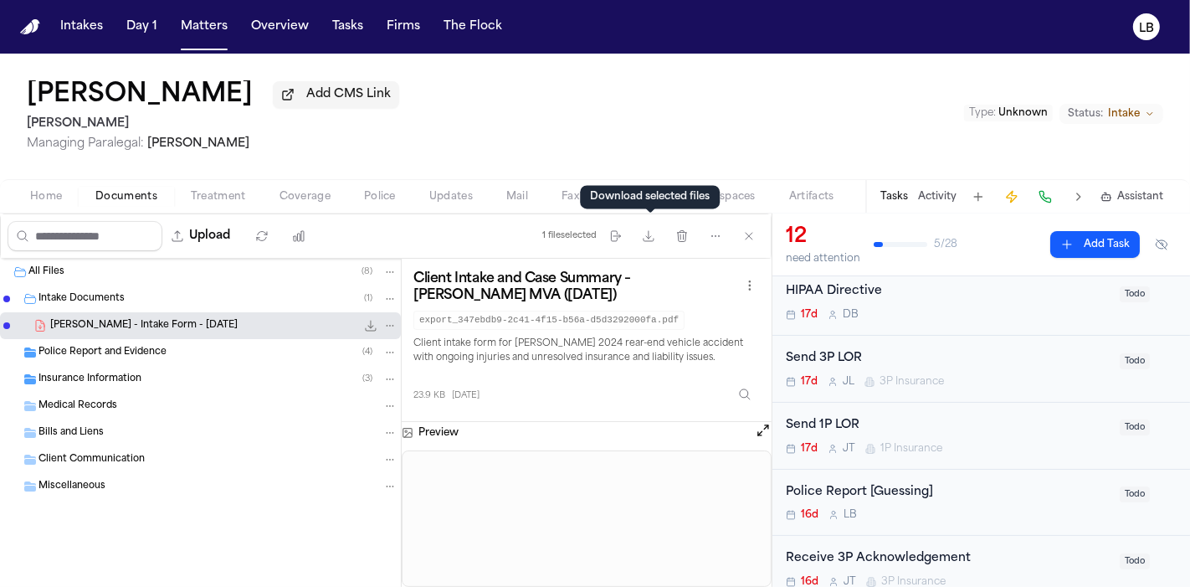
scroll to position [279, 0]
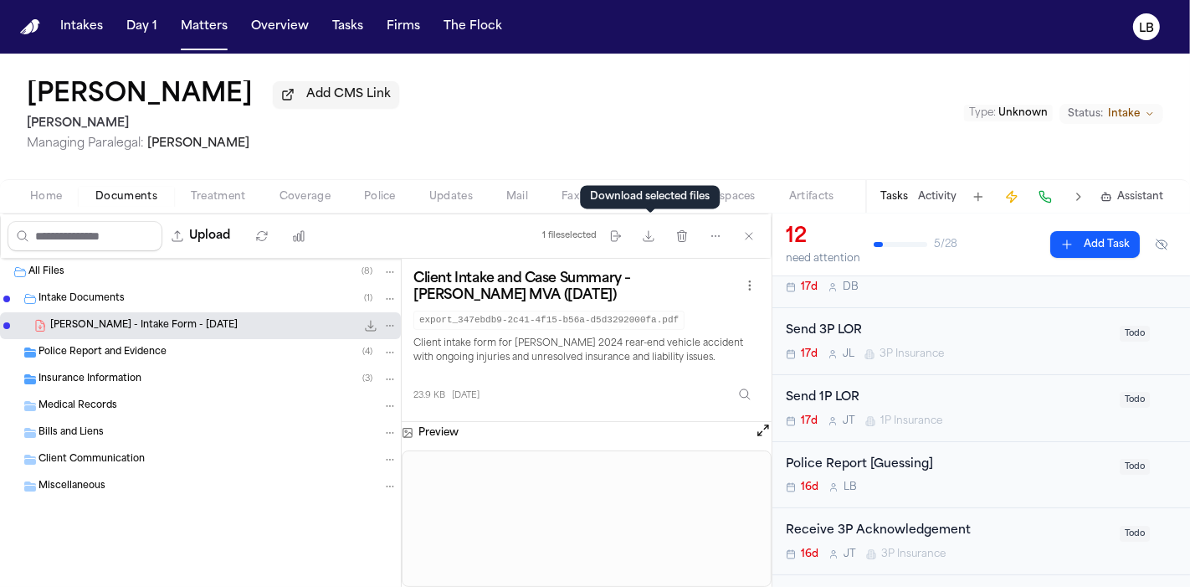
click at [1011, 455] on div "Police Report [Guessing]" at bounding box center [948, 464] width 324 height 19
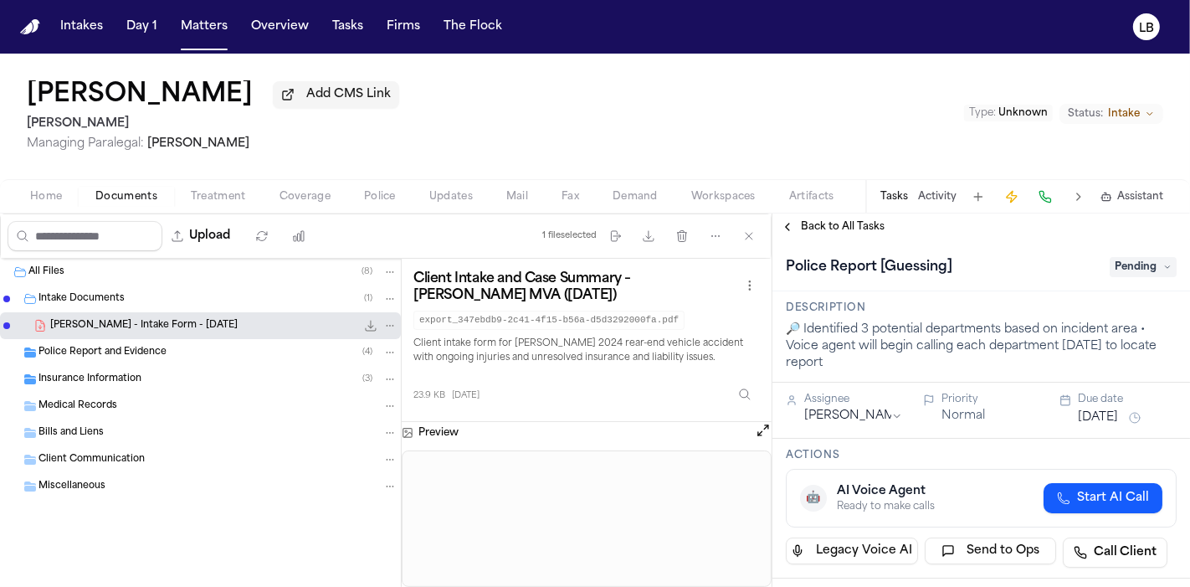
click at [1110, 269] on span "Pending" at bounding box center [1143, 267] width 67 height 20
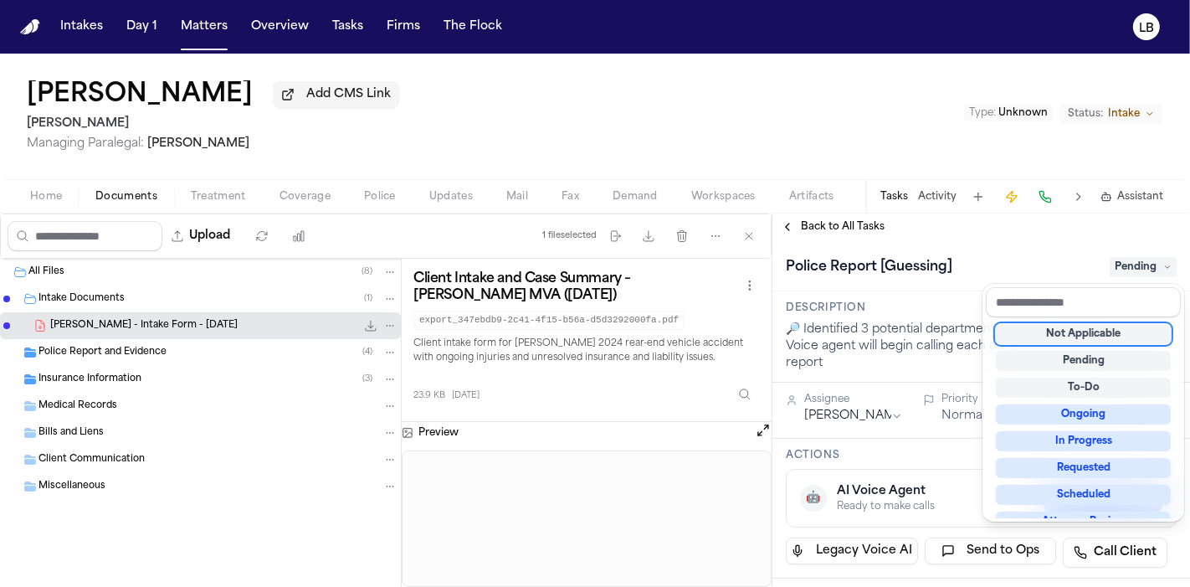
click at [1112, 331] on div "Not Applicable" at bounding box center [1083, 334] width 175 height 20
click at [945, 199] on div "[PERSON_NAME] Add CMS Link [PERSON_NAME] Managing Paralegal: [PERSON_NAME] Type…" at bounding box center [595, 320] width 1190 height 533
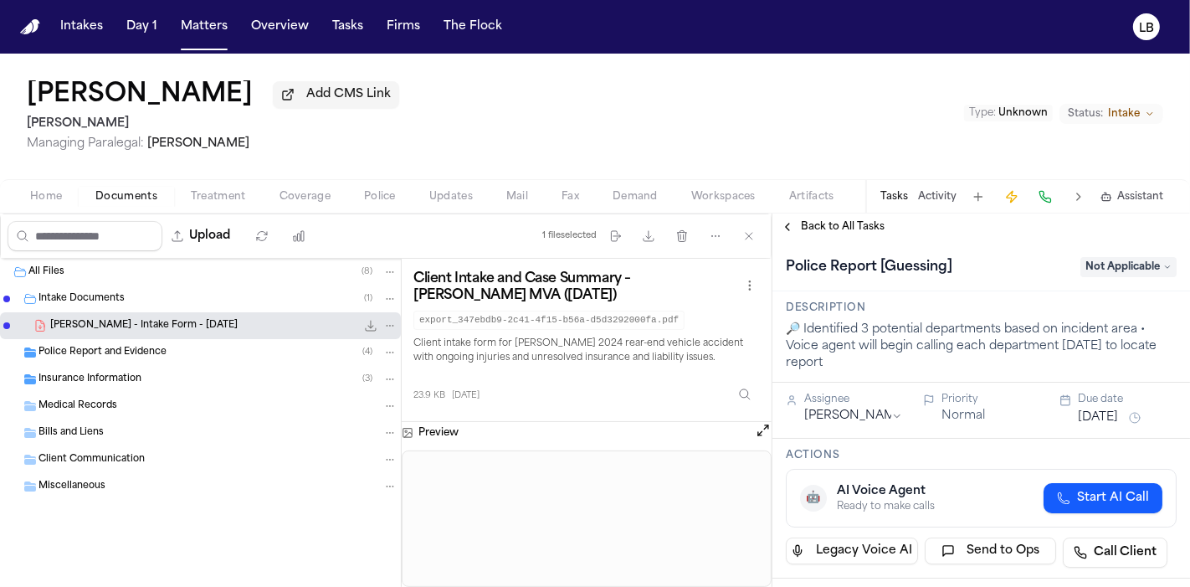
click at [947, 198] on button "Activity" at bounding box center [937, 196] width 39 height 13
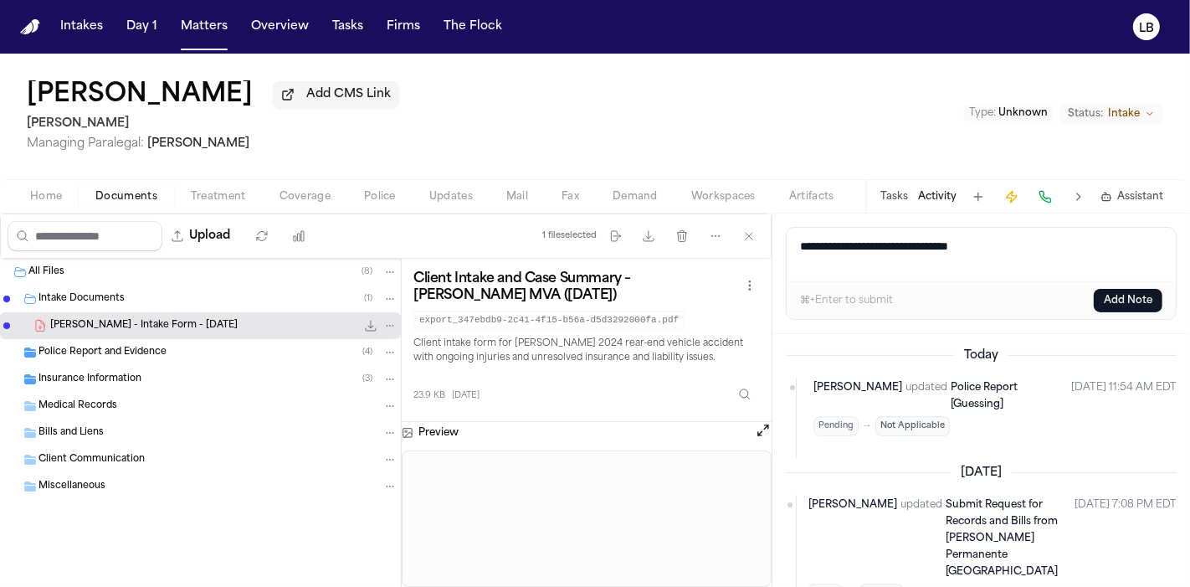
type textarea "**********"
click at [1149, 298] on button "Add Note" at bounding box center [1128, 300] width 69 height 23
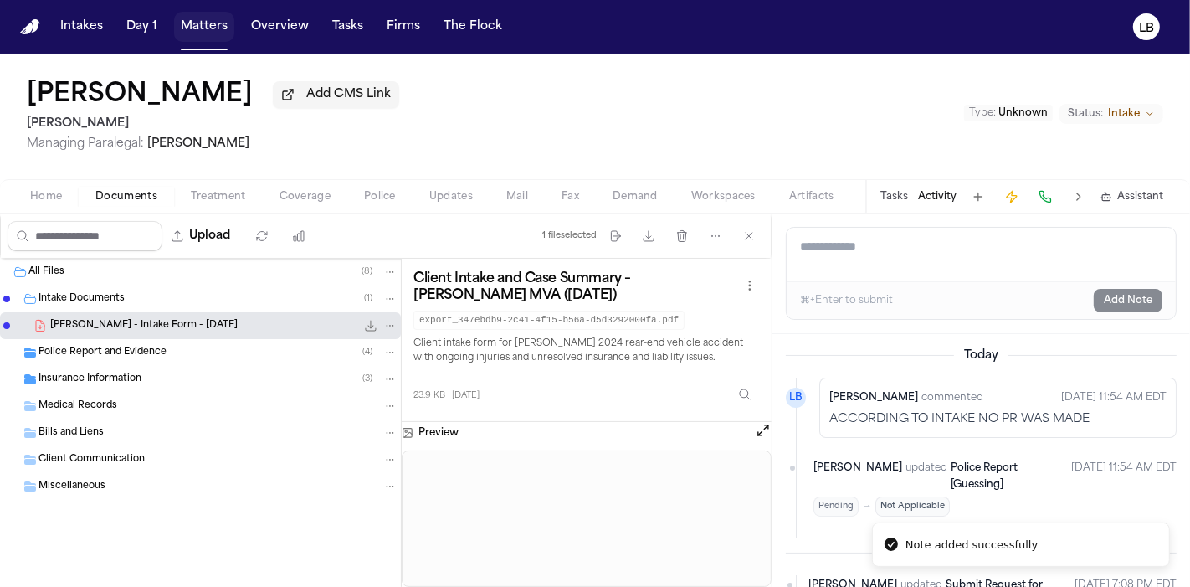
drag, startPoint x: 180, startPoint y: 29, endPoint x: 184, endPoint y: 15, distance: 14.8
click at [180, 29] on button "Matters" at bounding box center [204, 27] width 60 height 30
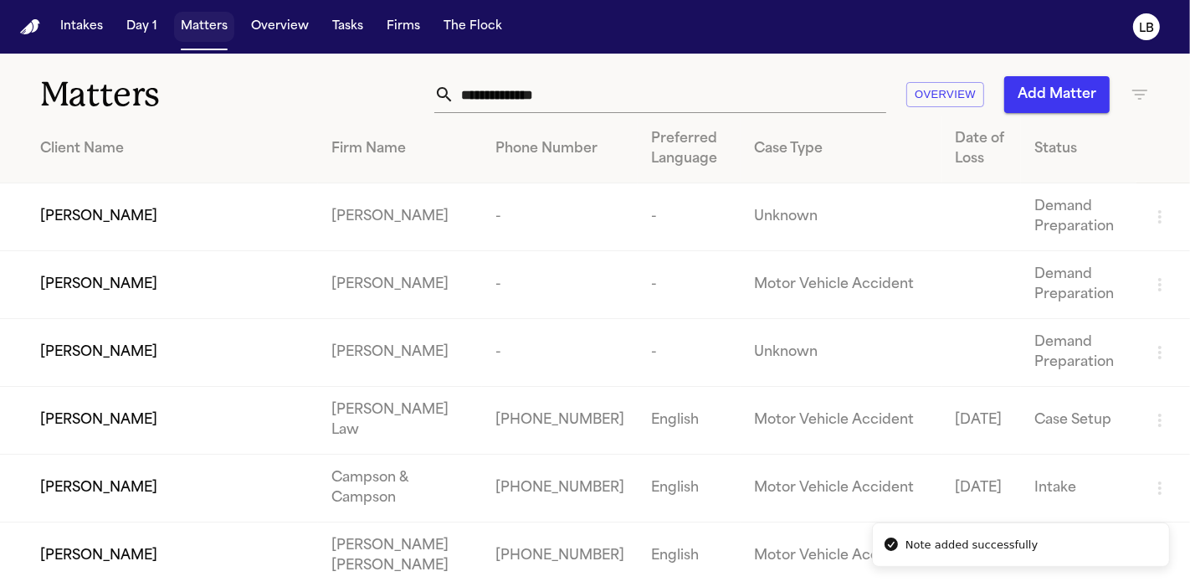
click at [205, 18] on button "Matters" at bounding box center [204, 27] width 60 height 30
click at [590, 88] on input "text" at bounding box center [671, 94] width 432 height 37
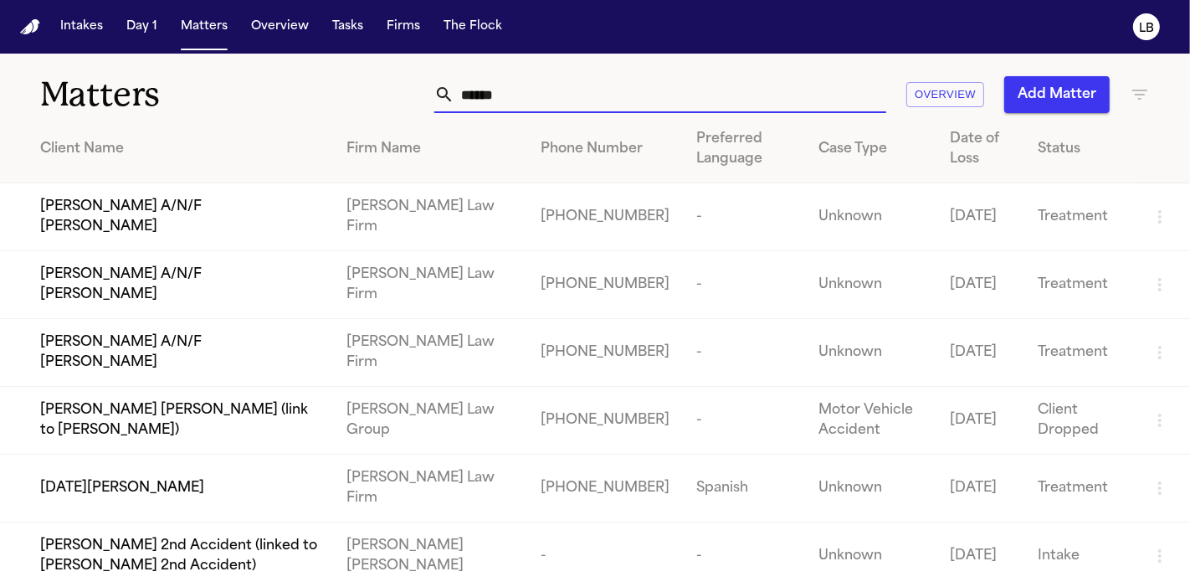
type input "*****"
click at [506, 86] on input "*****" at bounding box center [671, 94] width 432 height 37
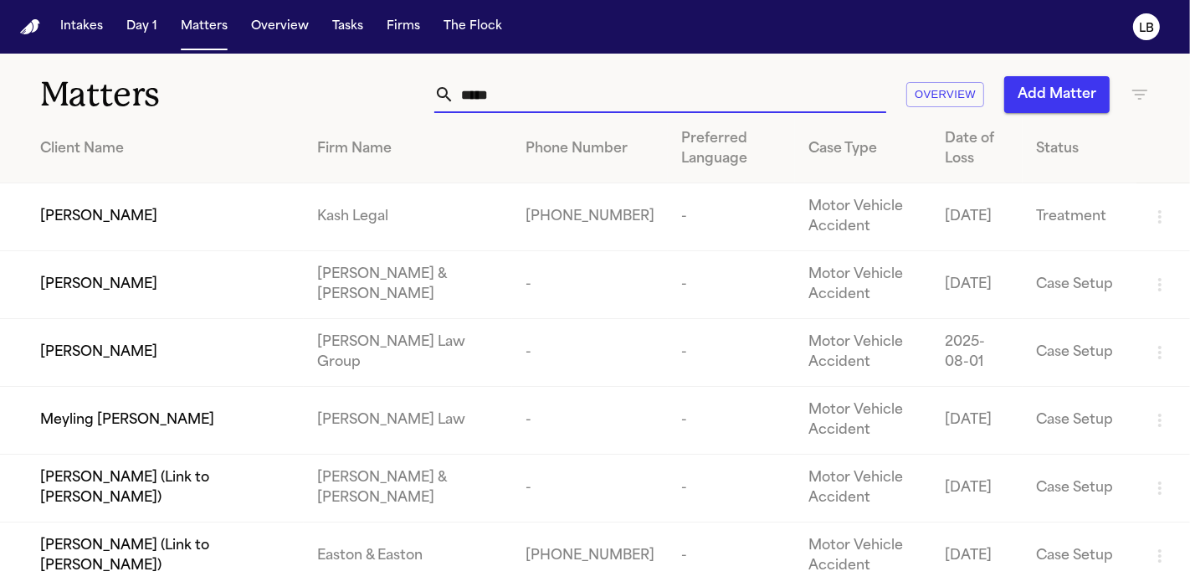
type input "*****"
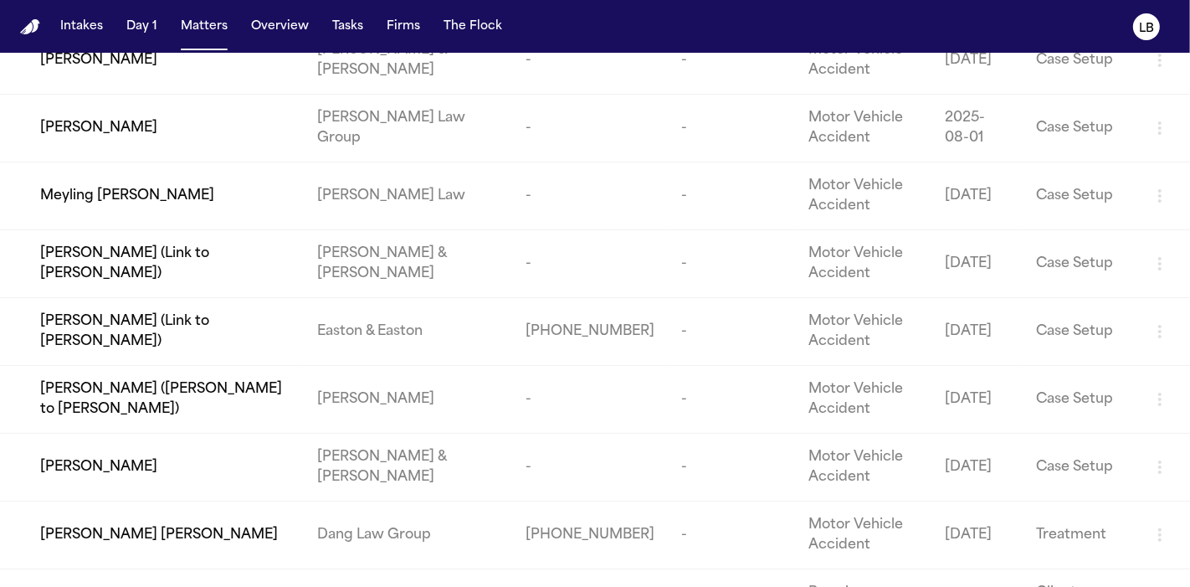
scroll to position [229, 0]
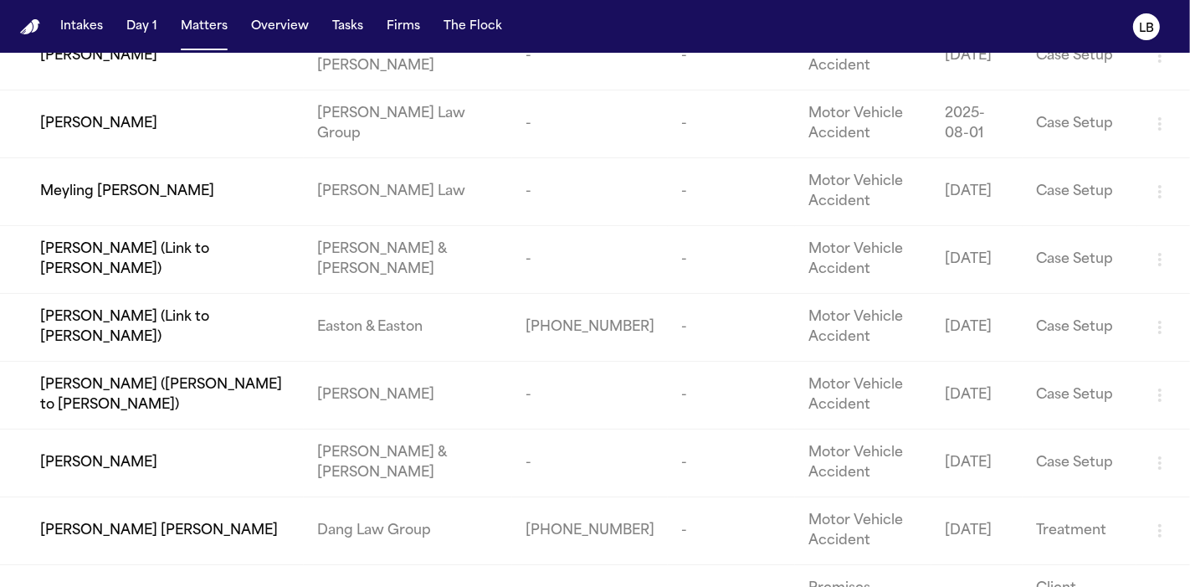
click at [123, 463] on span "[PERSON_NAME]" at bounding box center [98, 463] width 117 height 20
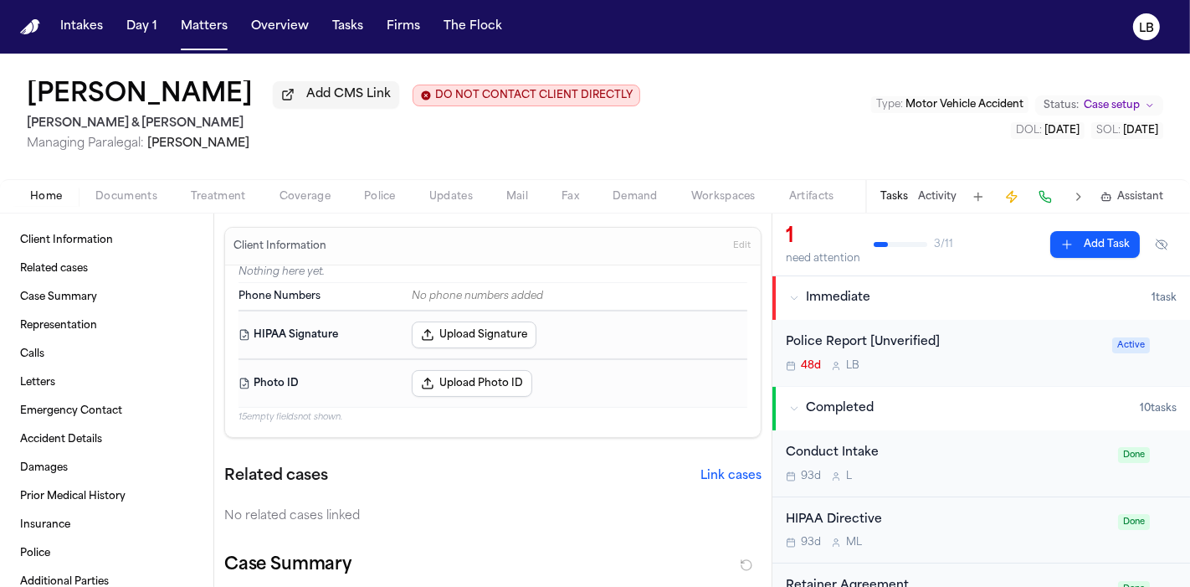
click at [521, 194] on span "Mail" at bounding box center [517, 196] width 22 height 13
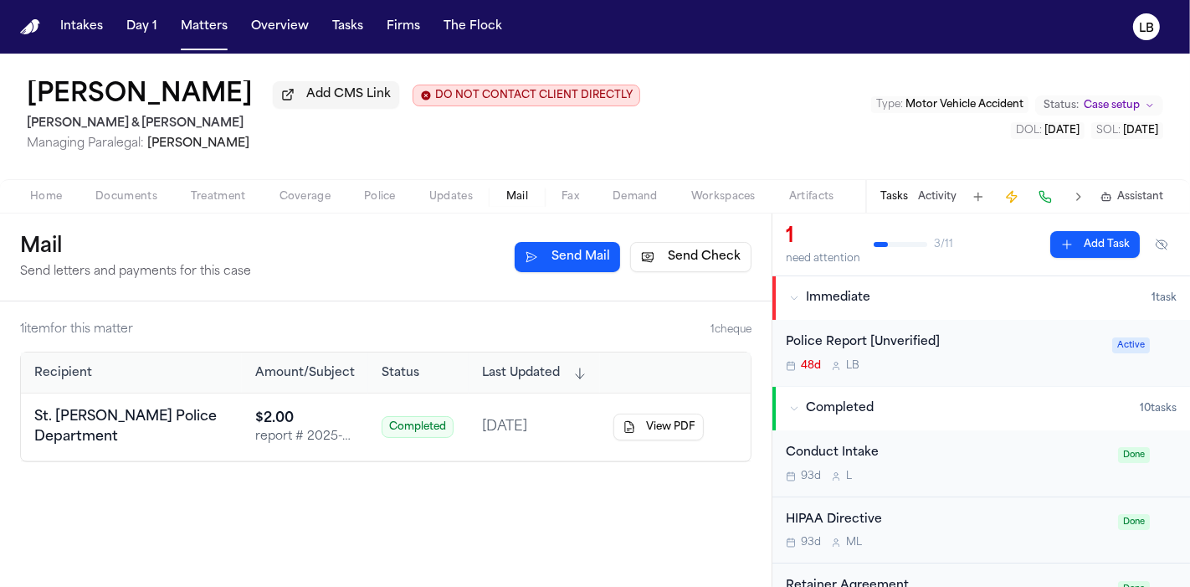
click at [141, 188] on button "Documents" at bounding box center [126, 197] width 95 height 20
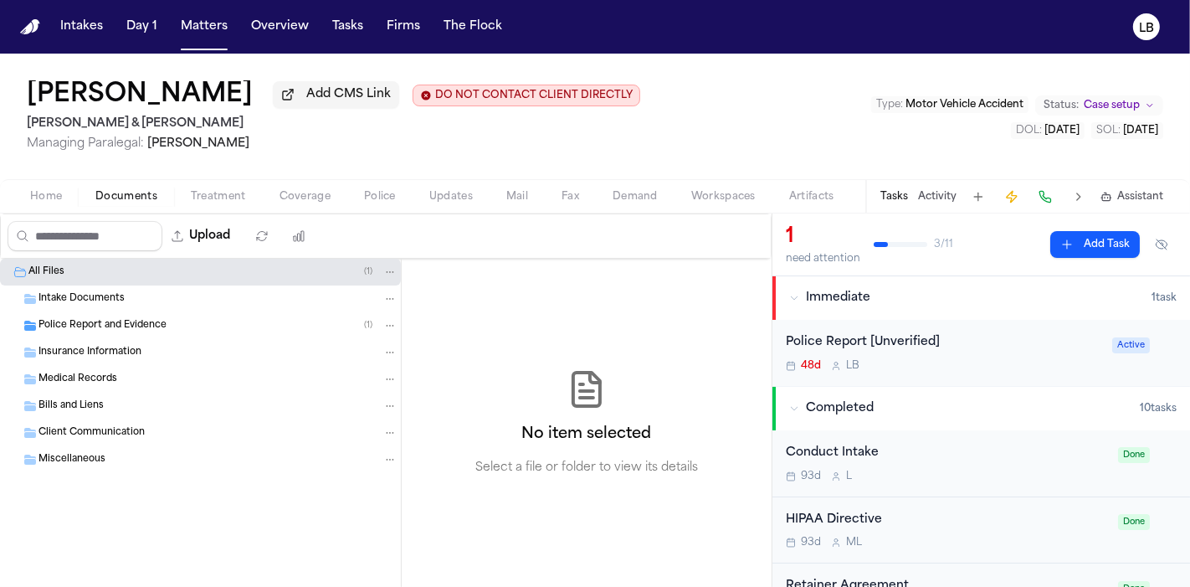
click at [141, 326] on span "Police Report and Evidence" at bounding box center [103, 326] width 128 height 14
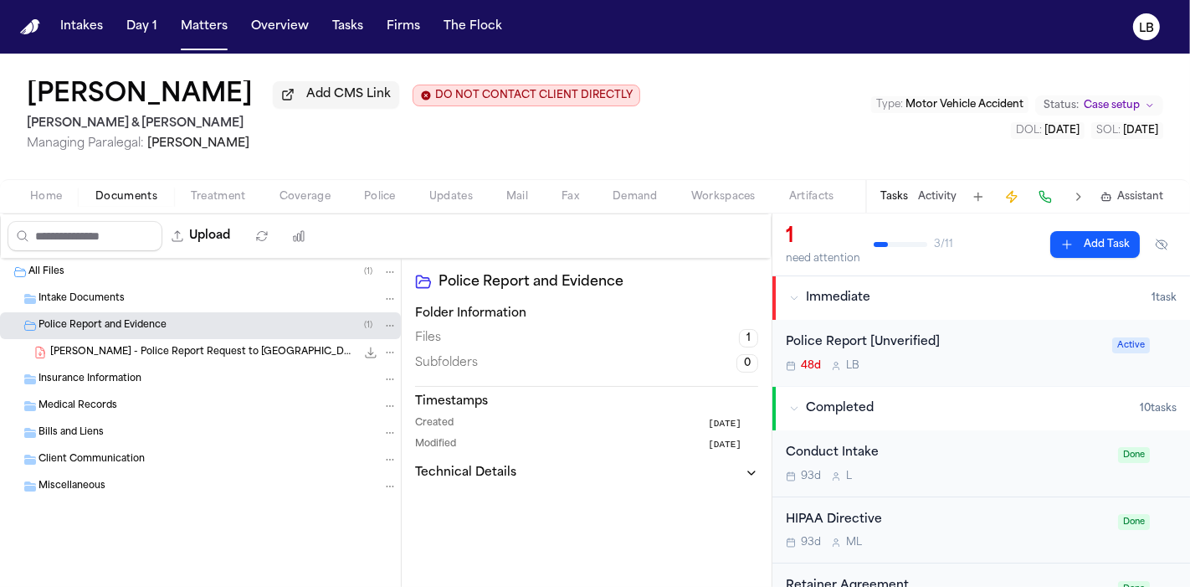
click at [170, 347] on span "[PERSON_NAME] - Police Report Request to [GEOGRAPHIC_DATA][PERSON_NAME] - [DATE]" at bounding box center [203, 353] width 306 height 14
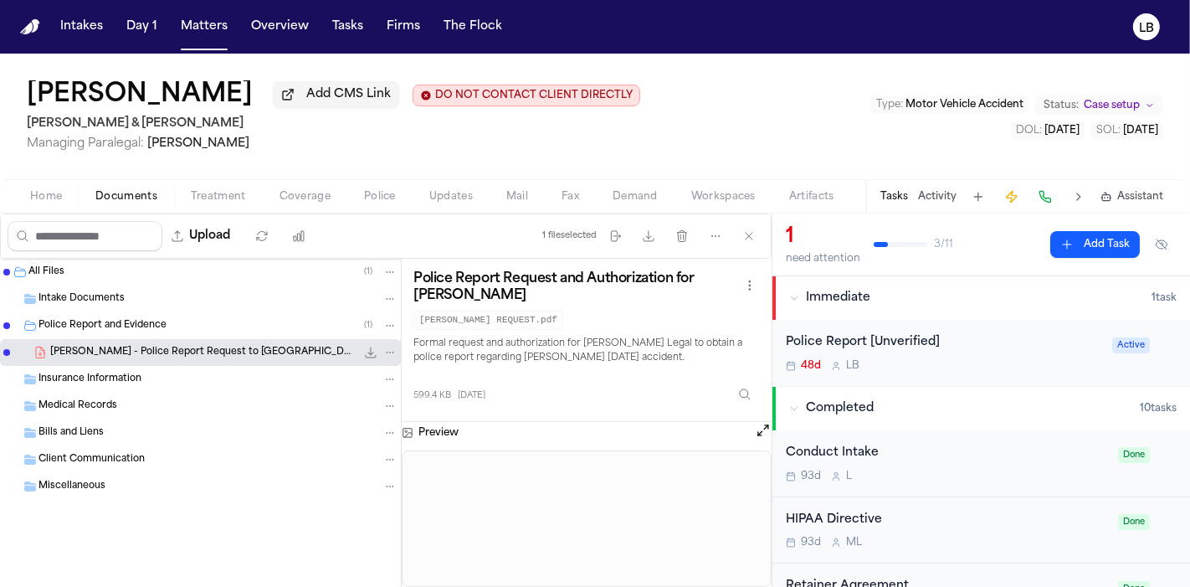
click at [512, 194] on span "Mail" at bounding box center [517, 196] width 22 height 13
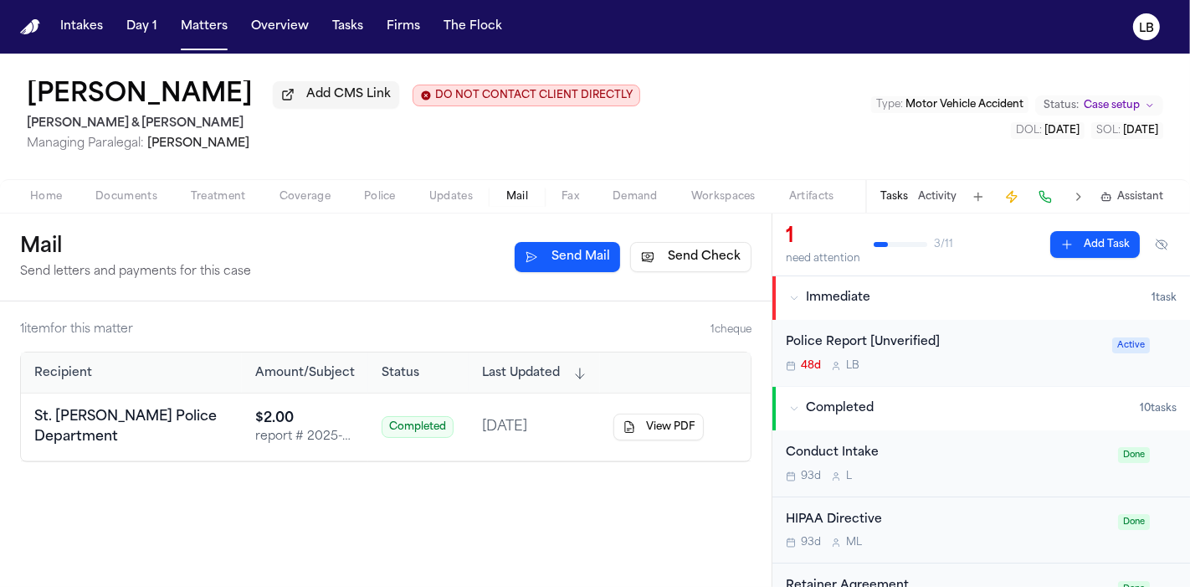
click at [98, 422] on div "St. [PERSON_NAME] Police Department" at bounding box center [131, 427] width 194 height 40
click at [648, 427] on button "View PDF" at bounding box center [659, 427] width 90 height 27
click at [1133, 38] on button "LB" at bounding box center [1146, 26] width 47 height 37
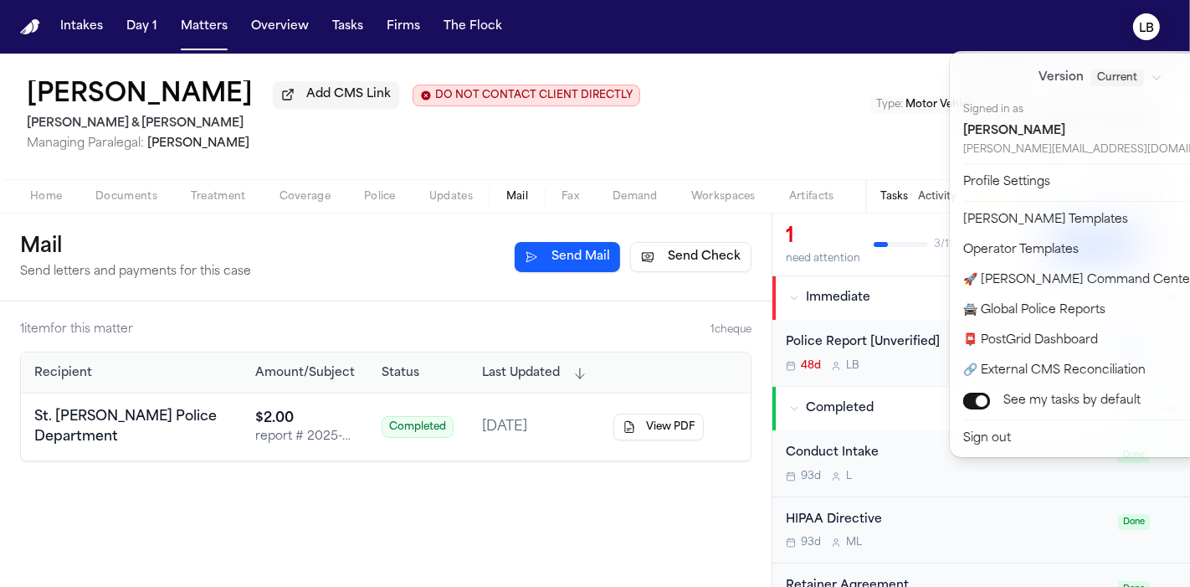
click at [613, 285] on div "Intakes Day 1 Matters Overview Tasks Firms The Flock LB [PERSON_NAME] Add CMS L…" at bounding box center [595, 293] width 1190 height 587
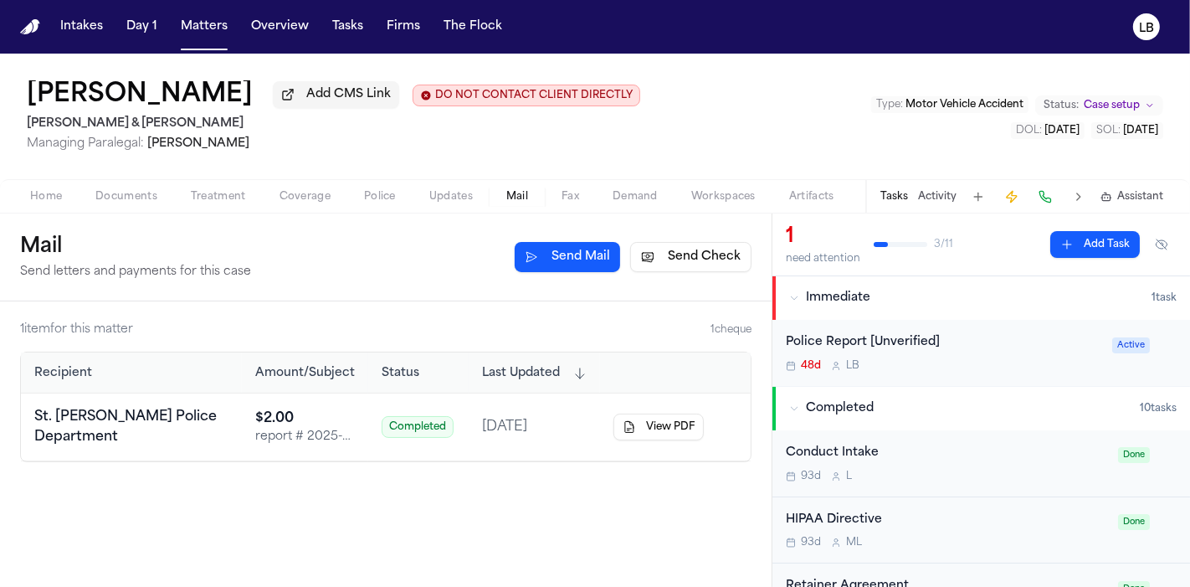
click at [666, 258] on button "Send Check" at bounding box center [690, 257] width 121 height 30
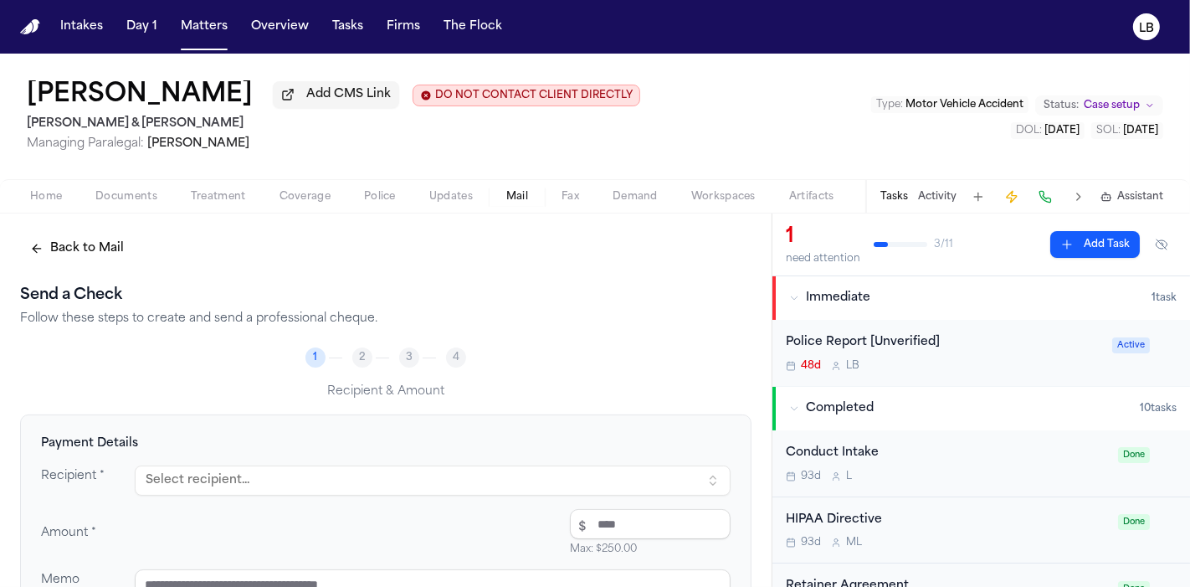
click at [300, 477] on button "Select recipient..." at bounding box center [433, 480] width 596 height 30
click at [316, 341] on input "********" at bounding box center [310, 342] width 296 height 33
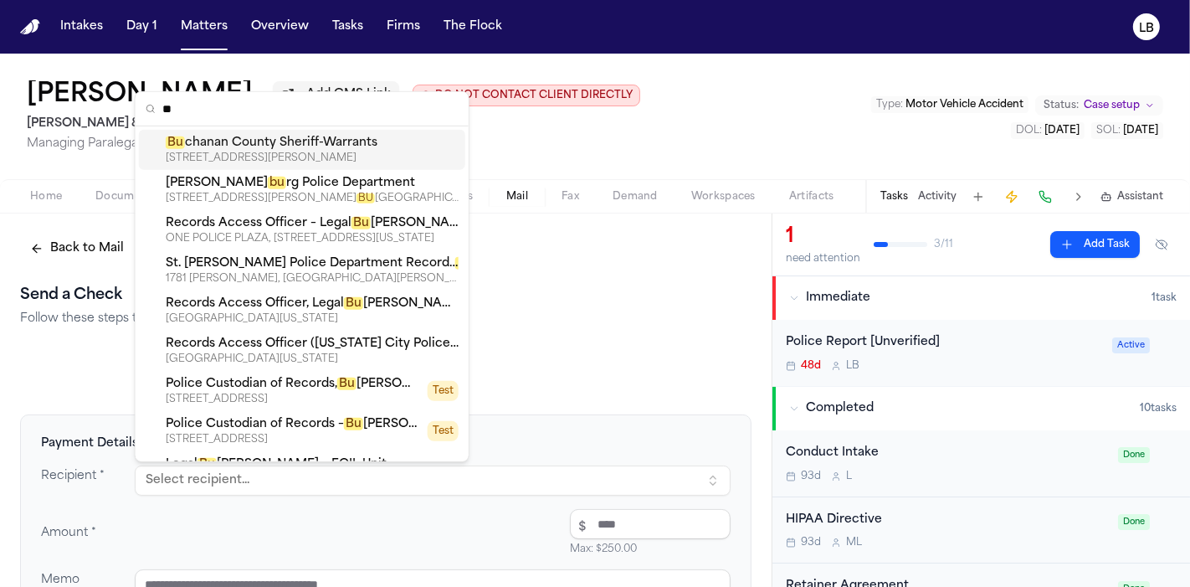
type input "**"
click at [321, 157] on div "501 FARAON ST, SAINT JOSEPH, MO, 64501-4101" at bounding box center [312, 158] width 293 height 13
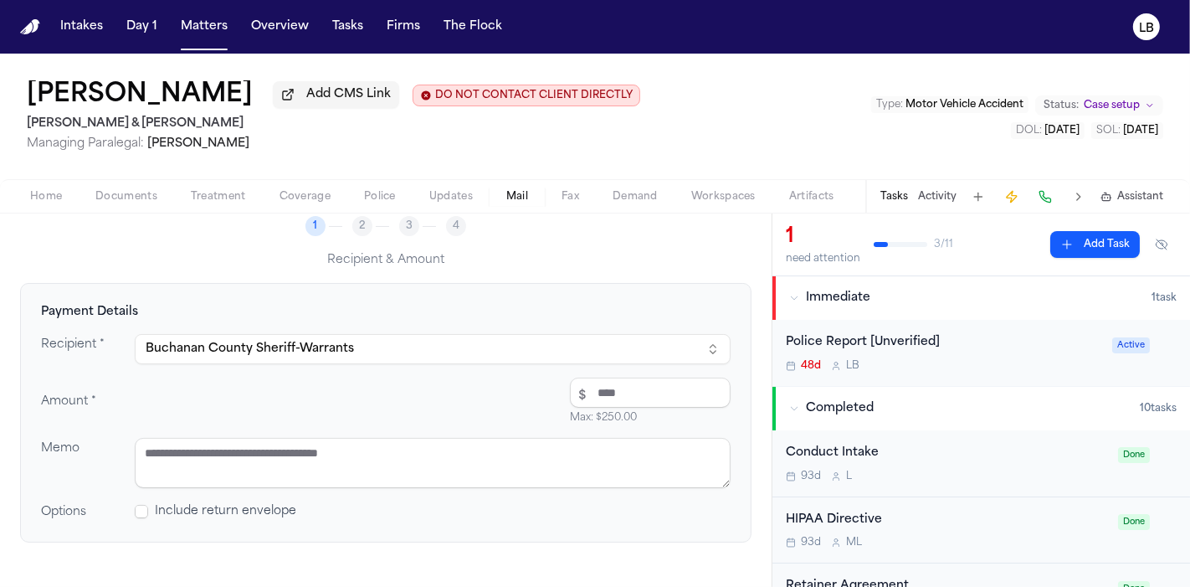
scroll to position [133, 0]
click at [654, 388] on input "number" at bounding box center [650, 391] width 161 height 30
type input "****"
click at [648, 439] on textarea at bounding box center [433, 461] width 596 height 50
paste textarea "**********"
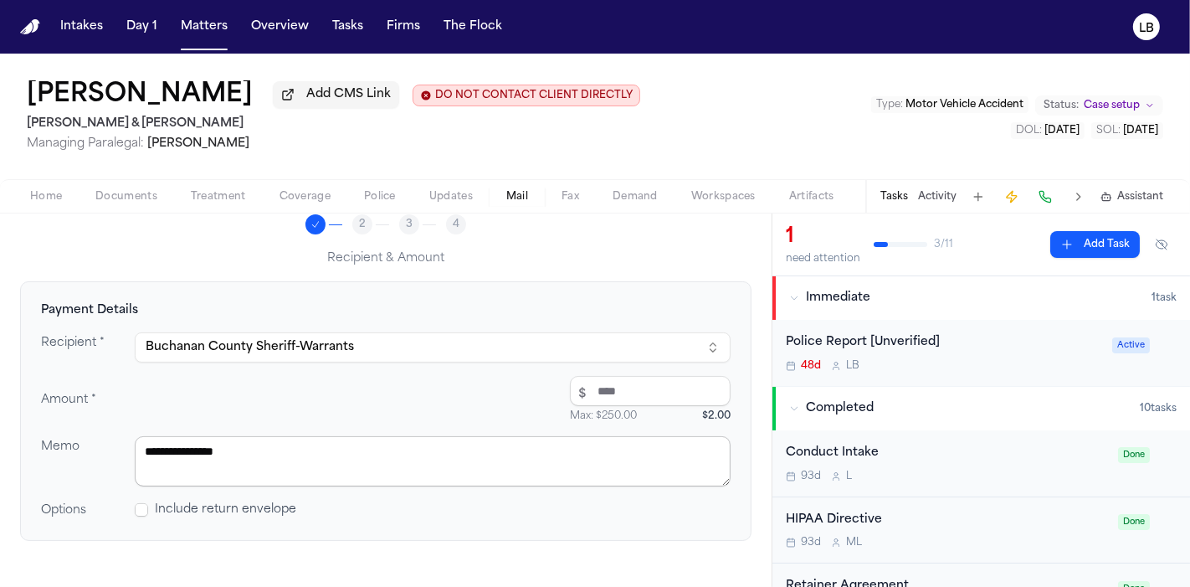
scroll to position [225, 0]
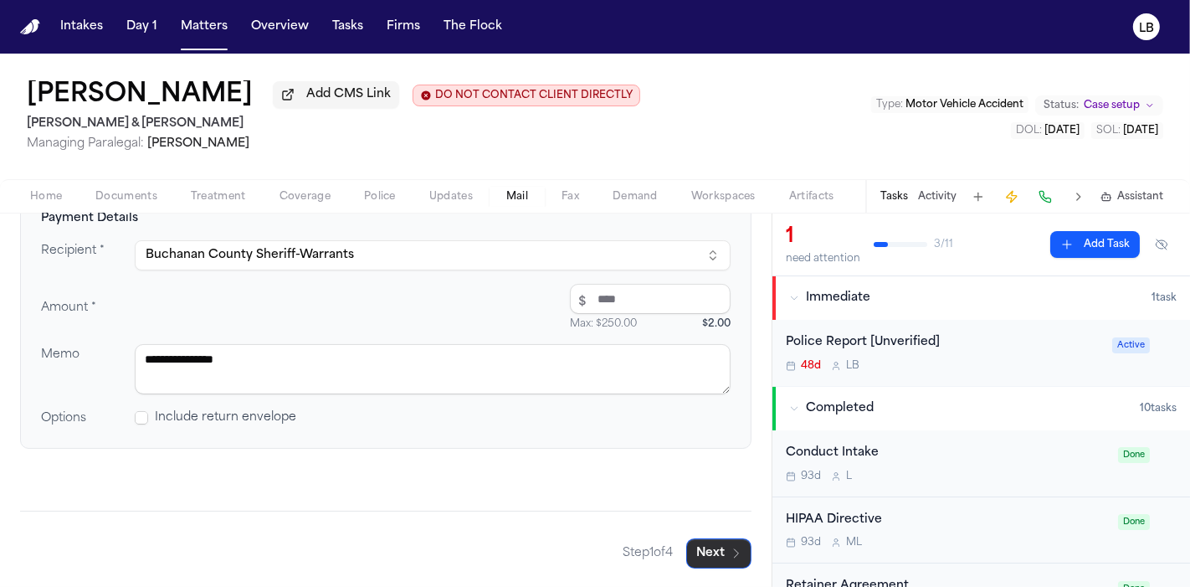
type textarea "**********"
click at [730, 547] on icon "button" at bounding box center [736, 553] width 13 height 13
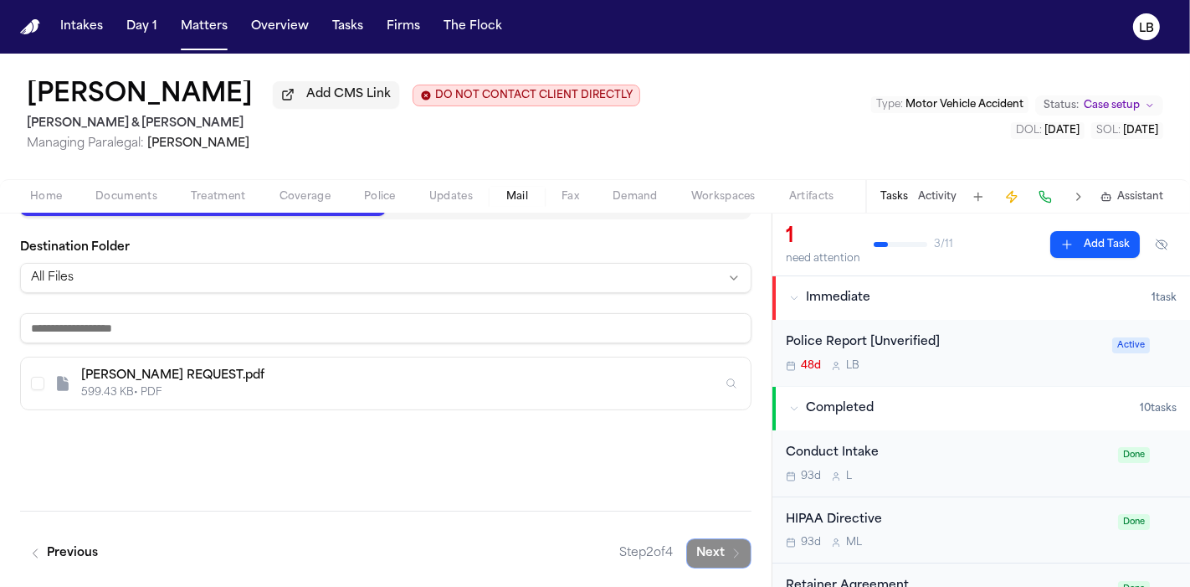
scroll to position [0, 0]
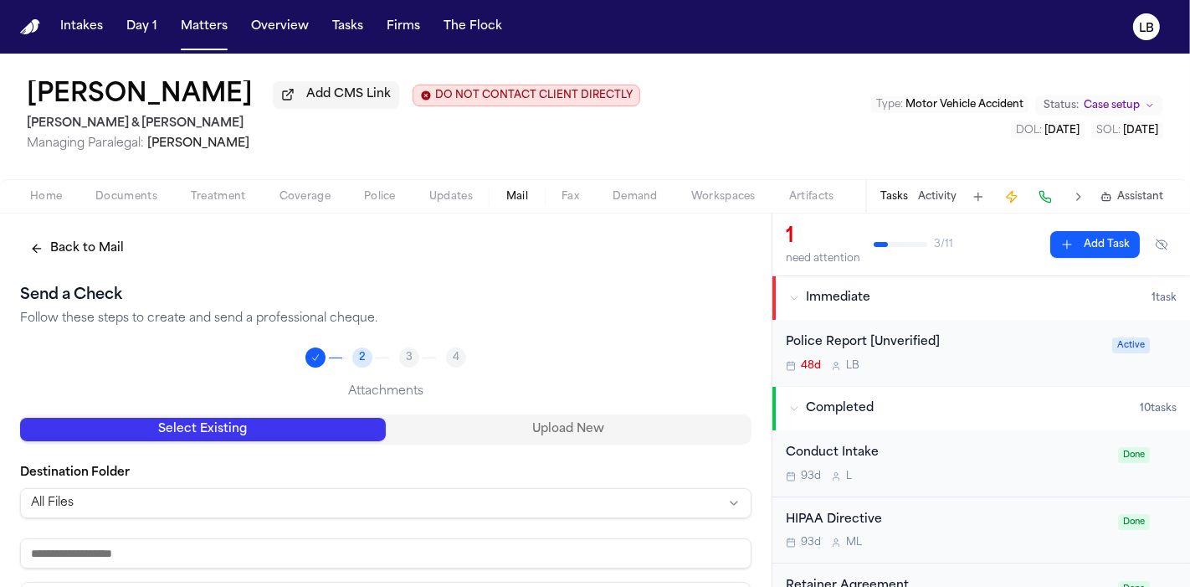
click at [511, 418] on button "Upload New" at bounding box center [569, 429] width 366 height 23
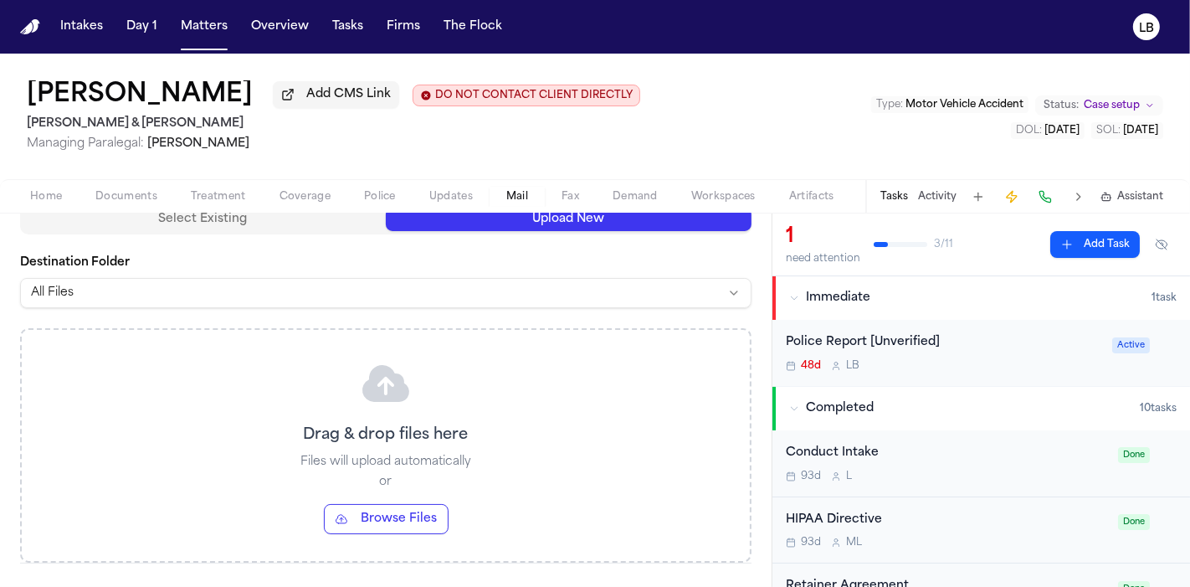
scroll to position [210, 0]
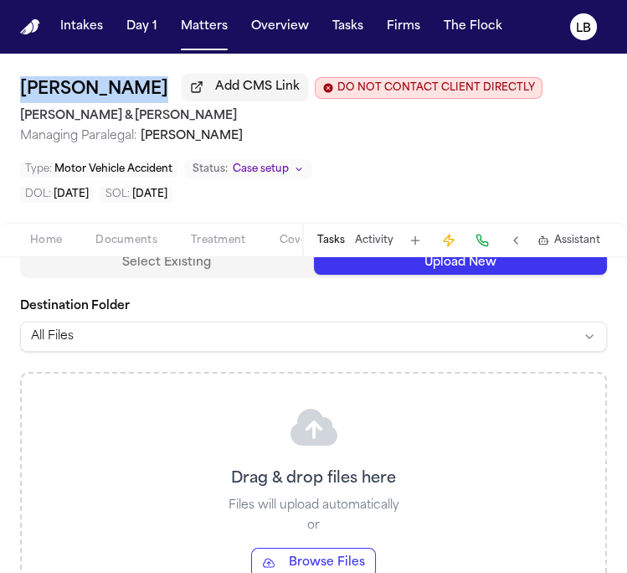
drag, startPoint x: 180, startPoint y: 91, endPoint x: 18, endPoint y: 82, distance: 162.7
click at [18, 82] on div "Megan McDowell Add CMS Link DO NOT CONTACT CLIENT DIRECTLY DO NOT CONTACT Beck …" at bounding box center [313, 138] width 627 height 169
copy div "[PERSON_NAME]"
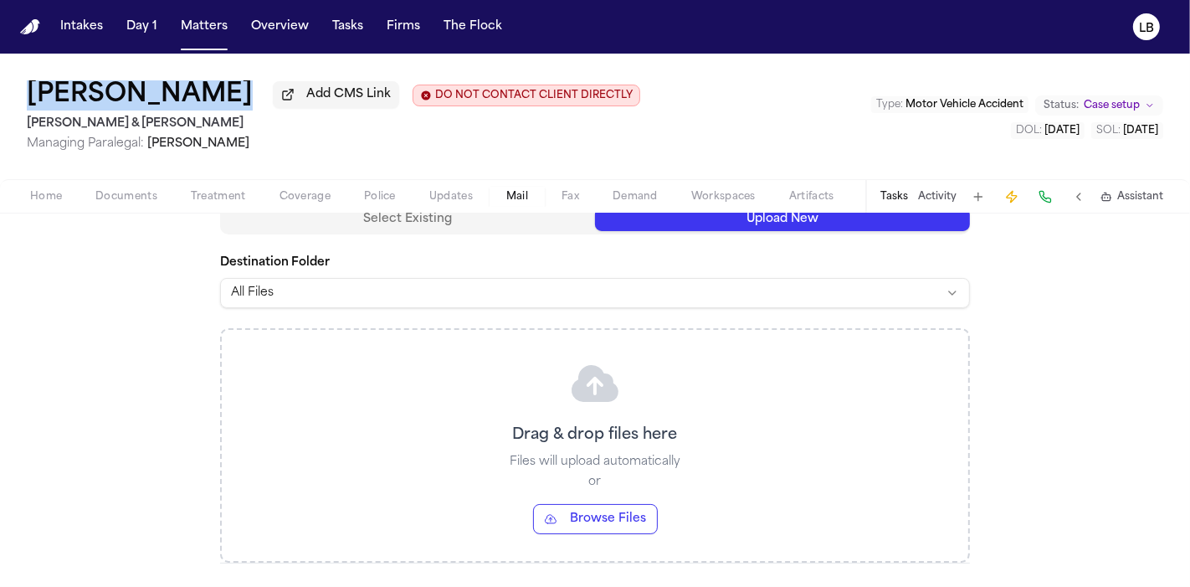
click at [603, 510] on button "Browse Files" at bounding box center [595, 519] width 125 height 30
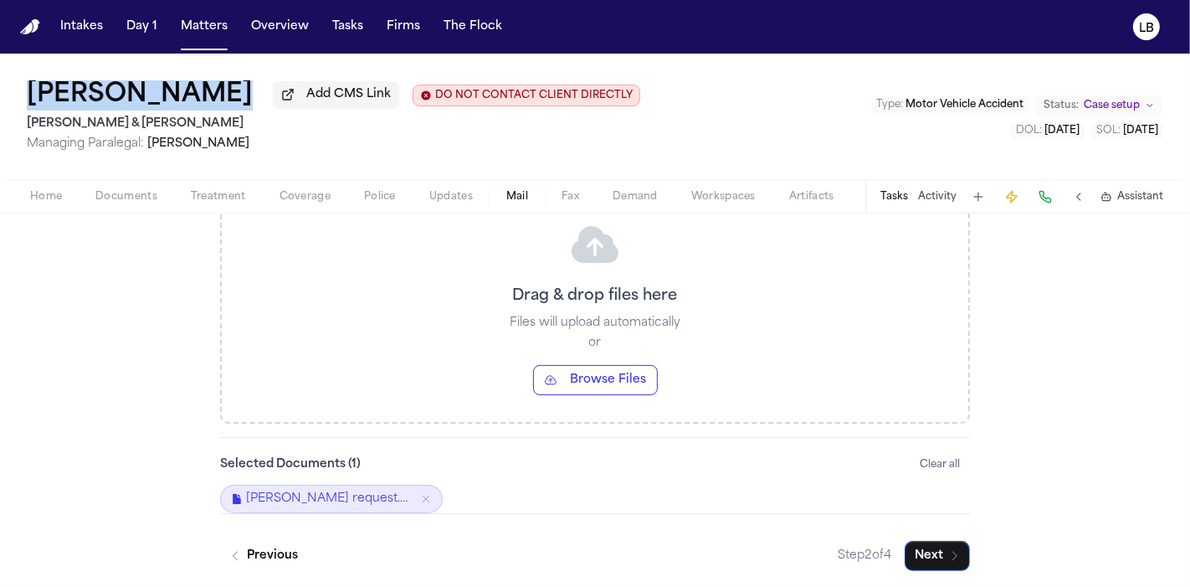
scroll to position [350, 0]
click at [950, 548] on icon "button" at bounding box center [954, 554] width 13 height 13
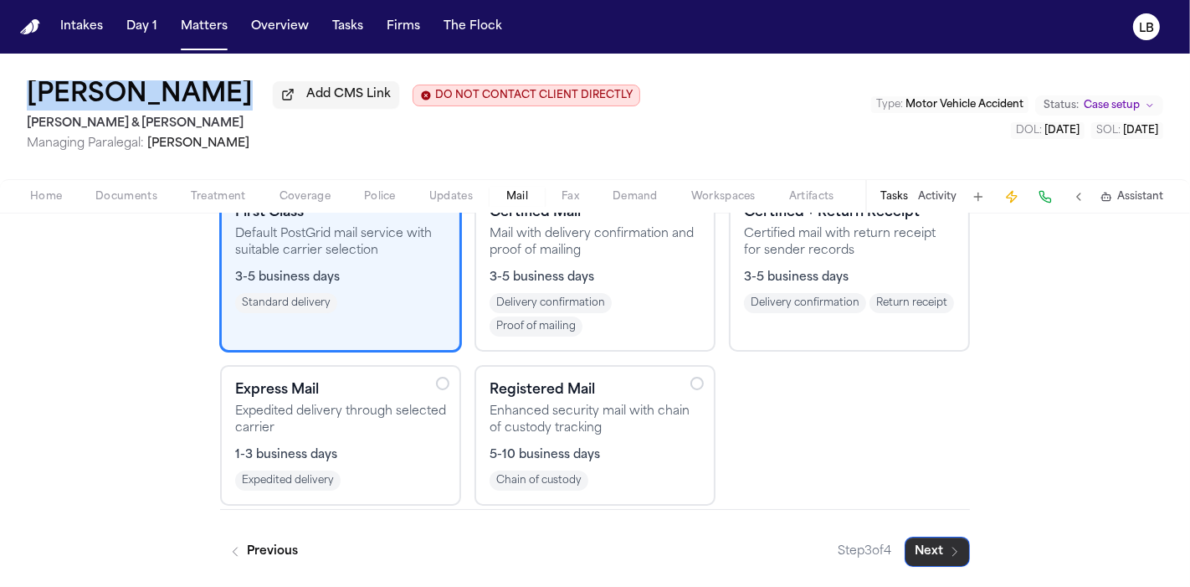
scroll to position [225, 0]
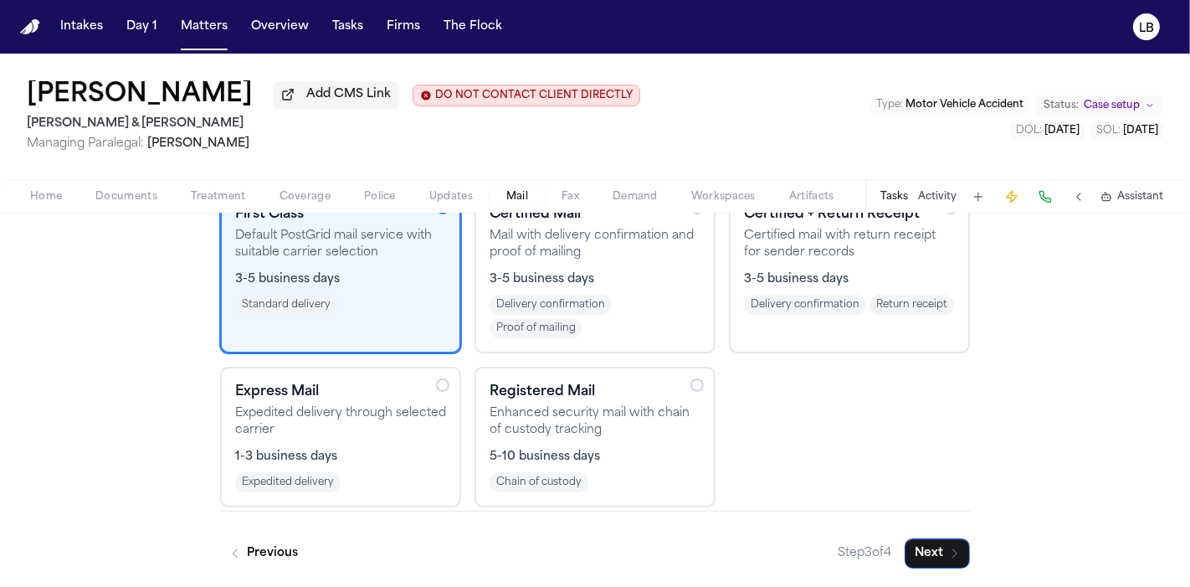
click at [349, 436] on div "Express Mail Expedited delivery through selected carrier 1-3 business days Expe…" at bounding box center [340, 437] width 211 height 110
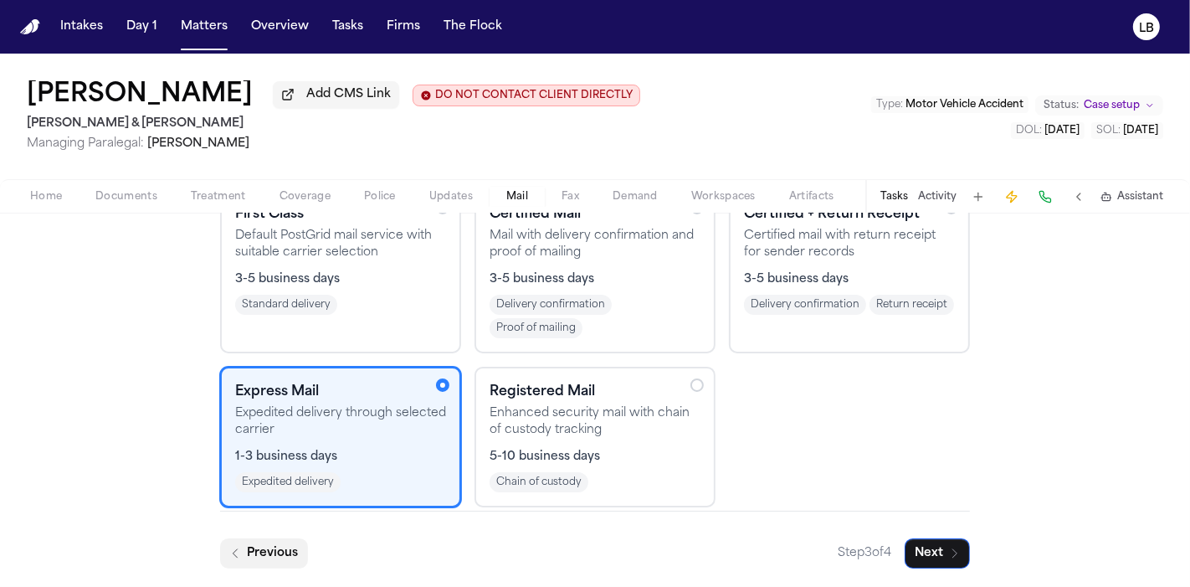
click at [239, 559] on button "Previous" at bounding box center [264, 553] width 88 height 30
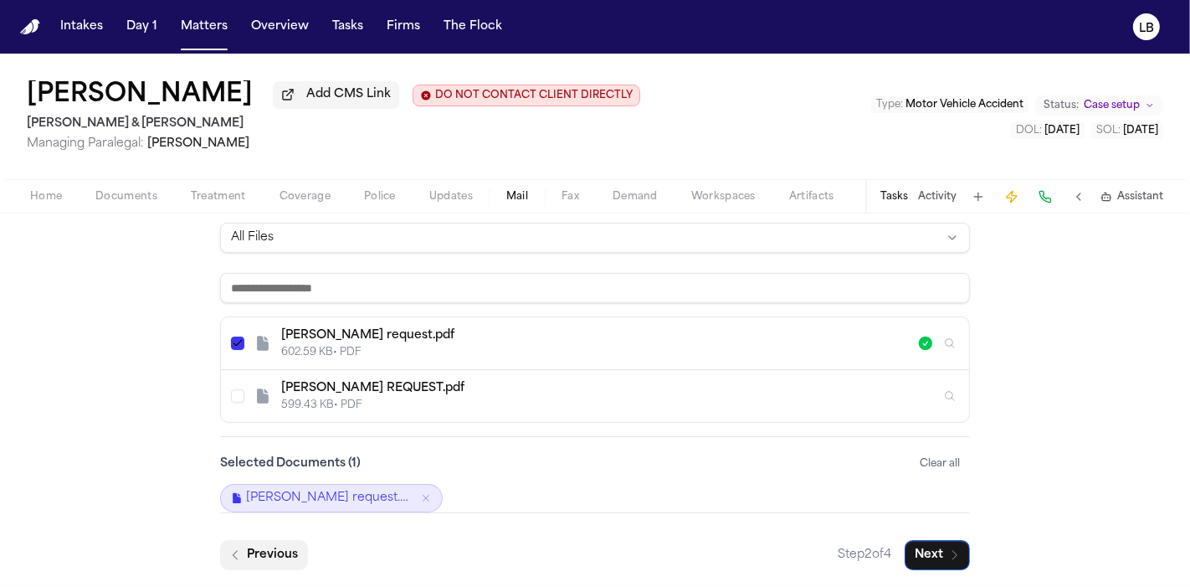
click at [255, 553] on button "Previous" at bounding box center [264, 555] width 88 height 30
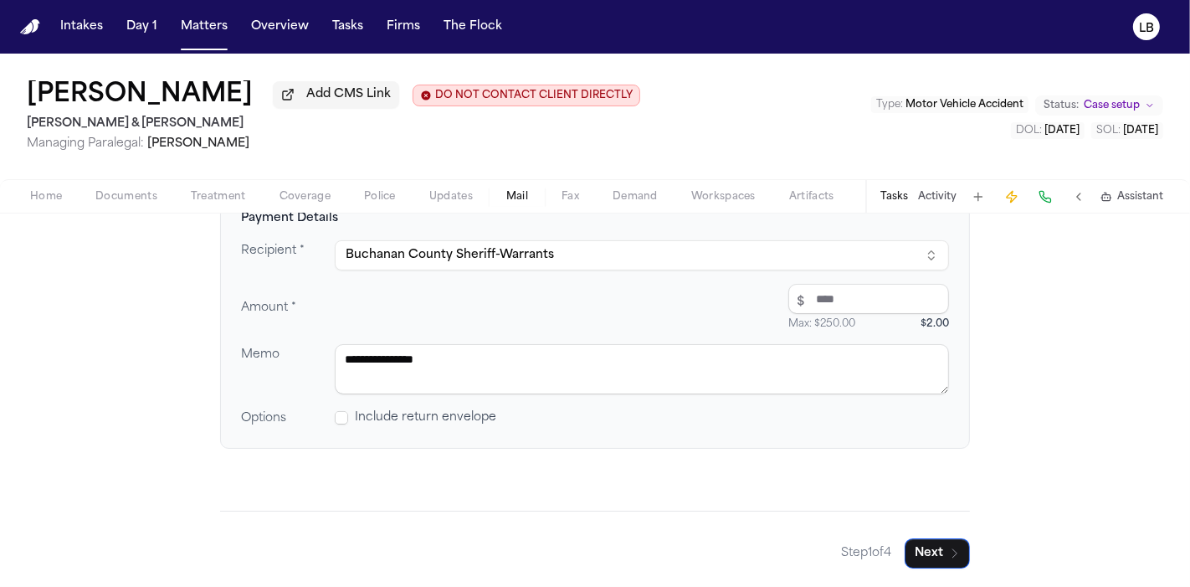
click at [438, 417] on span "Include return envelope" at bounding box center [425, 417] width 141 height 17
click at [335, 415] on span at bounding box center [341, 417] width 13 height 13
click at [909, 566] on button "Next" at bounding box center [937, 553] width 65 height 30
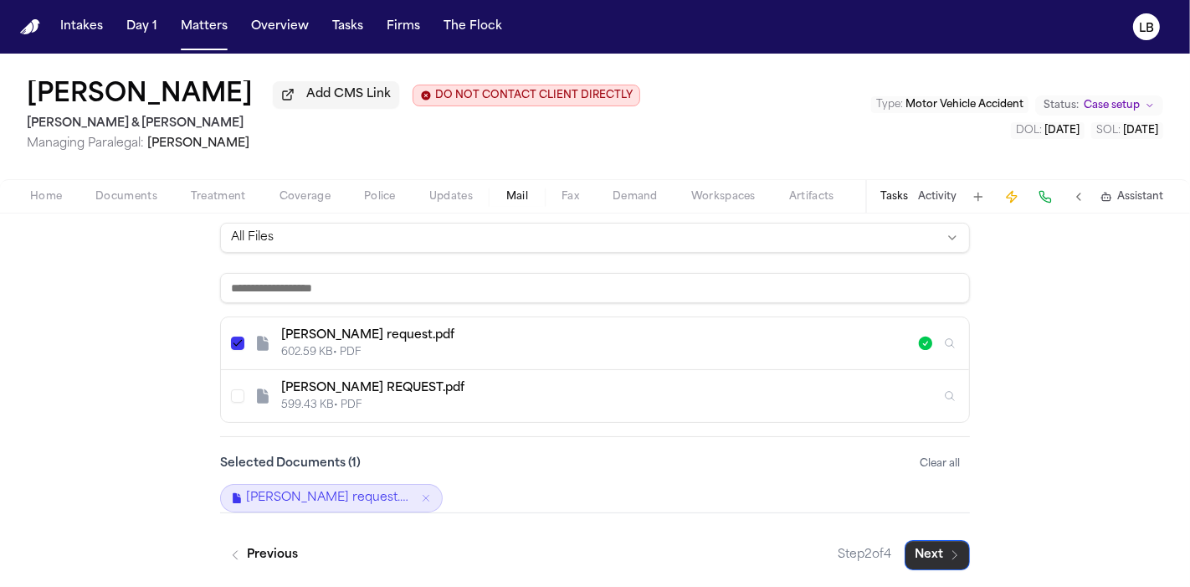
click at [944, 565] on button "Next" at bounding box center [937, 555] width 65 height 30
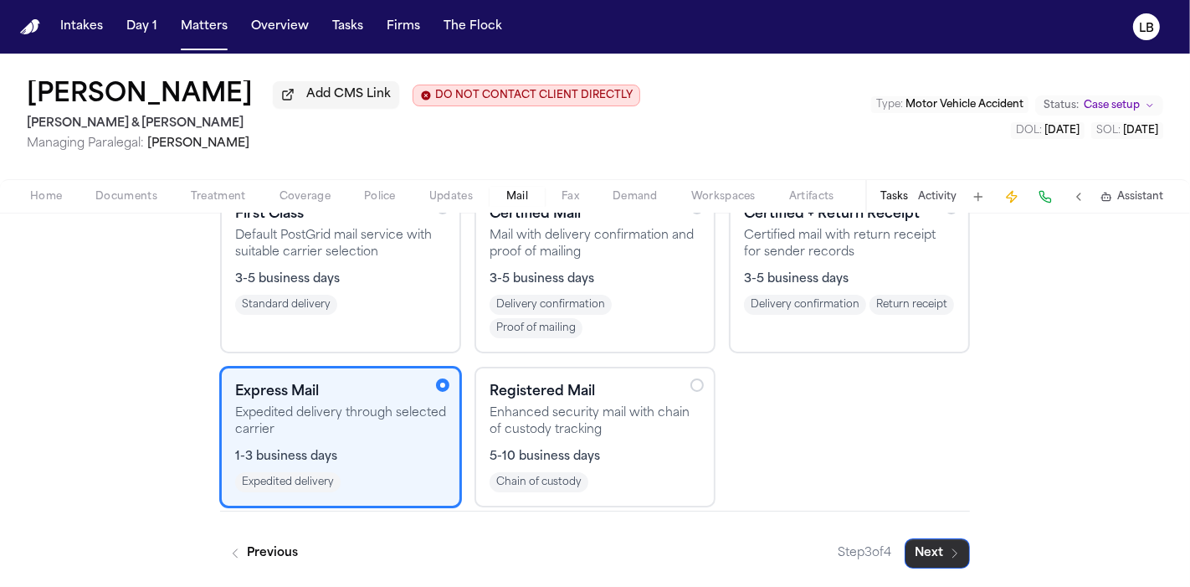
click at [944, 565] on button "Next" at bounding box center [937, 553] width 65 height 30
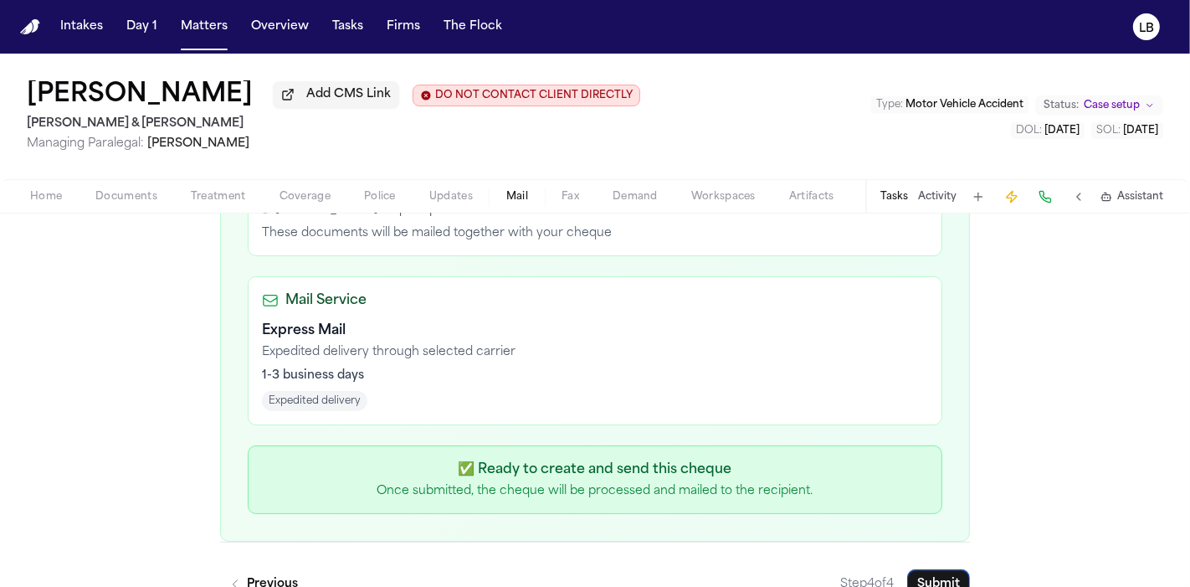
scroll to position [708, 0]
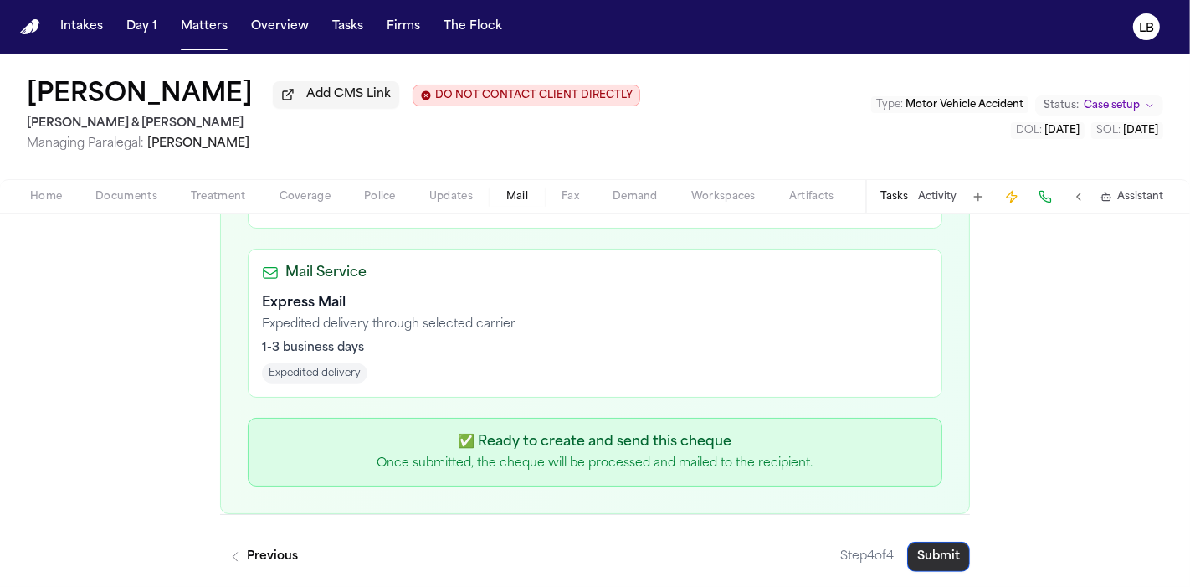
click at [944, 565] on button "Submit" at bounding box center [938, 557] width 63 height 30
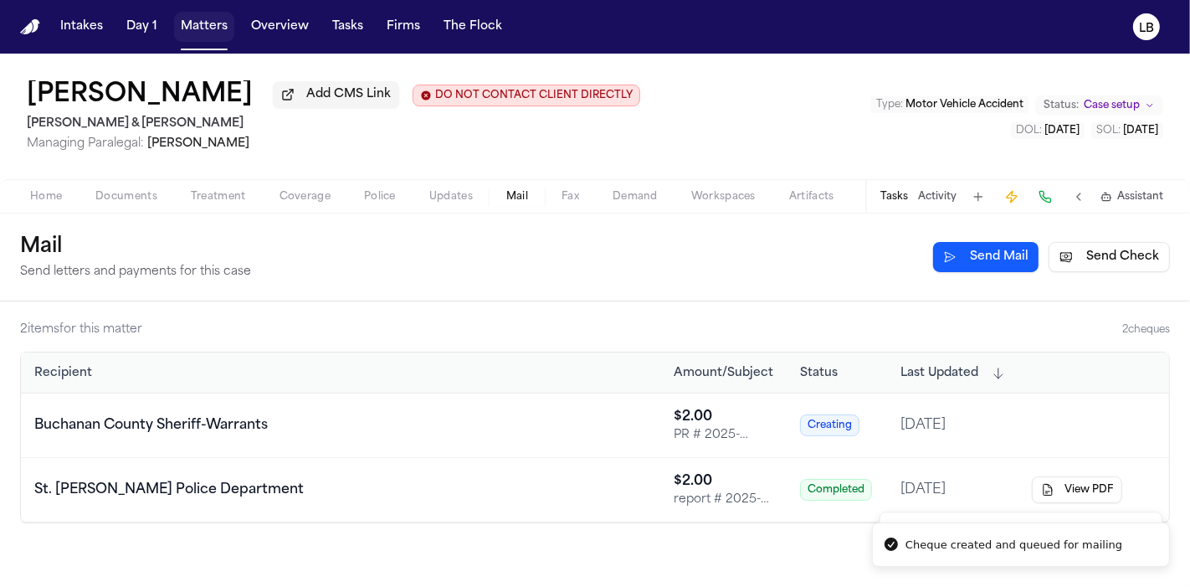
click at [204, 25] on button "Matters" at bounding box center [204, 27] width 60 height 30
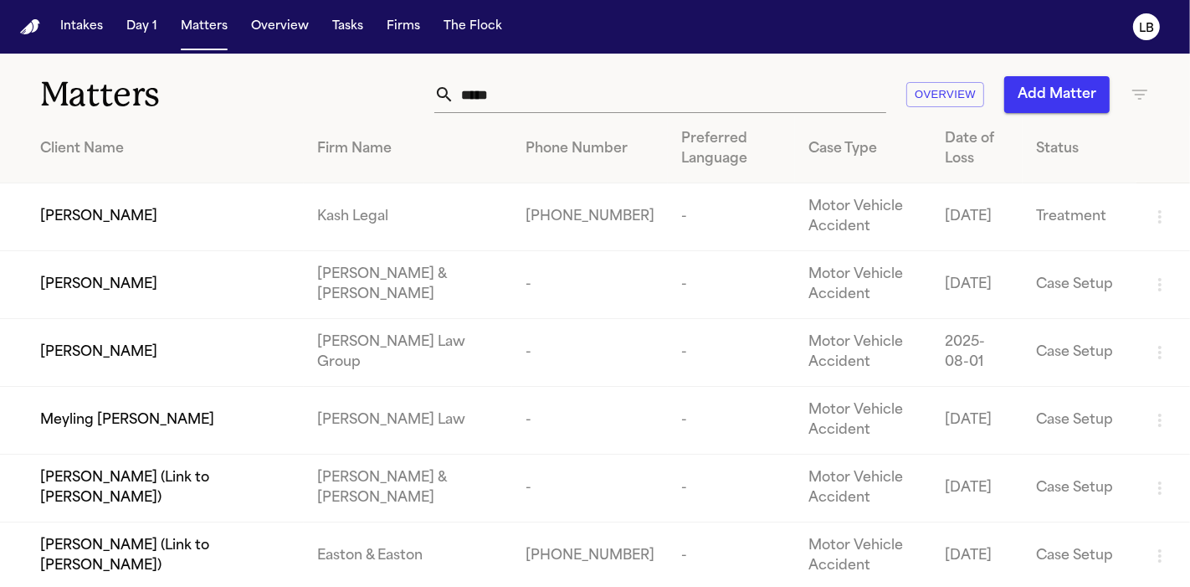
click at [561, 100] on input "*****" at bounding box center [671, 94] width 432 height 37
click at [561, 100] on input "*******" at bounding box center [671, 94] width 432 height 37
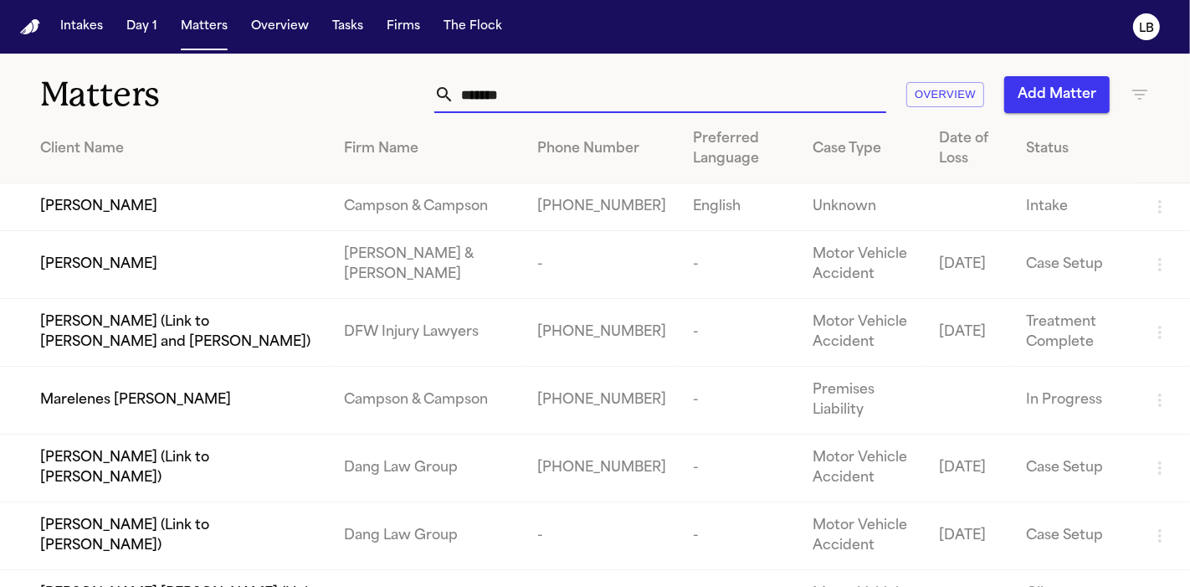
scroll to position [20, 0]
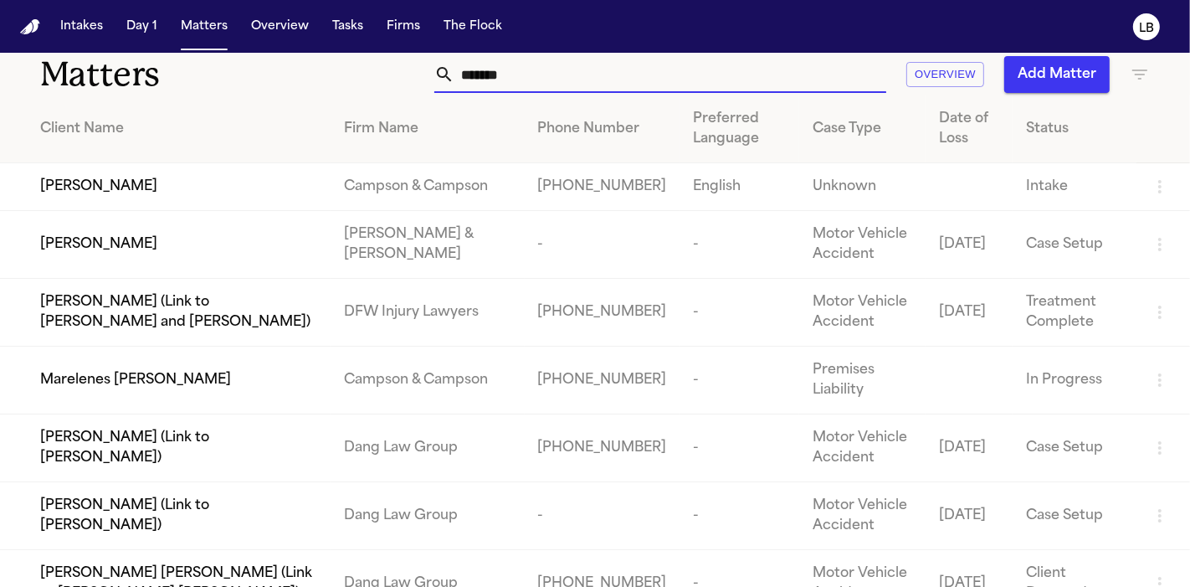
type input "*******"
click at [402, 260] on td "[PERSON_NAME] & [PERSON_NAME]" at bounding box center [428, 245] width 194 height 68
click at [105, 254] on span "[PERSON_NAME]" at bounding box center [98, 244] width 117 height 20
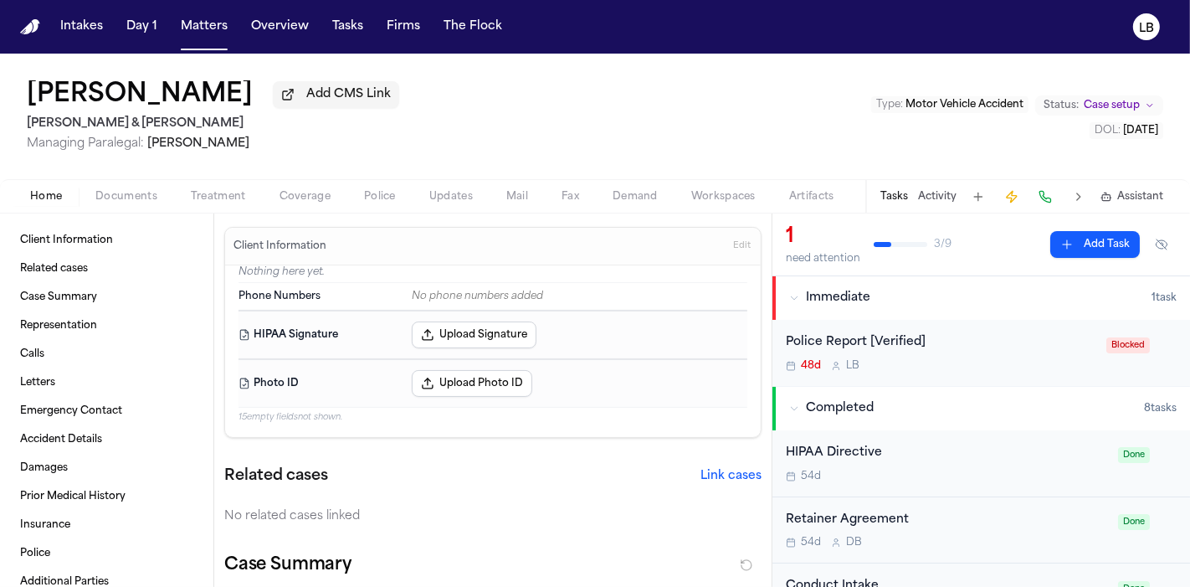
click at [380, 201] on span "Police" at bounding box center [380, 196] width 32 height 13
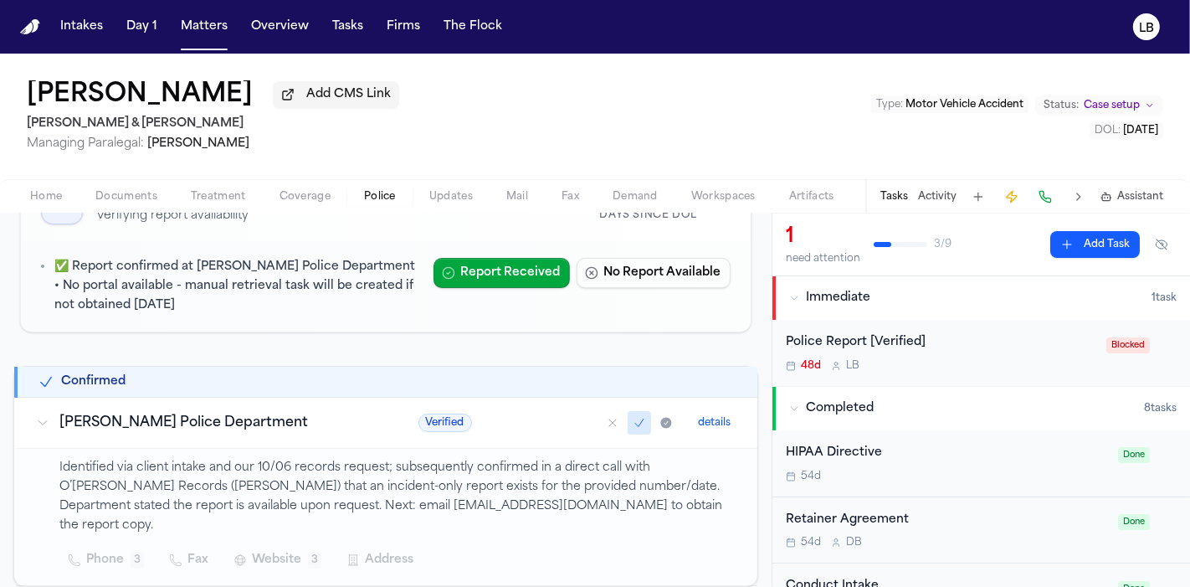
scroll to position [148, 0]
click at [506, 198] on span "Mail" at bounding box center [517, 196] width 22 height 13
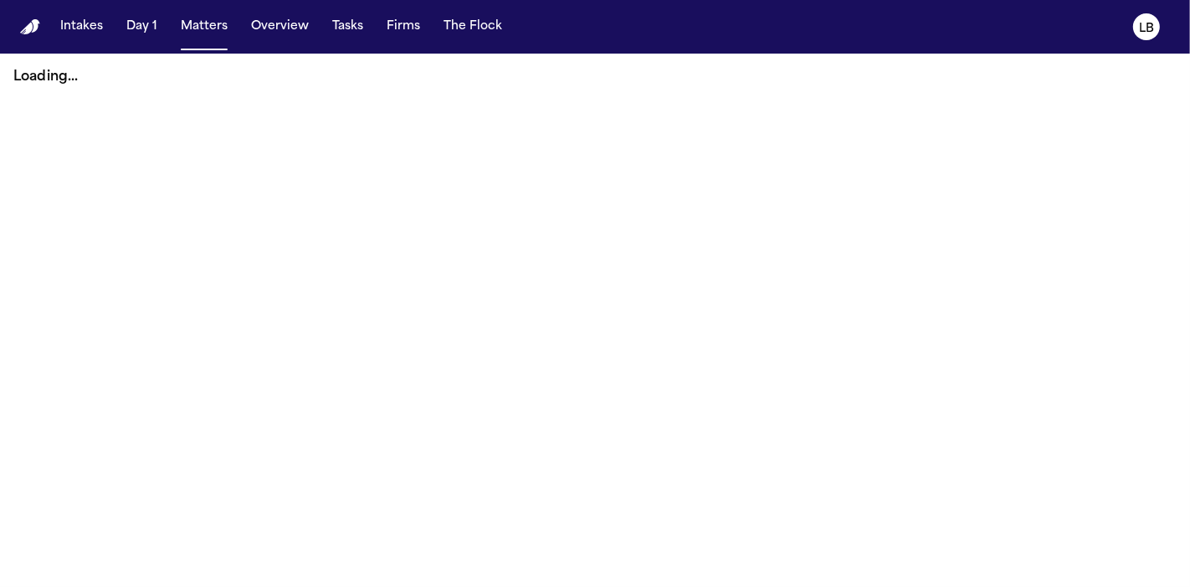
click at [167, 39] on div "Intakes Day 1 Matters Overview Tasks Firms The Flock" at bounding box center [281, 27] width 455 height 30
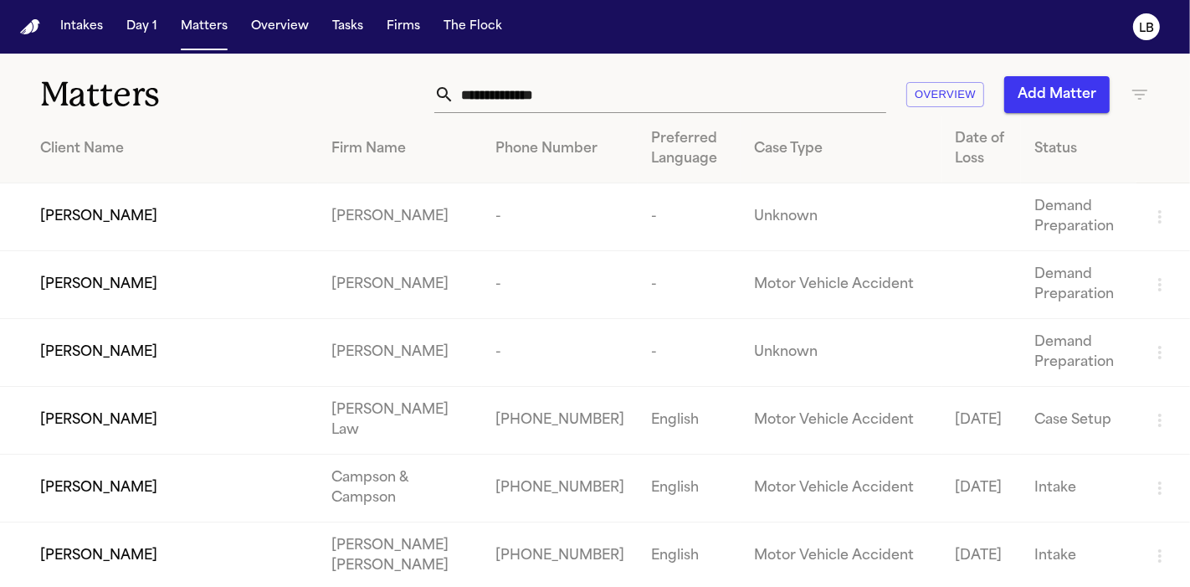
click at [997, 23] on nav "Intakes Day 1 Matters Overview Tasks Firms The Flock LB" at bounding box center [595, 27] width 1190 height 54
click at [570, 91] on input "text" at bounding box center [671, 94] width 432 height 37
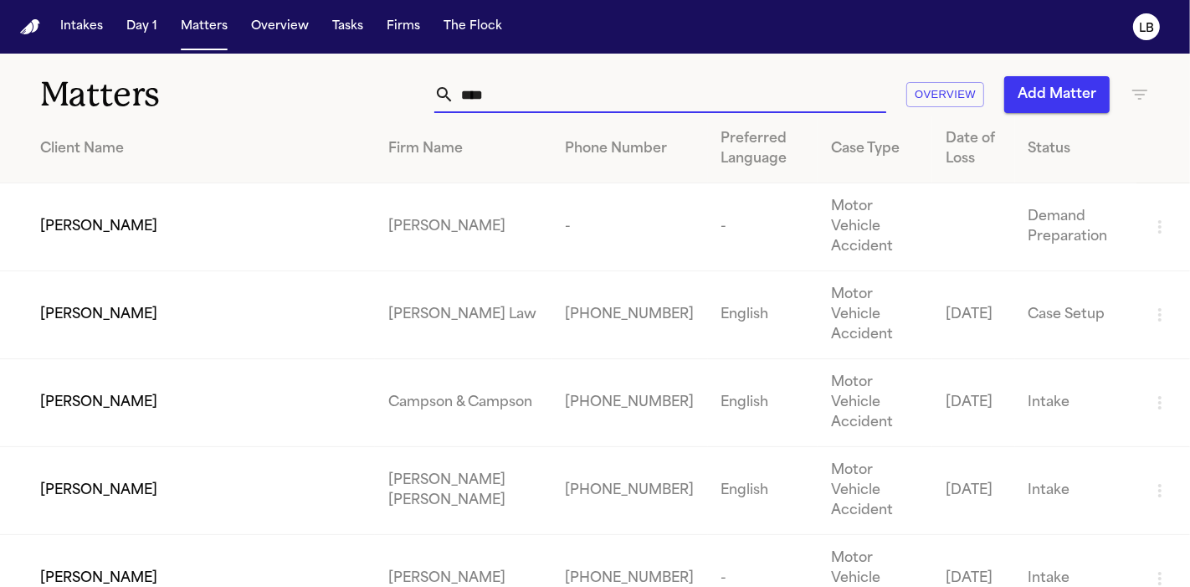
drag, startPoint x: 516, startPoint y: 94, endPoint x: 354, endPoint y: 109, distance: 163.1
click at [354, 109] on div "**** Overview Add Matter" at bounding box center [748, 94] width 804 height 37
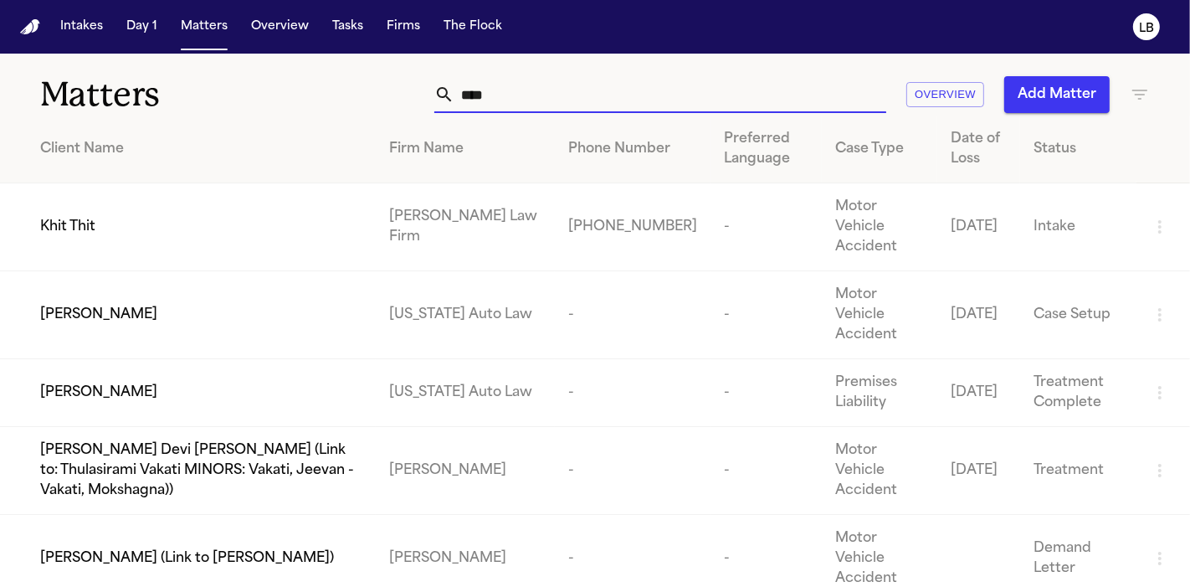
type input "****"
click at [280, 204] on td "Khit Thit" at bounding box center [188, 227] width 376 height 88
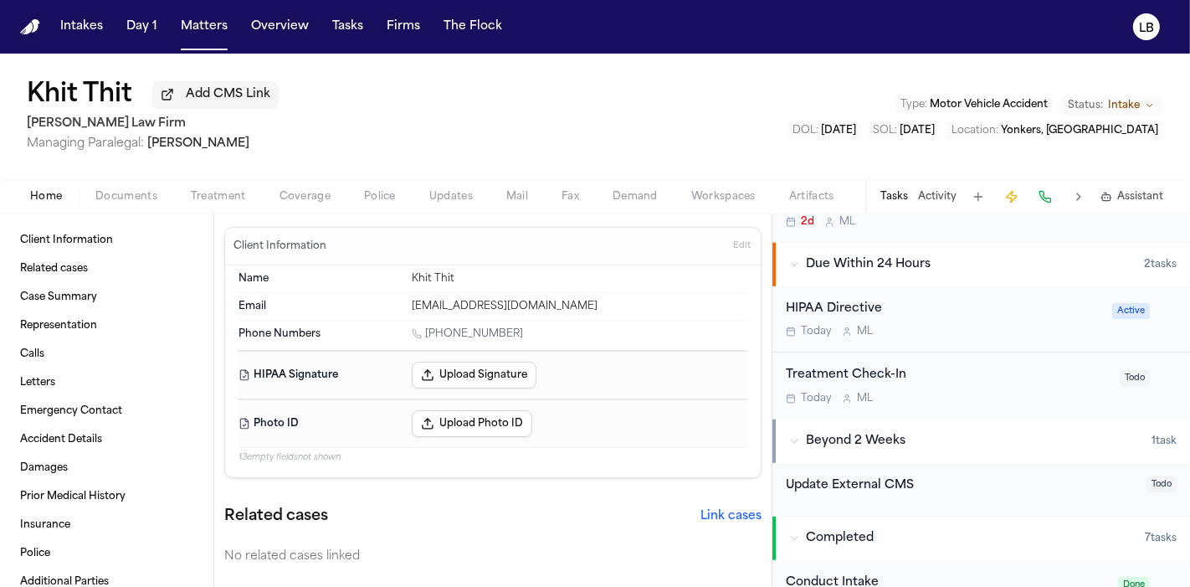
scroll to position [951, 0]
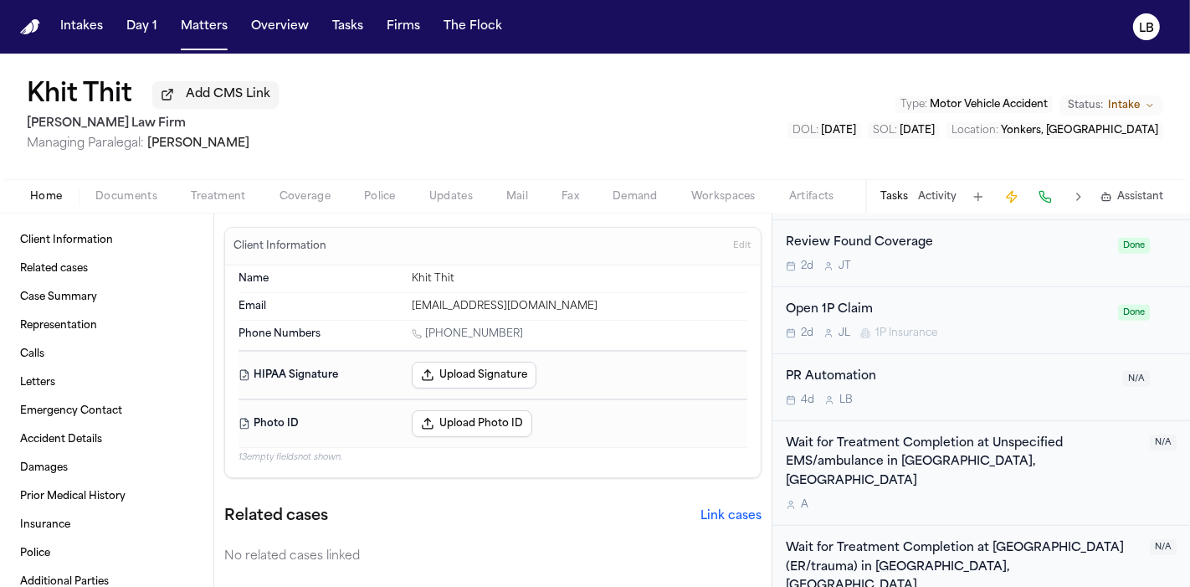
click at [932, 200] on button "Activity" at bounding box center [937, 196] width 39 height 13
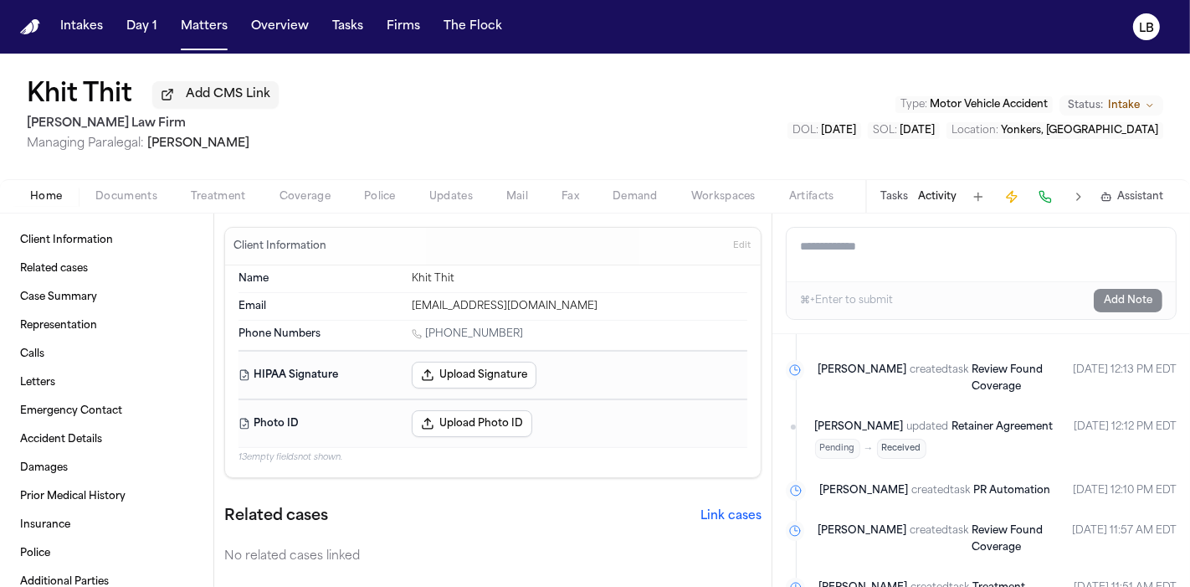
scroll to position [1406, 0]
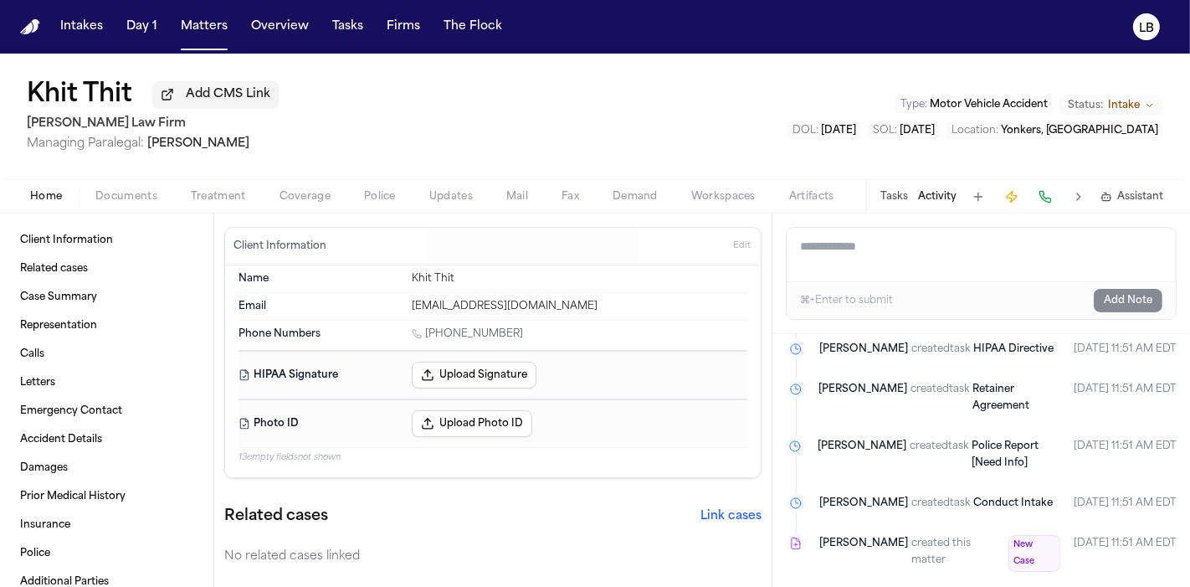
click at [131, 188] on button "Documents" at bounding box center [126, 197] width 95 height 20
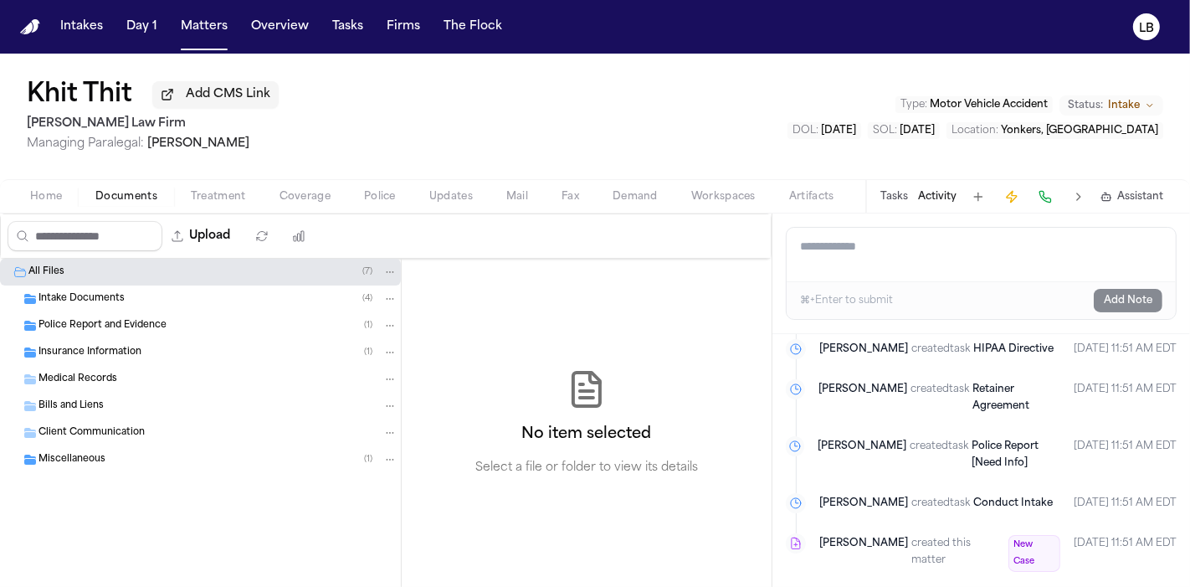
click at [111, 337] on div "Police Report and Evidence ( 1 )" at bounding box center [200, 325] width 401 height 27
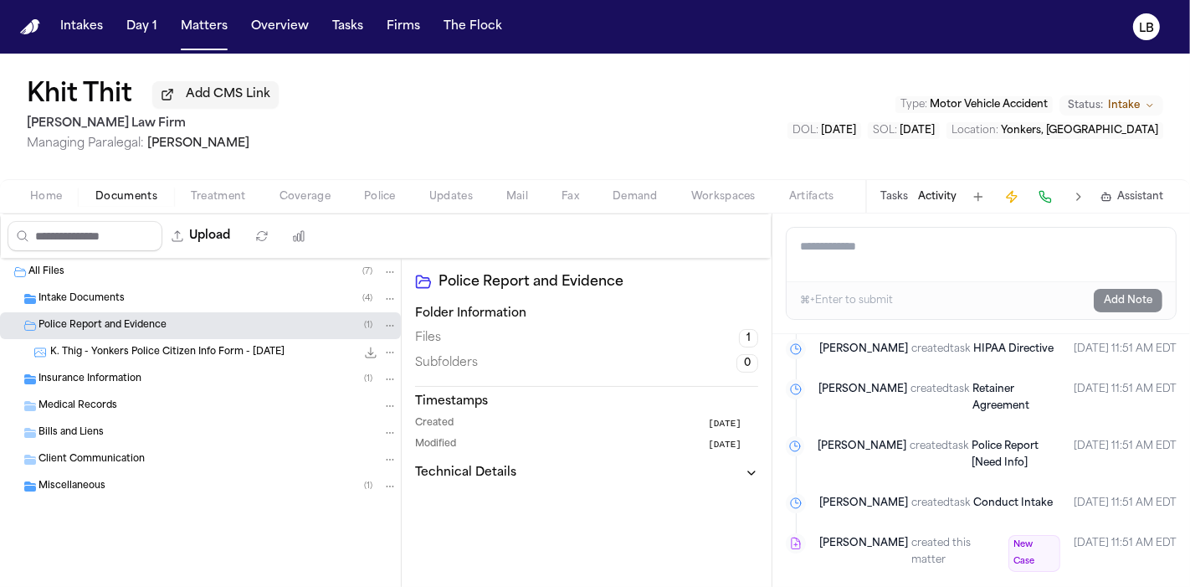
click at [188, 352] on span "K. Thig - Yonkers Police Citizen Info Form - 10.3.25" at bounding box center [167, 353] width 234 height 14
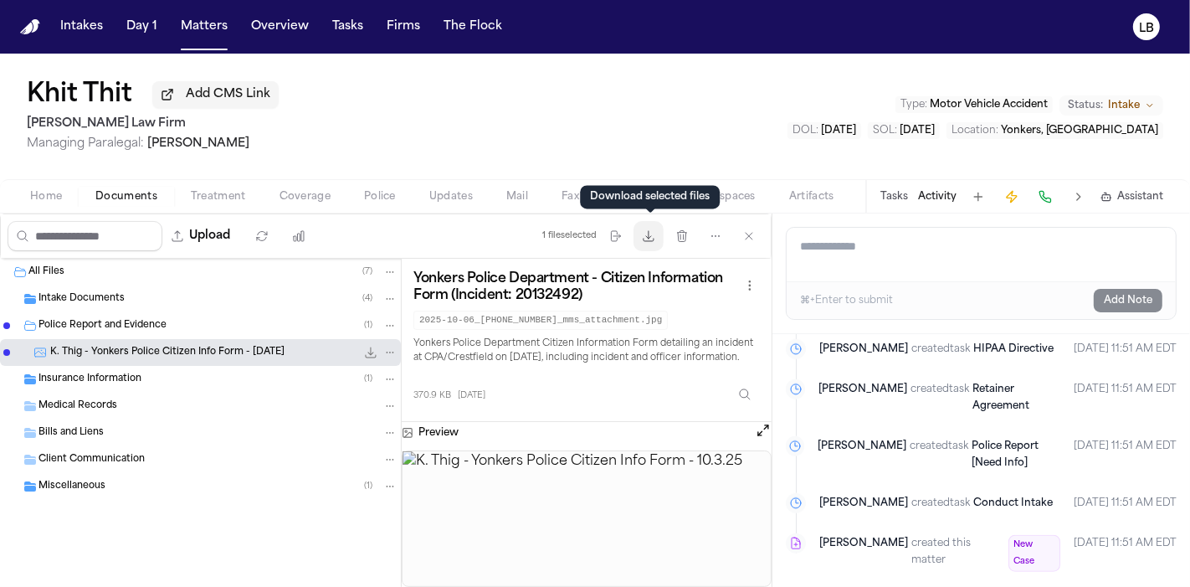
click at [652, 237] on icon "button" at bounding box center [648, 235] width 13 height 13
click at [646, 232] on icon "button" at bounding box center [648, 235] width 13 height 13
click at [197, 33] on button "Matters" at bounding box center [204, 27] width 60 height 30
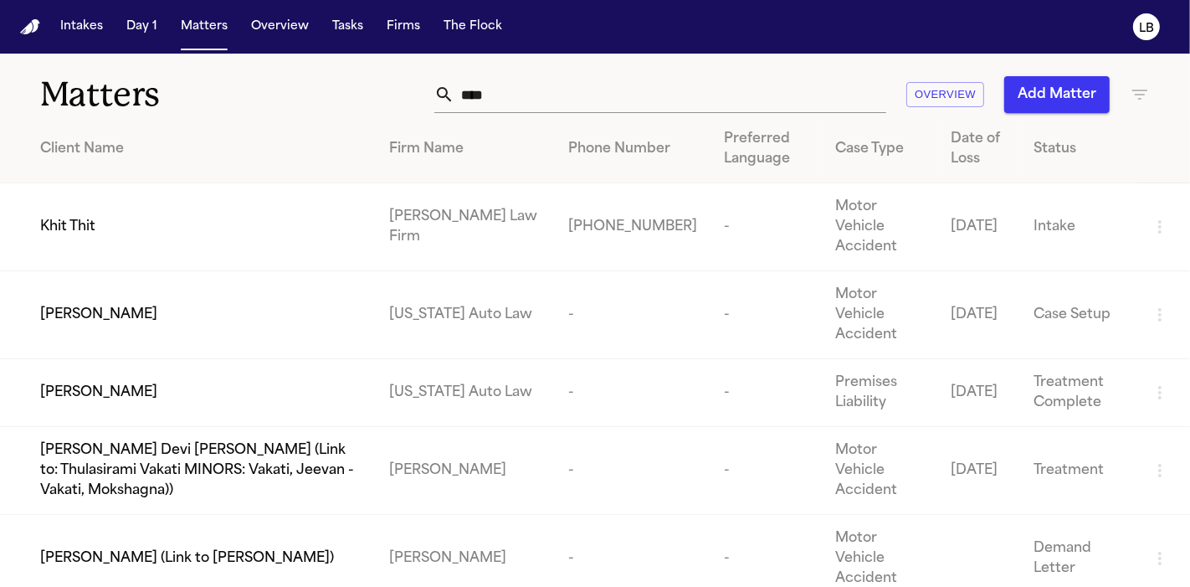
click at [496, 95] on input "****" at bounding box center [671, 94] width 432 height 37
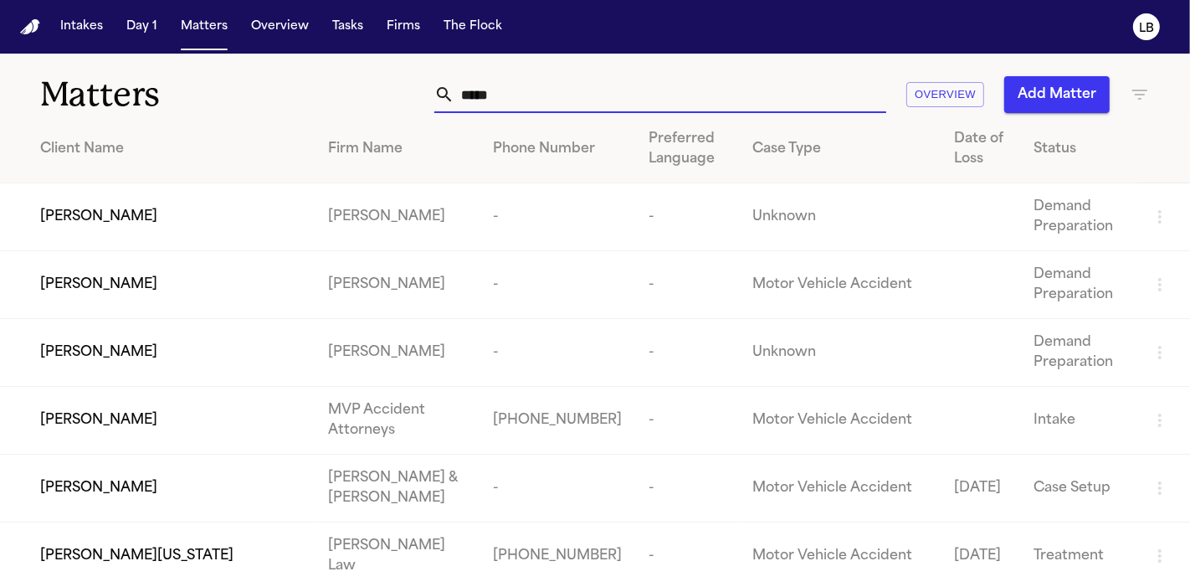
click at [617, 116] on th "Phone Number" at bounding box center [558, 150] width 156 height 68
click at [565, 100] on input "*****" at bounding box center [671, 94] width 432 height 37
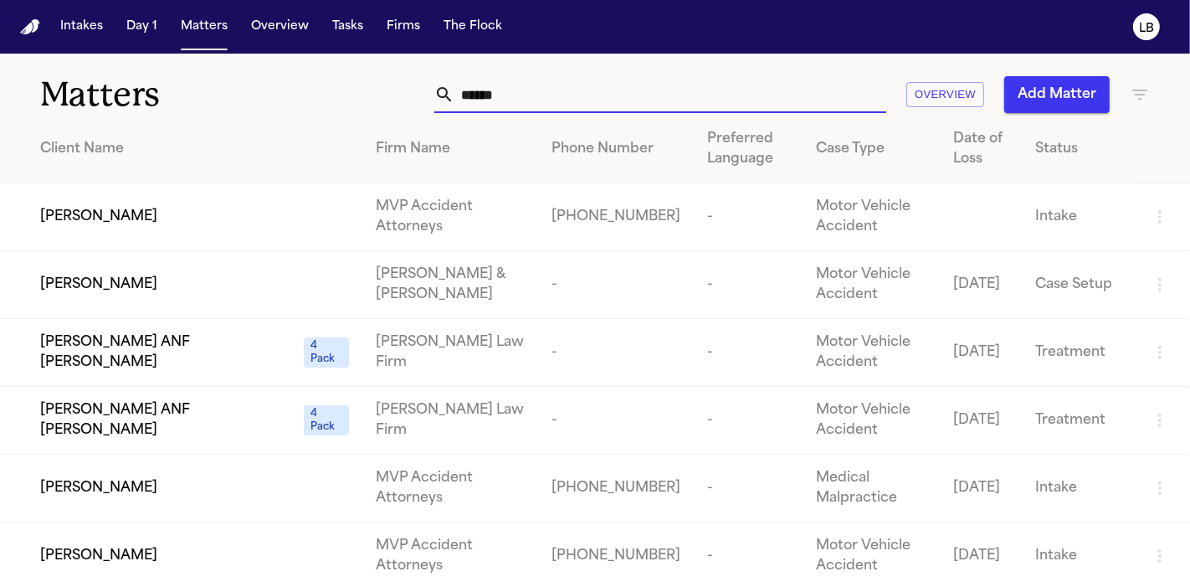
drag, startPoint x: 557, startPoint y: 92, endPoint x: 376, endPoint y: 102, distance: 181.1
click at [376, 102] on div "****** Overview Add Matter" at bounding box center [748, 94] width 804 height 37
click at [565, 92] on input "**" at bounding box center [671, 94] width 432 height 37
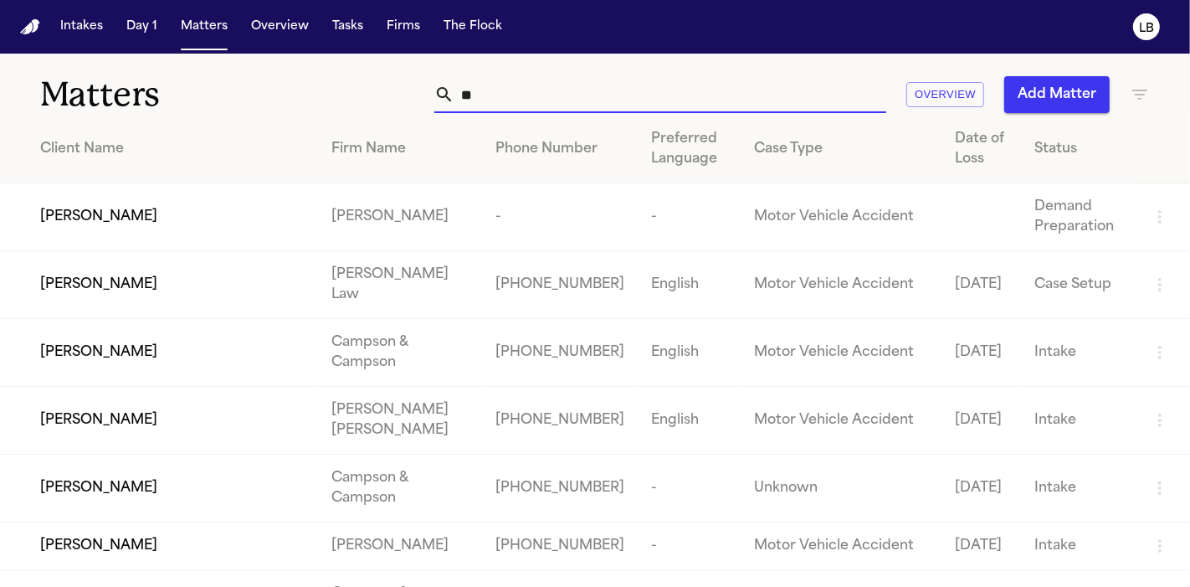
click at [504, 67] on div "Matters ** Overview Add Matter" at bounding box center [595, 85] width 1190 height 62
click at [520, 100] on input "**" at bounding box center [671, 94] width 432 height 37
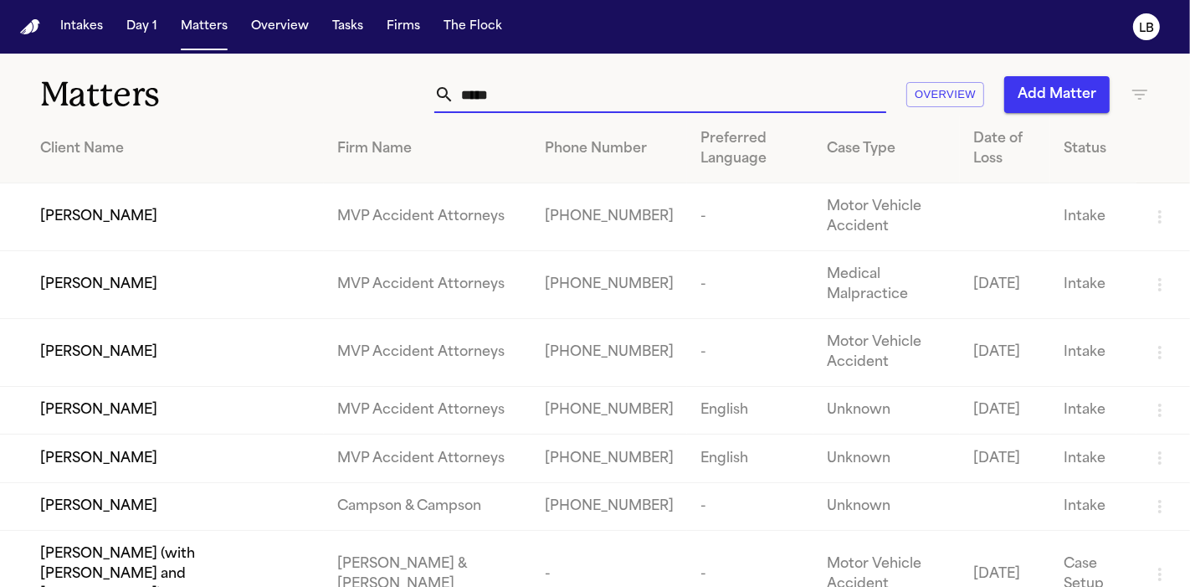
click at [513, 96] on input "*****" at bounding box center [671, 94] width 432 height 37
type input "*****"
click at [222, 28] on button "Matters" at bounding box center [204, 27] width 60 height 30
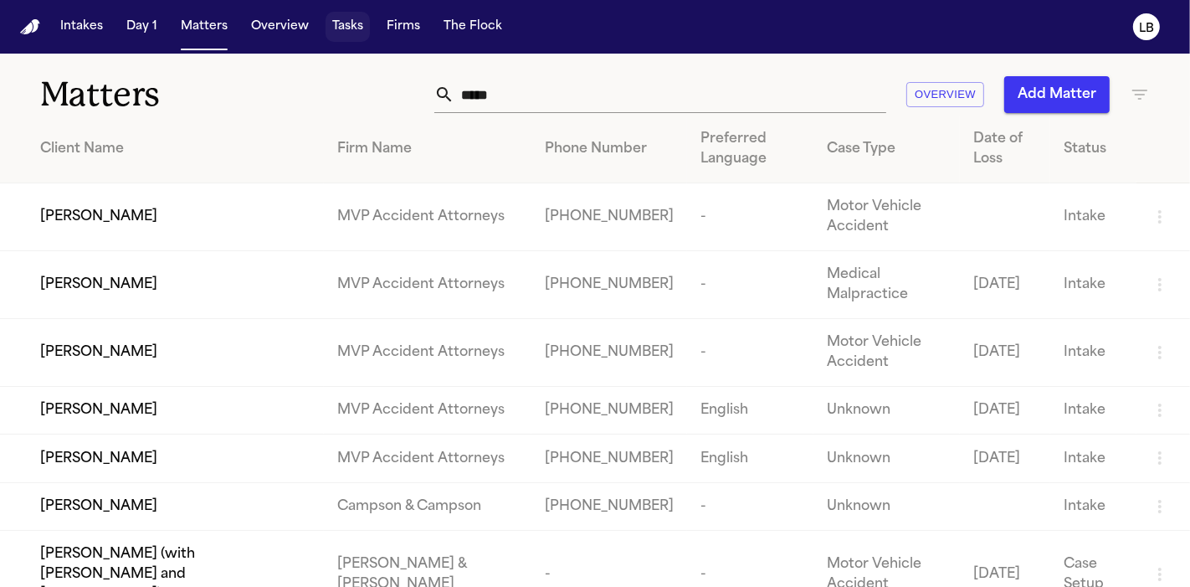
click at [344, 21] on button "Tasks" at bounding box center [348, 27] width 44 height 30
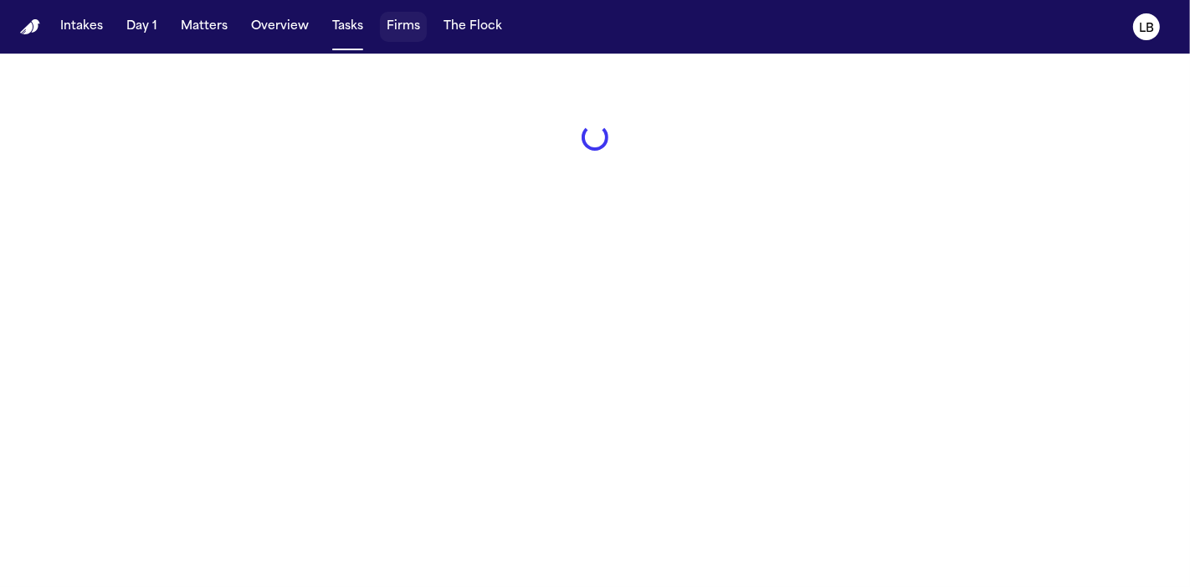
click at [388, 29] on button "Firms" at bounding box center [403, 27] width 47 height 30
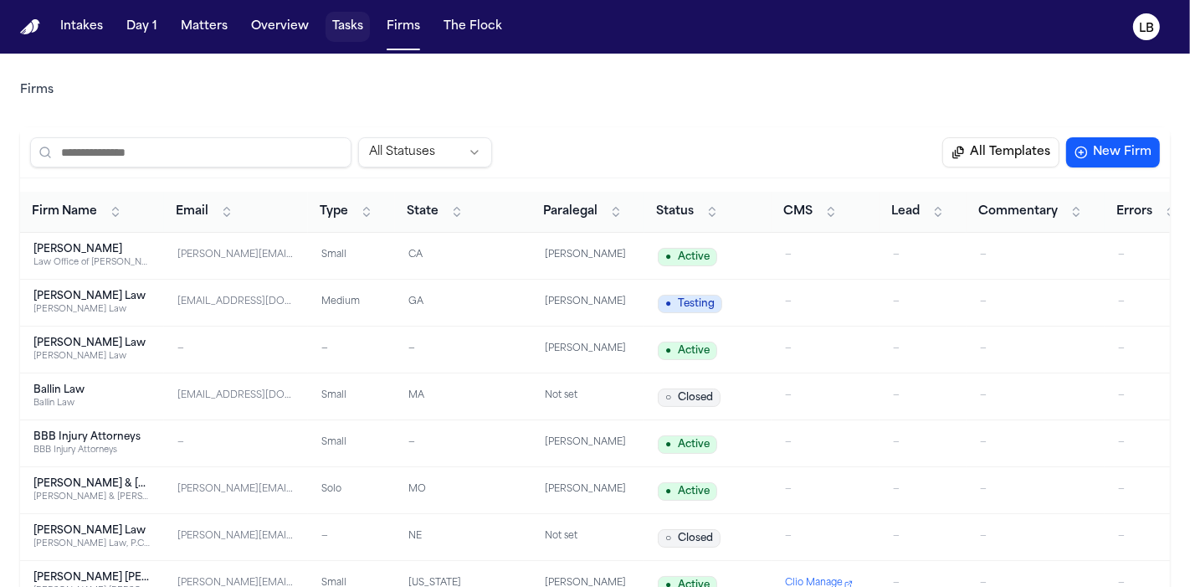
click at [347, 33] on button "Tasks" at bounding box center [348, 27] width 44 height 30
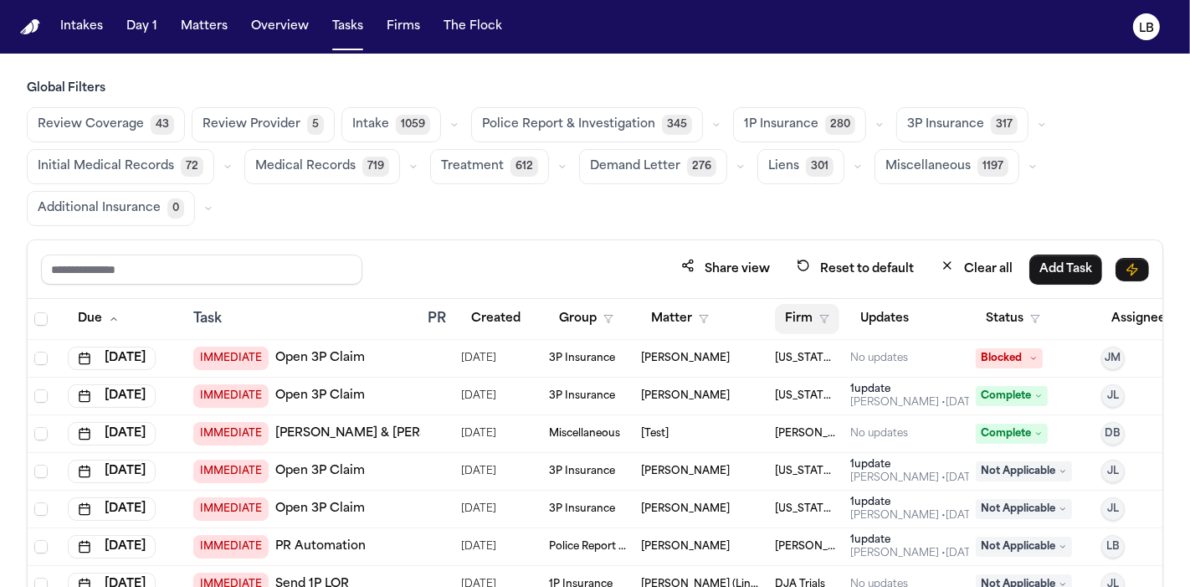
click at [801, 321] on button "Firm" at bounding box center [807, 319] width 64 height 30
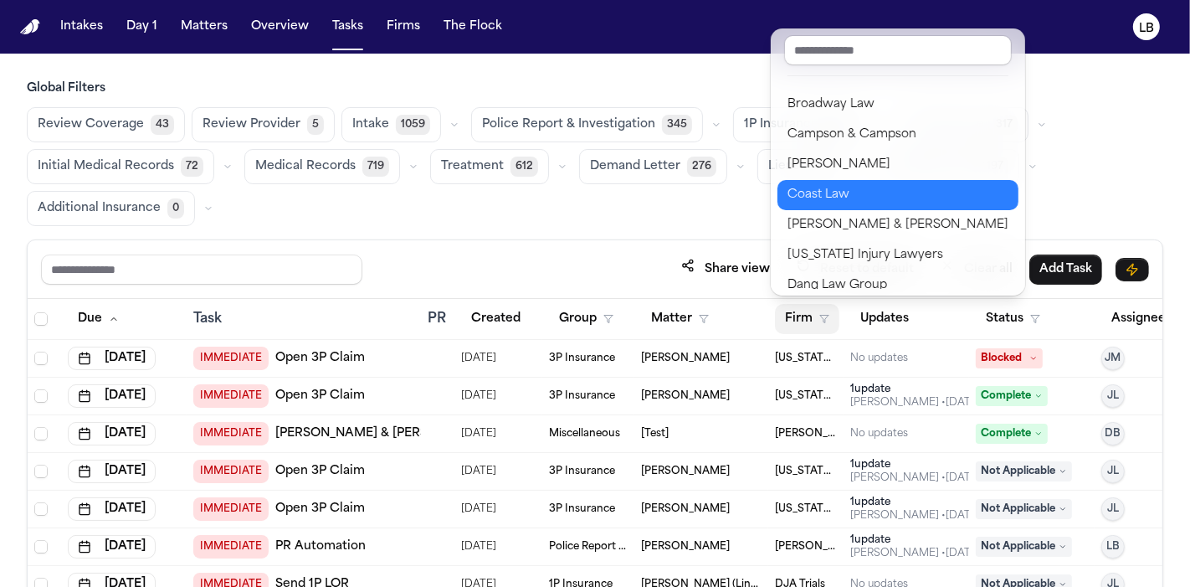
scroll to position [470, 0]
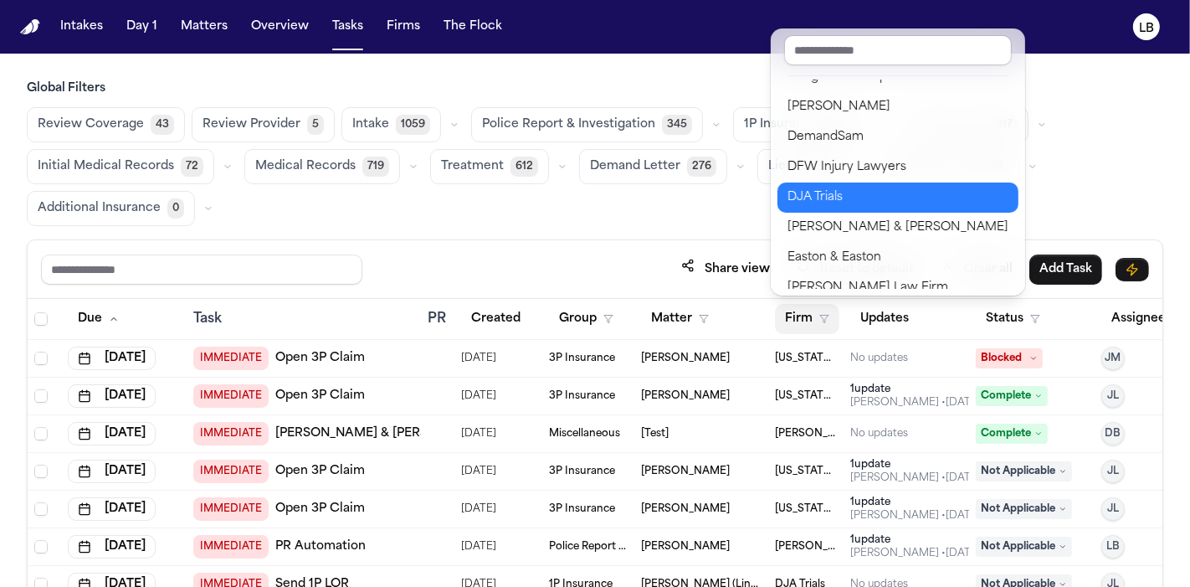
click at [848, 185] on button "DJA Trials" at bounding box center [898, 197] width 241 height 30
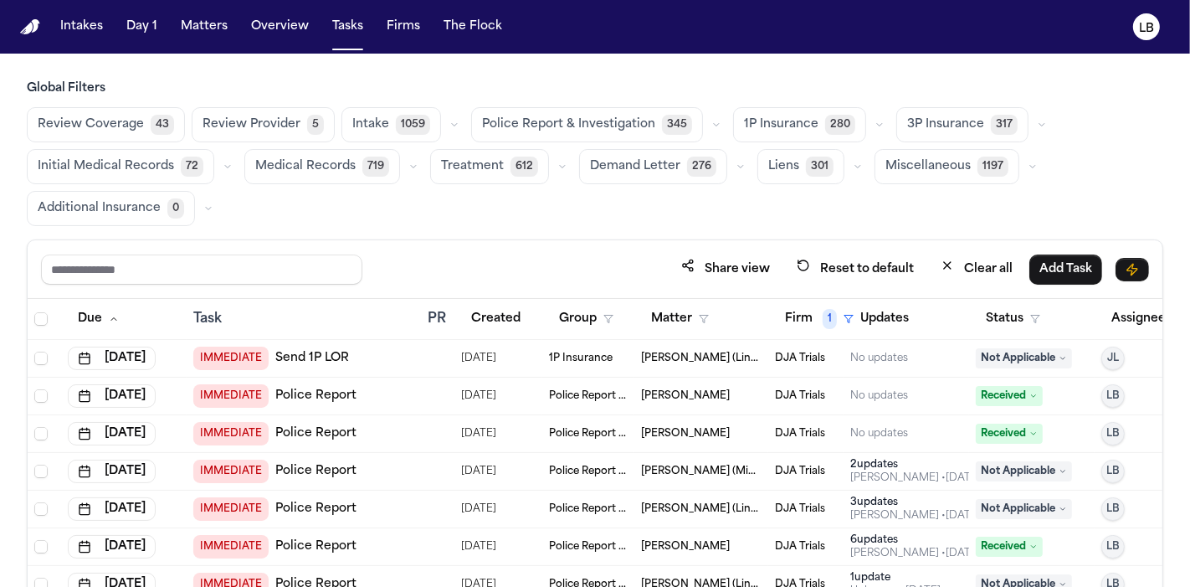
click at [623, 344] on td "1P Insurance" at bounding box center [588, 359] width 92 height 38
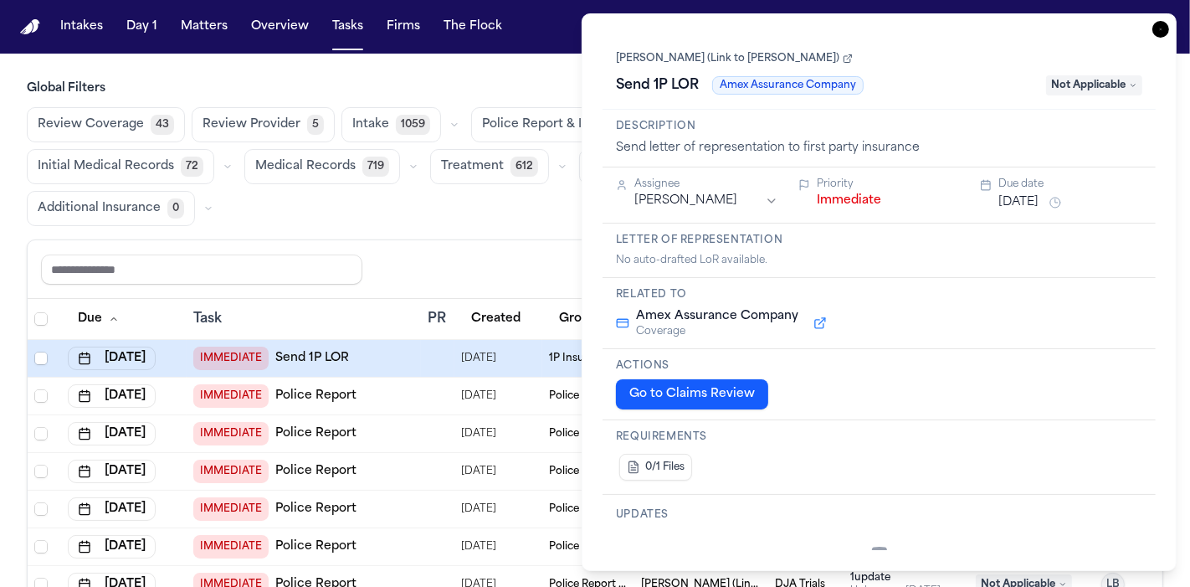
click at [807, 54] on link "[PERSON_NAME] (Link to [PERSON_NAME])" at bounding box center [734, 58] width 237 height 13
click at [1157, 27] on icon "button" at bounding box center [1161, 29] width 17 height 17
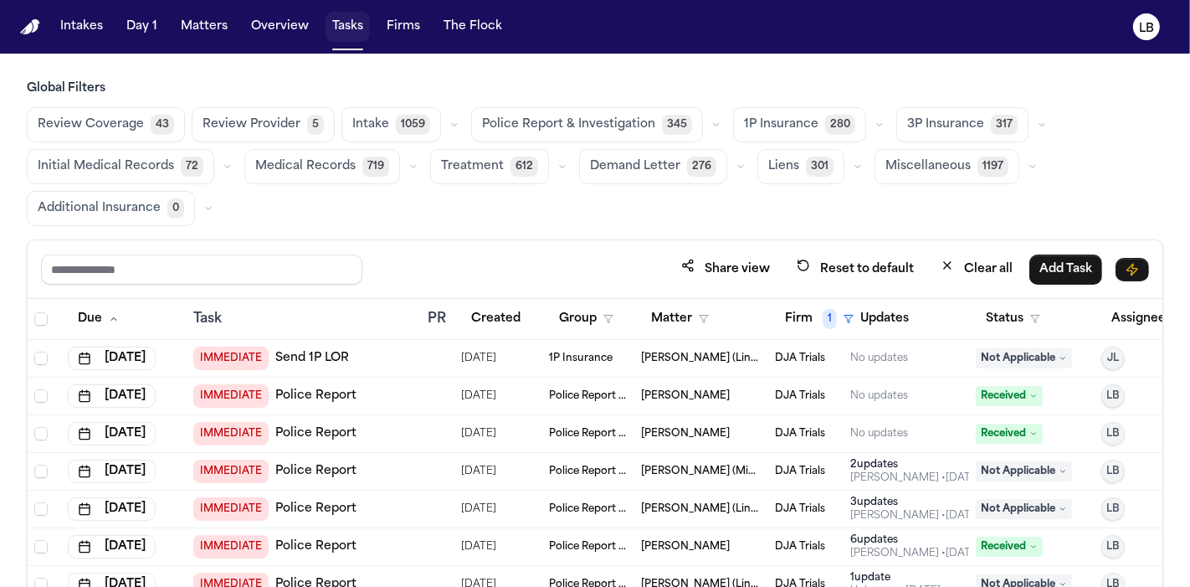
click at [331, 25] on button "Tasks" at bounding box center [348, 27] width 44 height 30
click at [342, 34] on button "Tasks" at bounding box center [348, 27] width 44 height 30
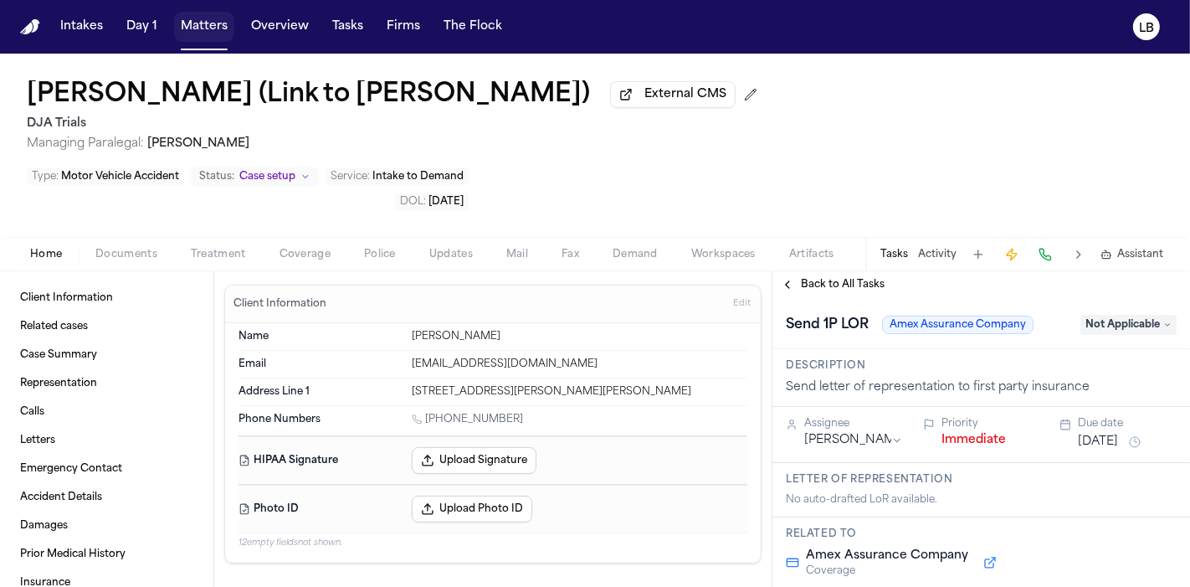
click at [216, 21] on button "Matters" at bounding box center [204, 27] width 60 height 30
click at [229, 29] on button "Matters" at bounding box center [204, 27] width 60 height 30
click at [218, 32] on button "Matters" at bounding box center [204, 27] width 60 height 30
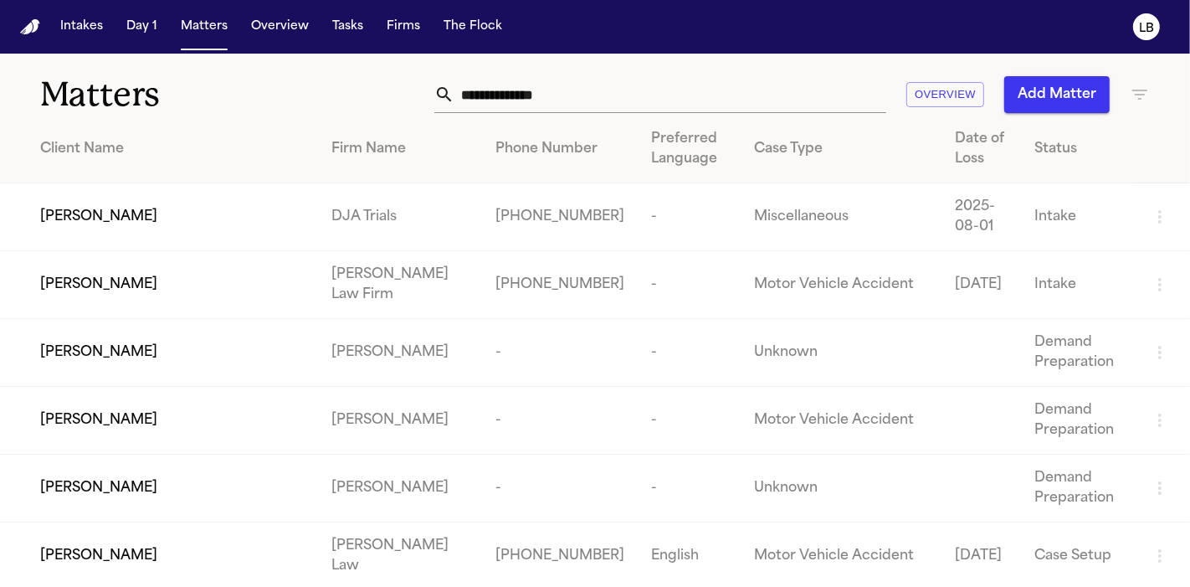
click at [605, 82] on input "text" at bounding box center [671, 94] width 432 height 37
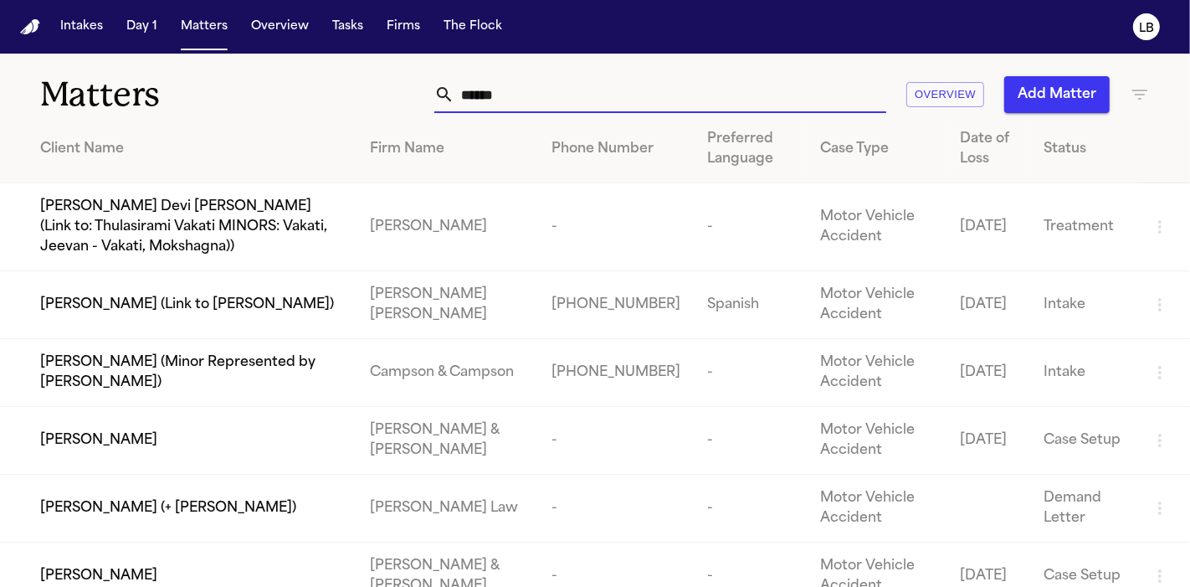
type input "******"
click at [357, 550] on td "[PERSON_NAME]" at bounding box center [178, 576] width 357 height 68
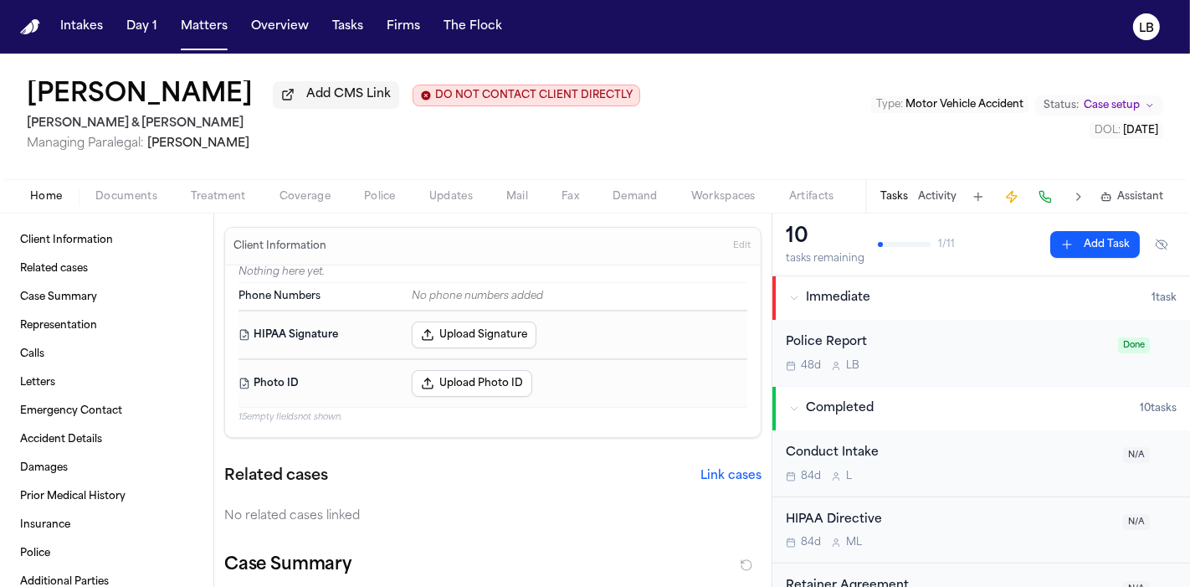
click at [378, 199] on span "Police" at bounding box center [380, 196] width 32 height 13
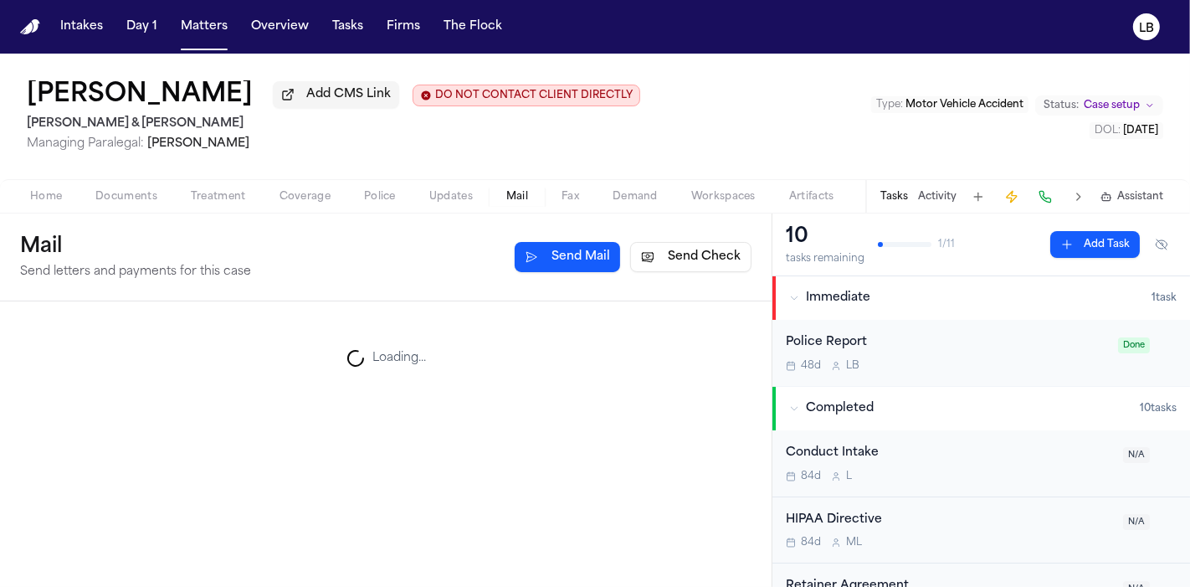
click at [526, 199] on span "Mail" at bounding box center [517, 196] width 22 height 13
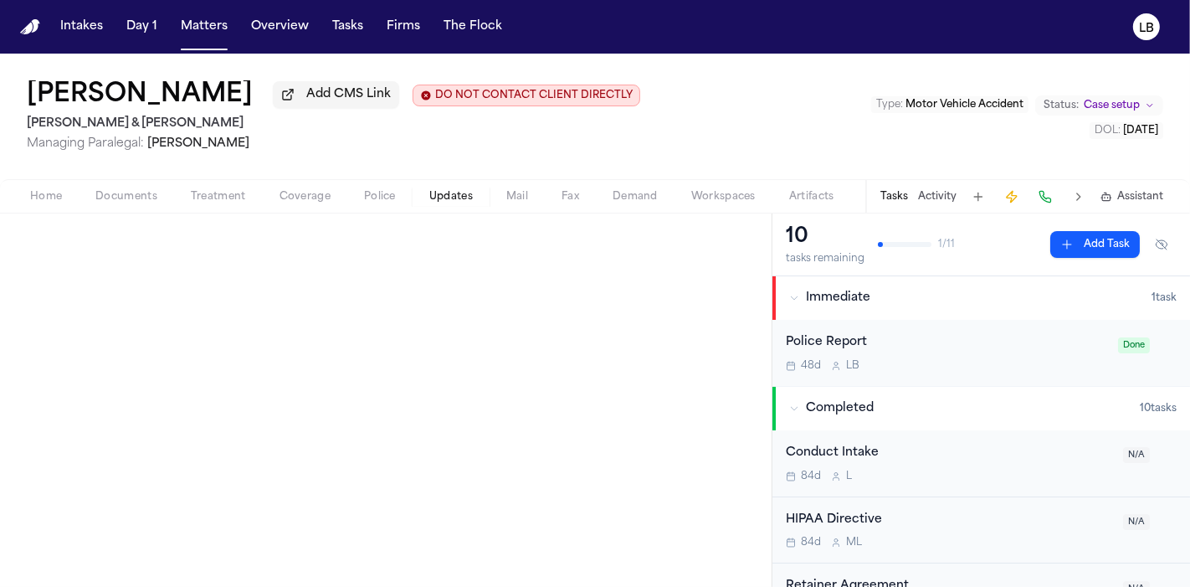
click at [444, 200] on span "Updates" at bounding box center [451, 196] width 44 height 13
